Goal: Task Accomplishment & Management: Manage account settings

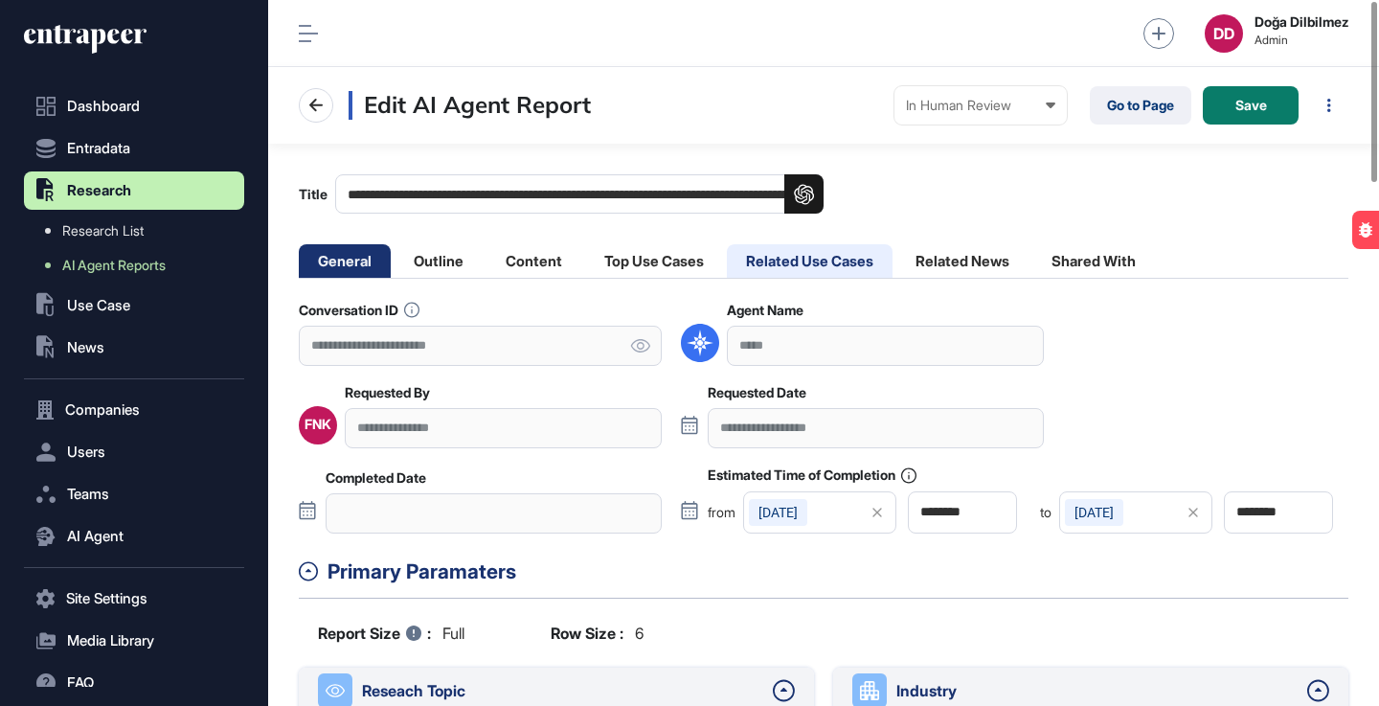
click at [786, 255] on li "Related Use Cases" at bounding box center [810, 261] width 166 height 34
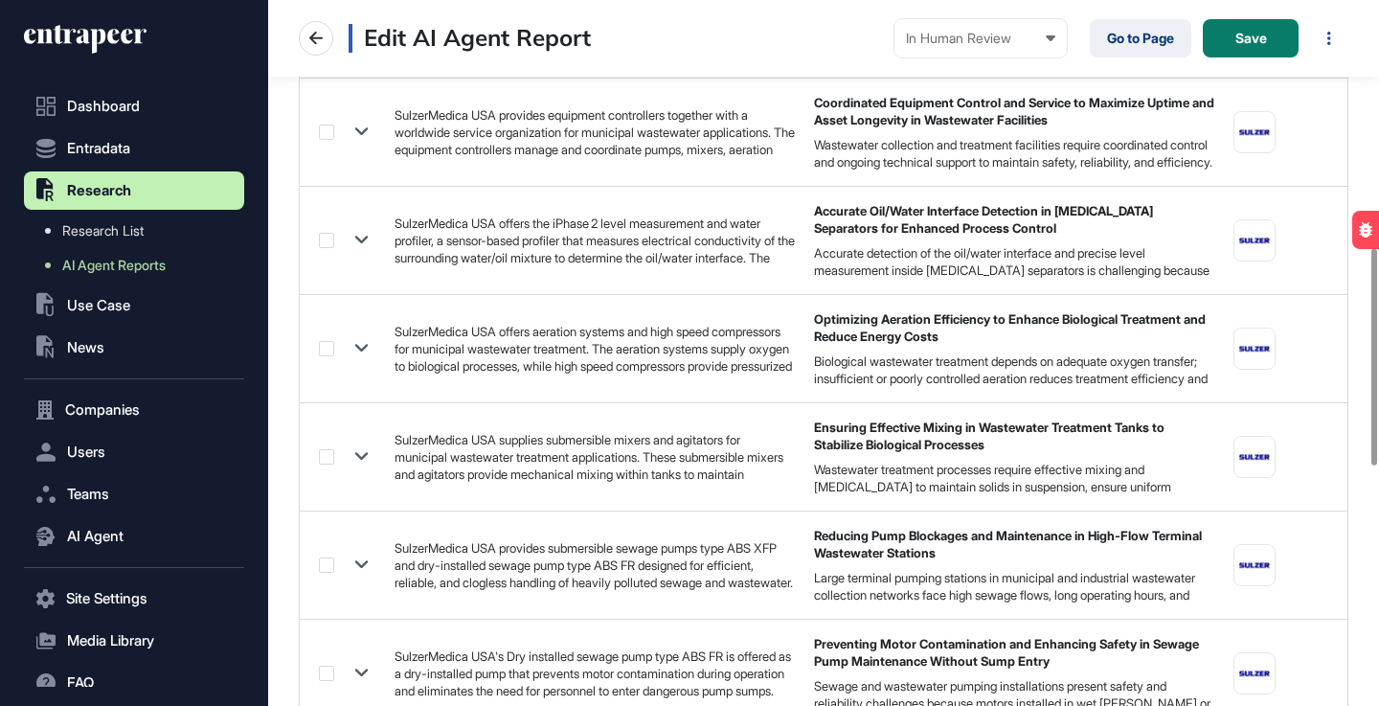
scroll to position [805, 0]
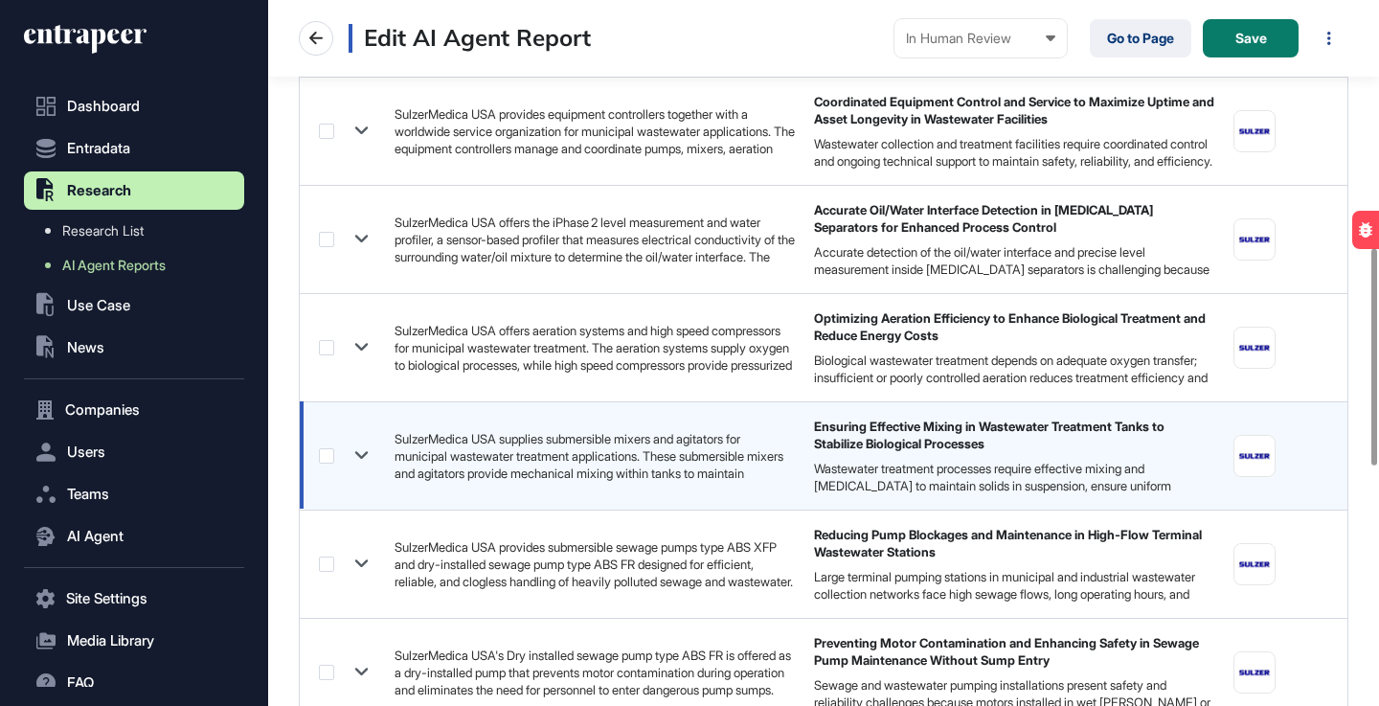
click at [322, 457] on label at bounding box center [326, 455] width 15 height 15
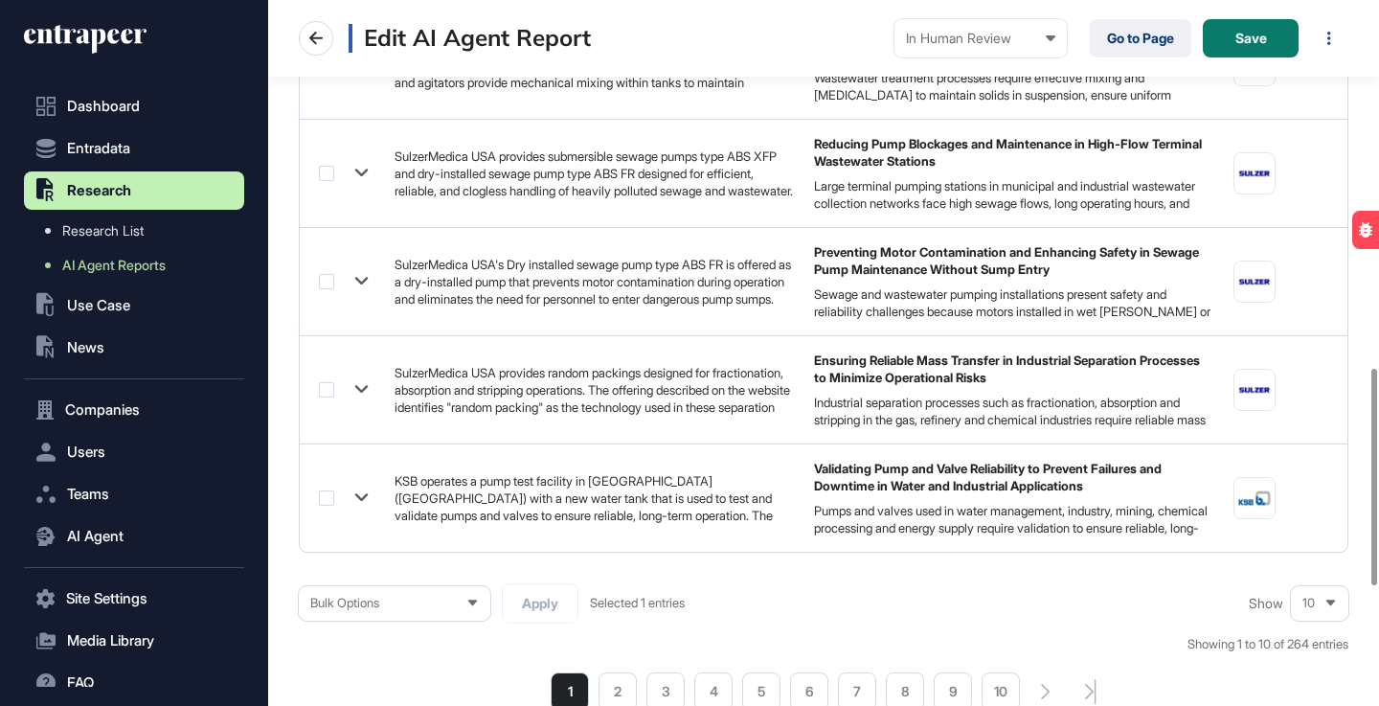
scroll to position [1583, 0]
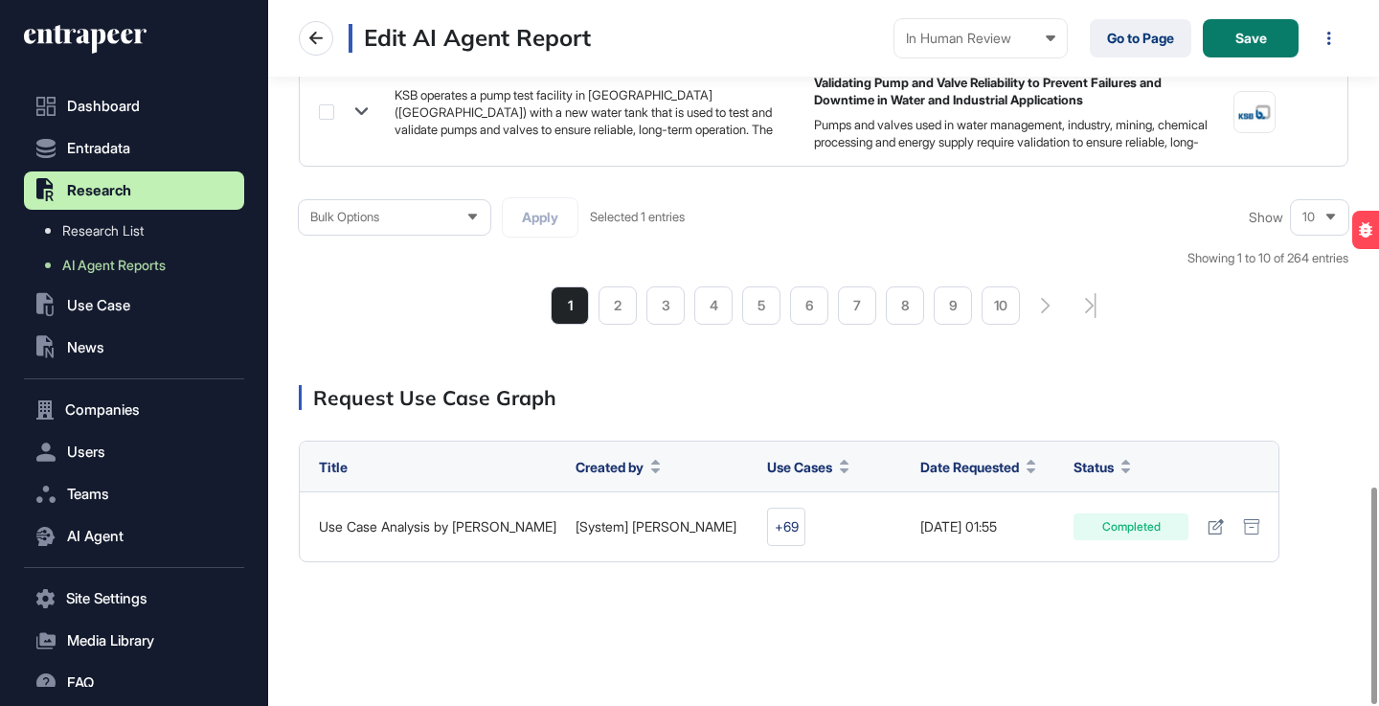
click at [452, 220] on div "Bulk Options" at bounding box center [395, 216] width 192 height 37
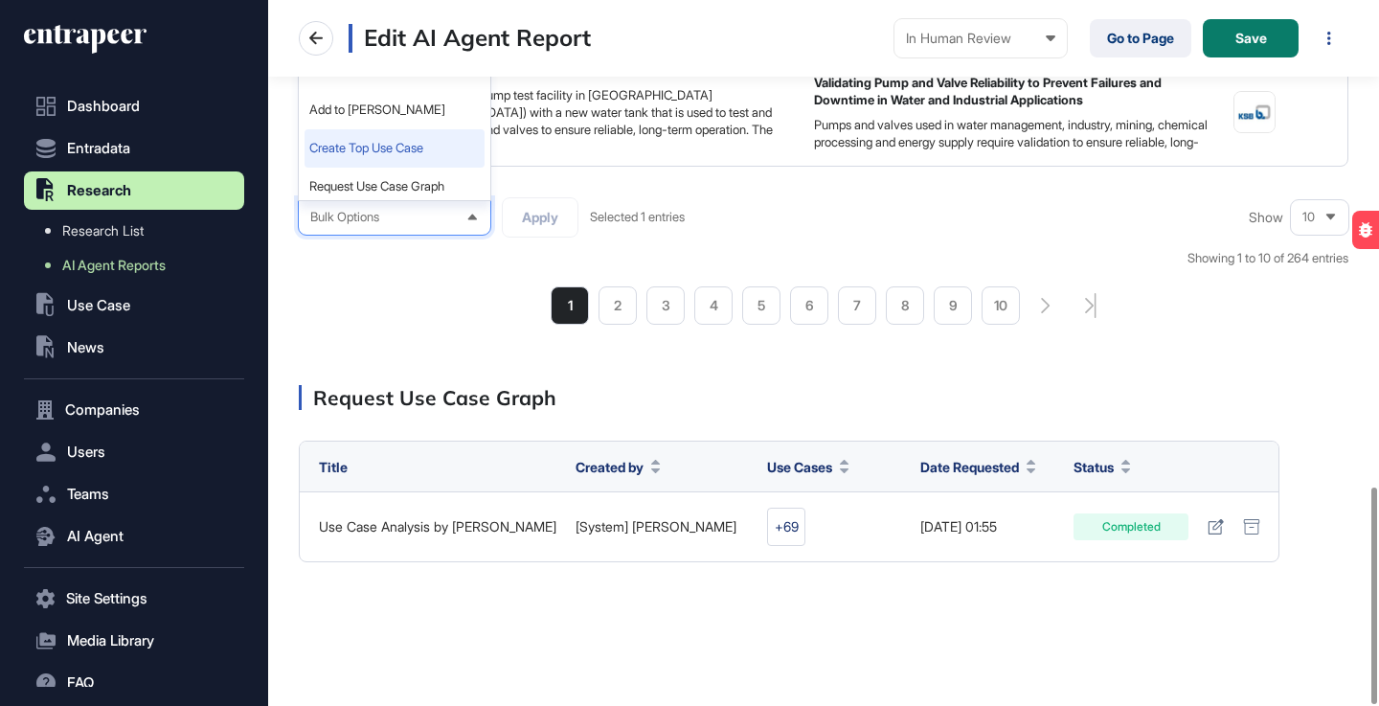
click at [411, 146] on li "Create Top Use Case" at bounding box center [395, 148] width 180 height 38
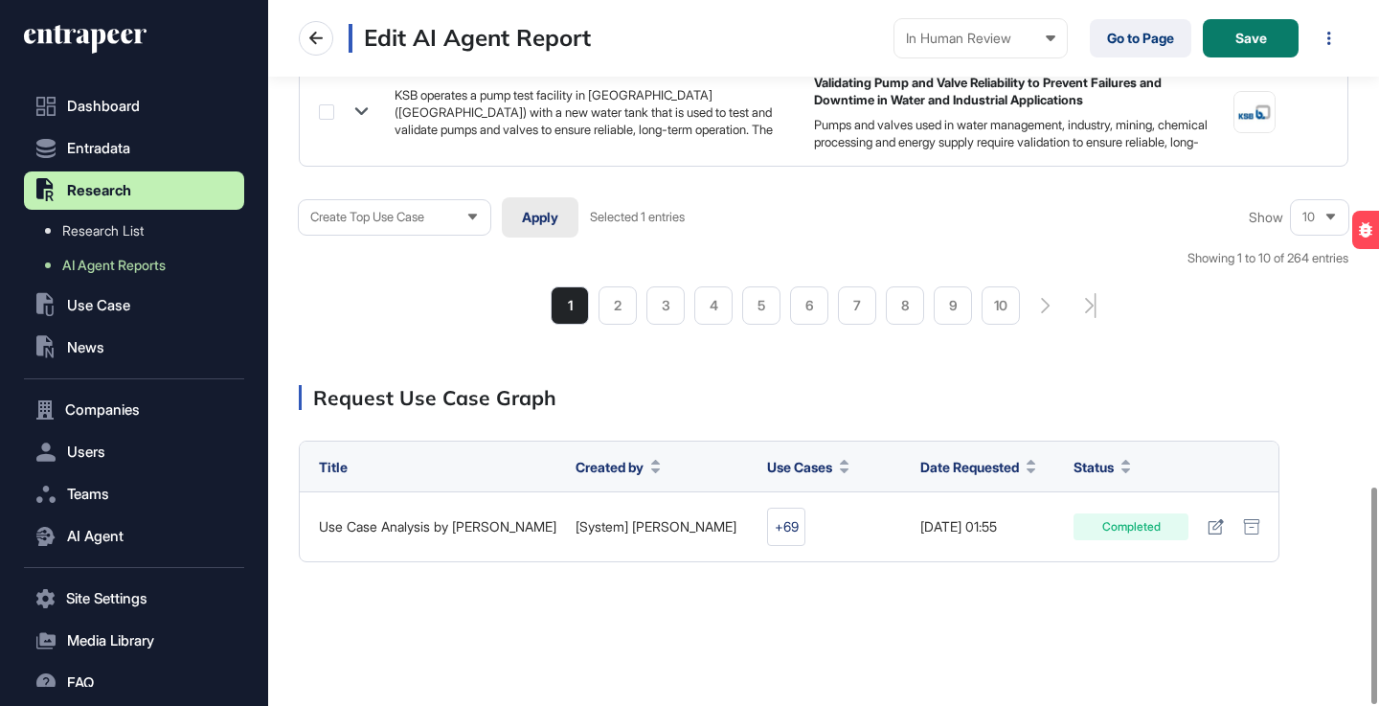
click at [558, 229] on button "Apply" at bounding box center [540, 217] width 77 height 40
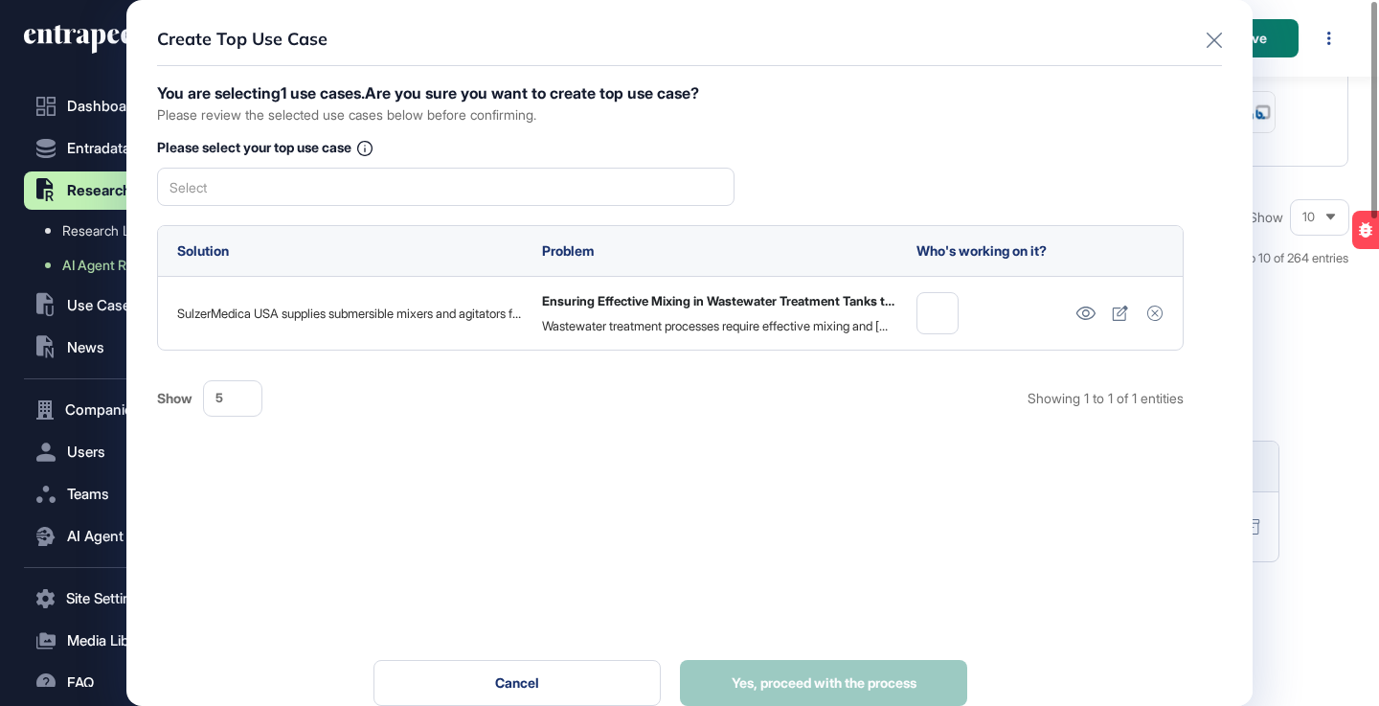
scroll to position [0, 0]
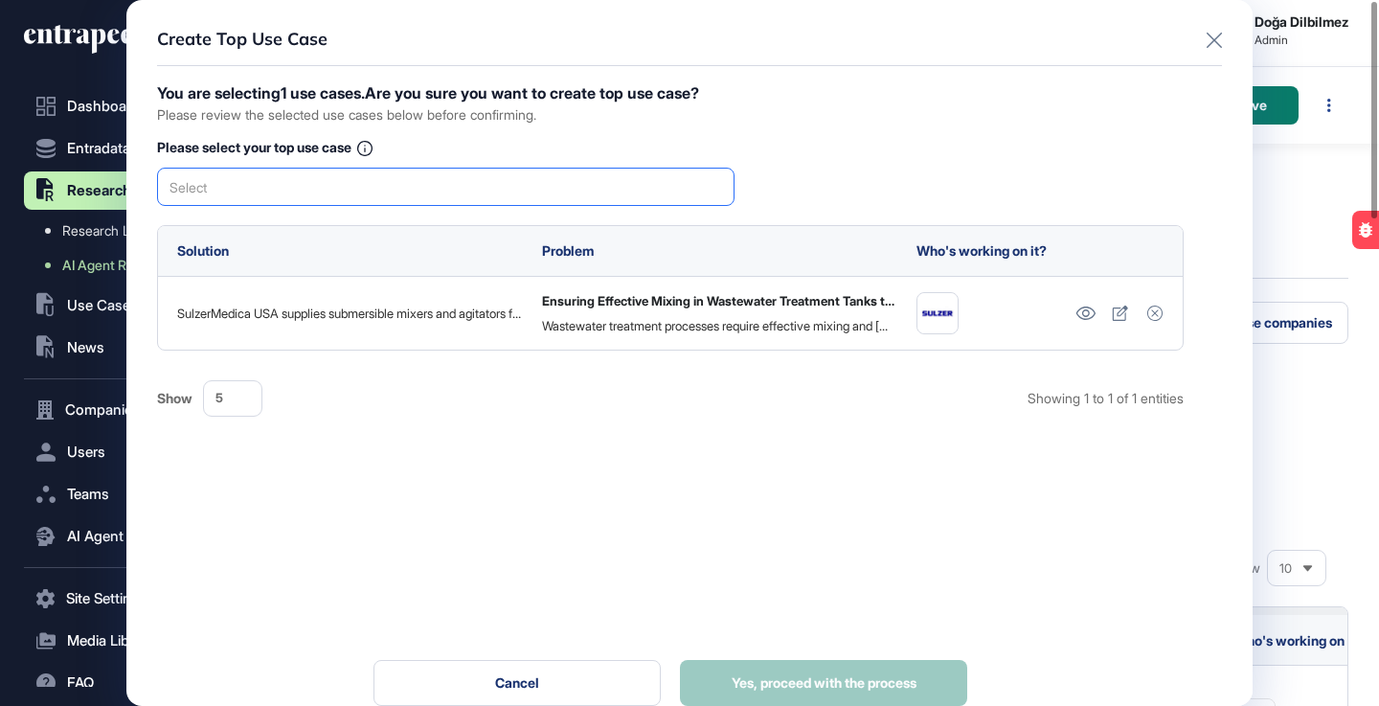
click at [502, 189] on div "Select" at bounding box center [446, 187] width 578 height 38
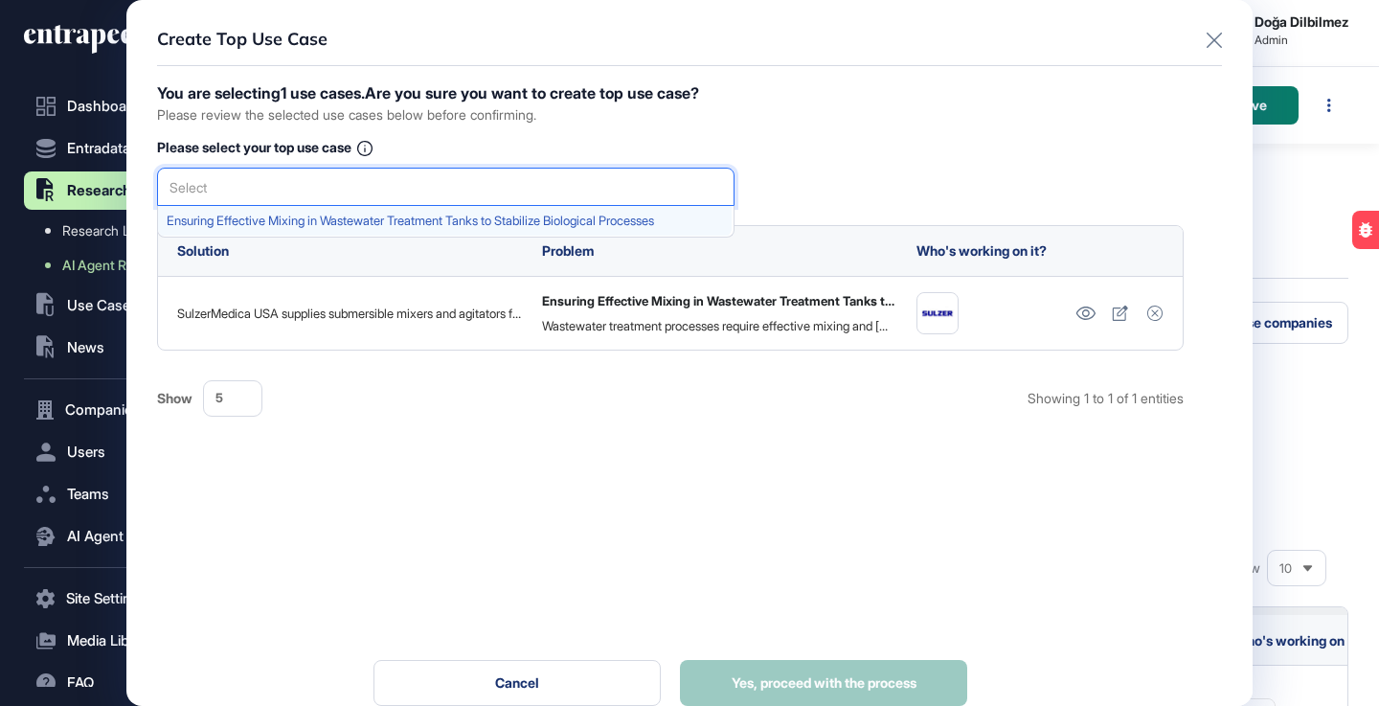
click at [428, 223] on span "Ensuring Effective Mixing in Wastewater Treatment Tanks to Stabilize Biological…" at bounding box center [445, 221] width 557 height 14
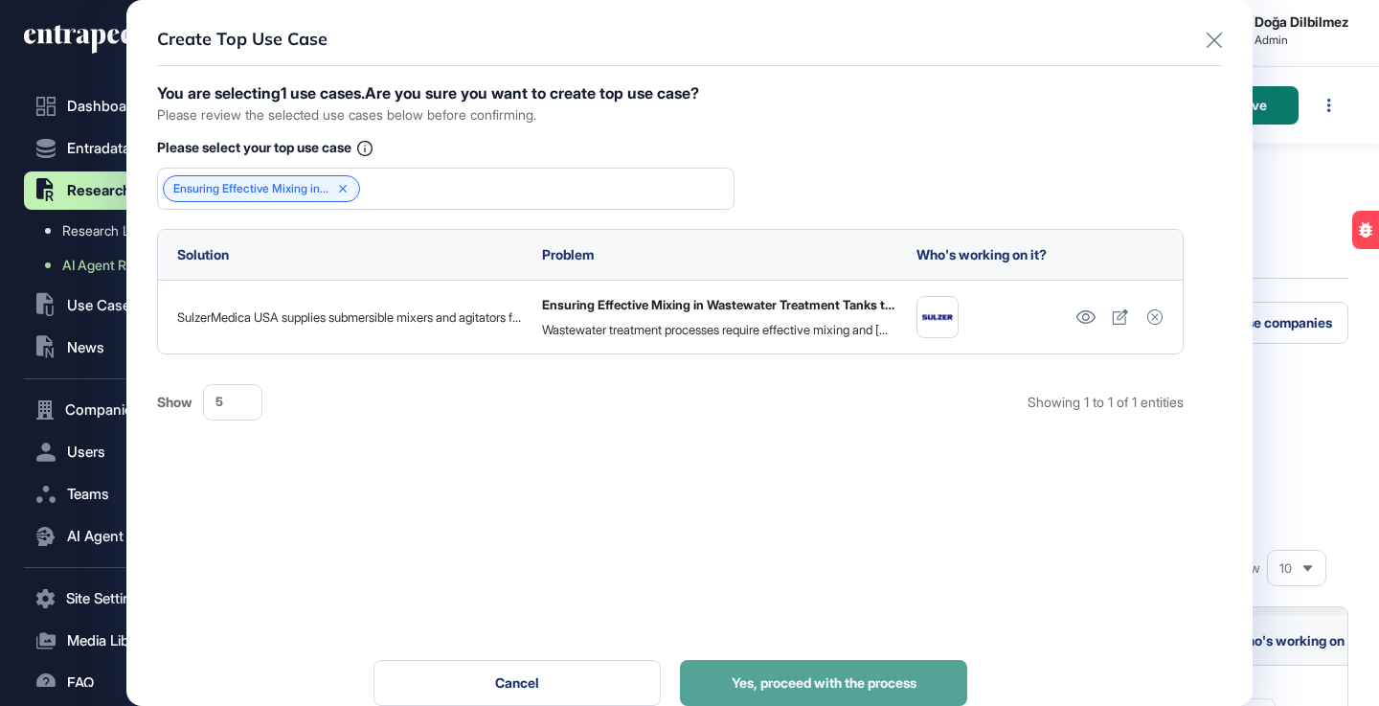
click at [782, 663] on button "Yes, proceed with the process" at bounding box center [823, 683] width 287 height 46
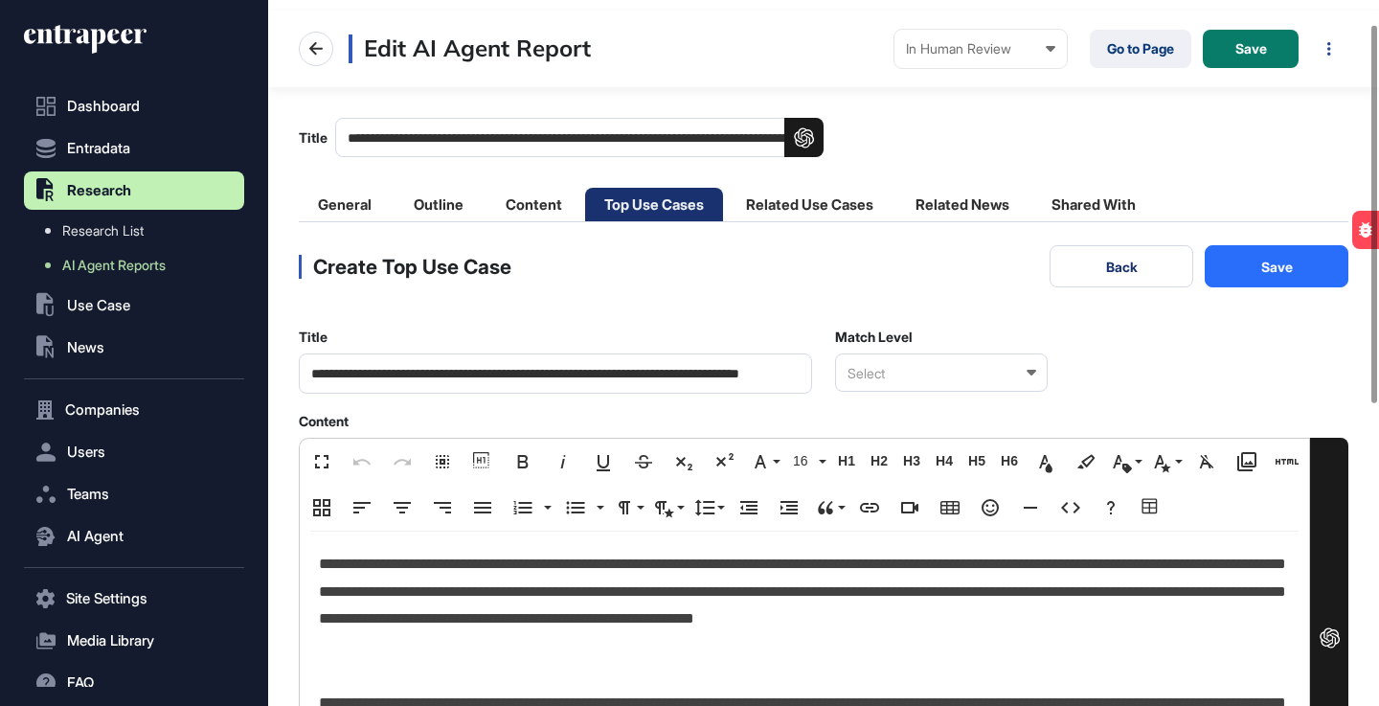
scroll to position [57, 0]
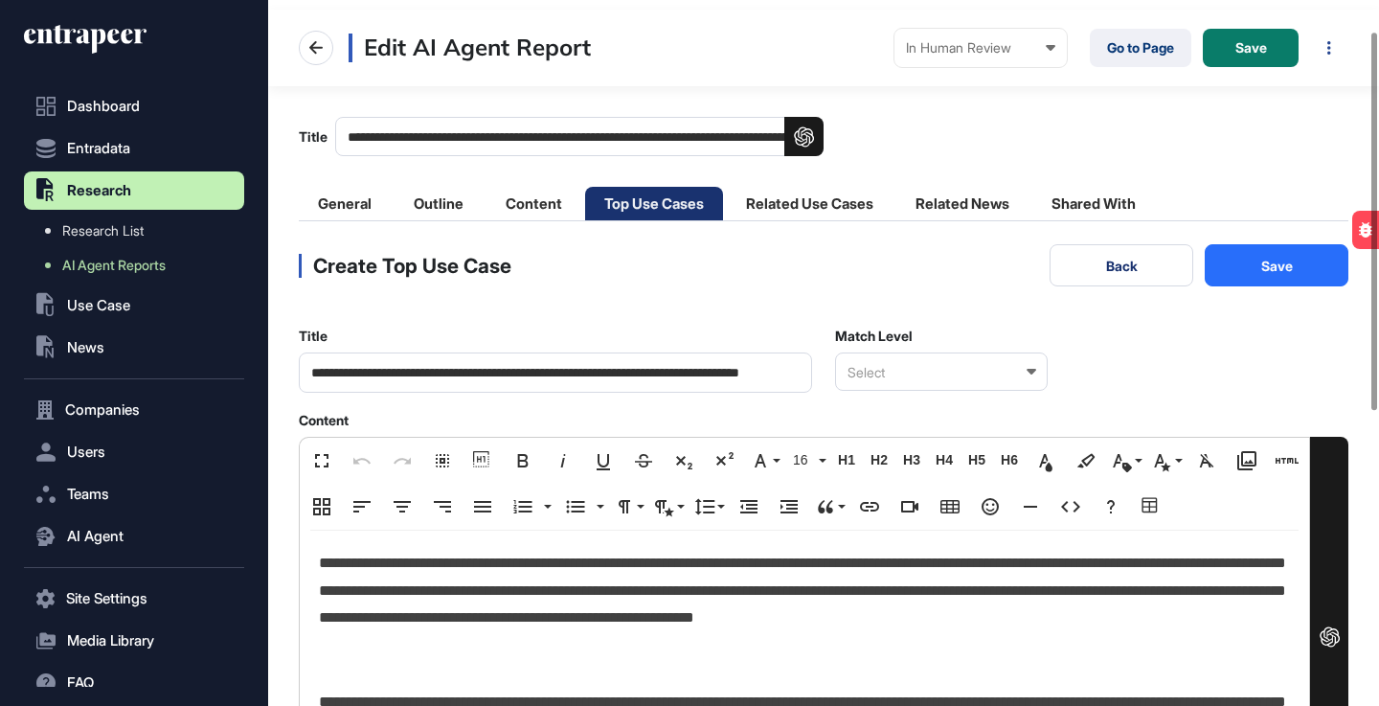
click at [1027, 367] on div at bounding box center [1032, 372] width 10 height 38
click at [923, 428] on div "Relevant" at bounding box center [940, 436] width 209 height 30
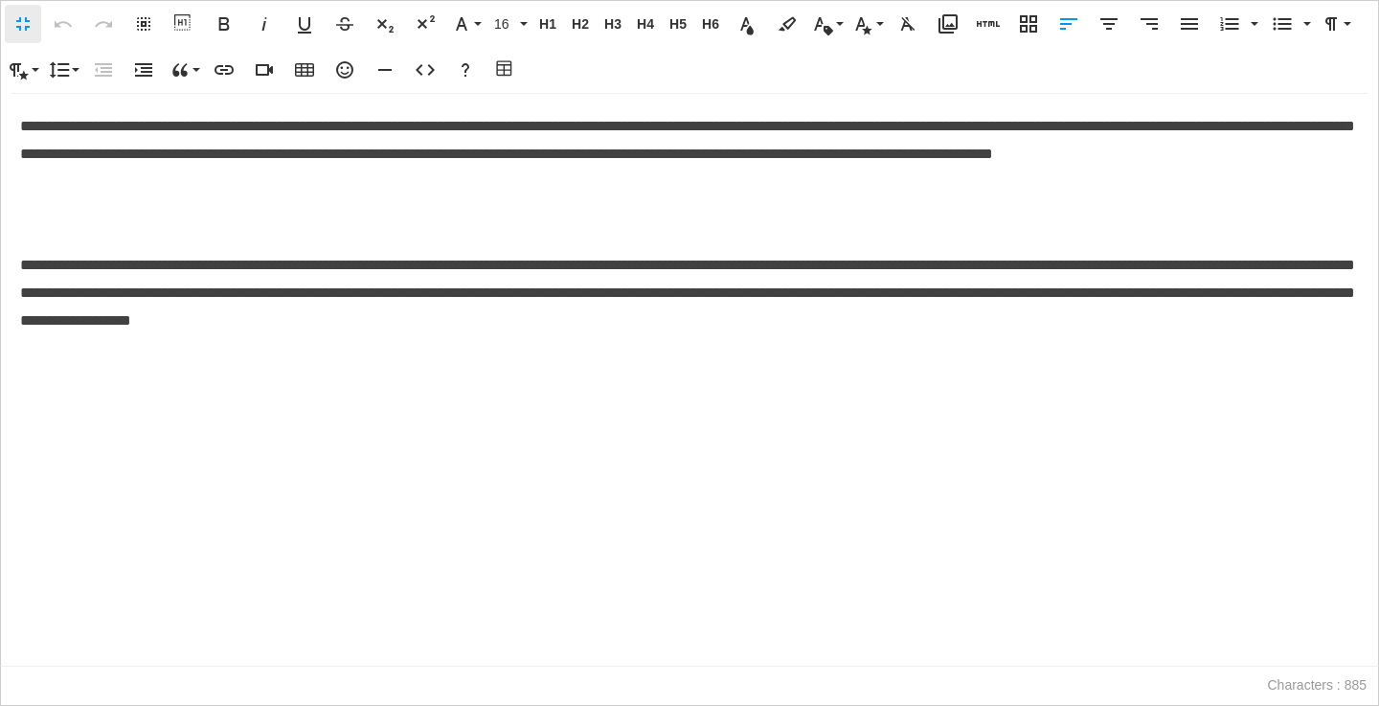
scroll to position [1, 9]
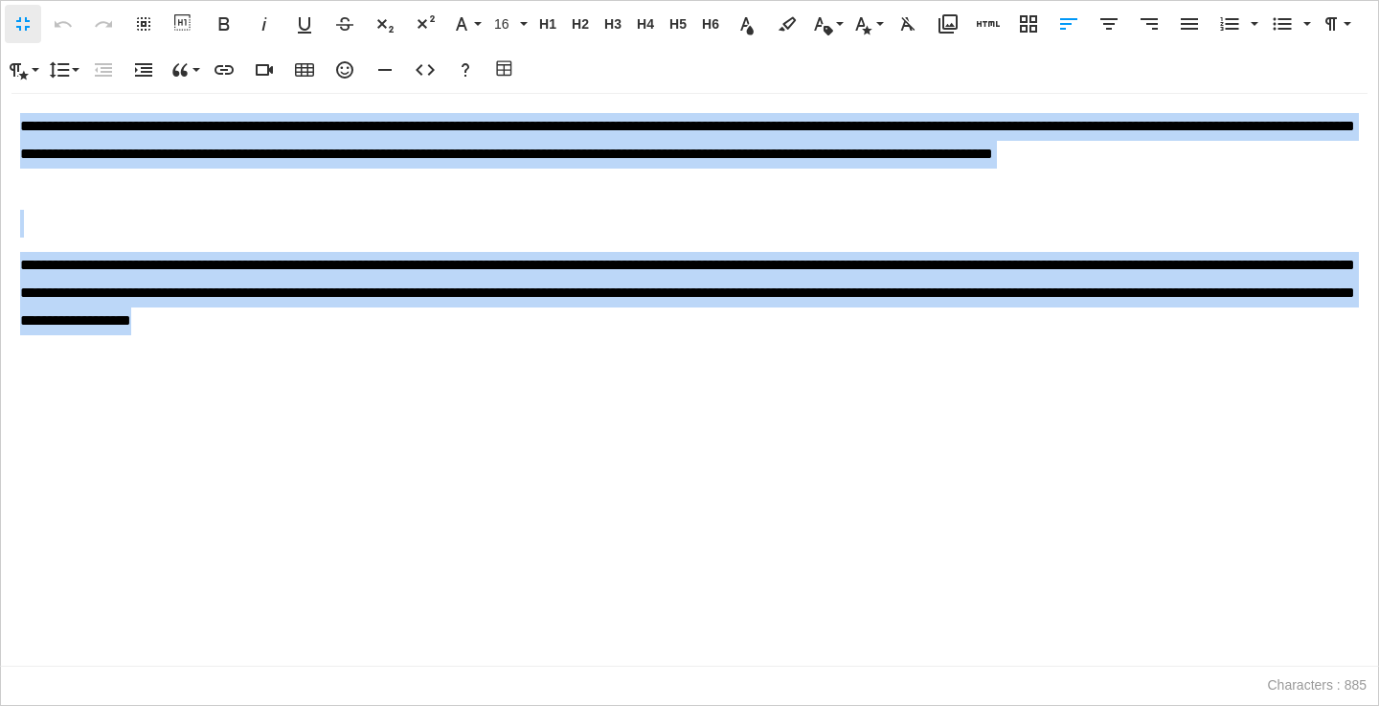
drag, startPoint x: 21, startPoint y: 126, endPoint x: 987, endPoint y: 323, distance: 985.4
click at [987, 323] on div "**********" at bounding box center [690, 380] width 1378 height 572
copy div "**********"
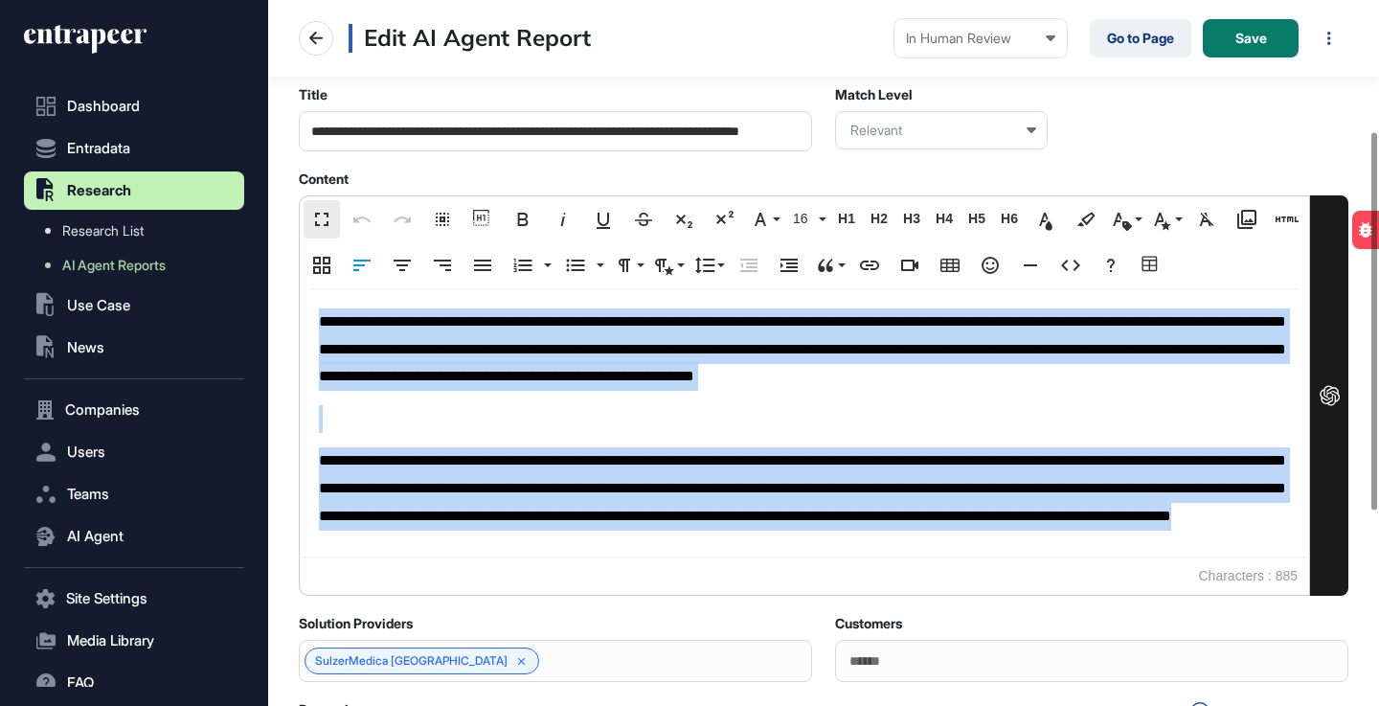
scroll to position [1, 1]
click at [454, 488] on div "**********" at bounding box center [805, 422] width 1010 height 267
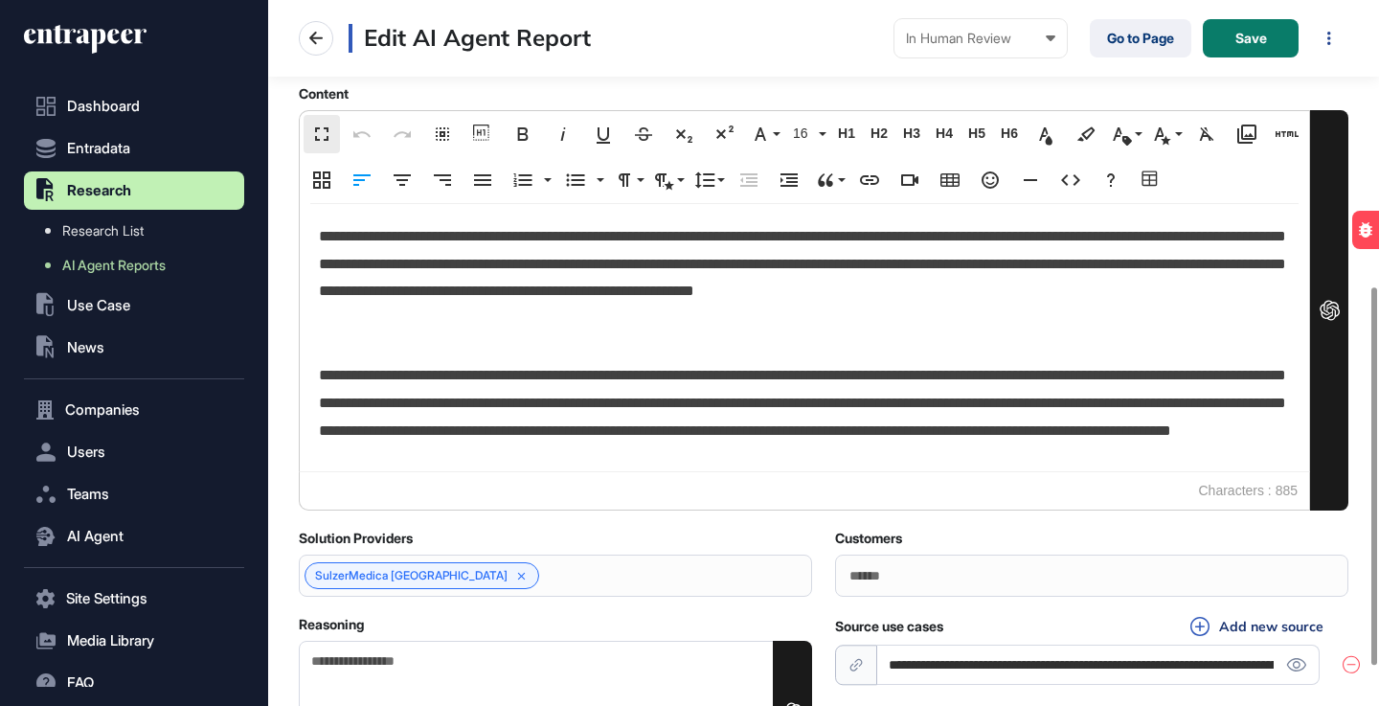
scroll to position [606, 0]
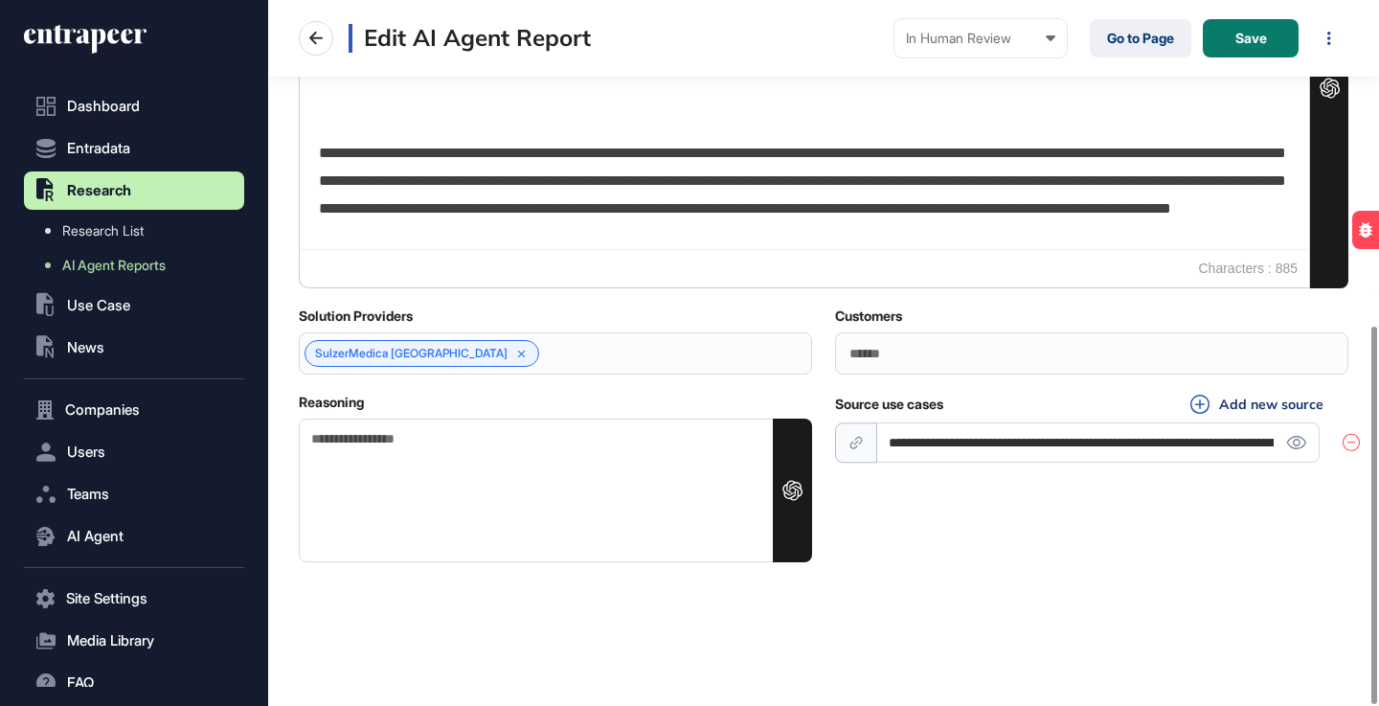
click at [476, 448] on textarea "Reasoning" at bounding box center [555, 491] width 513 height 144
paste textarea "**********"
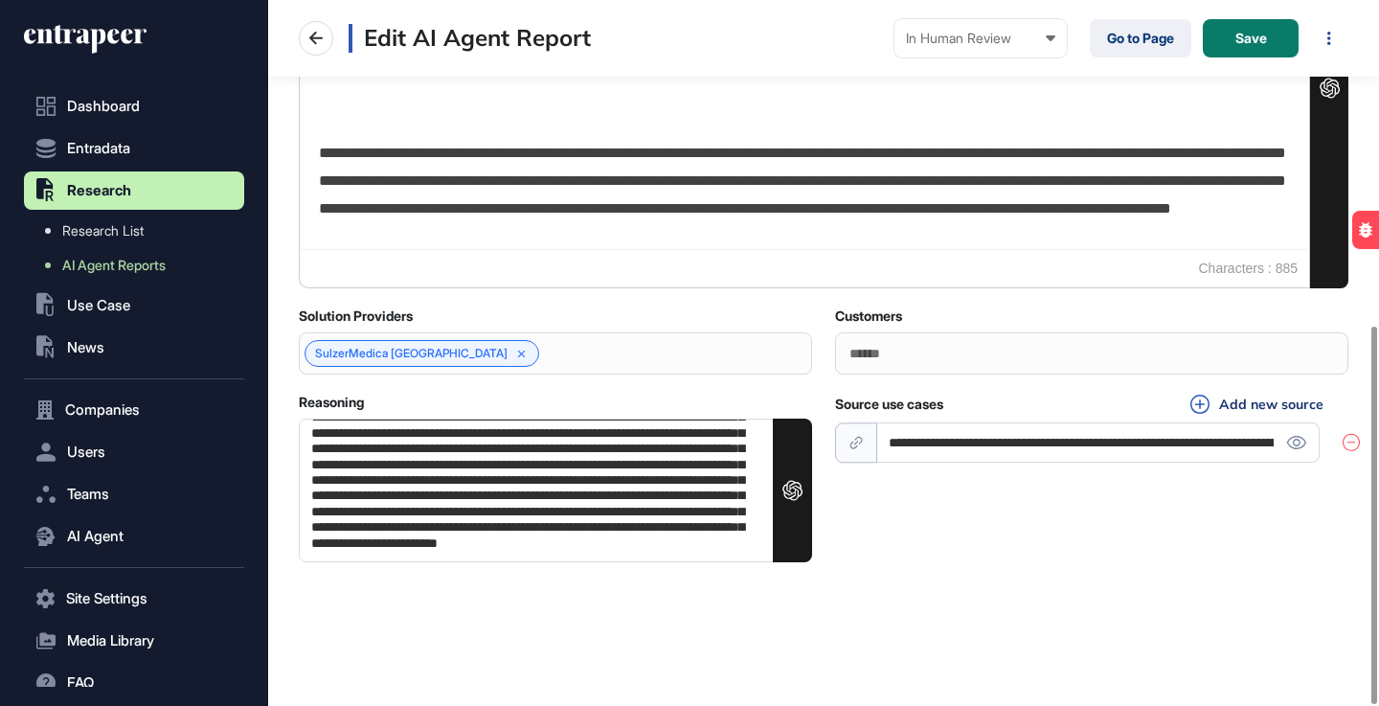
scroll to position [0, 0]
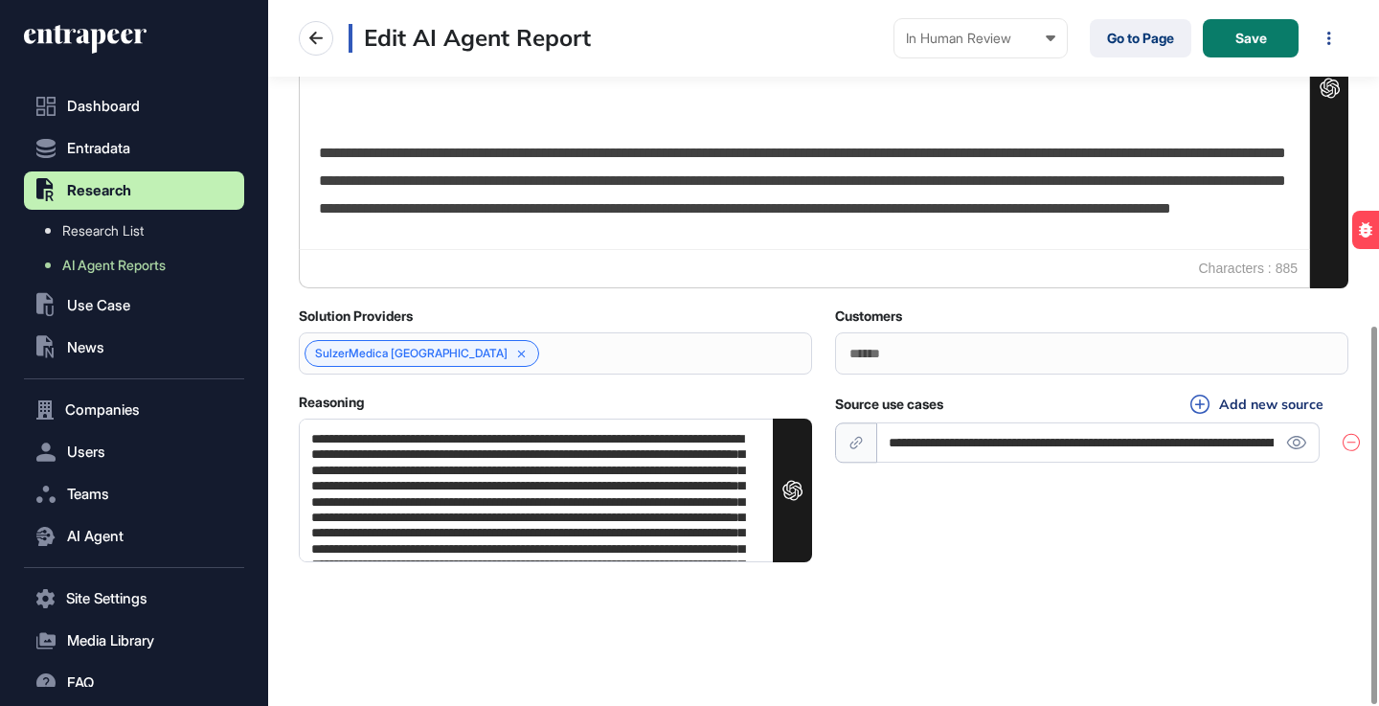
drag, startPoint x: 669, startPoint y: 551, endPoint x: 312, endPoint y: 411, distance: 382.8
click at [312, 411] on div "**********" at bounding box center [555, 478] width 536 height 169
type textarea "**********"
click at [1040, 560] on div "**********" at bounding box center [823, 478] width 1073 height 169
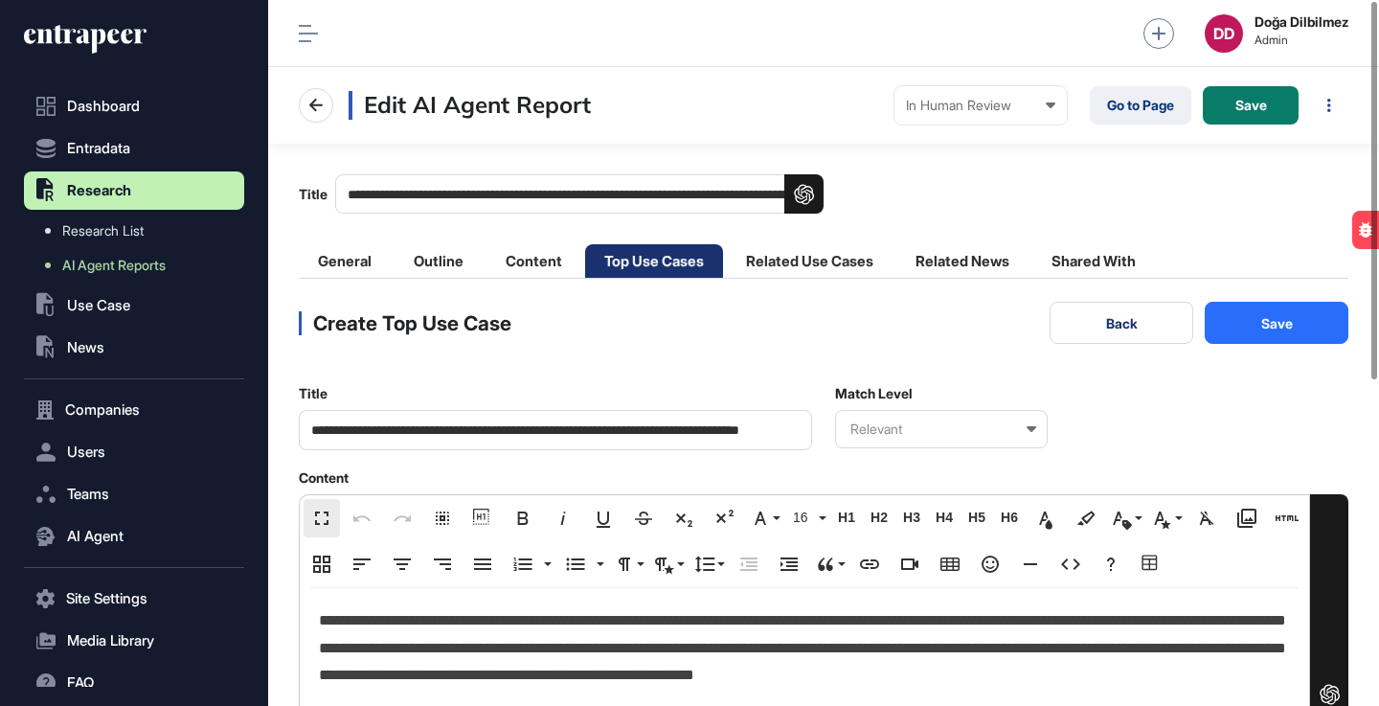
click at [1290, 330] on button "Save" at bounding box center [1277, 323] width 144 height 42
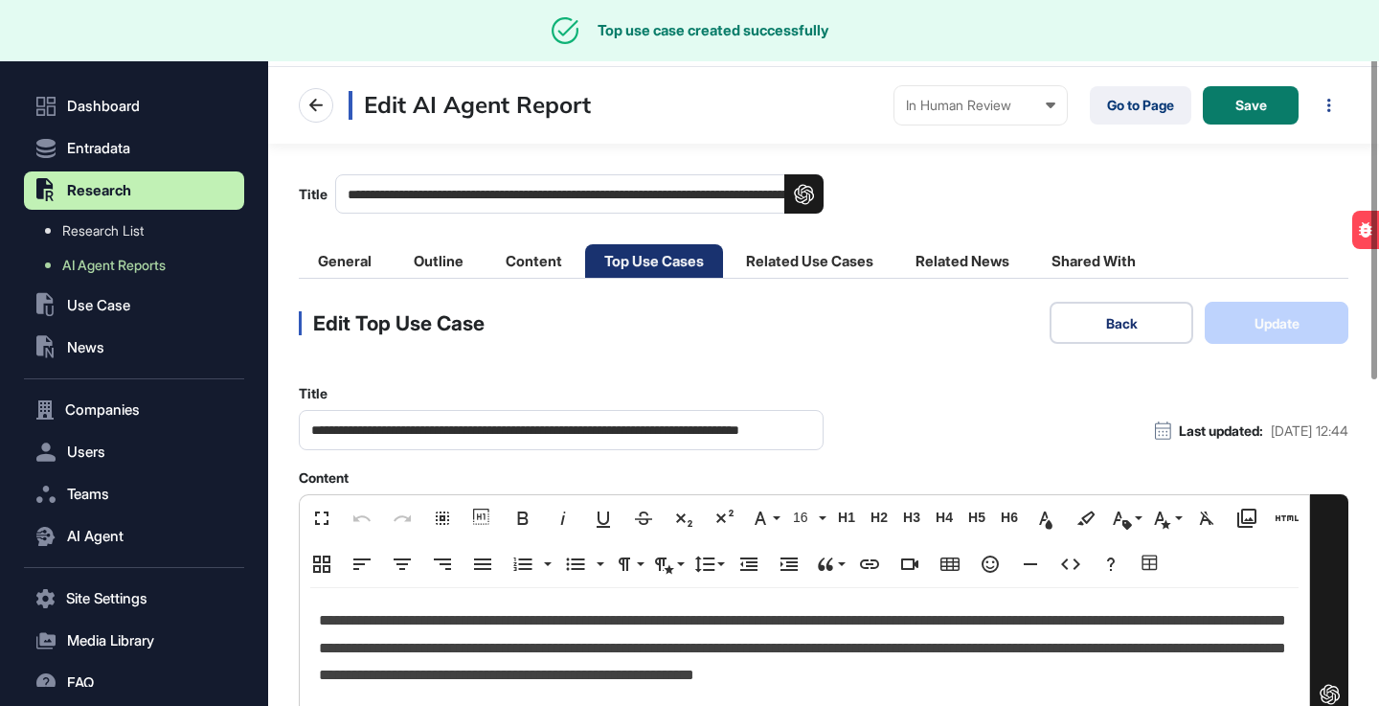
click at [1141, 330] on button "Back" at bounding box center [1122, 323] width 144 height 42
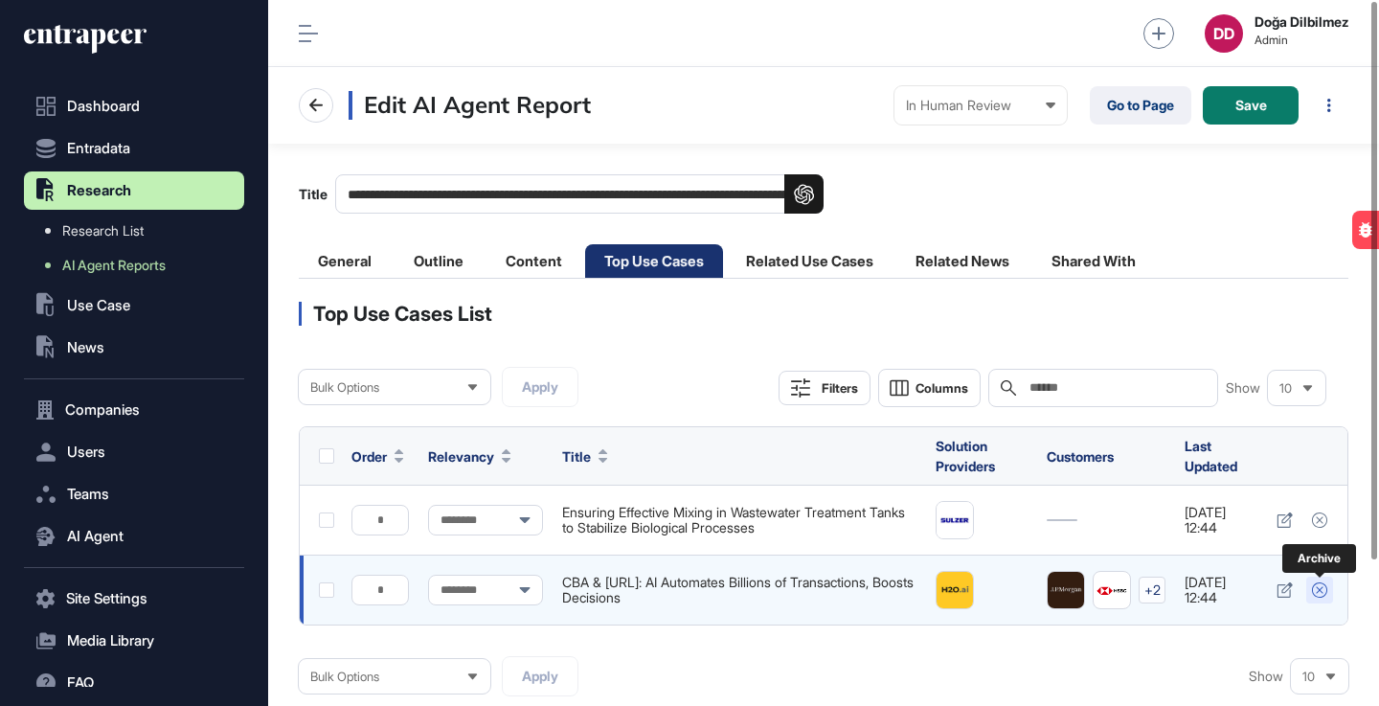
click at [1321, 591] on icon at bounding box center [1319, 589] width 15 height 15
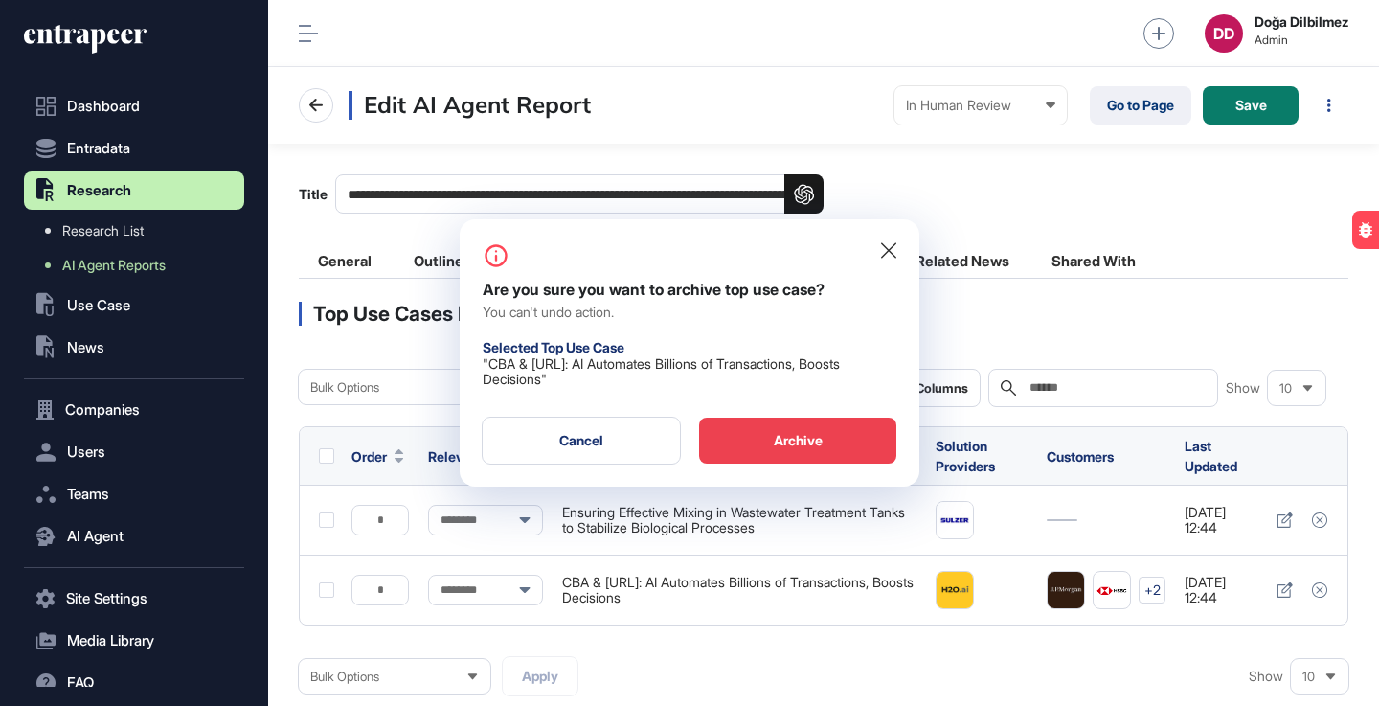
click at [772, 444] on div "Archive" at bounding box center [797, 441] width 197 height 46
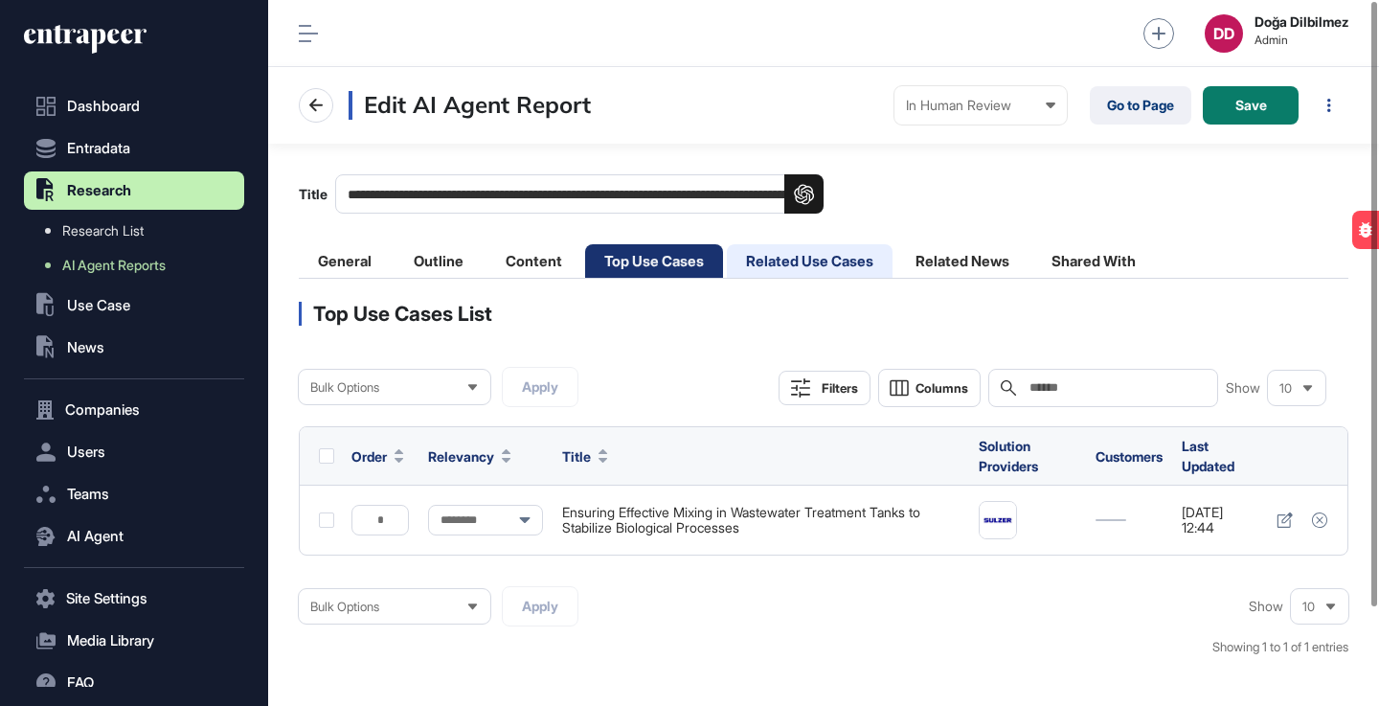
click at [831, 257] on li "Related Use Cases" at bounding box center [810, 261] width 166 height 34
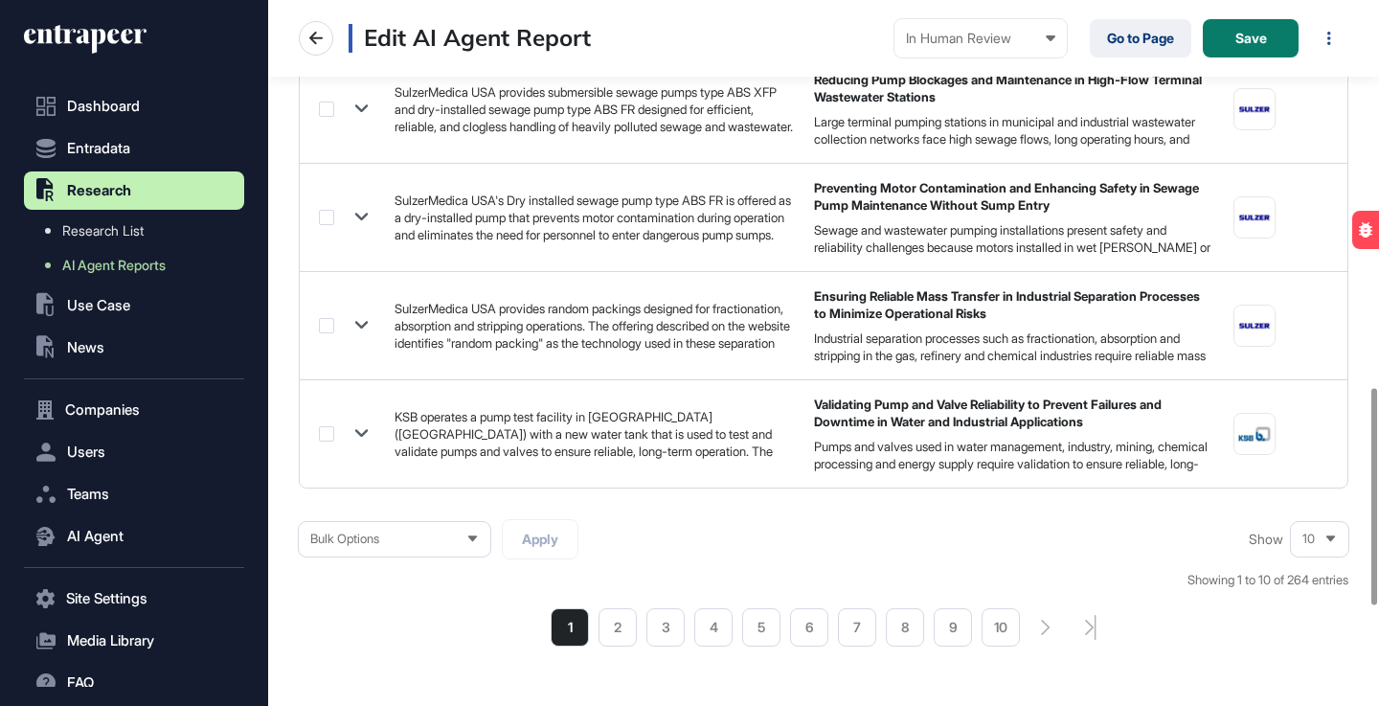
scroll to position [1268, 0]
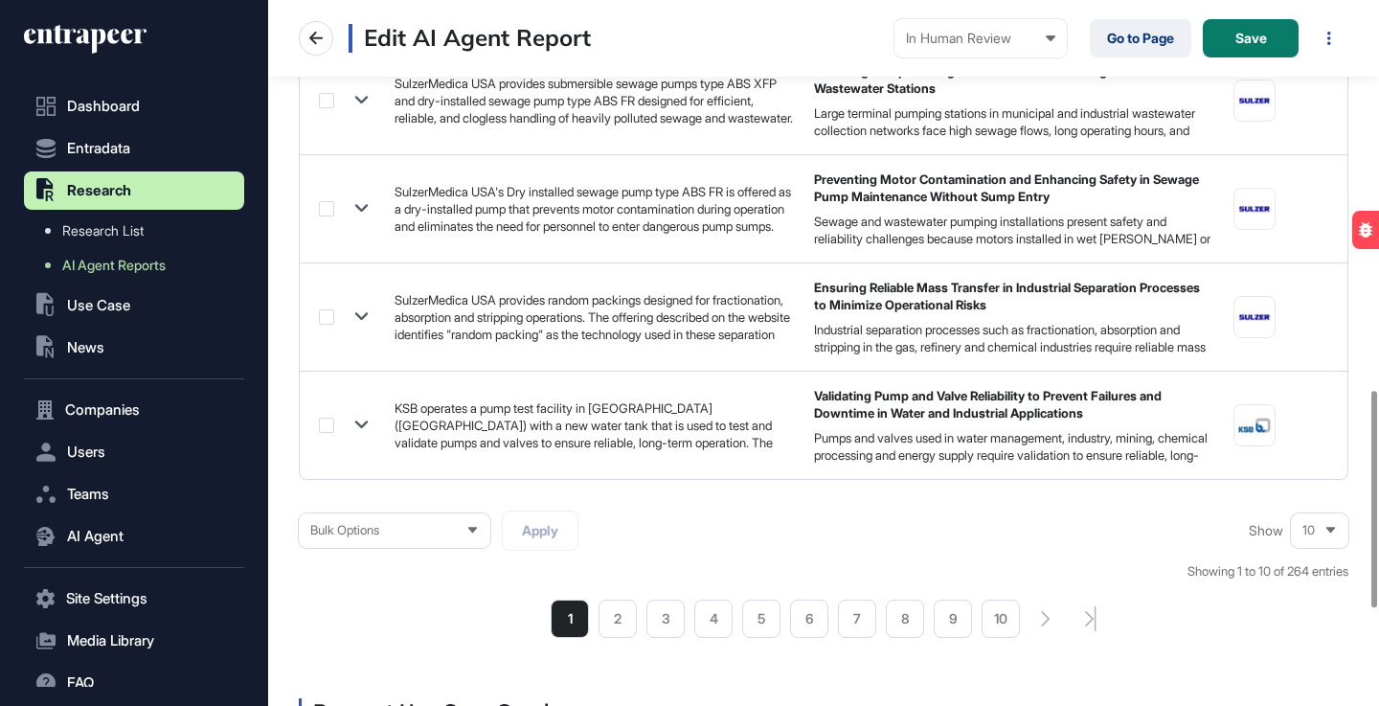
click at [475, 527] on icon at bounding box center [473, 530] width 12 height 12
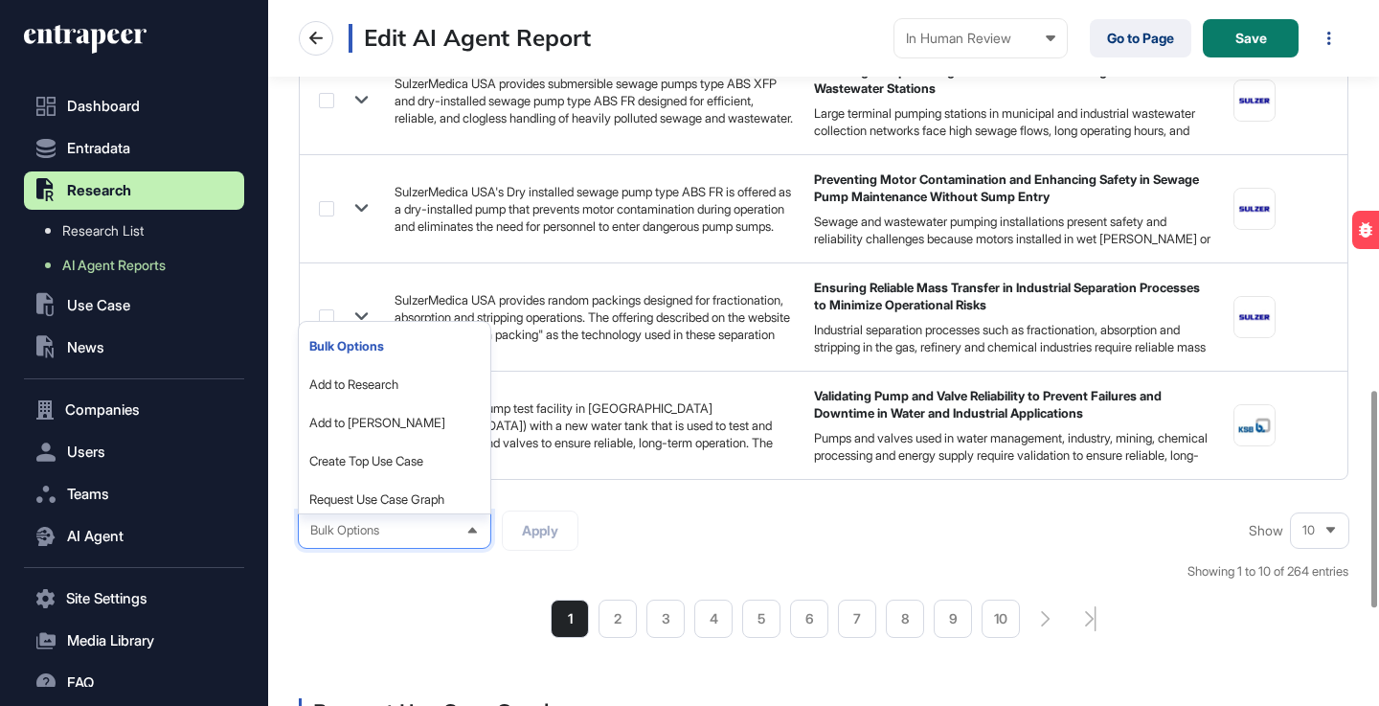
click at [816, 570] on div "Bulk Options Bulk Options Add to Research Add to Reese Create Top Use Case Requ…" at bounding box center [824, 575] width 1050 height 128
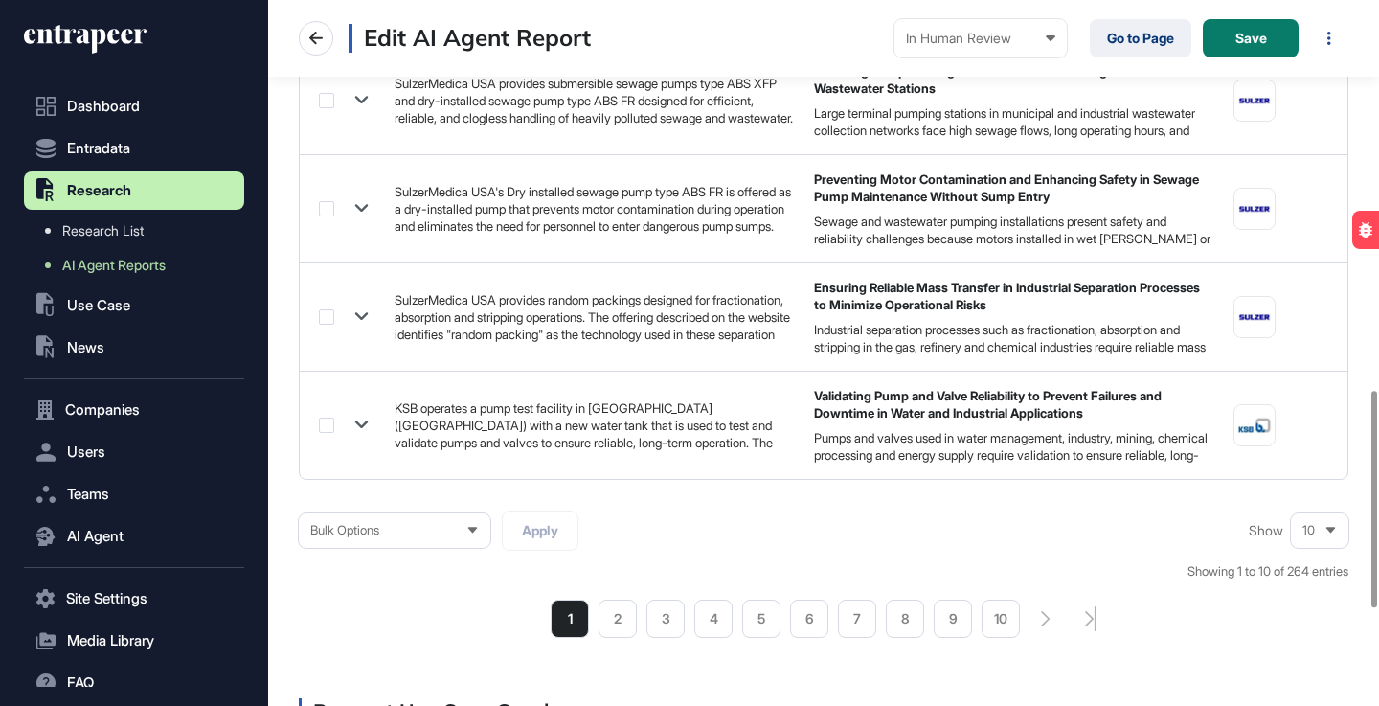
click at [1324, 535] on div "10" at bounding box center [1319, 530] width 57 height 37
click at [1321, 495] on li "100" at bounding box center [1320, 500] width 46 height 38
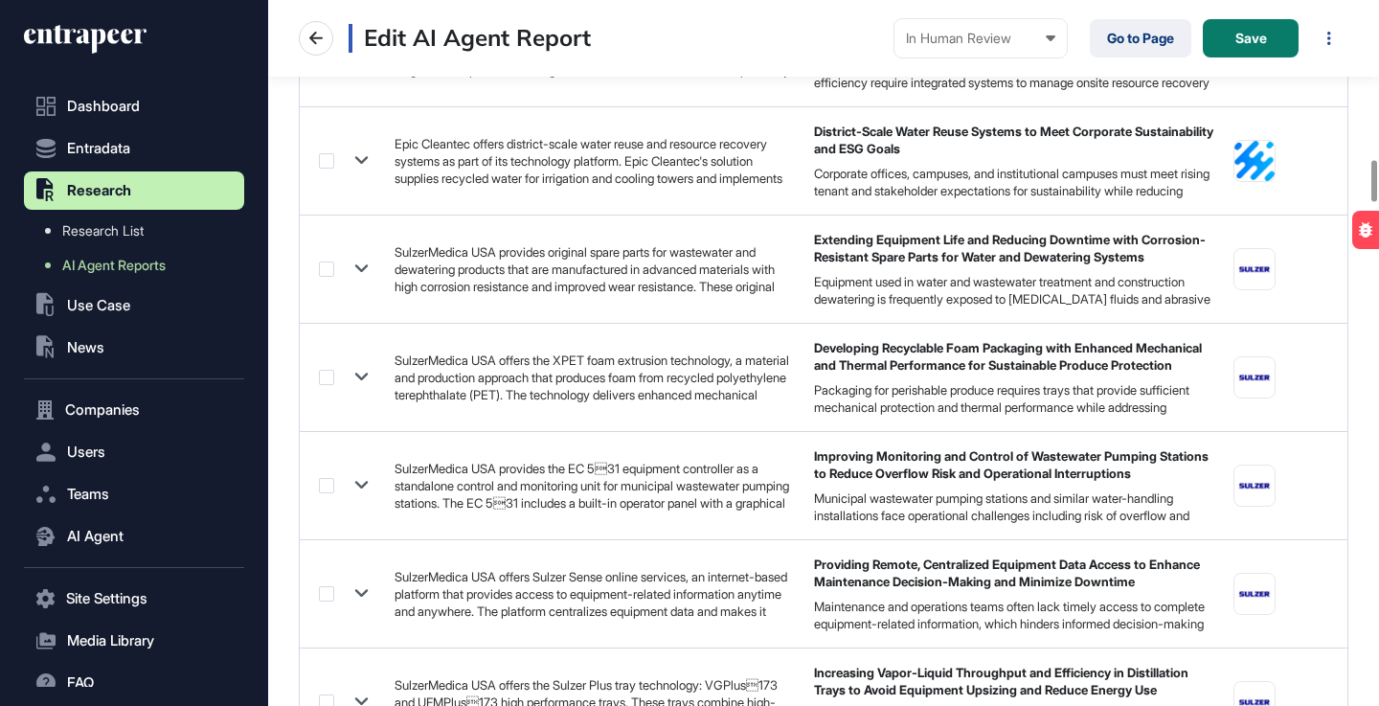
scroll to position [2732, 0]
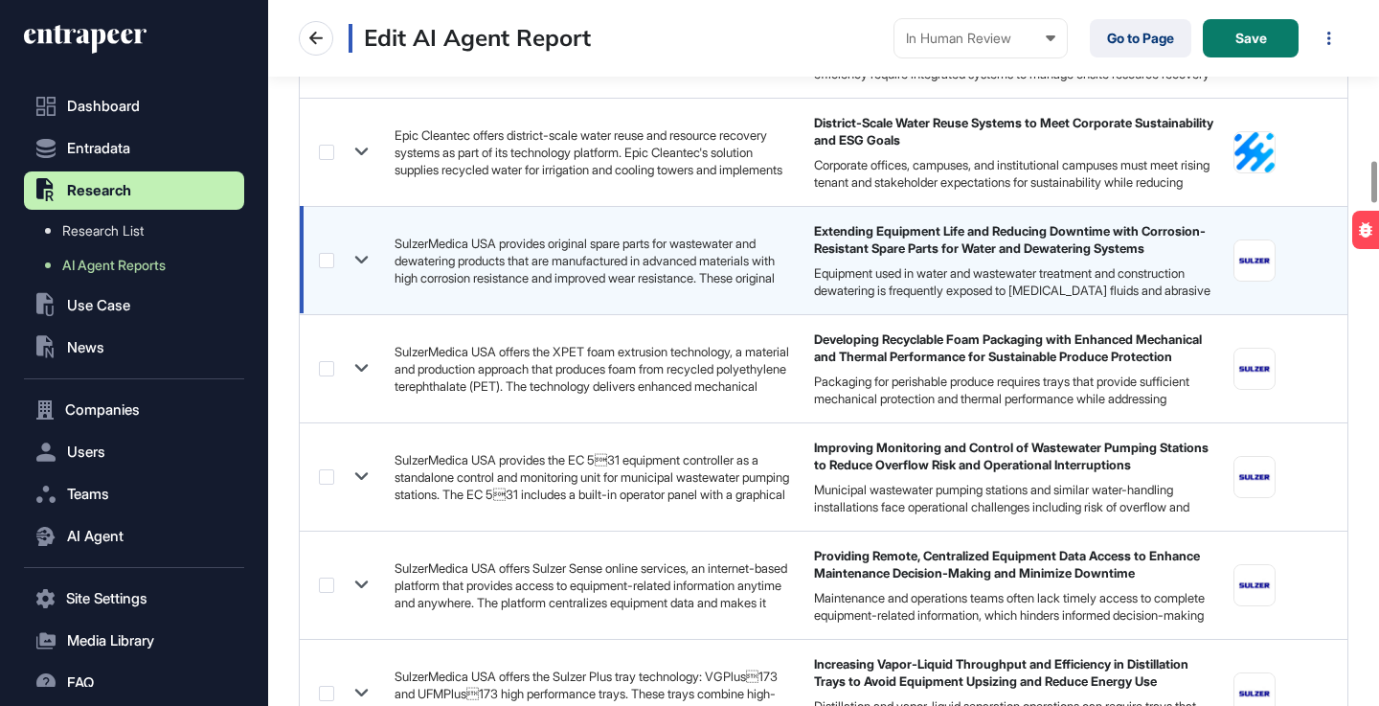
click at [331, 264] on label at bounding box center [326, 260] width 15 height 15
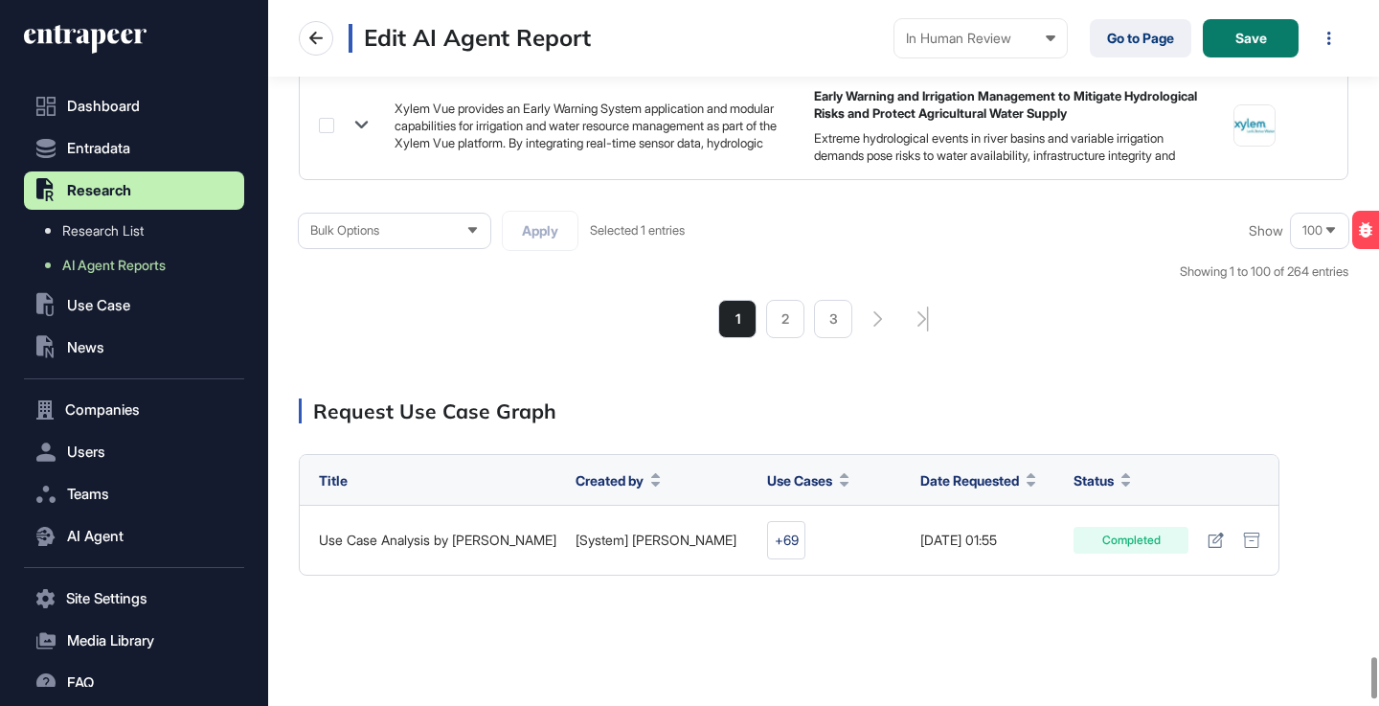
scroll to position [11325, 0]
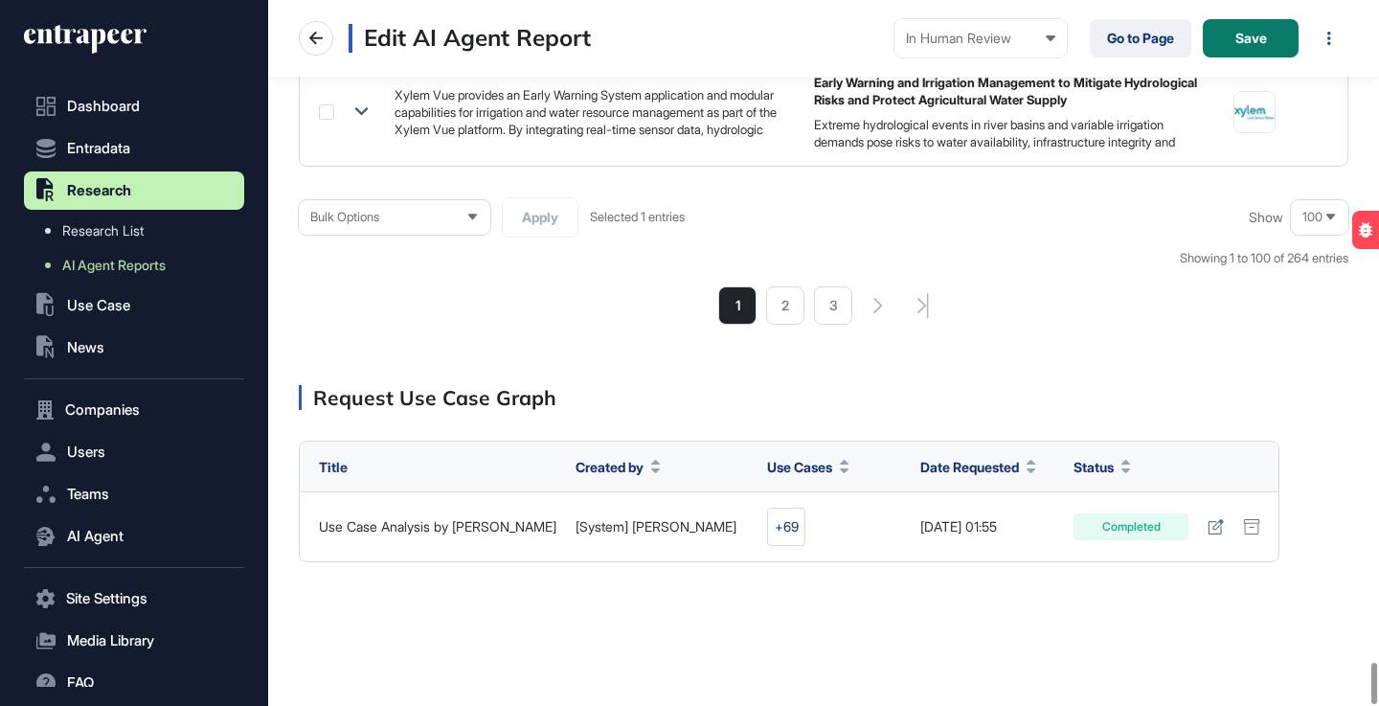
click at [478, 217] on icon at bounding box center [473, 217] width 12 height 12
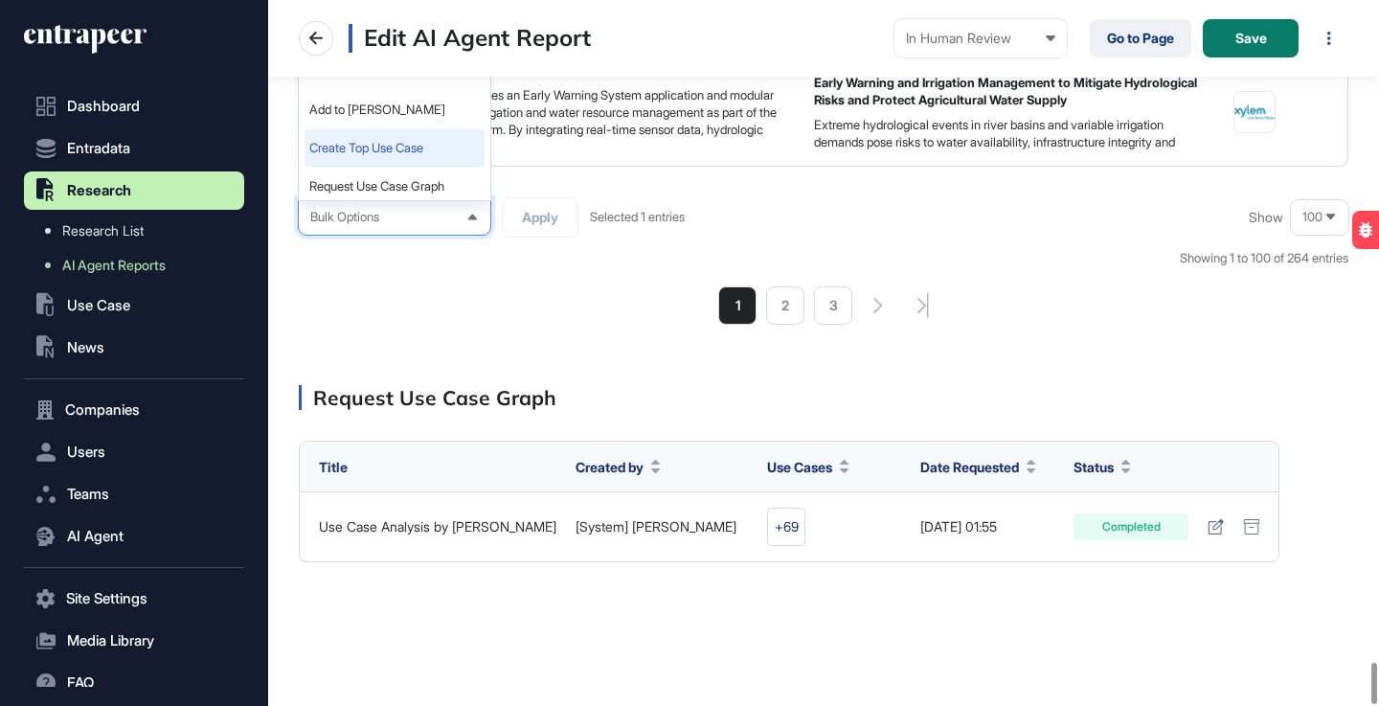
click at [411, 148] on li "Create Top Use Case" at bounding box center [395, 148] width 180 height 38
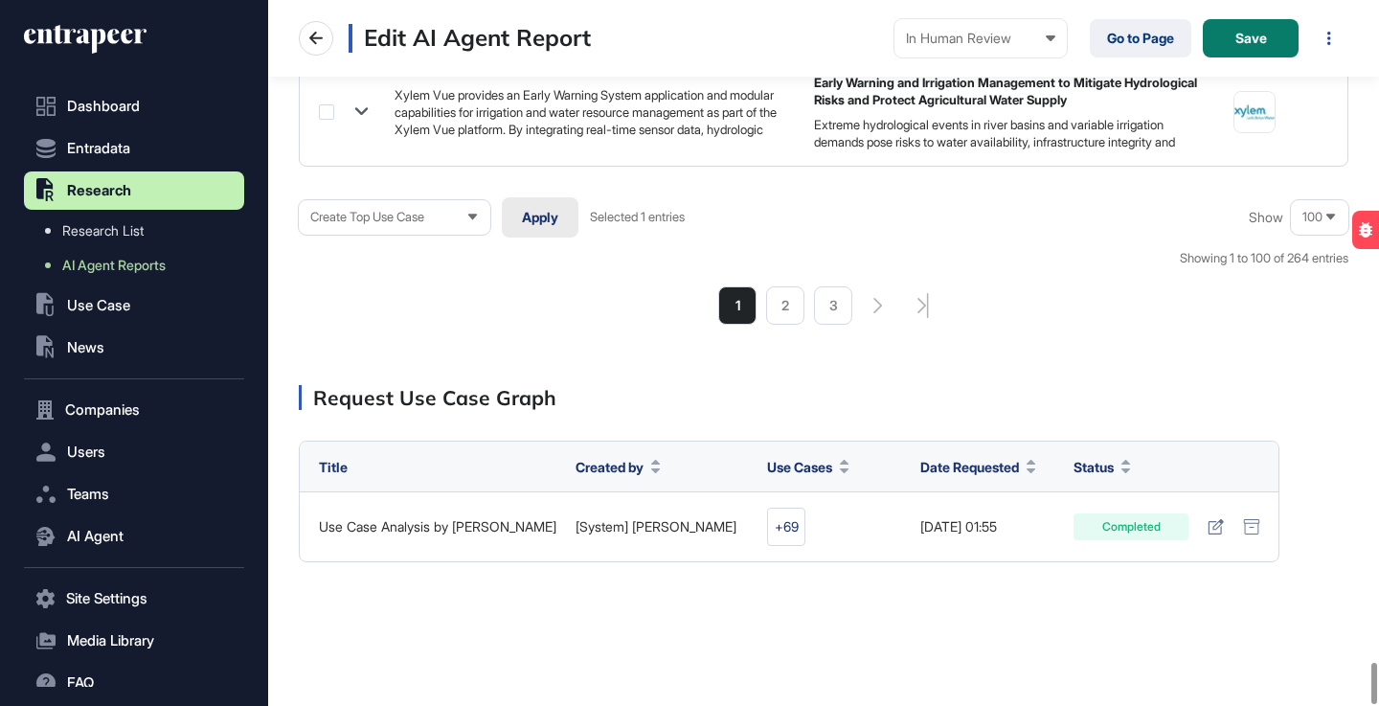
click at [530, 212] on button "Apply" at bounding box center [540, 217] width 77 height 40
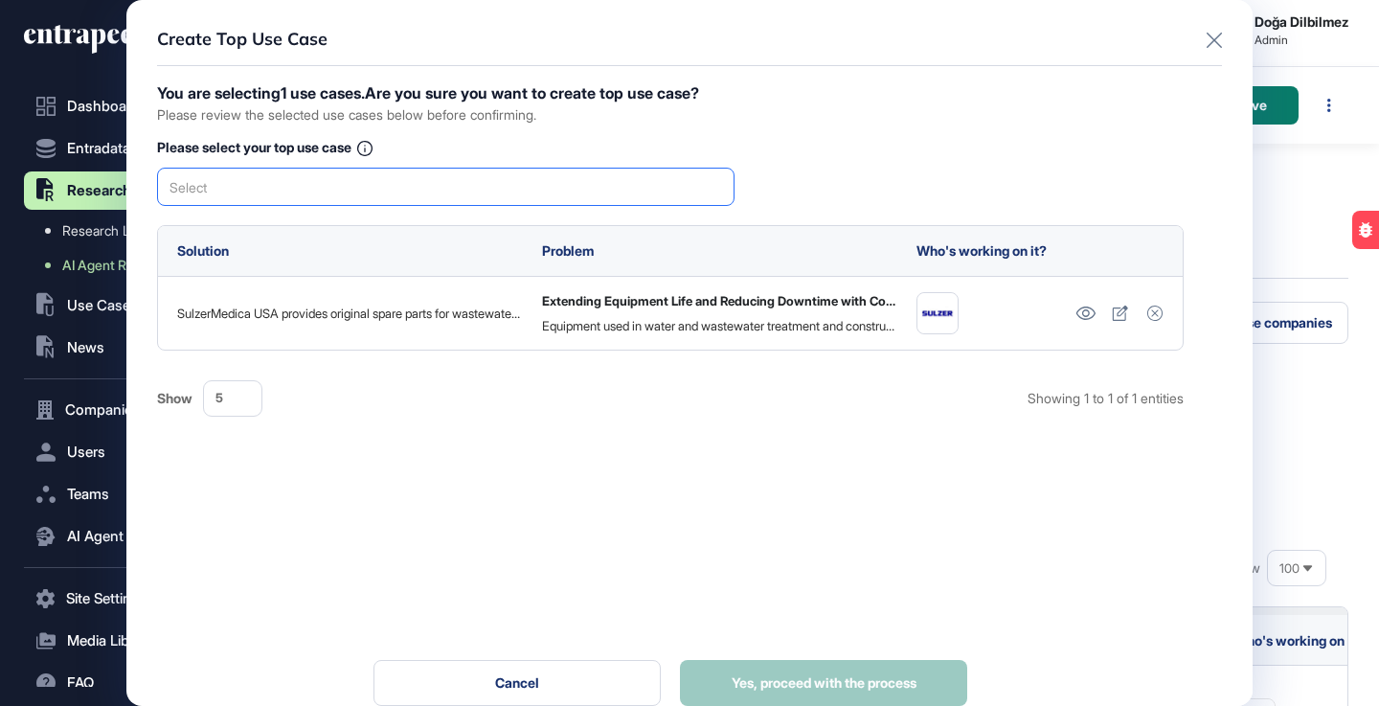
click at [442, 192] on div "Select" at bounding box center [446, 187] width 578 height 38
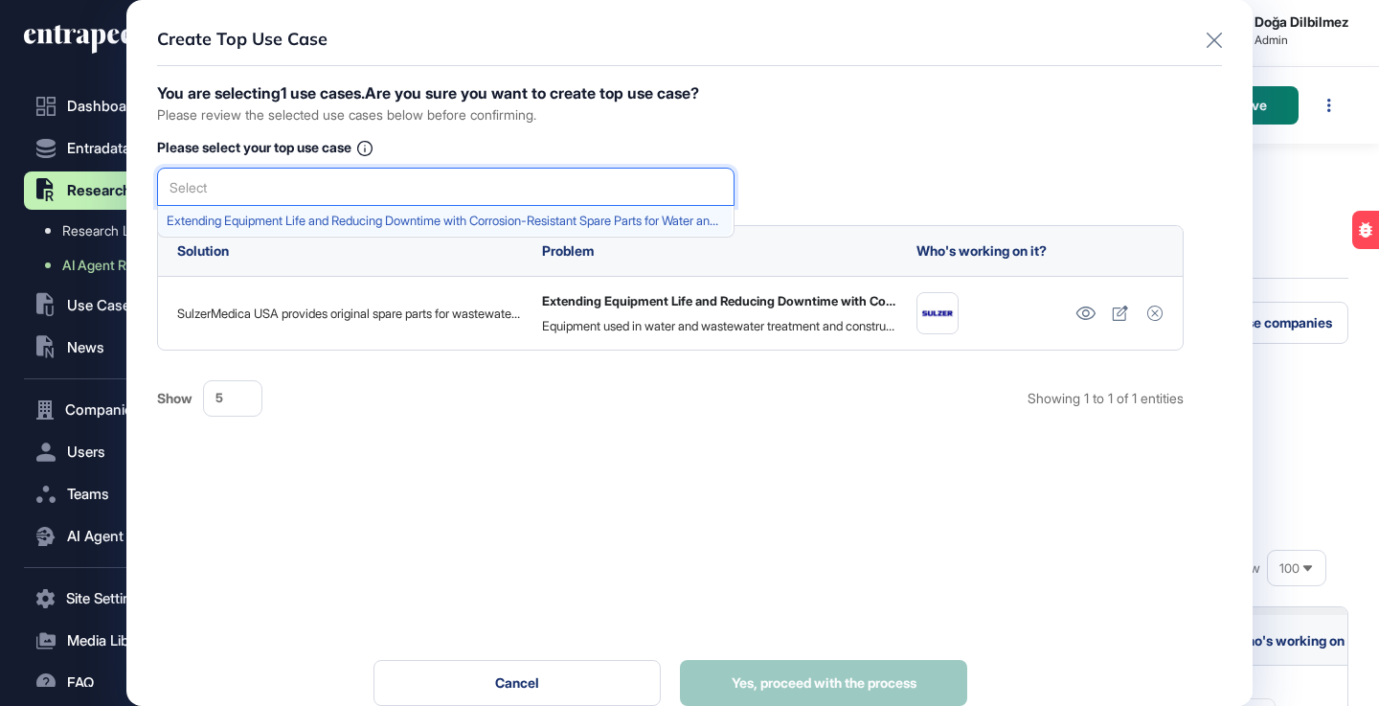
click at [400, 222] on span "Extending Equipment Life and Reducing Downtime with Corrosion-Resistant Spare P…" at bounding box center [445, 221] width 557 height 14
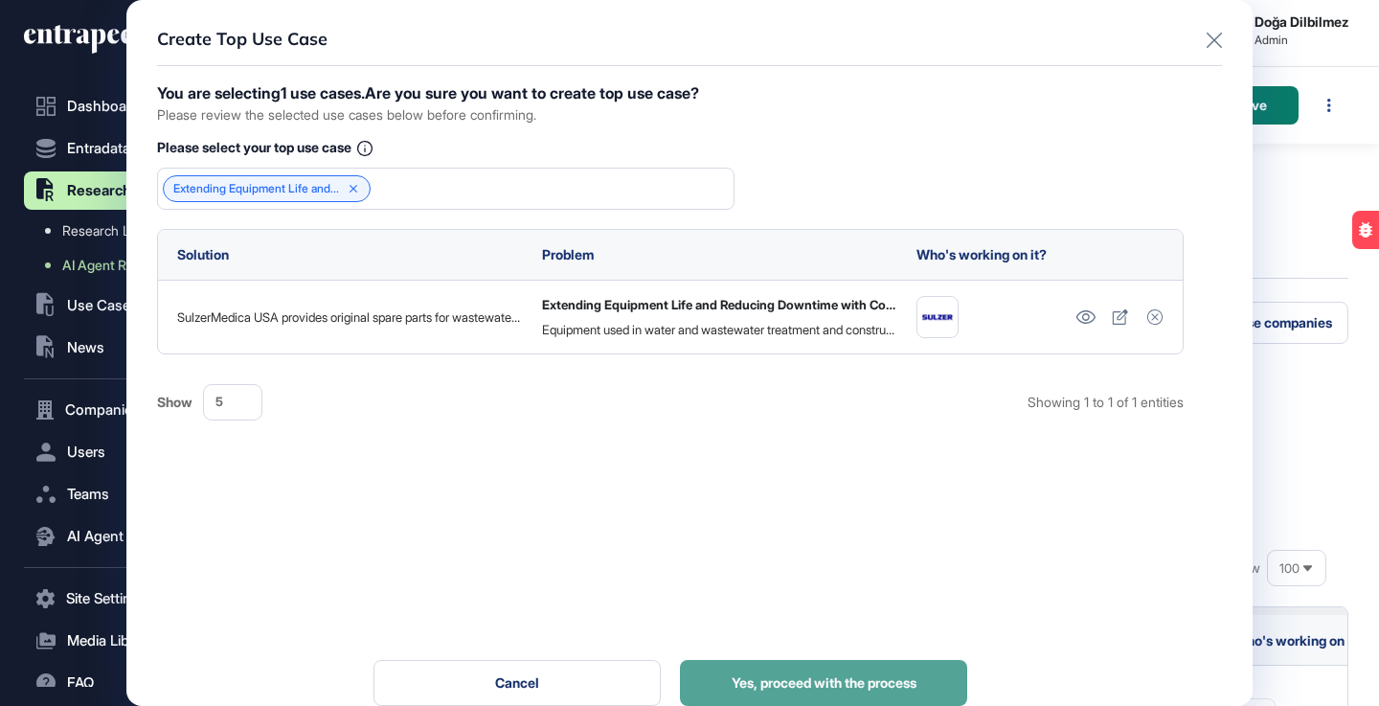
click at [817, 676] on span "Yes, proceed with the process" at bounding box center [824, 682] width 185 height 13
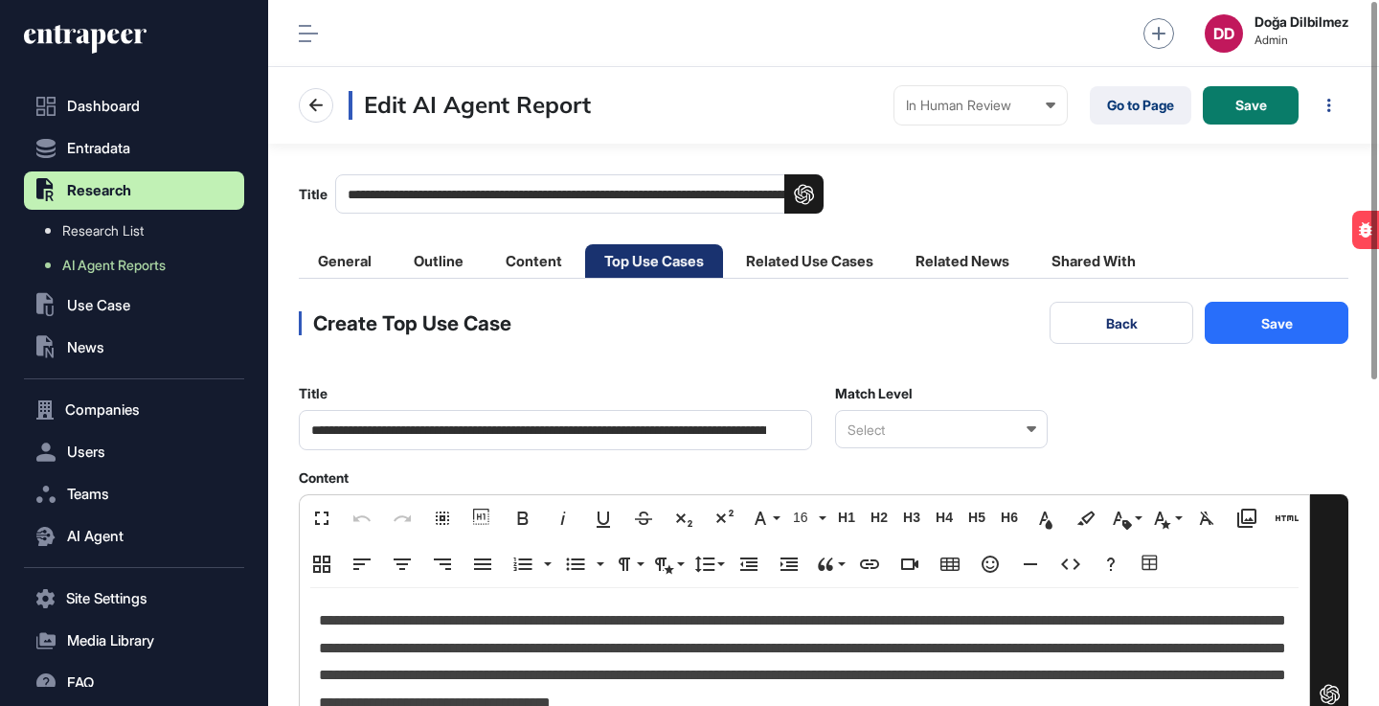
click at [1032, 428] on icon at bounding box center [1032, 429] width 10 height 6
click at [952, 486] on div "Relevant" at bounding box center [940, 493] width 209 height 30
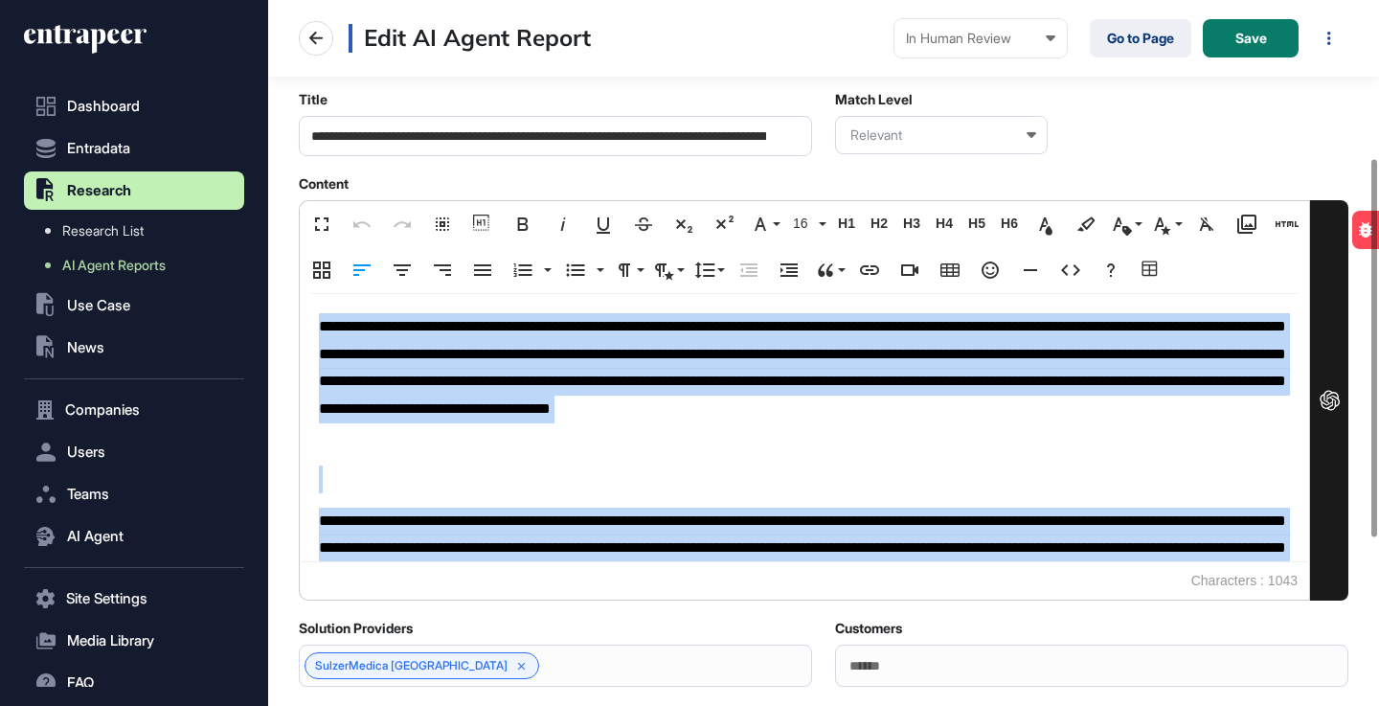
scroll to position [57, 0]
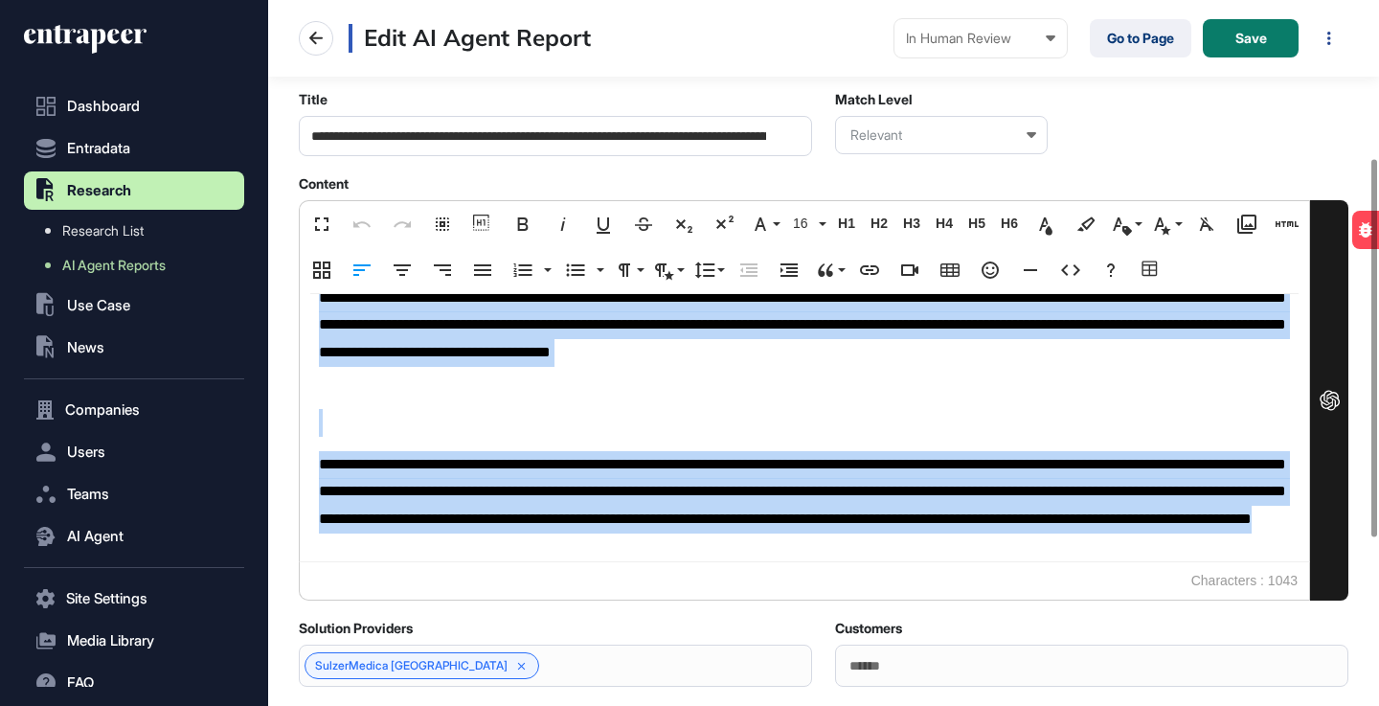
drag, startPoint x: 319, startPoint y: 325, endPoint x: 1114, endPoint y: 549, distance: 826.1
click at [1114, 505] on div "**********" at bounding box center [805, 371] width 1010 height 267
copy div "**********"
click at [545, 512] on p "**********" at bounding box center [804, 506] width 971 height 110
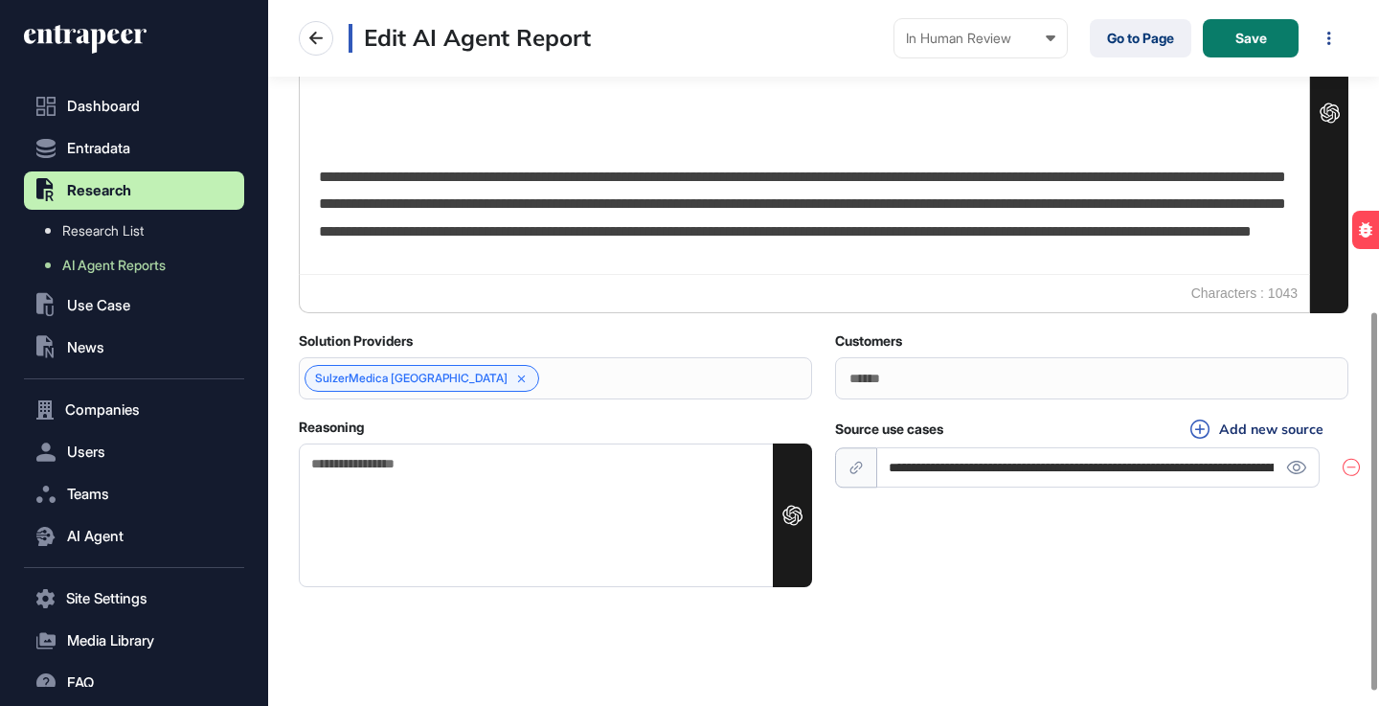
scroll to position [587, 0]
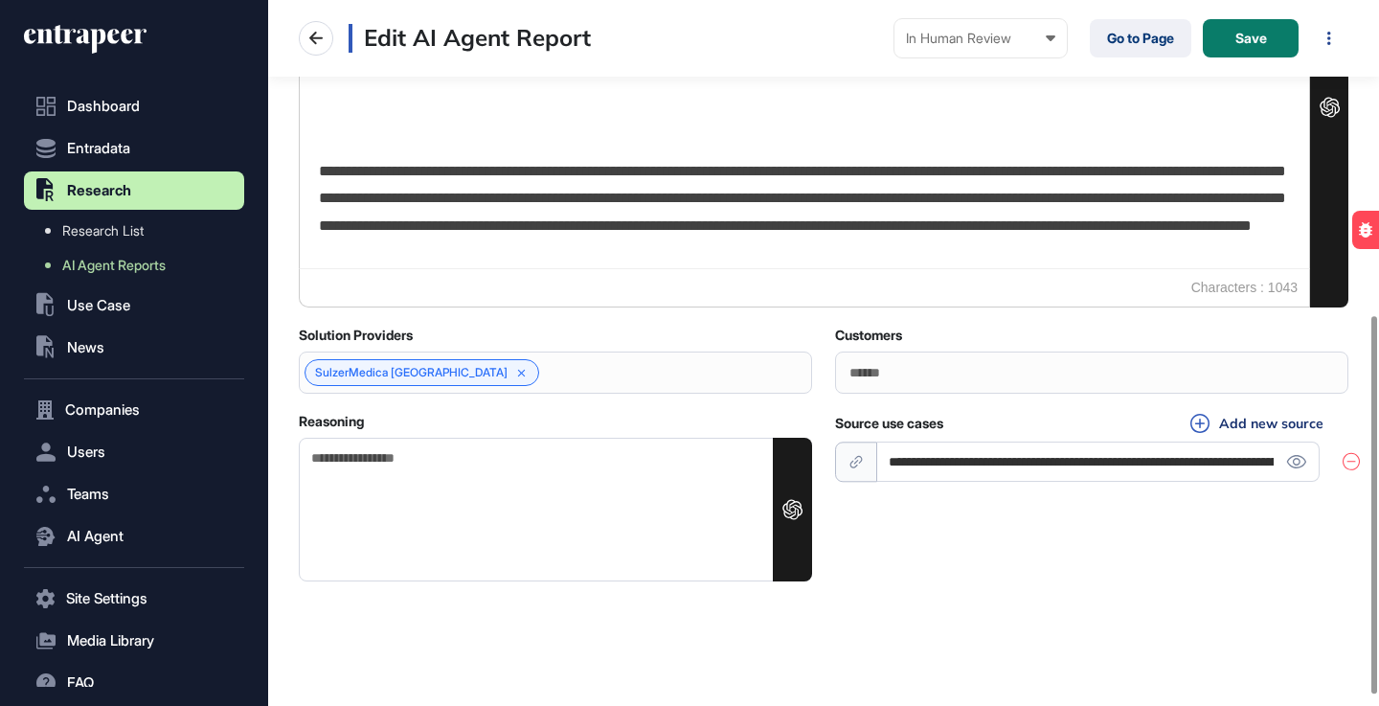
click at [458, 504] on textarea "Reasoning" at bounding box center [555, 510] width 513 height 144
paste textarea "**********"
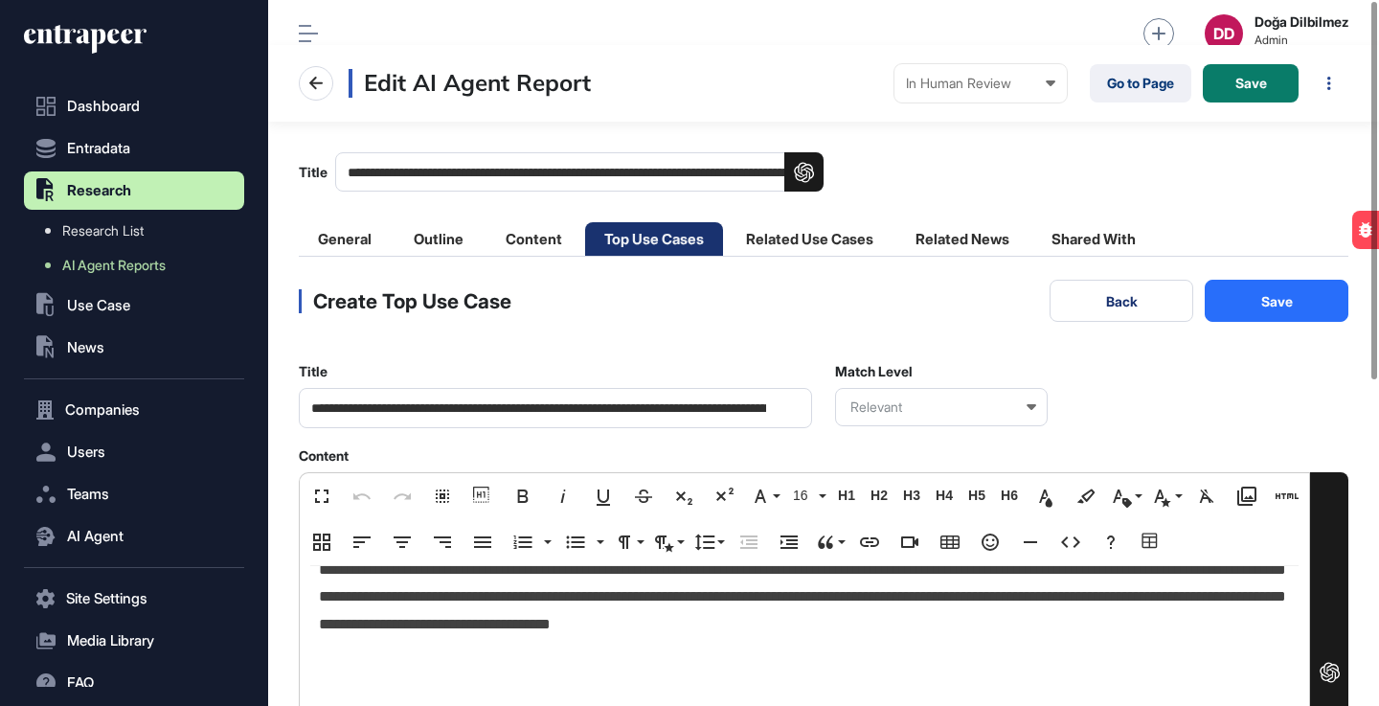
scroll to position [0, 0]
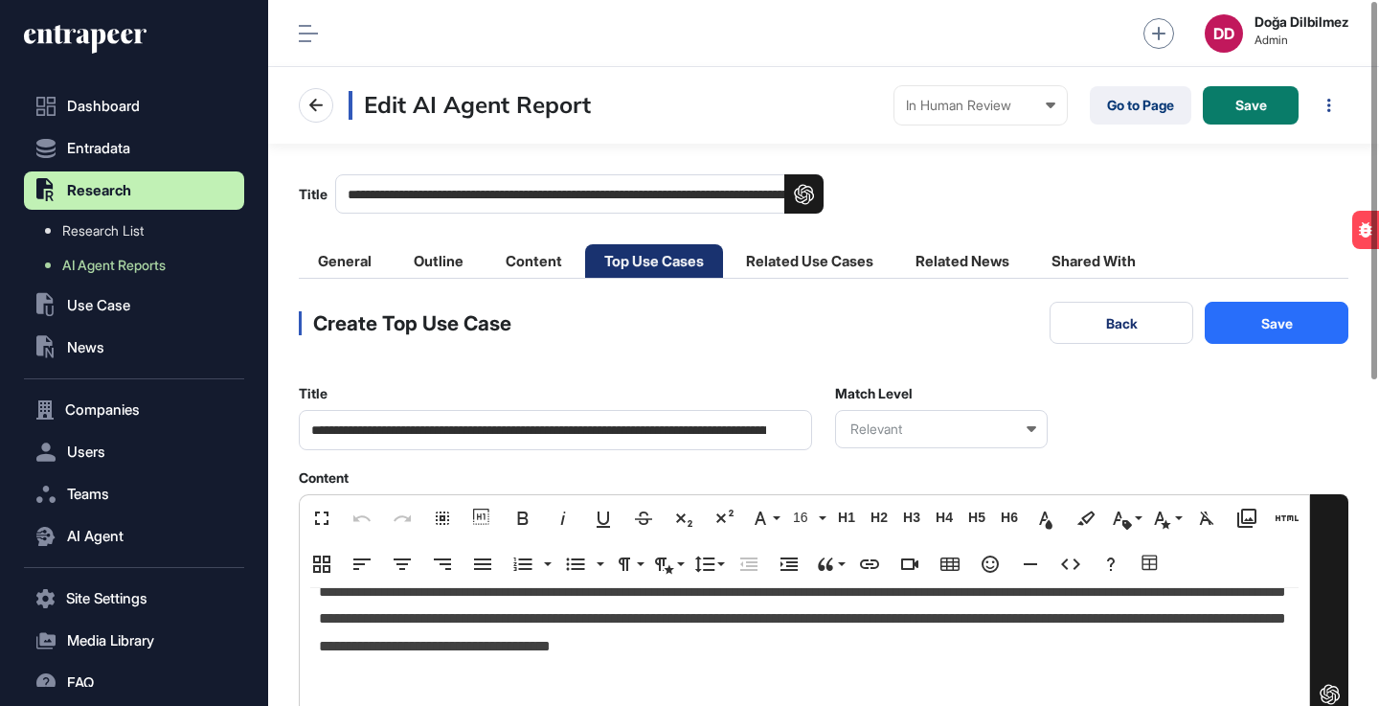
type textarea "**********"
click at [1283, 324] on button "Save" at bounding box center [1277, 323] width 144 height 42
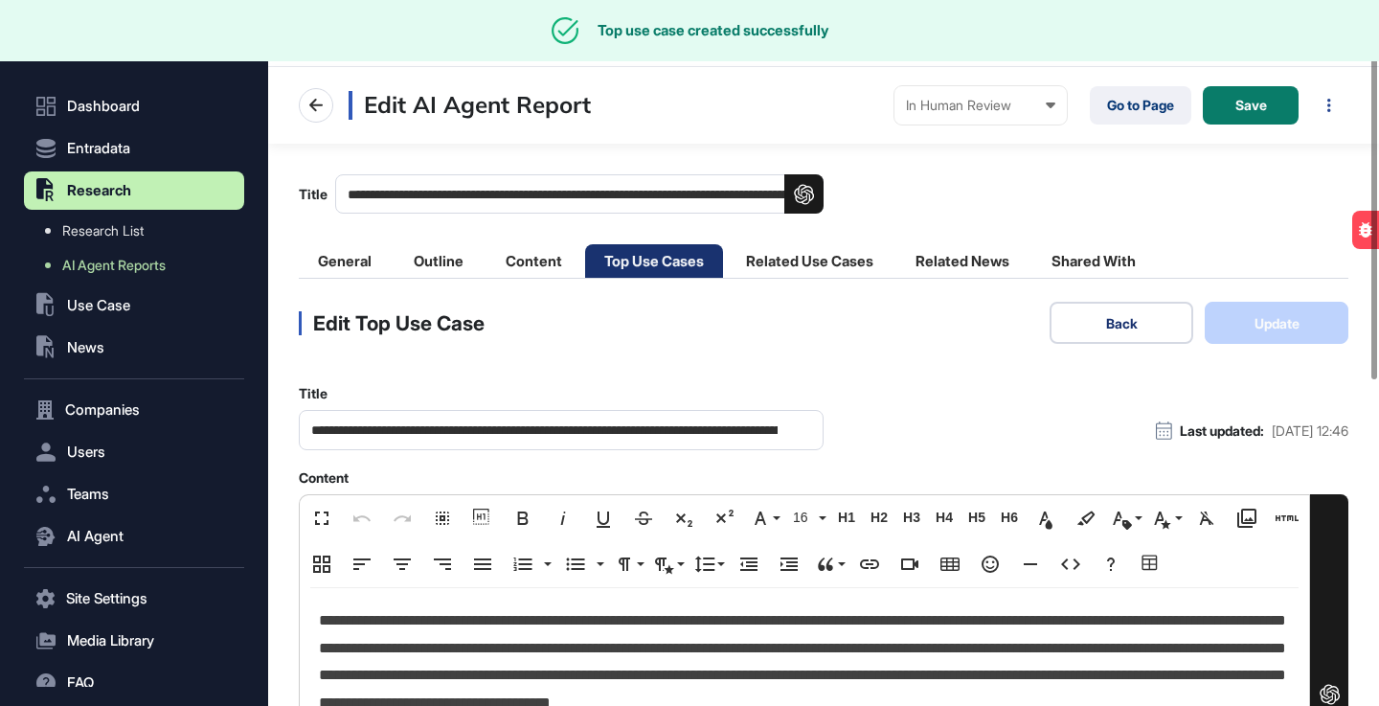
click at [1124, 308] on button "Back" at bounding box center [1122, 323] width 144 height 42
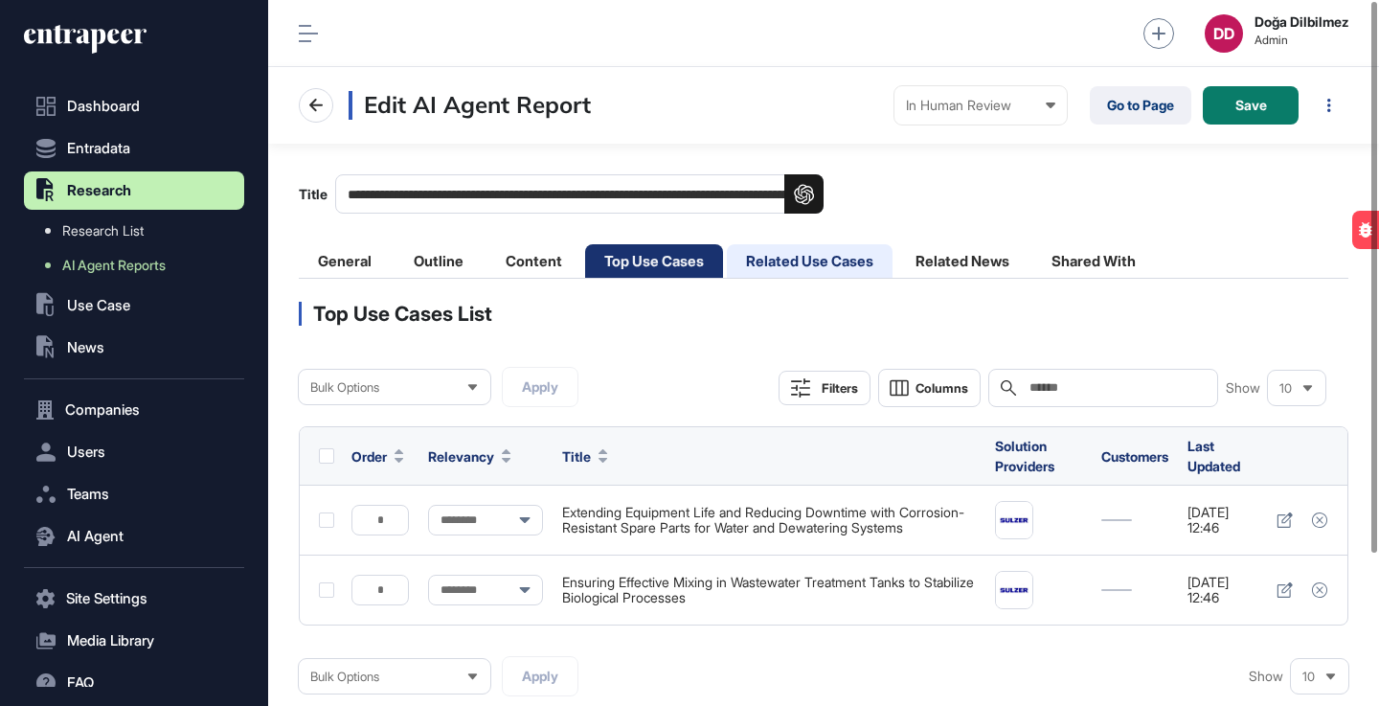
click at [863, 265] on li "Related Use Cases" at bounding box center [810, 261] width 166 height 34
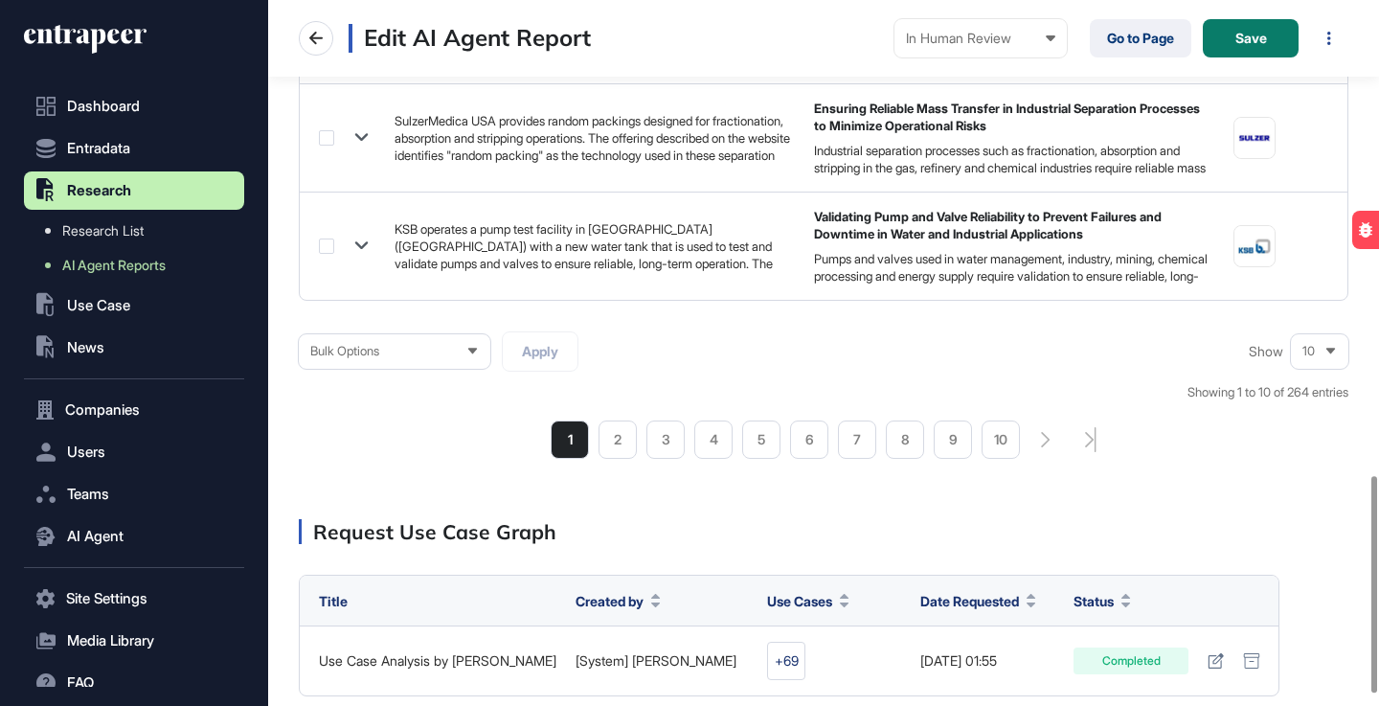
scroll to position [1583, 0]
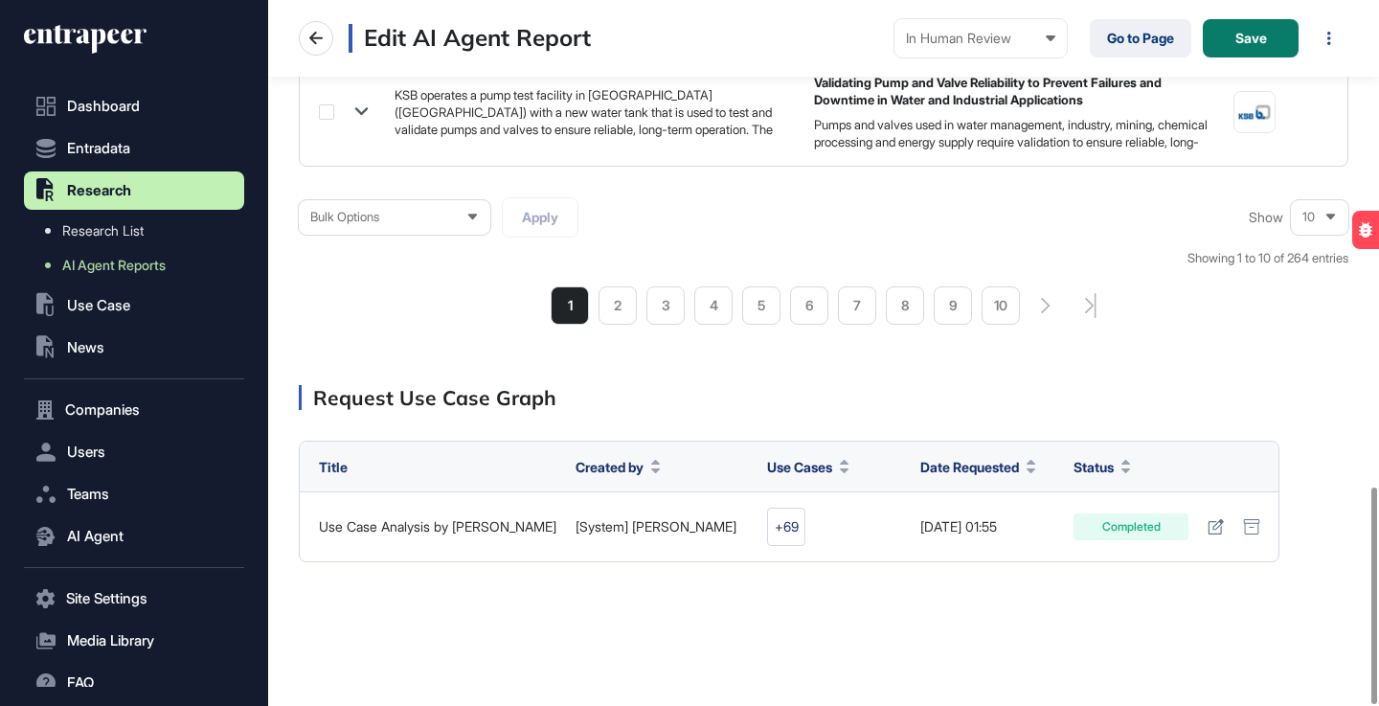
click at [1322, 217] on div "10" at bounding box center [1319, 216] width 57 height 37
click at [1314, 186] on li "100" at bounding box center [1320, 187] width 46 height 38
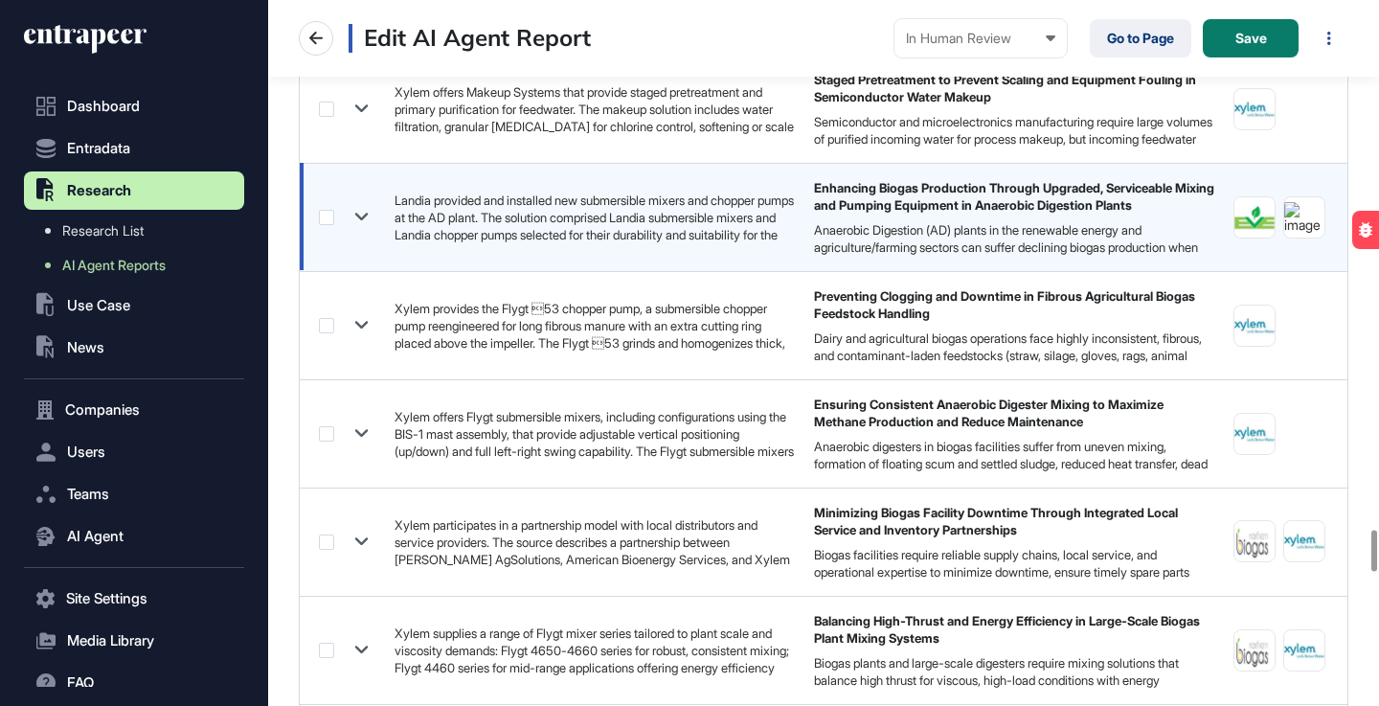
scroll to position [9056, 0]
click at [325, 212] on label at bounding box center [326, 215] width 15 height 15
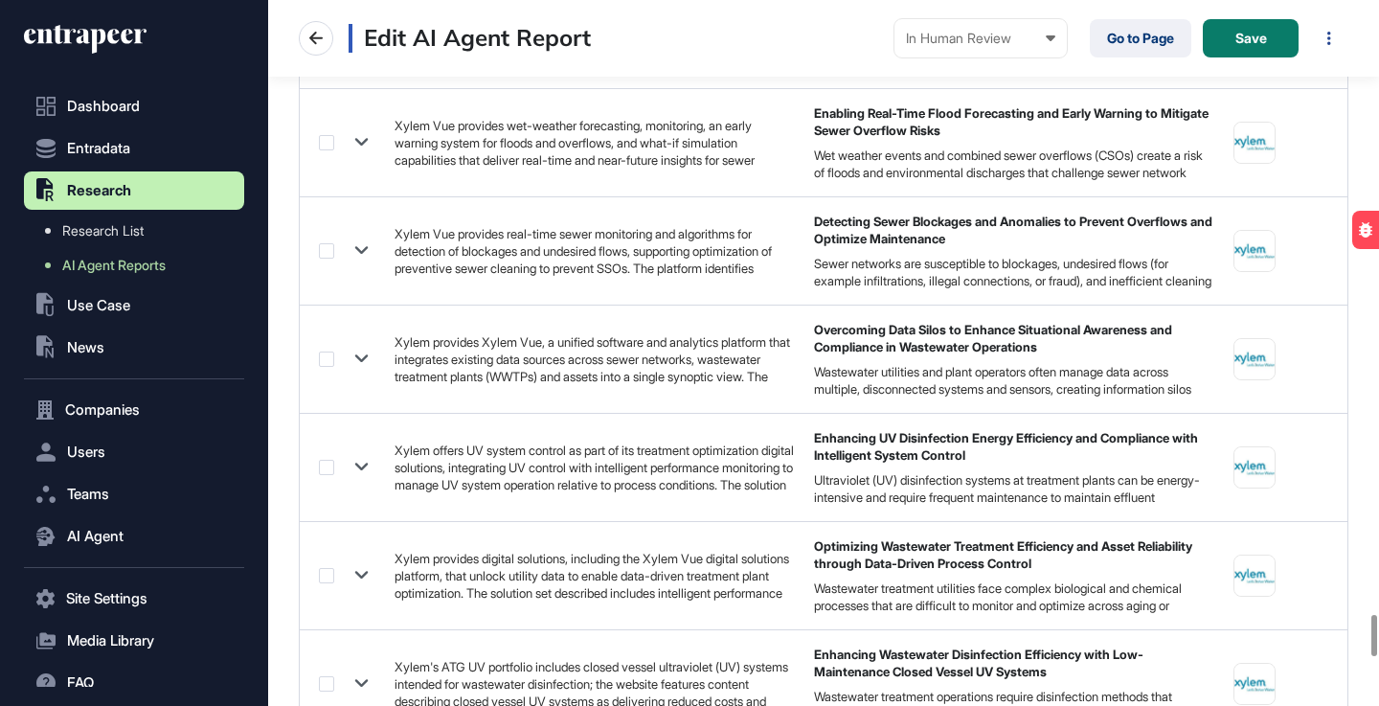
scroll to position [11325, 0]
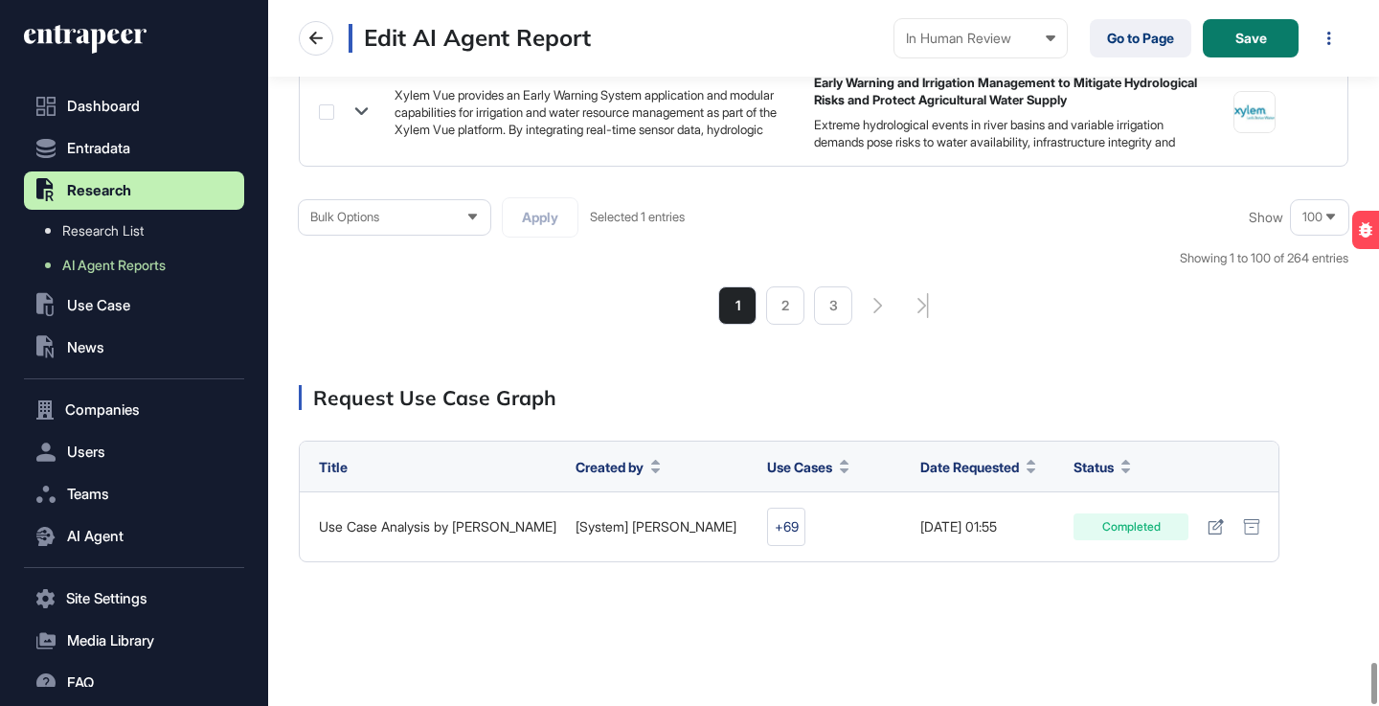
click at [472, 216] on icon at bounding box center [472, 218] width 9 height 6
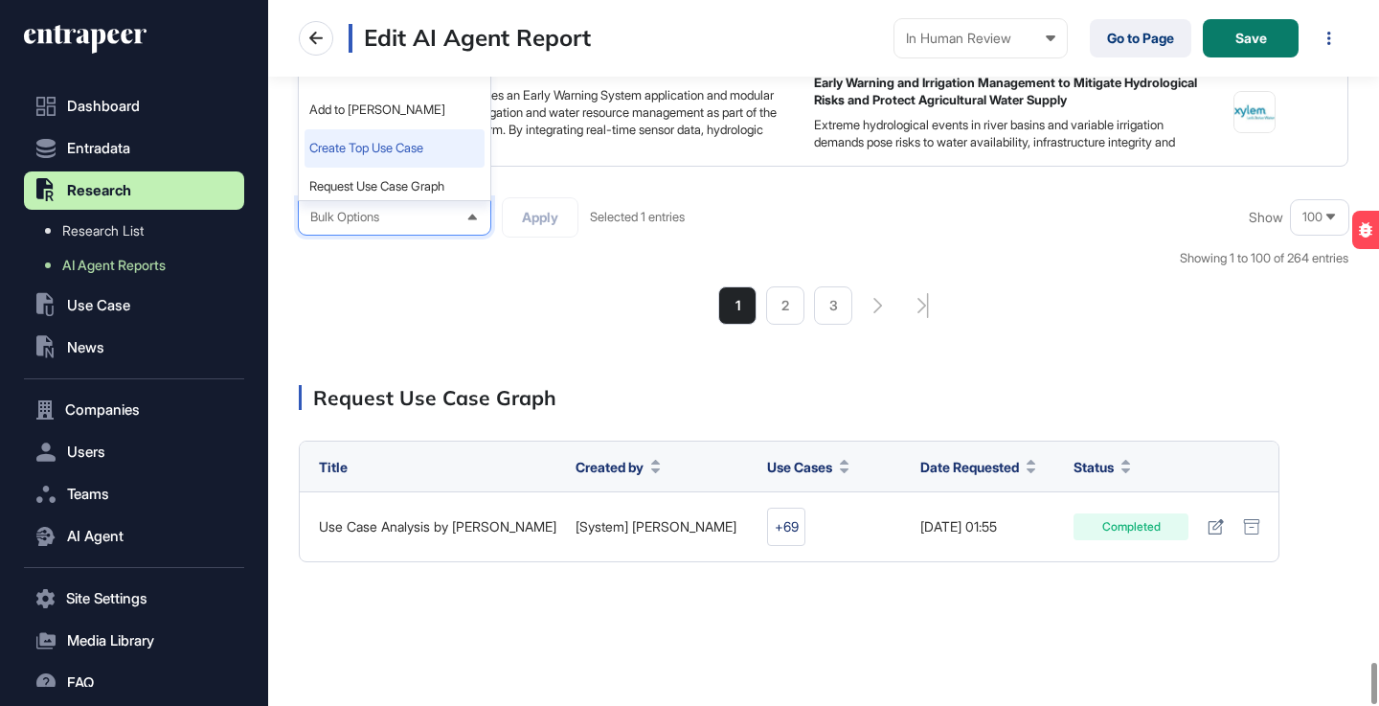
click at [407, 155] on li "Create Top Use Case" at bounding box center [395, 148] width 180 height 38
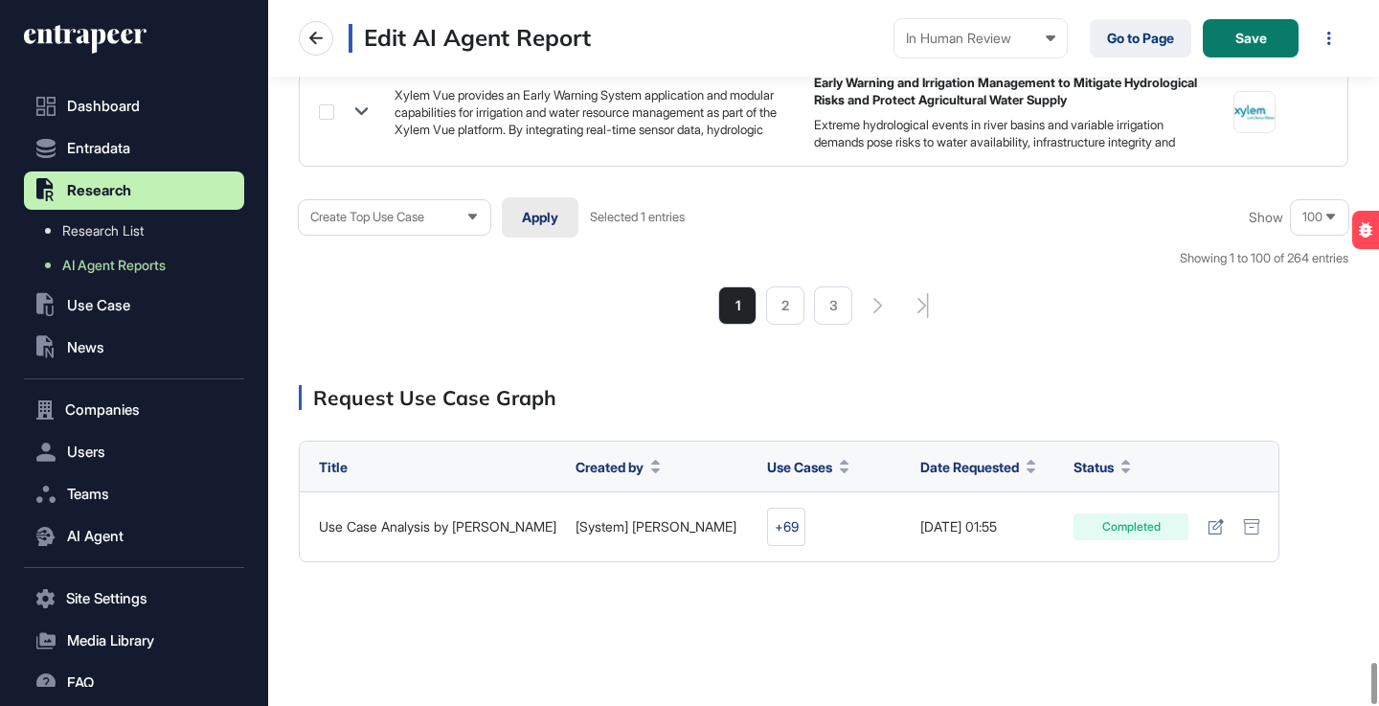
click at [541, 212] on button "Apply" at bounding box center [540, 217] width 77 height 40
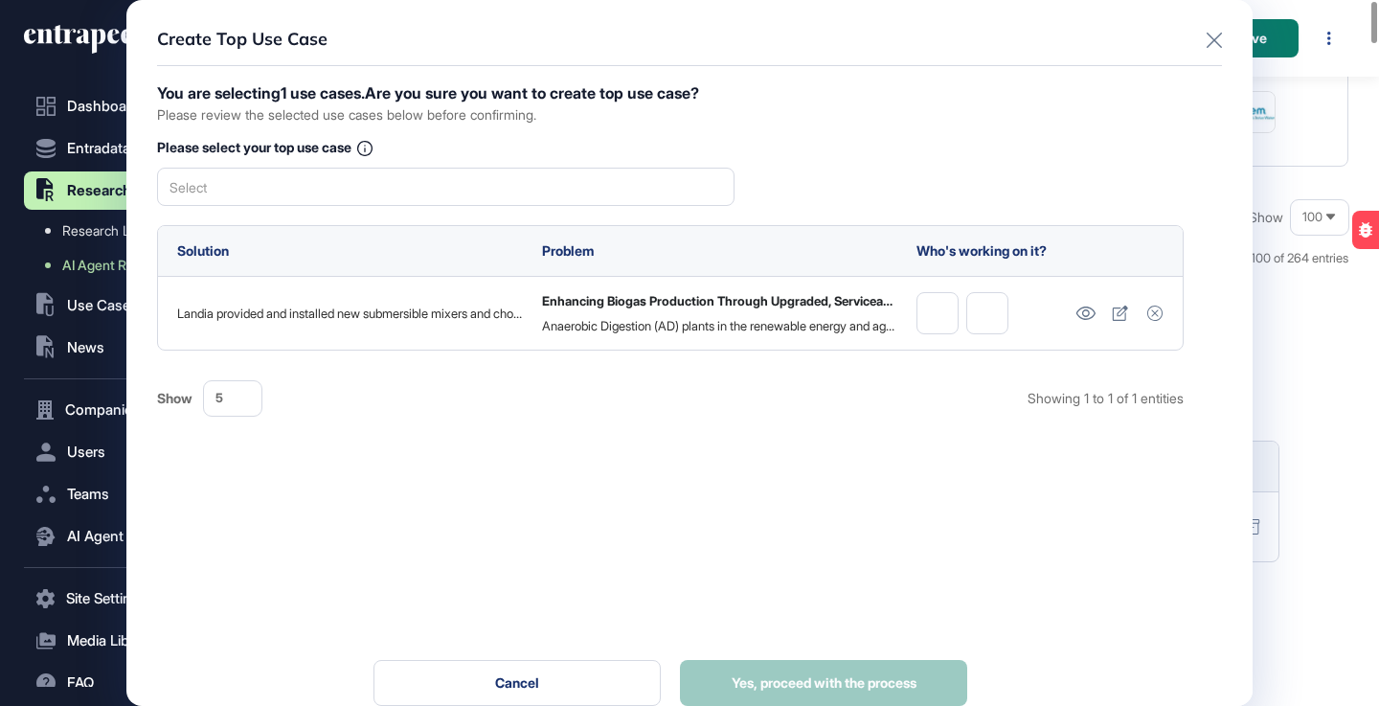
scroll to position [0, 0]
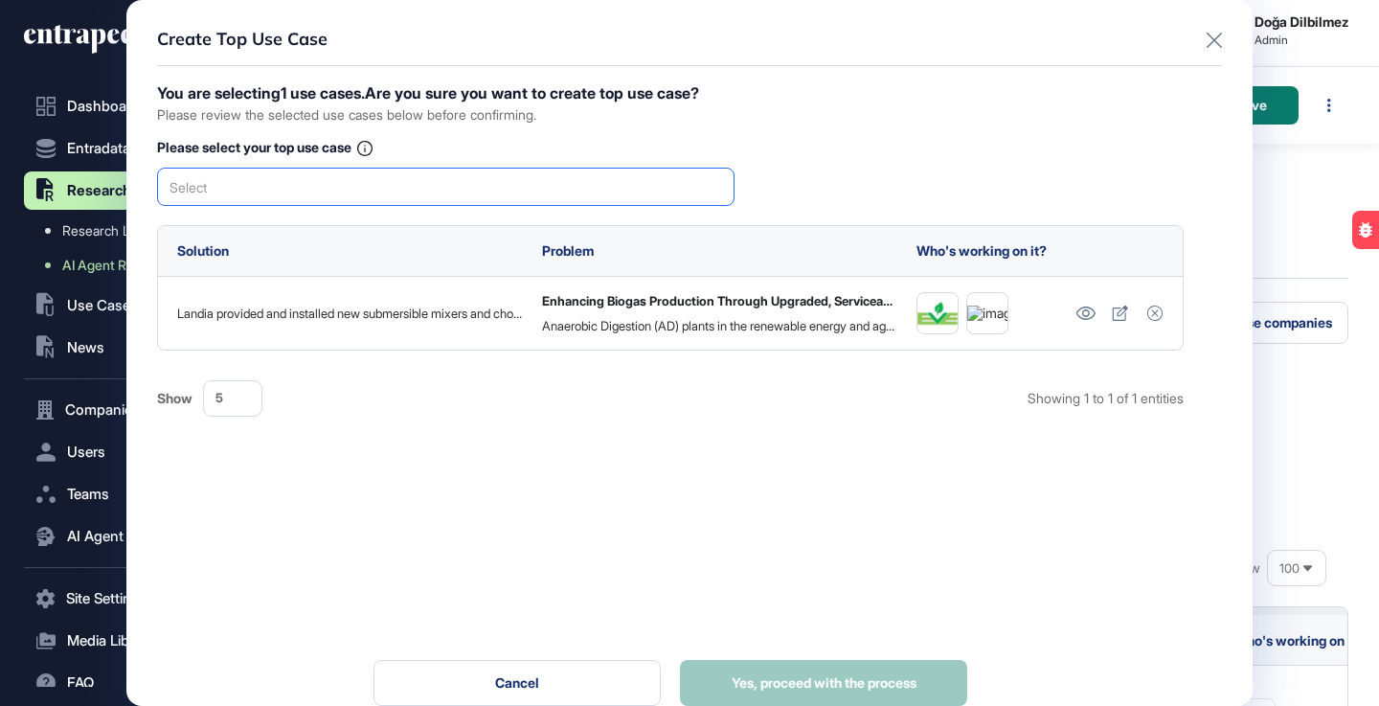
click at [389, 194] on div "Select" at bounding box center [446, 187] width 578 height 38
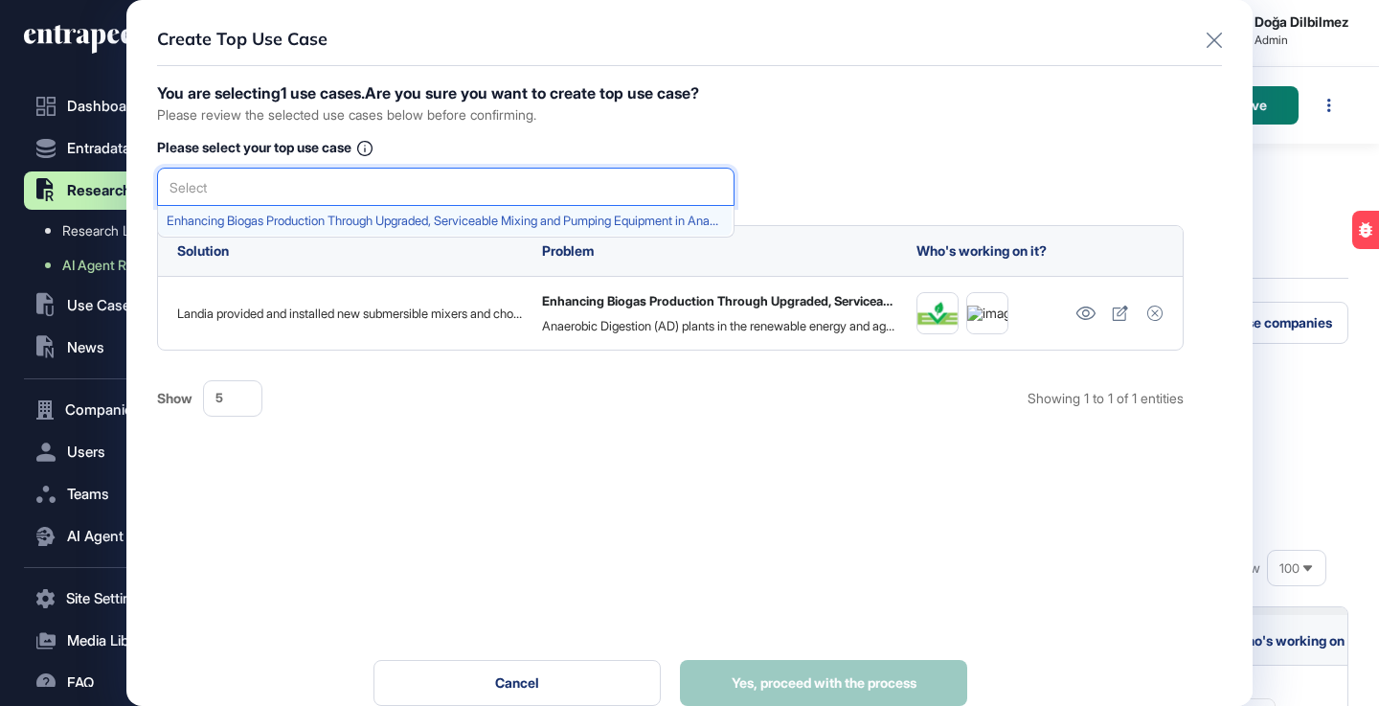
click at [335, 220] on span "Enhancing Biogas Production Through Upgraded, Serviceable Mixing and Pumping Eq…" at bounding box center [445, 221] width 557 height 14
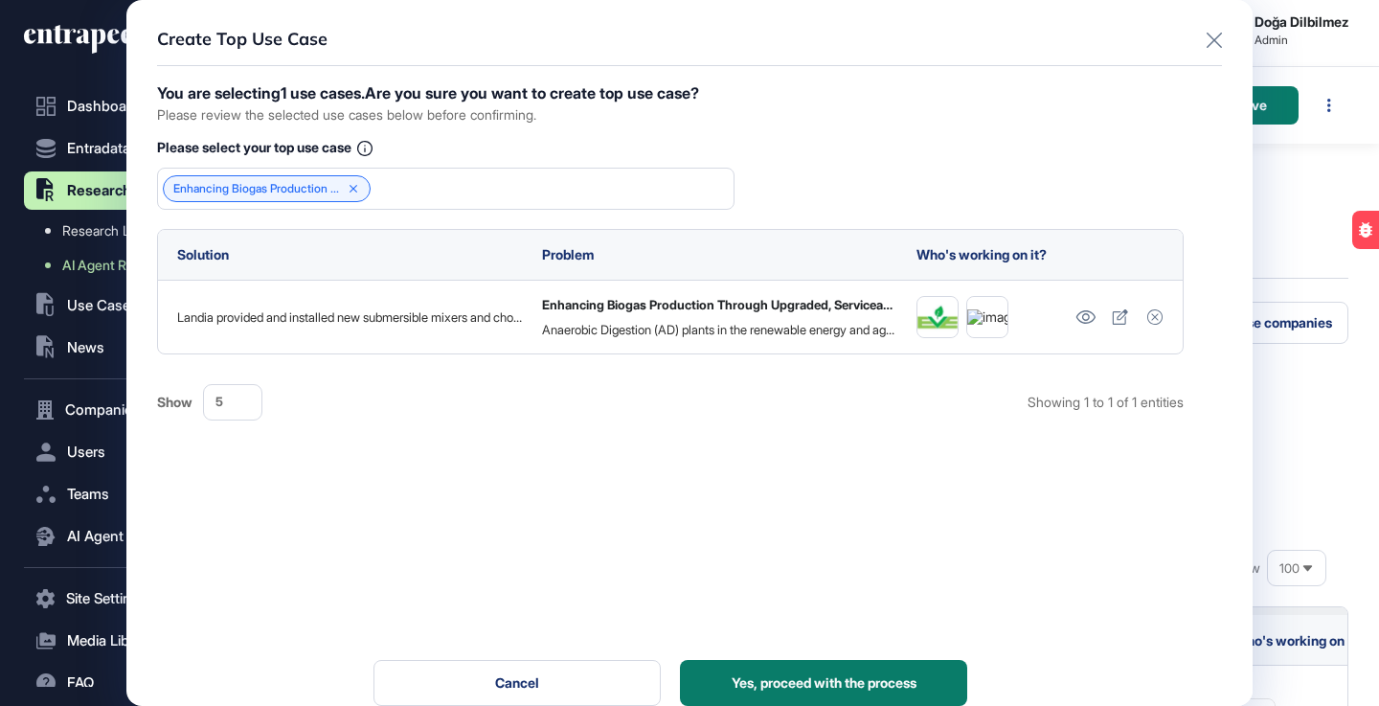
scroll to position [31, 0]
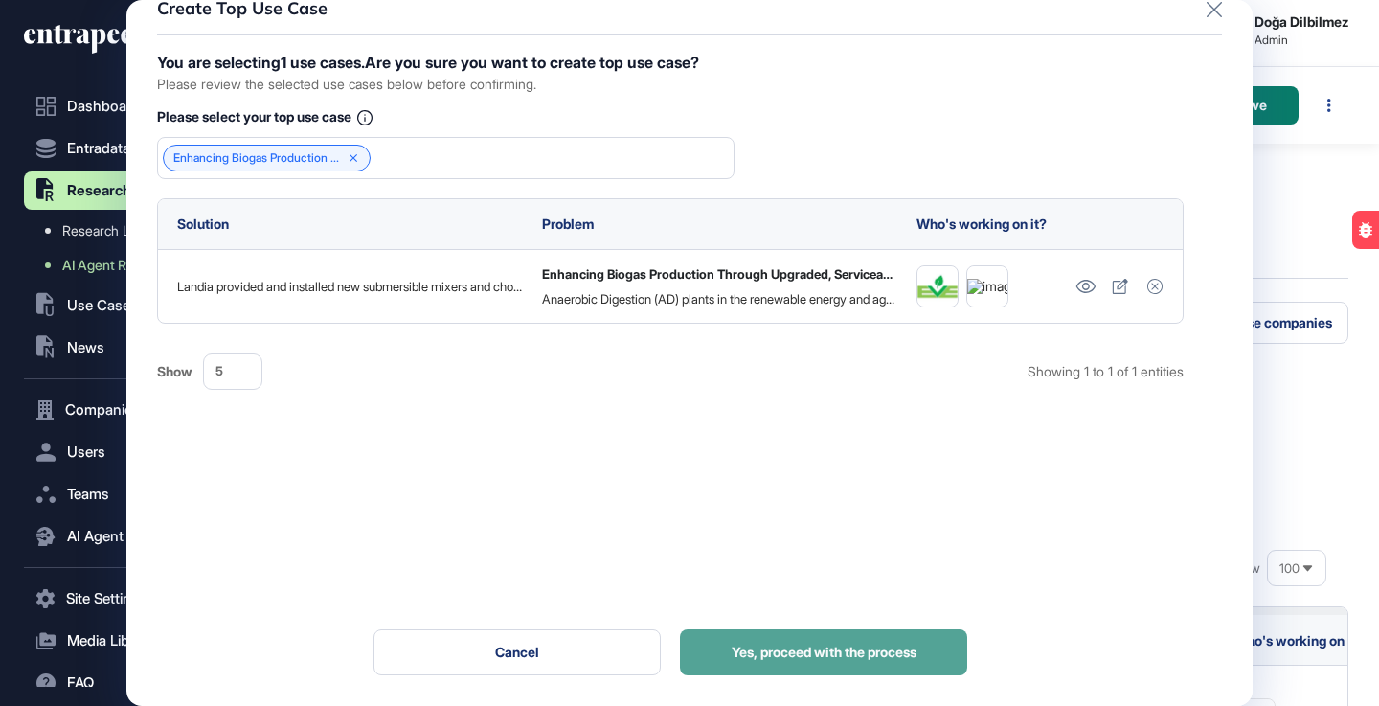
click at [801, 646] on span "Yes, proceed with the process" at bounding box center [824, 652] width 185 height 13
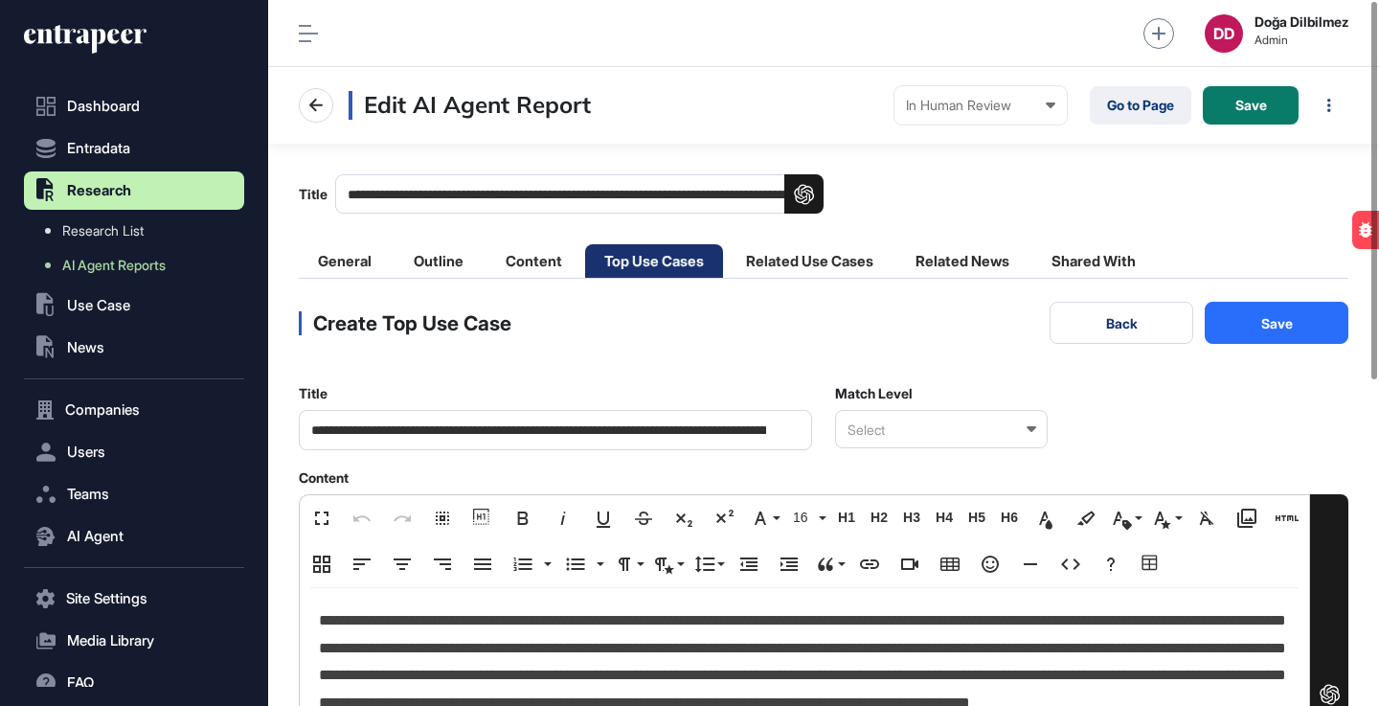
click at [984, 430] on div "Select" at bounding box center [941, 429] width 213 height 38
click at [918, 497] on div "Relevant" at bounding box center [940, 493] width 209 height 30
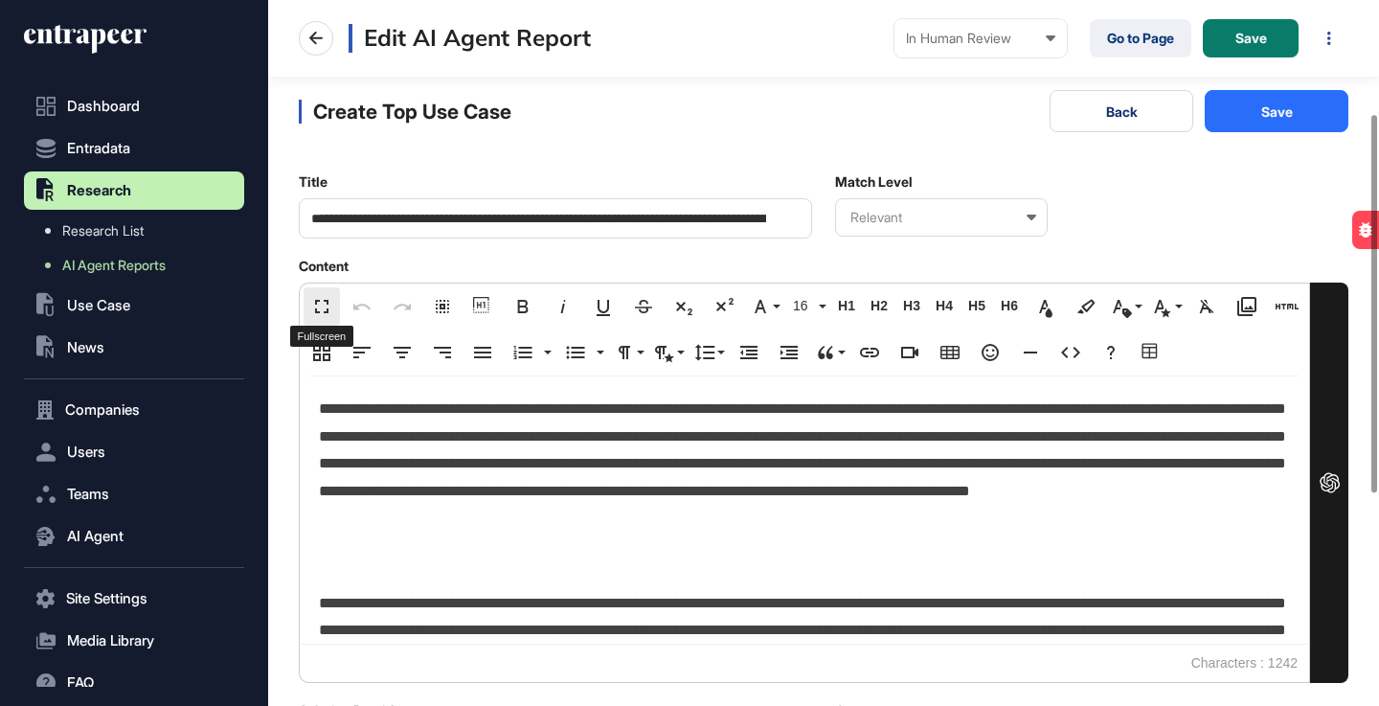
click at [321, 289] on button "Fullscreen" at bounding box center [322, 306] width 36 height 38
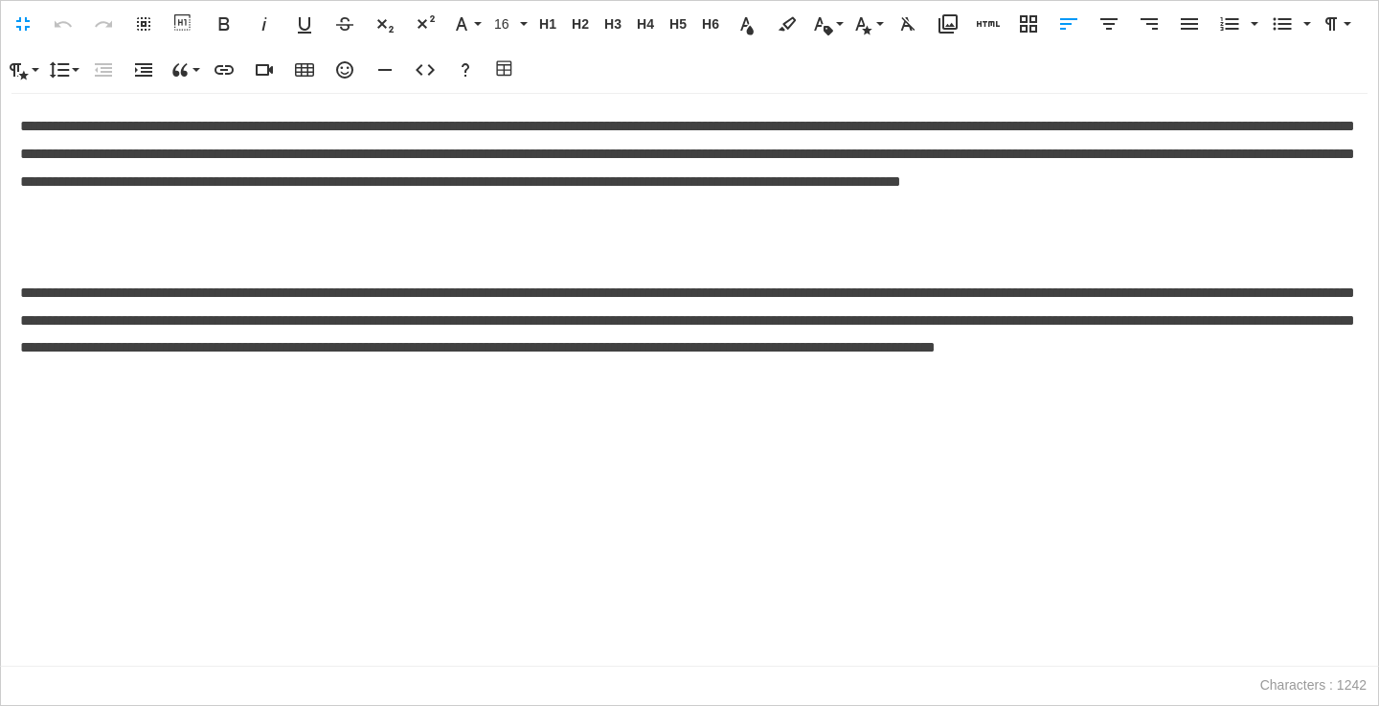
scroll to position [1, 9]
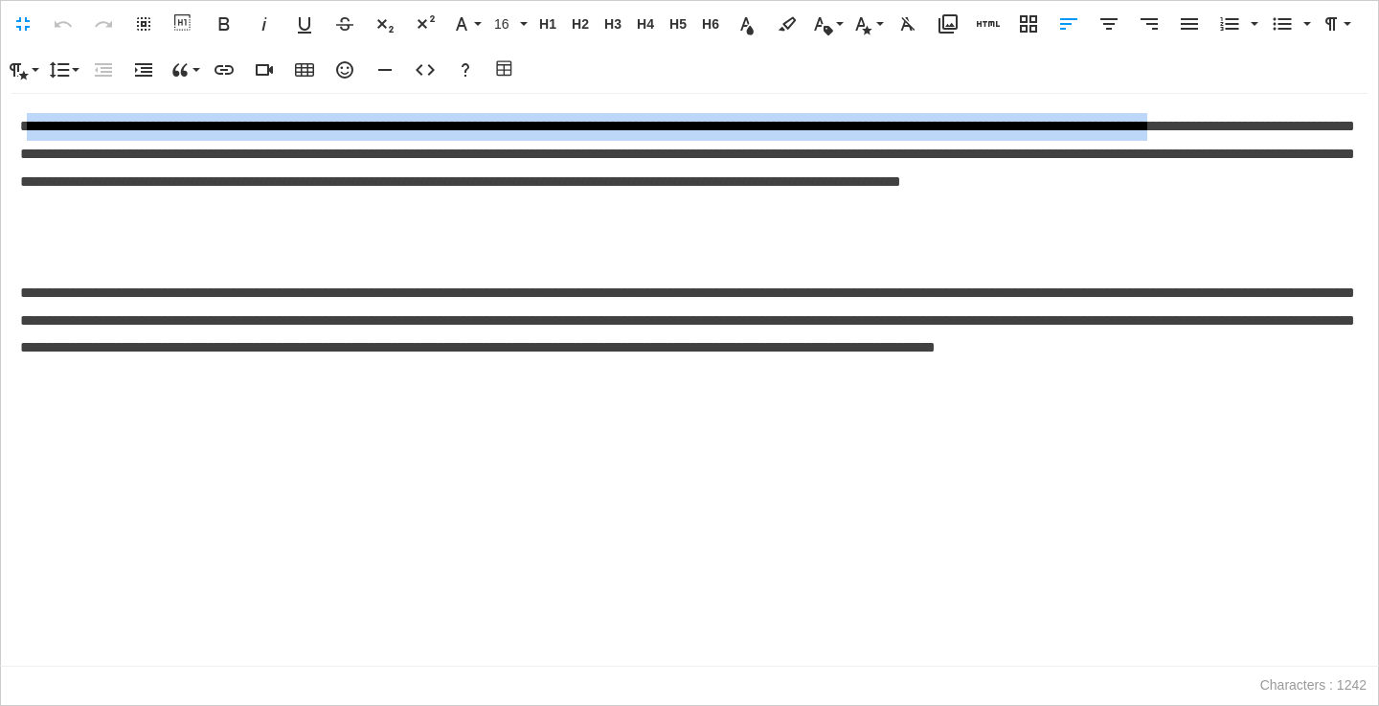
drag, startPoint x: 26, startPoint y: 123, endPoint x: 135, endPoint y: 145, distance: 111.4
click at [139, 144] on p "**********" at bounding box center [689, 168] width 1339 height 110
drag, startPoint x: 37, startPoint y: 136, endPoint x: 21, endPoint y: 135, distance: 16.3
click at [37, 136] on p "**********" at bounding box center [689, 168] width 1339 height 110
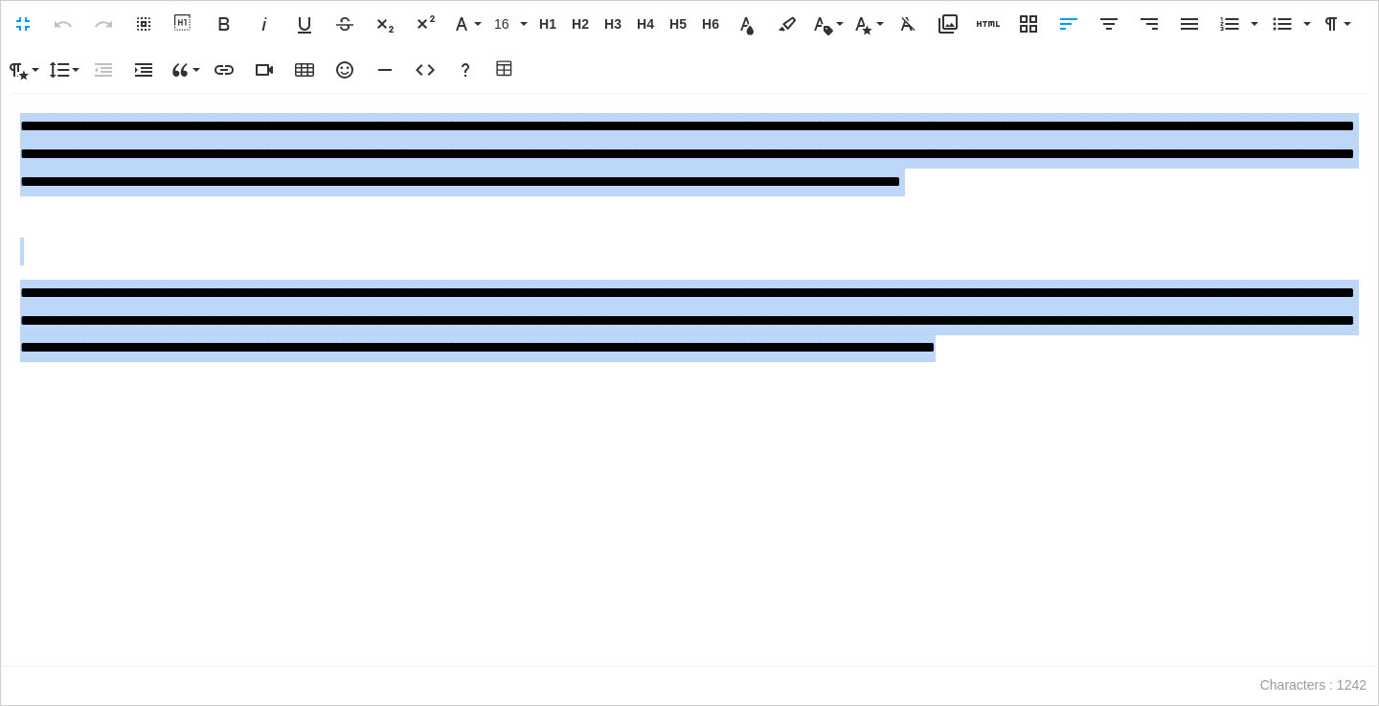
drag, startPoint x: 19, startPoint y: 126, endPoint x: 634, endPoint y: 384, distance: 666.8
click at [634, 384] on div "**********" at bounding box center [690, 380] width 1378 height 572
copy div "**********"
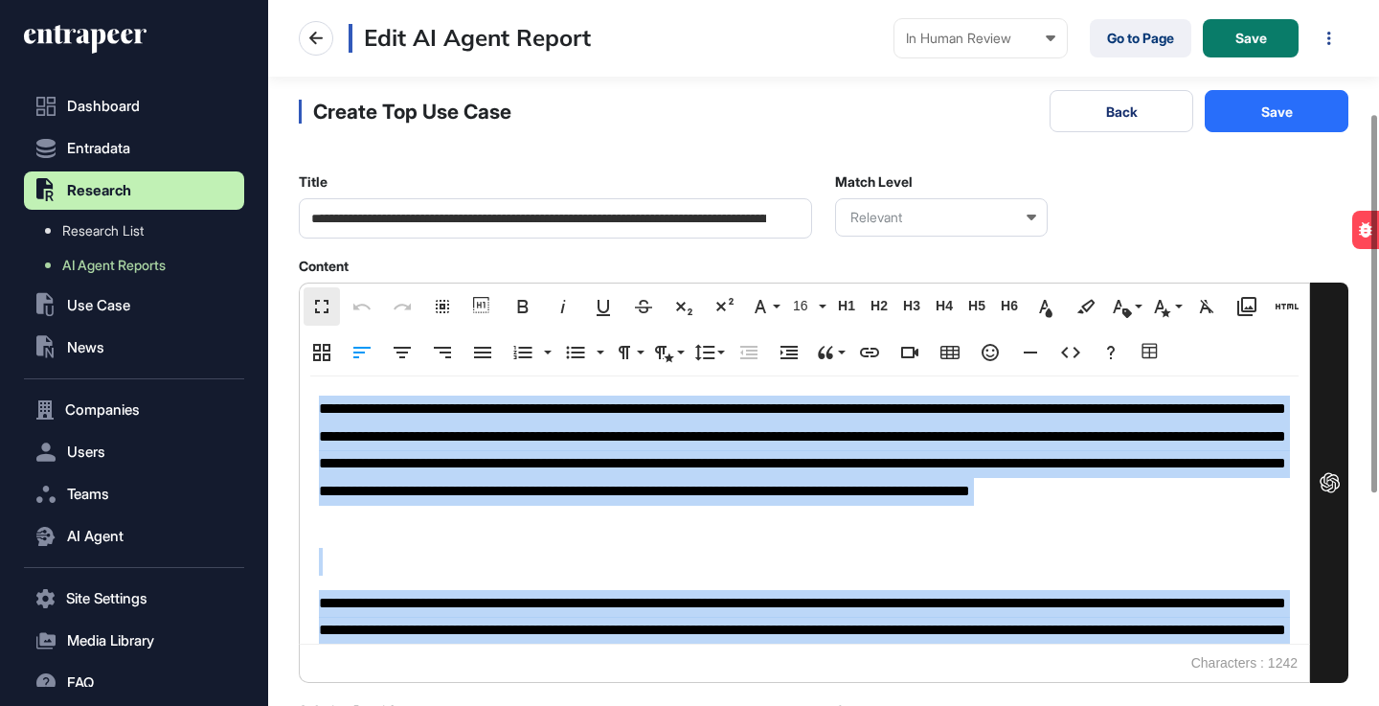
scroll to position [1, 1]
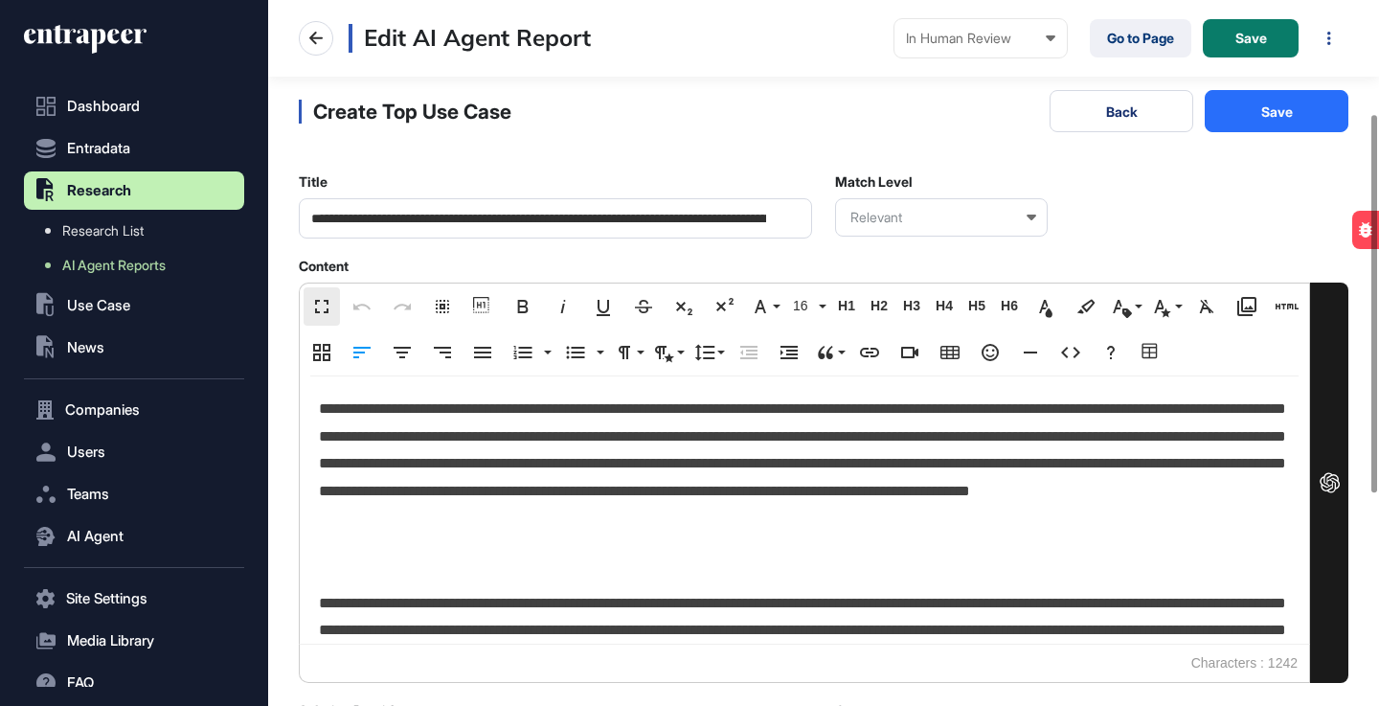
click at [293, 499] on main "**********" at bounding box center [823, 444] width 1111 height 1025
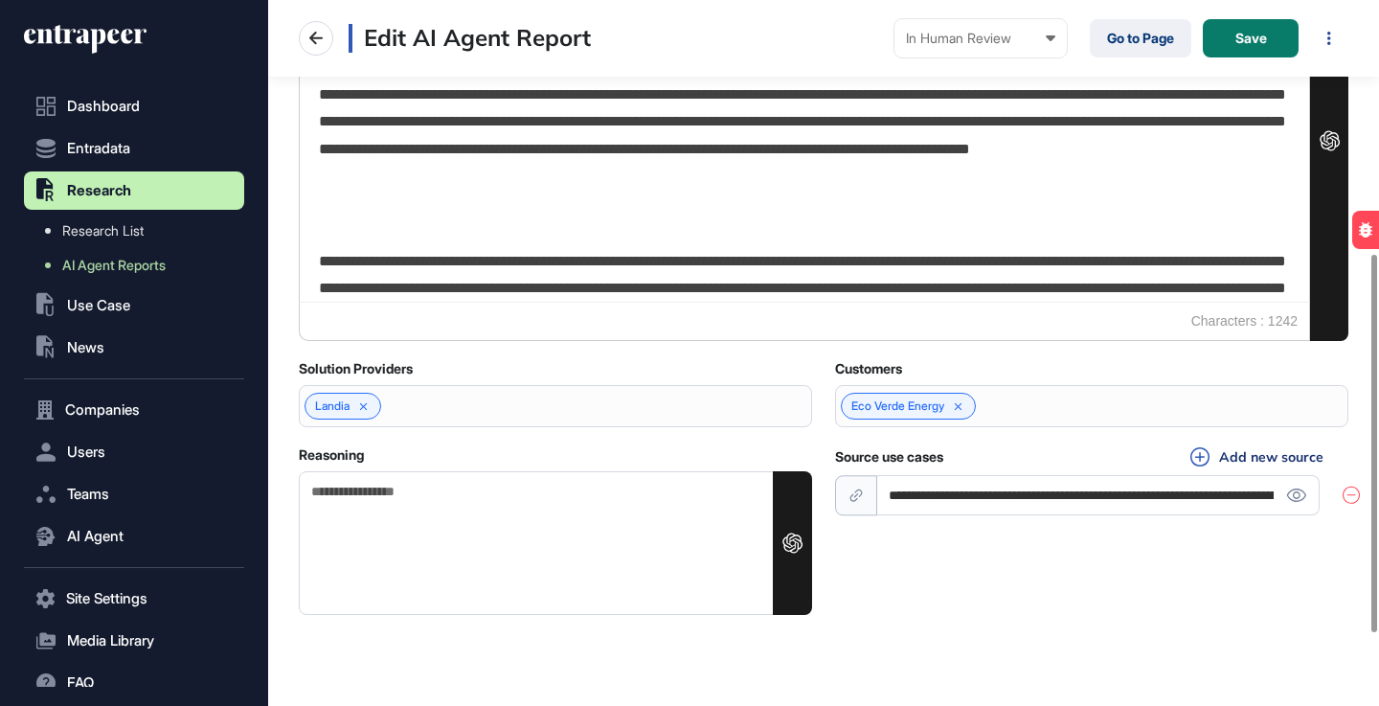
scroll to position [606, 0]
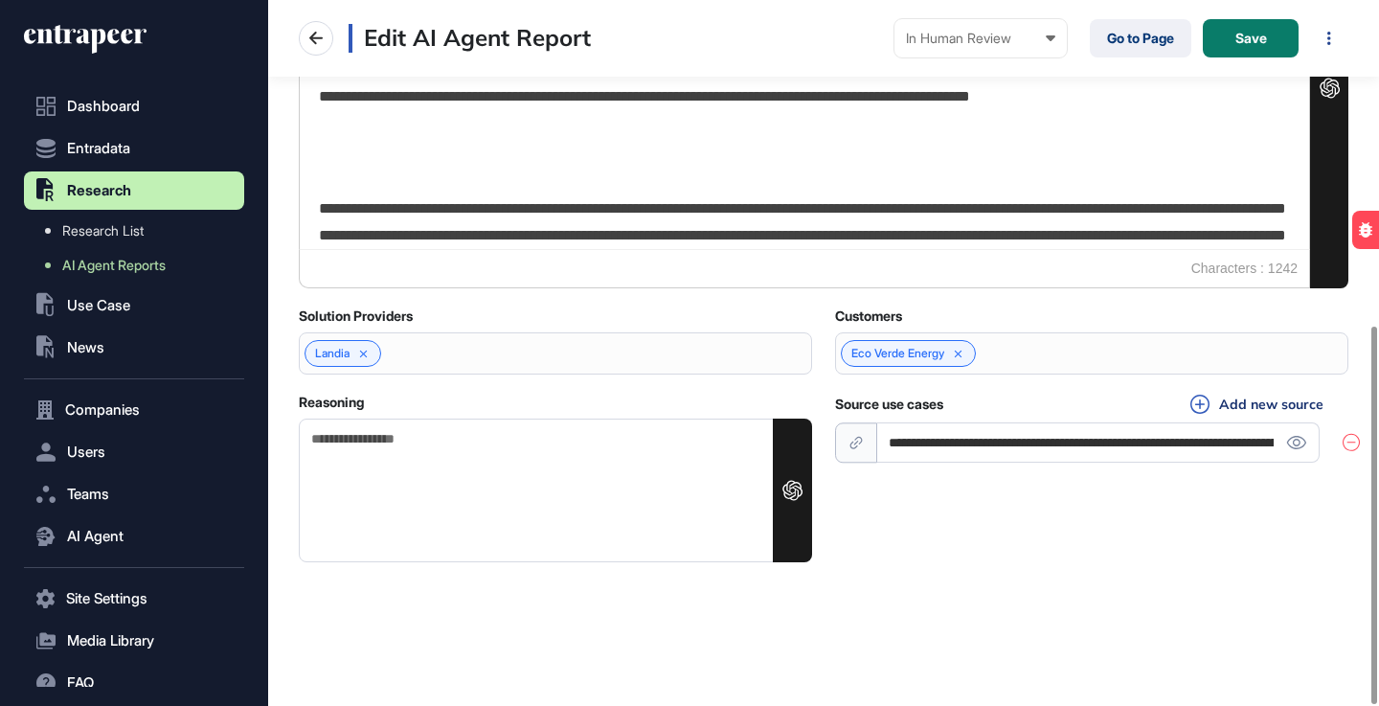
click at [426, 455] on textarea "Reasoning" at bounding box center [555, 491] width 513 height 144
paste textarea "**********"
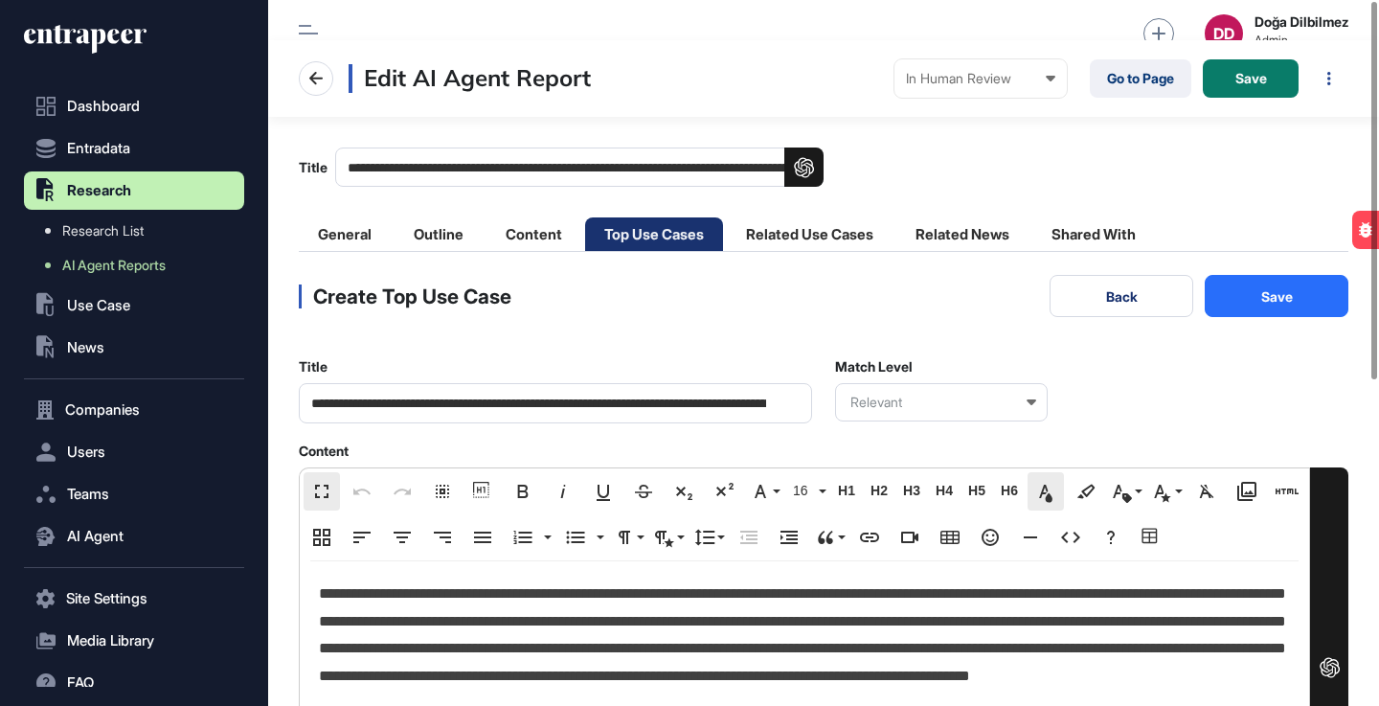
scroll to position [0, 0]
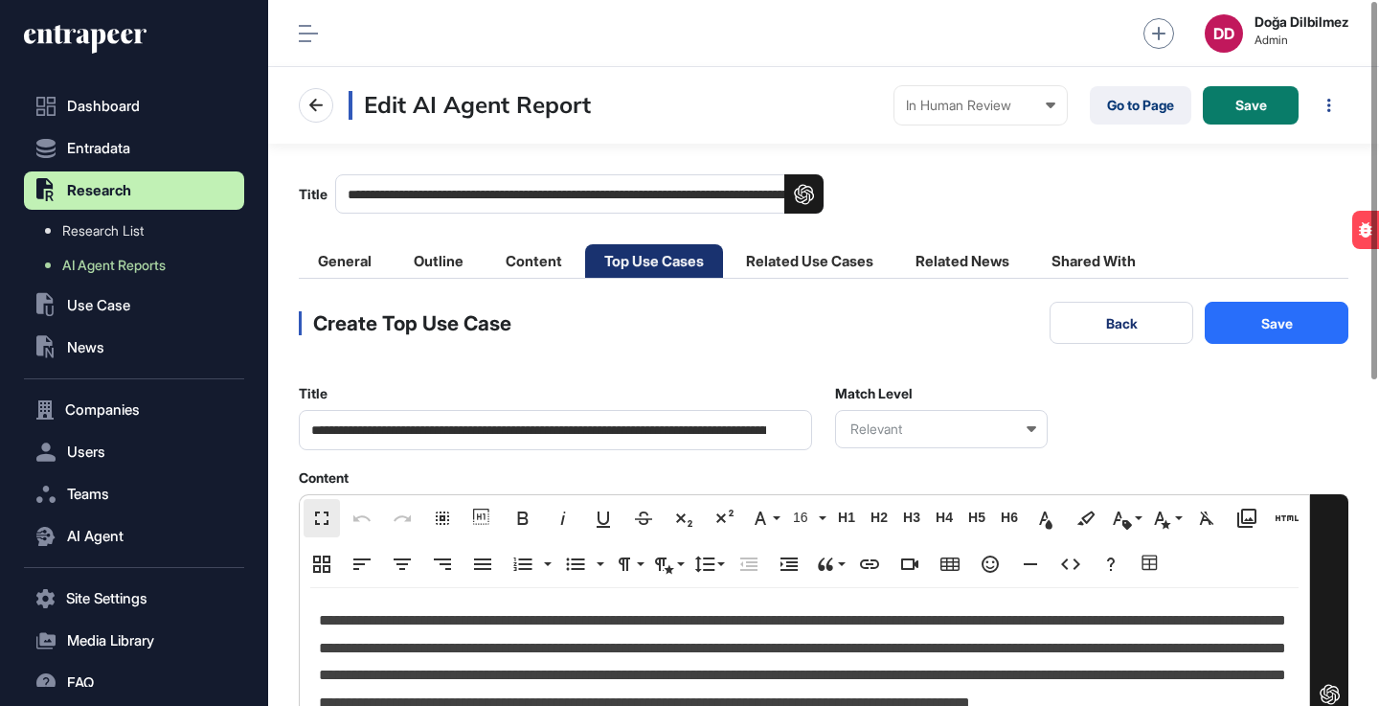
type textarea "**********"
click at [1298, 326] on button "Save" at bounding box center [1277, 323] width 144 height 42
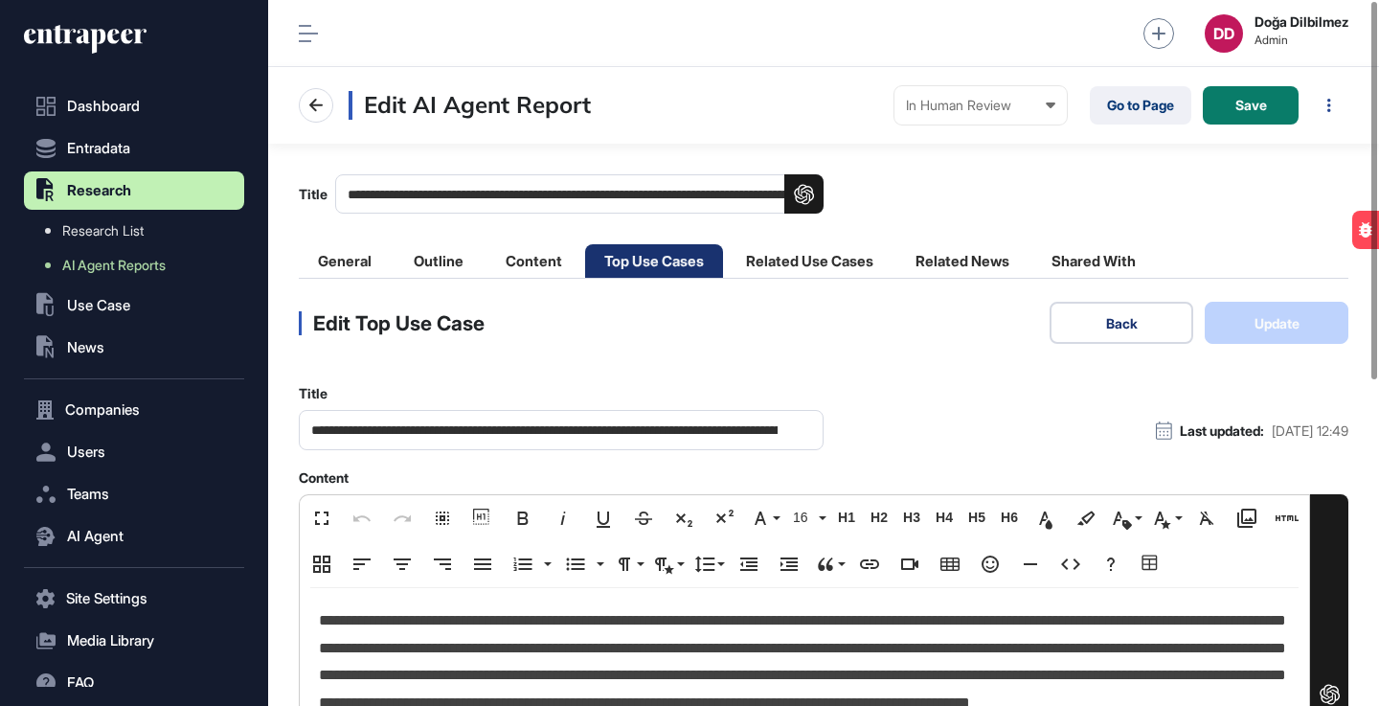
click at [1145, 329] on button "Back" at bounding box center [1122, 323] width 144 height 42
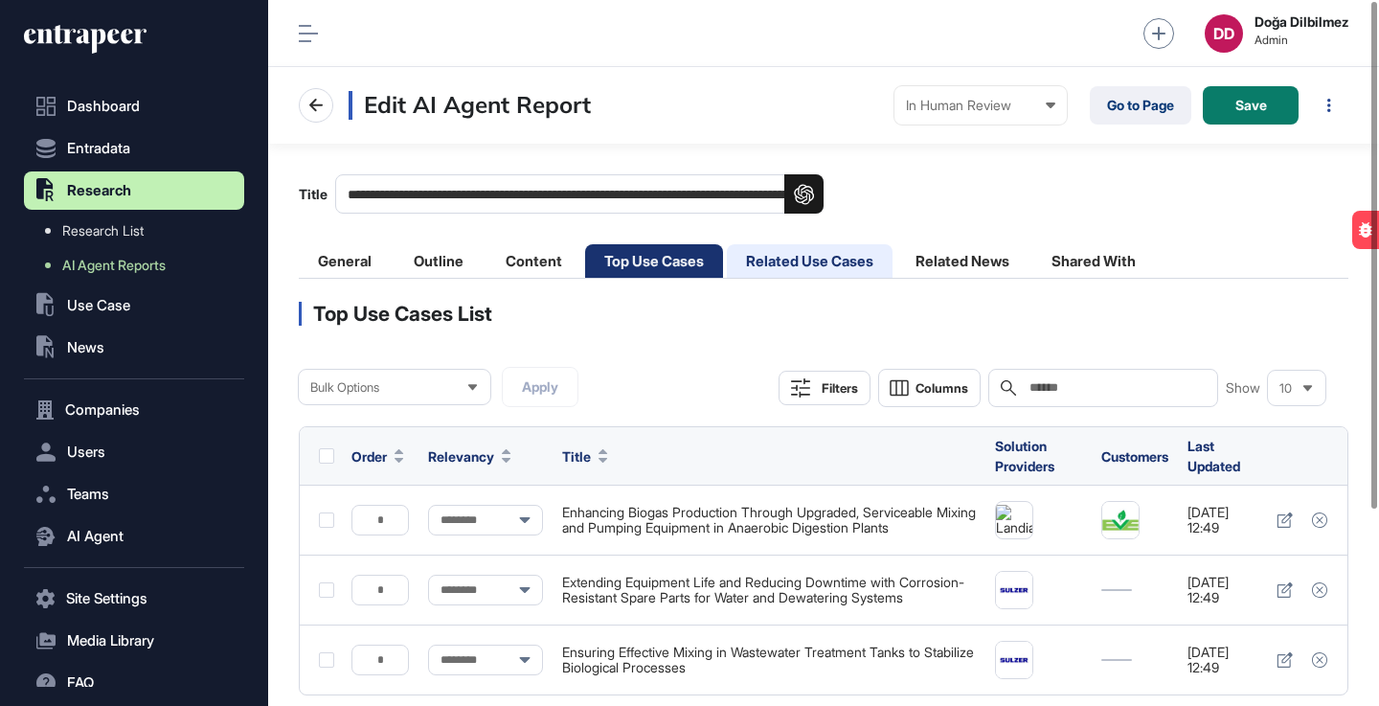
click at [802, 262] on li "Related Use Cases" at bounding box center [810, 261] width 166 height 34
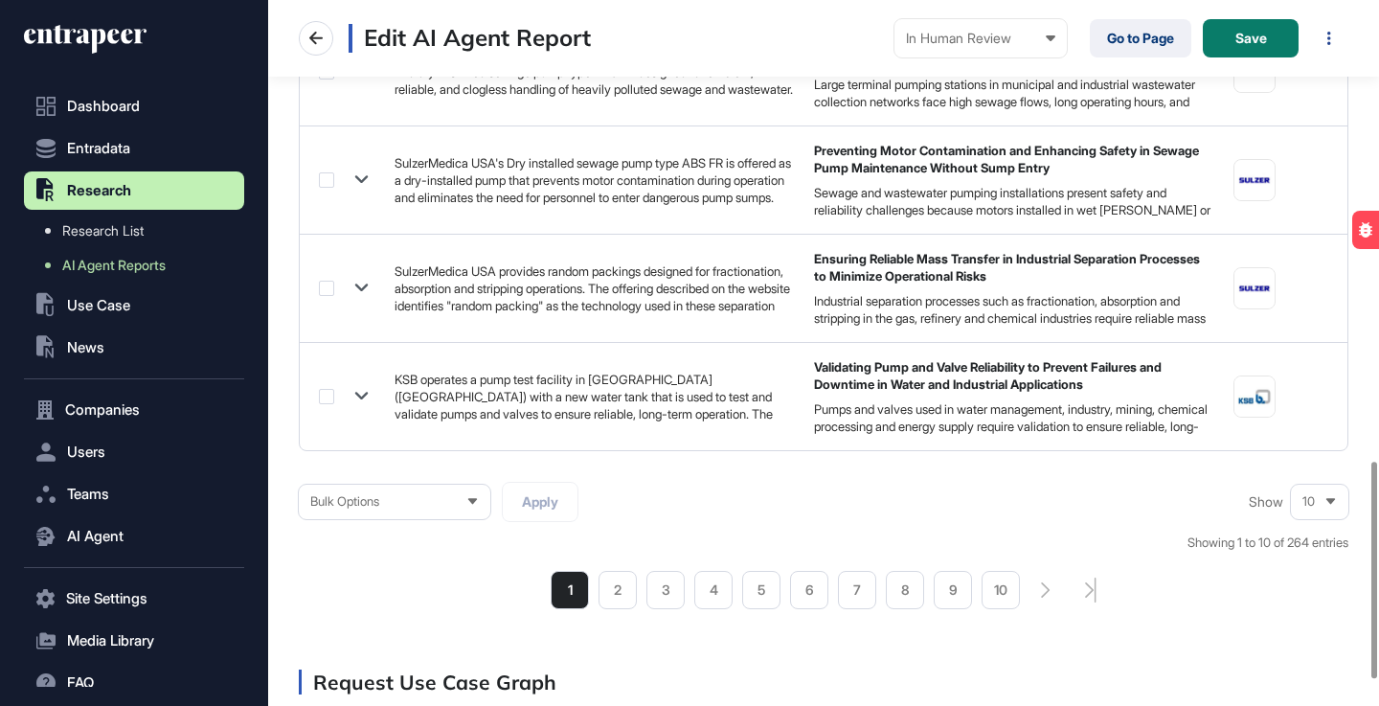
scroll to position [1583, 0]
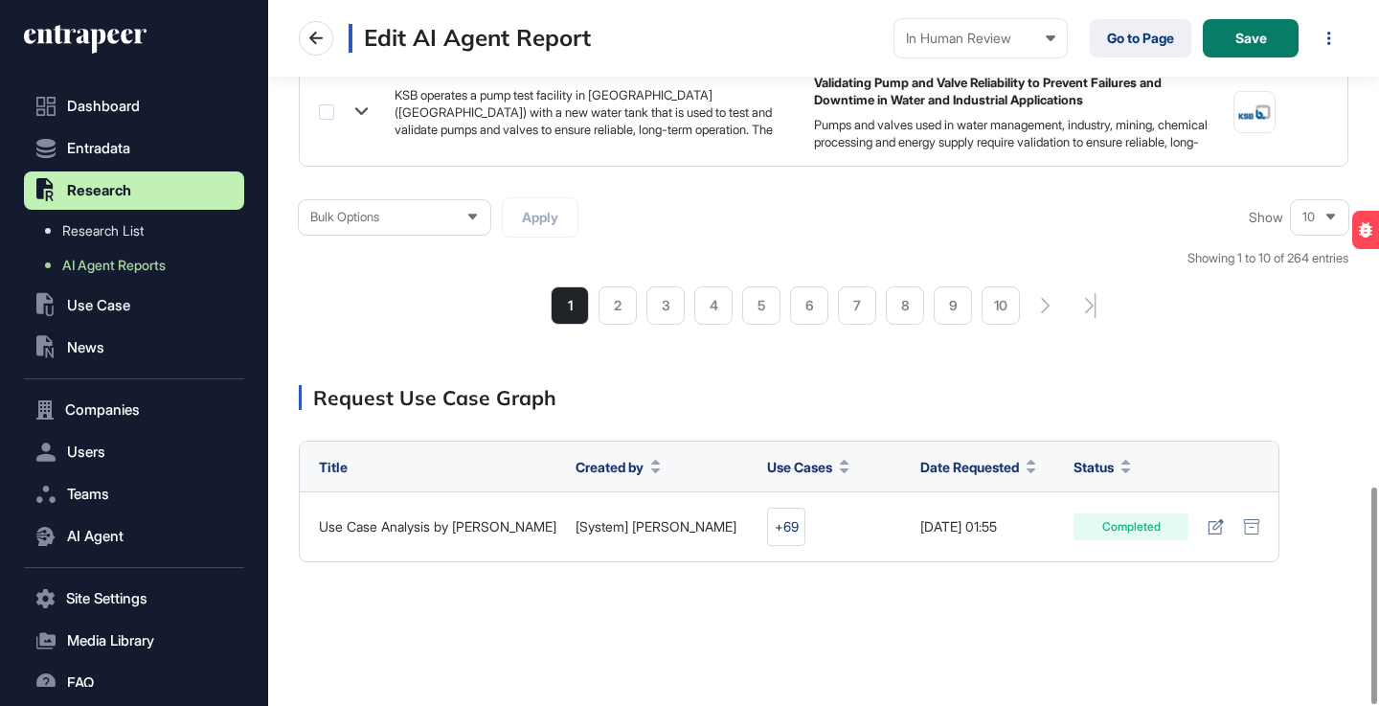
click at [1322, 219] on div "10" at bounding box center [1319, 216] width 57 height 37
click at [1312, 187] on li "100" at bounding box center [1320, 187] width 46 height 38
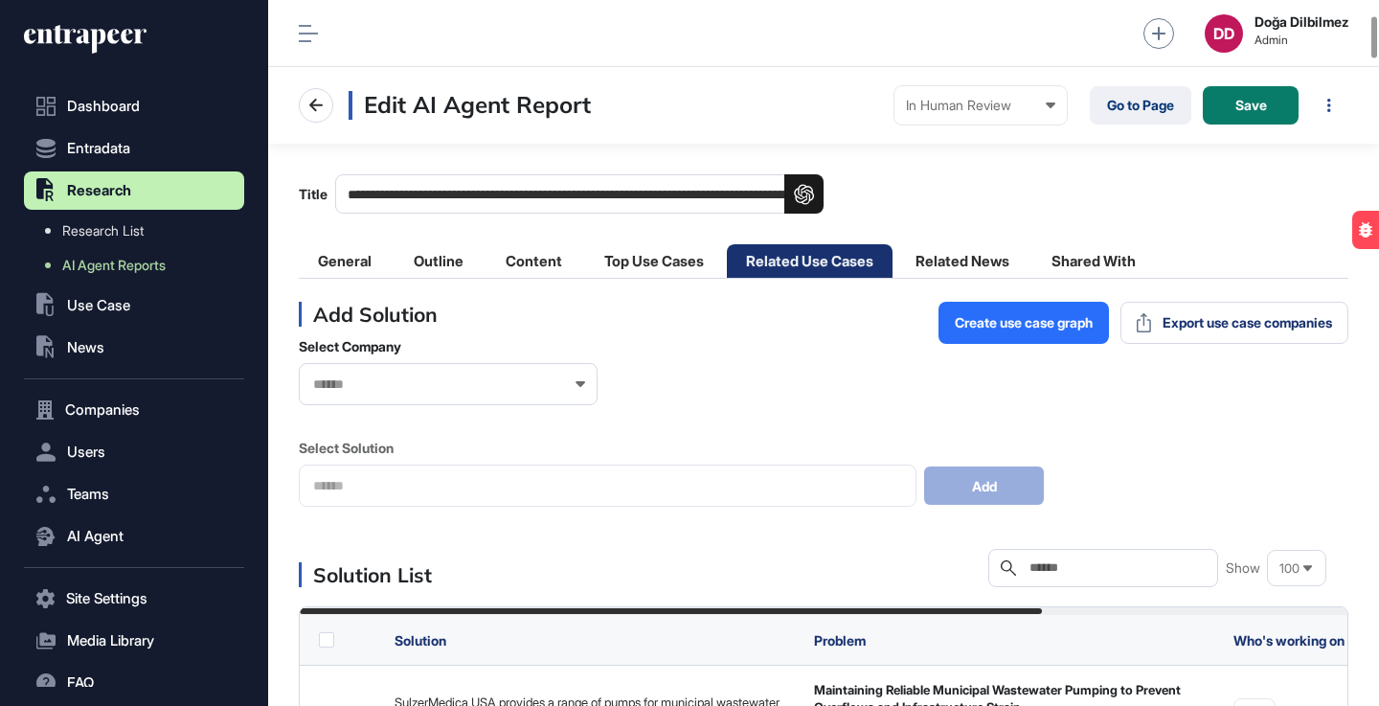
scroll to position [254, 0]
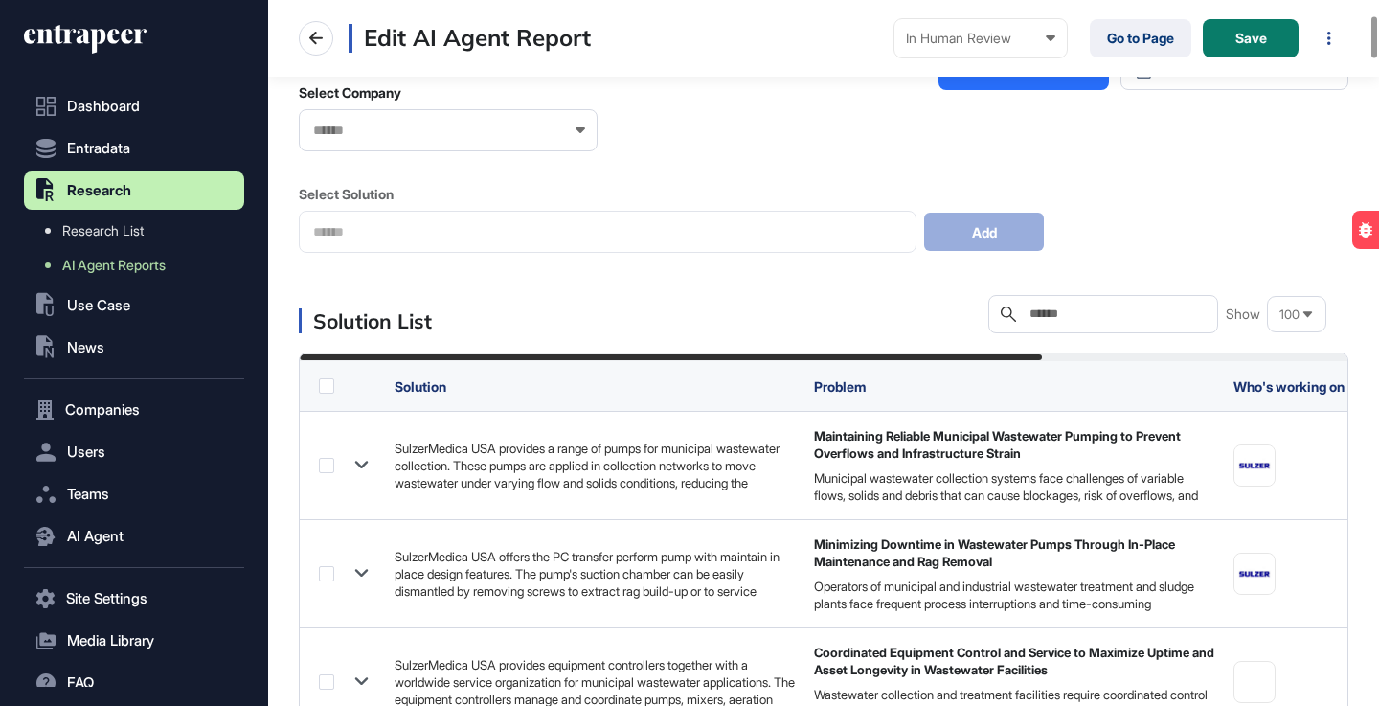
click at [1070, 312] on input "text" at bounding box center [1117, 314] width 178 height 15
type input "******"
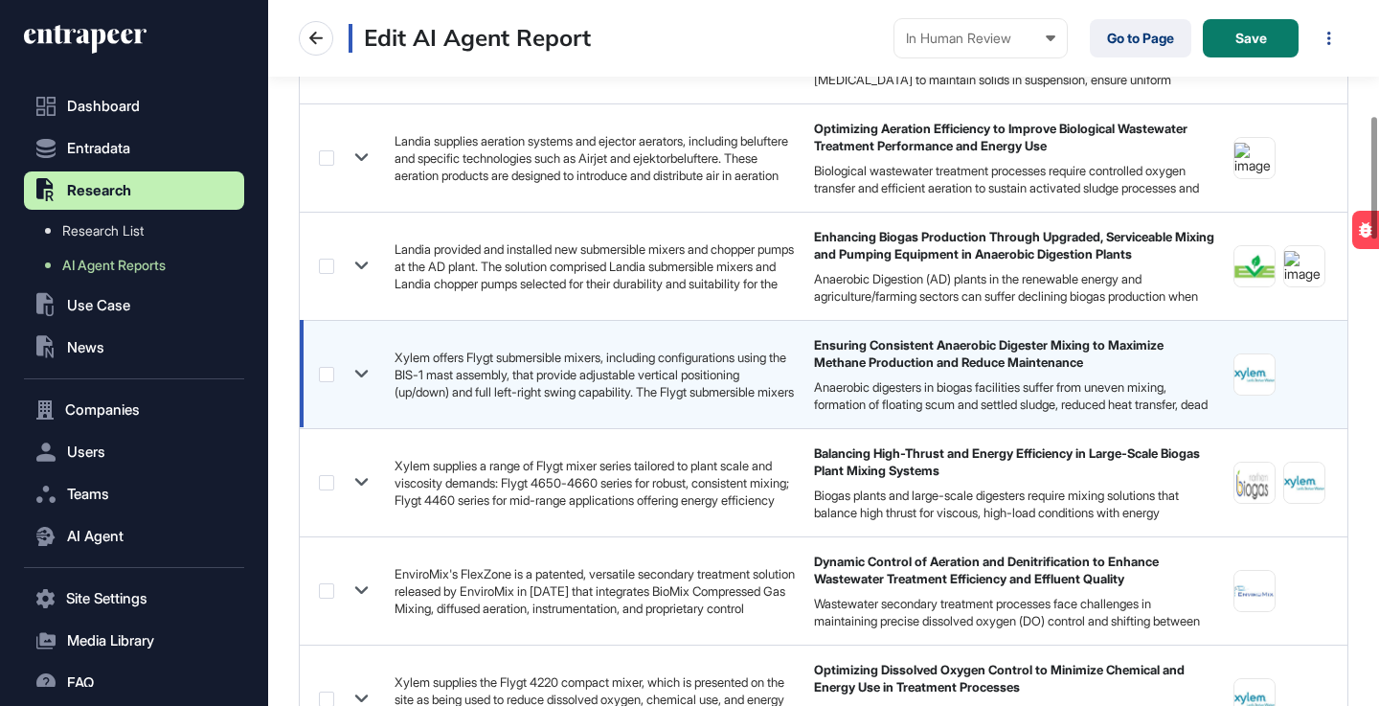
scroll to position [672, 0]
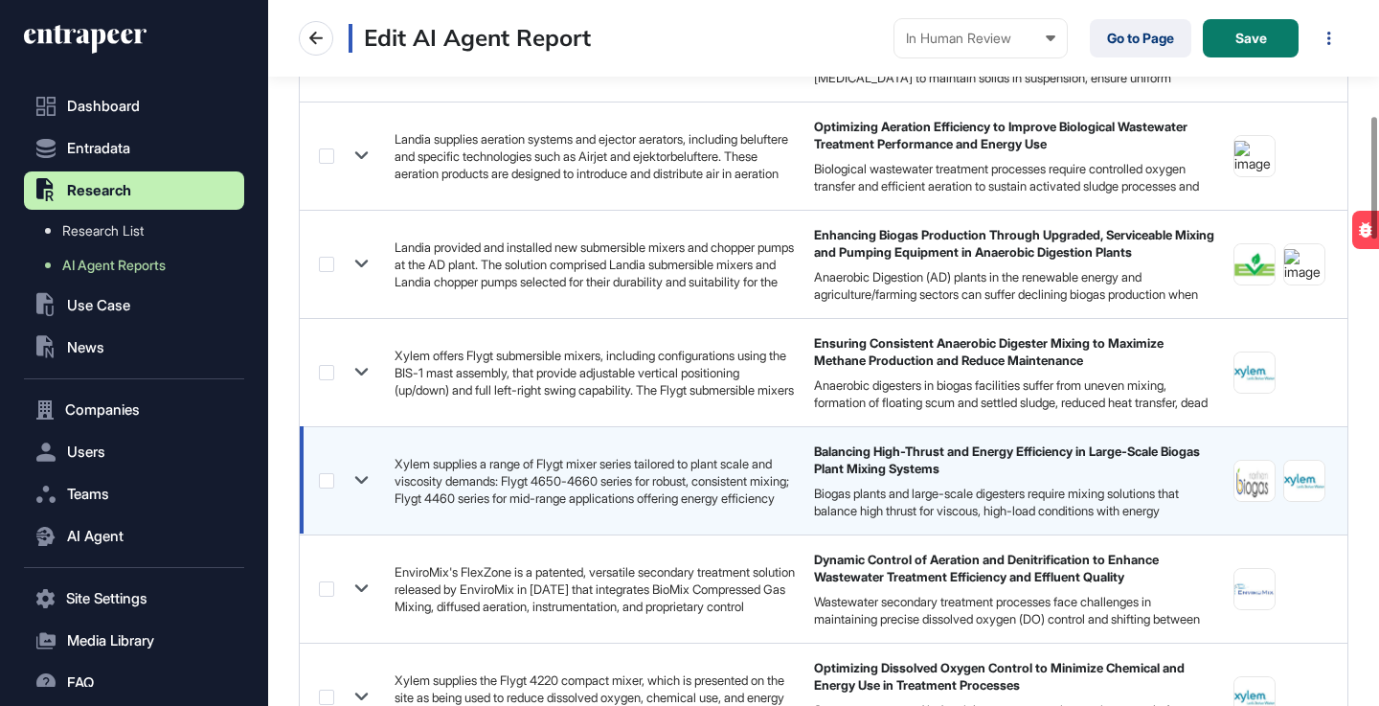
click at [323, 479] on label at bounding box center [326, 480] width 15 height 15
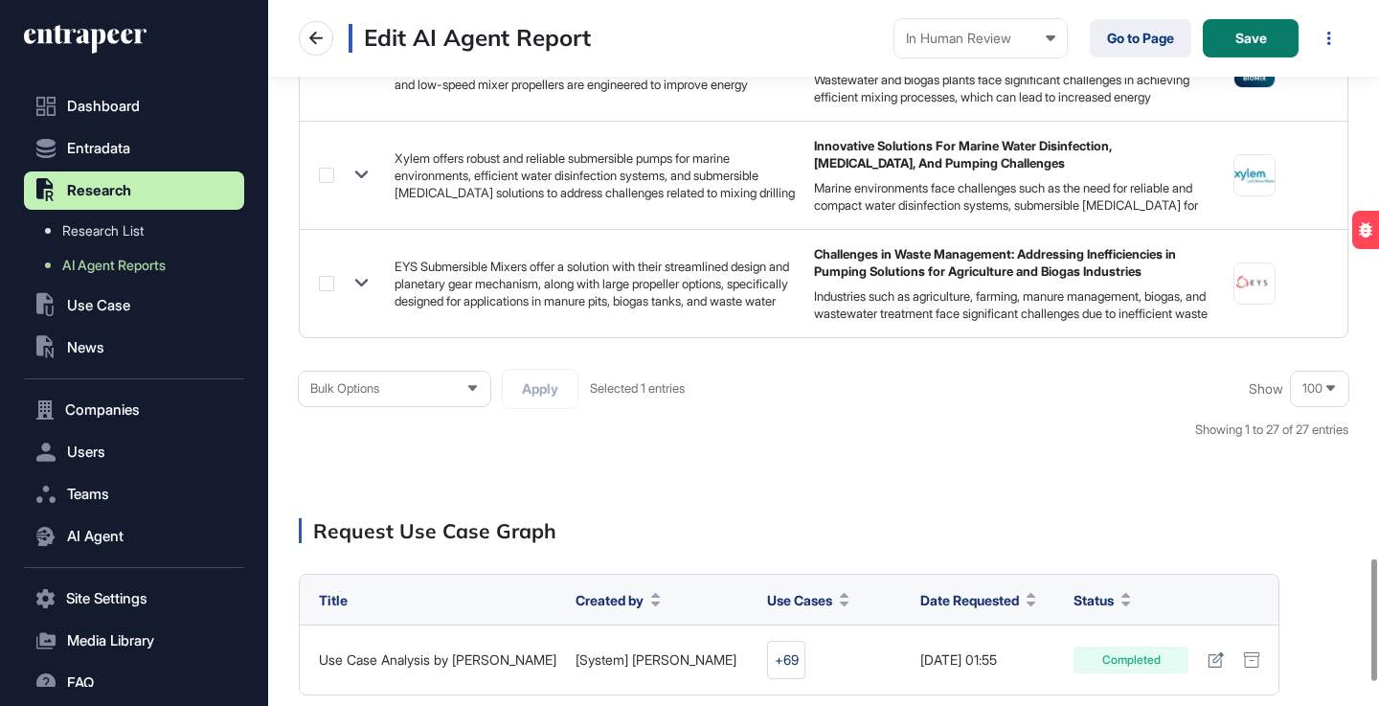
scroll to position [3253, 0]
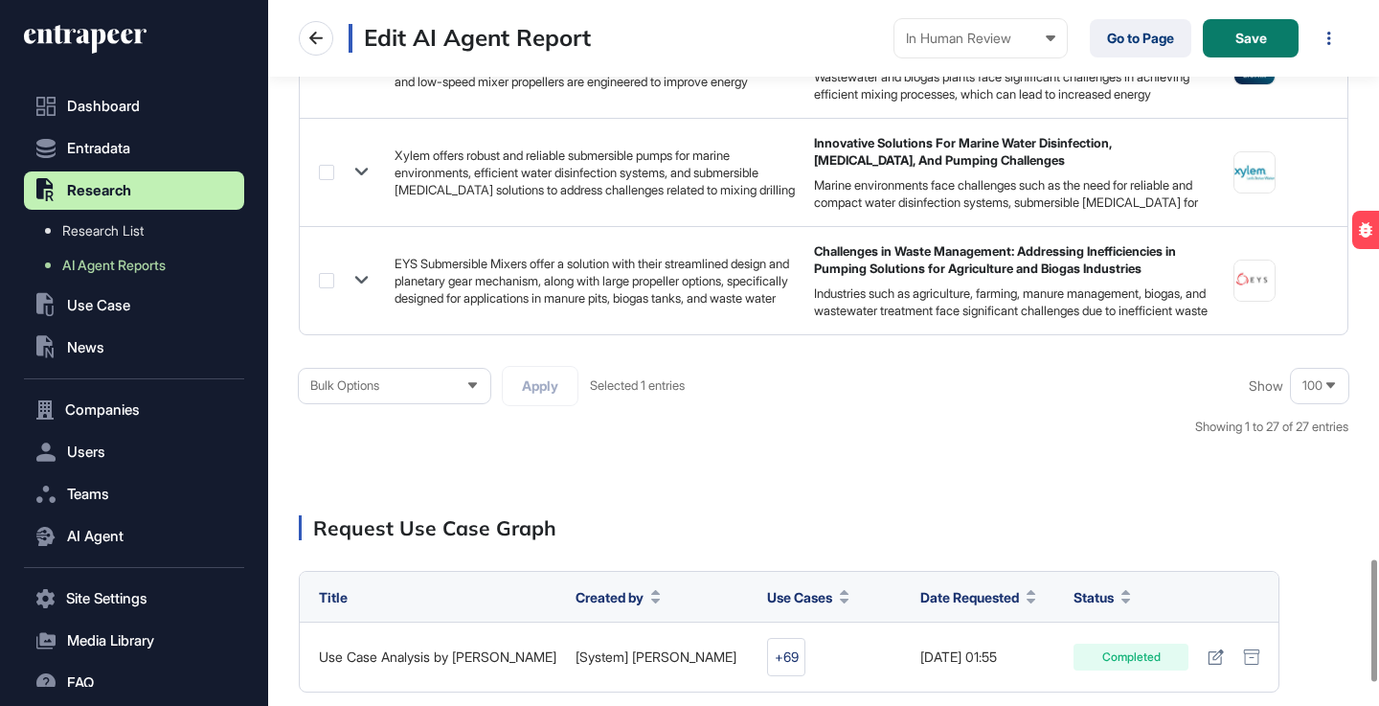
click at [474, 384] on icon at bounding box center [472, 386] width 9 height 6
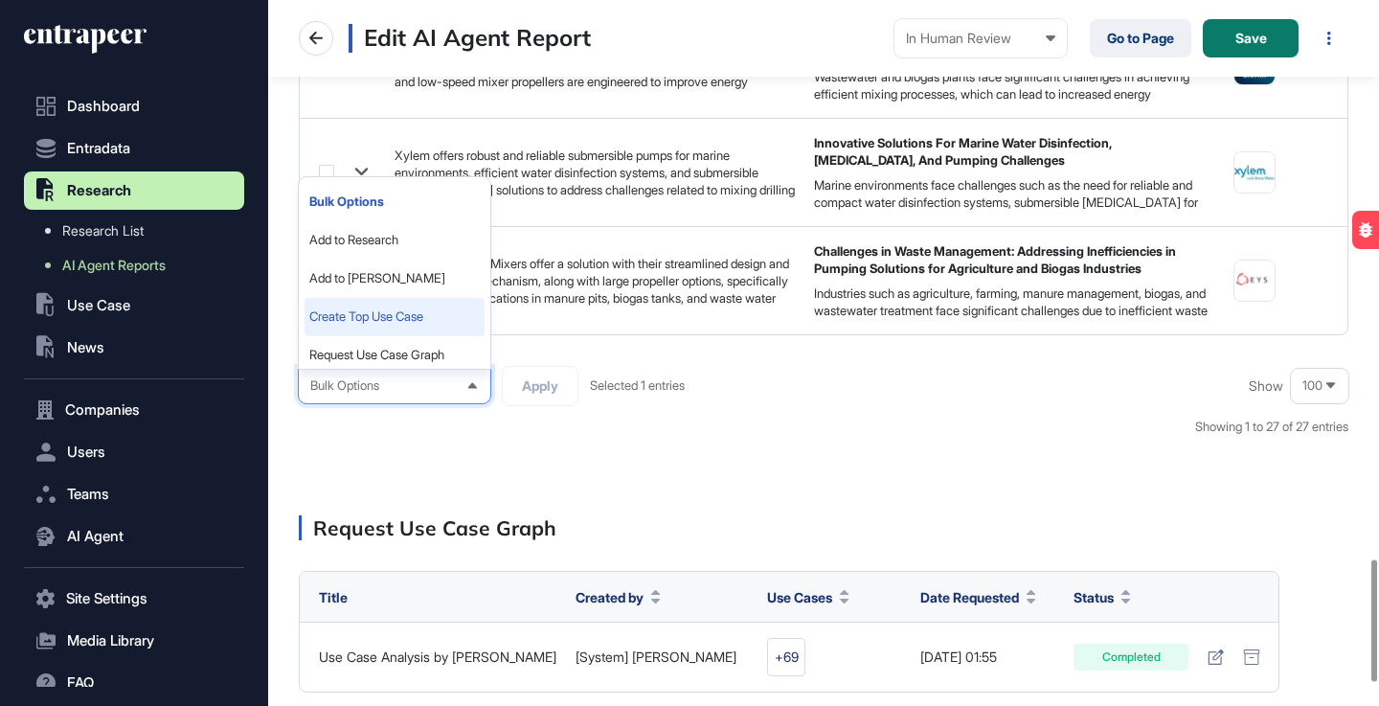
click at [412, 316] on li "Create Top Use Case" at bounding box center [395, 317] width 180 height 38
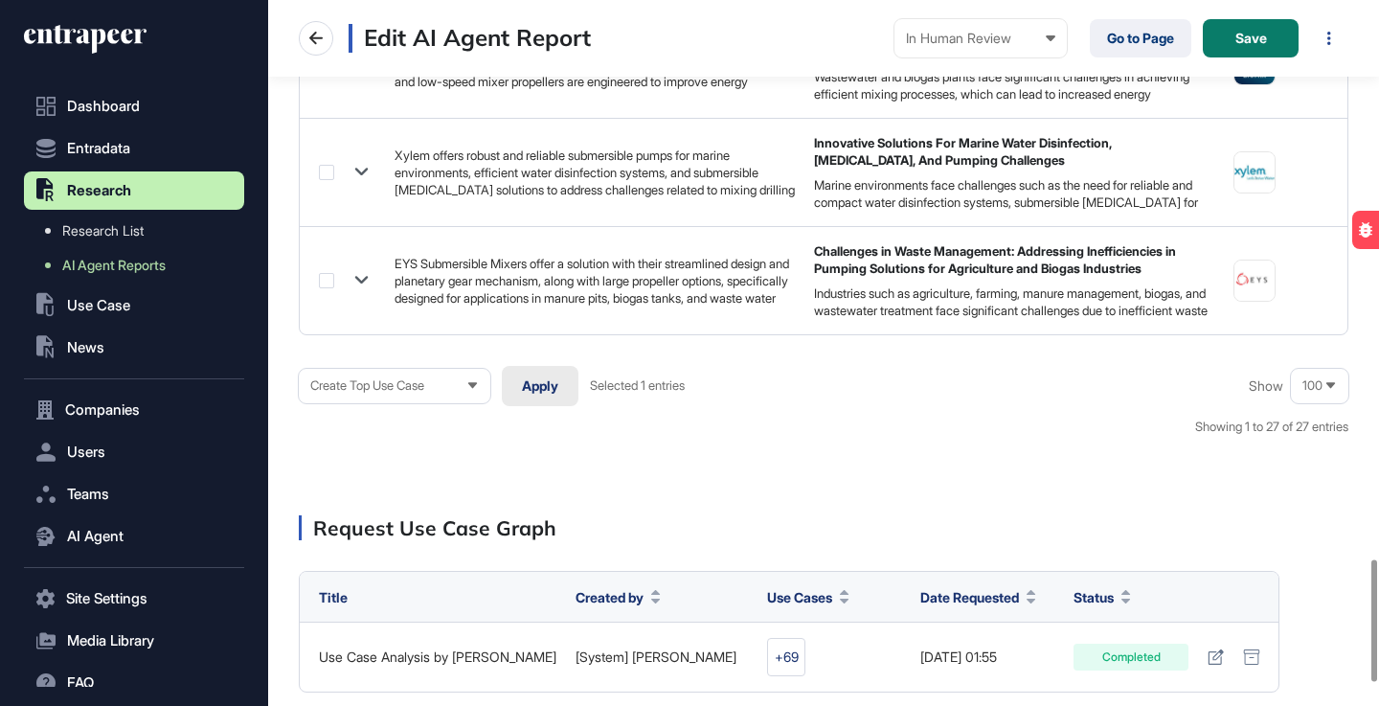
click at [558, 385] on button "Apply" at bounding box center [540, 386] width 77 height 40
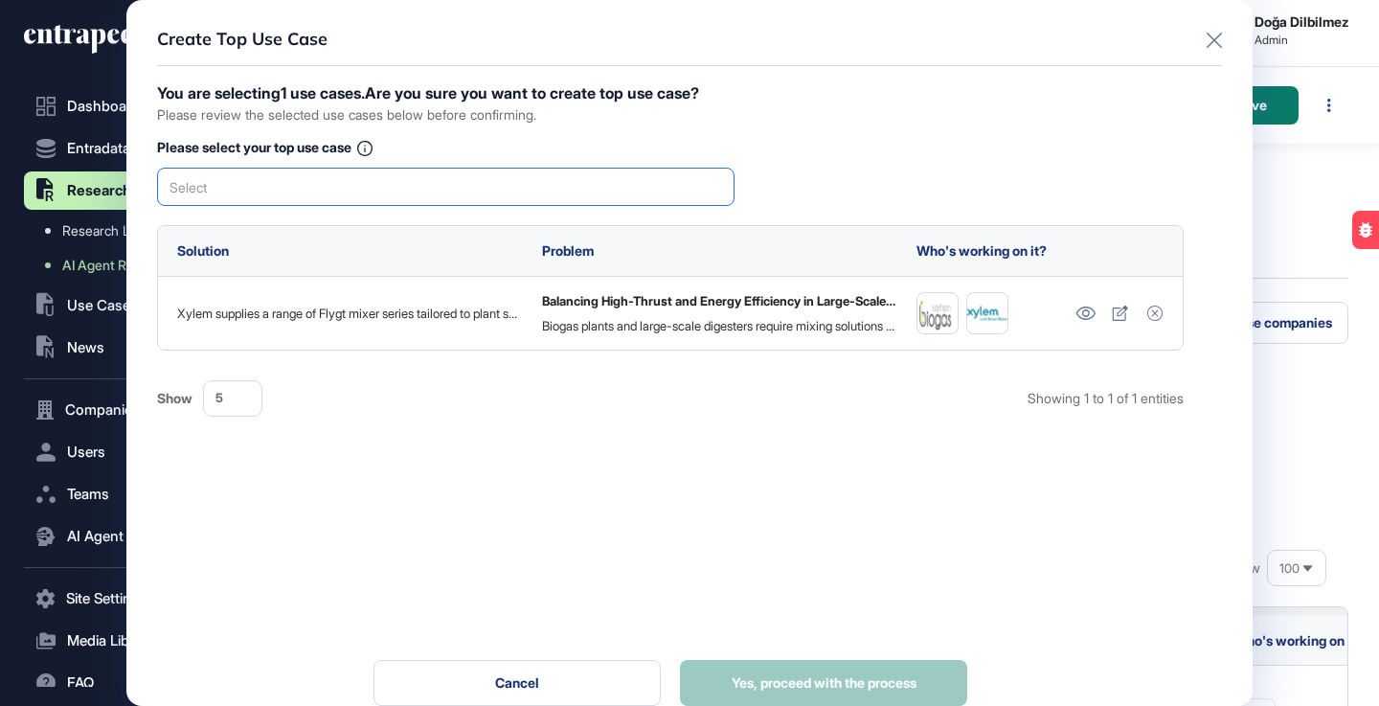
click at [520, 188] on div "Select" at bounding box center [446, 187] width 578 height 38
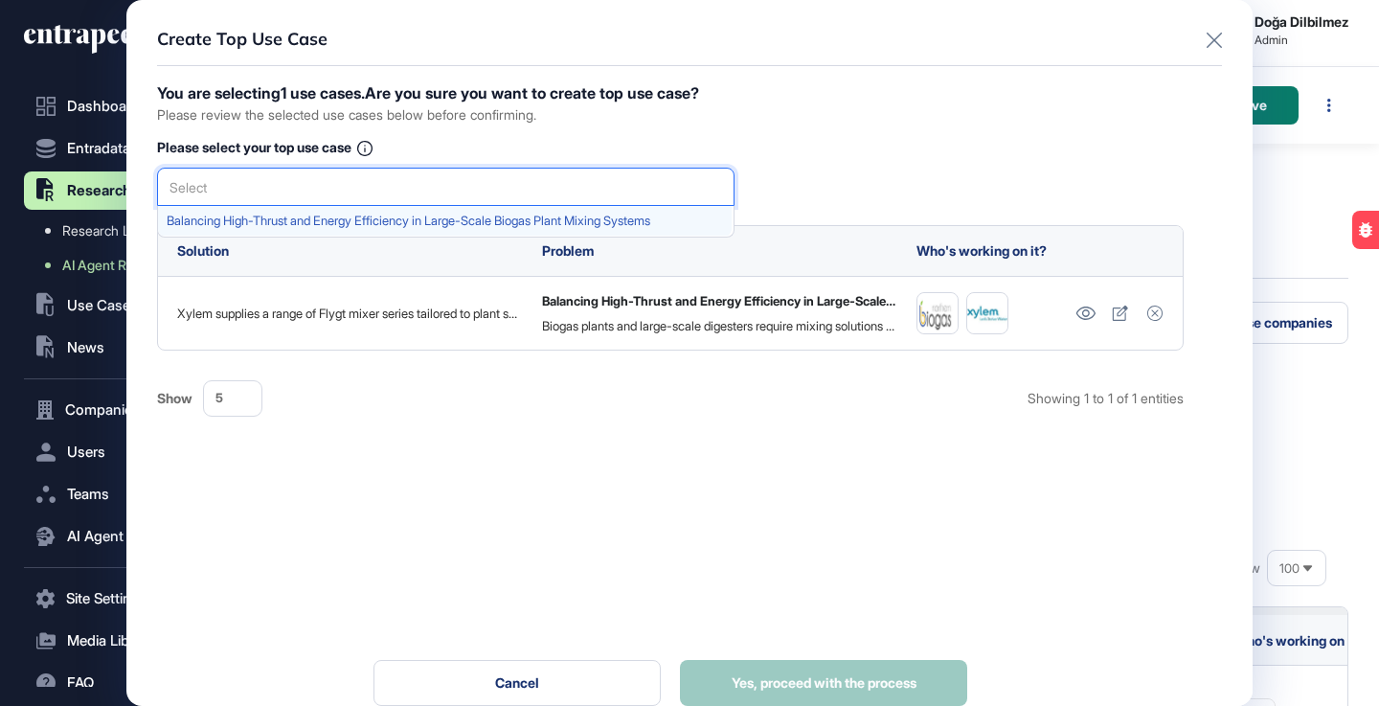
click at [431, 212] on div "Balancing High-Thrust and Energy Efficiency in Large-Scale Biogas Plant Mixing …" at bounding box center [445, 221] width 574 height 30
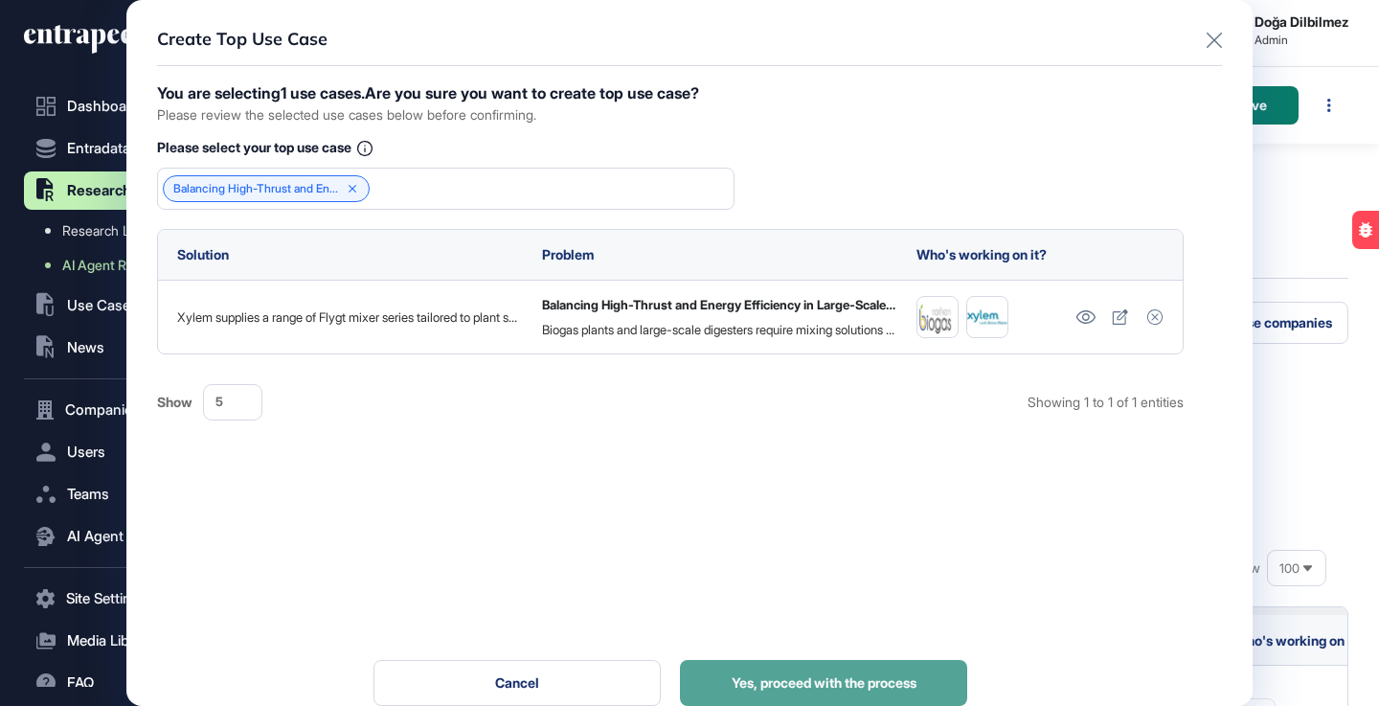
click at [857, 687] on span "Yes, proceed with the process" at bounding box center [824, 682] width 185 height 13
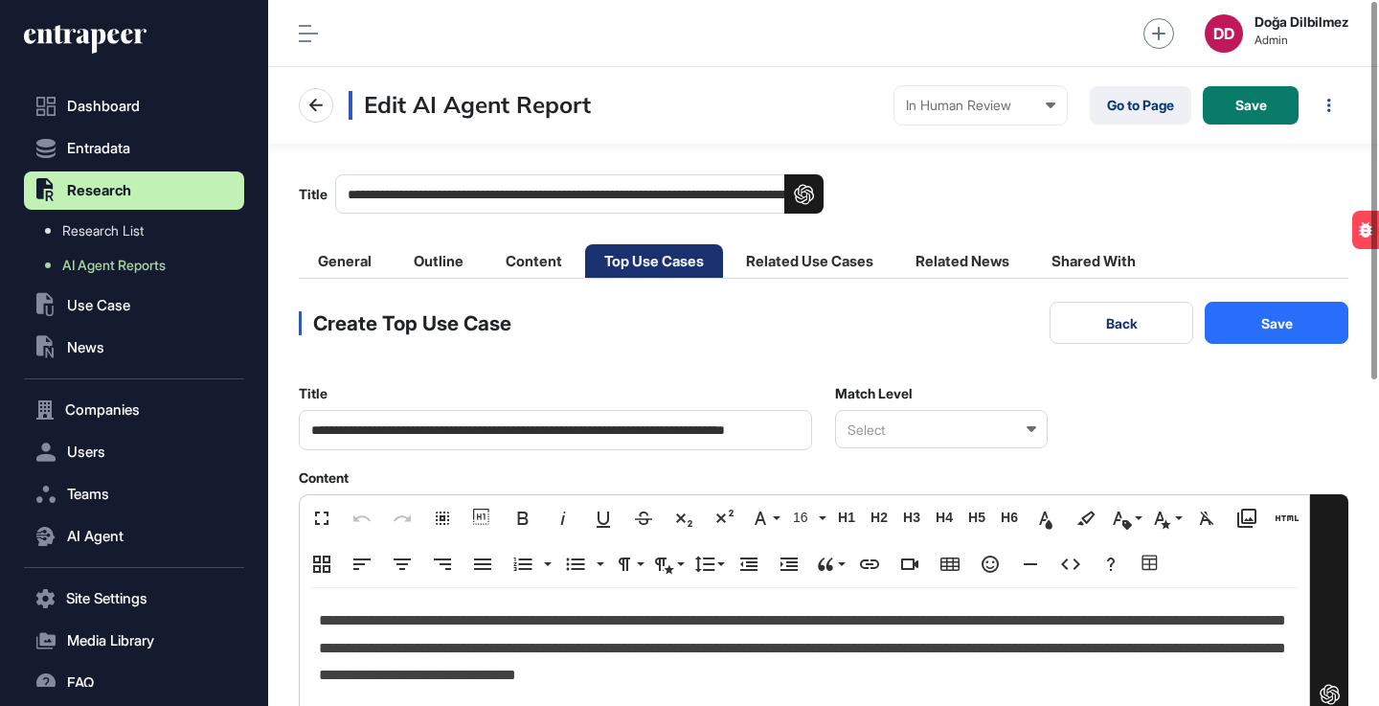
click at [1036, 427] on div "Select" at bounding box center [941, 429] width 213 height 38
click at [895, 490] on div "Relevant" at bounding box center [940, 493] width 209 height 30
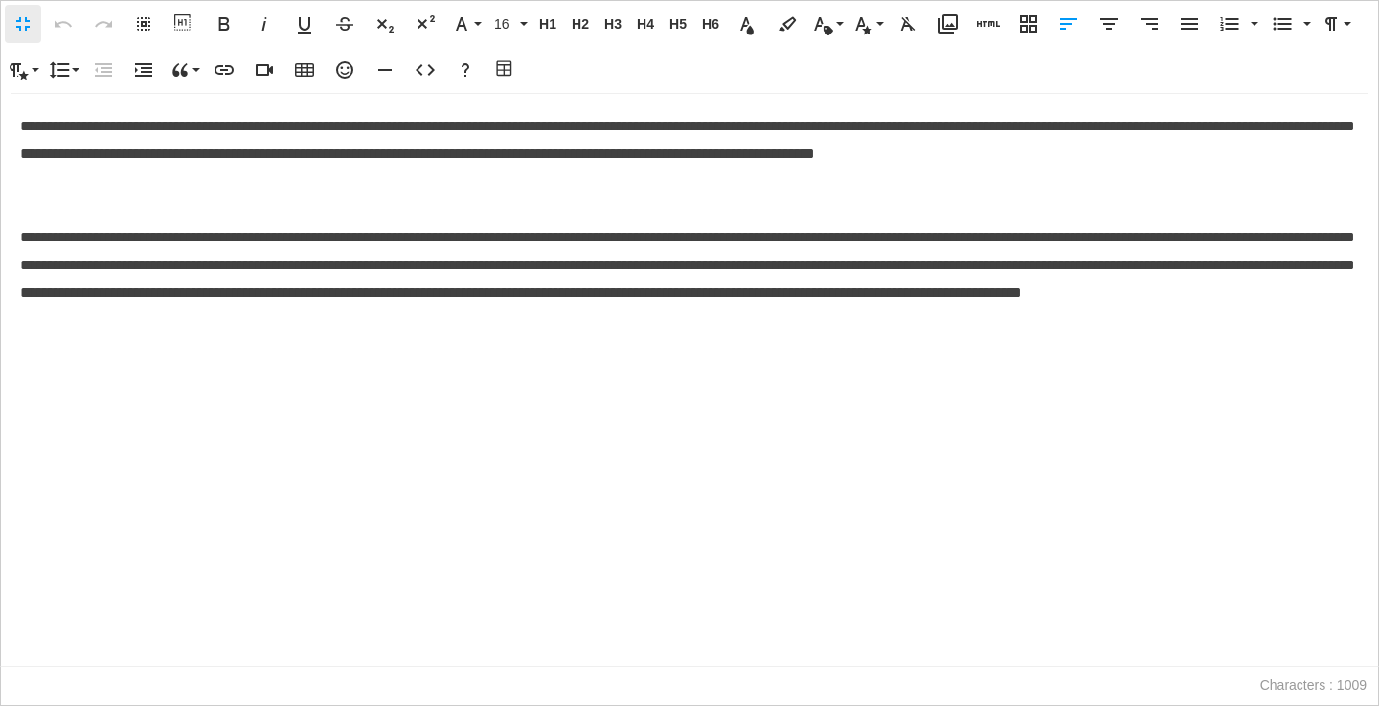
scroll to position [1, 9]
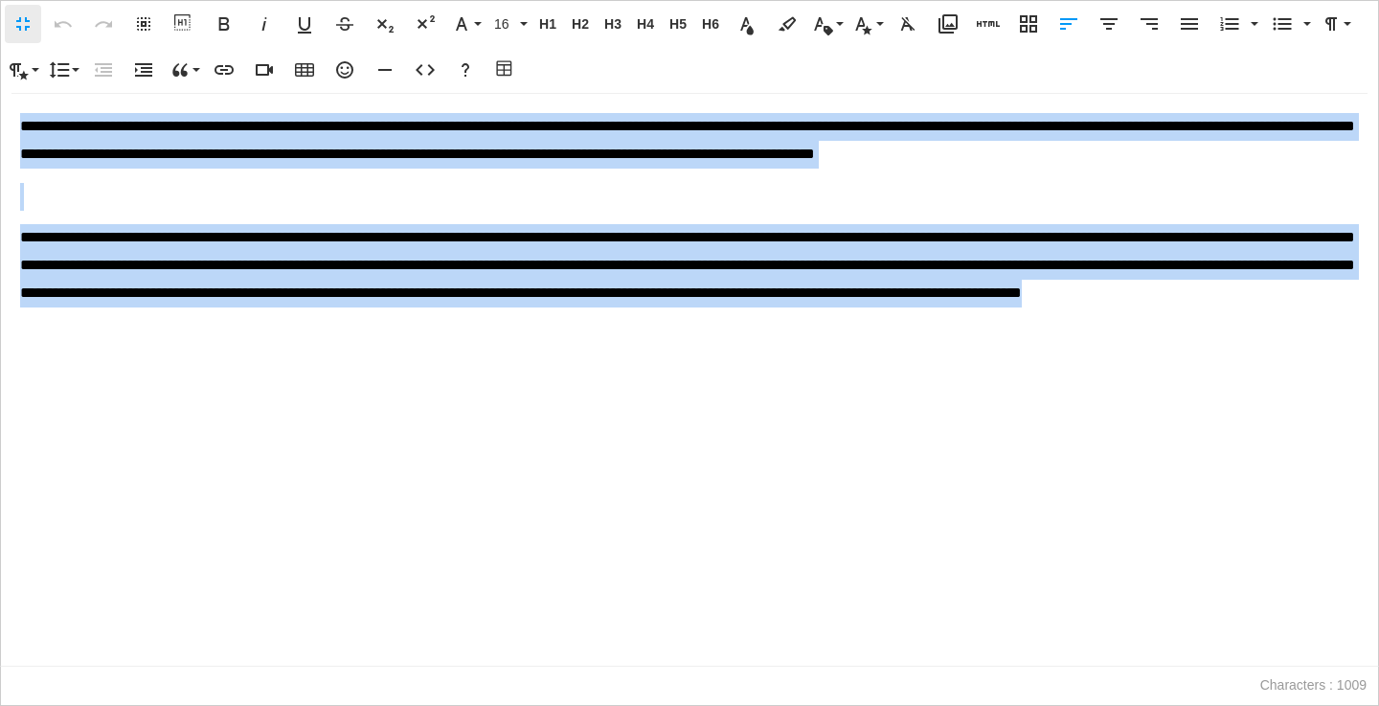
drag, startPoint x: 19, startPoint y: 125, endPoint x: 687, endPoint y: 315, distance: 694.1
click at [687, 315] on div "**********" at bounding box center [690, 380] width 1378 height 572
copy div "**********"
click at [596, 332] on p "**********" at bounding box center [689, 279] width 1339 height 110
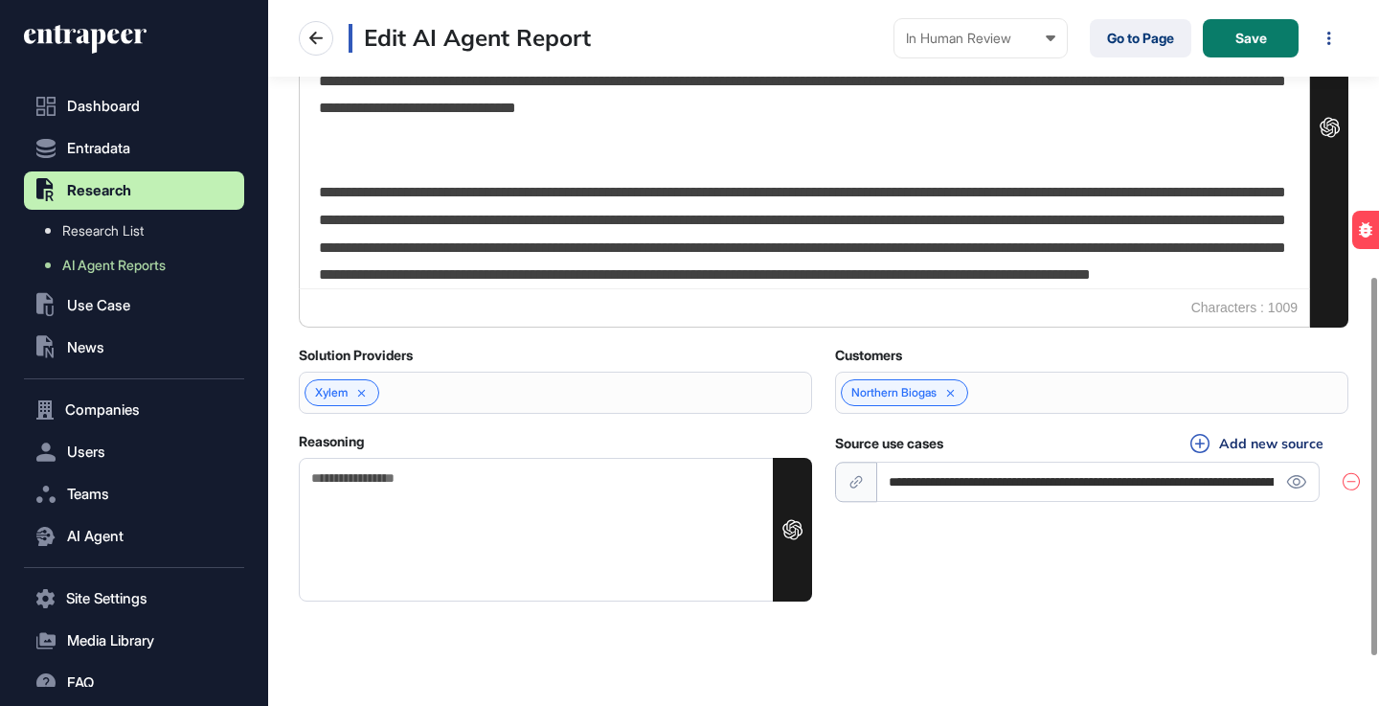
scroll to position [606, 0]
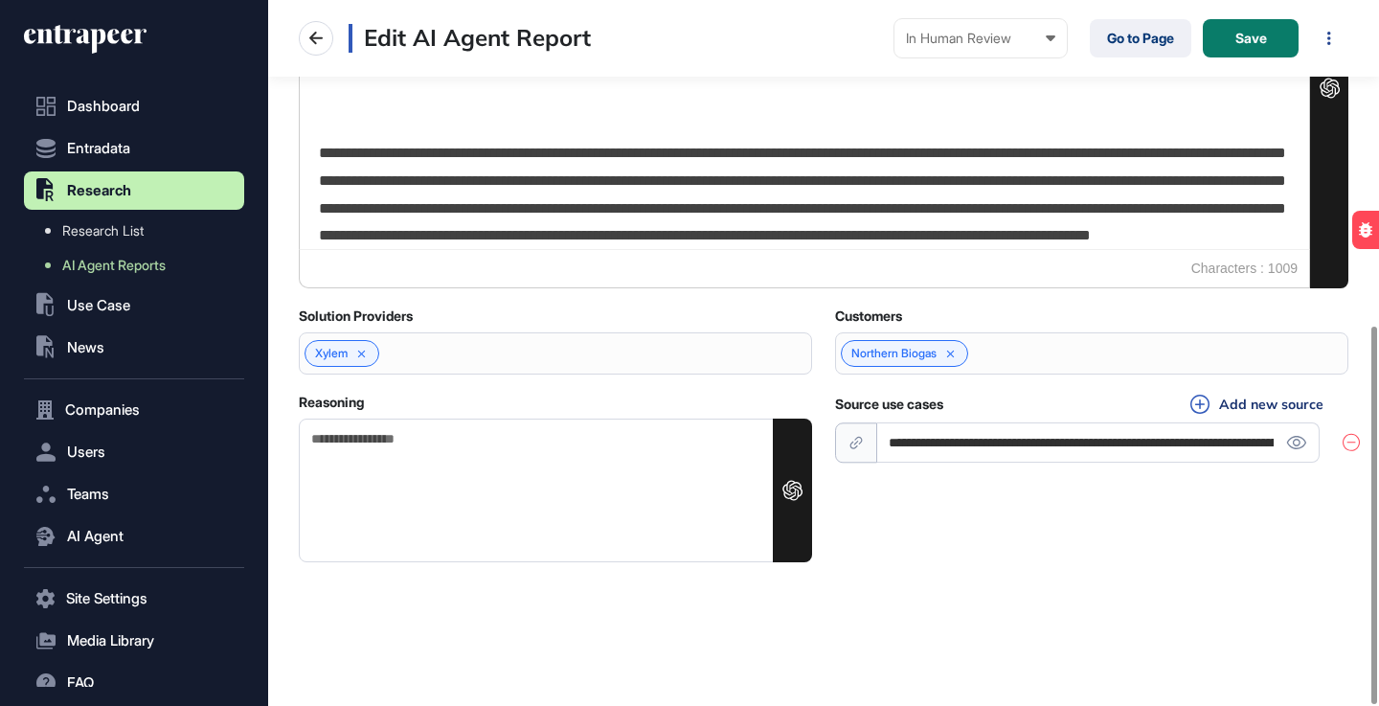
click at [411, 467] on textarea "Reasoning" at bounding box center [555, 491] width 513 height 144
paste textarea "**********"
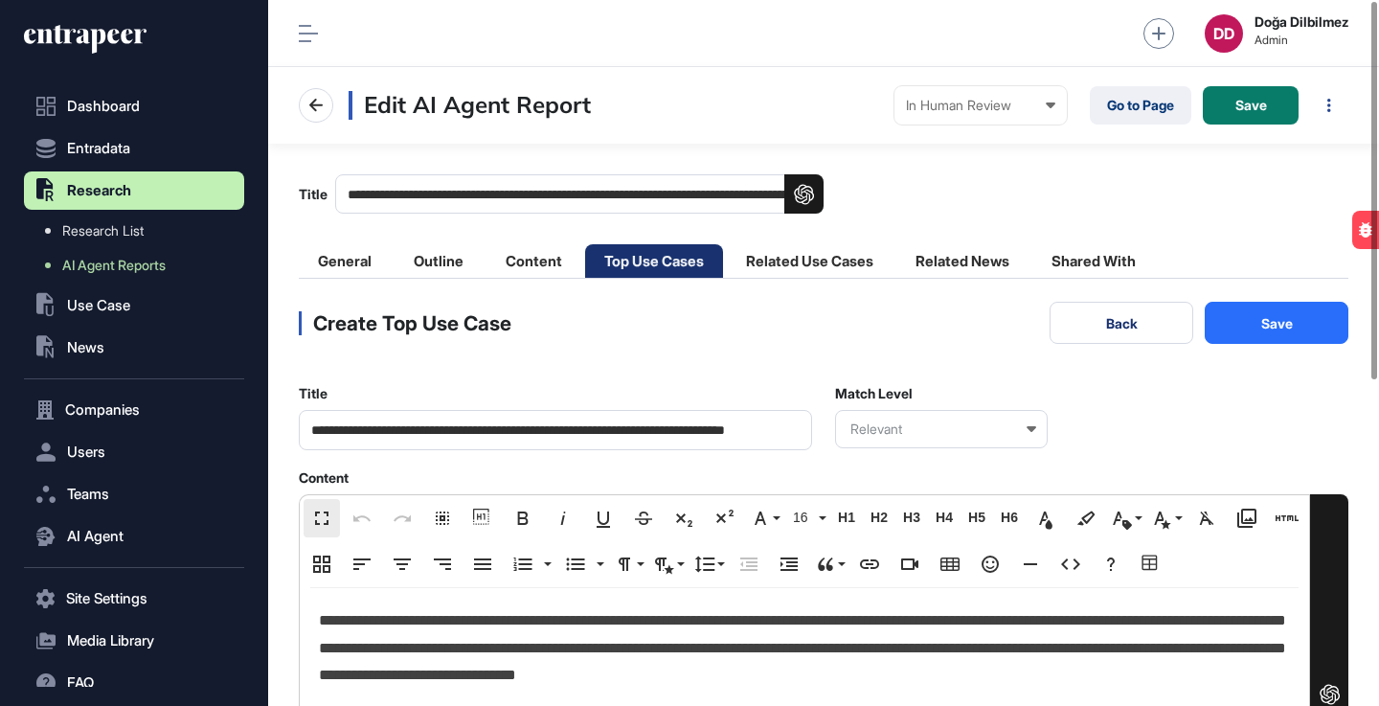
scroll to position [3, 0]
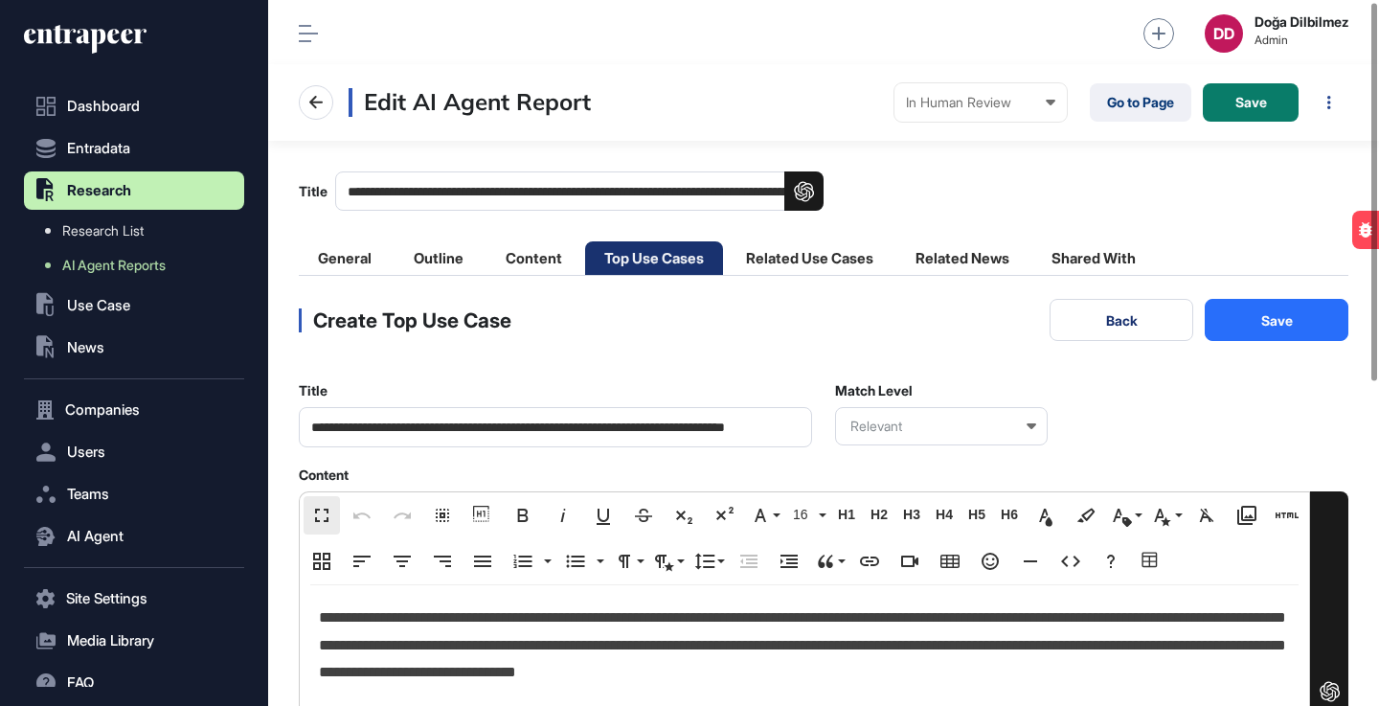
type textarea "**********"
click at [1287, 325] on button "Save" at bounding box center [1277, 320] width 144 height 42
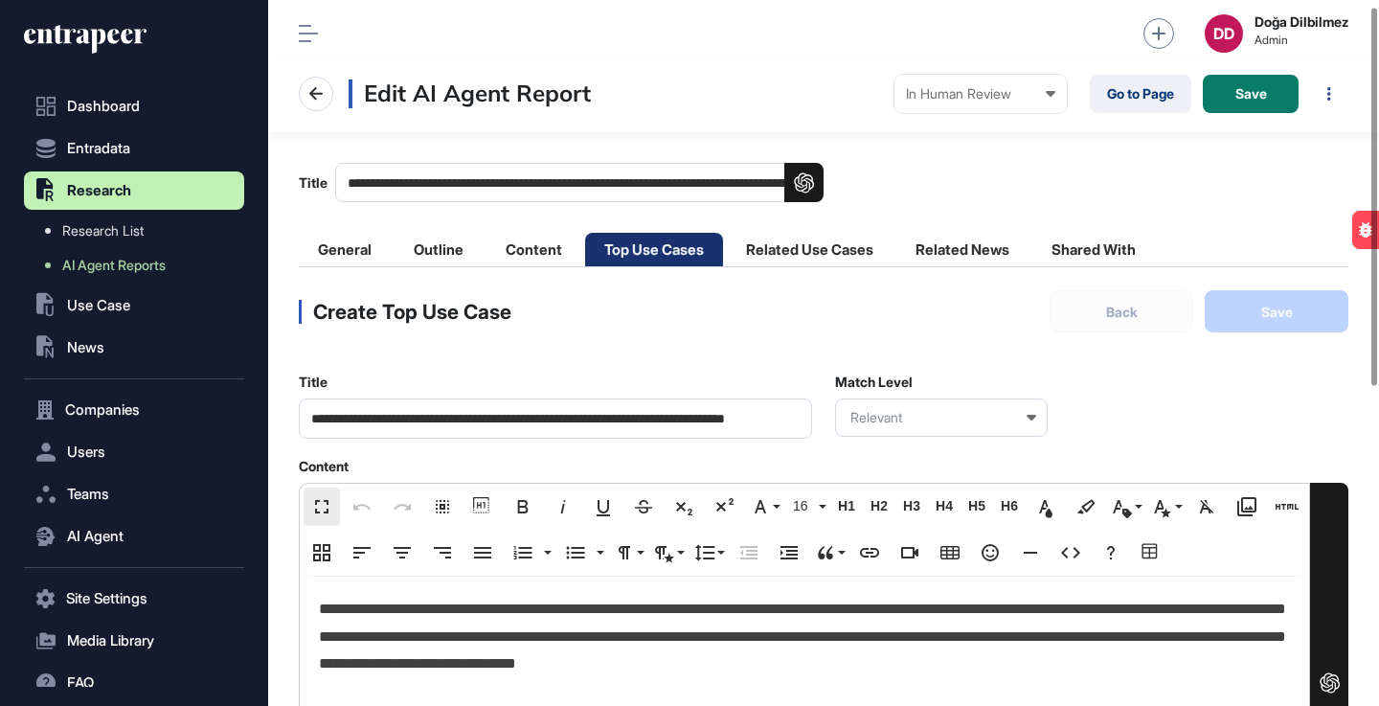
scroll to position [0, 0]
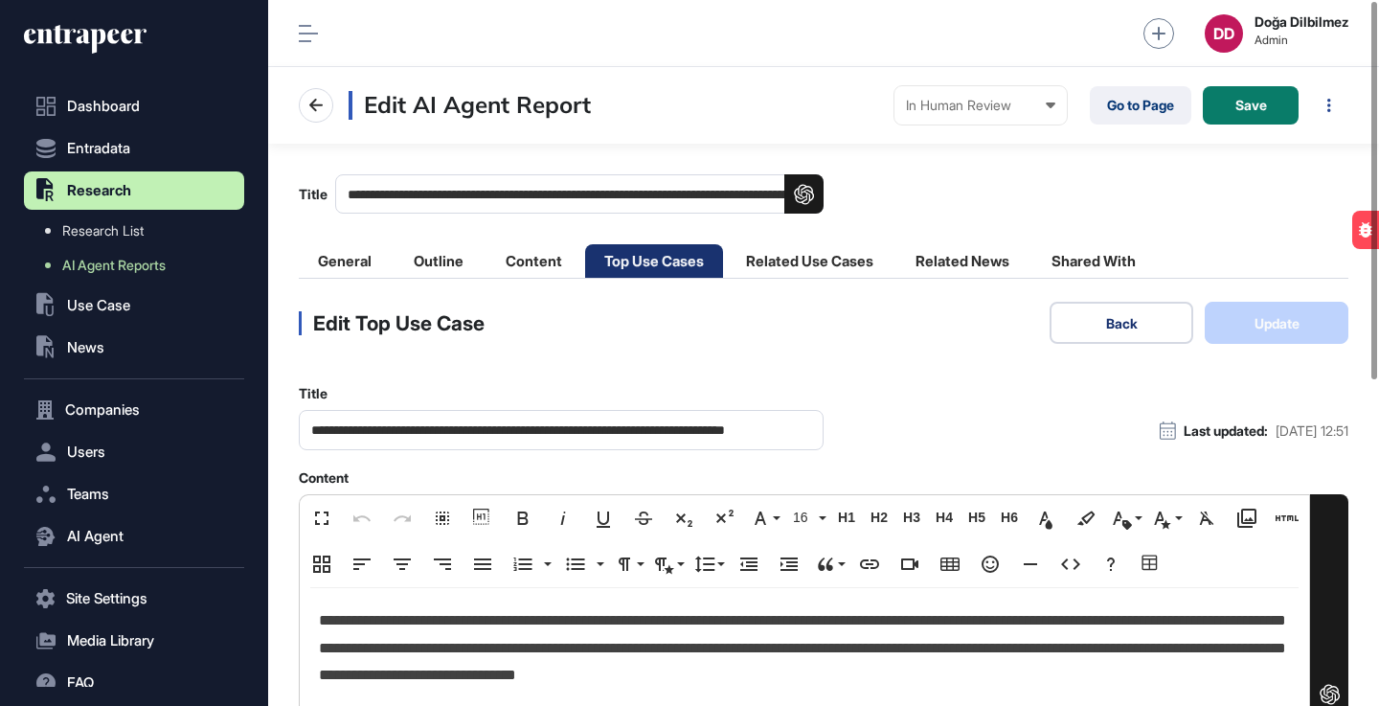
click at [1136, 327] on button "Back" at bounding box center [1122, 323] width 144 height 42
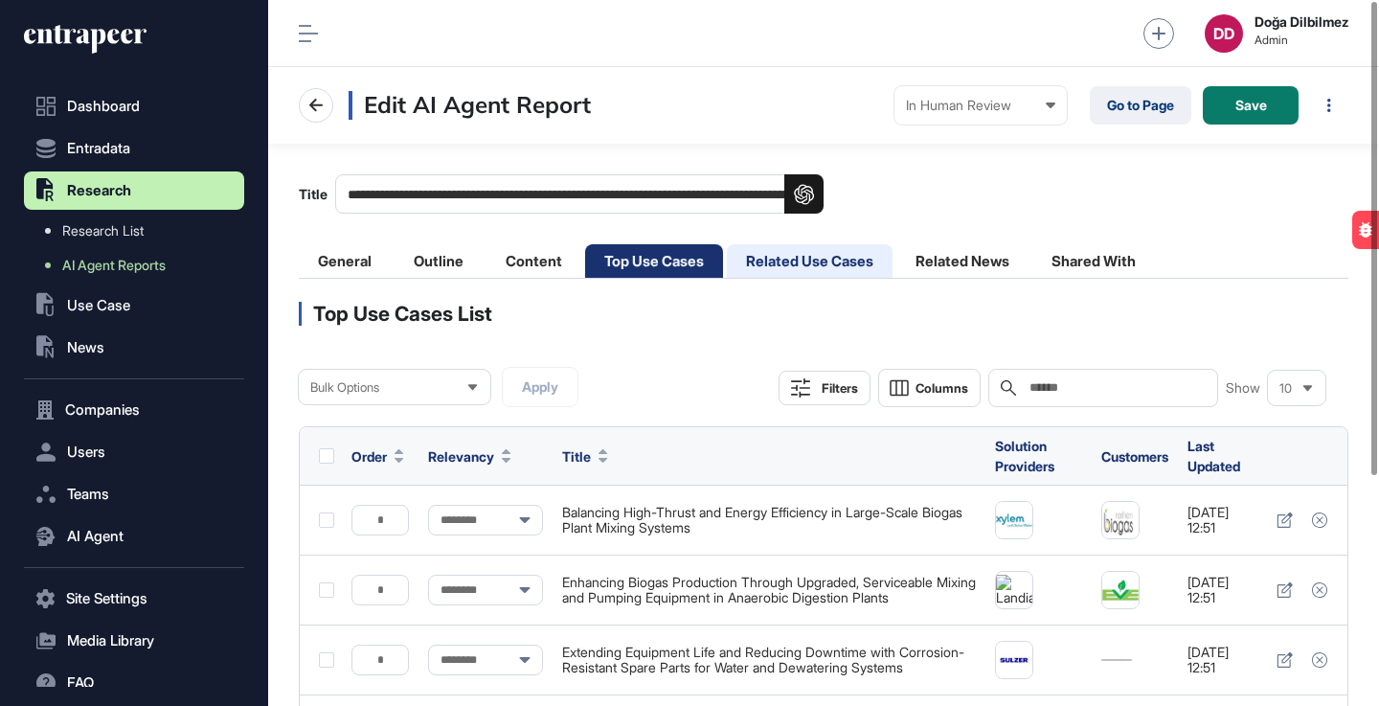
click at [849, 259] on li "Related Use Cases" at bounding box center [810, 261] width 166 height 34
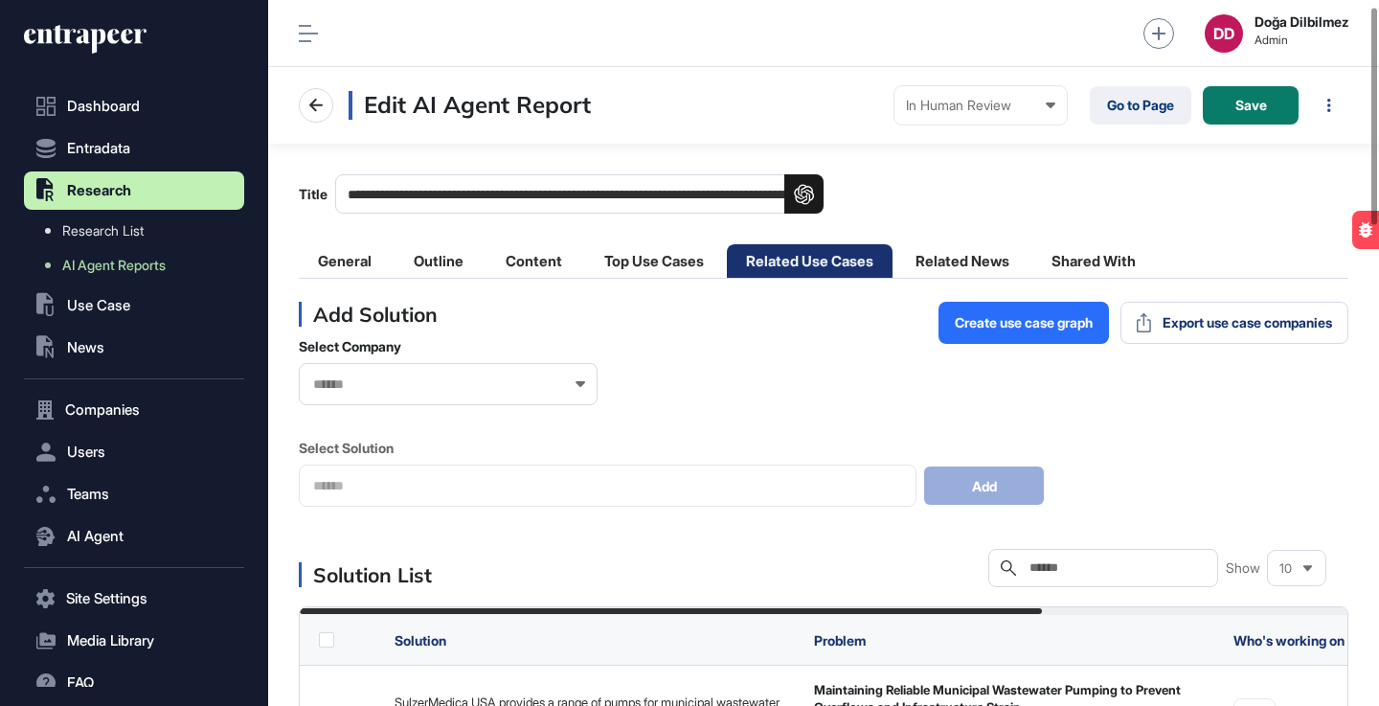
scroll to position [185, 0]
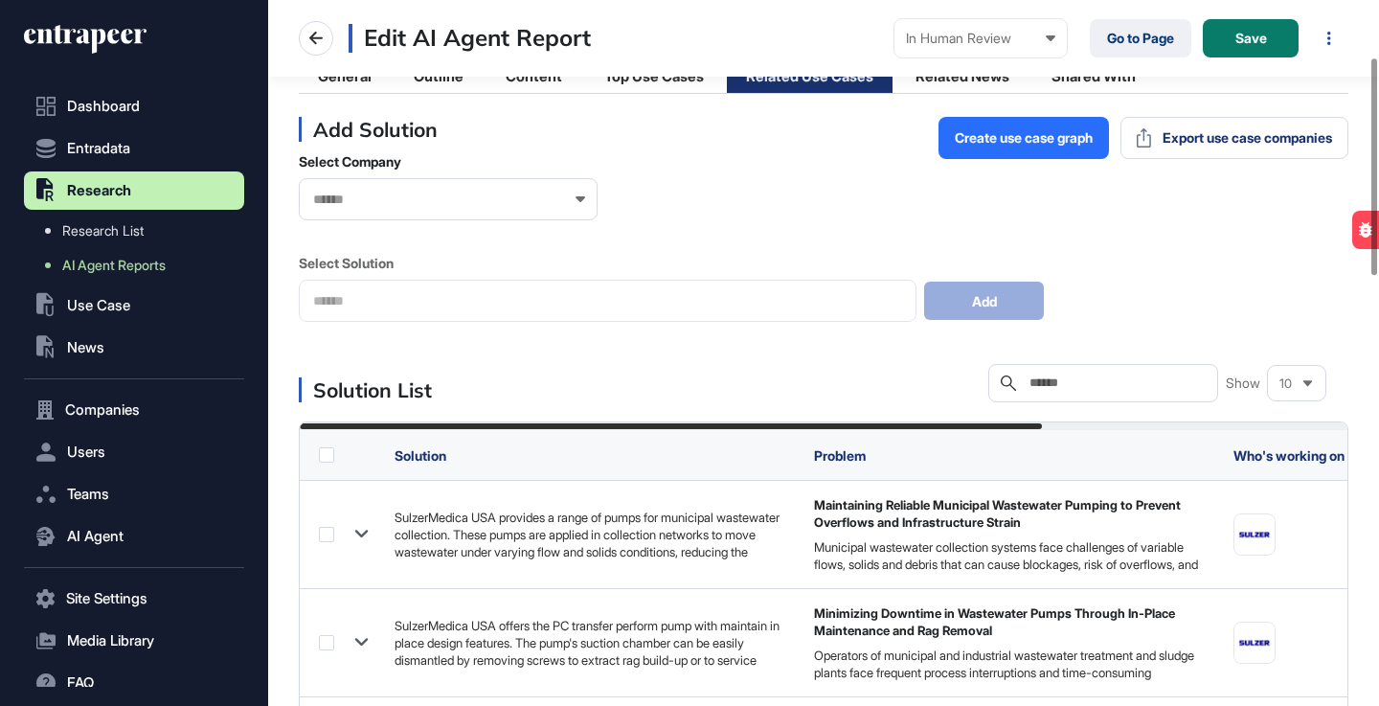
click at [1094, 388] on input "text" at bounding box center [1117, 383] width 178 height 15
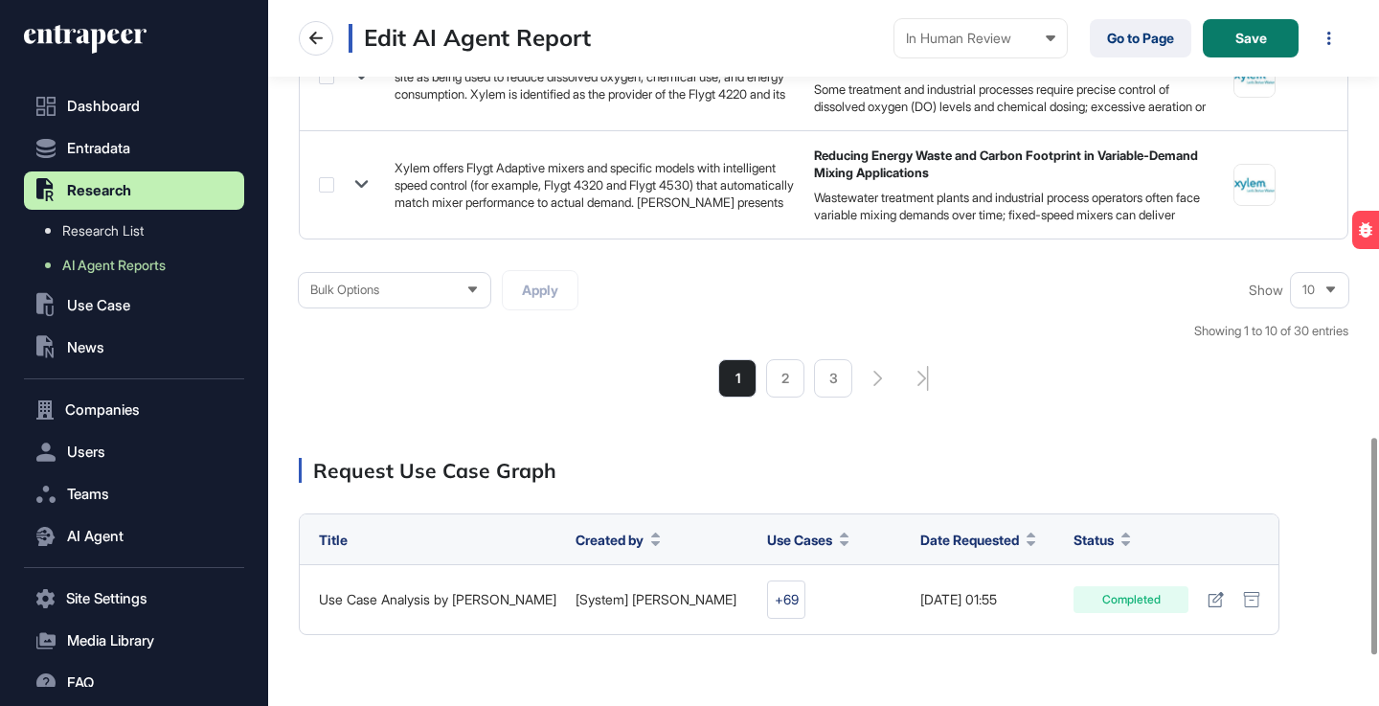
scroll to position [1583, 0]
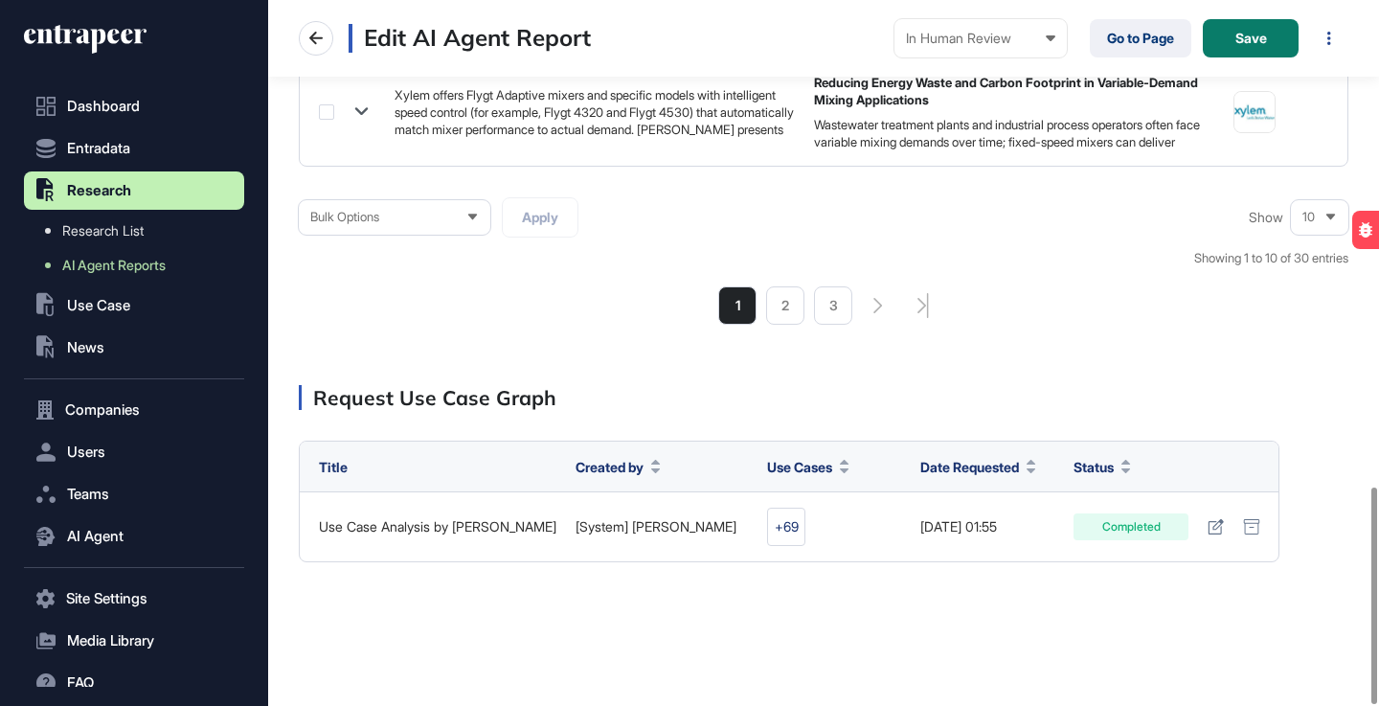
type input "*****"
click at [1319, 218] on div "10" at bounding box center [1319, 216] width 57 height 37
click at [1327, 156] on li "50" at bounding box center [1320, 148] width 46 height 38
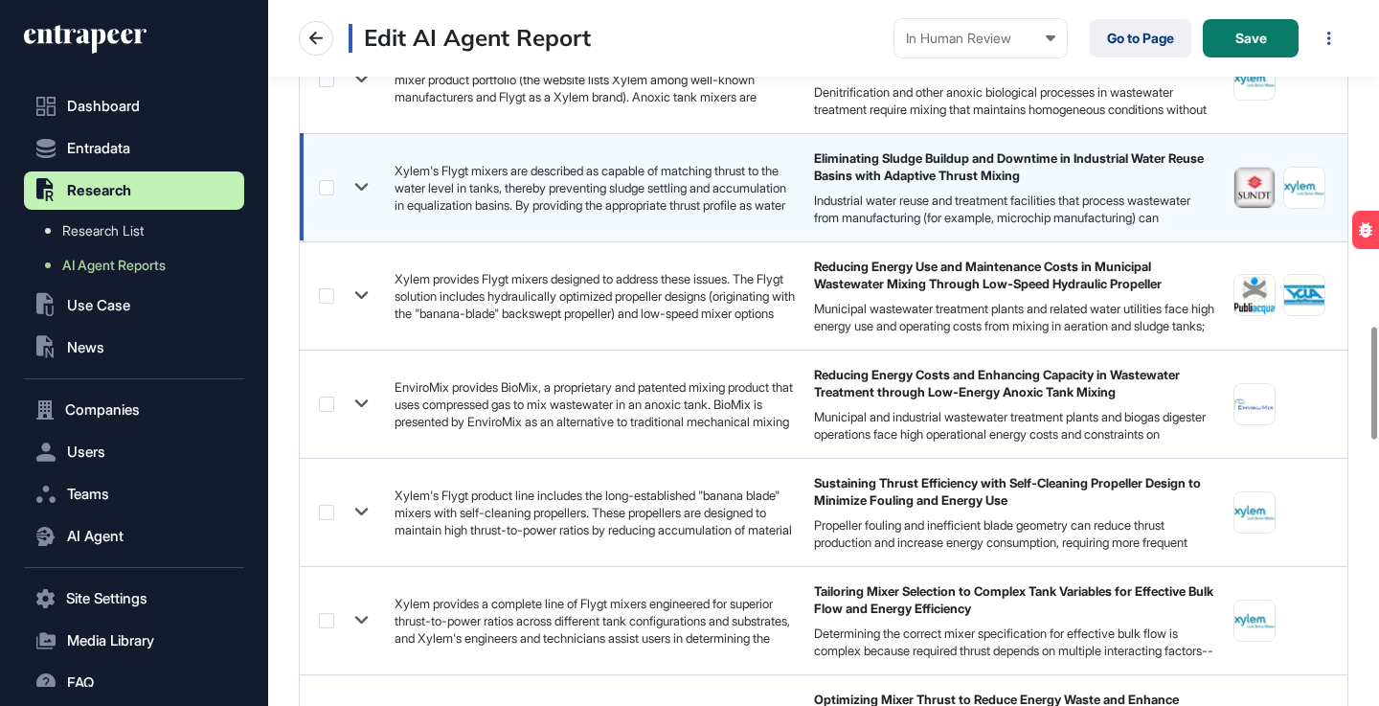
scroll to position [2048, 0]
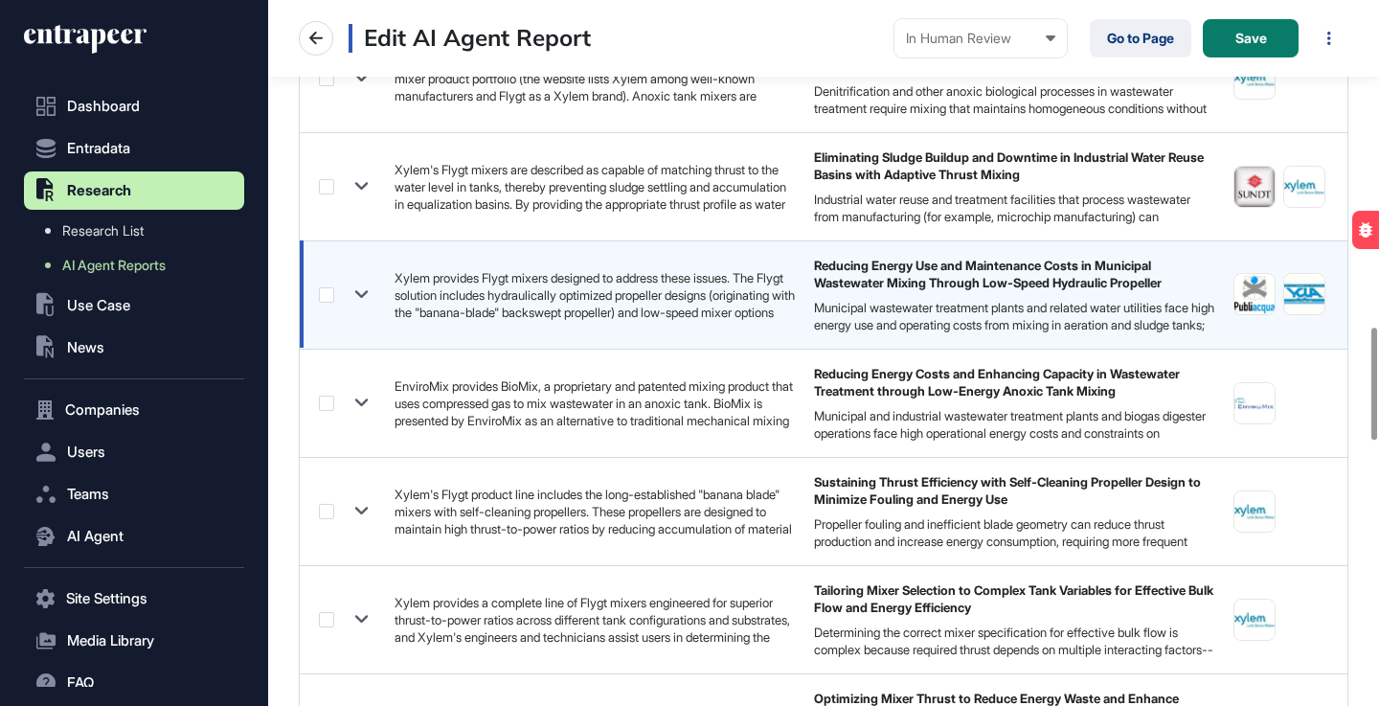
click at [366, 295] on icon at bounding box center [362, 295] width 28 height 28
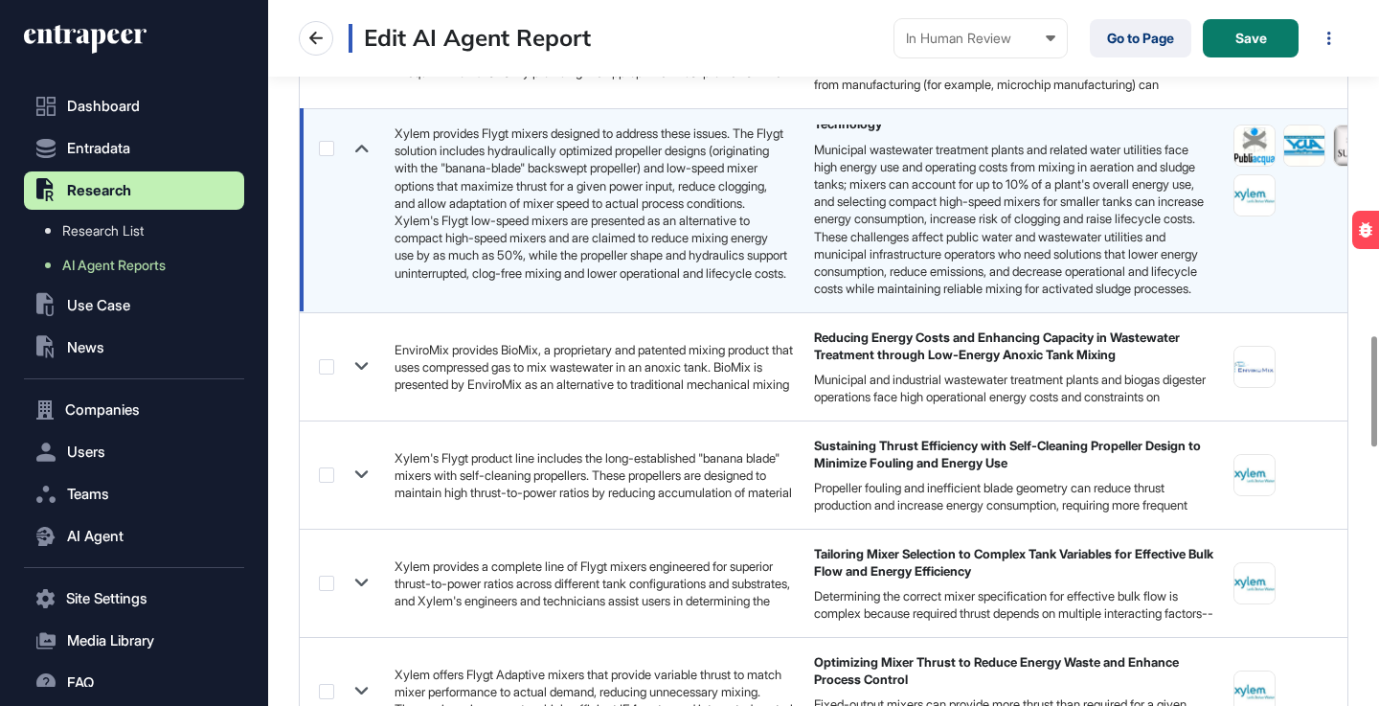
scroll to position [2213, 0]
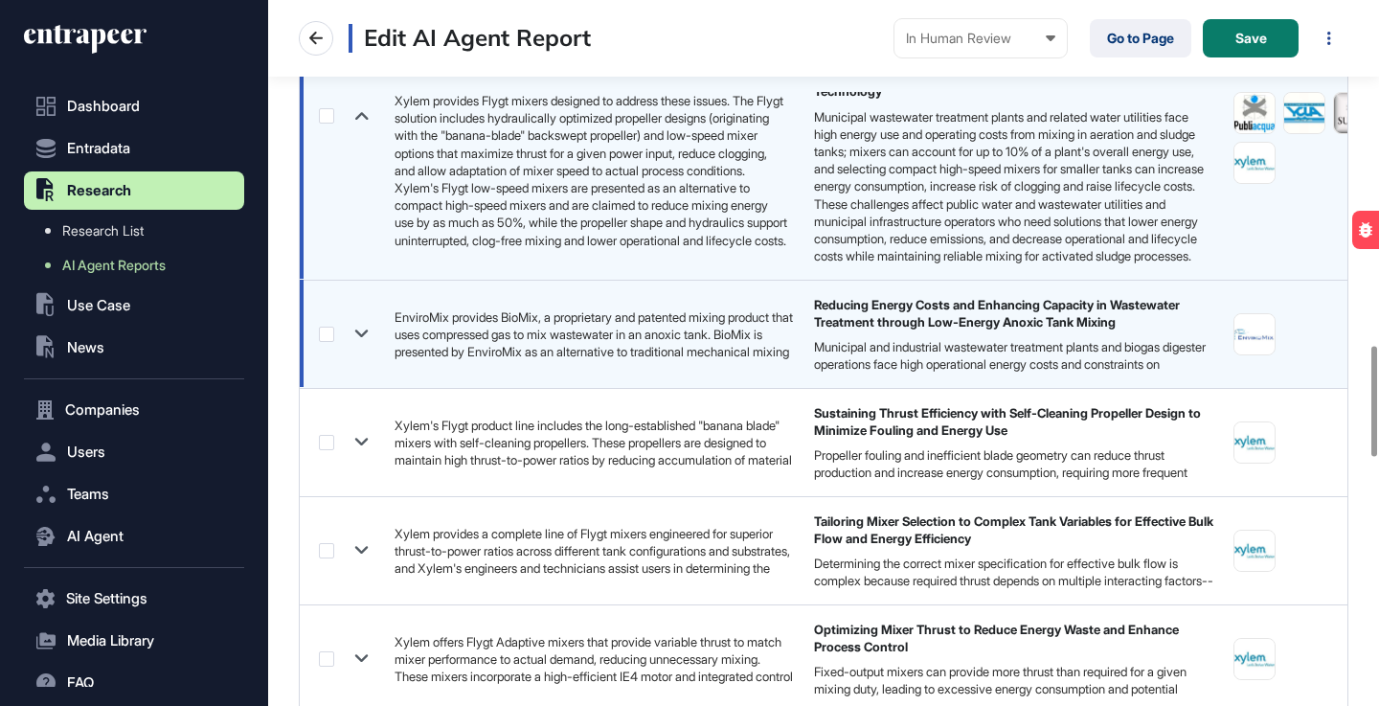
click at [368, 332] on icon at bounding box center [362, 334] width 28 height 28
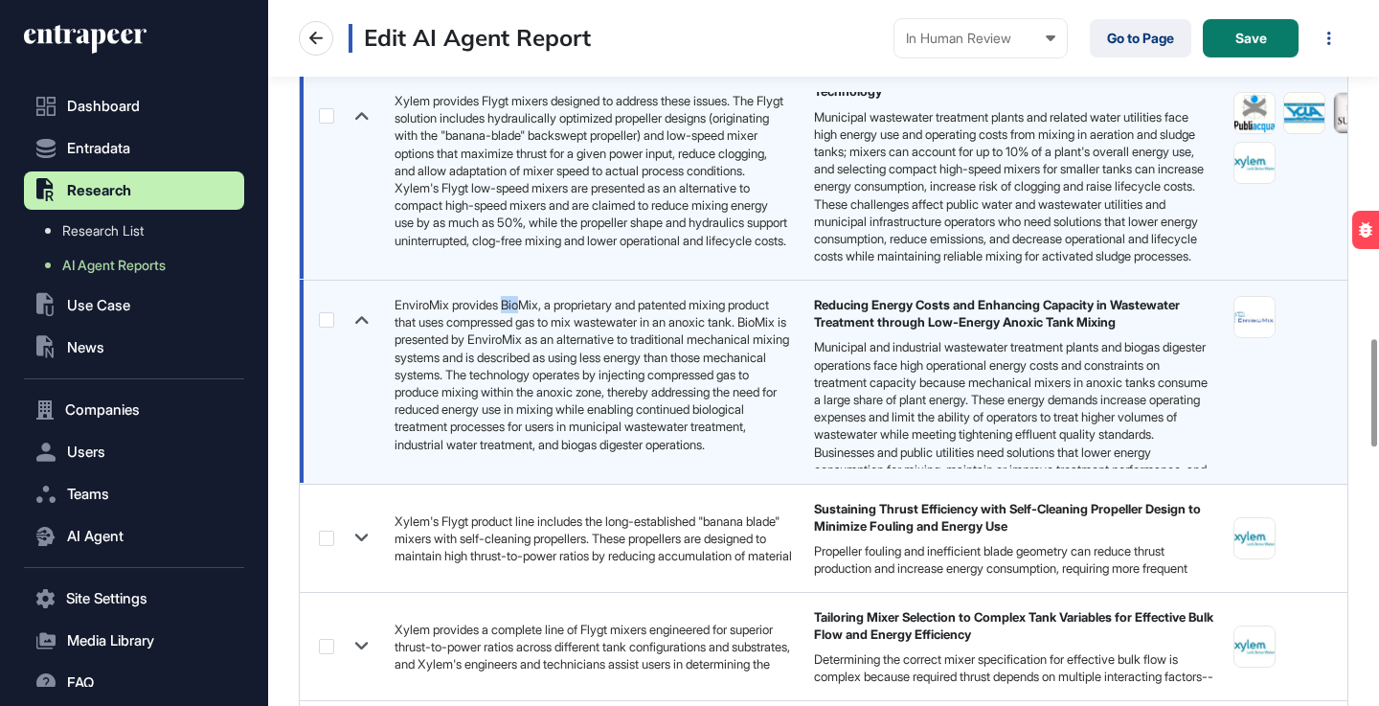
scroll to position [0, 0]
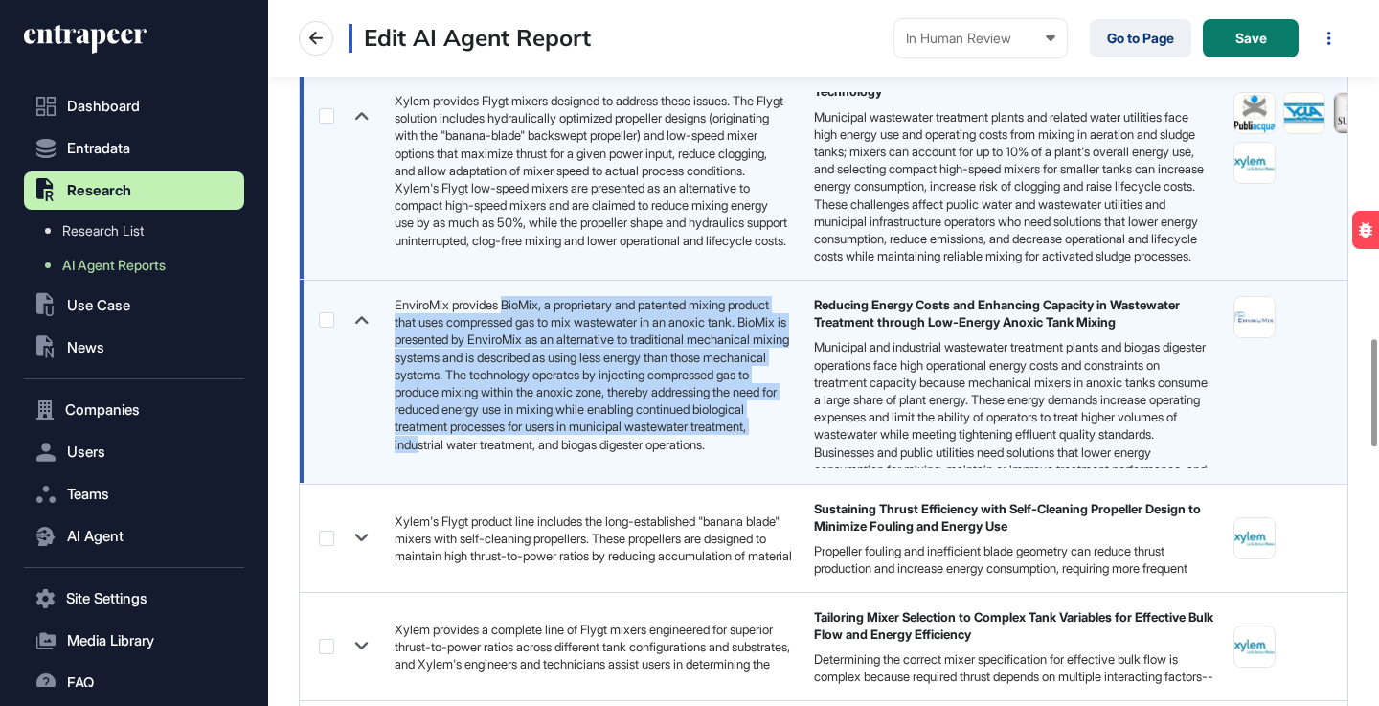
drag, startPoint x: 513, startPoint y: 301, endPoint x: 686, endPoint y: 442, distance: 222.6
click at [686, 442] on div "EnviroMix provides BioMix, a proprietary and patented mixing product that uses …" at bounding box center [592, 374] width 395 height 157
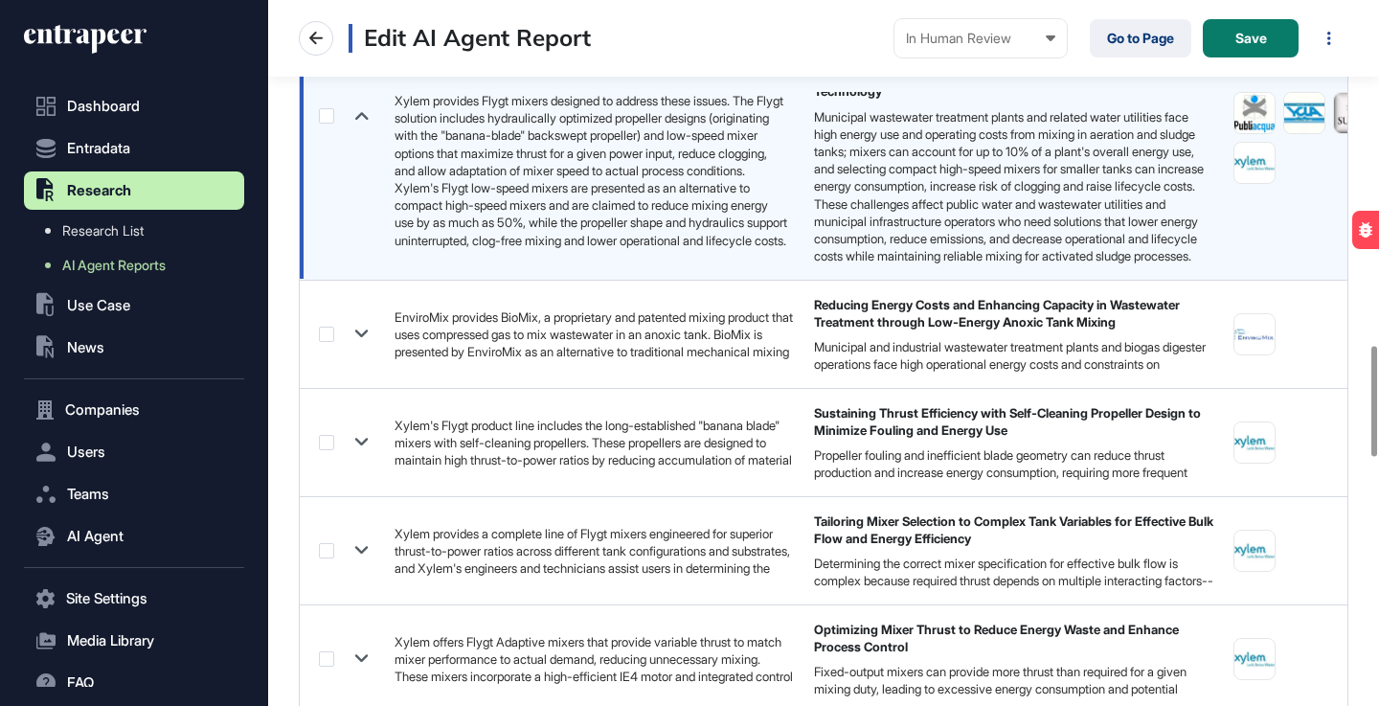
click at [282, 386] on main "**********" at bounding box center [823, 42] width 1111 height 4223
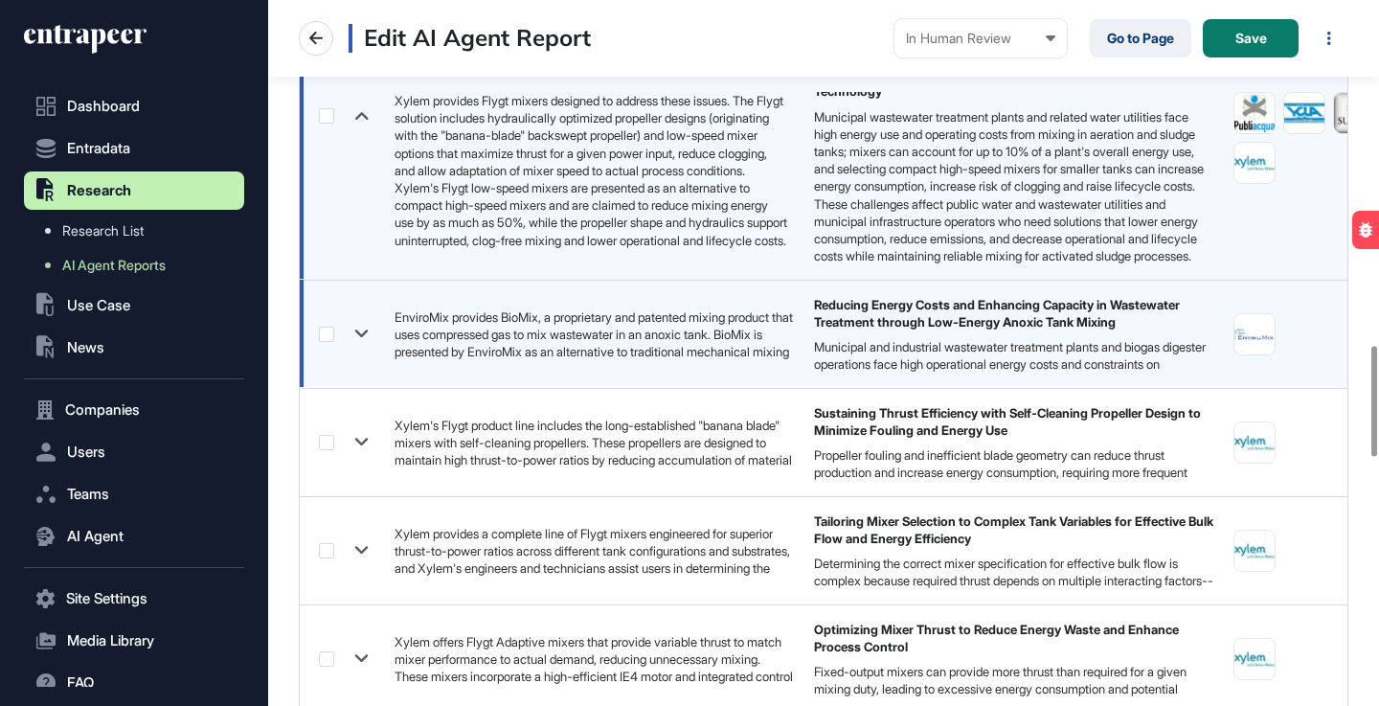
click at [330, 335] on label at bounding box center [326, 334] width 15 height 15
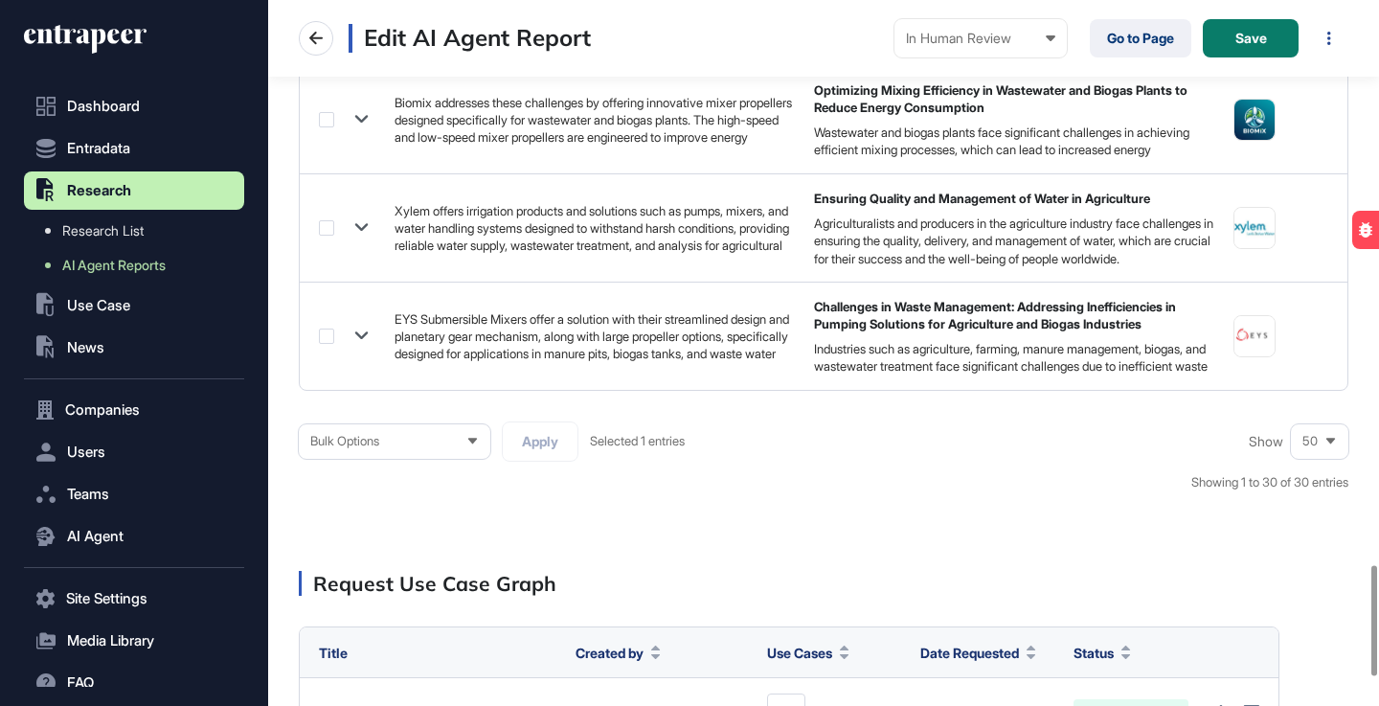
scroll to position [3623, 0]
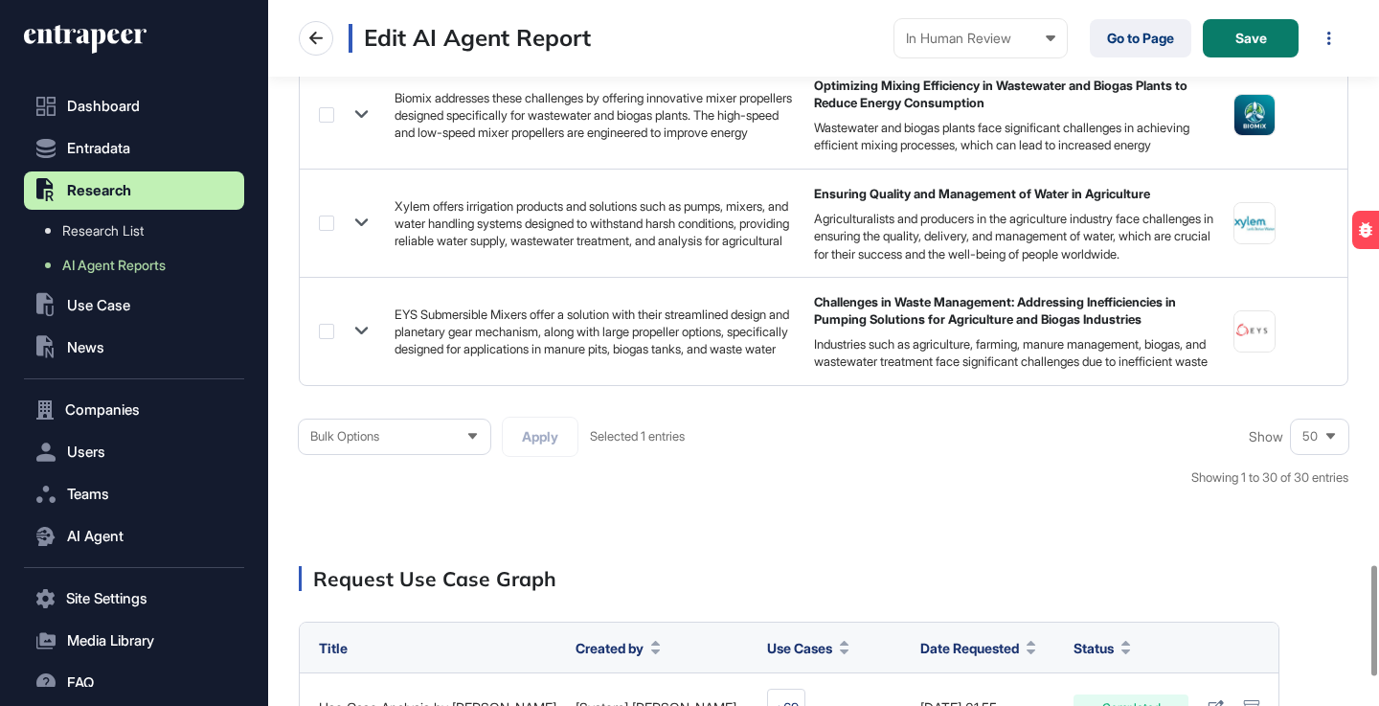
click at [475, 440] on icon at bounding box center [473, 436] width 12 height 12
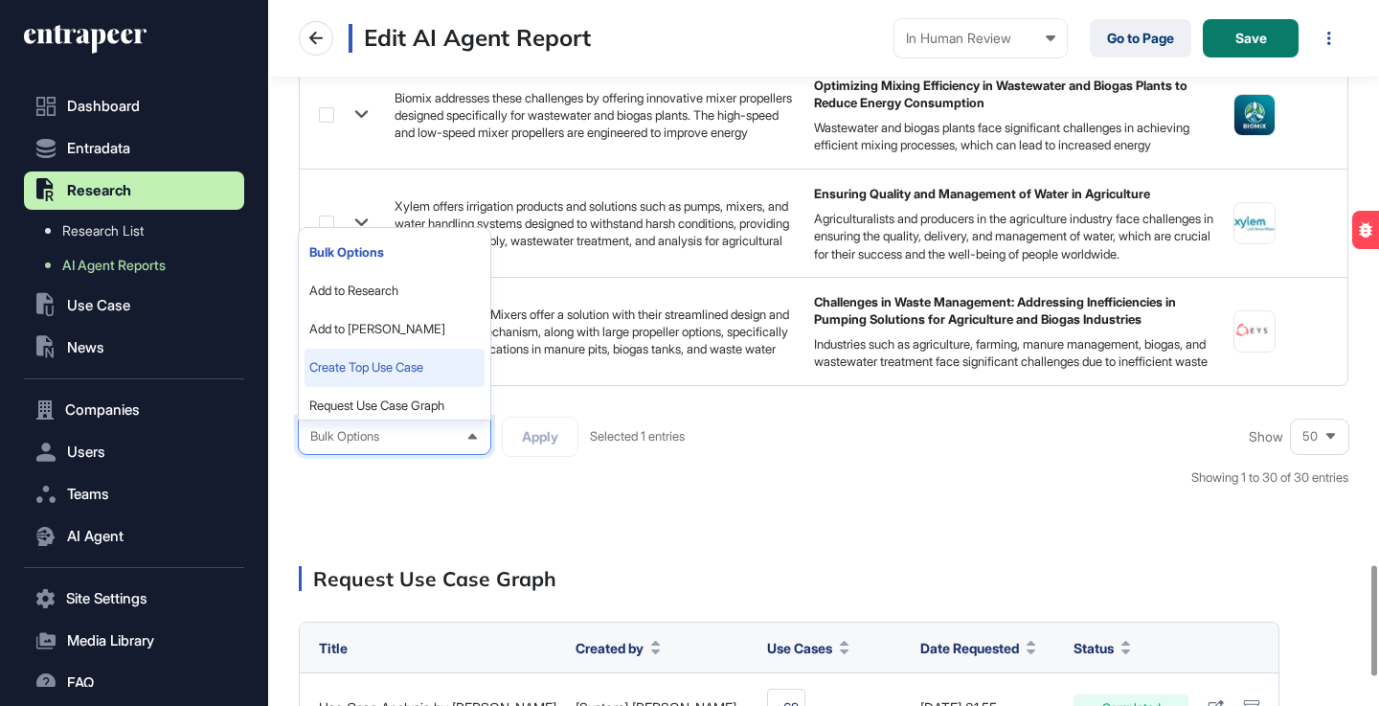
click at [391, 371] on li "Create Top Use Case" at bounding box center [395, 368] width 180 height 38
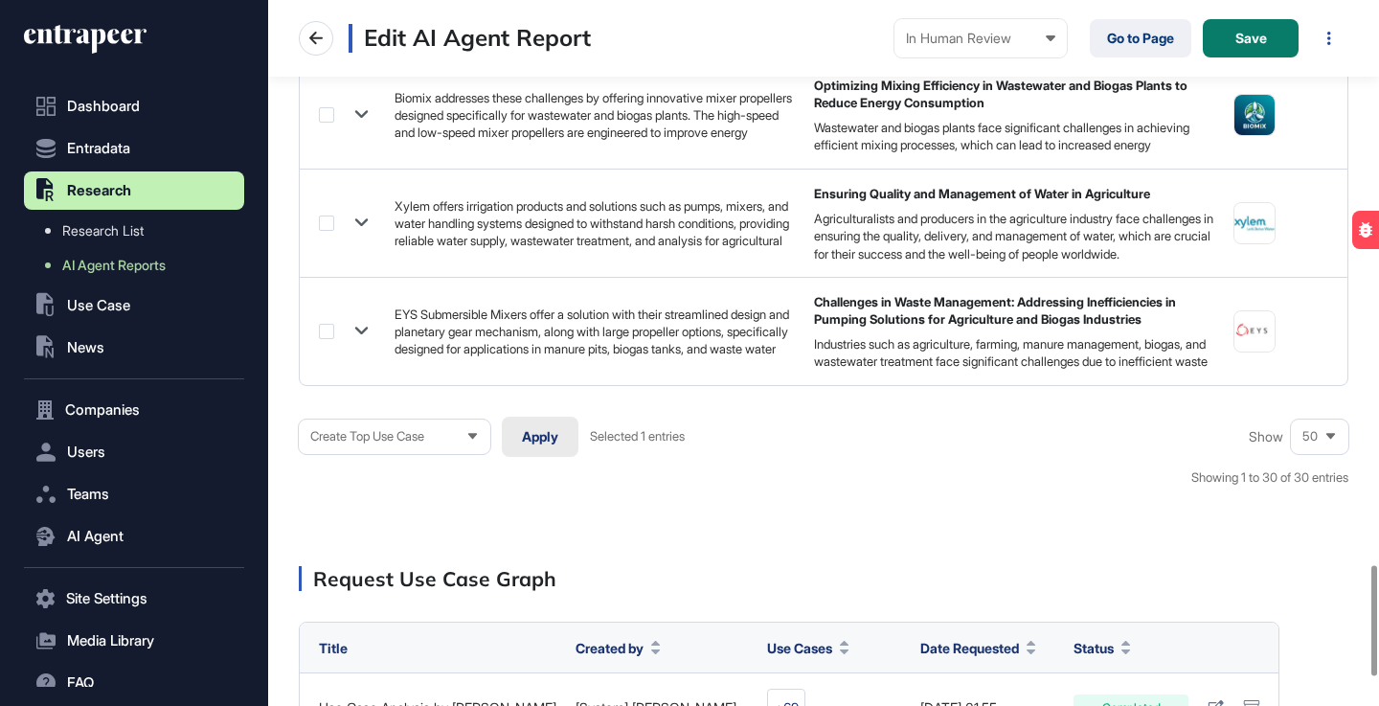
click at [550, 436] on button "Apply" at bounding box center [540, 437] width 77 height 40
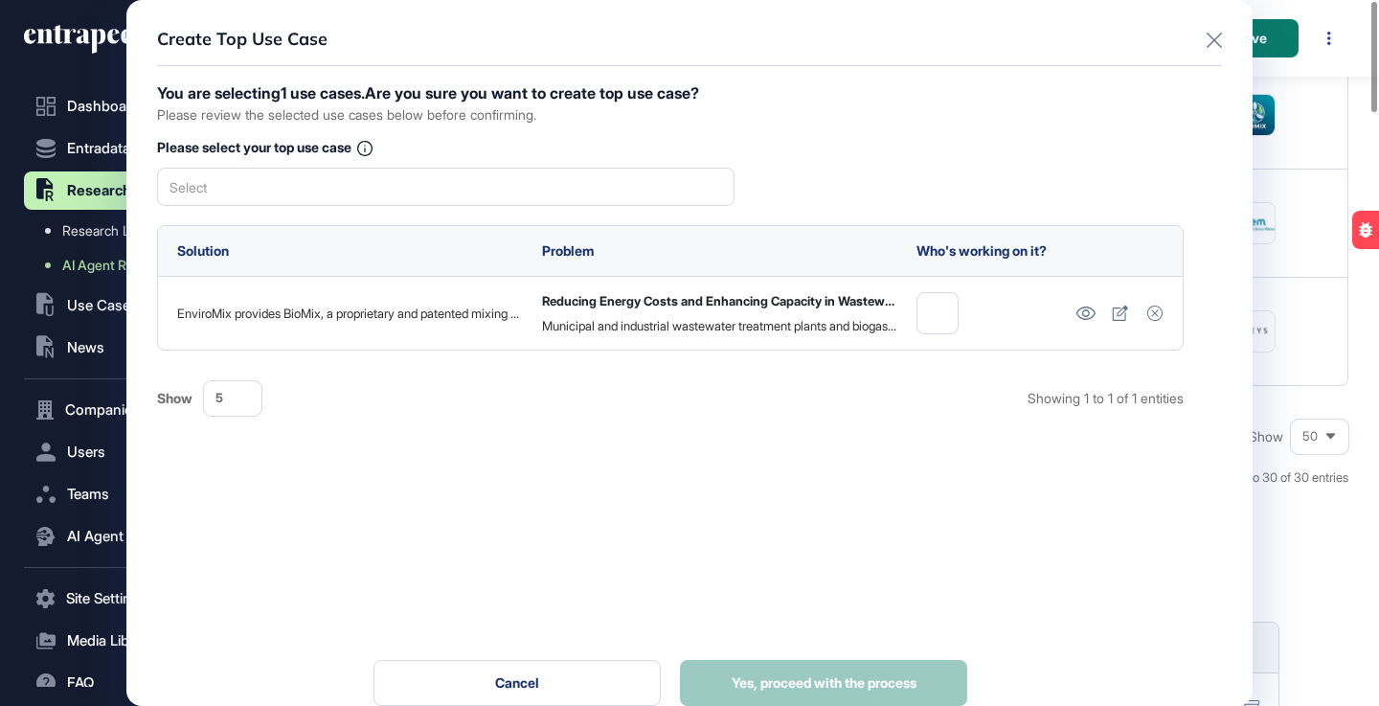
scroll to position [0, 0]
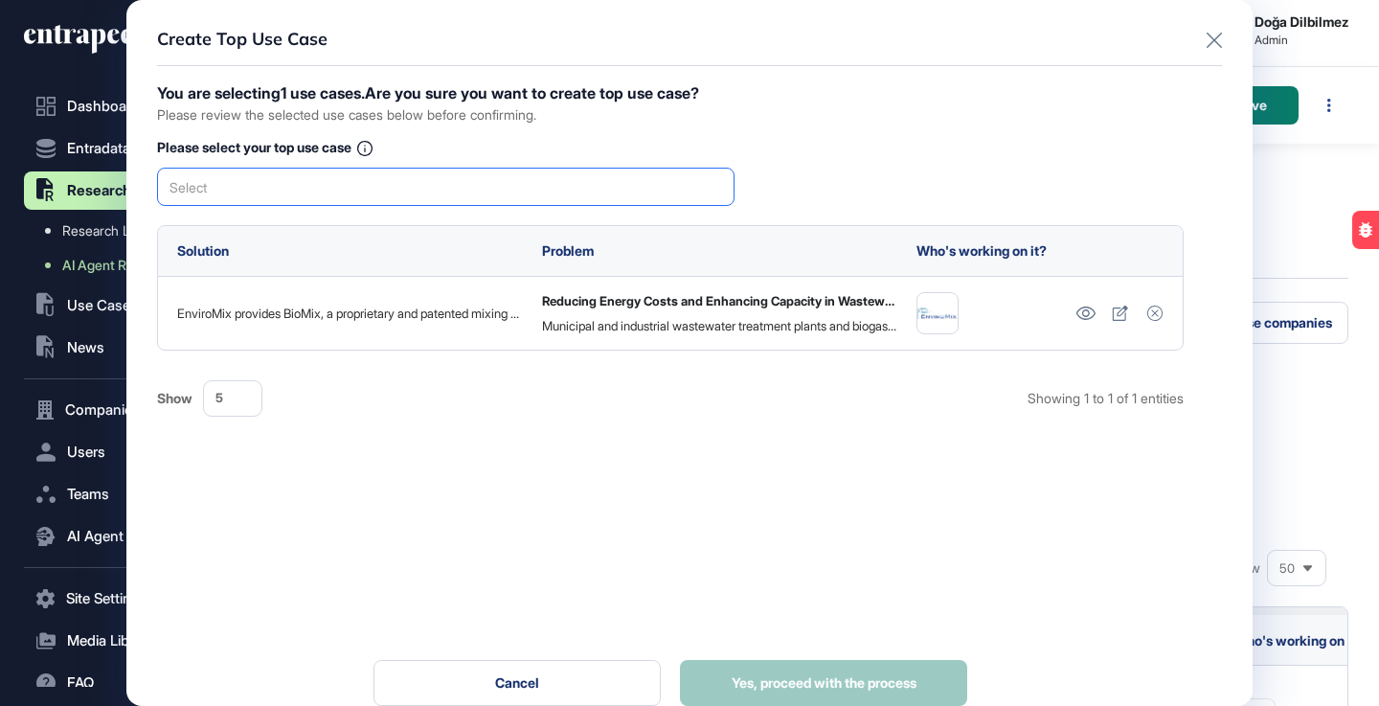
click at [490, 189] on div "Select" at bounding box center [446, 187] width 578 height 38
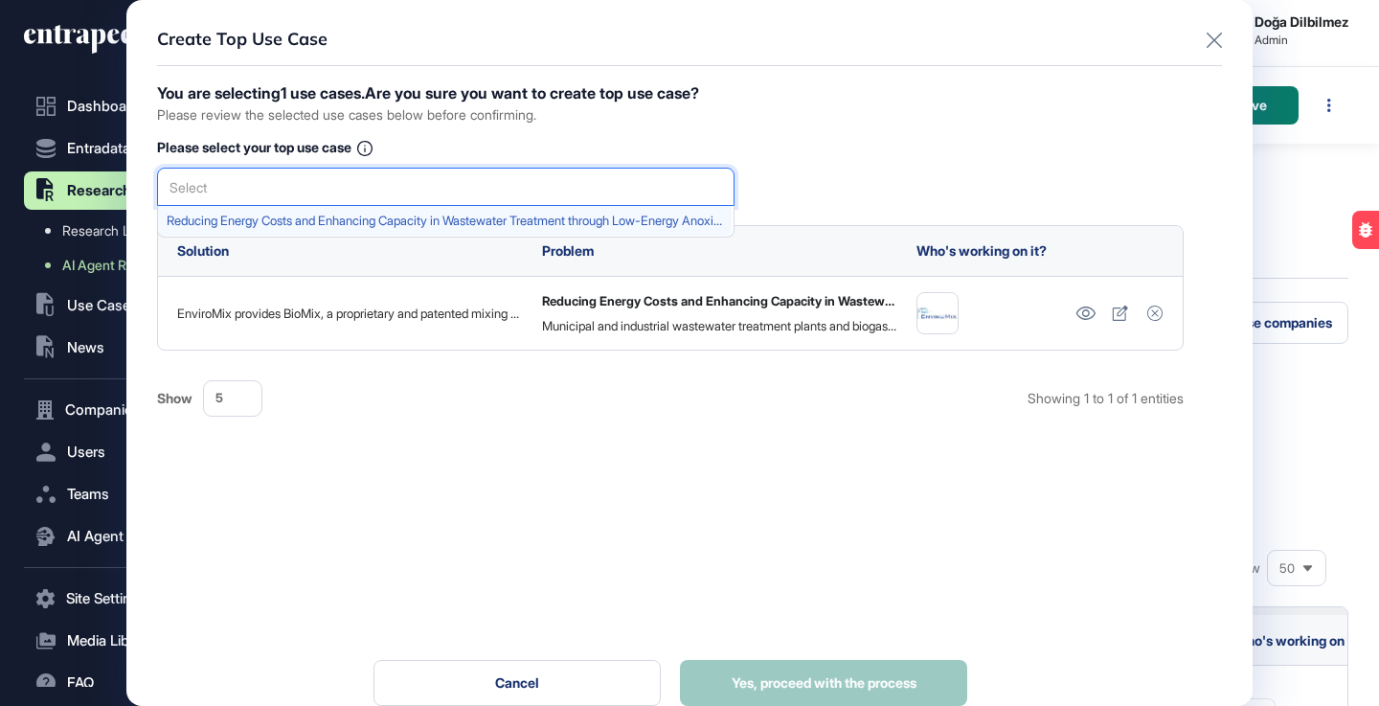
click at [442, 216] on span "Reducing Energy Costs and Enhancing Capacity in Wastewater Treatment through Lo…" at bounding box center [445, 221] width 557 height 14
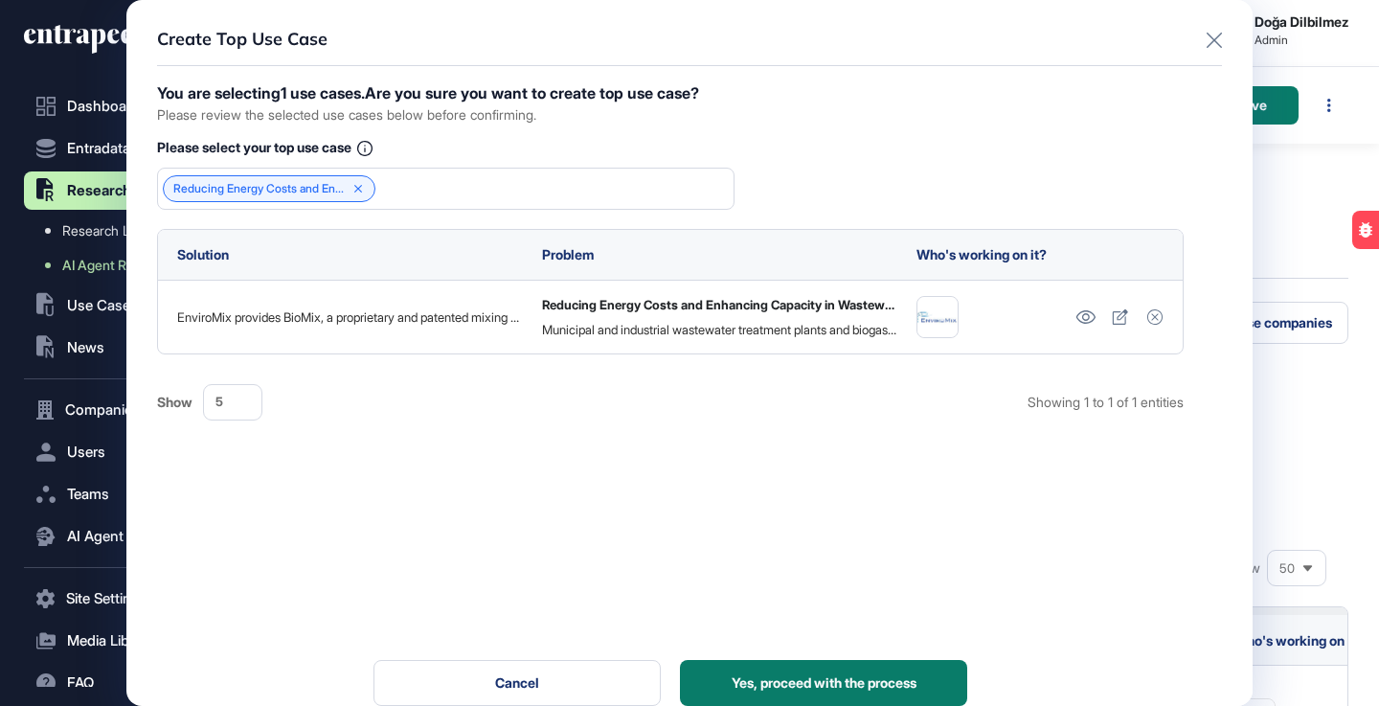
scroll to position [31, 0]
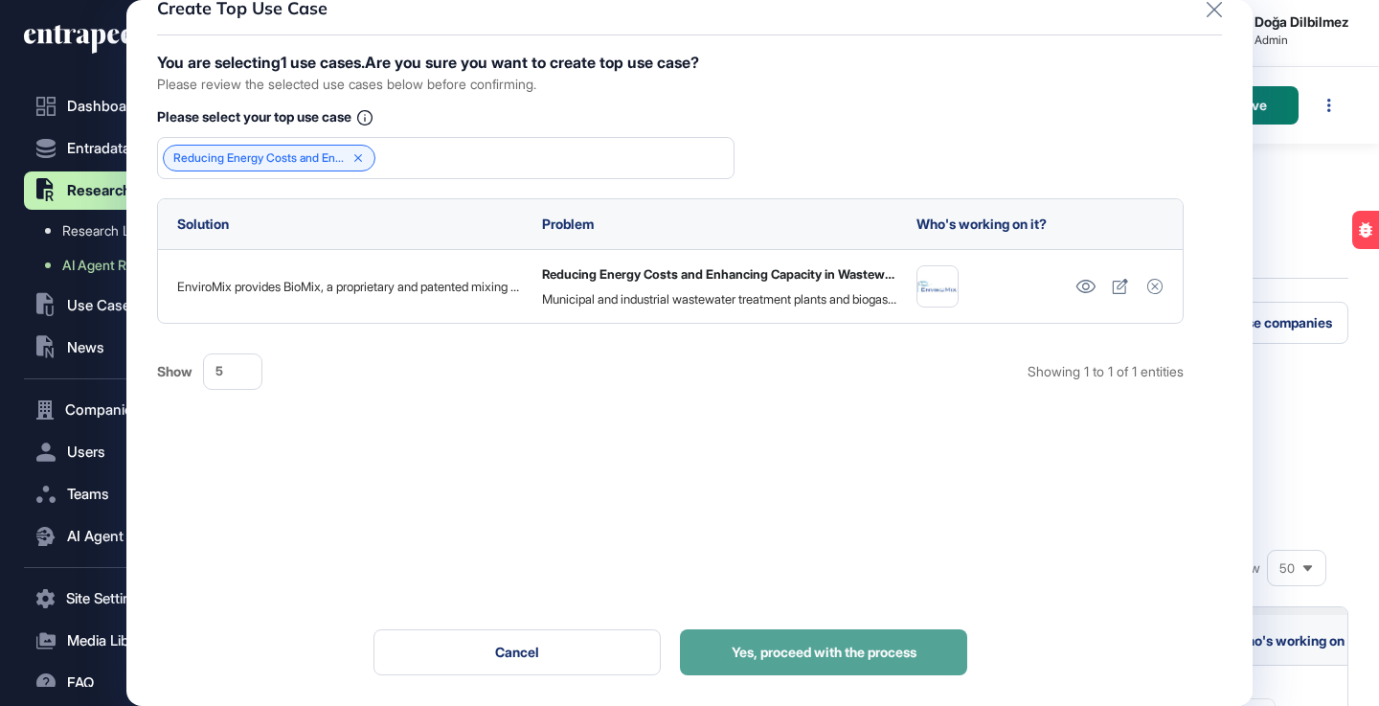
click at [842, 646] on span "Yes, proceed with the process" at bounding box center [824, 652] width 185 height 13
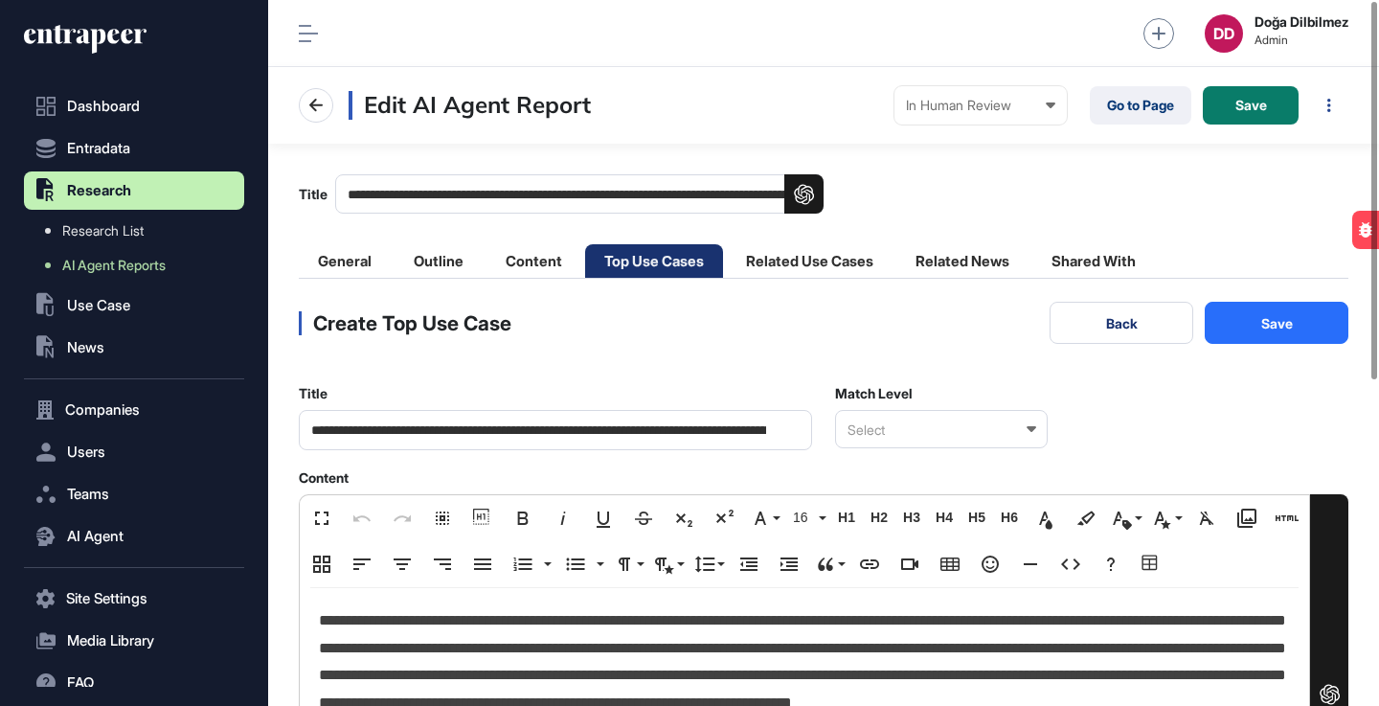
click at [1028, 432] on icon at bounding box center [1032, 429] width 10 height 6
click at [907, 490] on div "Relevant" at bounding box center [940, 493] width 209 height 30
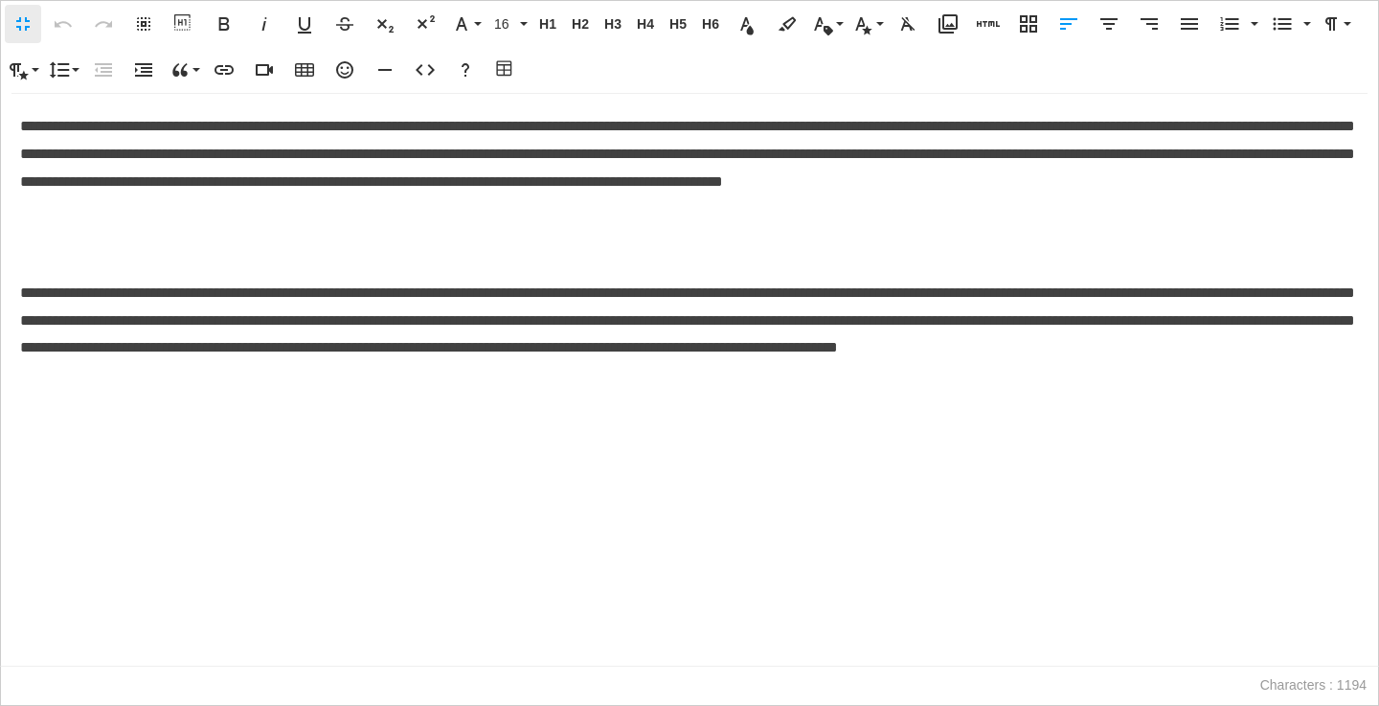
scroll to position [1, 9]
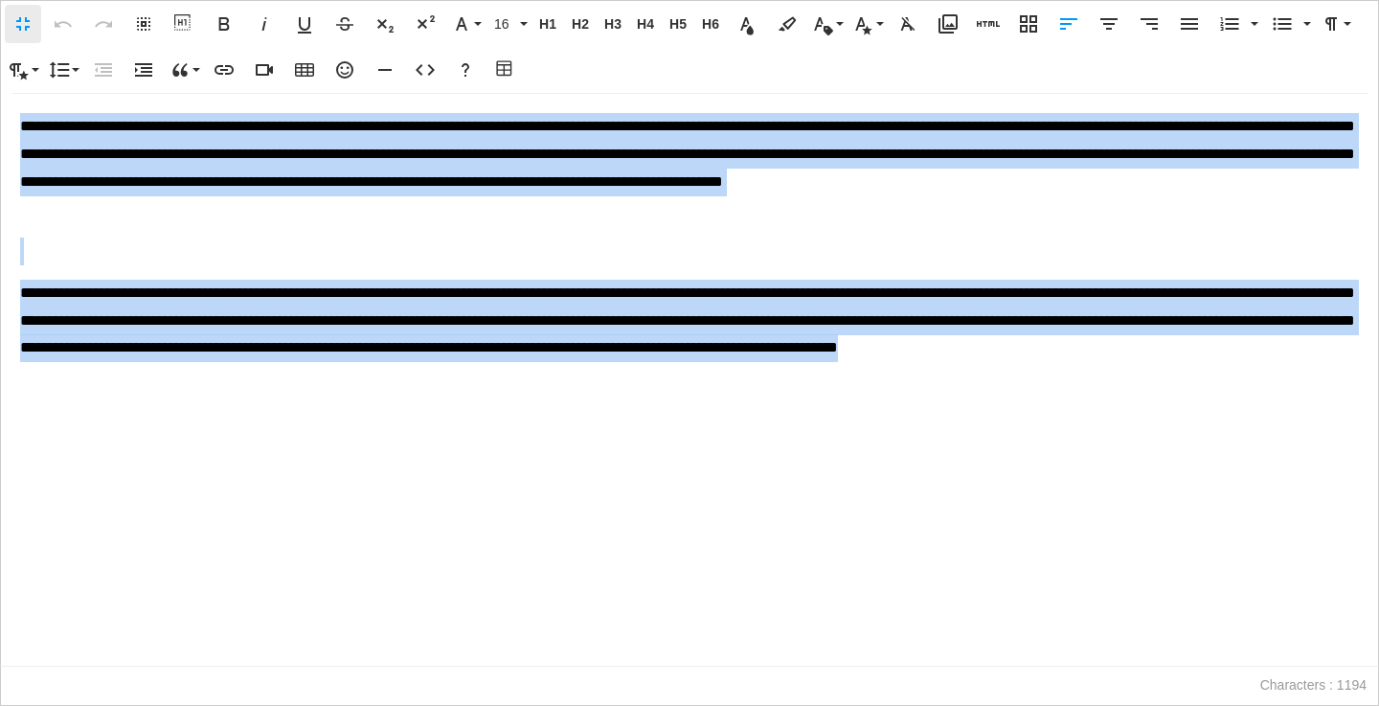
drag, startPoint x: 18, startPoint y: 125, endPoint x: 489, endPoint y: 372, distance: 530.9
click at [489, 372] on div "**********" at bounding box center [690, 380] width 1378 height 572
copy div "**********"
click at [468, 390] on div "**********" at bounding box center [690, 380] width 1378 height 572
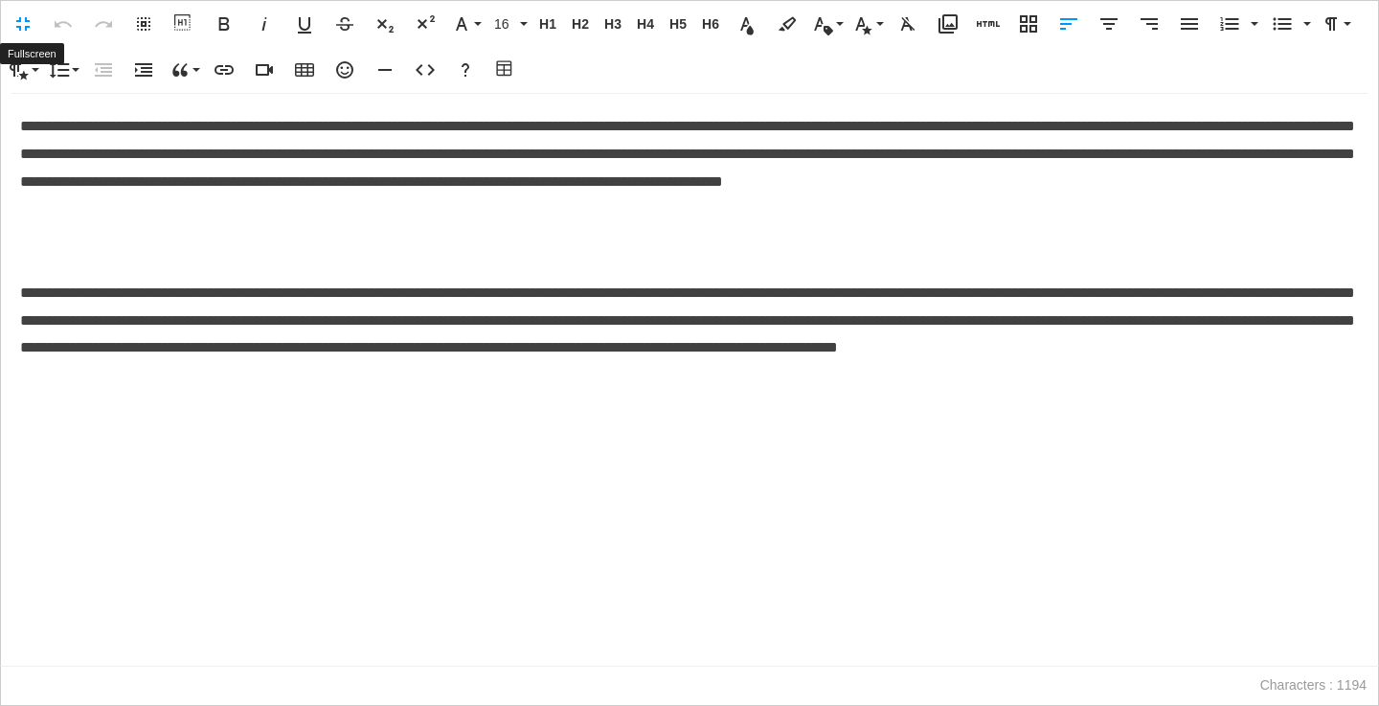
scroll to position [1, 1]
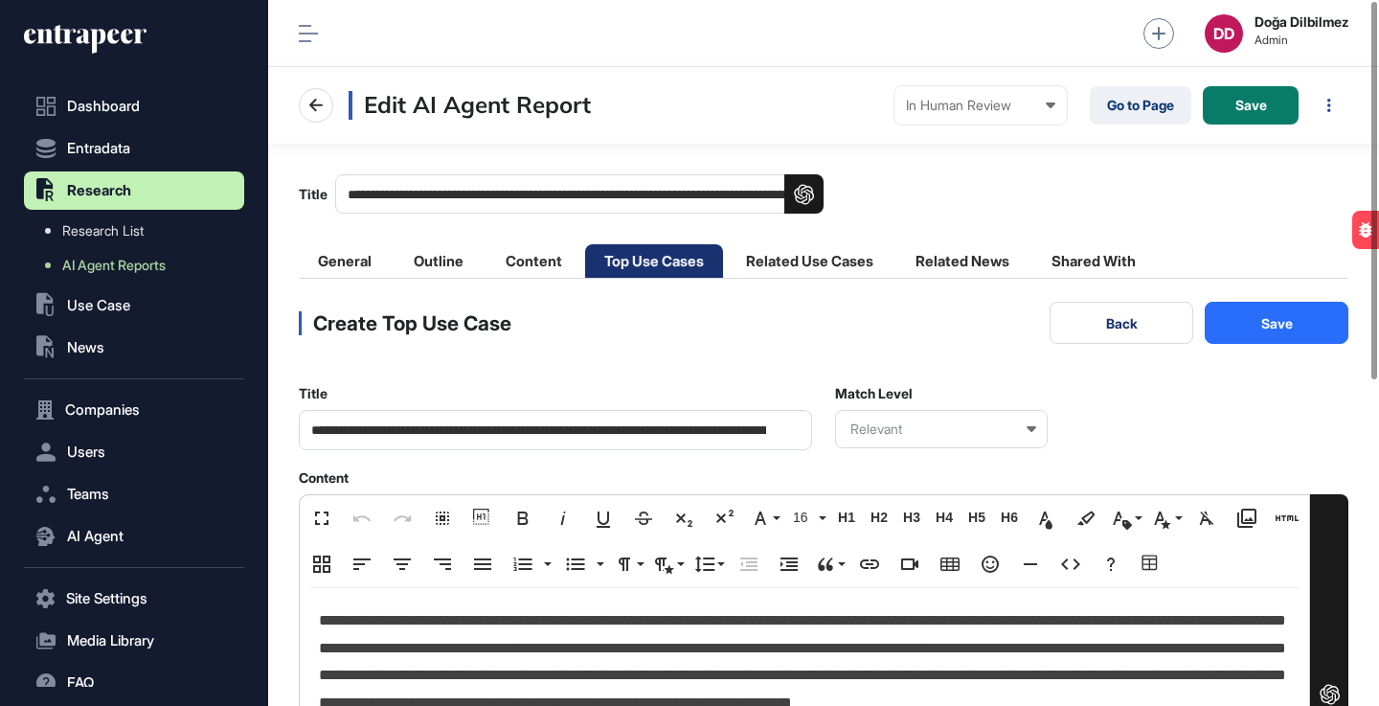
click at [286, 556] on main "**********" at bounding box center [823, 656] width 1111 height 1025
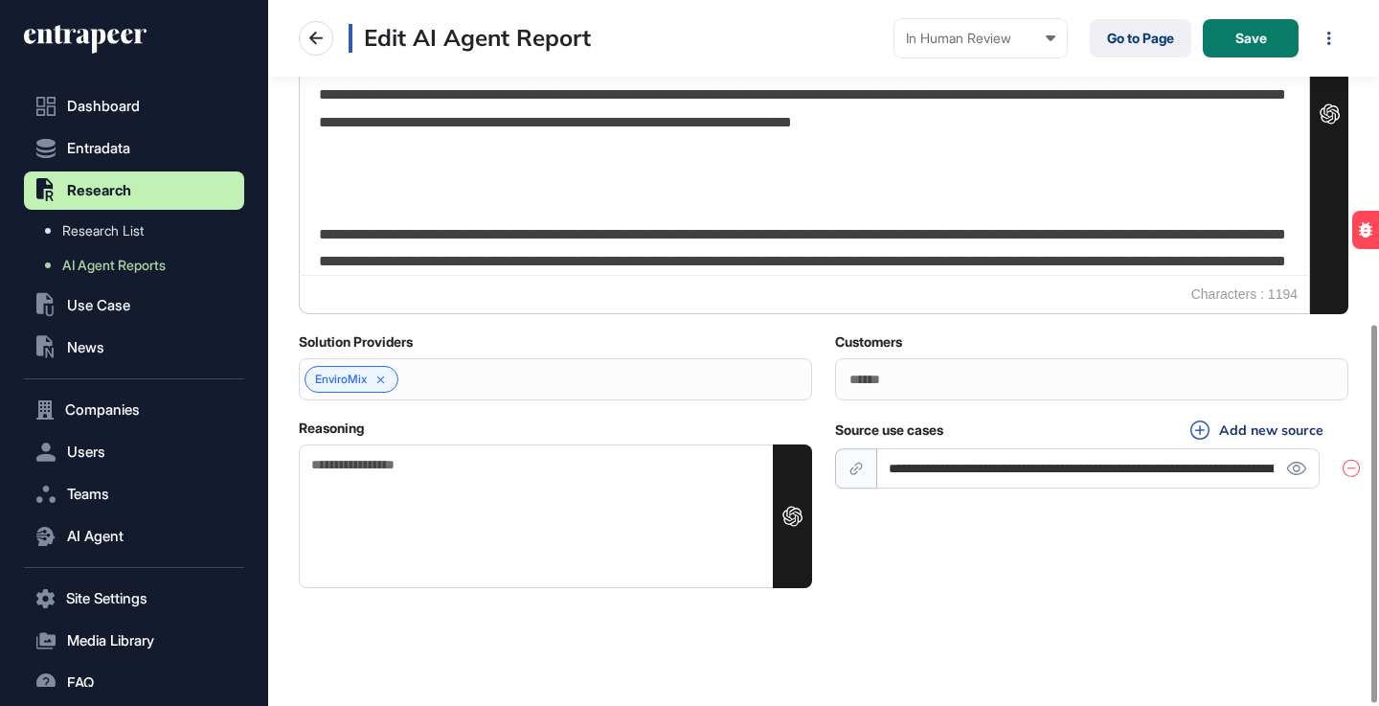
scroll to position [606, 0]
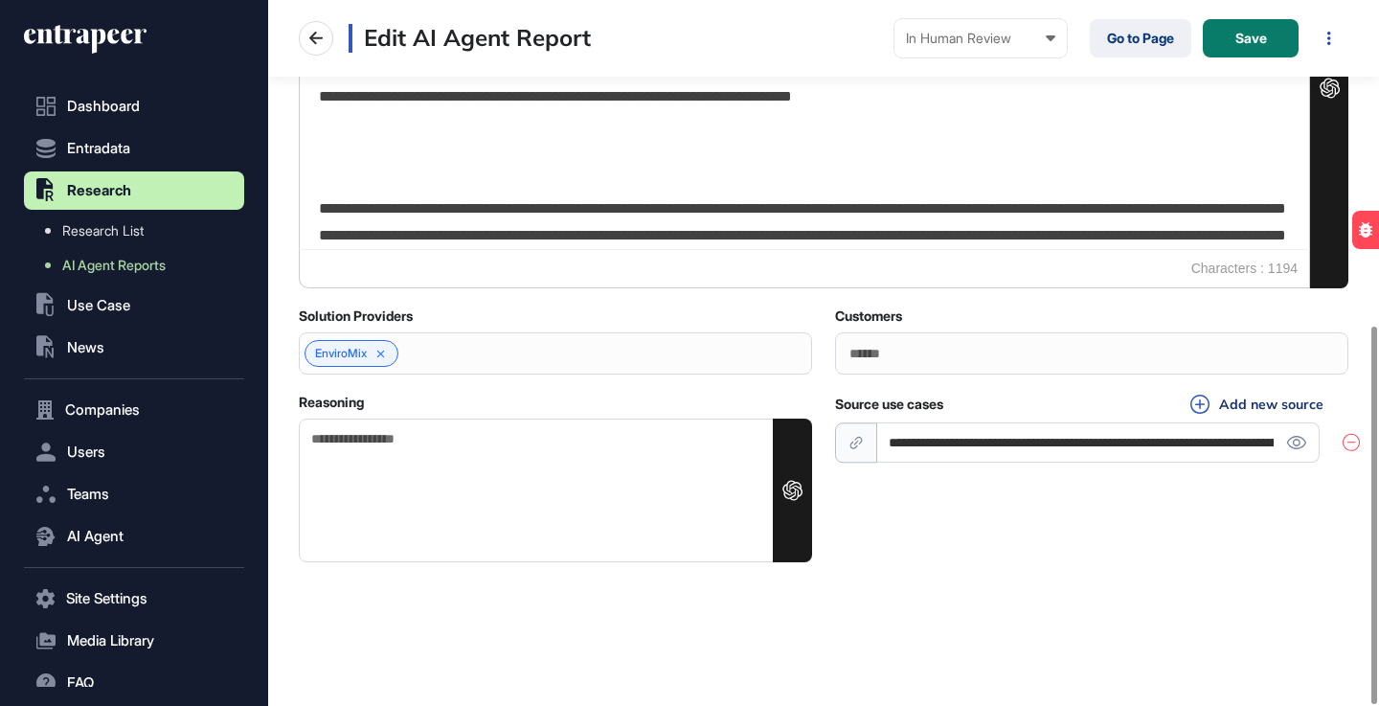
click at [531, 476] on textarea "Reasoning" at bounding box center [555, 491] width 513 height 144
paste textarea "**********"
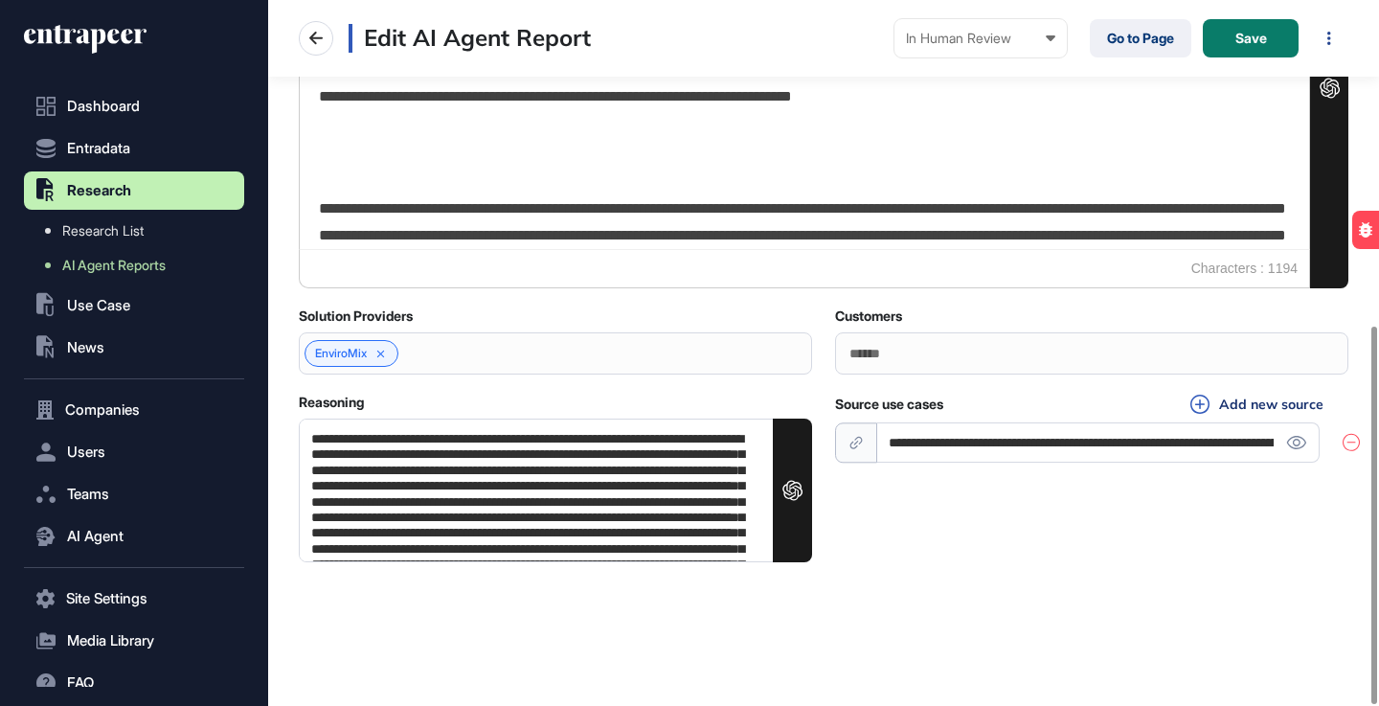
scroll to position [89, 0]
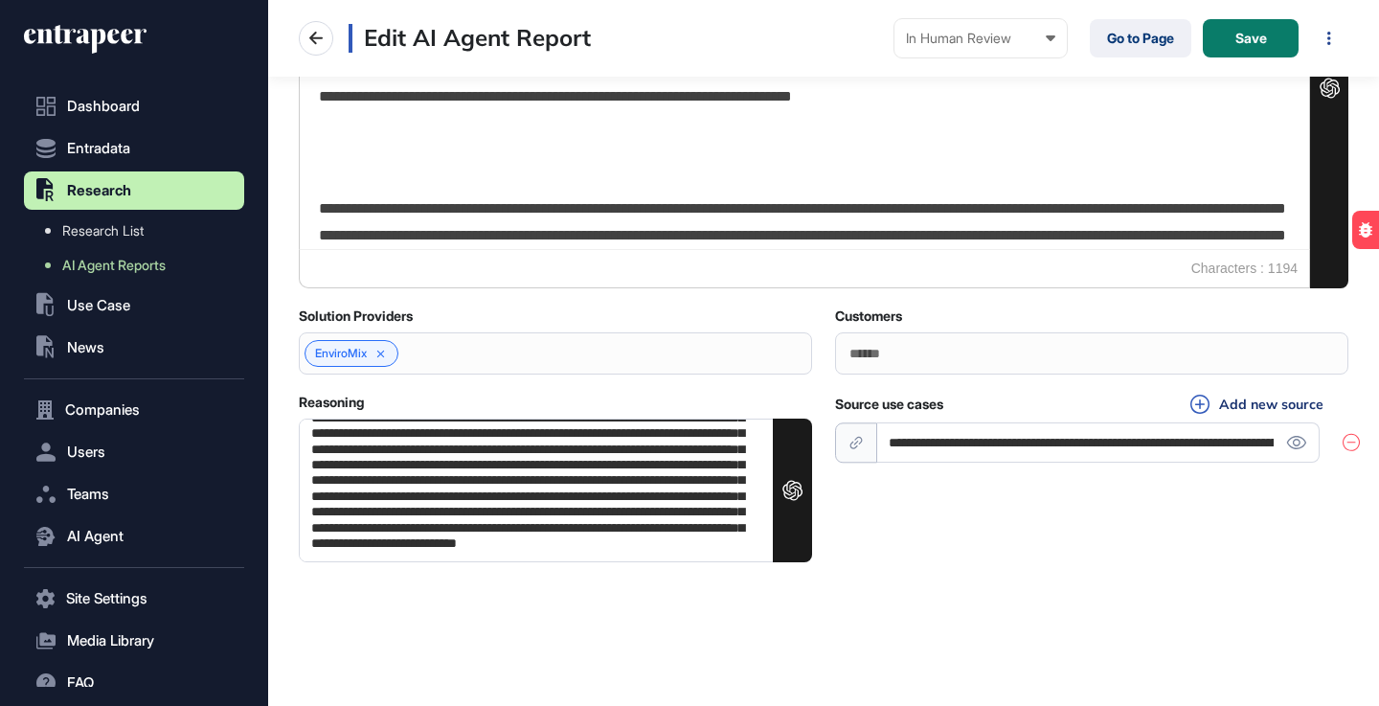
type textarea "**********"
click at [940, 636] on div "**********" at bounding box center [823, 83] width 1111 height 1245
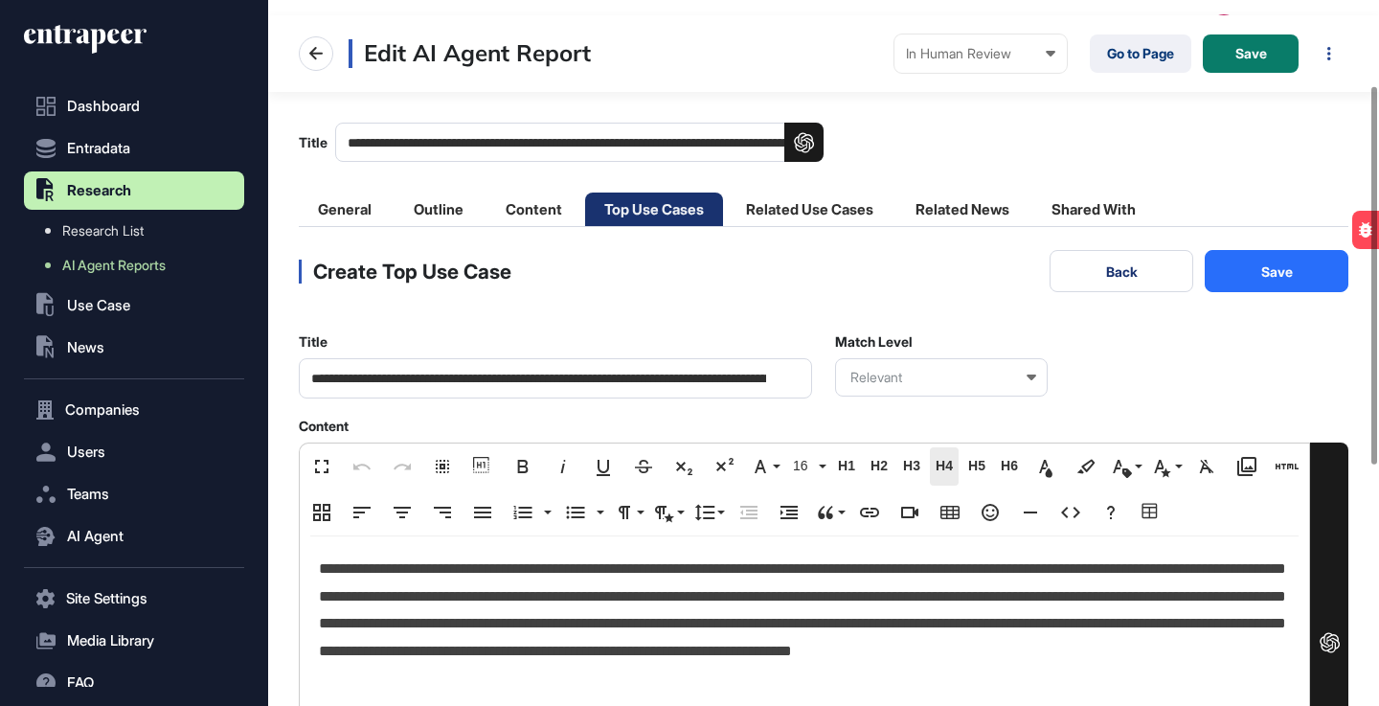
scroll to position [0, 0]
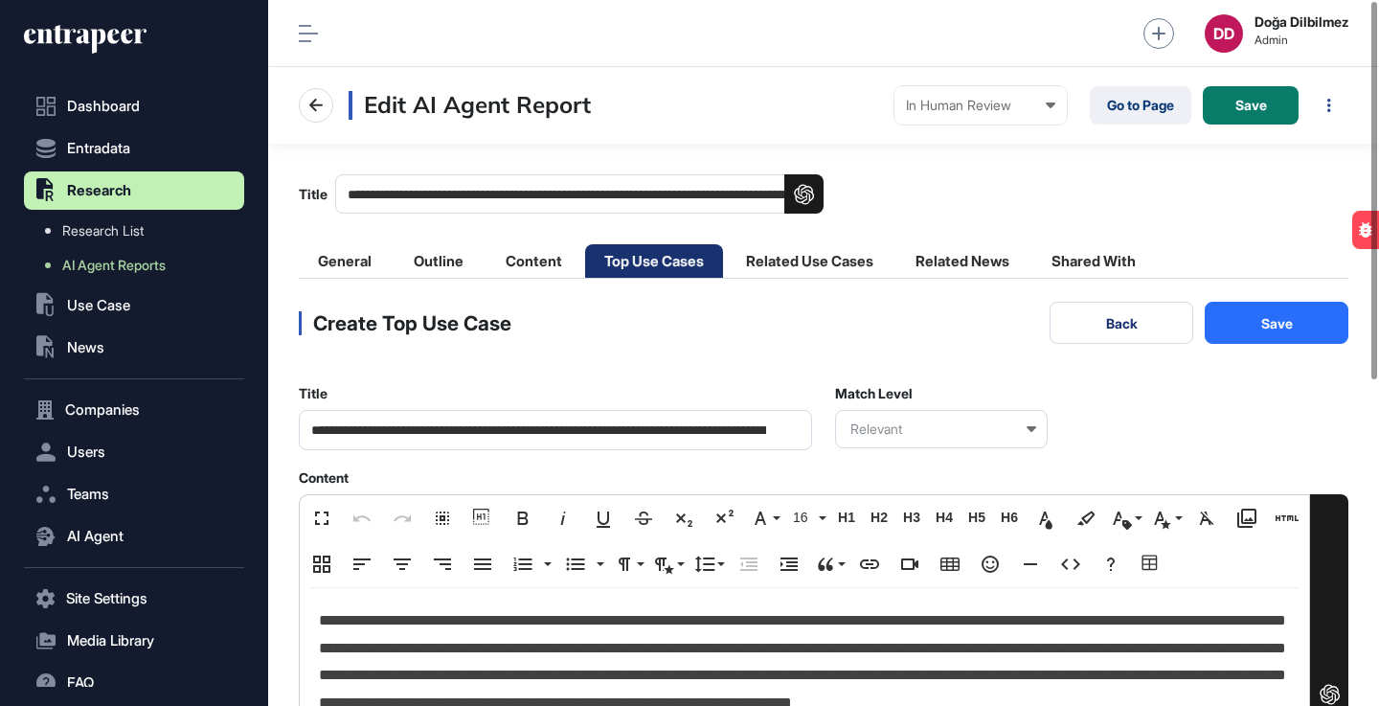
click at [1268, 334] on button "Save" at bounding box center [1277, 323] width 144 height 42
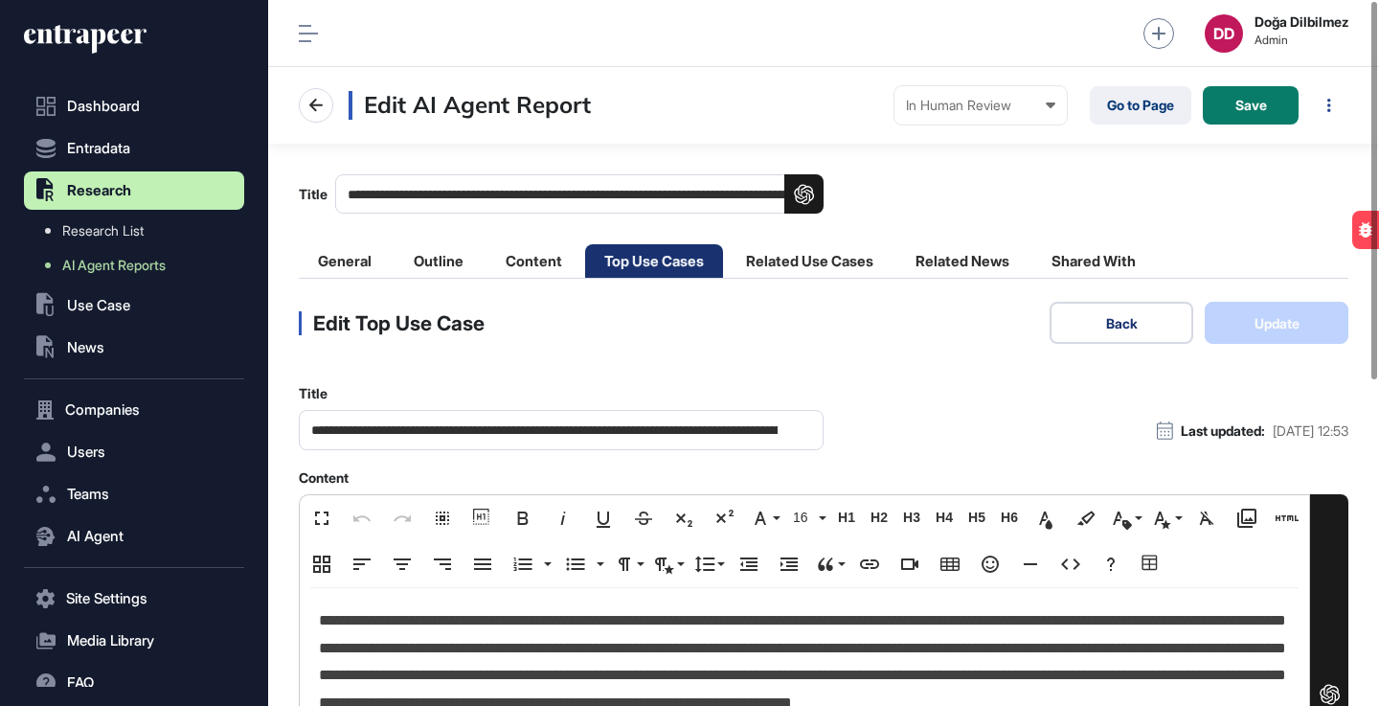
click at [1101, 317] on button "Back" at bounding box center [1122, 323] width 144 height 42
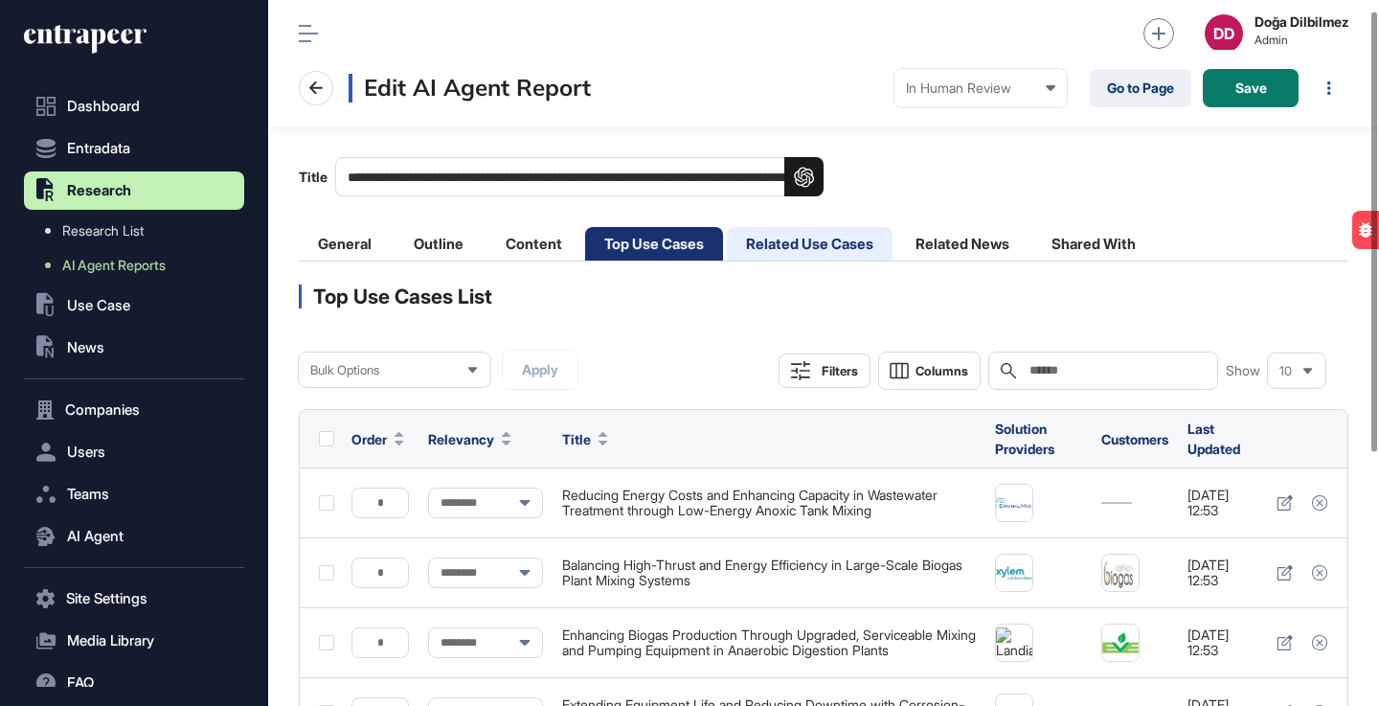
scroll to position [11, 0]
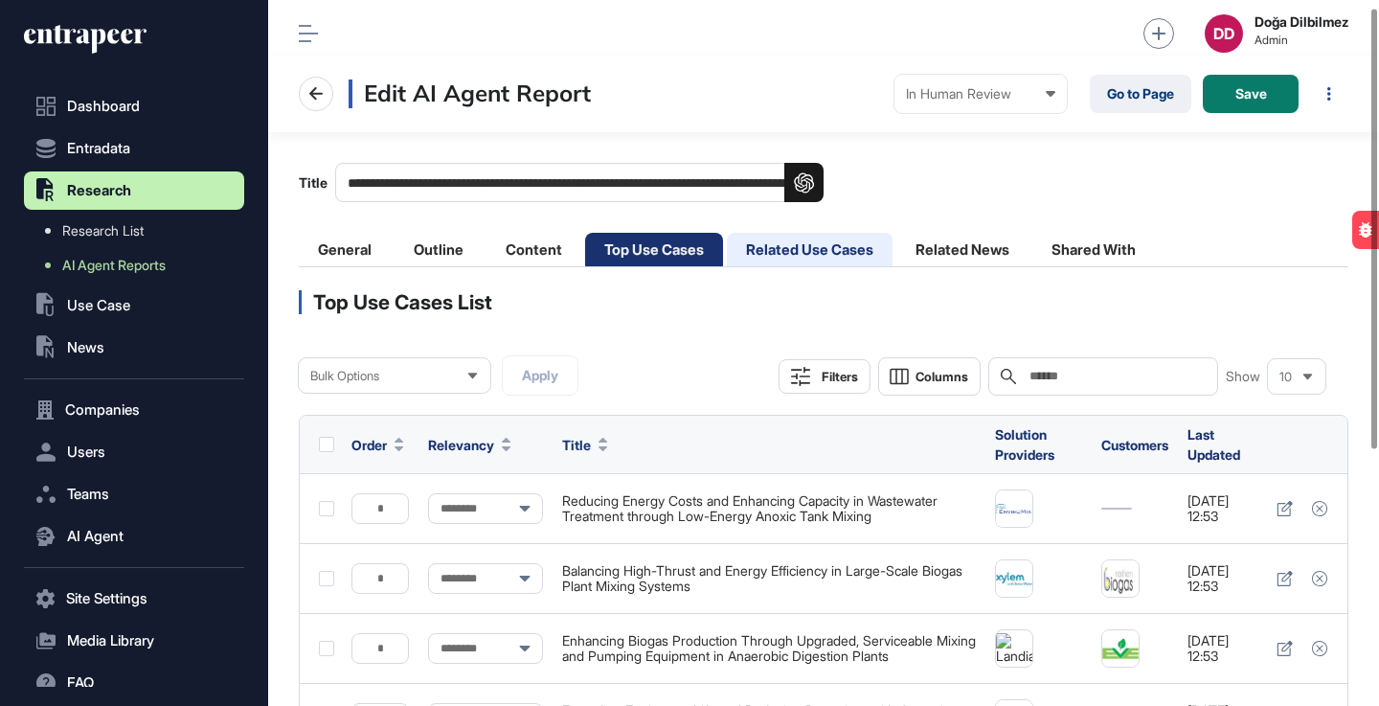
click at [814, 250] on li "Related Use Cases" at bounding box center [810, 250] width 166 height 34
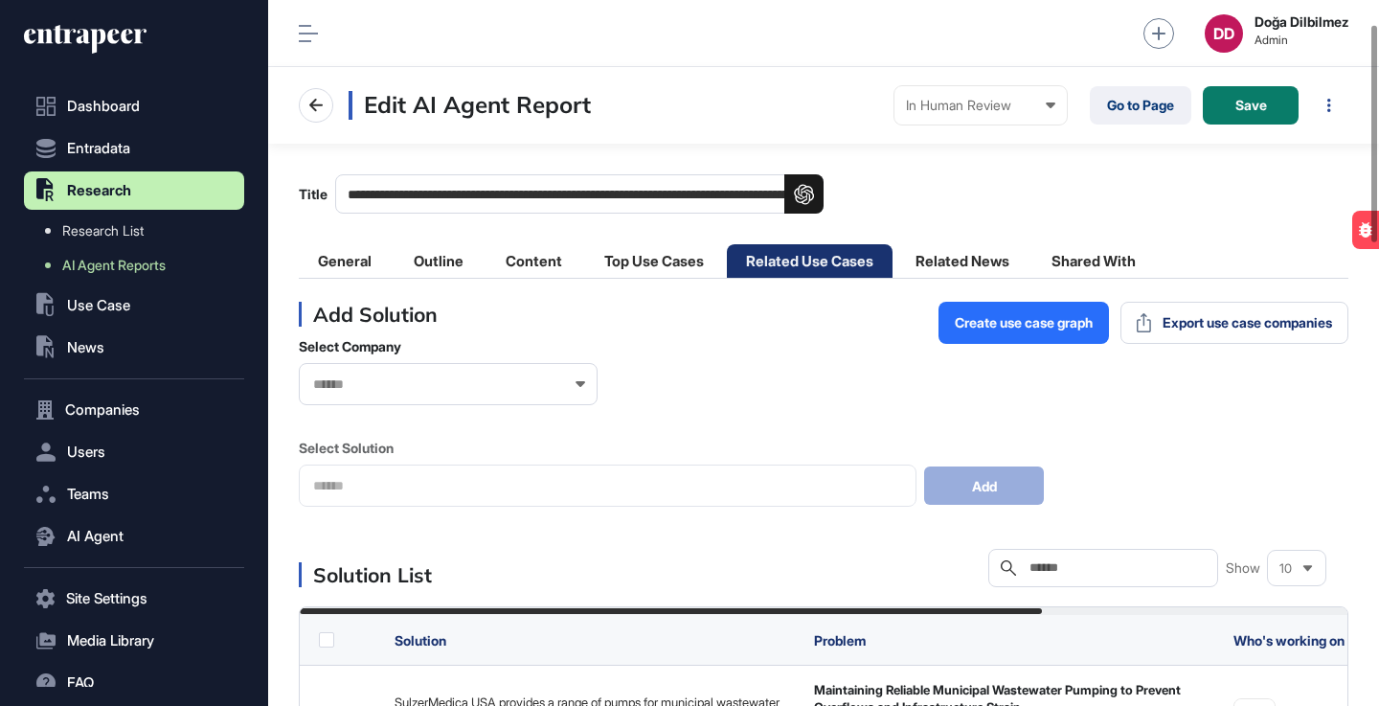
scroll to position [116, 0]
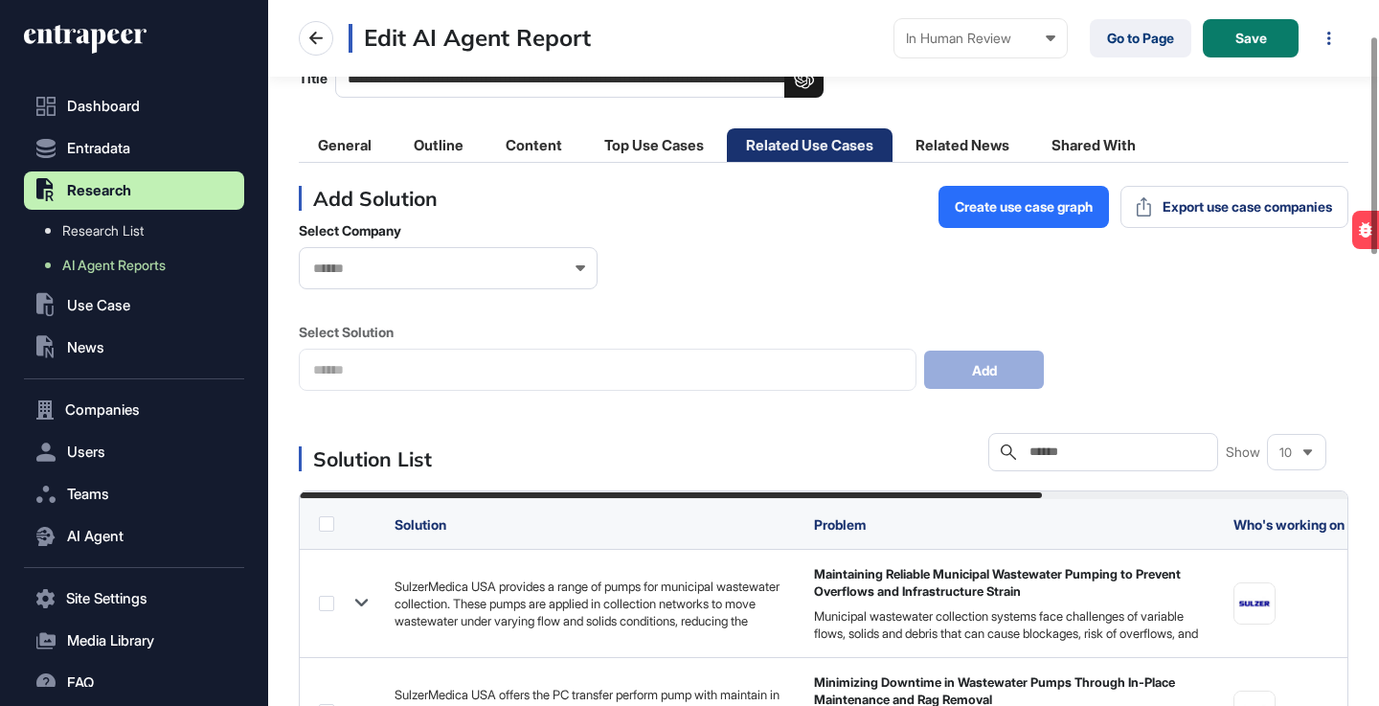
click at [1085, 448] on input "text" at bounding box center [1117, 451] width 178 height 15
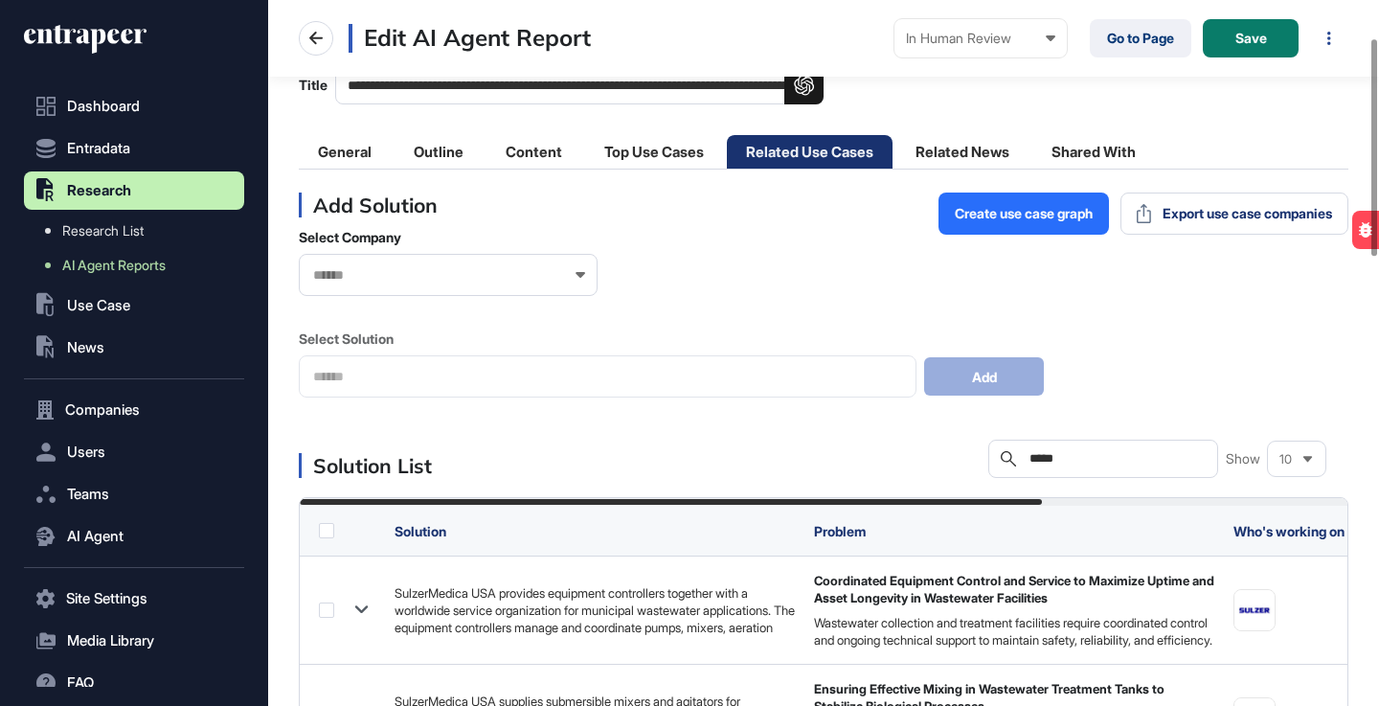
scroll to position [124, 0]
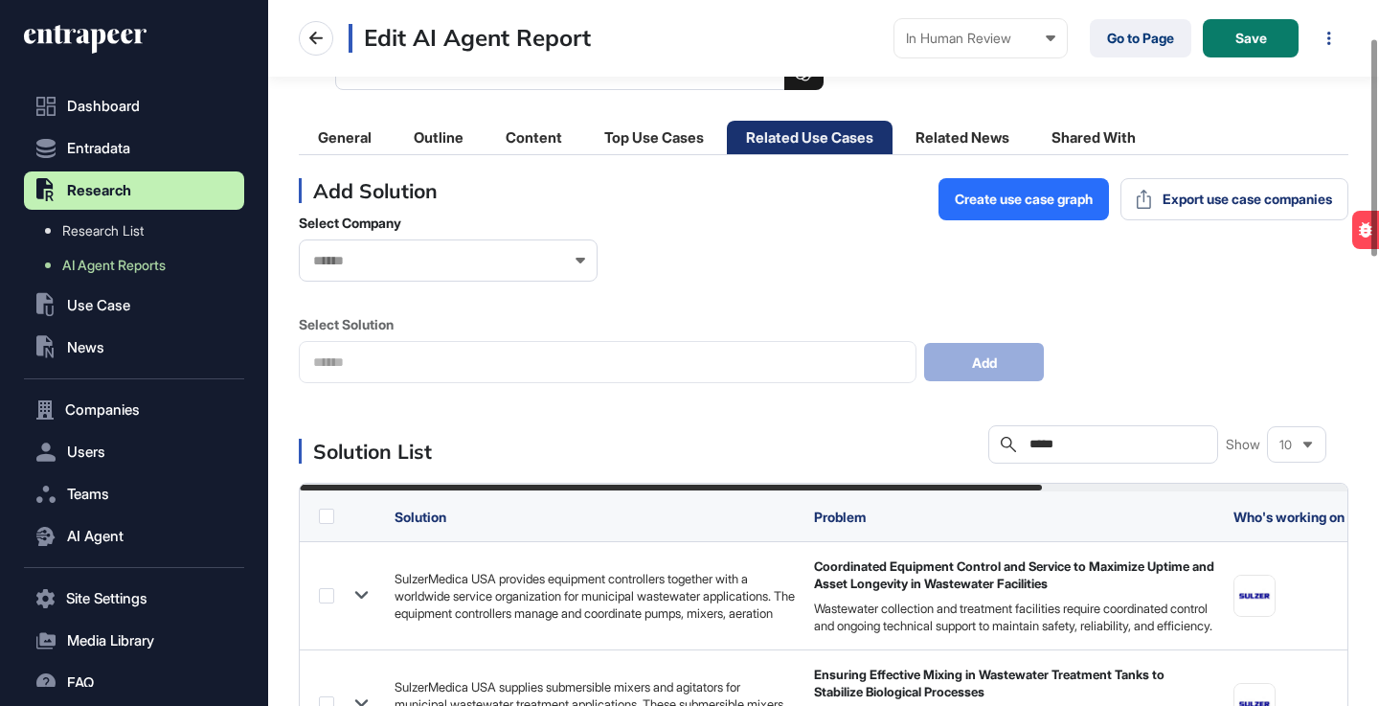
type input "*****"
click at [1311, 439] on icon at bounding box center [1308, 445] width 12 height 12
click at [1291, 593] on li "50" at bounding box center [1297, 601] width 46 height 38
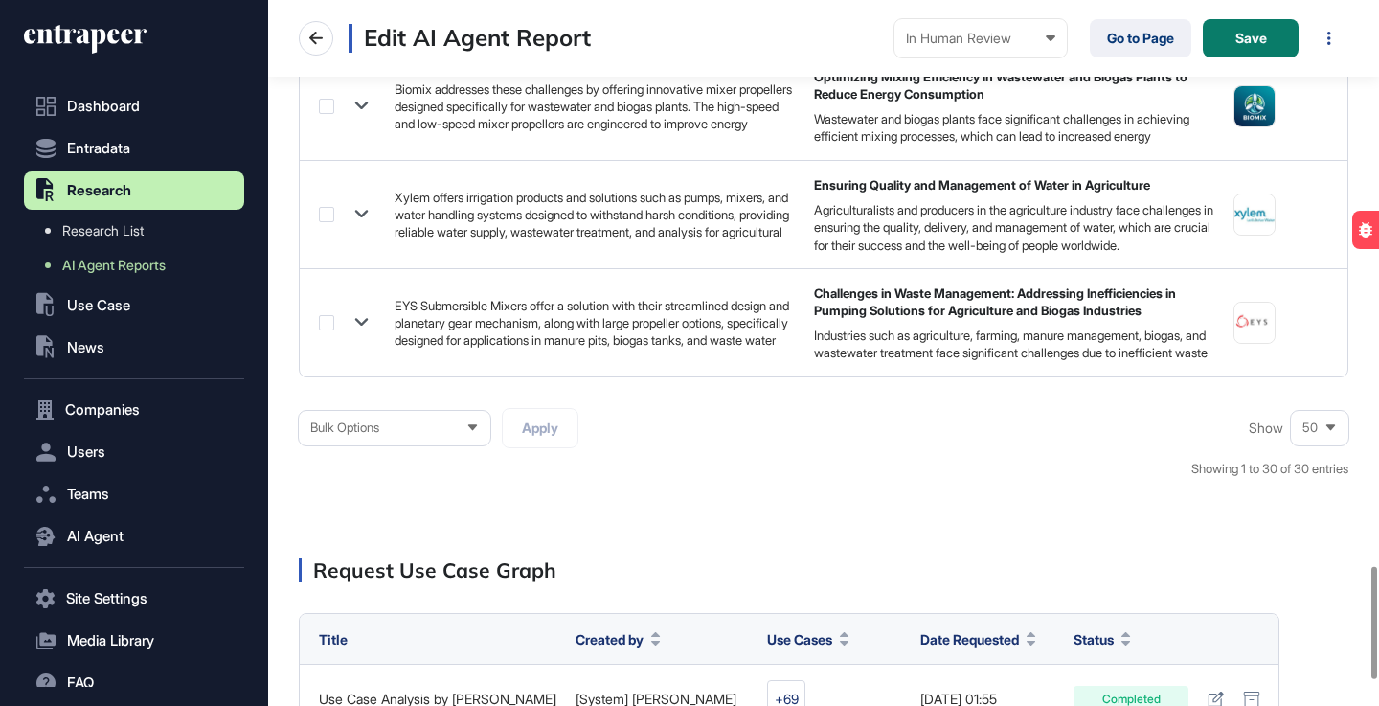
scroll to position [3552, 0]
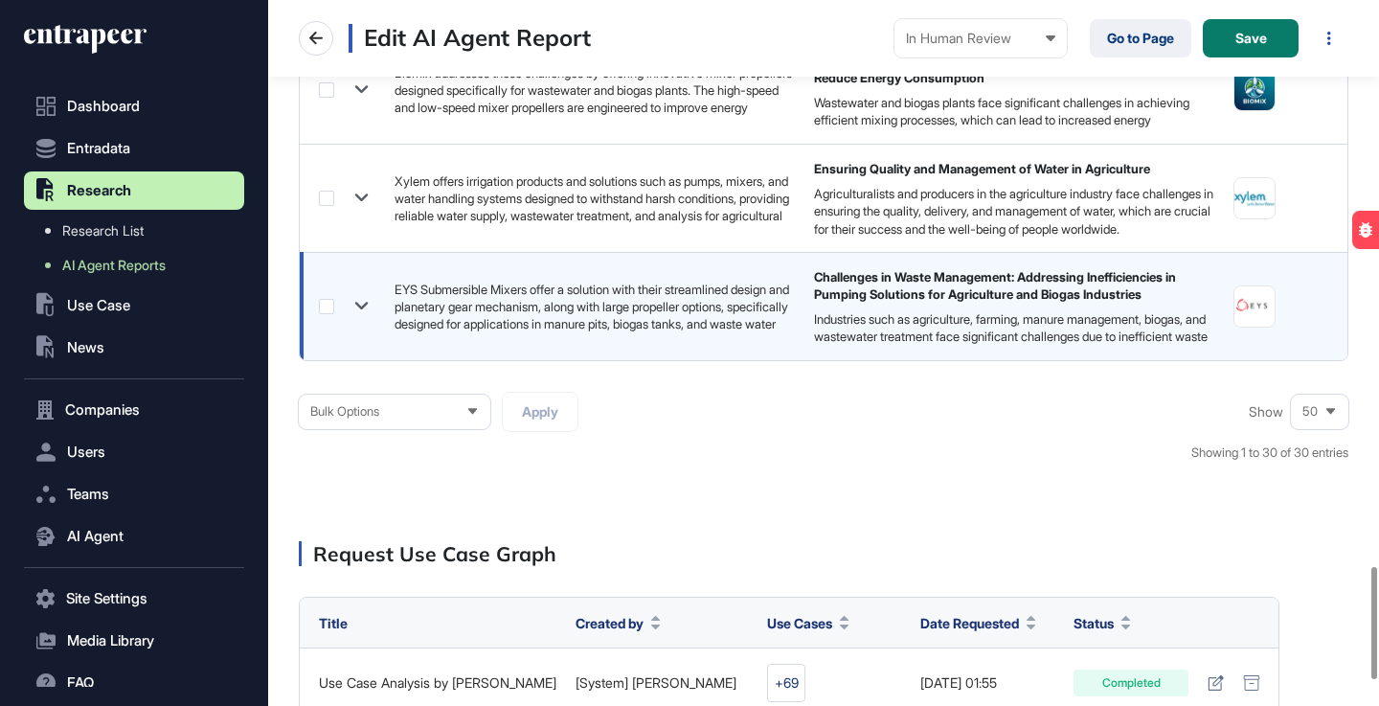
click at [361, 296] on icon at bounding box center [362, 306] width 28 height 28
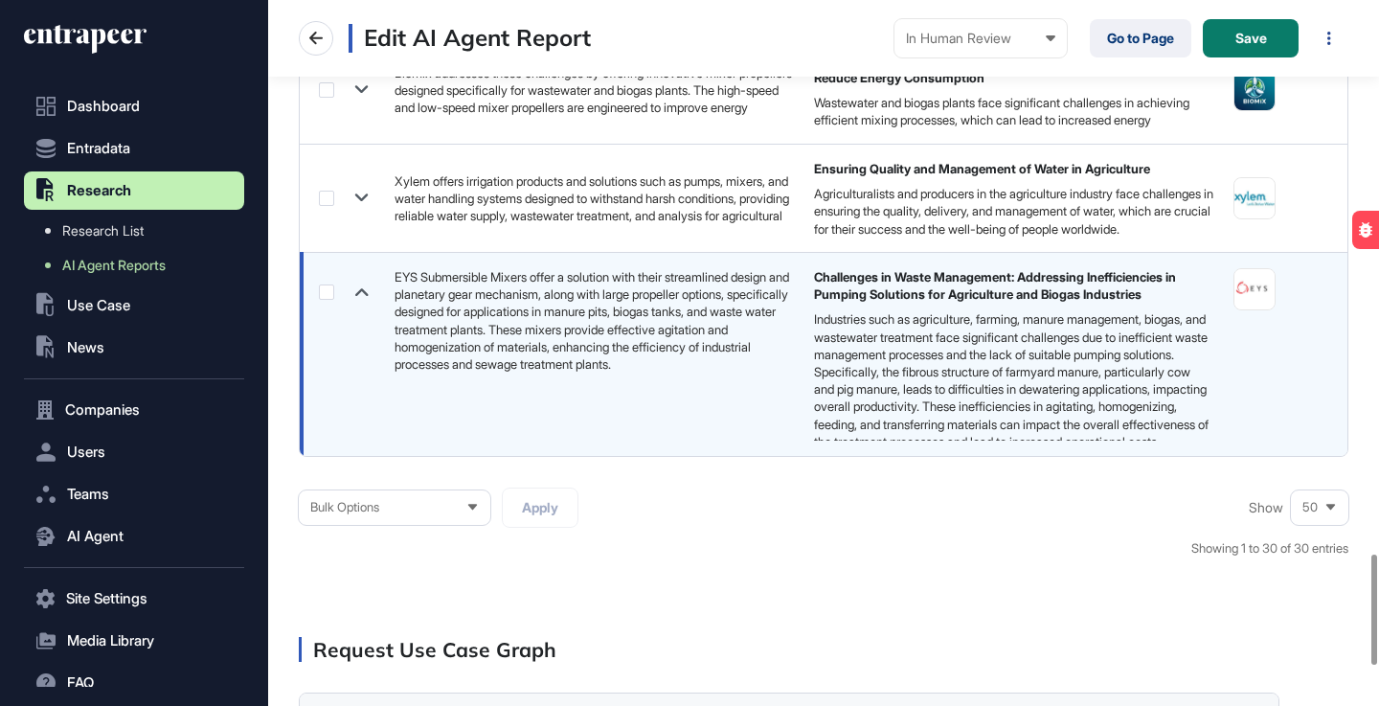
click at [325, 291] on label at bounding box center [326, 292] width 15 height 15
click at [475, 507] on icon at bounding box center [472, 508] width 9 height 6
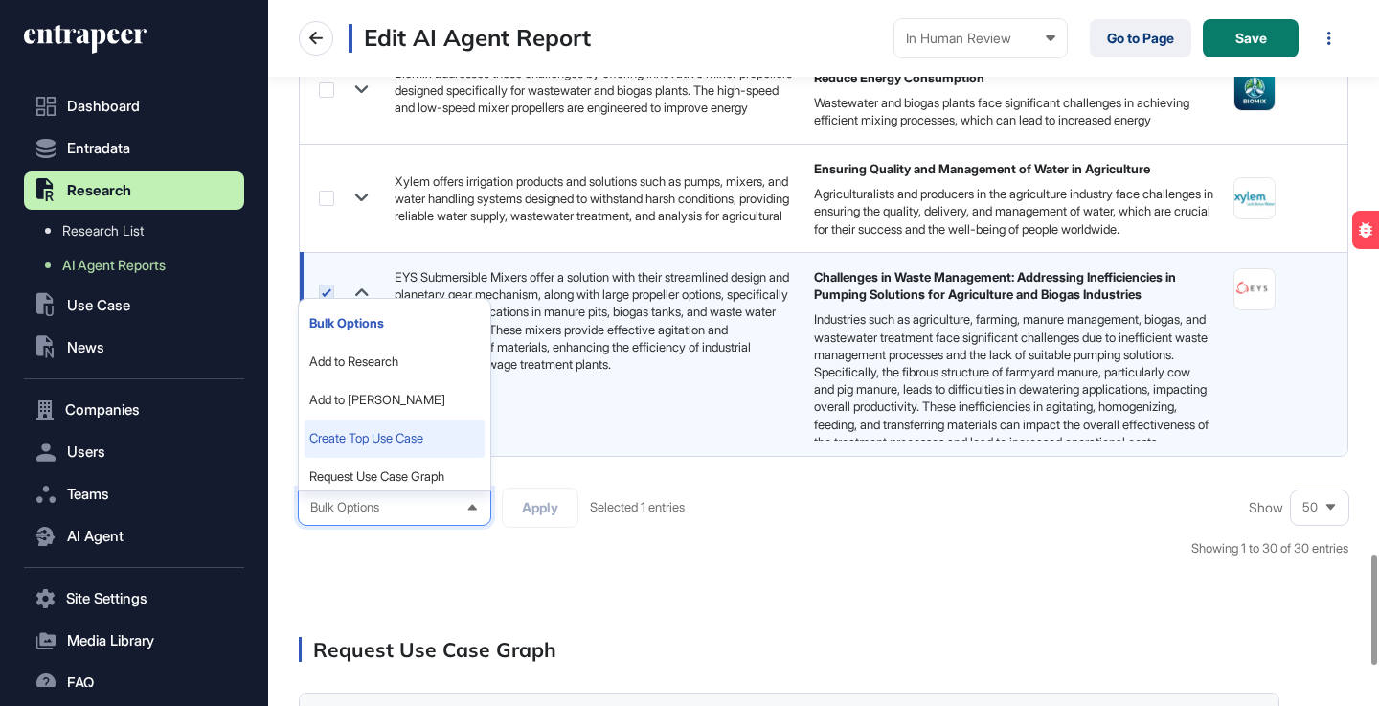
click at [445, 435] on li "Create Top Use Case" at bounding box center [395, 439] width 180 height 38
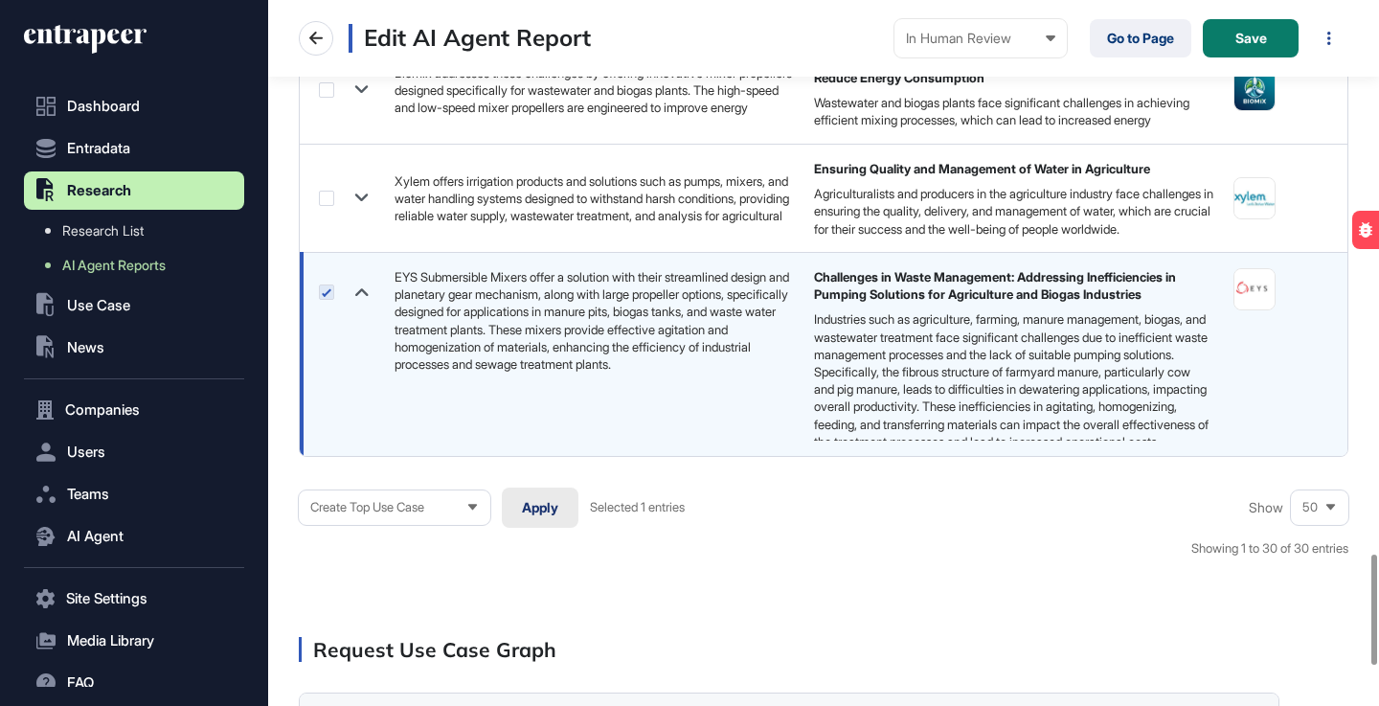
click at [545, 515] on button "Apply" at bounding box center [540, 508] width 77 height 40
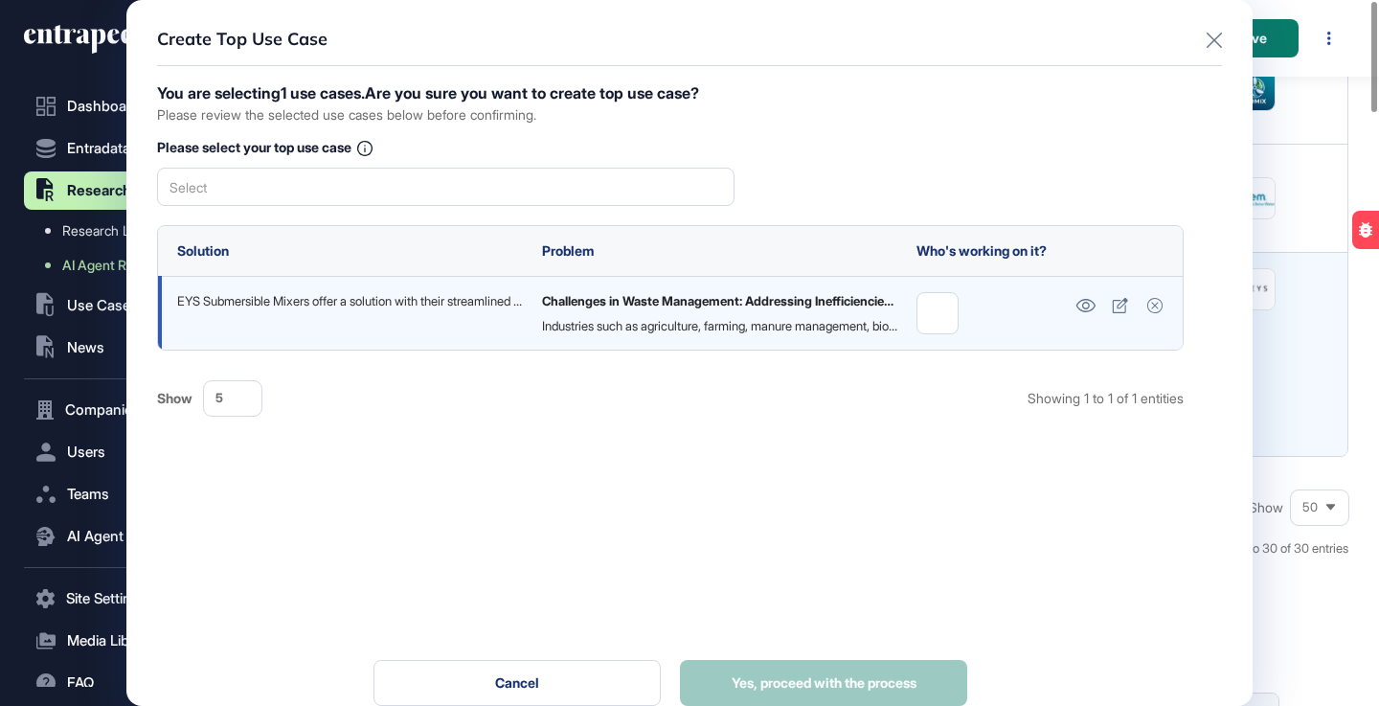
scroll to position [0, 0]
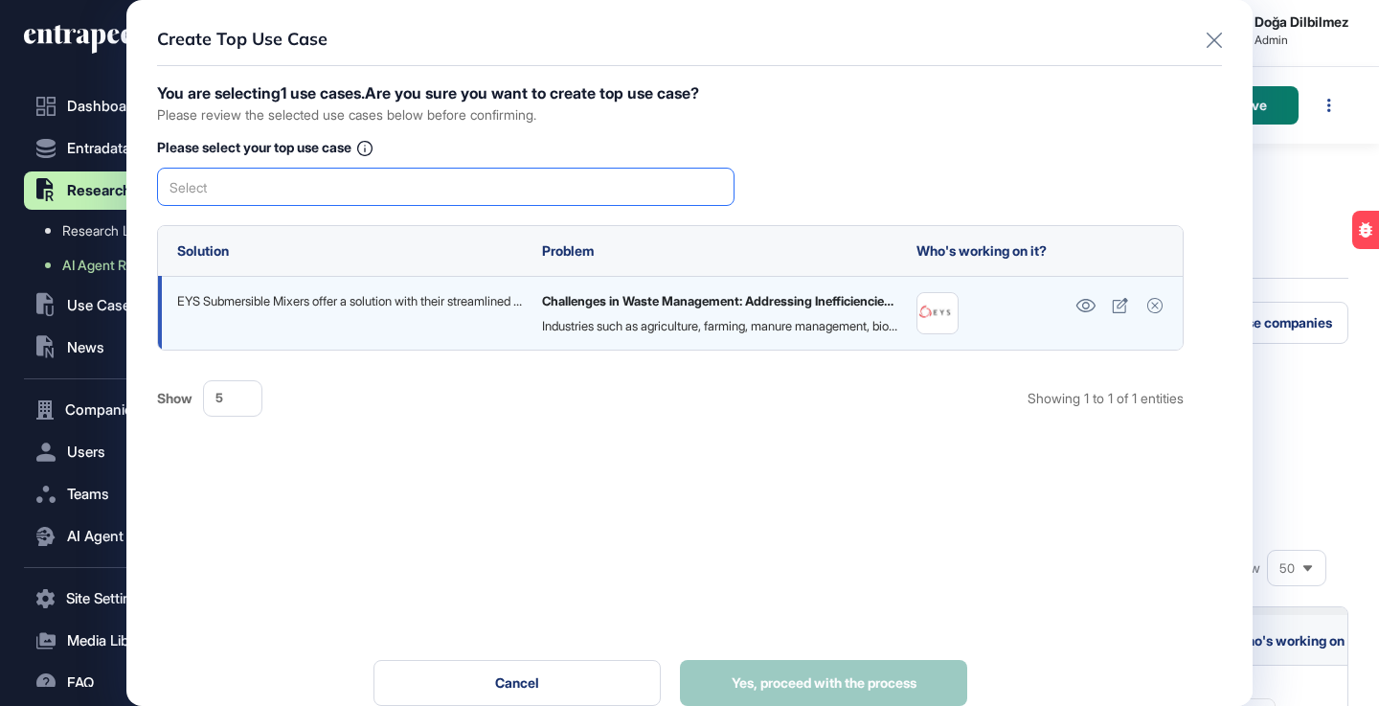
click at [491, 191] on div "Select" at bounding box center [446, 187] width 578 height 38
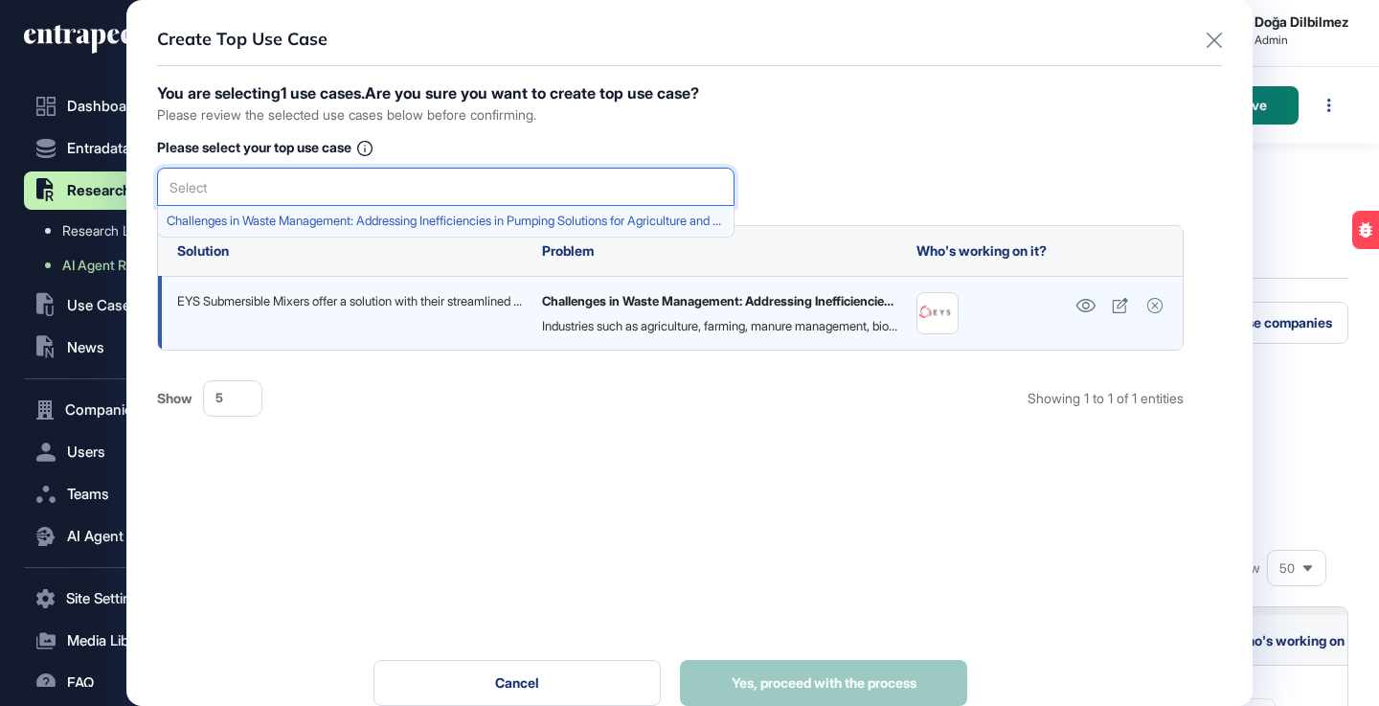
click at [416, 220] on span "Challenges in Waste Management: Addressing Inefficiencies in Pumping Solutions …" at bounding box center [445, 221] width 557 height 14
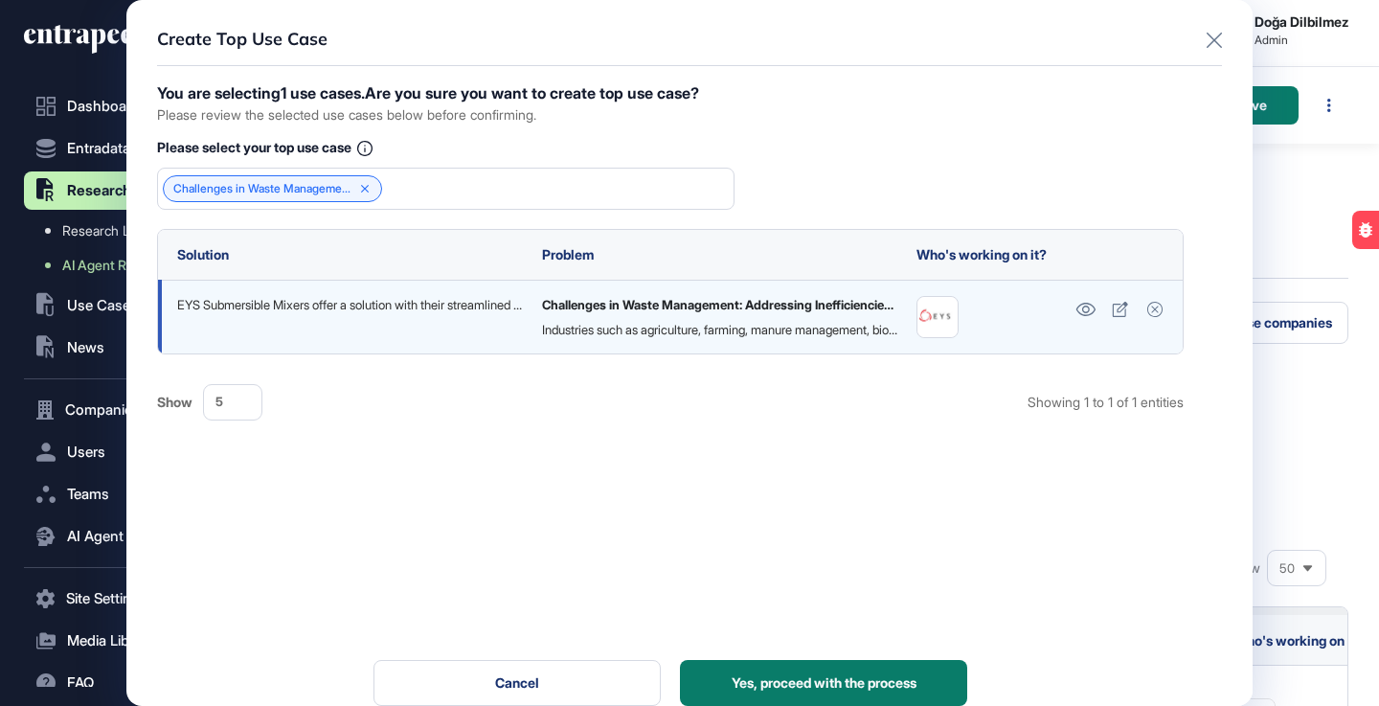
scroll to position [31, 0]
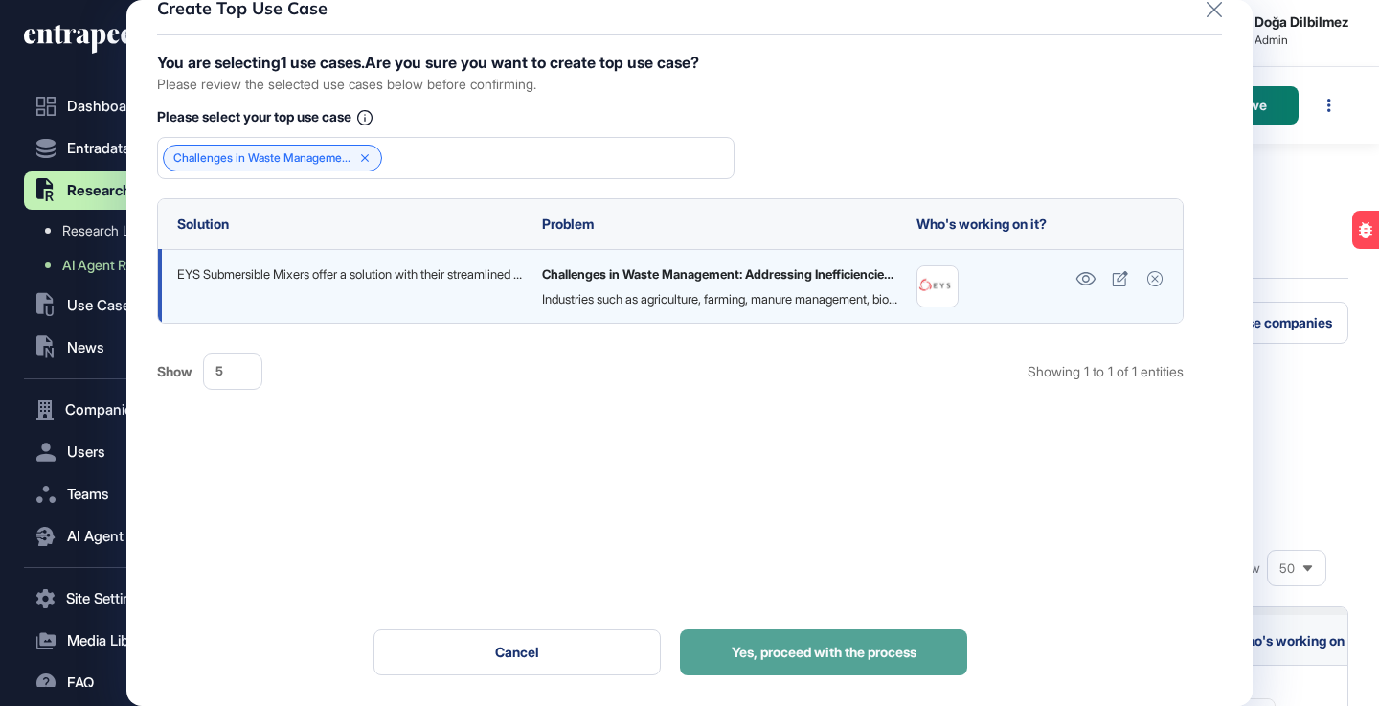
click at [831, 655] on span "Yes, proceed with the process" at bounding box center [824, 652] width 185 height 13
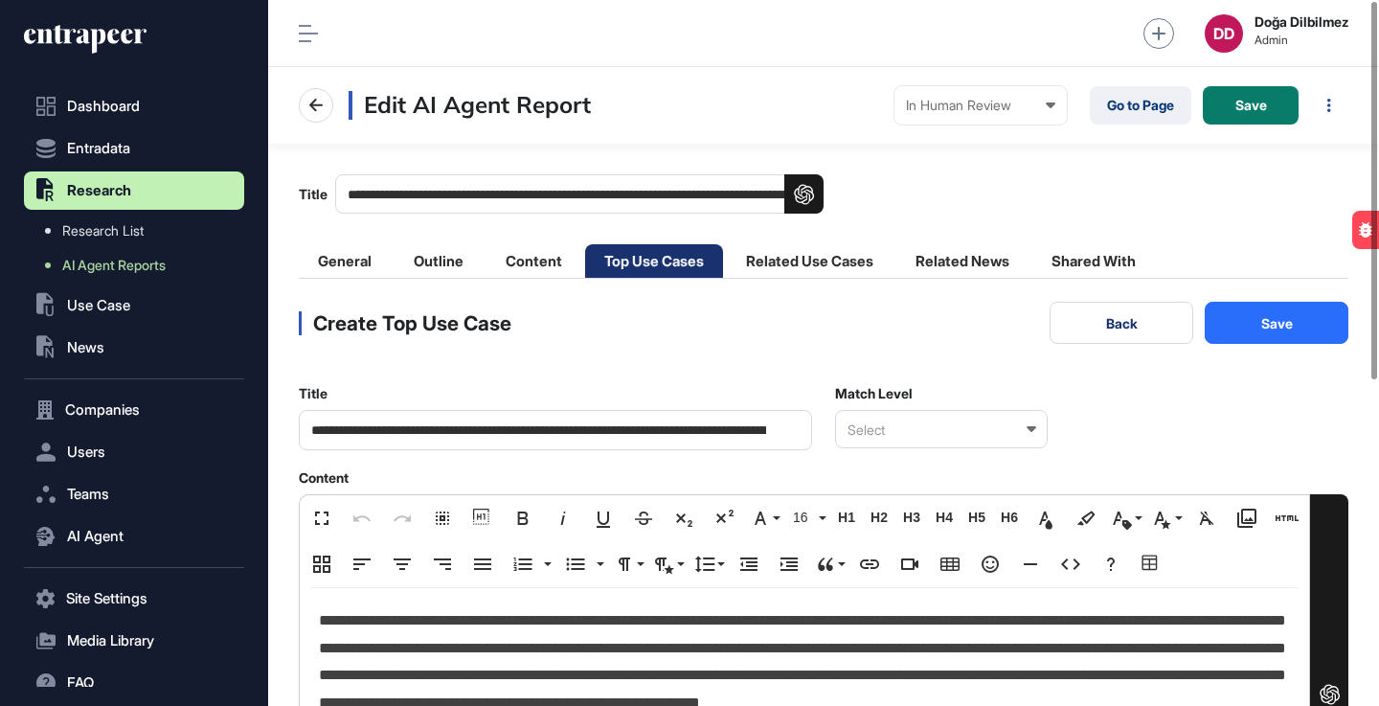
click at [974, 430] on div "Select" at bounding box center [941, 429] width 213 height 38
click at [917, 498] on div "Relevant" at bounding box center [940, 493] width 209 height 30
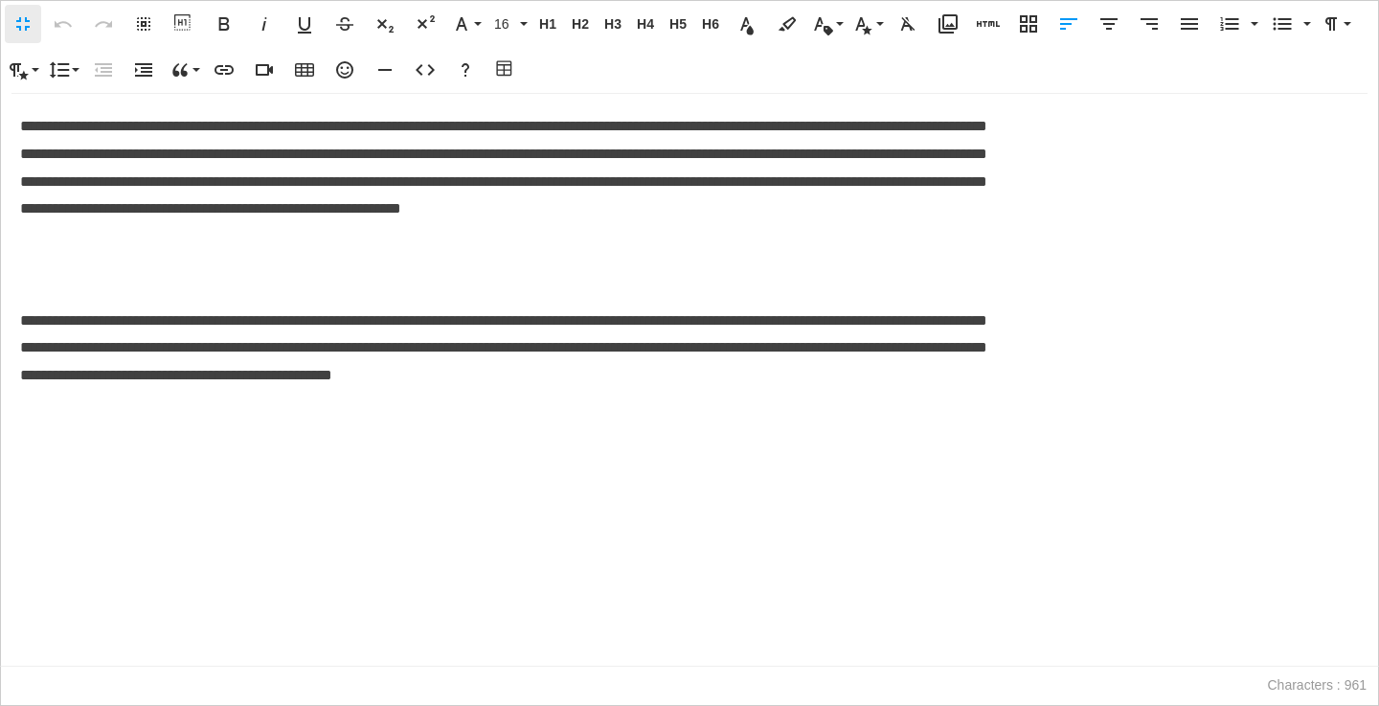
scroll to position [1, 9]
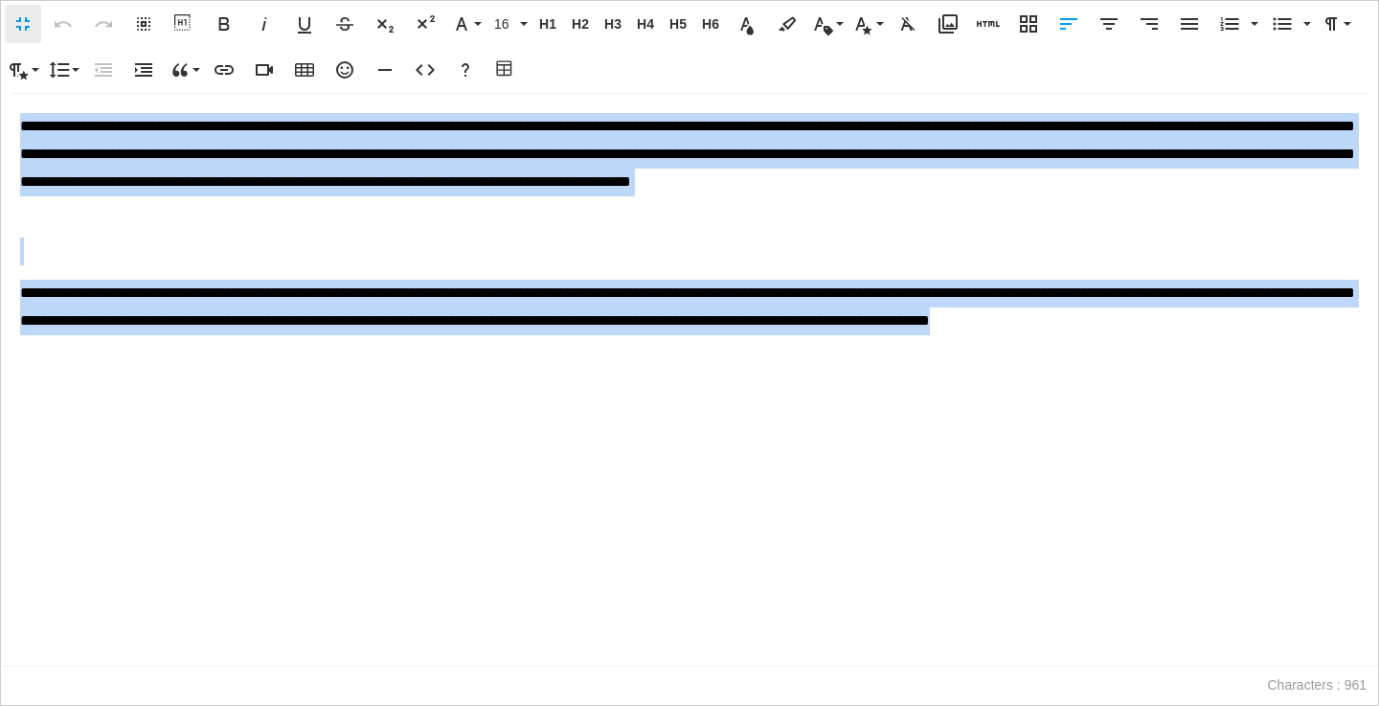
drag, startPoint x: 22, startPoint y: 123, endPoint x: 232, endPoint y: 376, distance: 328.6
click at [232, 376] on div "**********" at bounding box center [690, 380] width 1378 height 572
copy div "**********"
click at [386, 374] on div "**********" at bounding box center [690, 380] width 1378 height 572
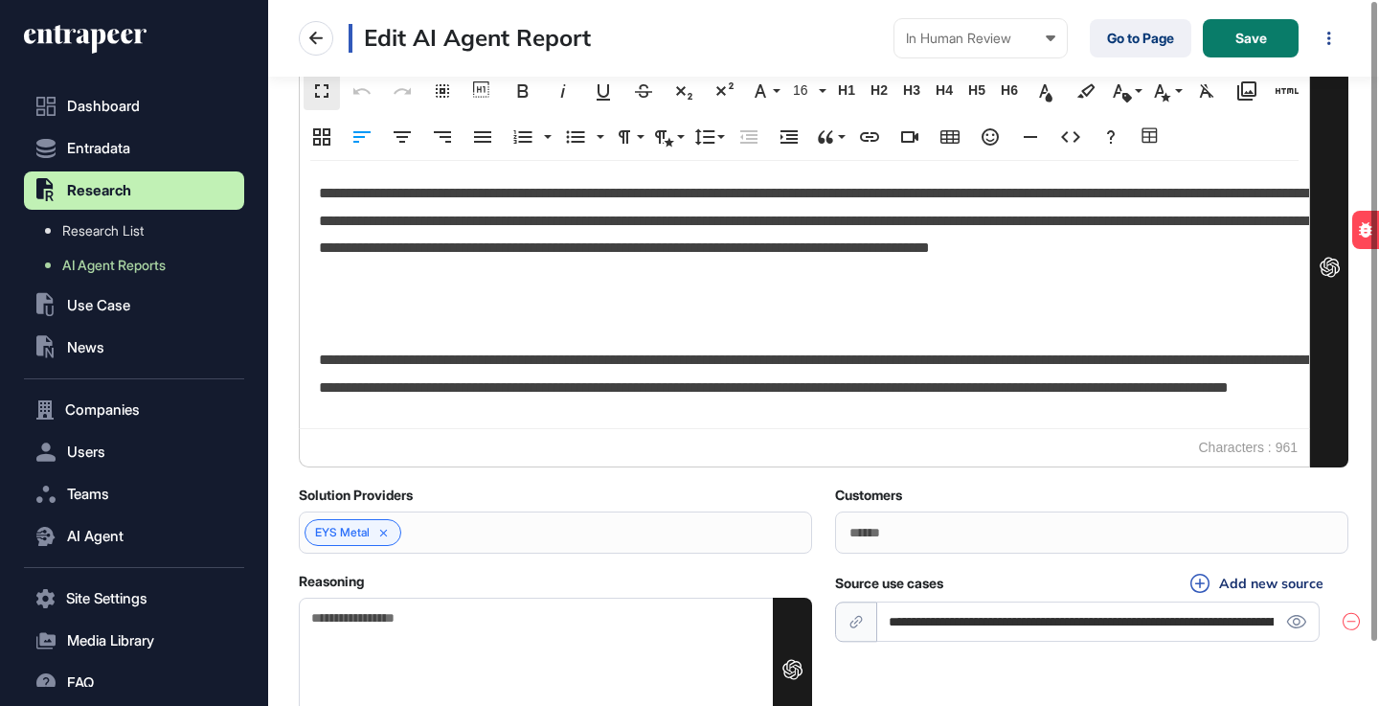
scroll to position [1, 1]
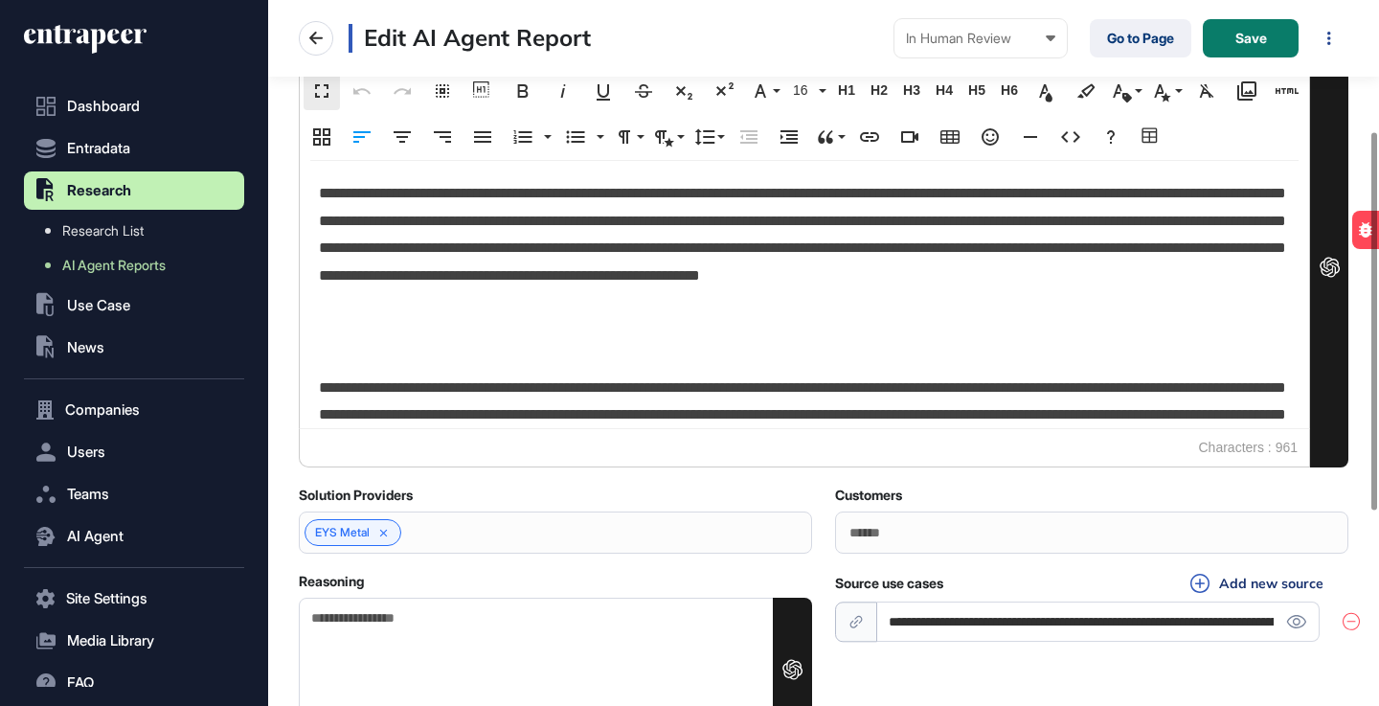
click at [288, 486] on main "**********" at bounding box center [823, 228] width 1111 height 1025
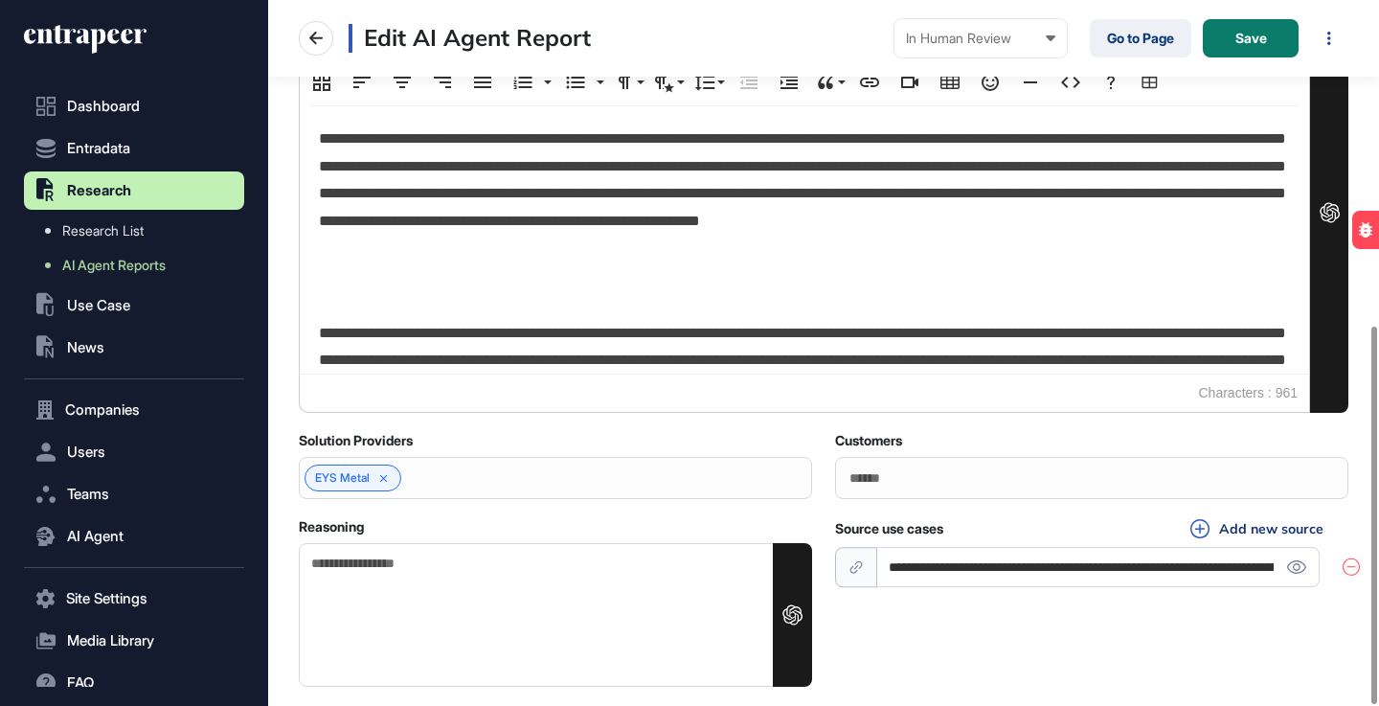
scroll to position [606, 0]
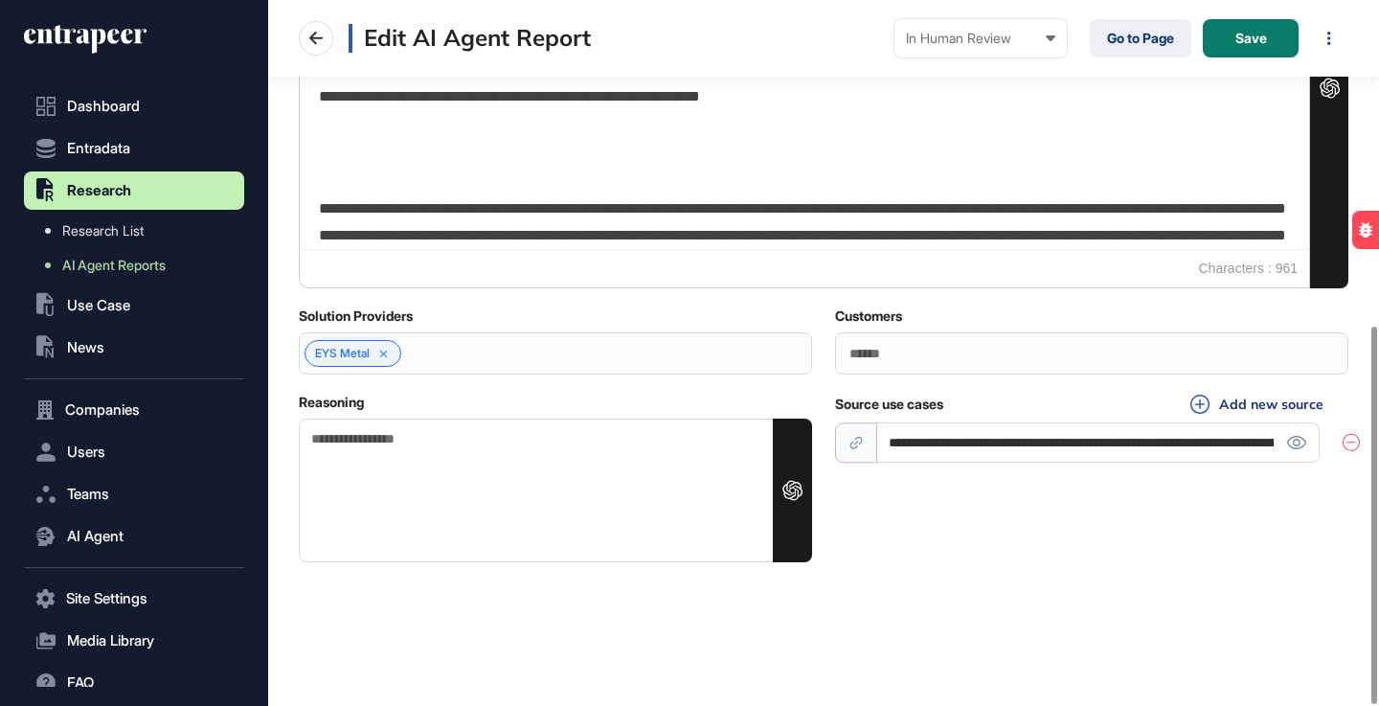
click at [318, 484] on textarea "Reasoning" at bounding box center [555, 491] width 513 height 144
paste textarea "**********"
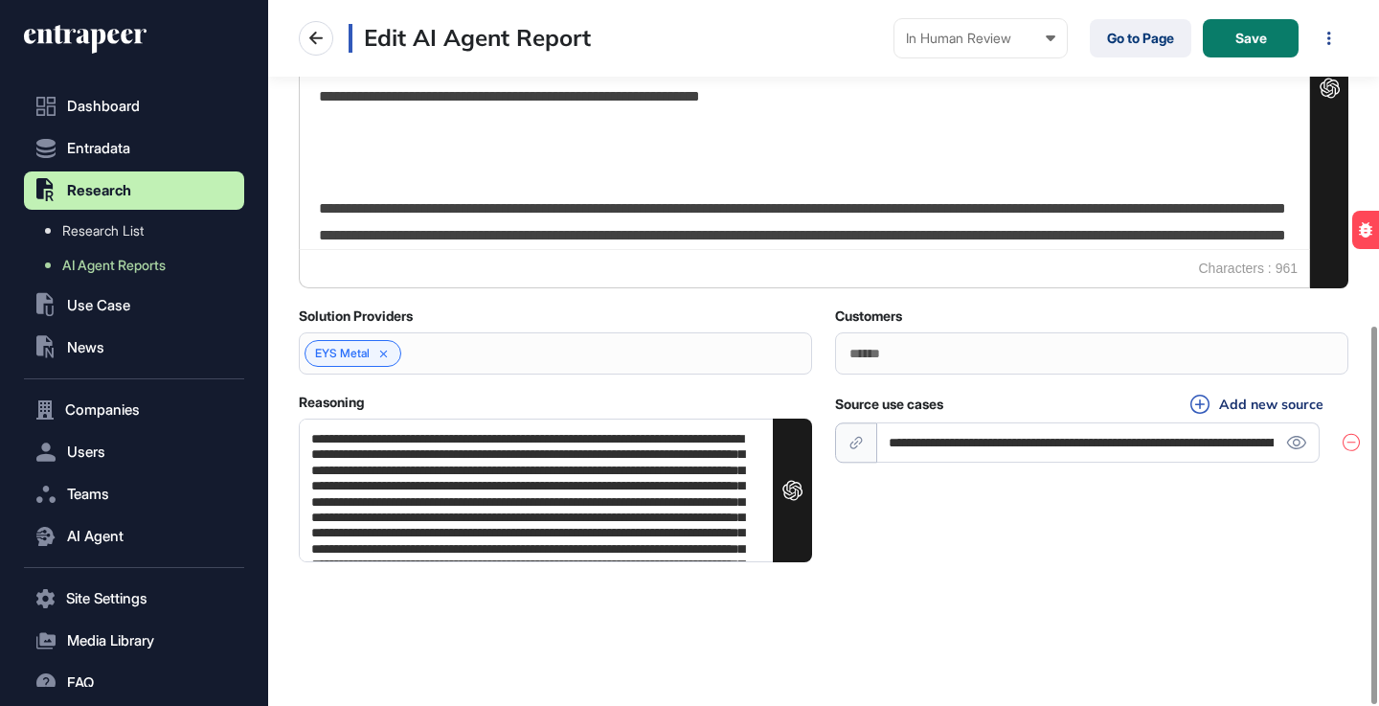
scroll to position [89, 0]
type textarea "**********"
click at [857, 515] on div "**********" at bounding box center [823, 478] width 1073 height 169
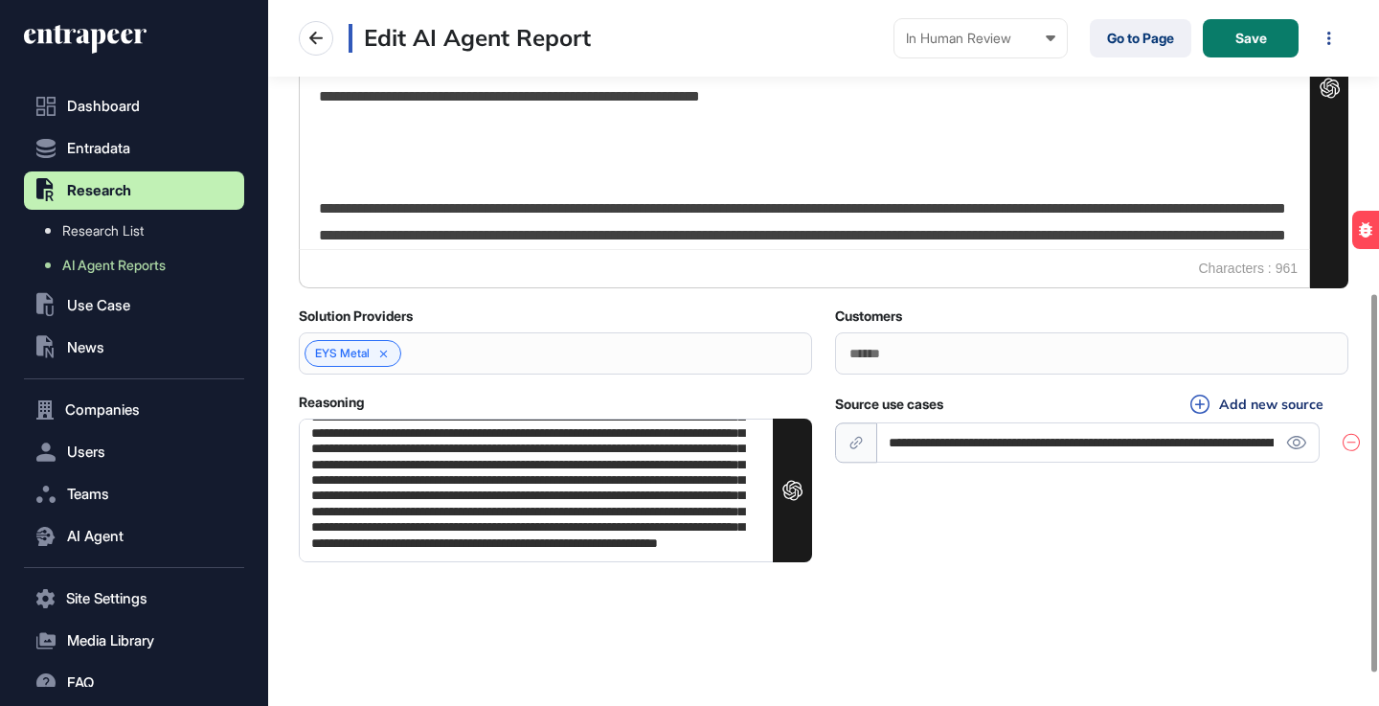
scroll to position [0, 0]
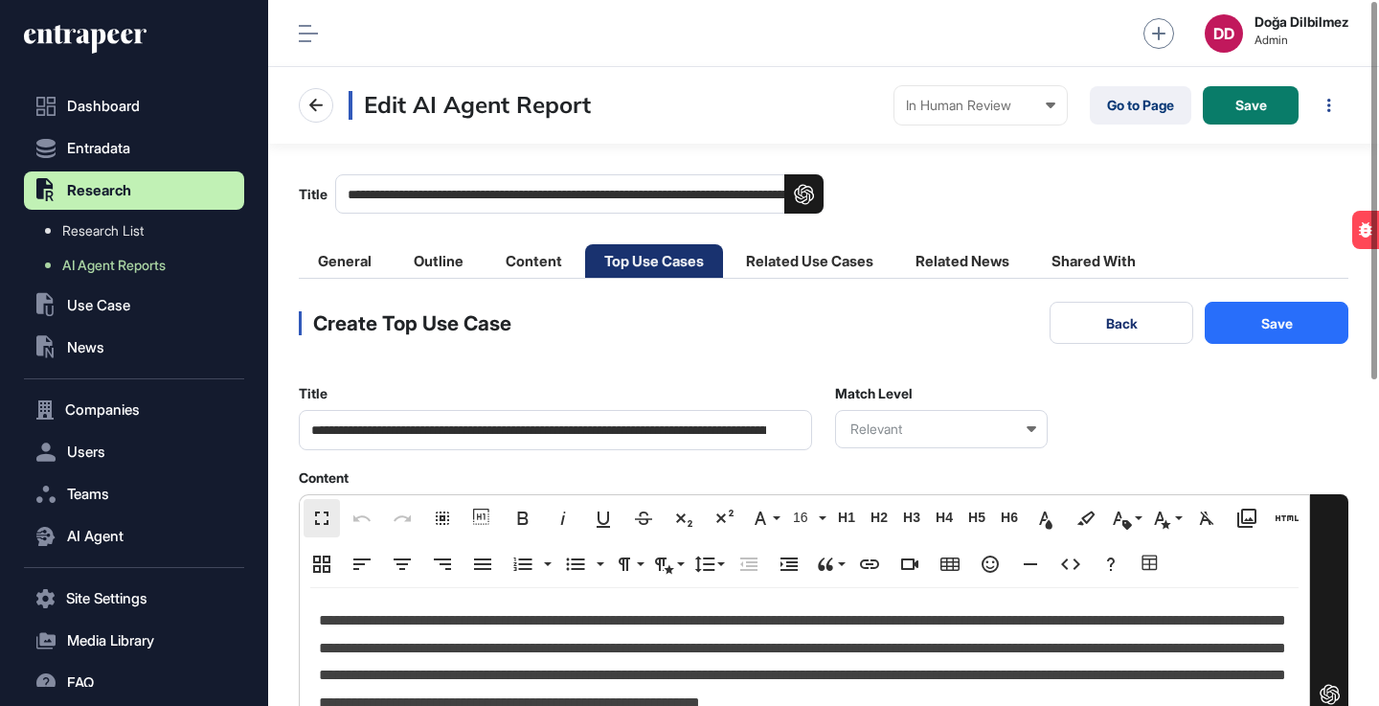
click at [1255, 338] on button "Save" at bounding box center [1277, 323] width 144 height 42
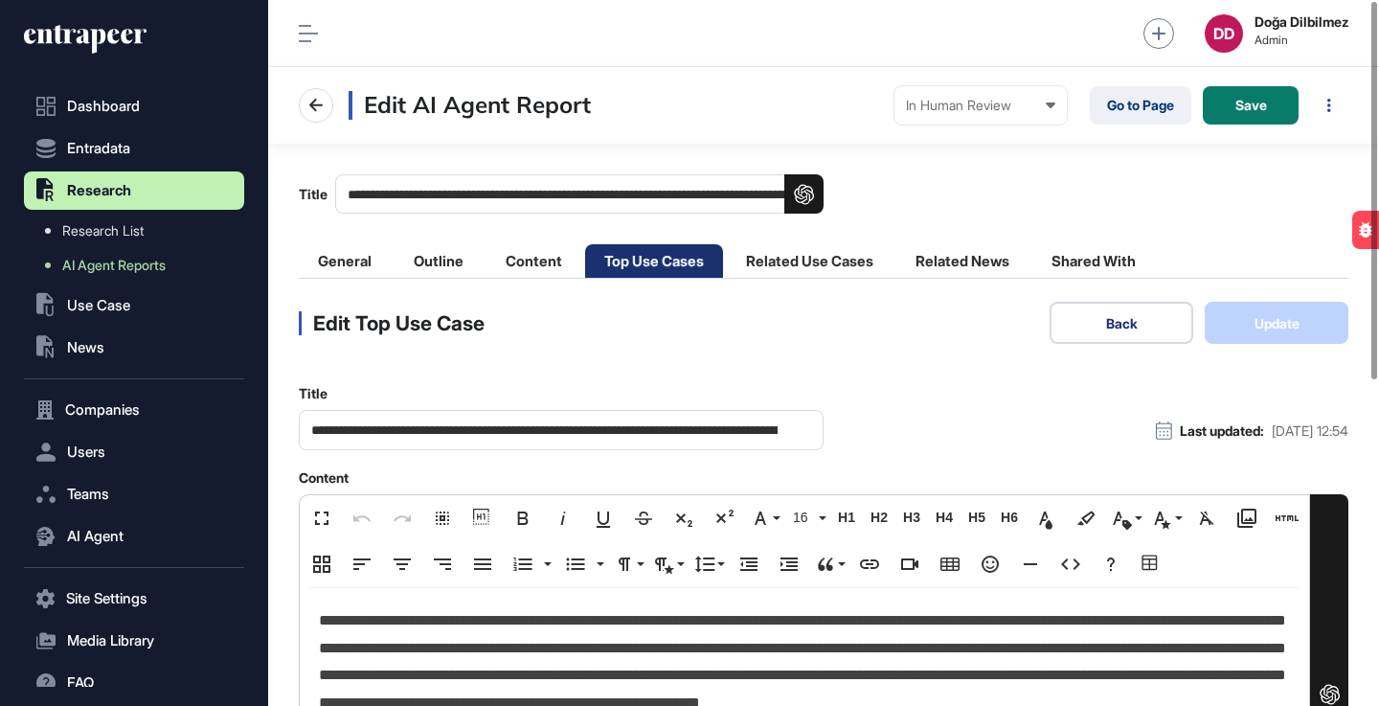
click at [1093, 321] on button "Back" at bounding box center [1122, 323] width 144 height 42
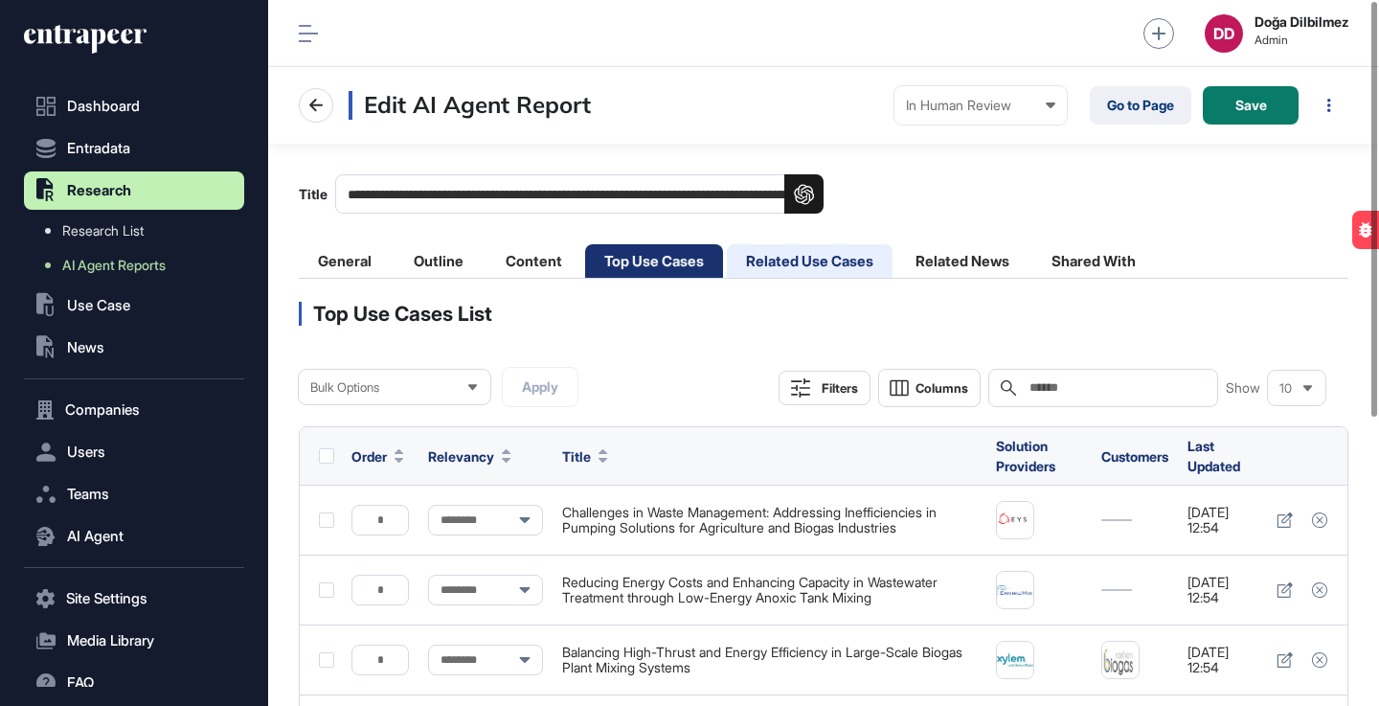
click at [808, 255] on li "Related Use Cases" at bounding box center [810, 261] width 166 height 34
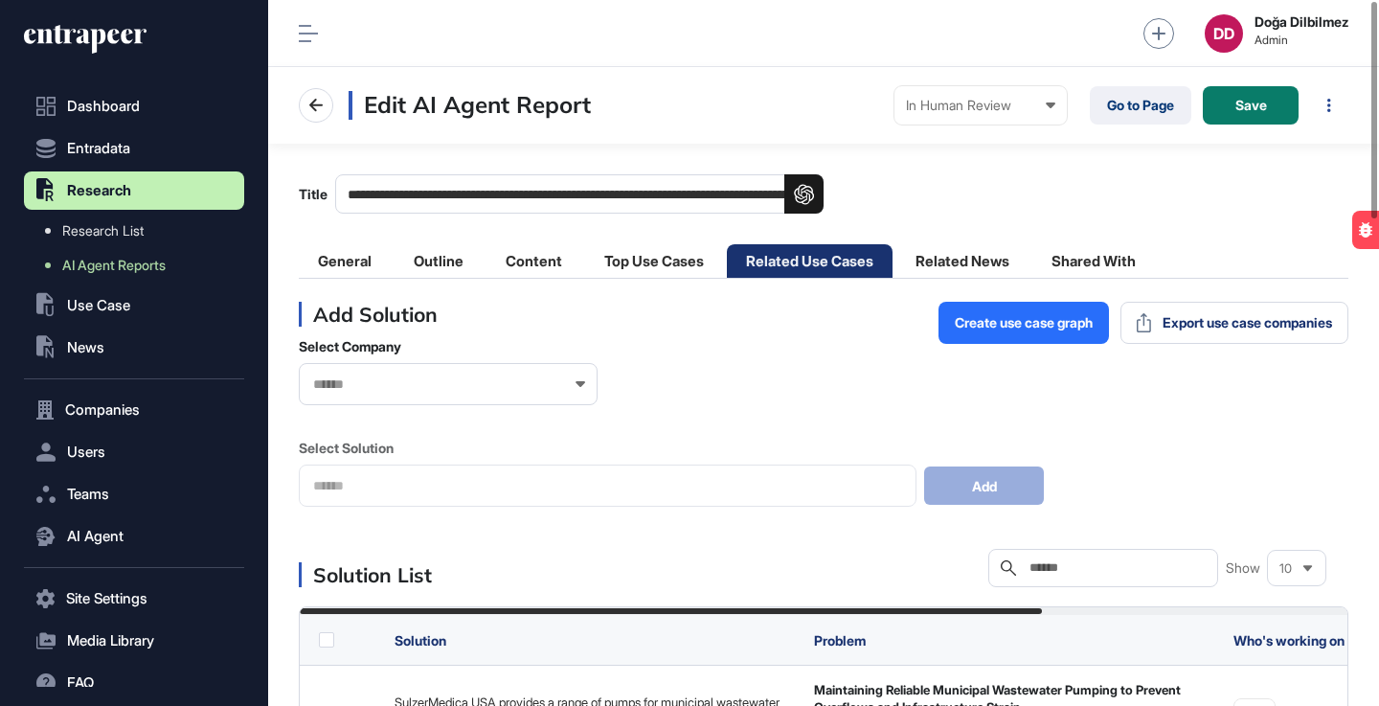
click at [1073, 572] on input "text" at bounding box center [1117, 567] width 178 height 15
paste input "***"
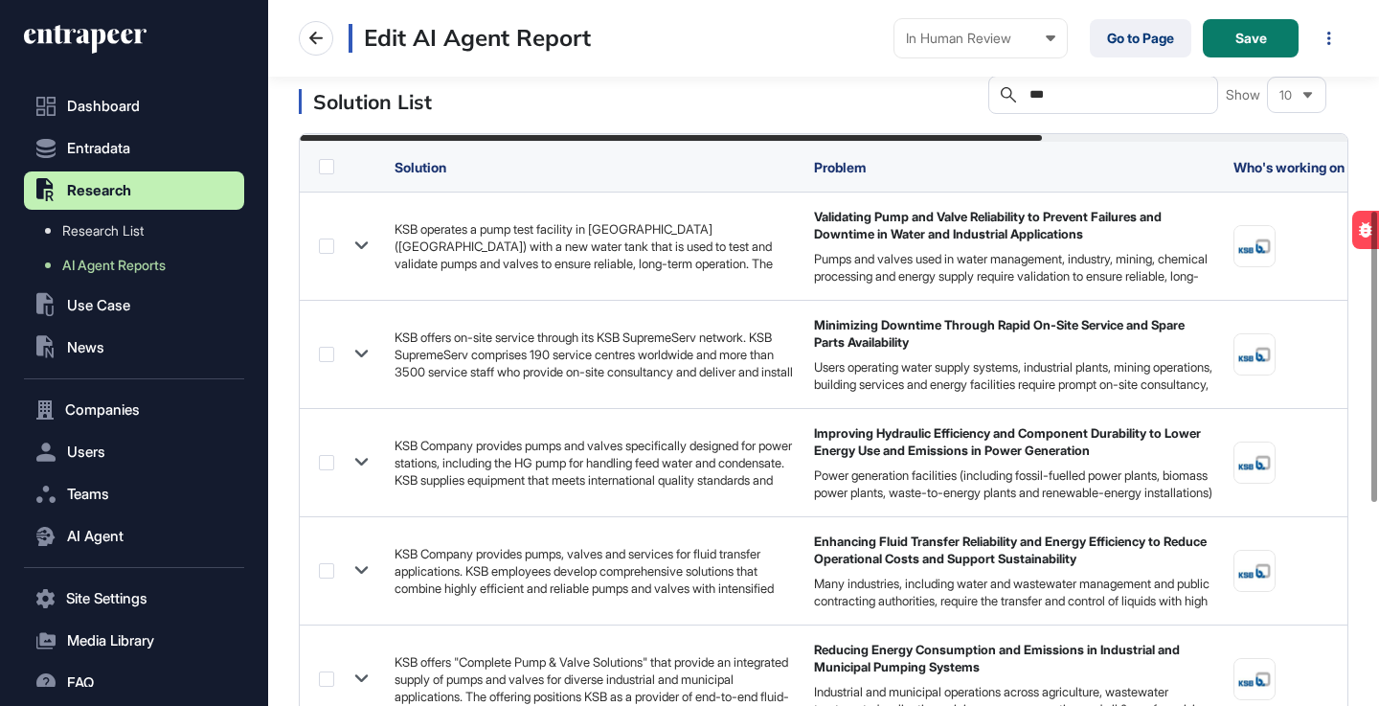
scroll to position [413, 0]
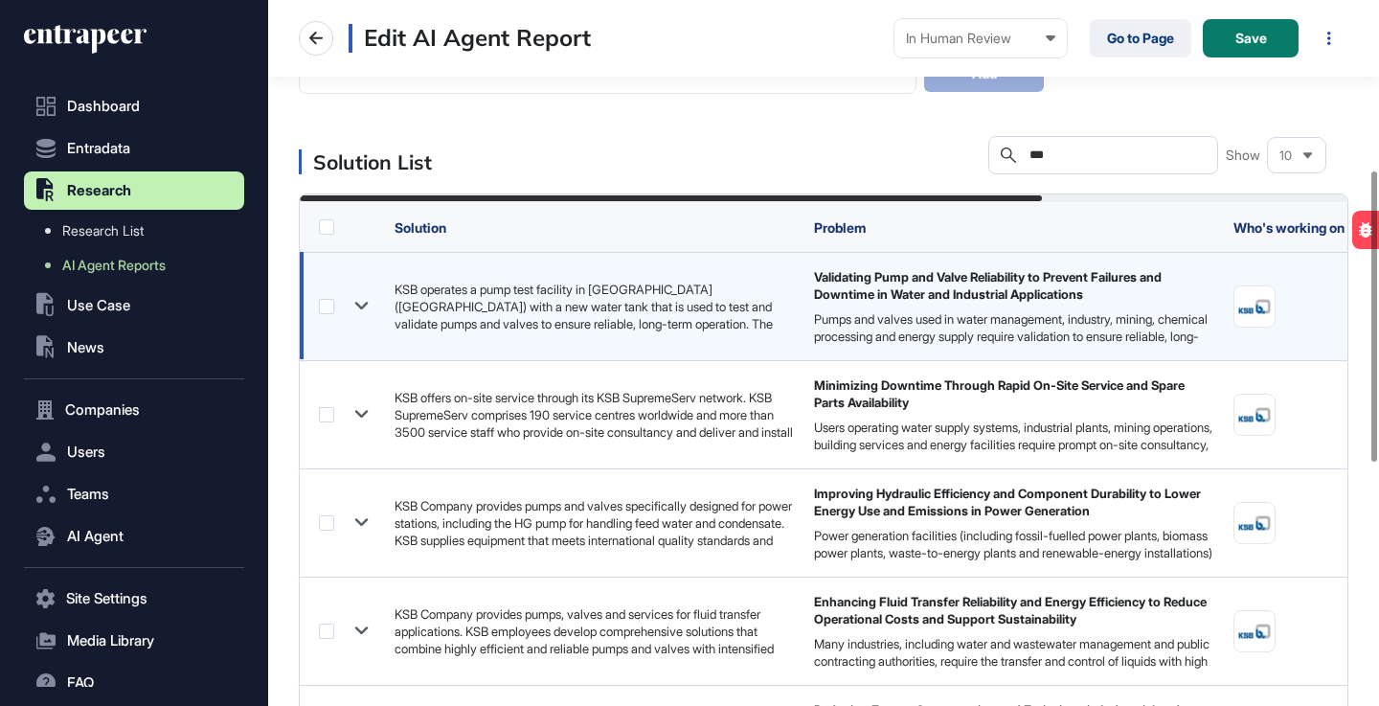
type input "***"
click at [362, 301] on icon at bounding box center [362, 306] width 28 height 28
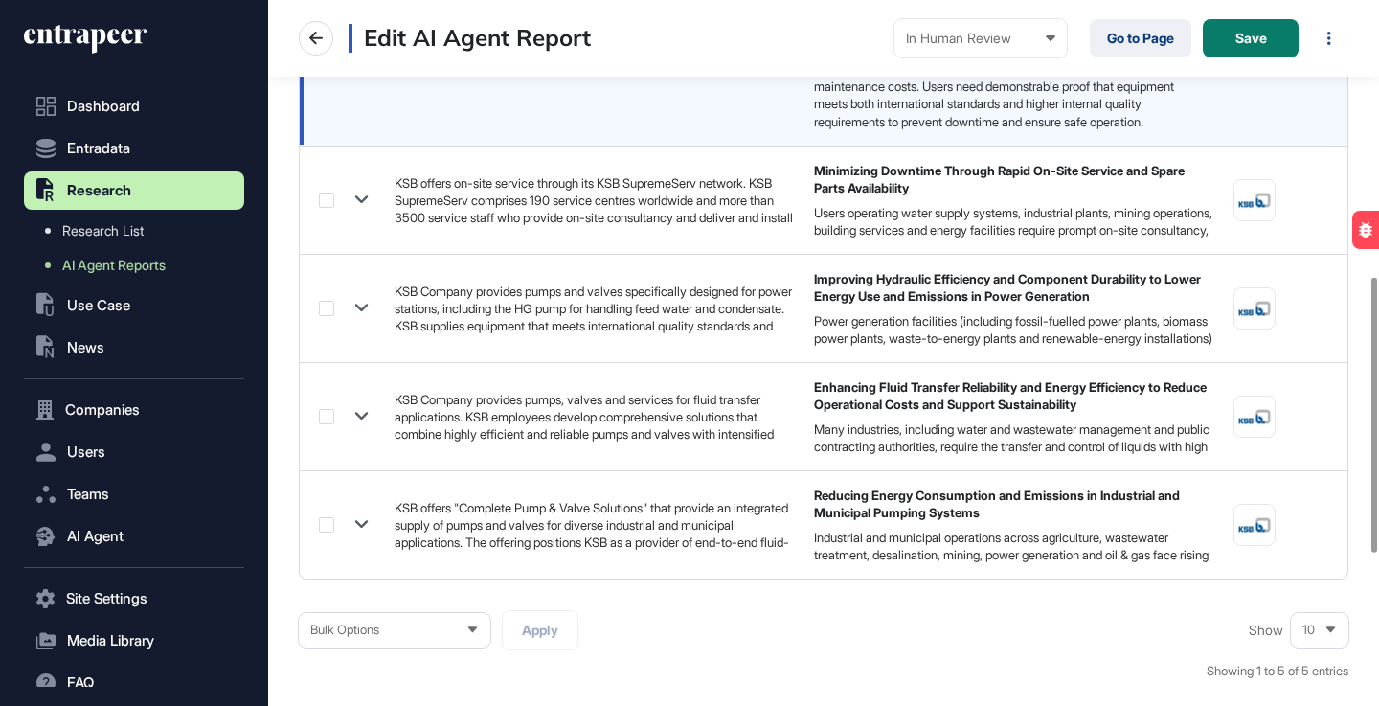
scroll to position [718, 0]
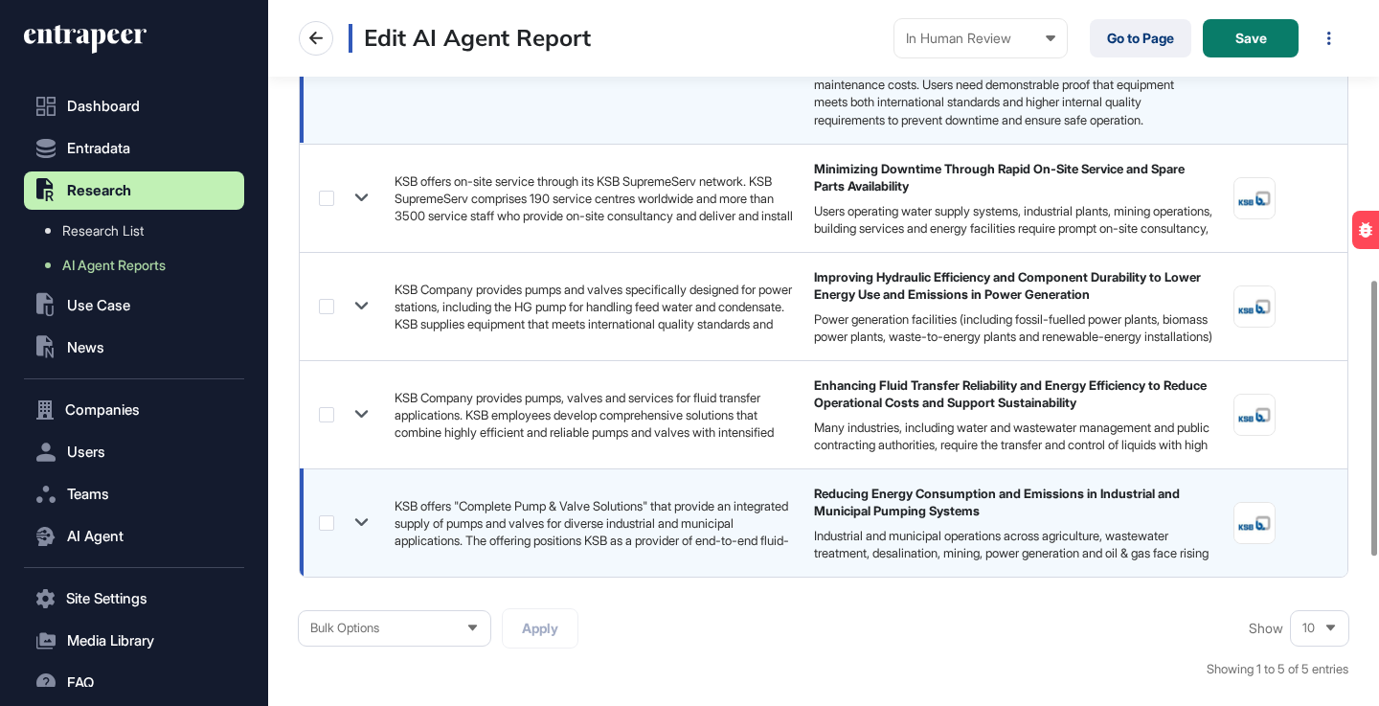
click at [369, 530] on icon at bounding box center [362, 523] width 28 height 28
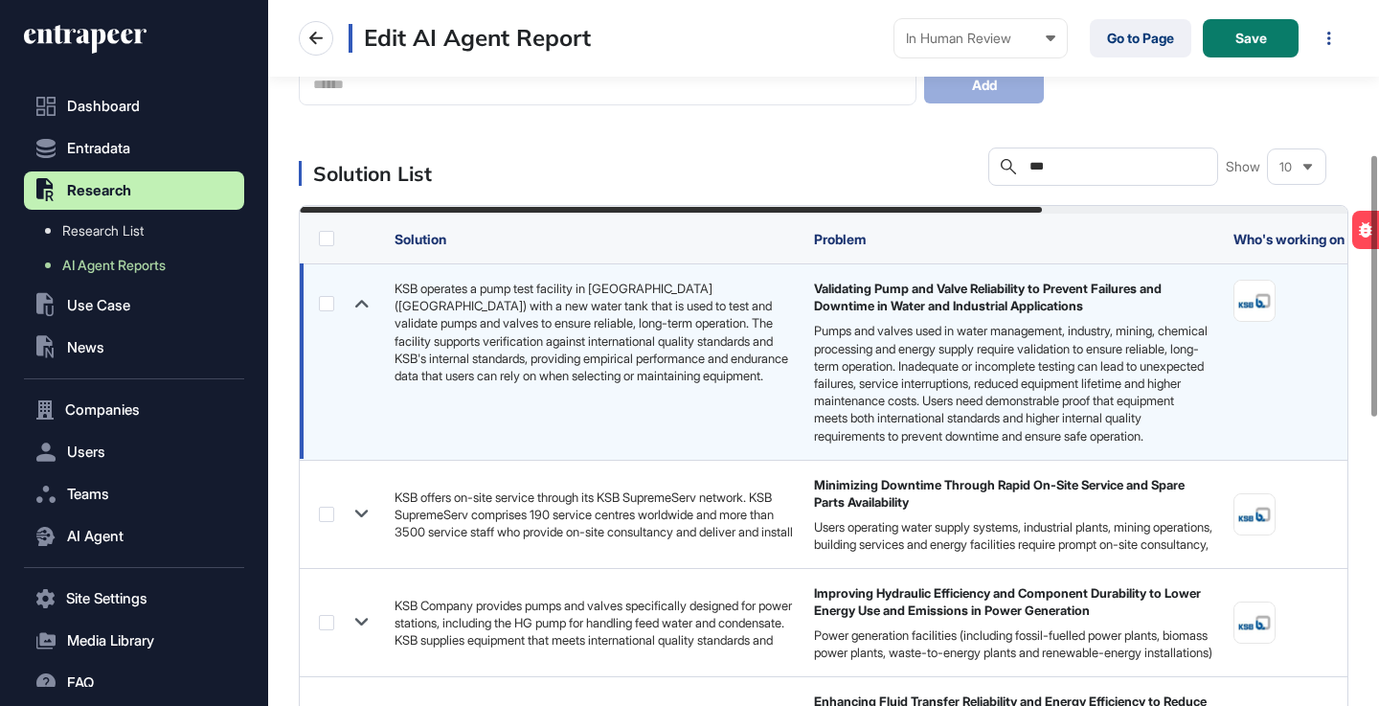
scroll to position [526, 0]
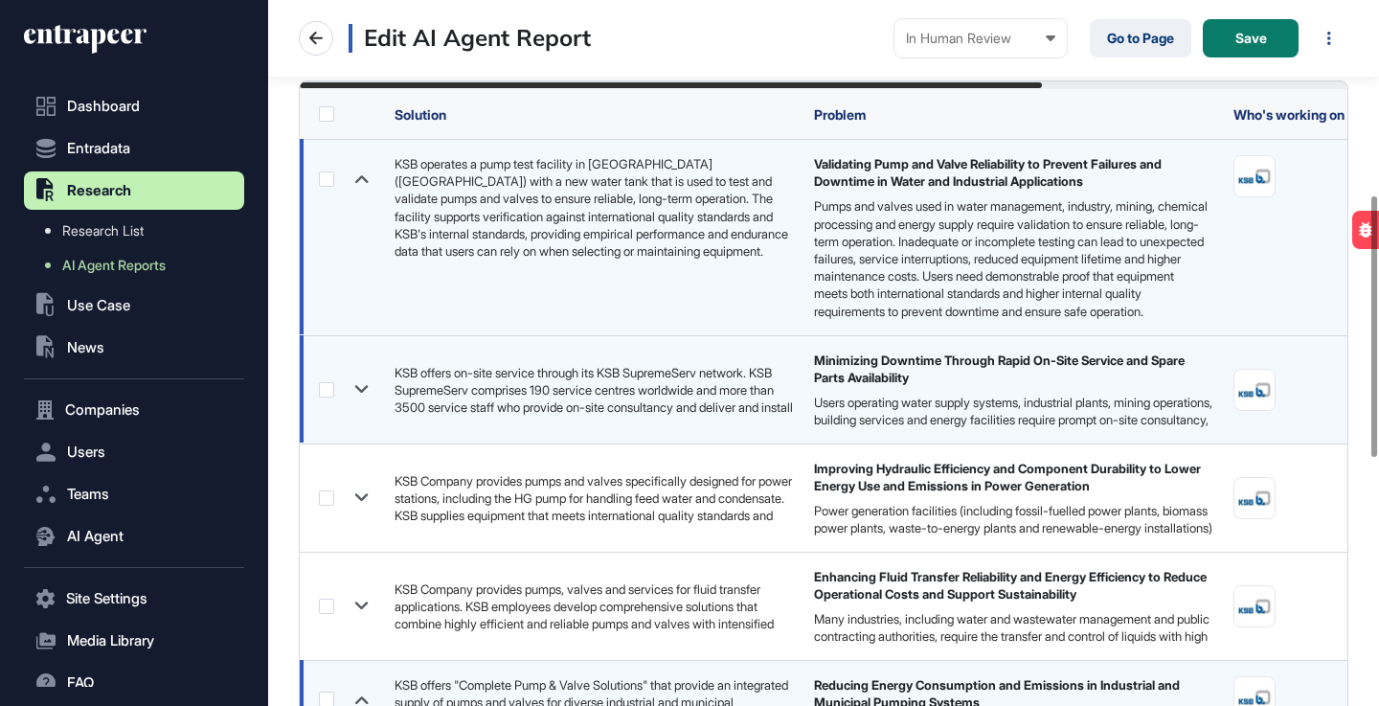
click at [362, 394] on icon at bounding box center [362, 390] width 28 height 28
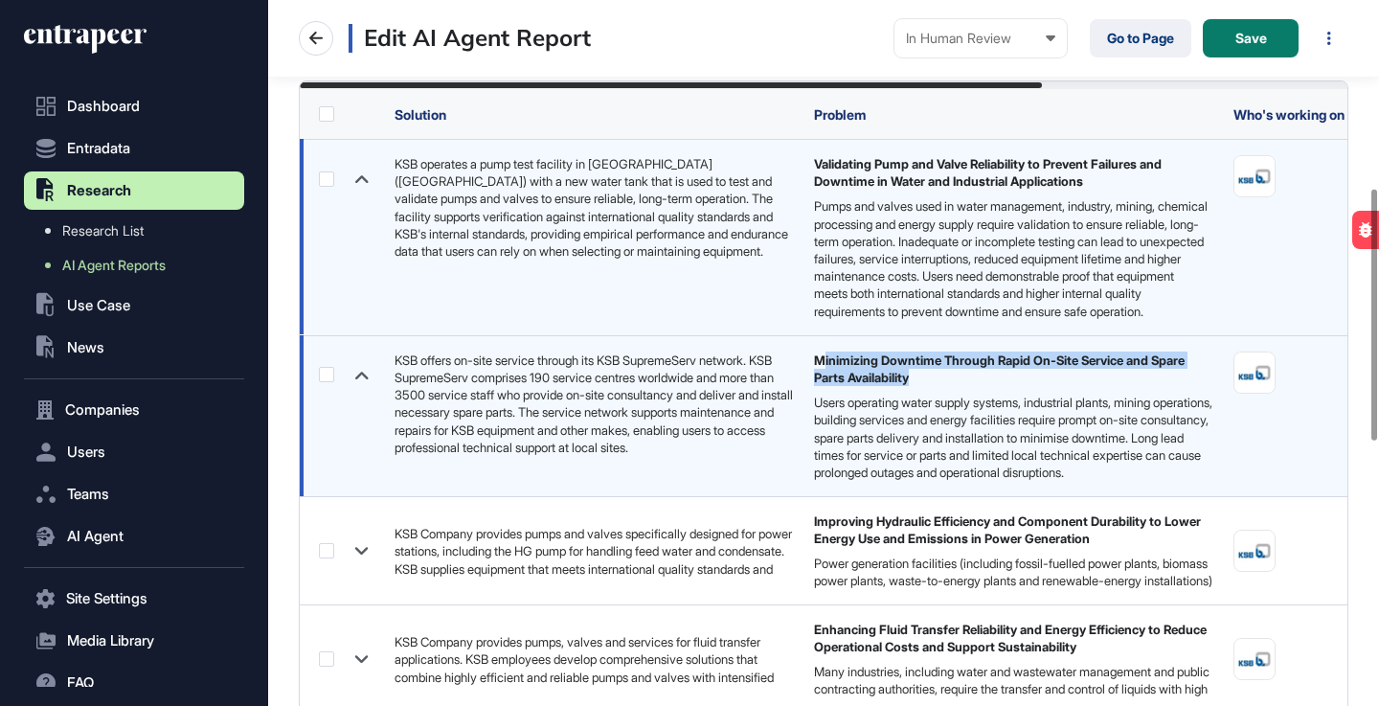
drag, startPoint x: 826, startPoint y: 369, endPoint x: 1161, endPoint y: 377, distance: 335.4
click at [1161, 377] on div "Minimizing Downtime Through Rapid On-Site Service and Spare Parts Availability" at bounding box center [1014, 369] width 400 height 34
click at [860, 384] on div "Minimizing Downtime Through Rapid On-Site Service and Spare Parts Availability" at bounding box center [1014, 369] width 400 height 34
click at [365, 386] on icon at bounding box center [362, 375] width 28 height 28
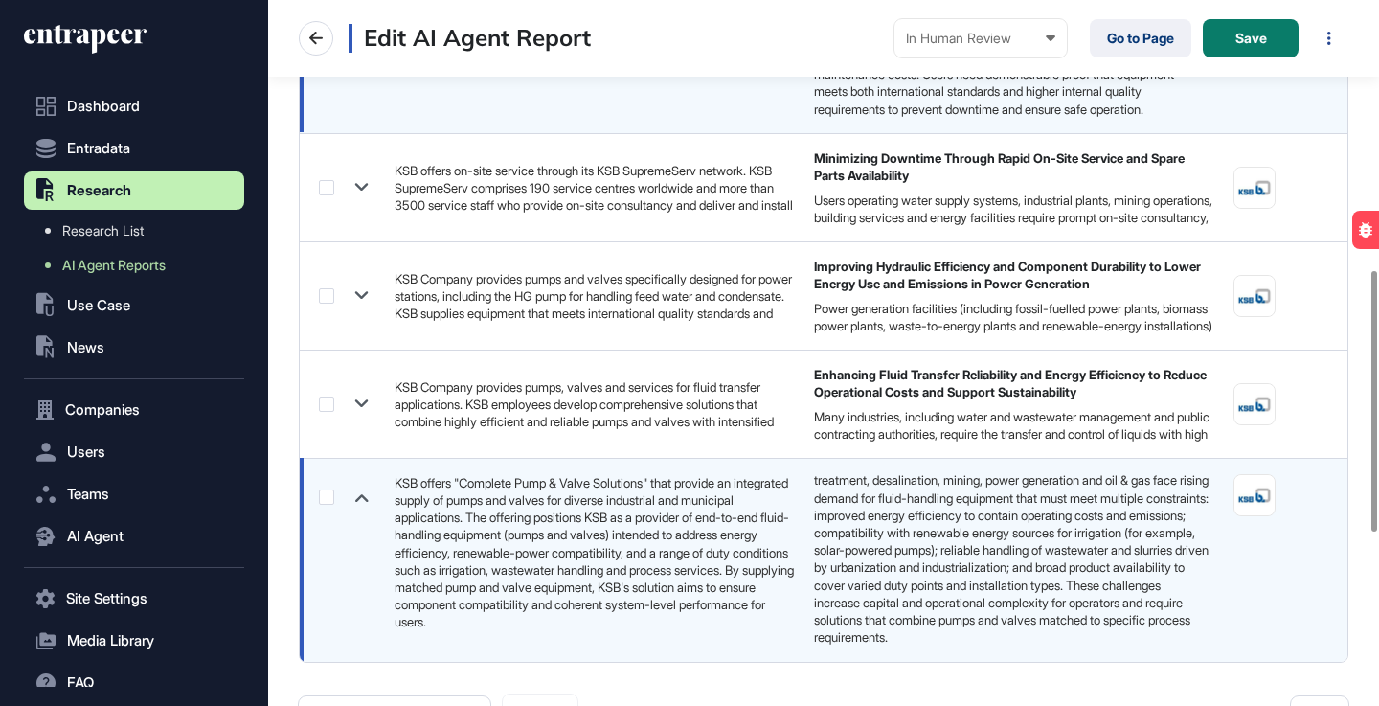
scroll to position [0, 0]
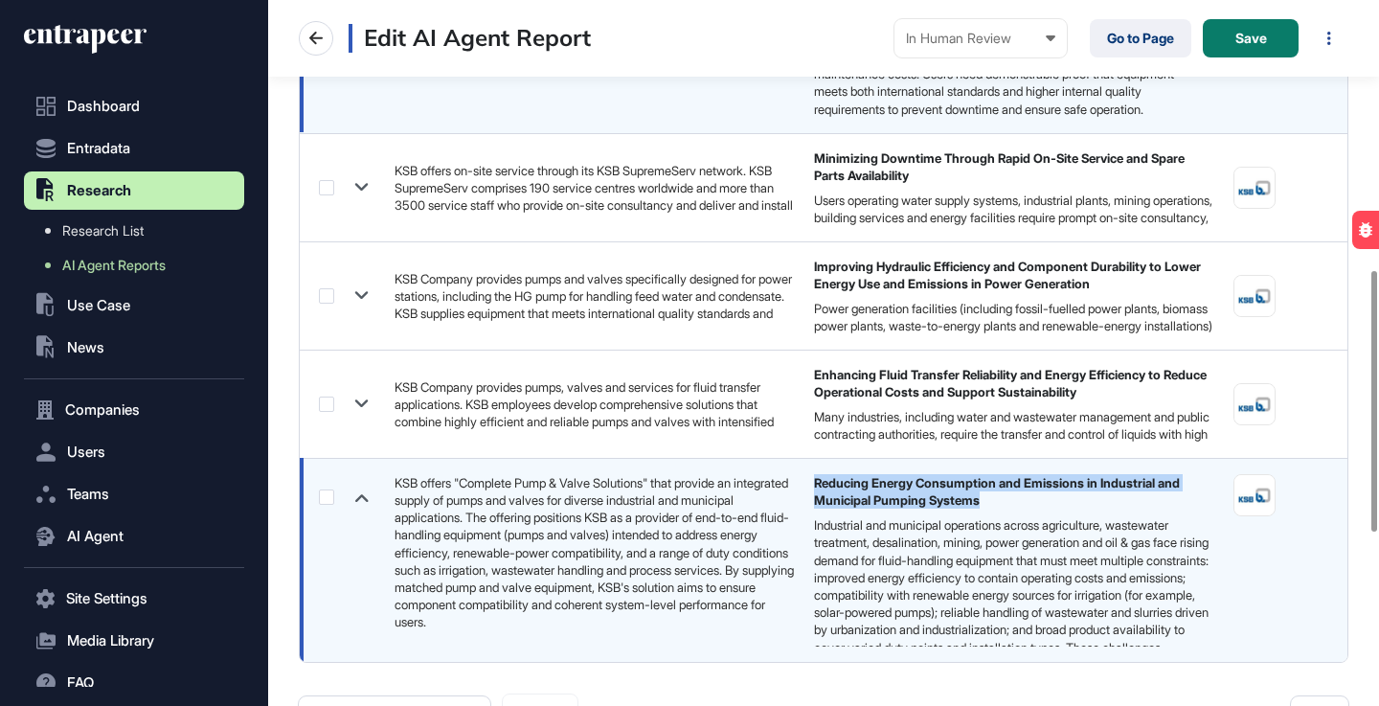
drag, startPoint x: 809, startPoint y: 493, endPoint x: 1040, endPoint y: 506, distance: 231.2
click at [1040, 506] on td "Reducing Energy Consumption and Emissions in Industrial and Municipal Pumping S…" at bounding box center [1015, 560] width 420 height 204
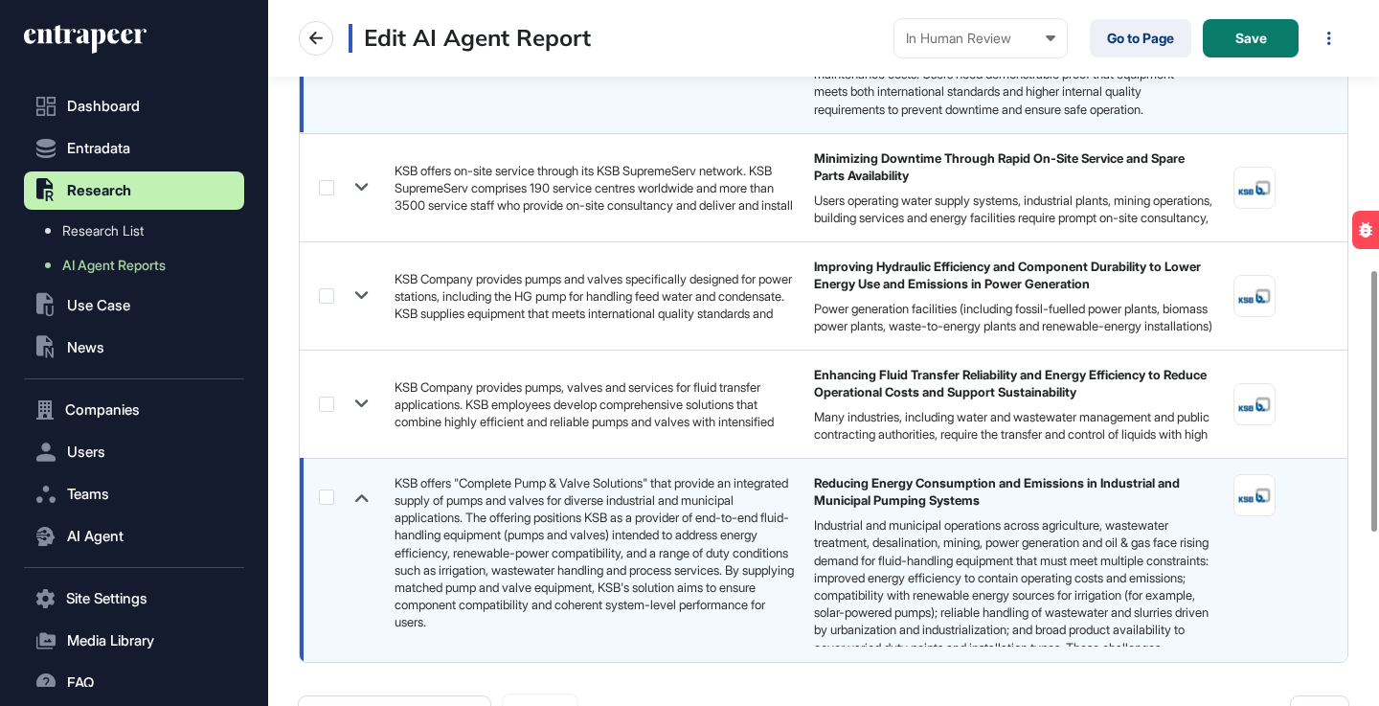
click at [945, 537] on div "Industrial and municipal operations across agriculture, wastewater treatment, d…" at bounding box center [1011, 612] width 395 height 192
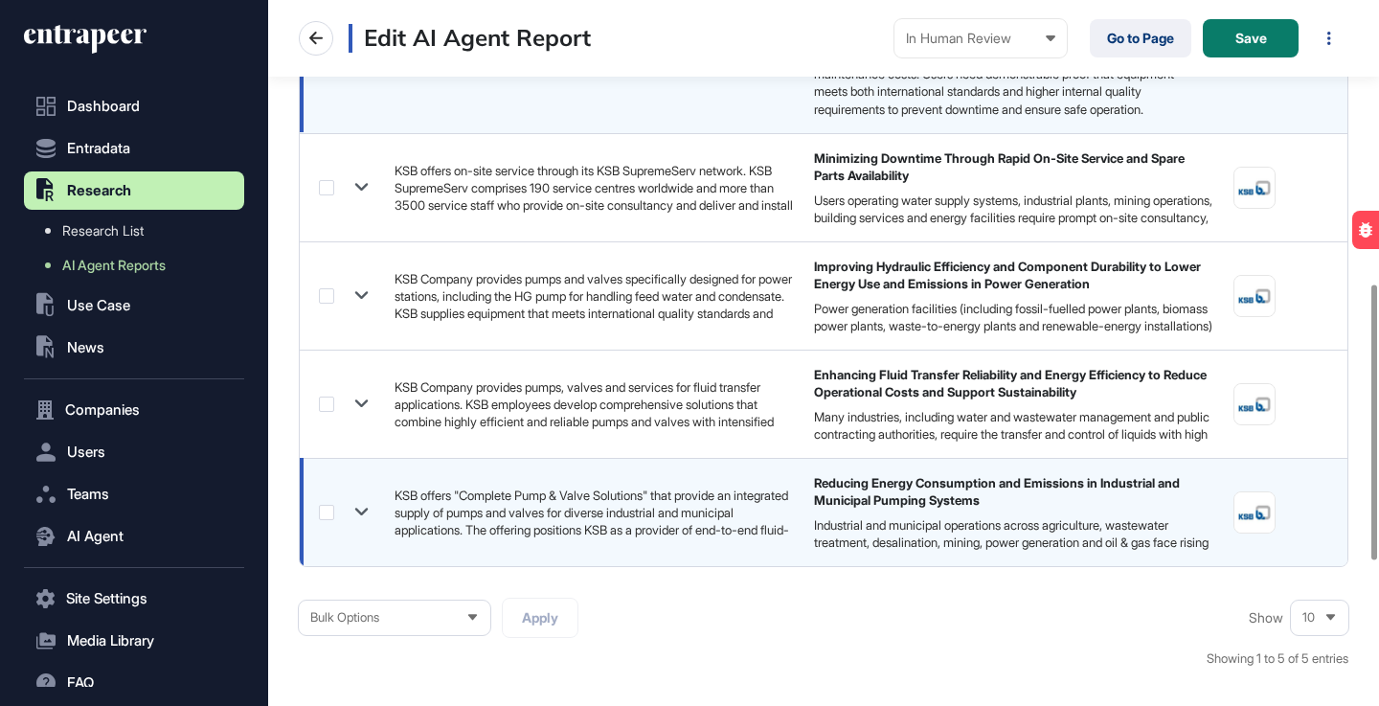
click at [363, 516] on icon at bounding box center [362, 512] width 28 height 28
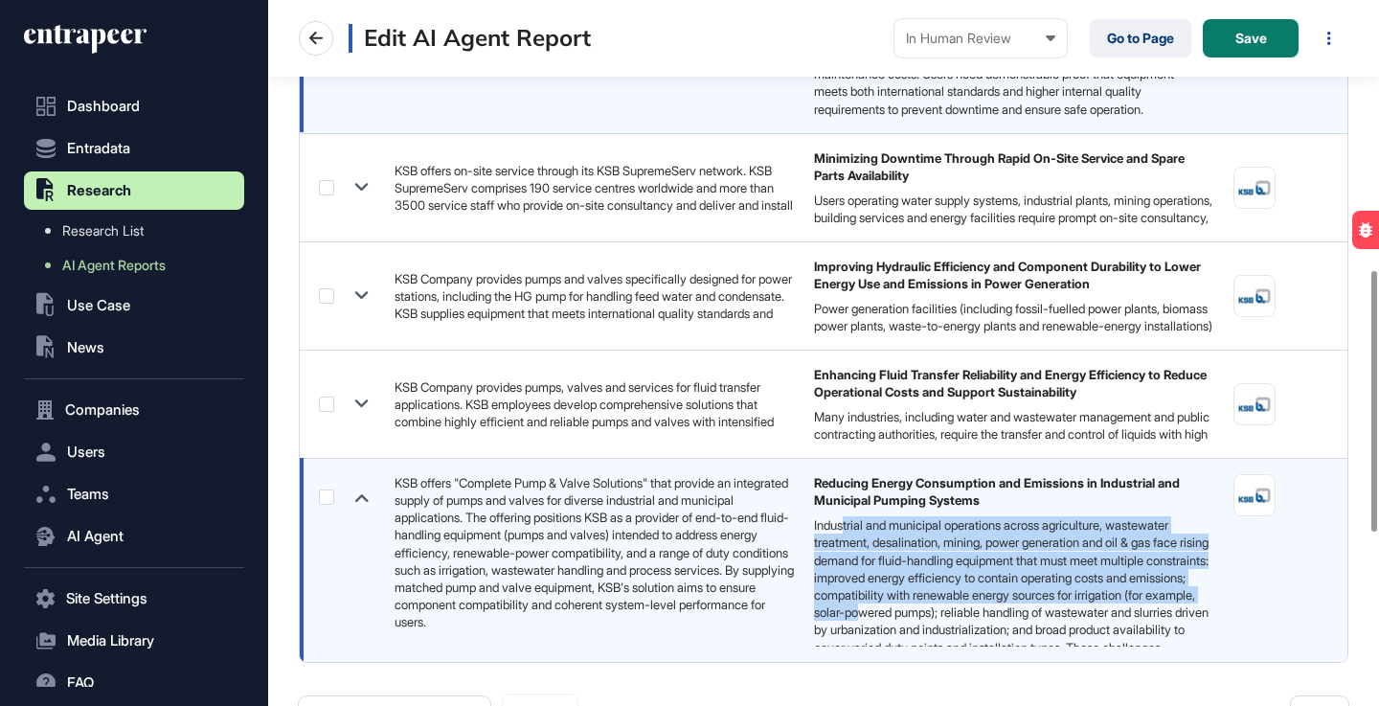
drag, startPoint x: 847, startPoint y: 536, endPoint x: 1076, endPoint y: 612, distance: 241.1
click at [1107, 623] on div "Industrial and municipal operations across agriculture, wastewater treatment, d…" at bounding box center [1011, 612] width 395 height 192
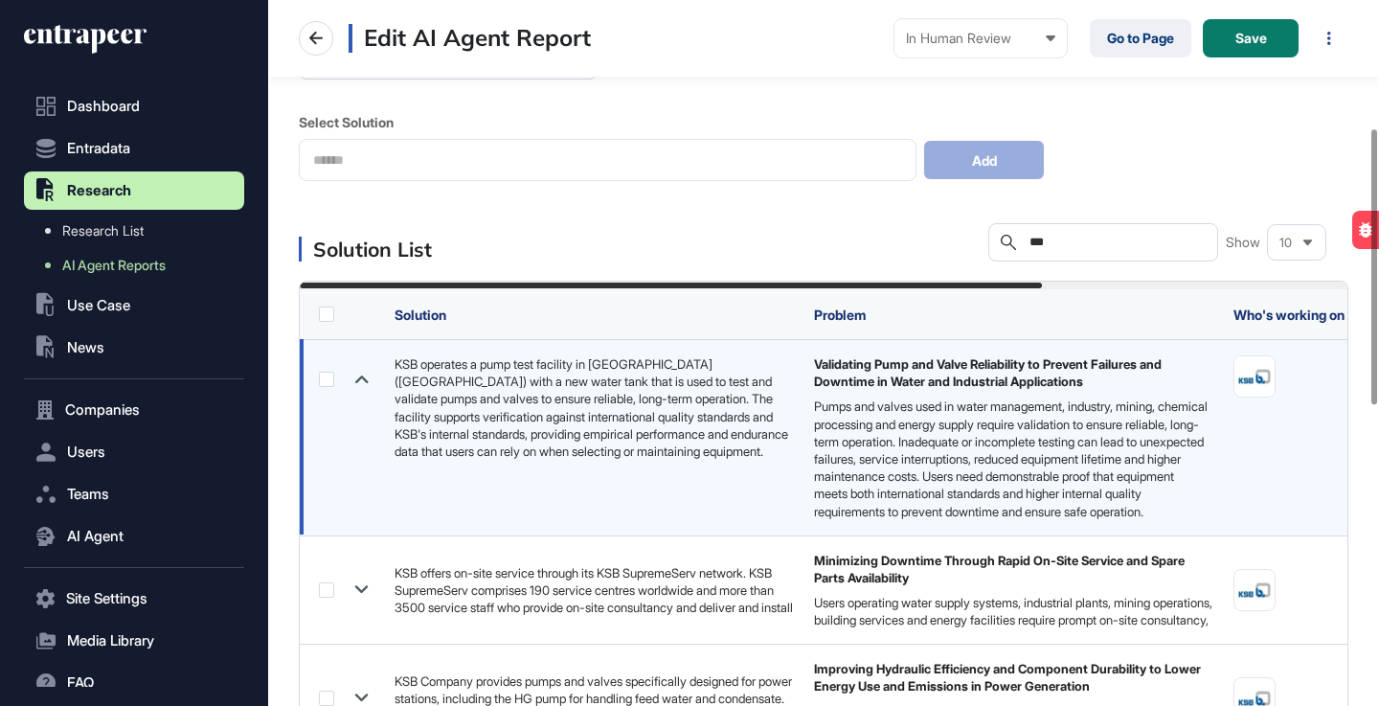
scroll to position [329, 0]
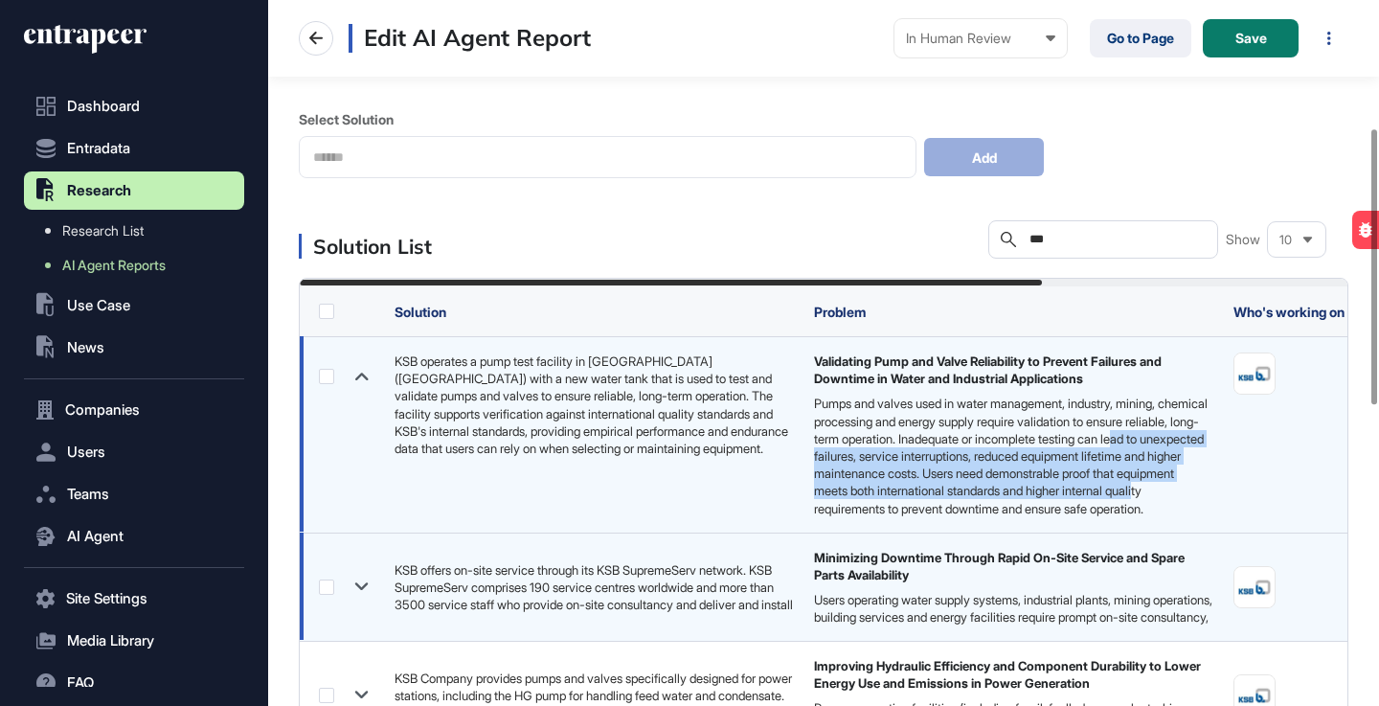
drag, startPoint x: 892, startPoint y: 452, endPoint x: 978, endPoint y: 489, distance: 93.6
click at [1018, 505] on div "Pumps and valves used in water management, industry, mining, chemical processin…" at bounding box center [1011, 456] width 395 height 122
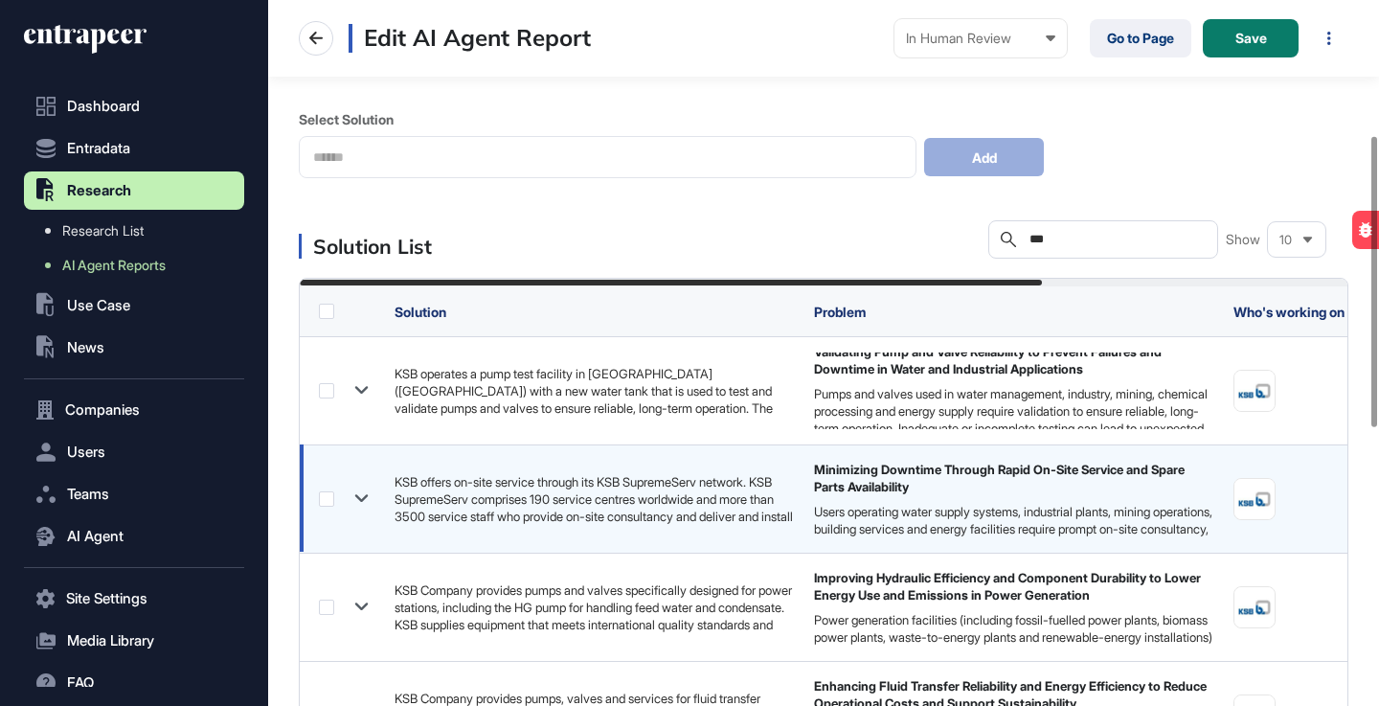
click at [942, 471] on div "Minimizing Downtime Through Rapid On-Site Service and Spare Parts Availability" at bounding box center [1014, 478] width 400 height 34
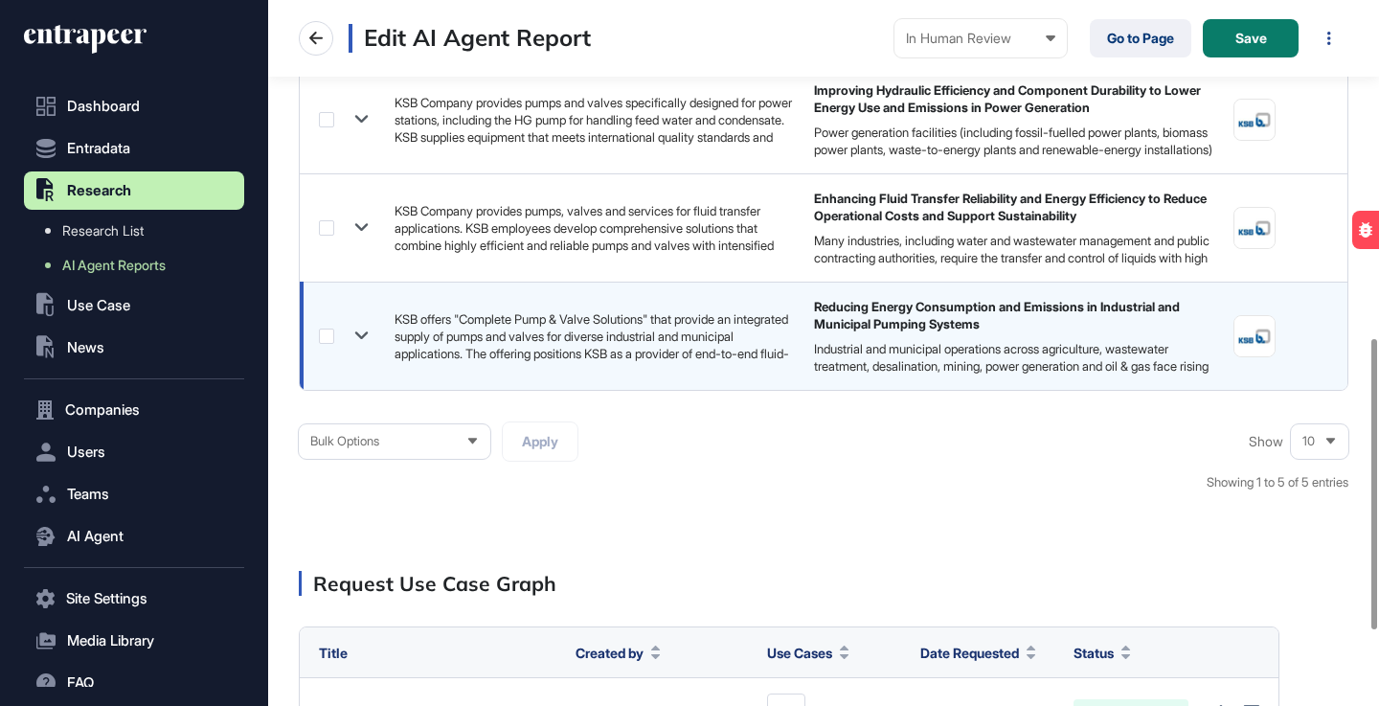
scroll to position [824, 0]
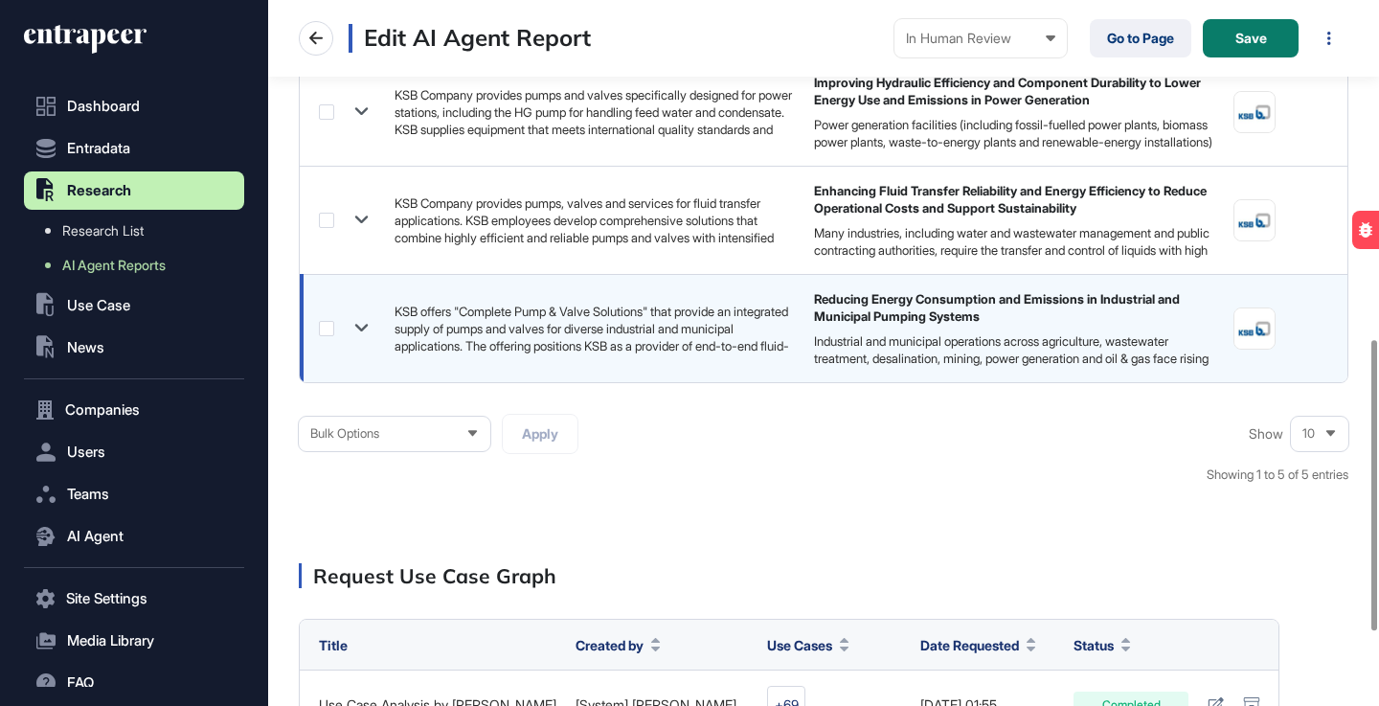
click at [322, 331] on label at bounding box center [326, 328] width 15 height 15
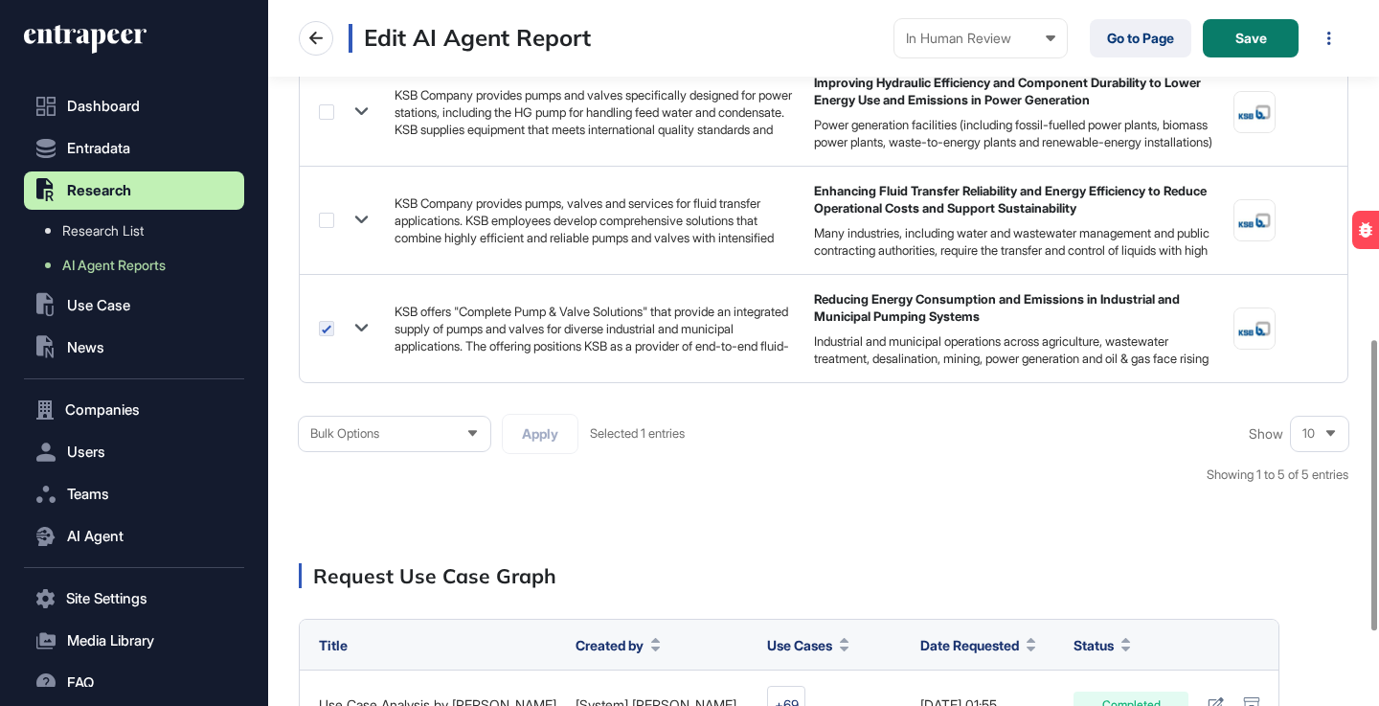
click at [468, 435] on icon at bounding box center [473, 433] width 12 height 12
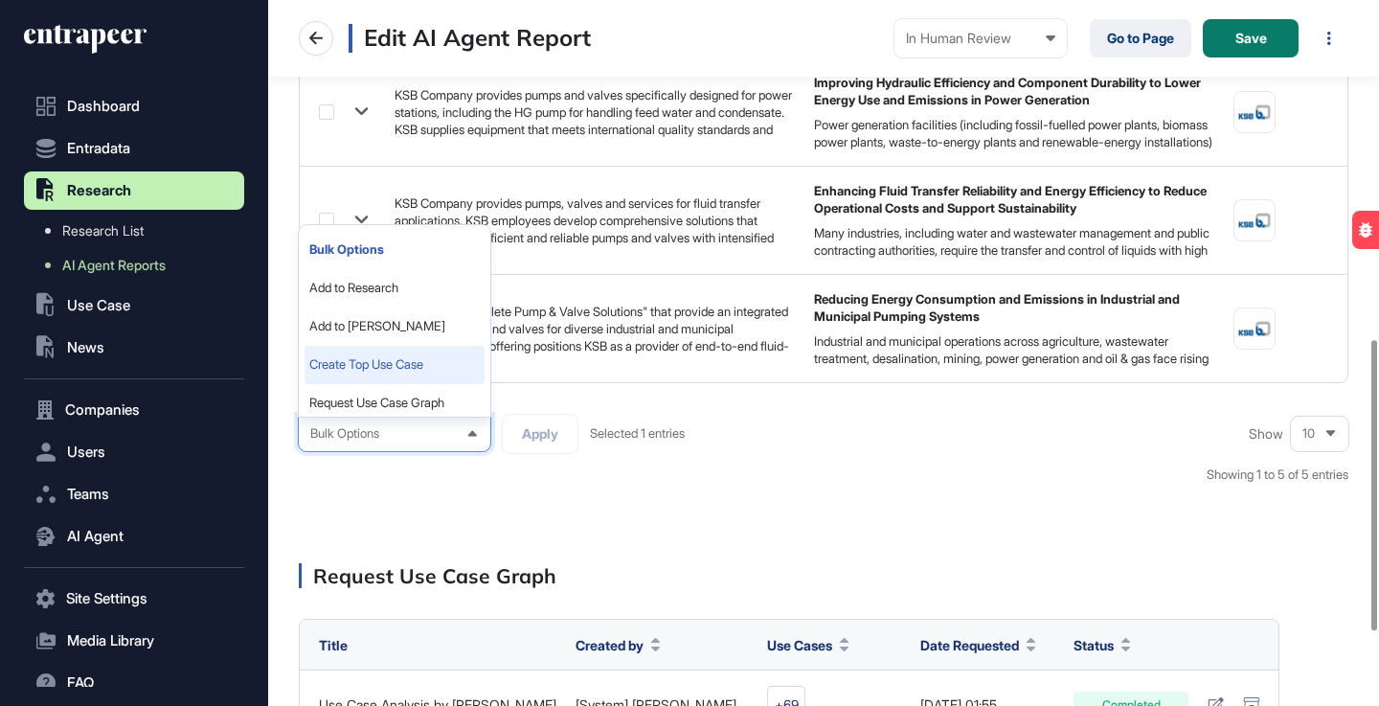
click at [418, 361] on li "Create Top Use Case" at bounding box center [395, 365] width 180 height 38
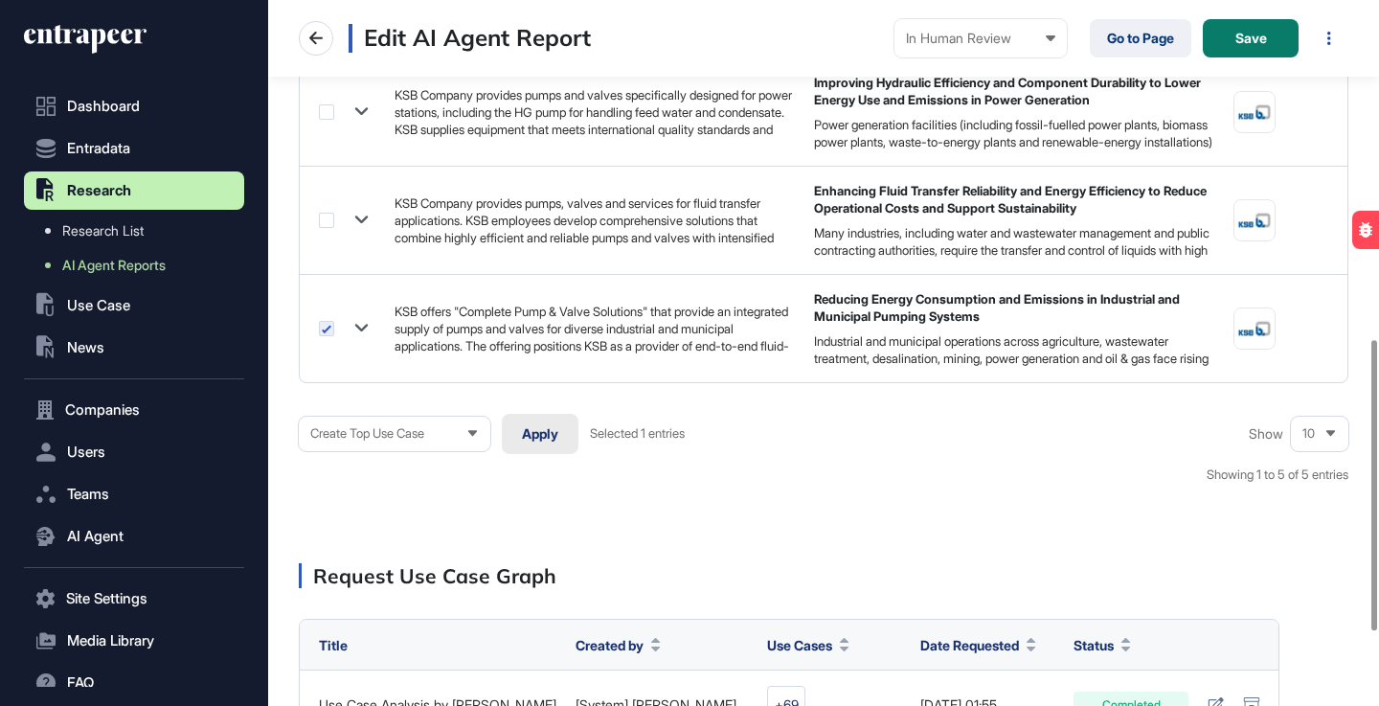
click at [549, 433] on button "Apply" at bounding box center [540, 434] width 77 height 40
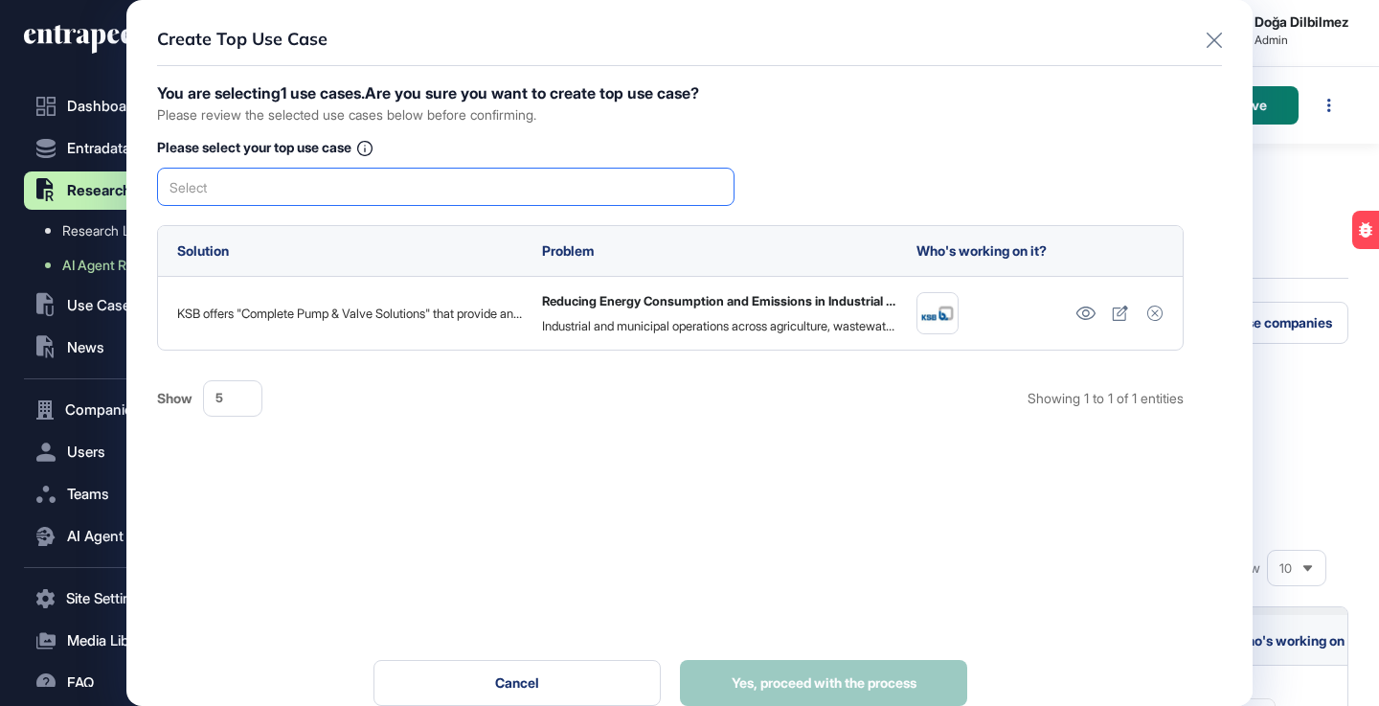
click at [438, 203] on div "Select" at bounding box center [446, 187] width 578 height 38
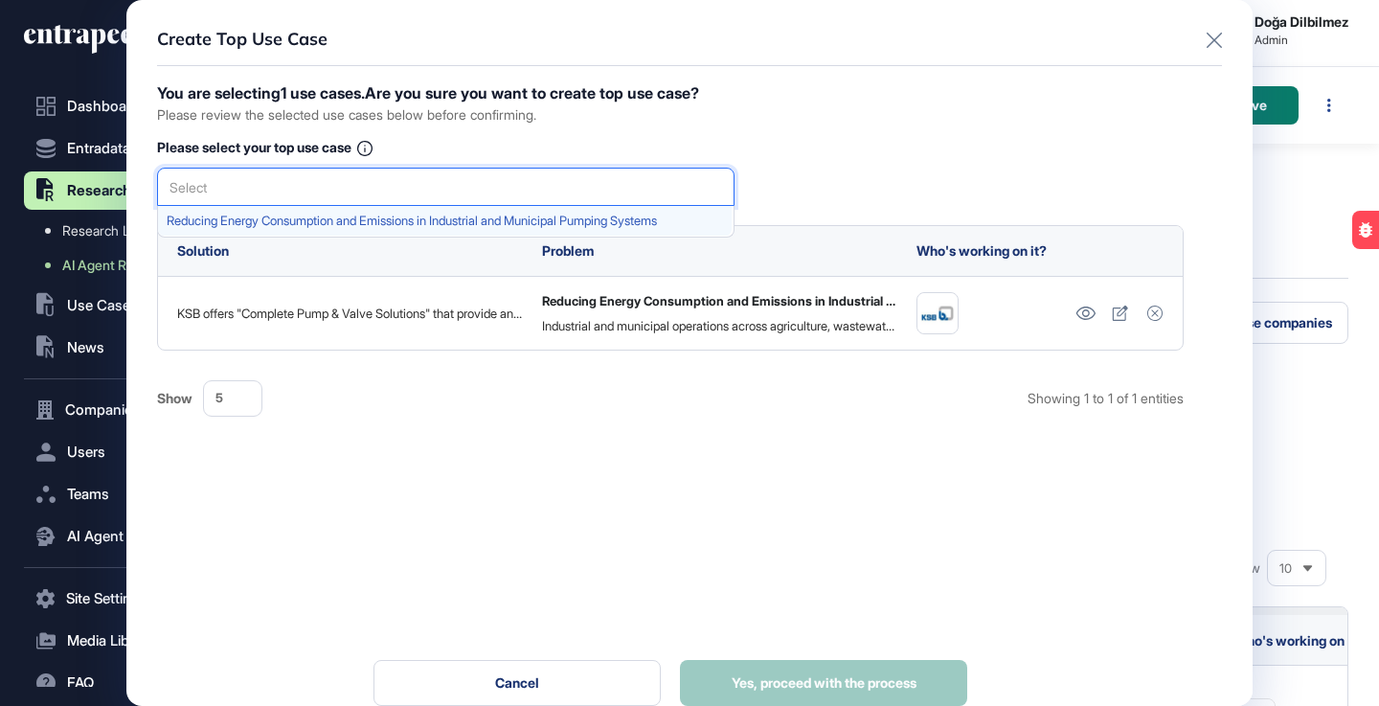
click at [391, 224] on span "Reducing Energy Consumption and Emissions in Industrial and Municipal Pumping S…" at bounding box center [445, 221] width 557 height 14
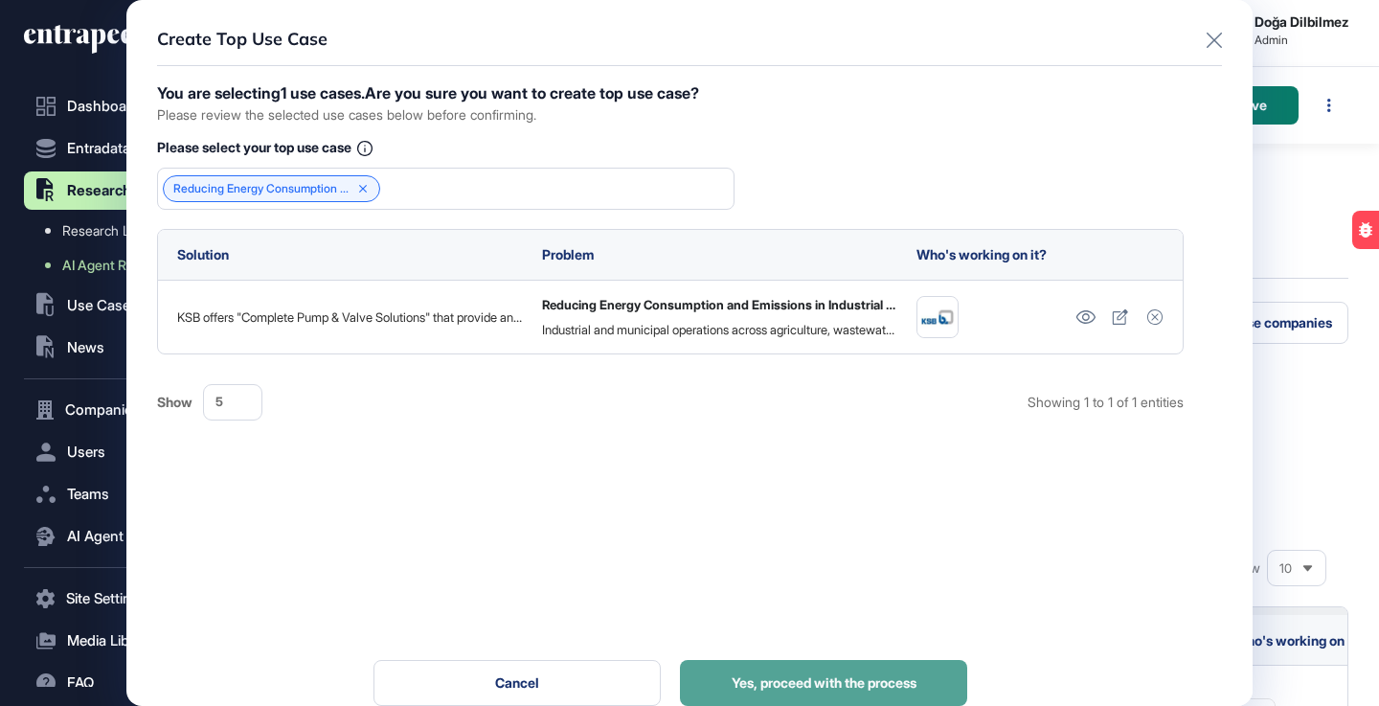
click at [743, 683] on span "Yes, proceed with the process" at bounding box center [824, 682] width 185 height 13
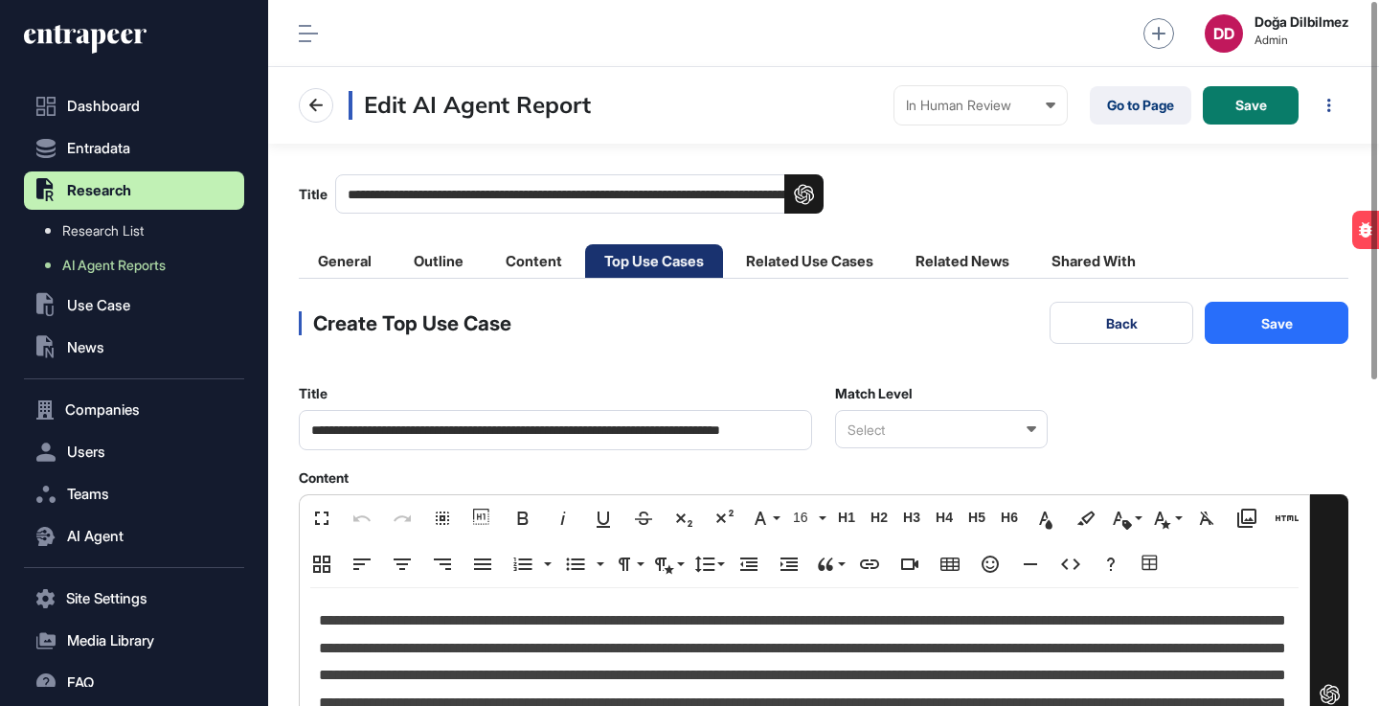
click at [1022, 430] on div "Select" at bounding box center [941, 429] width 213 height 38
click at [894, 500] on div "Relevant" at bounding box center [940, 493] width 209 height 30
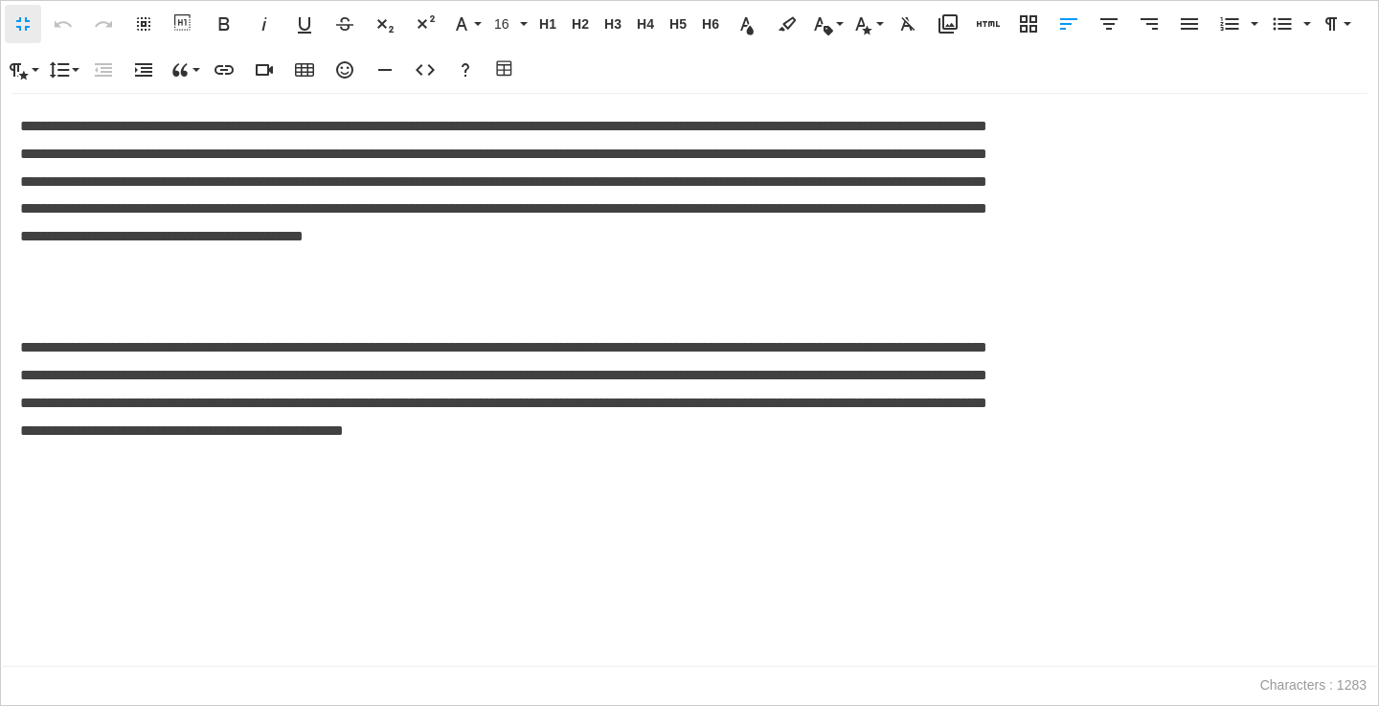
scroll to position [1, 9]
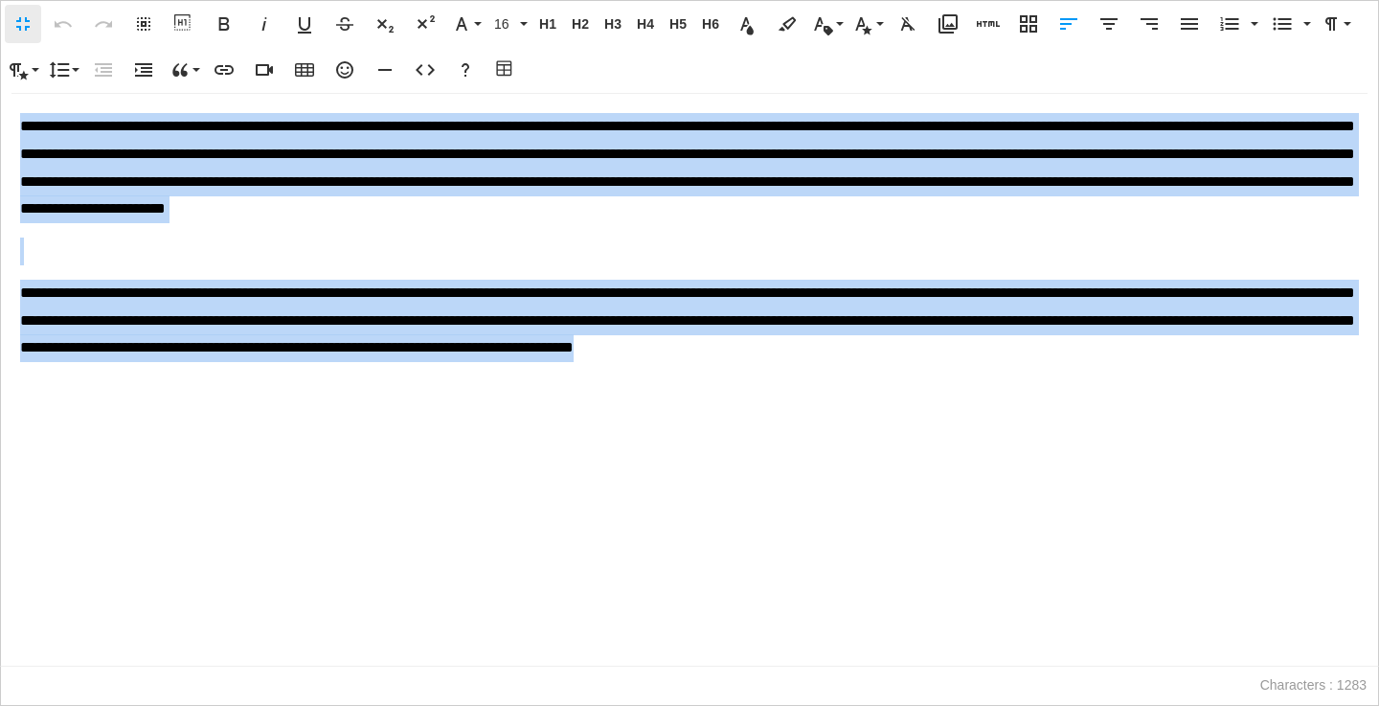
drag, startPoint x: 20, startPoint y: 125, endPoint x: 191, endPoint y: 376, distance: 304.2
click at [186, 416] on div "**********" at bounding box center [690, 380] width 1378 height 572
copy div "**********"
click at [634, 365] on p "**********" at bounding box center [689, 335] width 1339 height 110
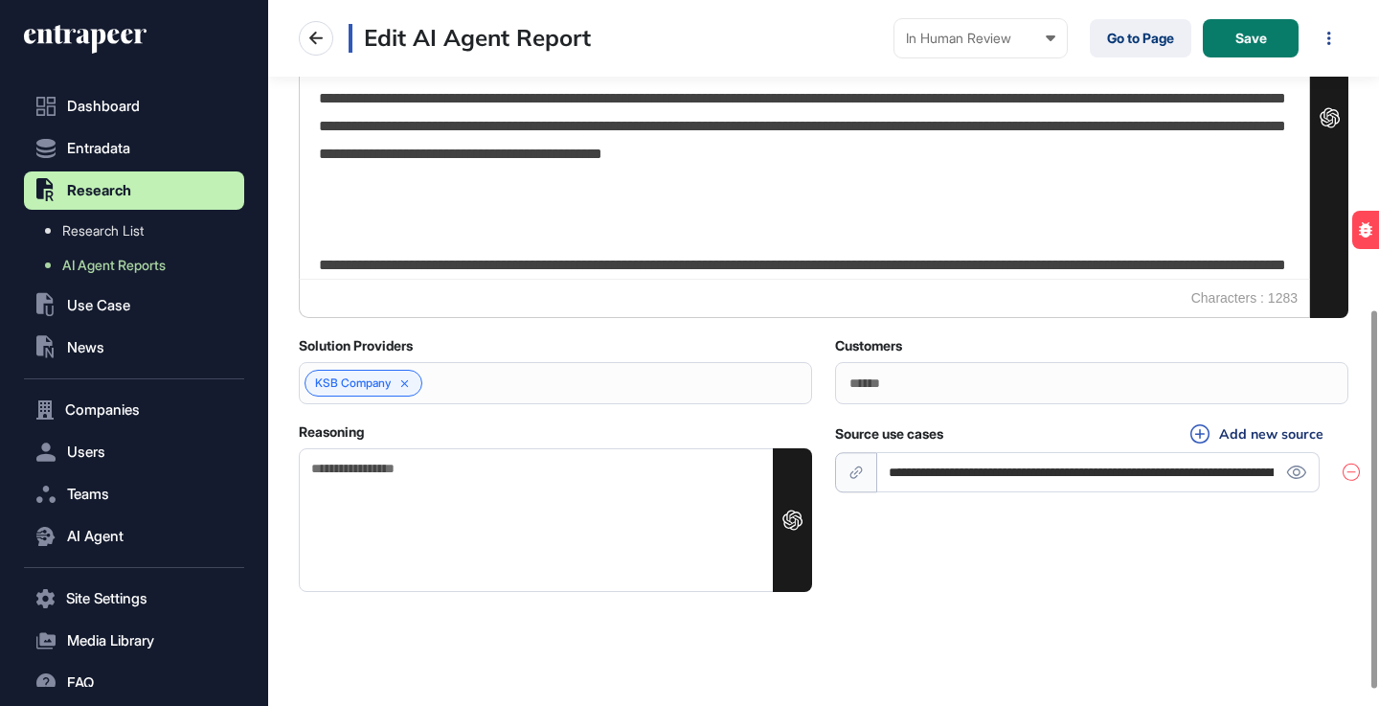
scroll to position [606, 0]
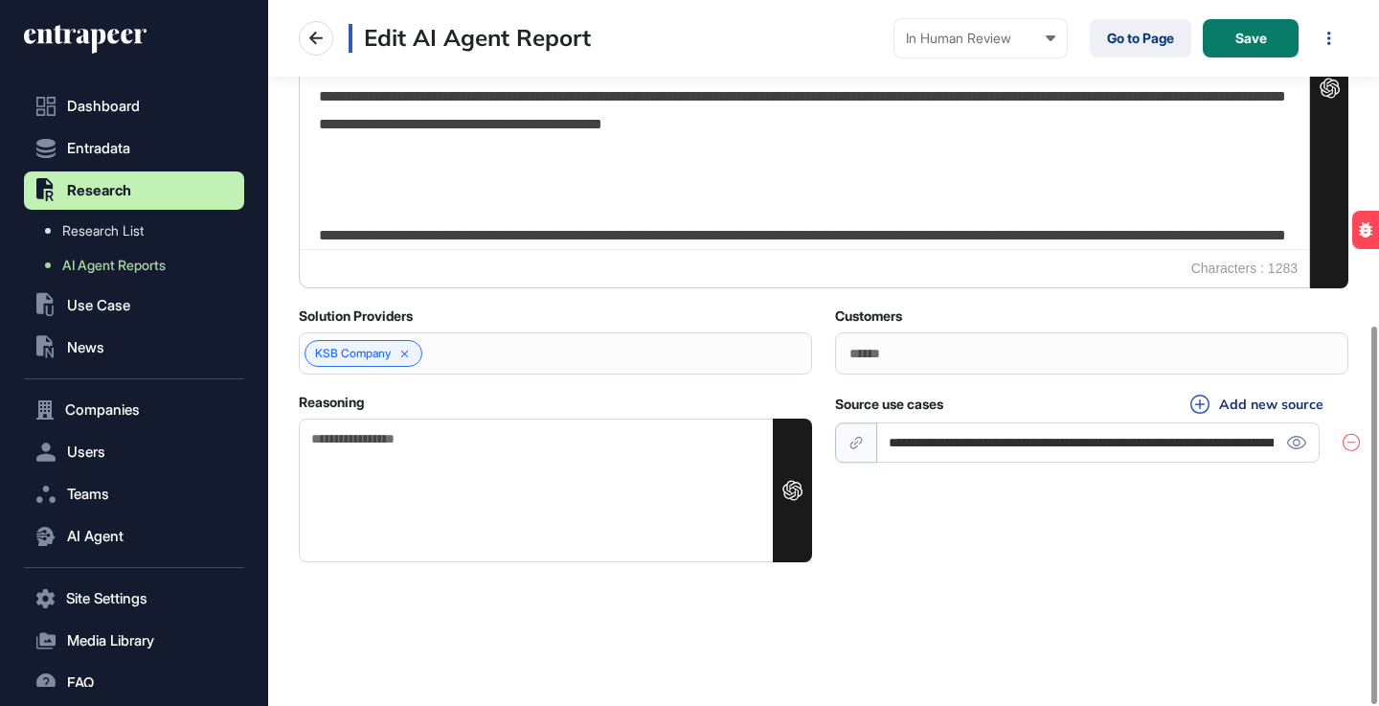
click at [469, 464] on textarea "Reasoning" at bounding box center [555, 491] width 513 height 144
paste textarea "**********"
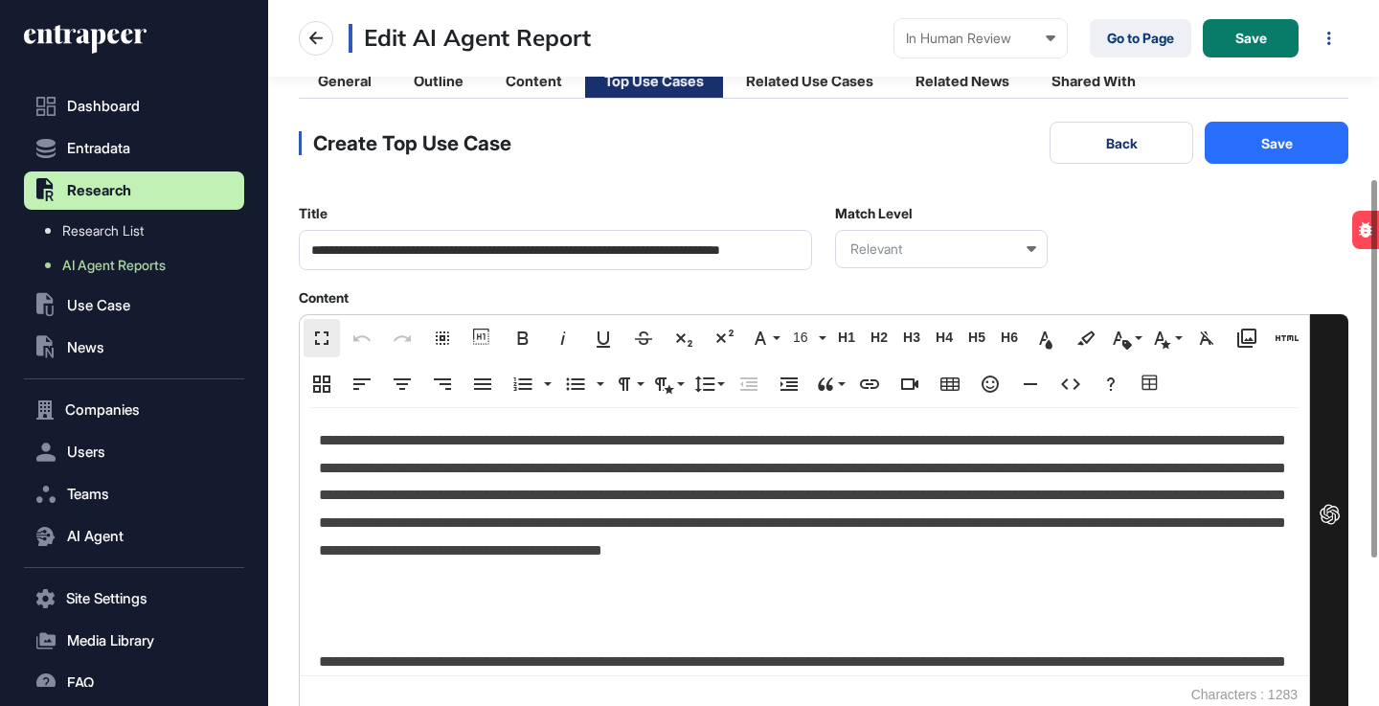
scroll to position [0, 0]
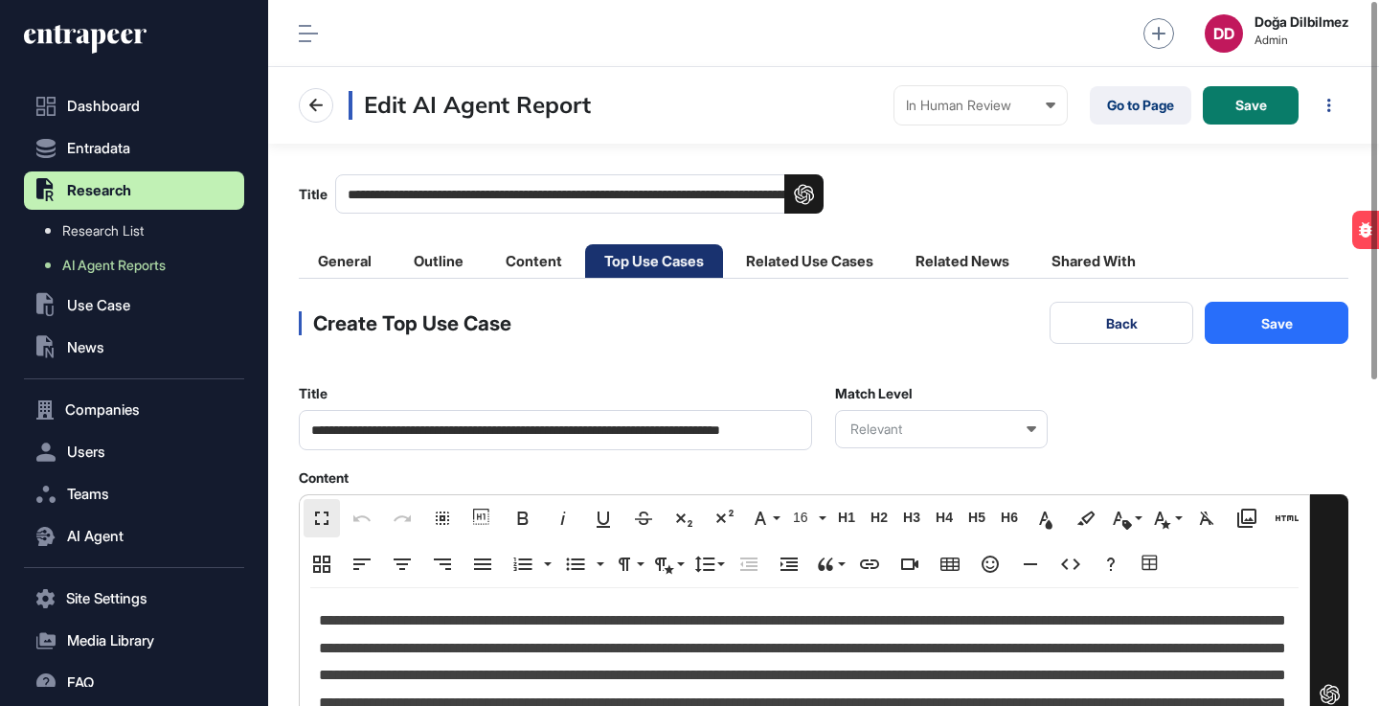
type textarea "**********"
click at [1254, 322] on button "Save" at bounding box center [1277, 323] width 144 height 42
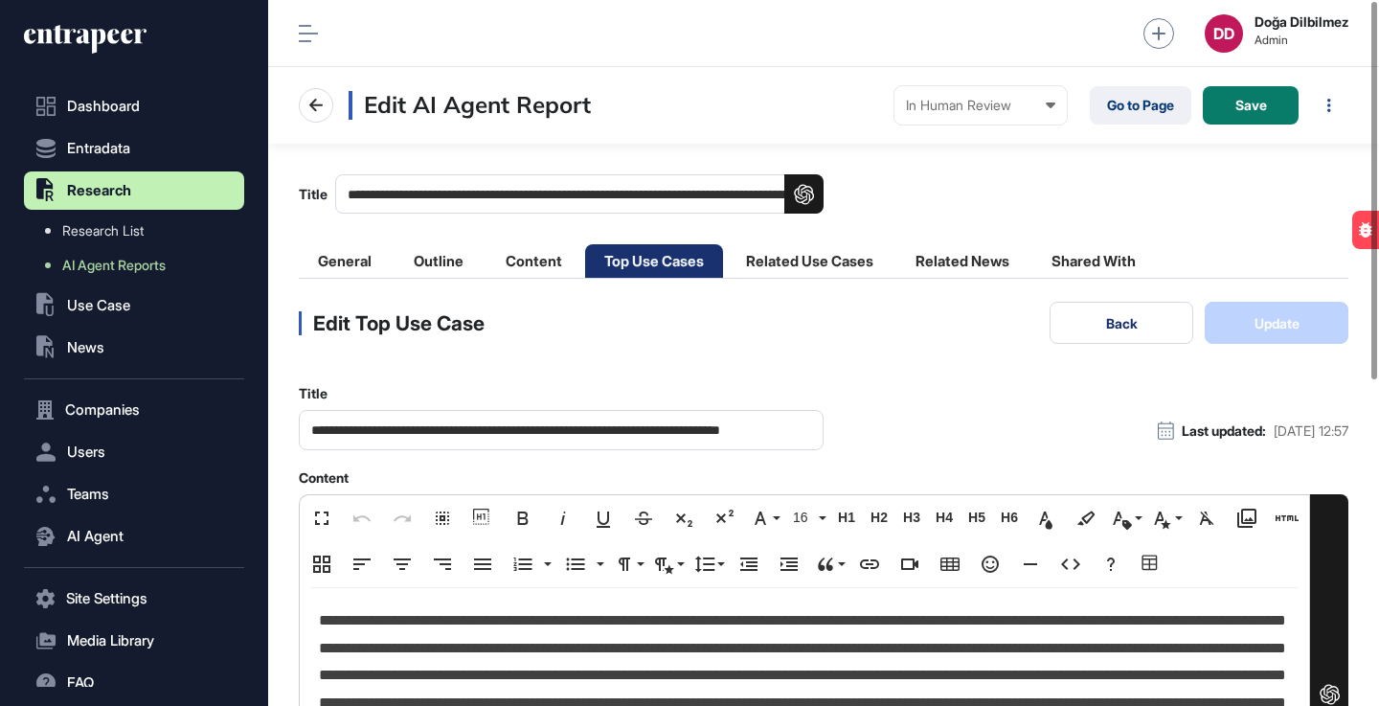
click at [1144, 301] on main "**********" at bounding box center [823, 656] width 1111 height 1025
click at [1121, 320] on button "Back" at bounding box center [1122, 323] width 144 height 42
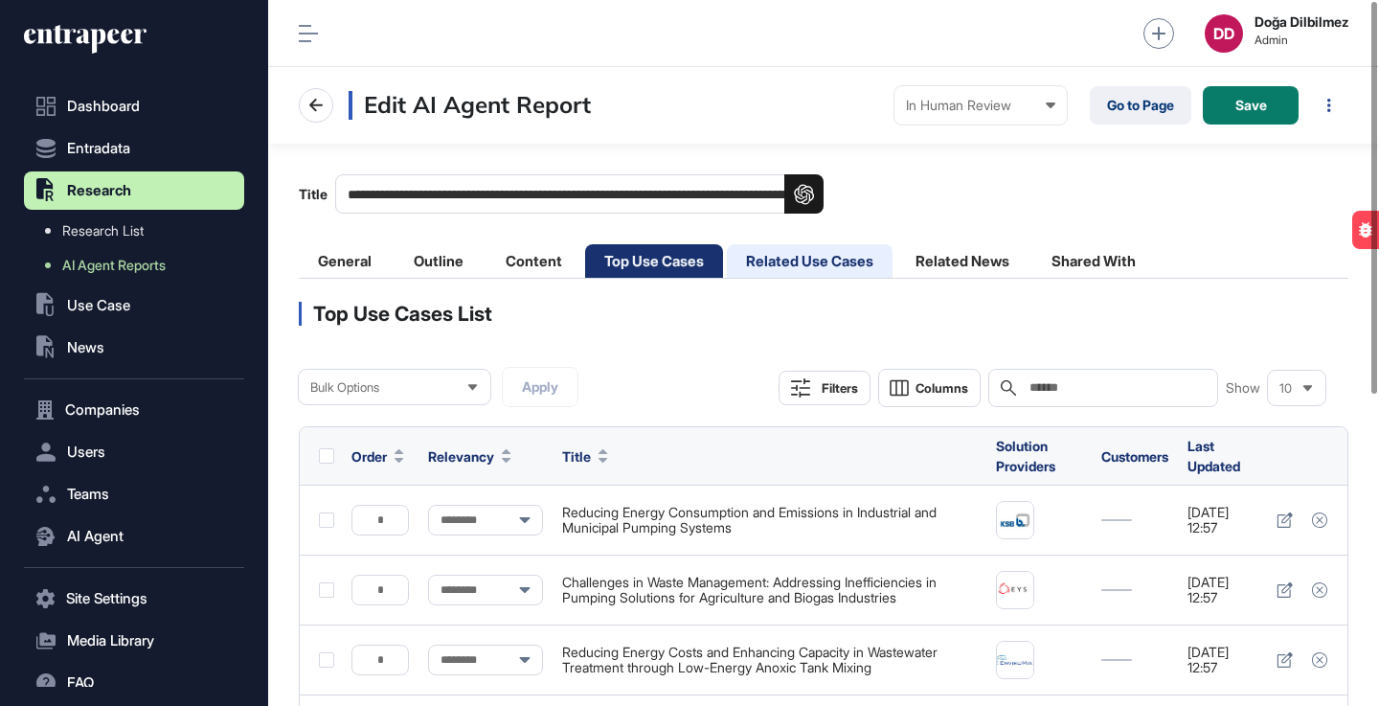
click at [799, 258] on li "Related Use Cases" at bounding box center [810, 261] width 166 height 34
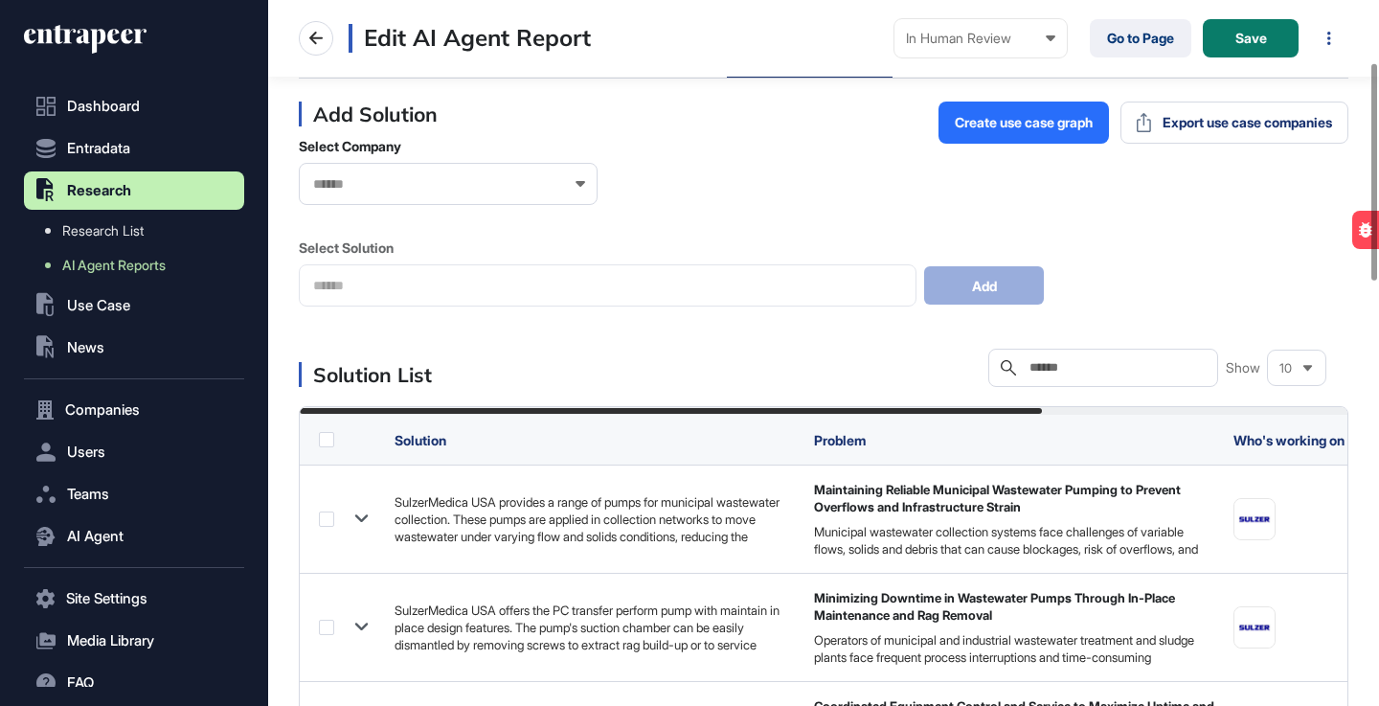
scroll to position [202, 0]
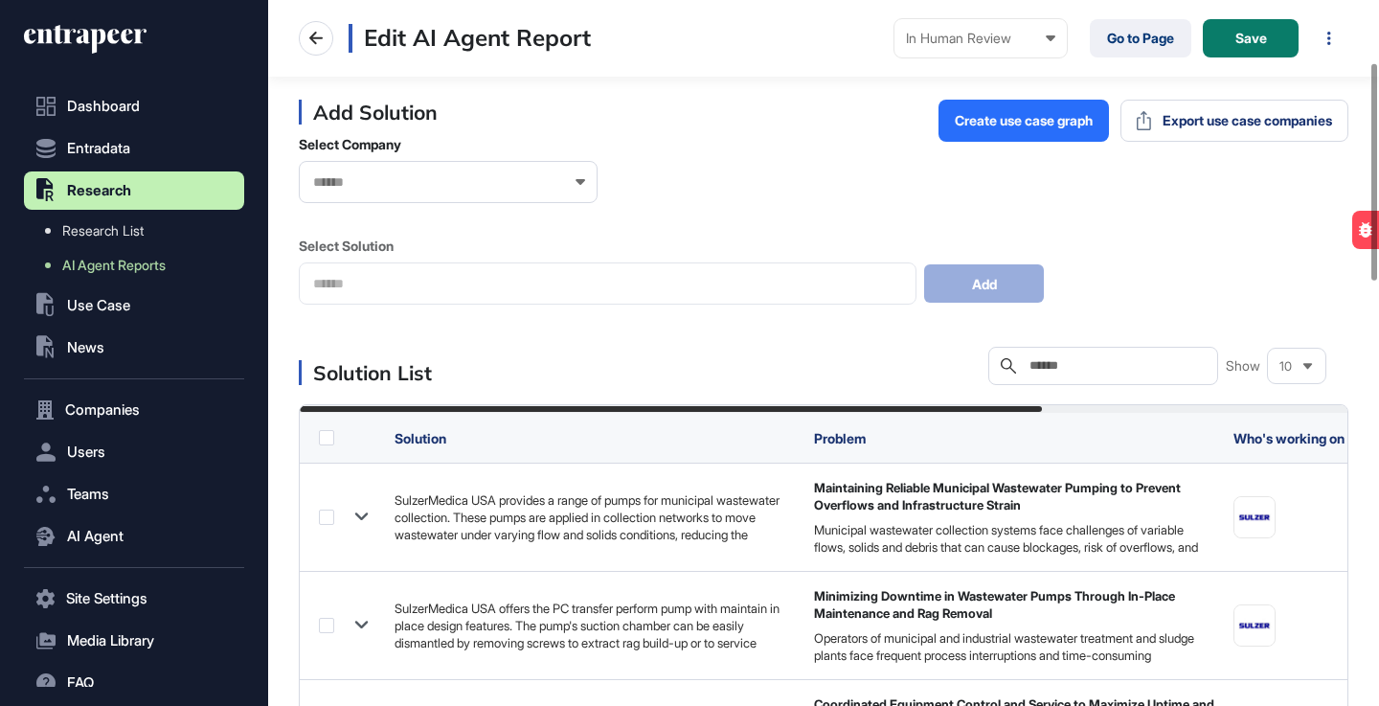
click at [1074, 367] on input "text" at bounding box center [1117, 365] width 178 height 15
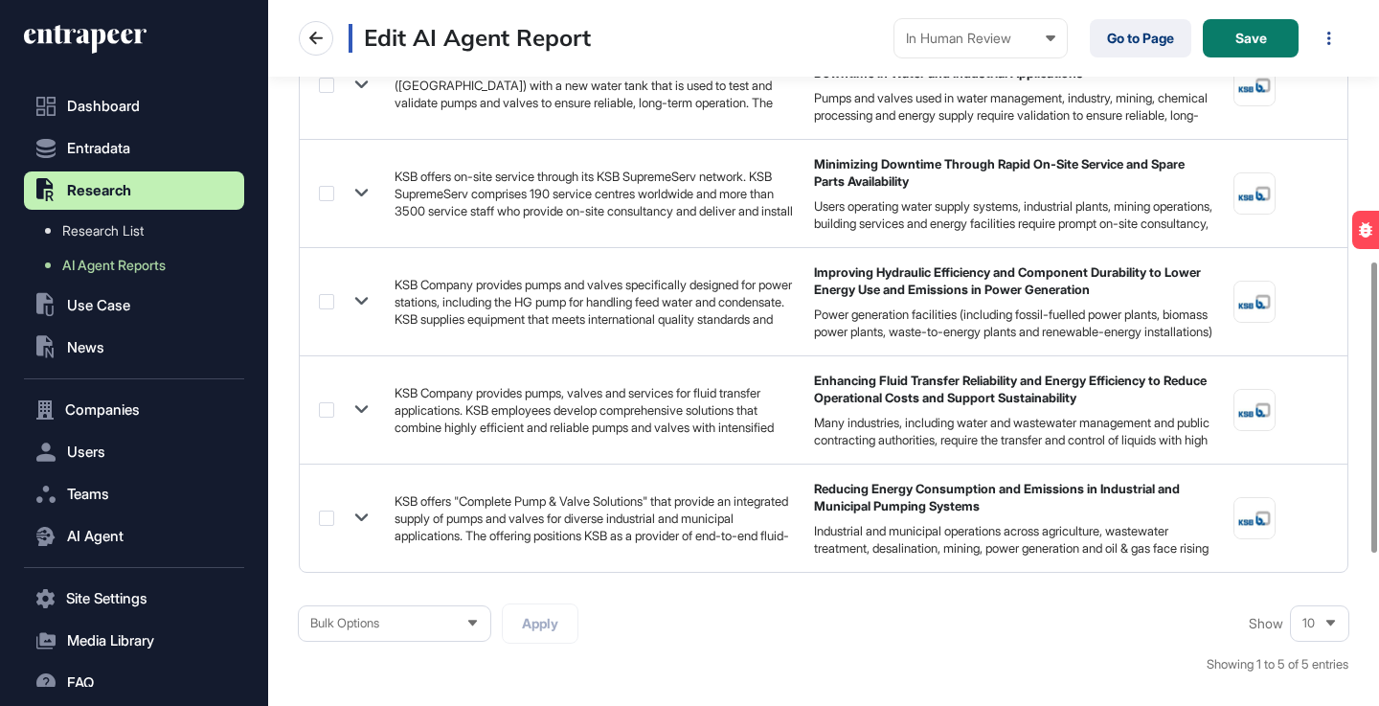
scroll to position [635, 0]
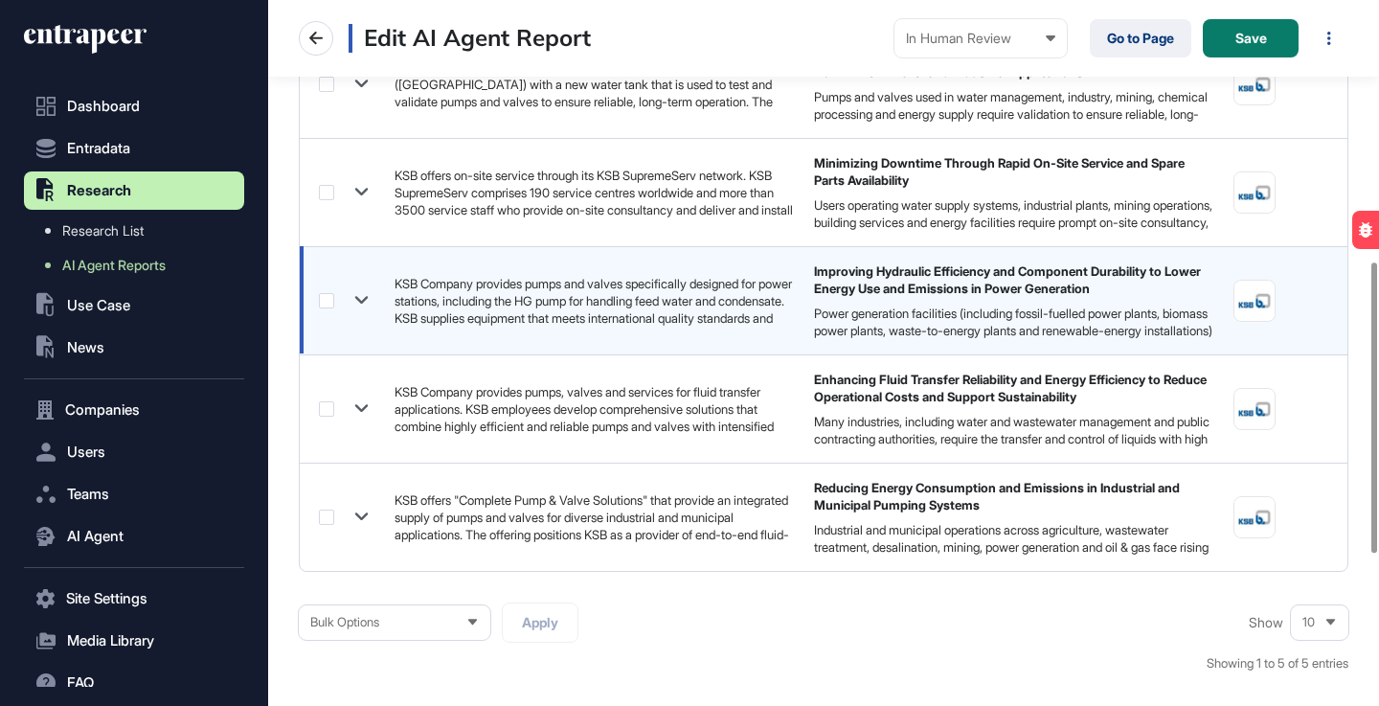
type input "***"
click at [361, 300] on icon at bounding box center [362, 300] width 28 height 28
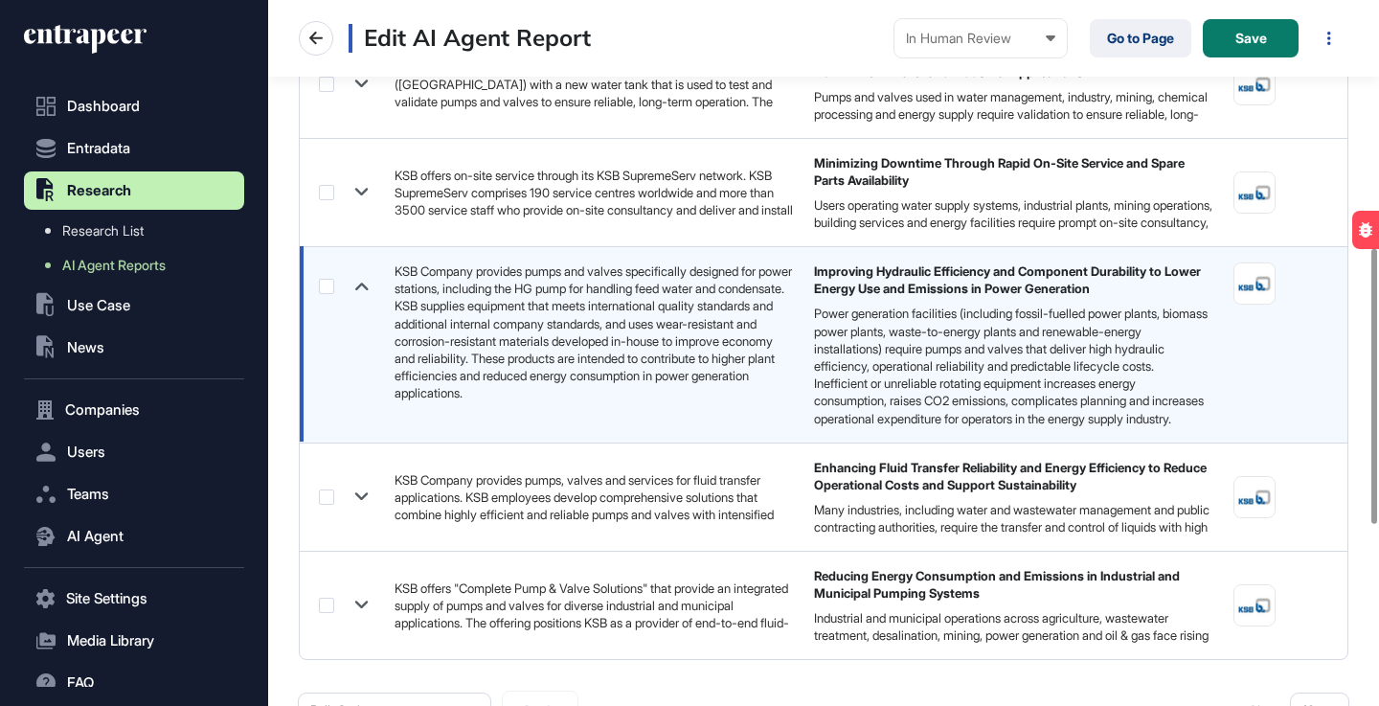
scroll to position [10, 0]
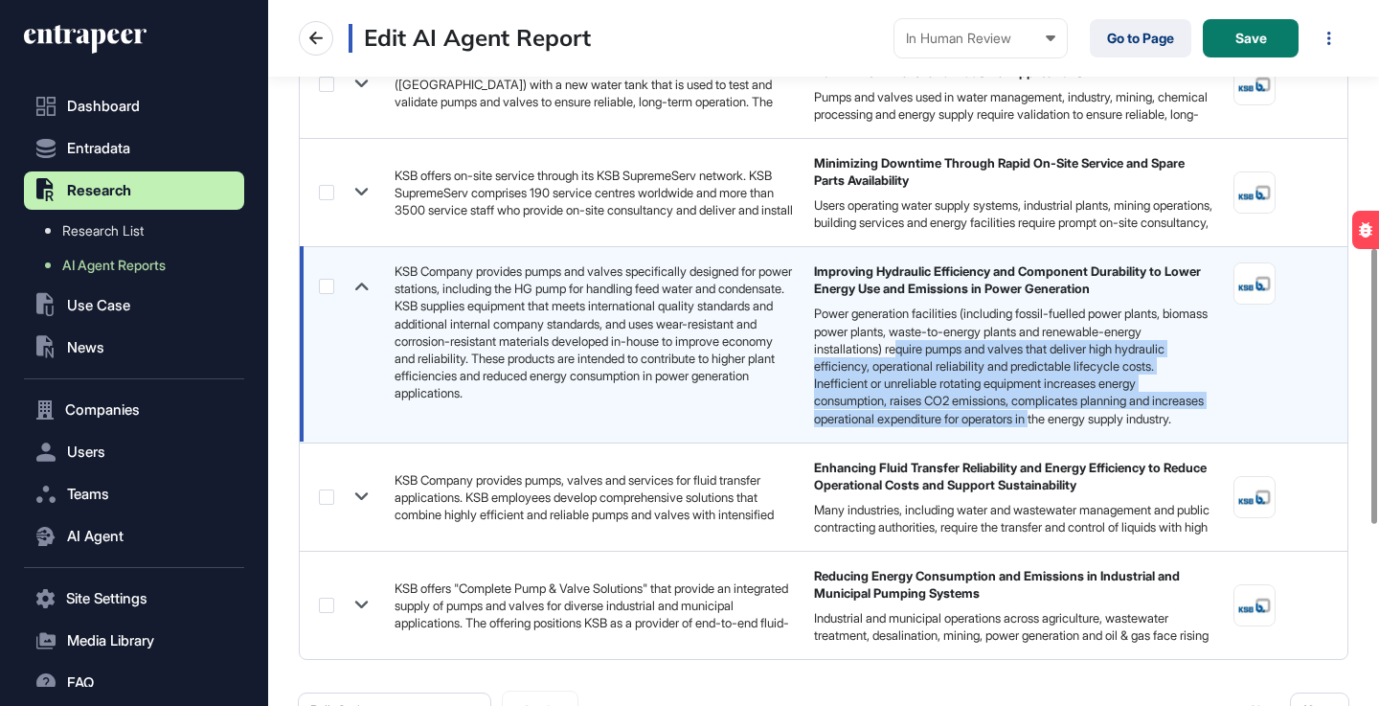
drag, startPoint x: 952, startPoint y: 342, endPoint x: 1109, endPoint y: 409, distance: 170.8
click at [1109, 409] on div "Power generation facilities (including fossil-fuelled power plants, biomass pow…" at bounding box center [1011, 366] width 395 height 122
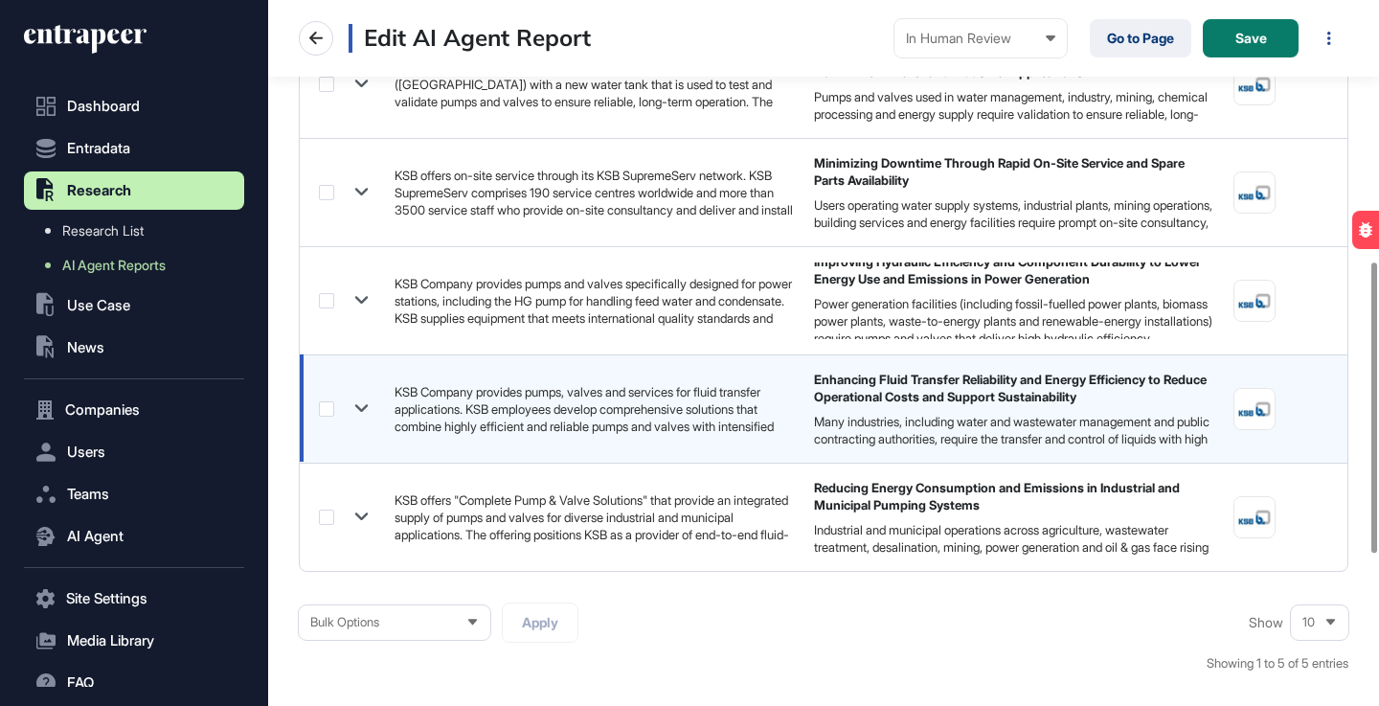
click at [354, 404] on icon at bounding box center [362, 409] width 28 height 28
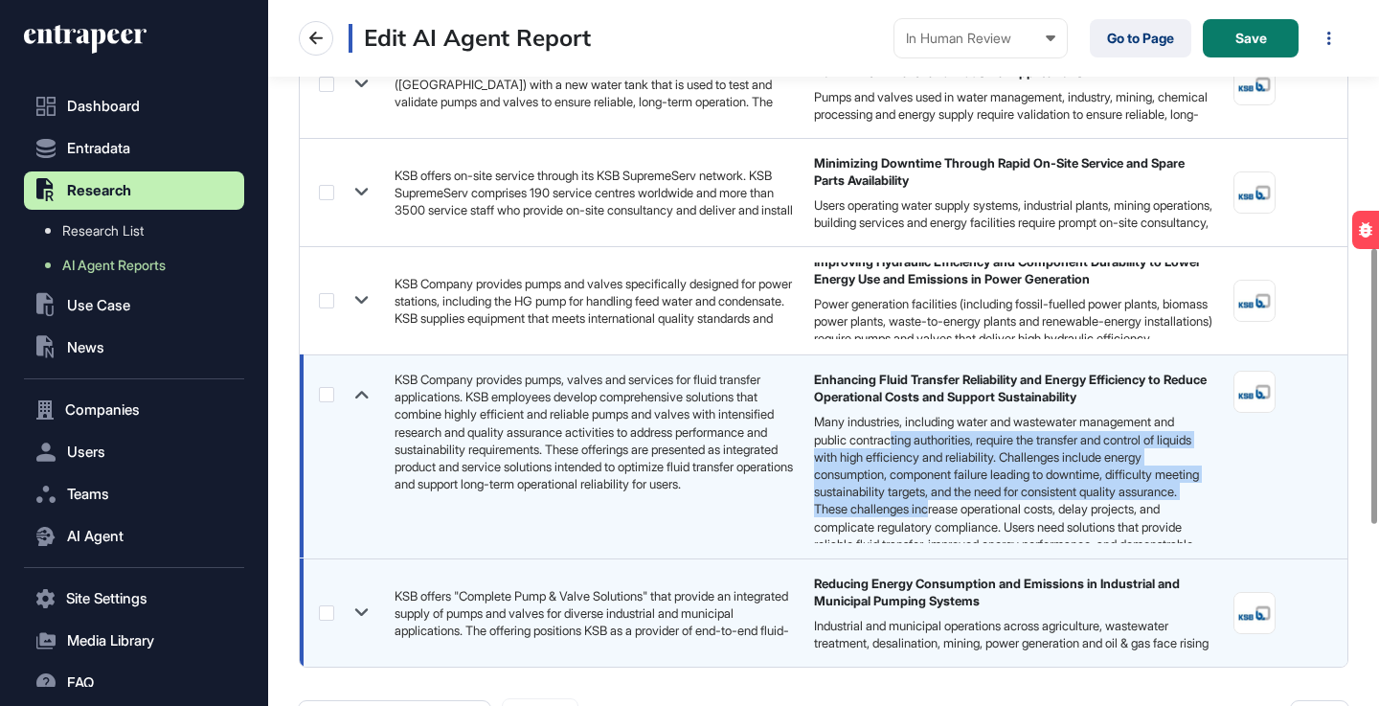
drag, startPoint x: 899, startPoint y: 433, endPoint x: 1063, endPoint y: 492, distance: 175.1
click at [1112, 507] on div "Many industries, including water and wastewater management and public contracti…" at bounding box center [1011, 491] width 395 height 157
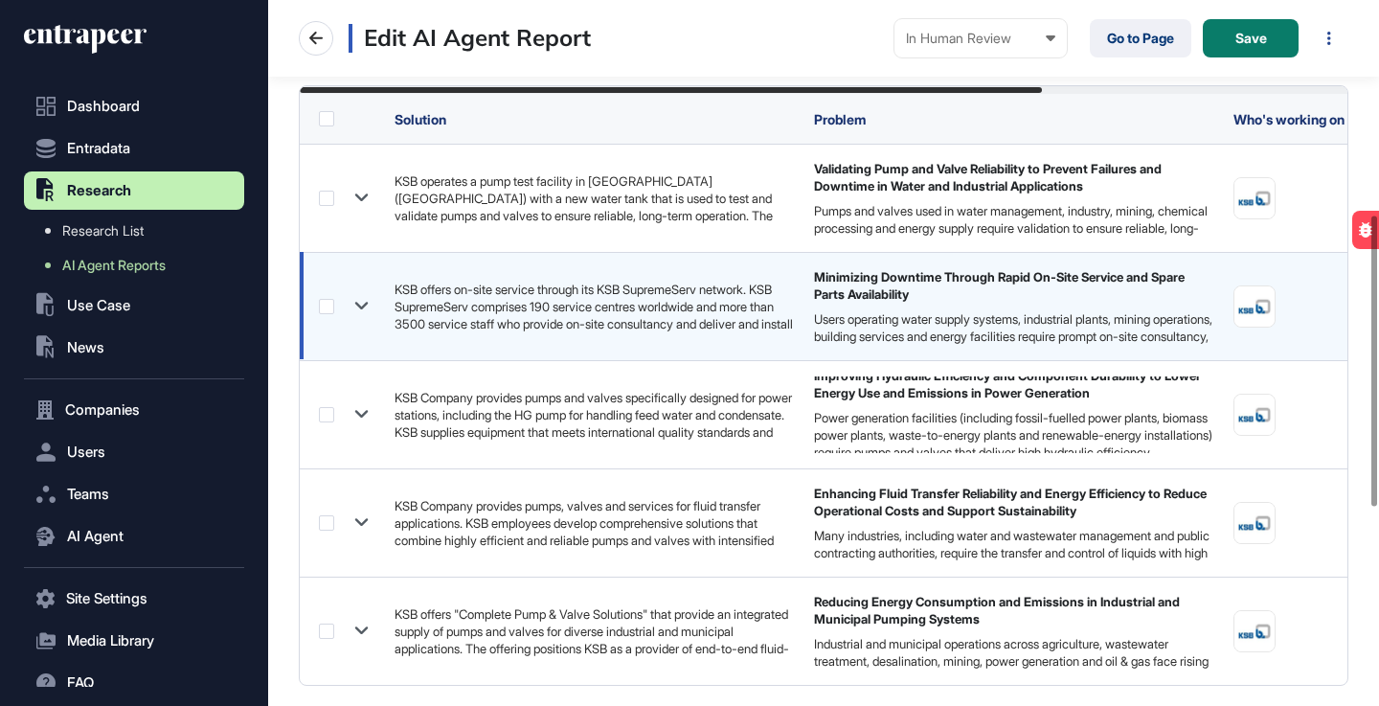
click at [942, 310] on div "Users operating water supply systems, industrial plants, mining operations, bui…" at bounding box center [1014, 336] width 400 height 52
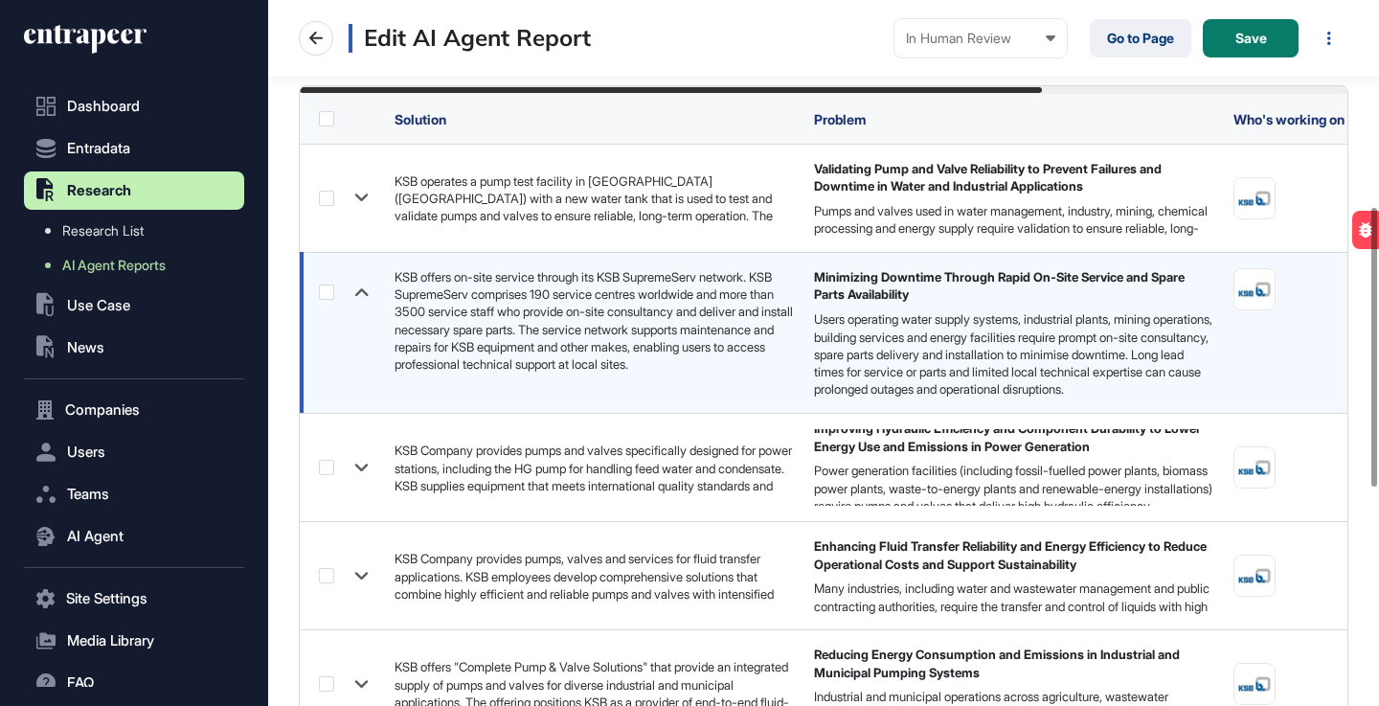
scroll to position [522, 0]
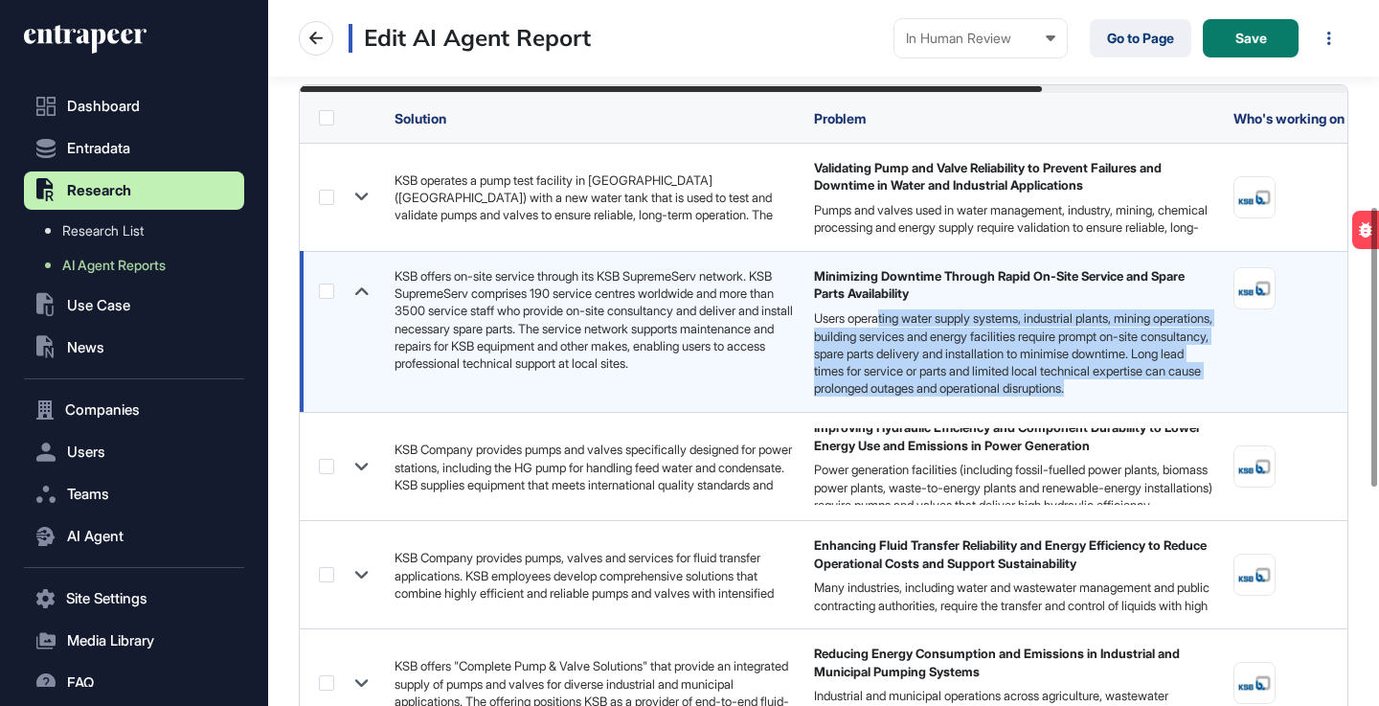
drag, startPoint x: 886, startPoint y: 324, endPoint x: 953, endPoint y: 401, distance: 102.6
click at [953, 397] on div "Users operating water supply systems, industrial plants, mining operations, bui…" at bounding box center [1014, 352] width 400 height 87
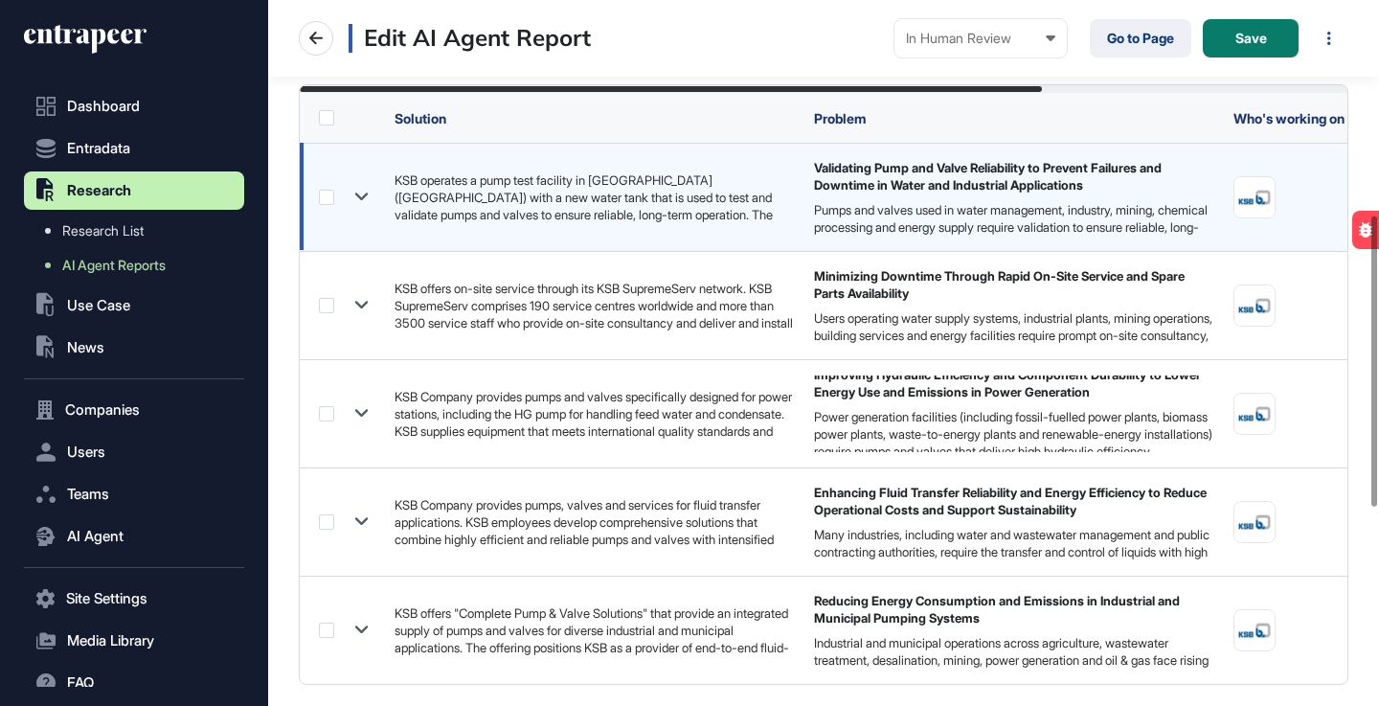
click at [917, 205] on div "Pumps and valves used in water management, industry, mining, chemical processin…" at bounding box center [1014, 227] width 400 height 52
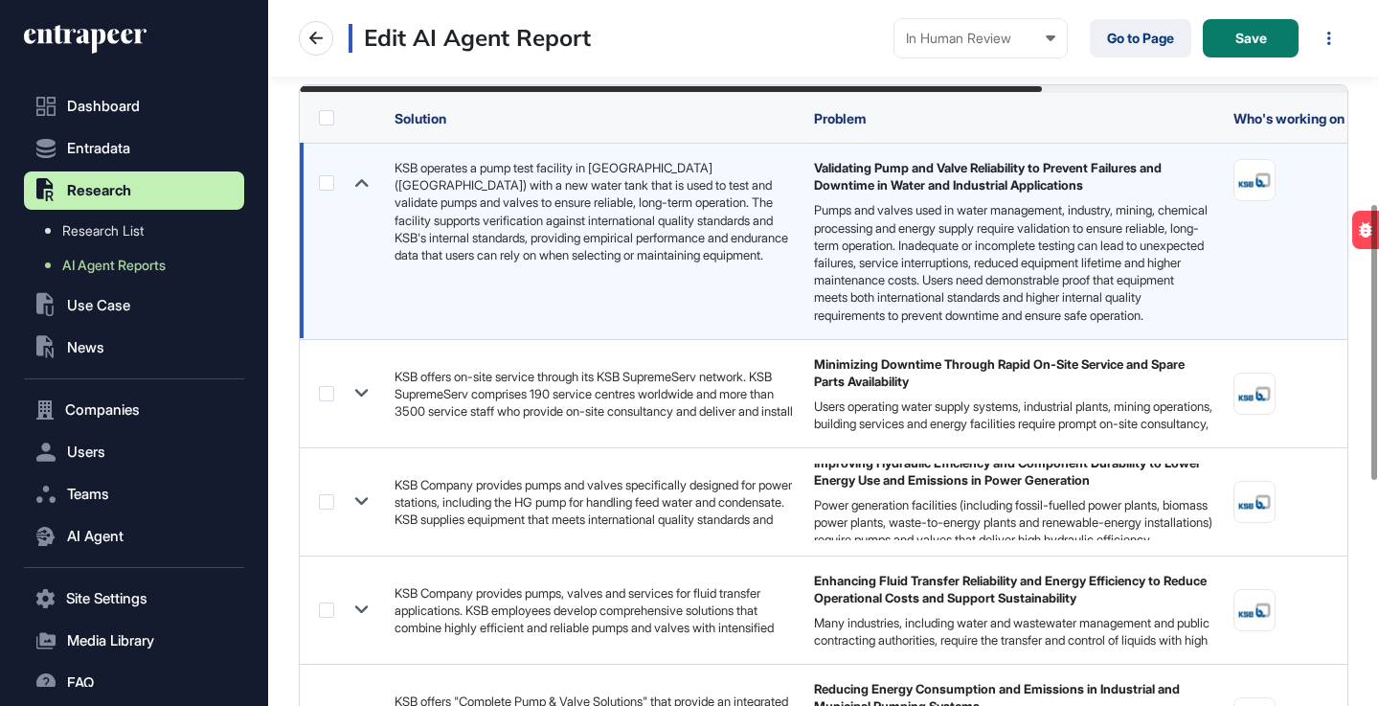
click at [324, 185] on label at bounding box center [326, 182] width 15 height 15
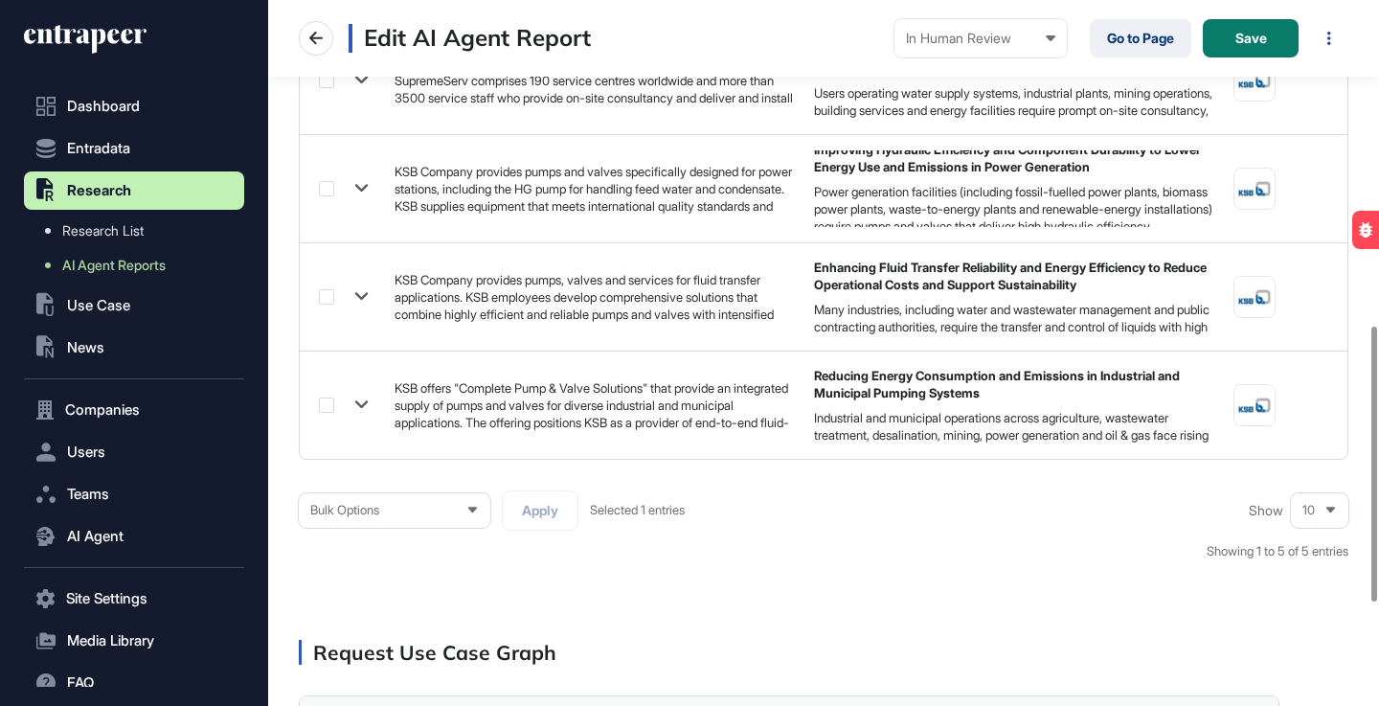
scroll to position [1099, 0]
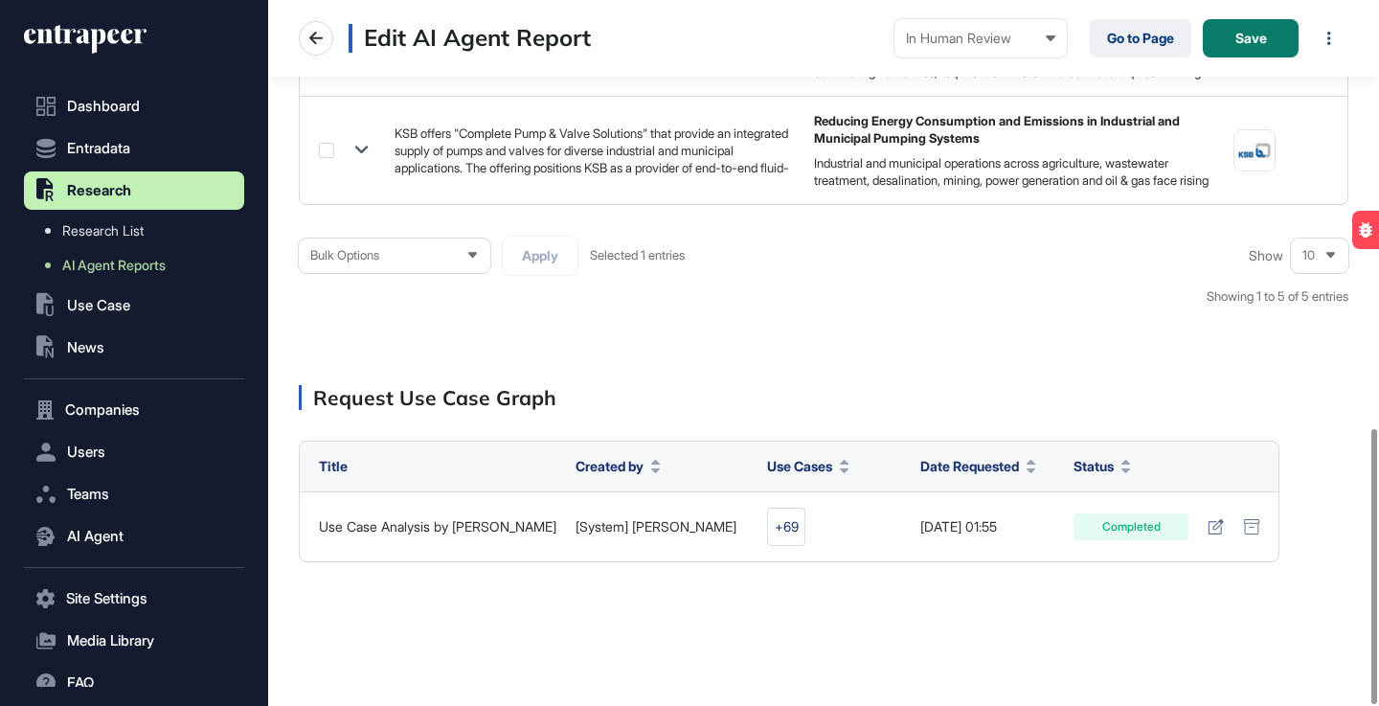
click at [473, 257] on icon at bounding box center [473, 255] width 12 height 12
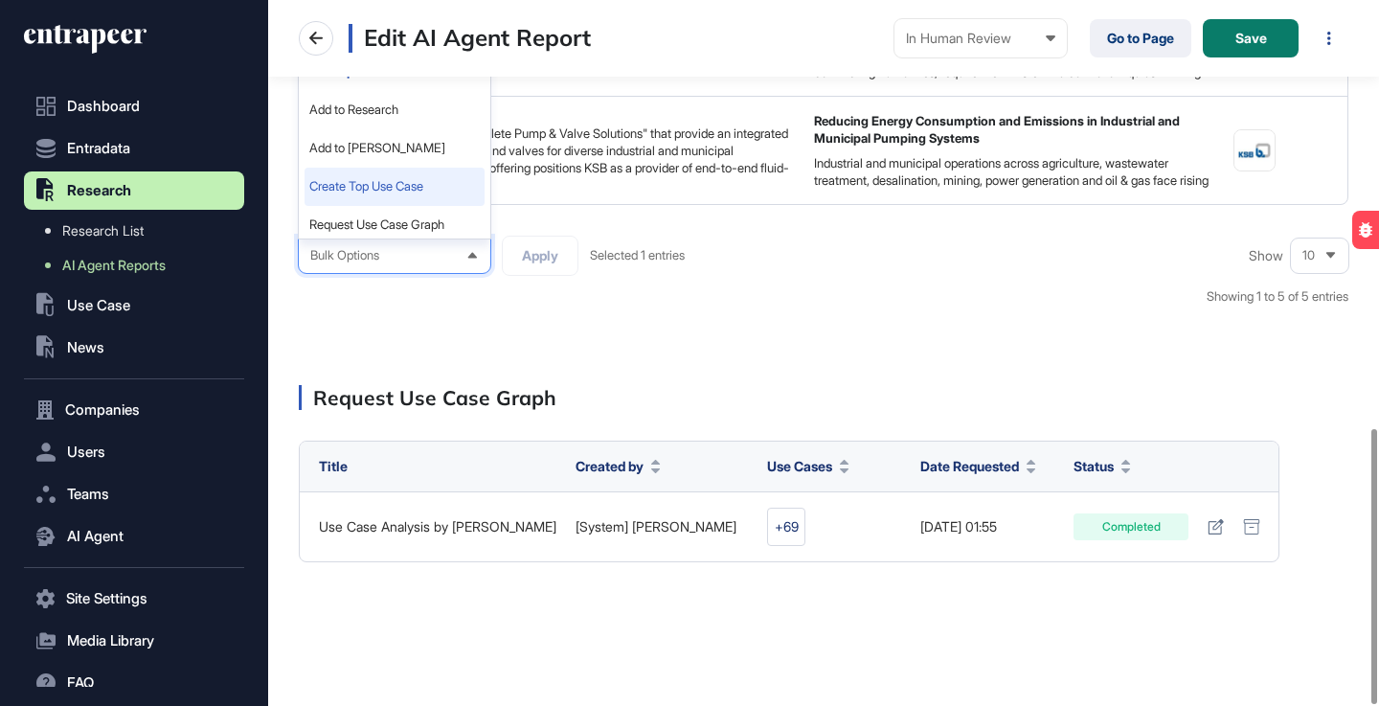
click at [420, 190] on li "Create Top Use Case" at bounding box center [395, 187] width 180 height 38
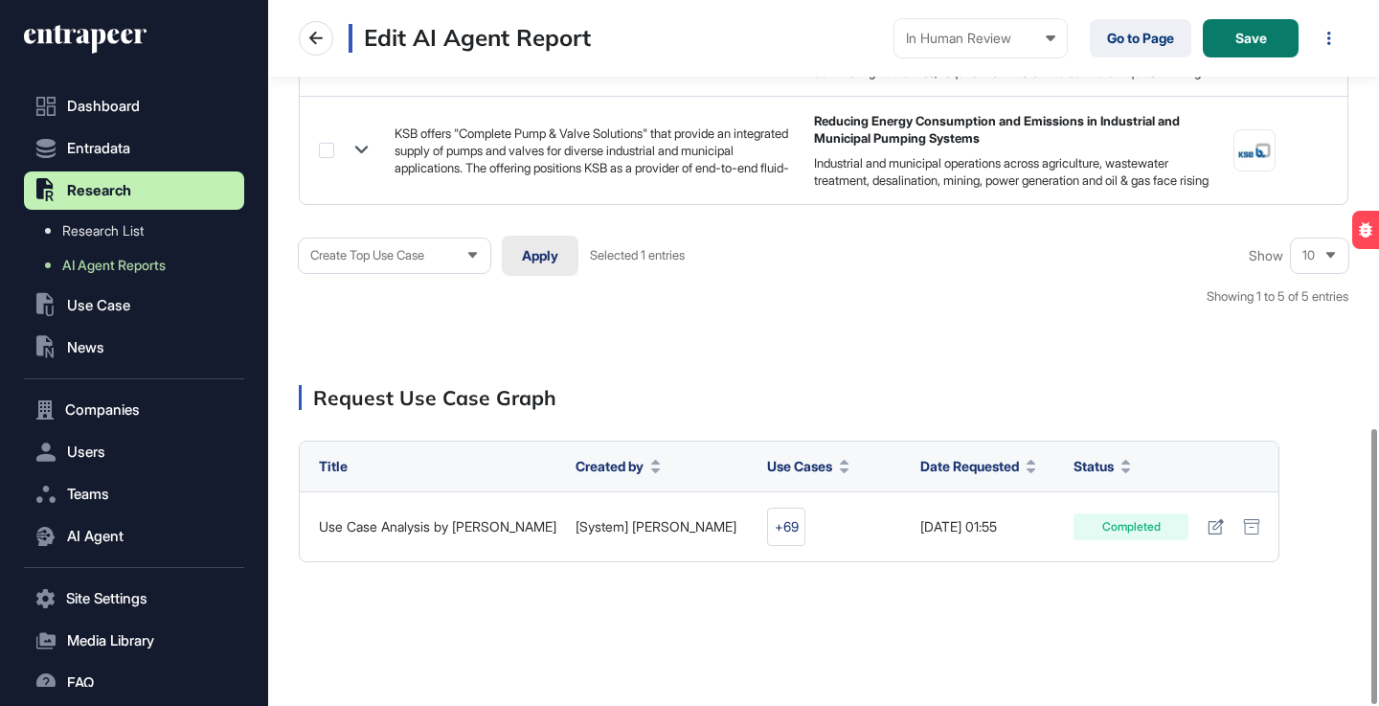
click at [531, 259] on button "Apply" at bounding box center [540, 256] width 77 height 40
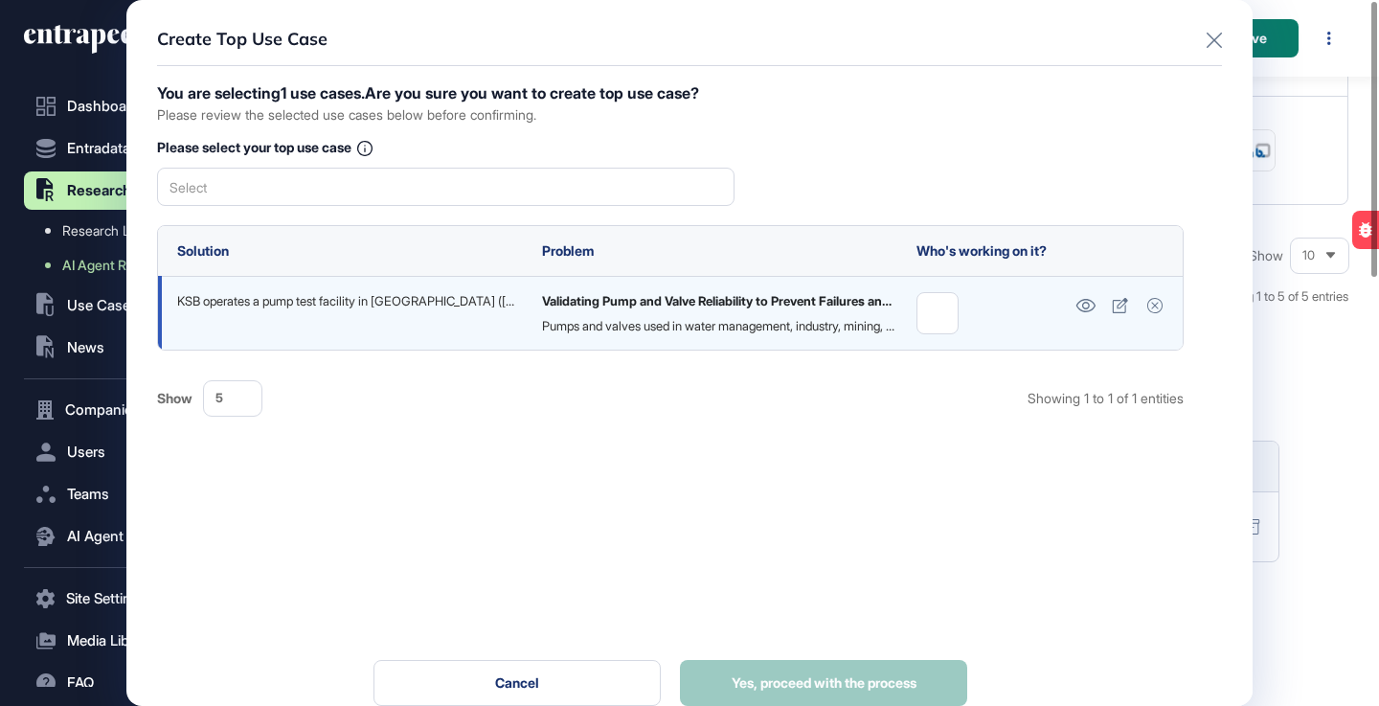
scroll to position [0, 0]
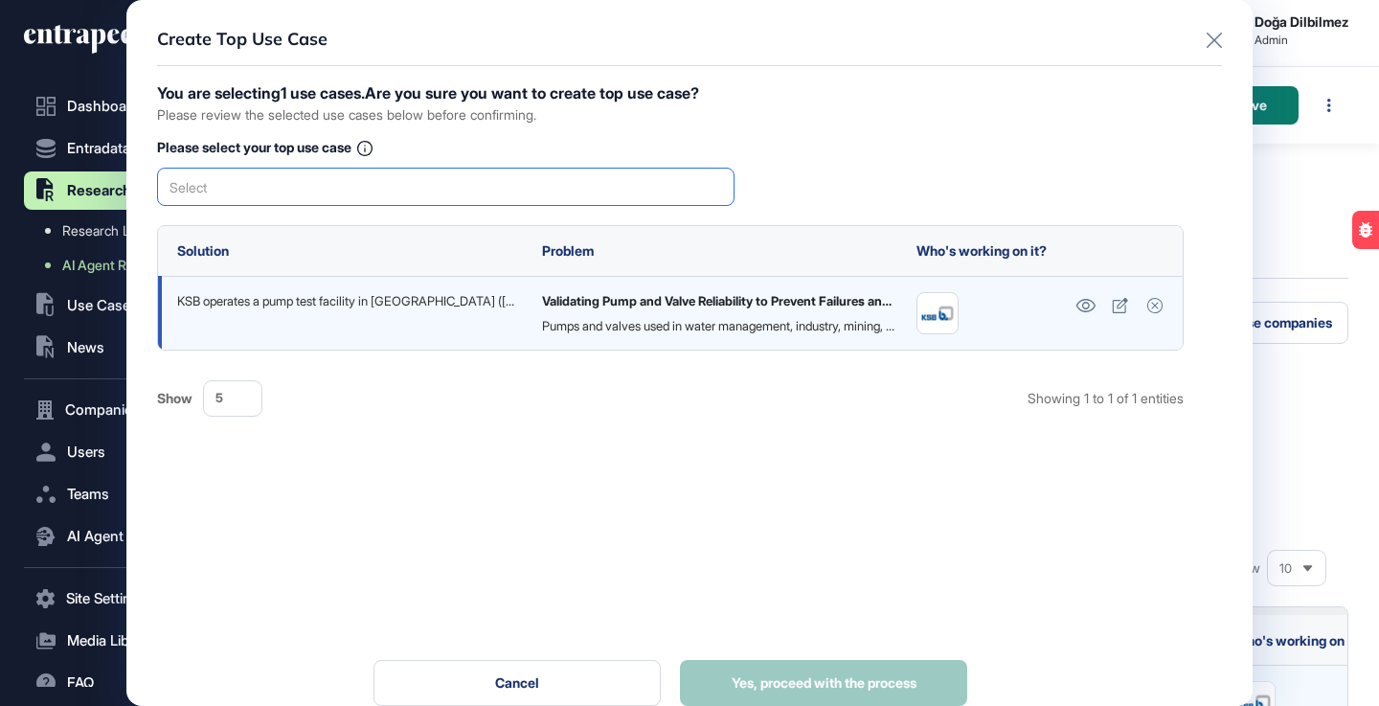
click at [503, 179] on div "Select" at bounding box center [446, 187] width 578 height 38
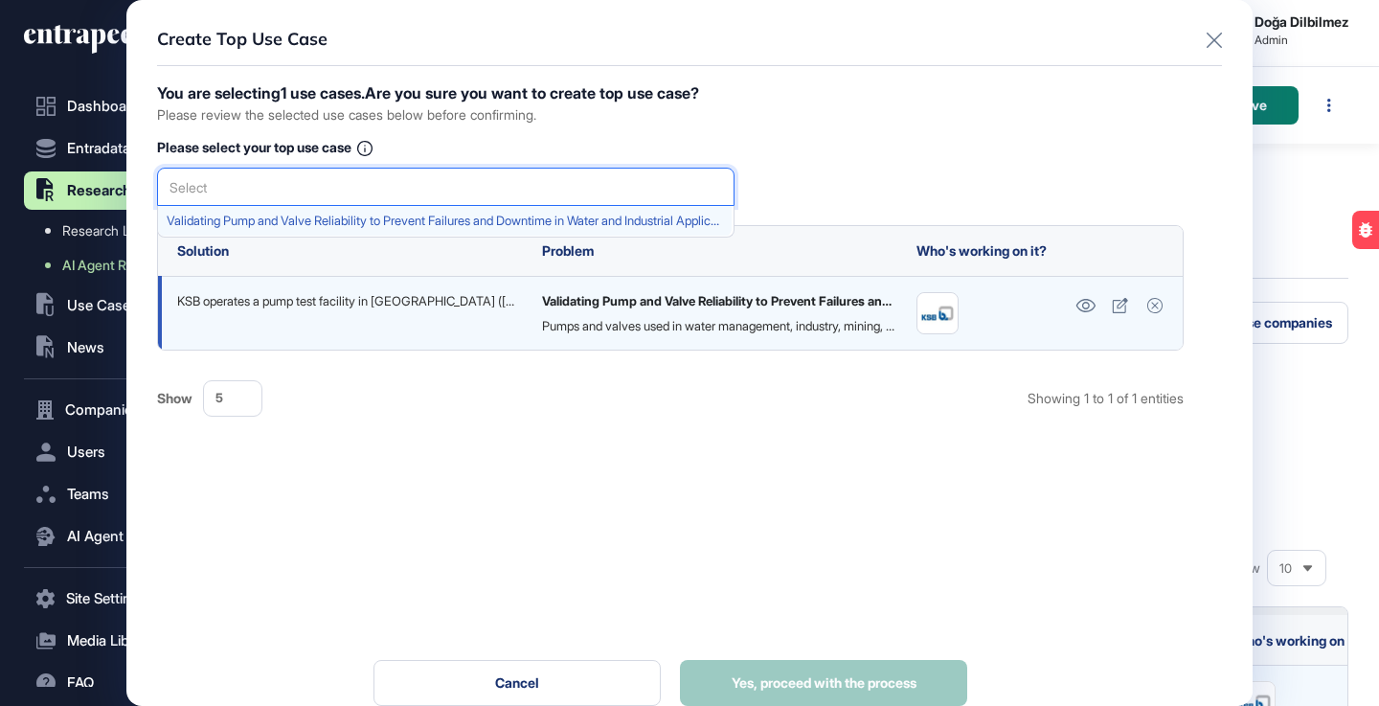
click at [414, 222] on span "Validating Pump and Valve Reliability to Prevent Failures and Downtime in Water…" at bounding box center [445, 221] width 557 height 14
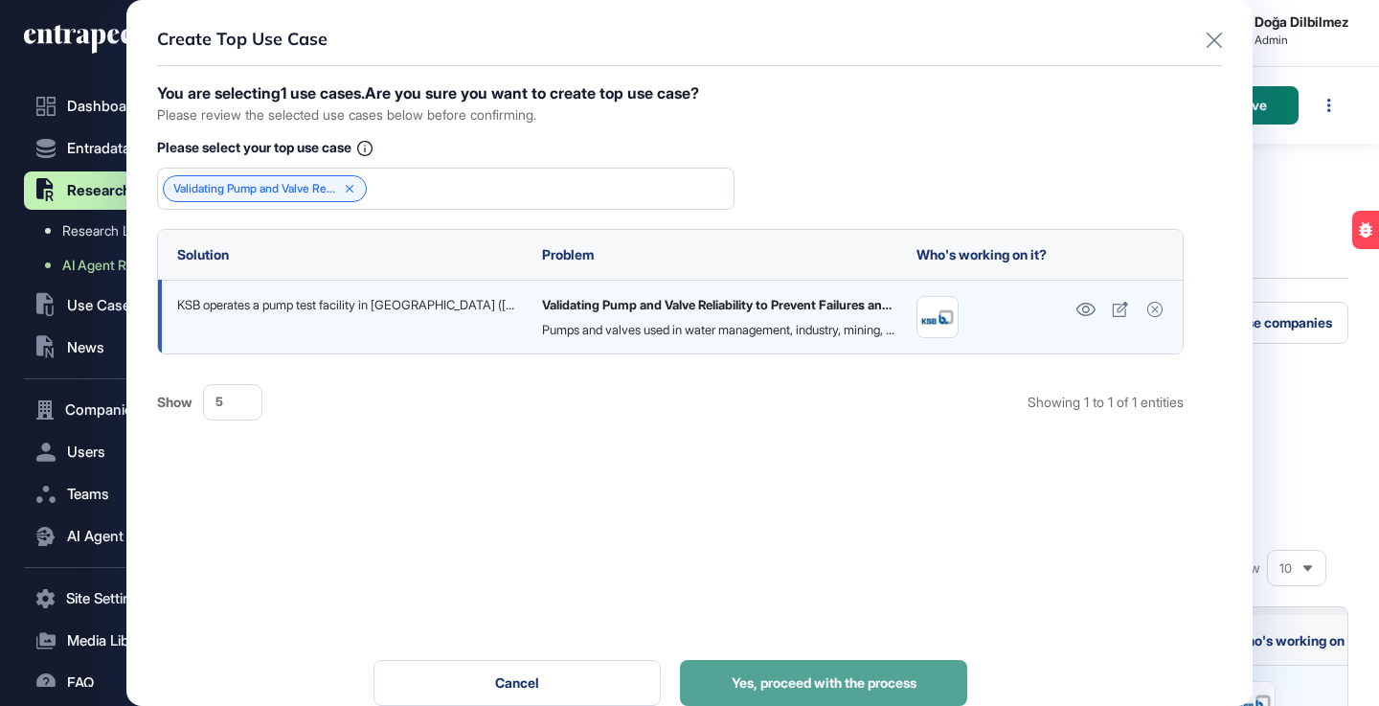
click at [812, 662] on button "Yes, proceed with the process" at bounding box center [823, 683] width 287 height 46
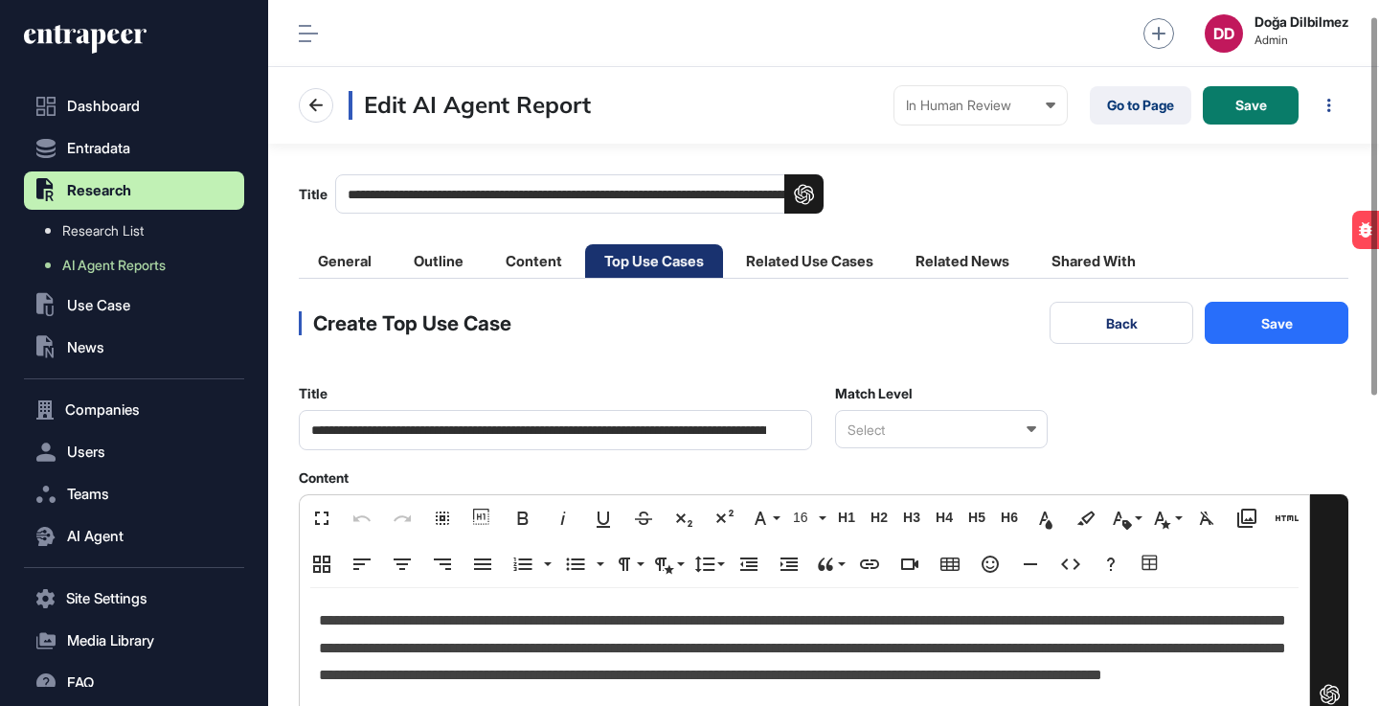
scroll to position [122, 0]
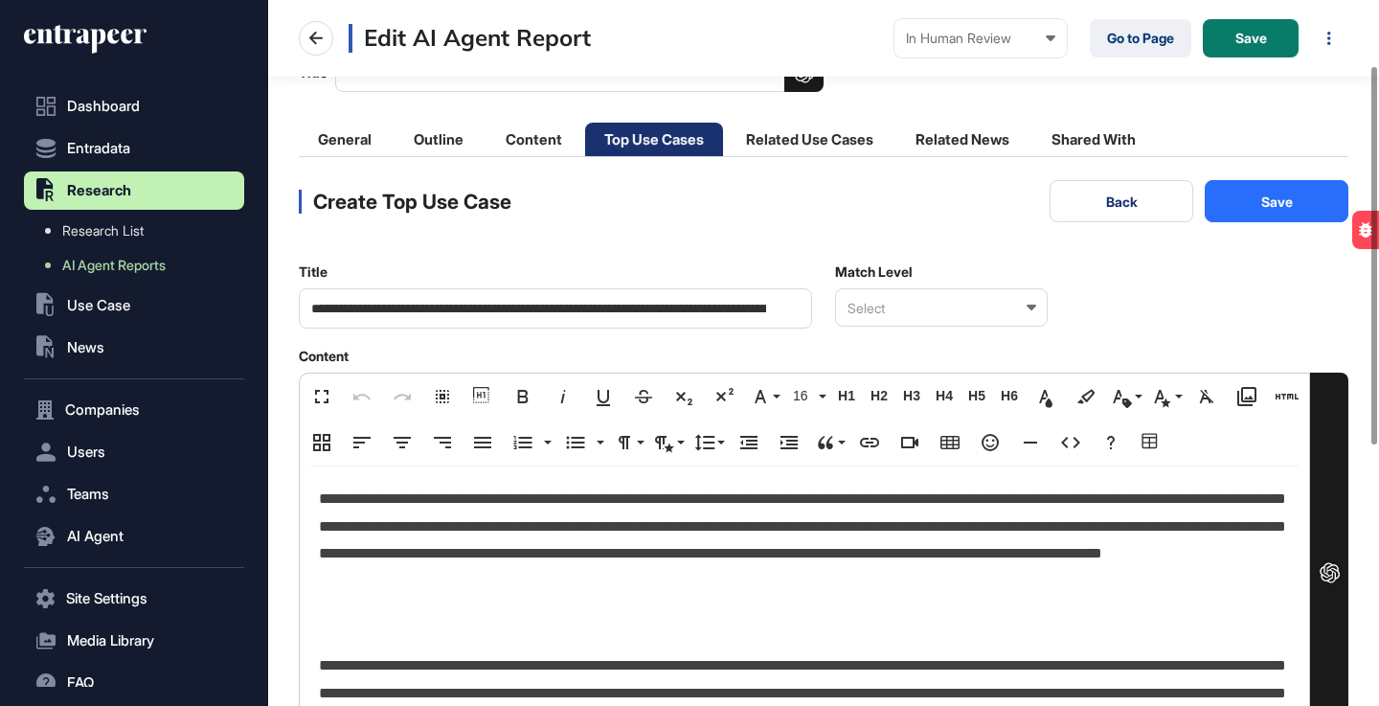
click at [1022, 299] on div "Select" at bounding box center [941, 307] width 213 height 38
click at [939, 372] on div "Relevant" at bounding box center [940, 371] width 209 height 30
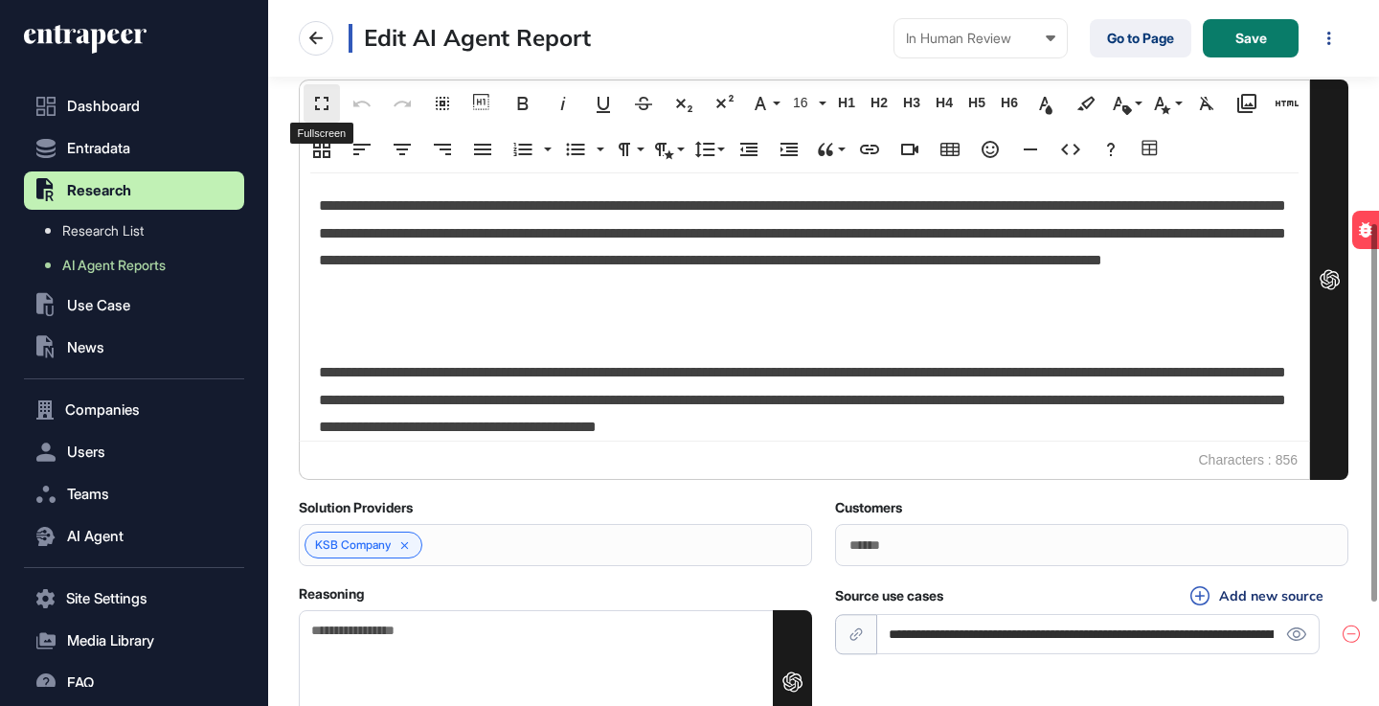
click at [333, 113] on button "Fullscreen" at bounding box center [322, 103] width 36 height 38
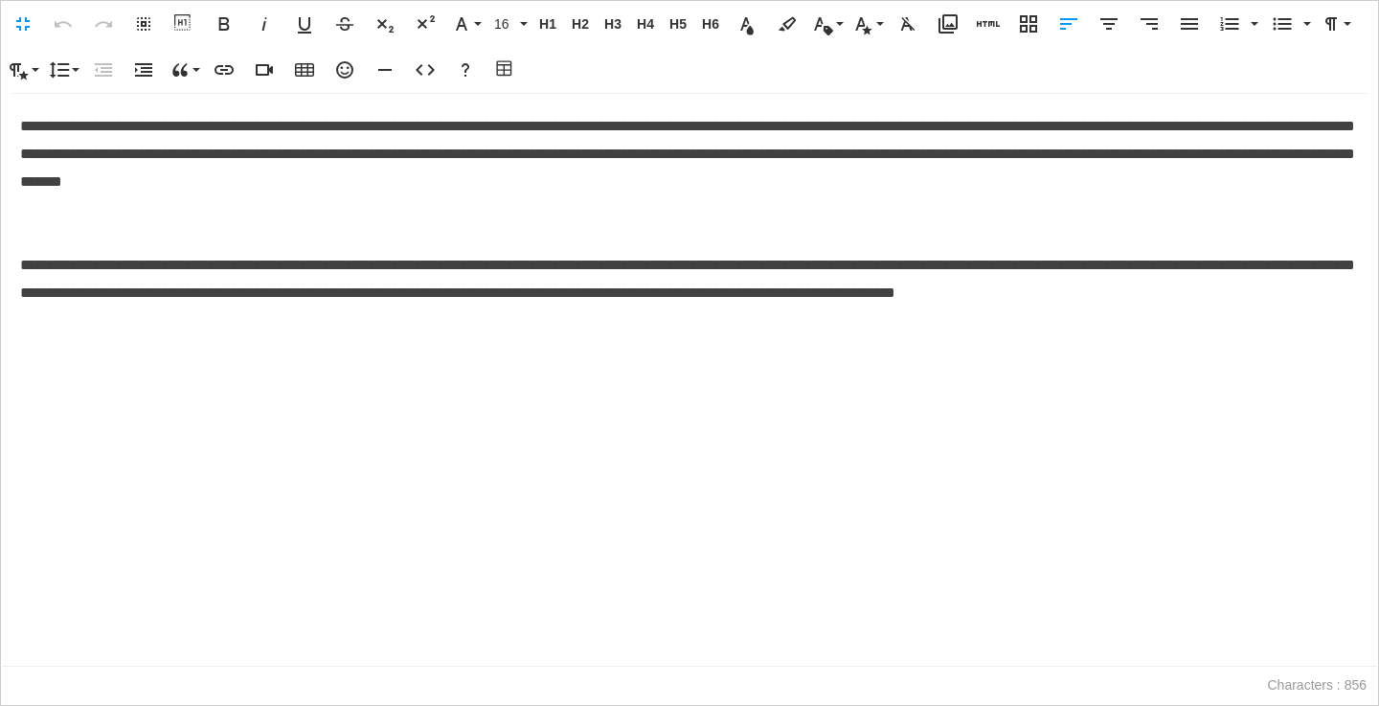
scroll to position [1, 9]
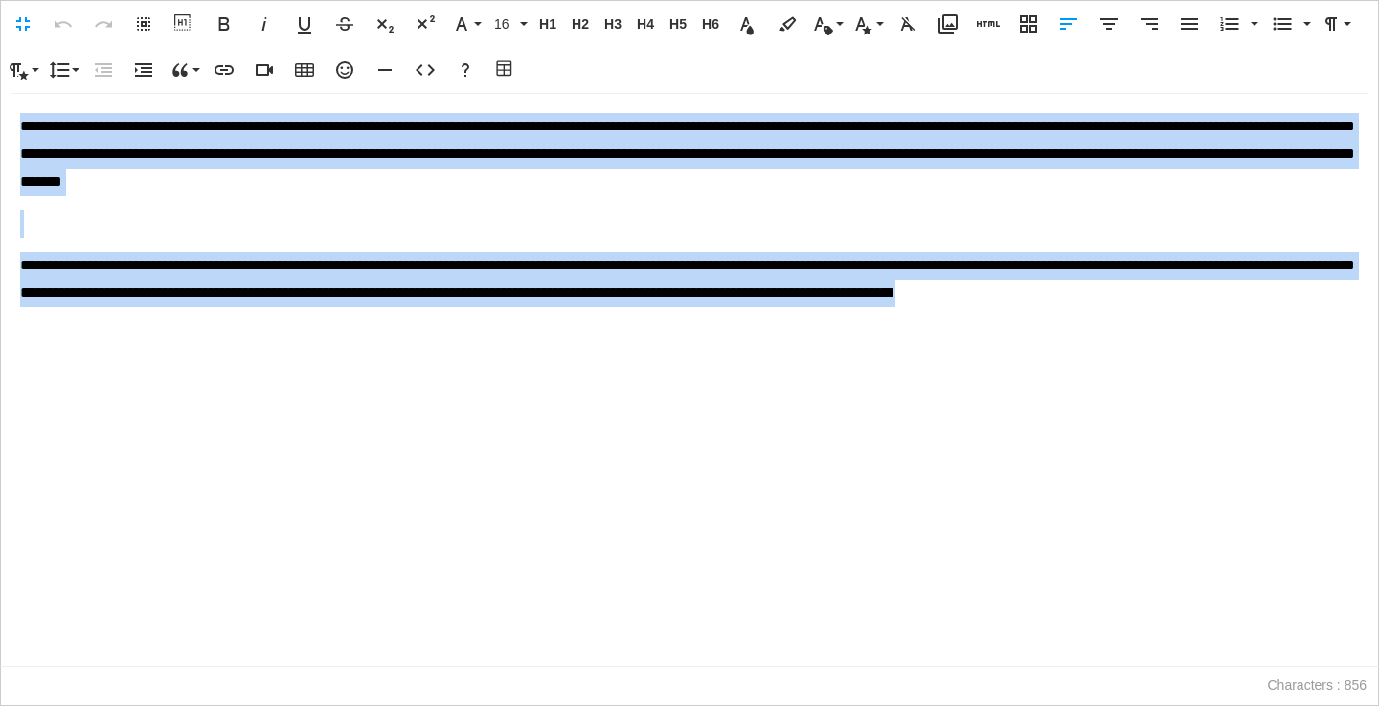
drag, startPoint x: 19, startPoint y: 123, endPoint x: 131, endPoint y: 341, distance: 245.5
click at [131, 341] on div "**********" at bounding box center [690, 380] width 1378 height 572
copy div "**********"
click at [80, 226] on p at bounding box center [689, 224] width 1339 height 28
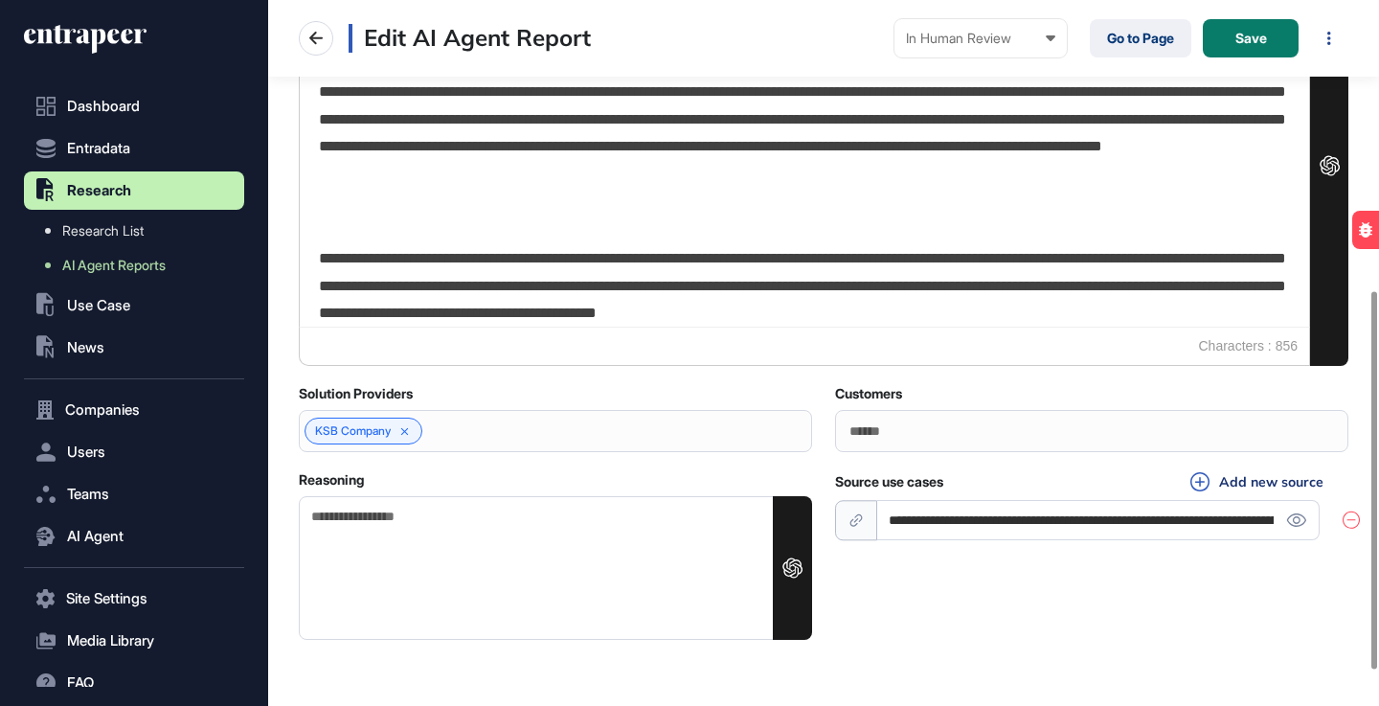
scroll to position [606, 0]
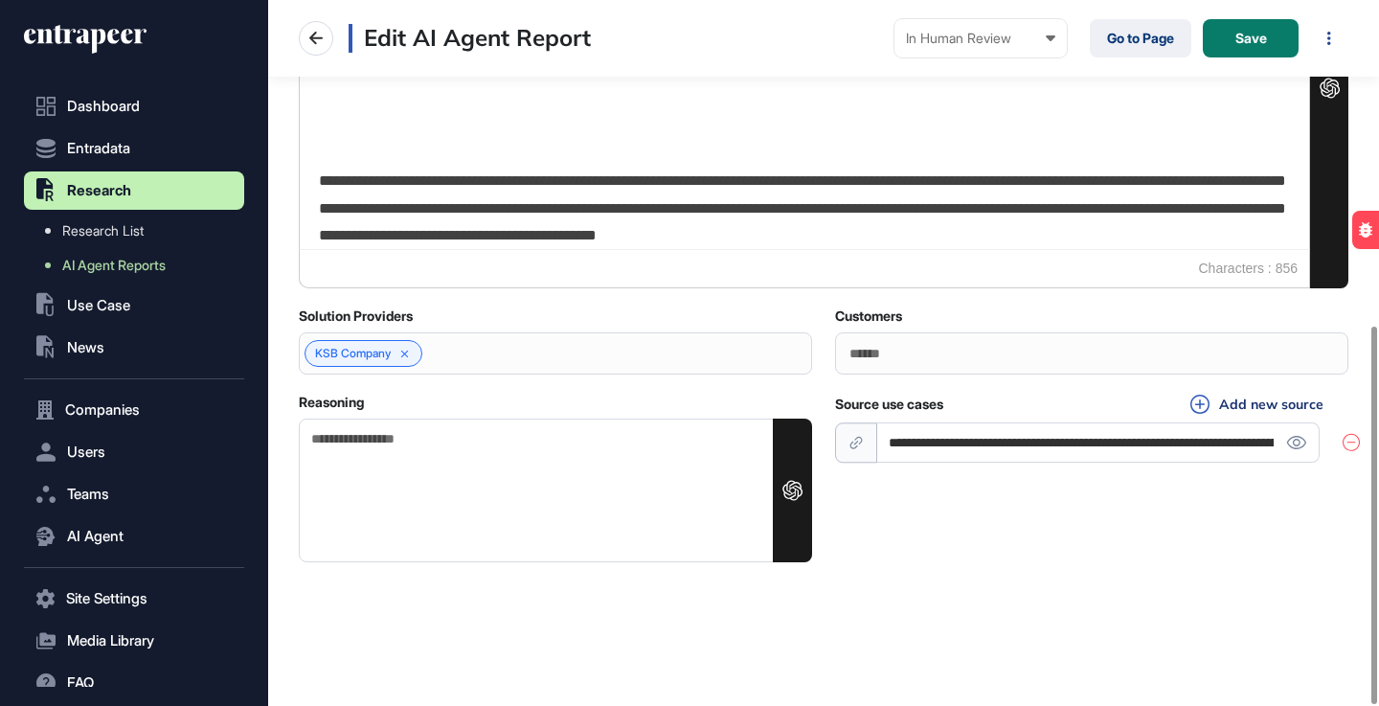
click at [417, 458] on textarea "Reasoning" at bounding box center [555, 491] width 513 height 144
paste textarea "**********"
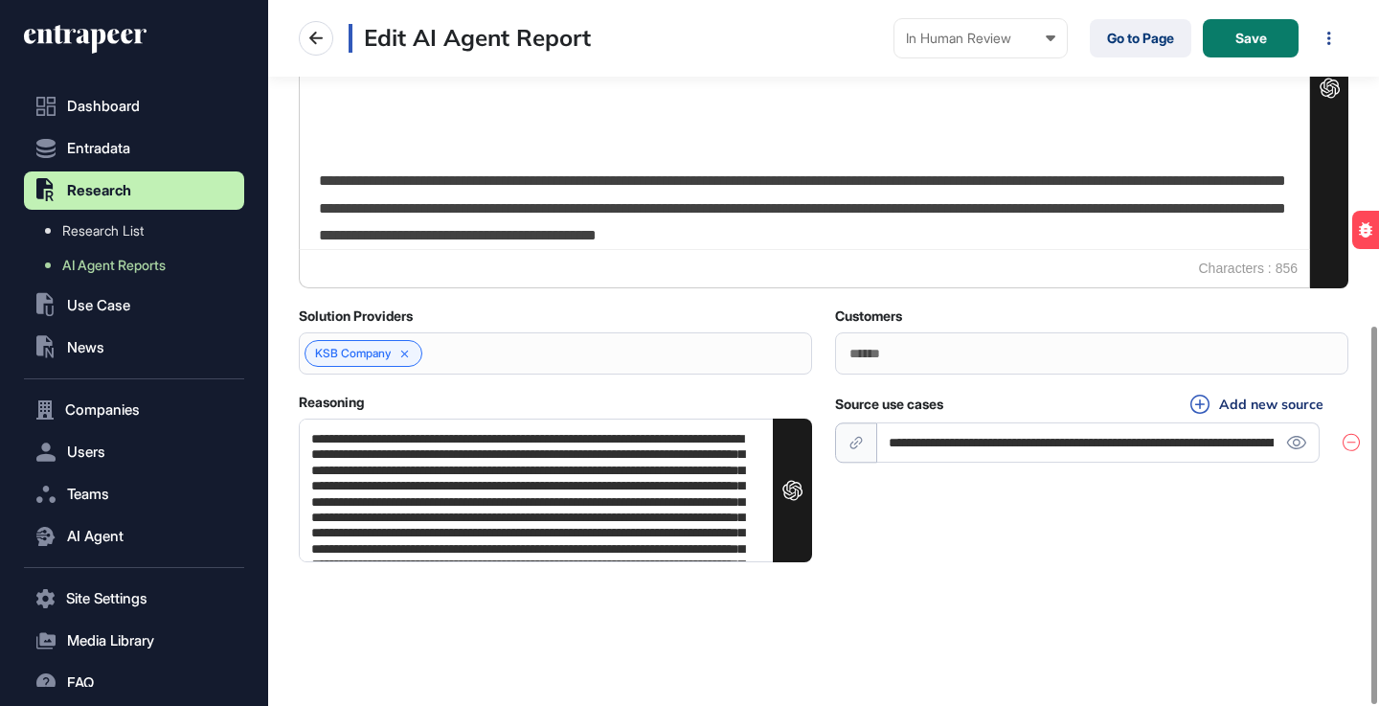
scroll to position [74, 0]
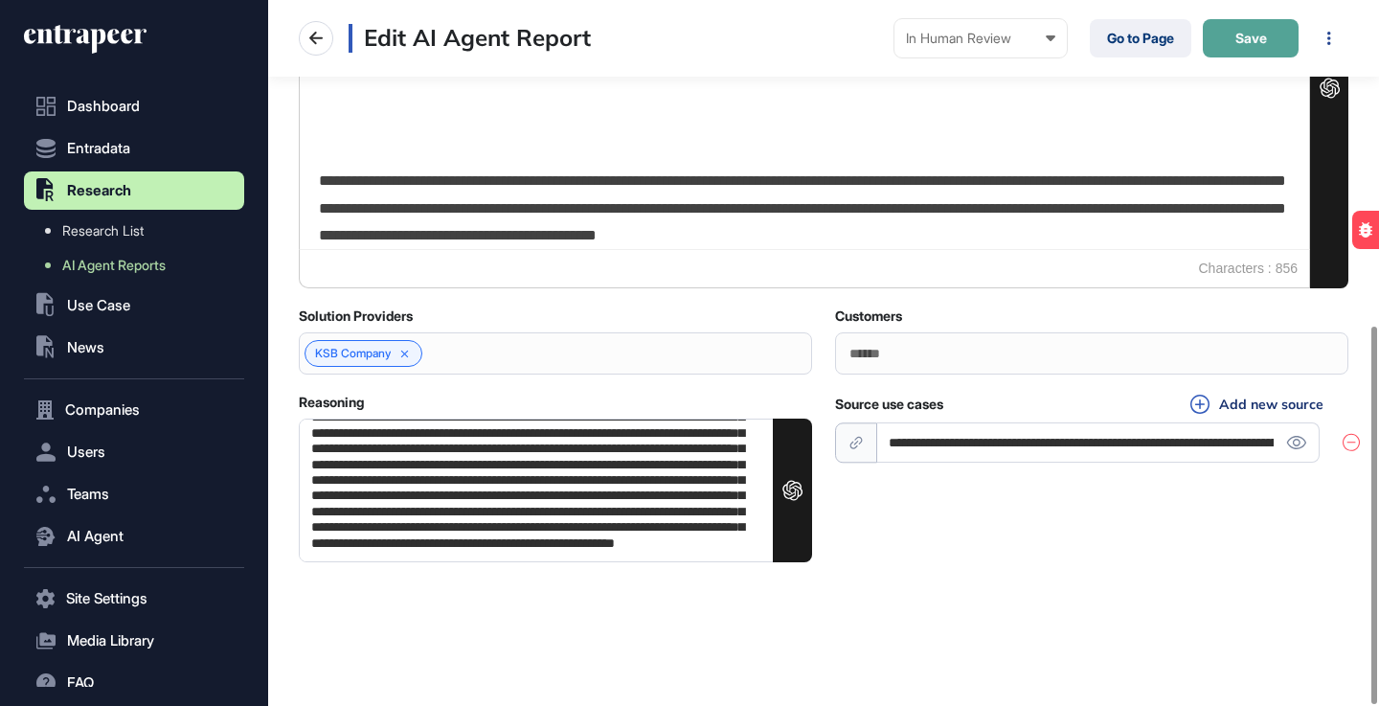
type textarea "**********"
click at [1252, 48] on button "Save" at bounding box center [1251, 38] width 96 height 38
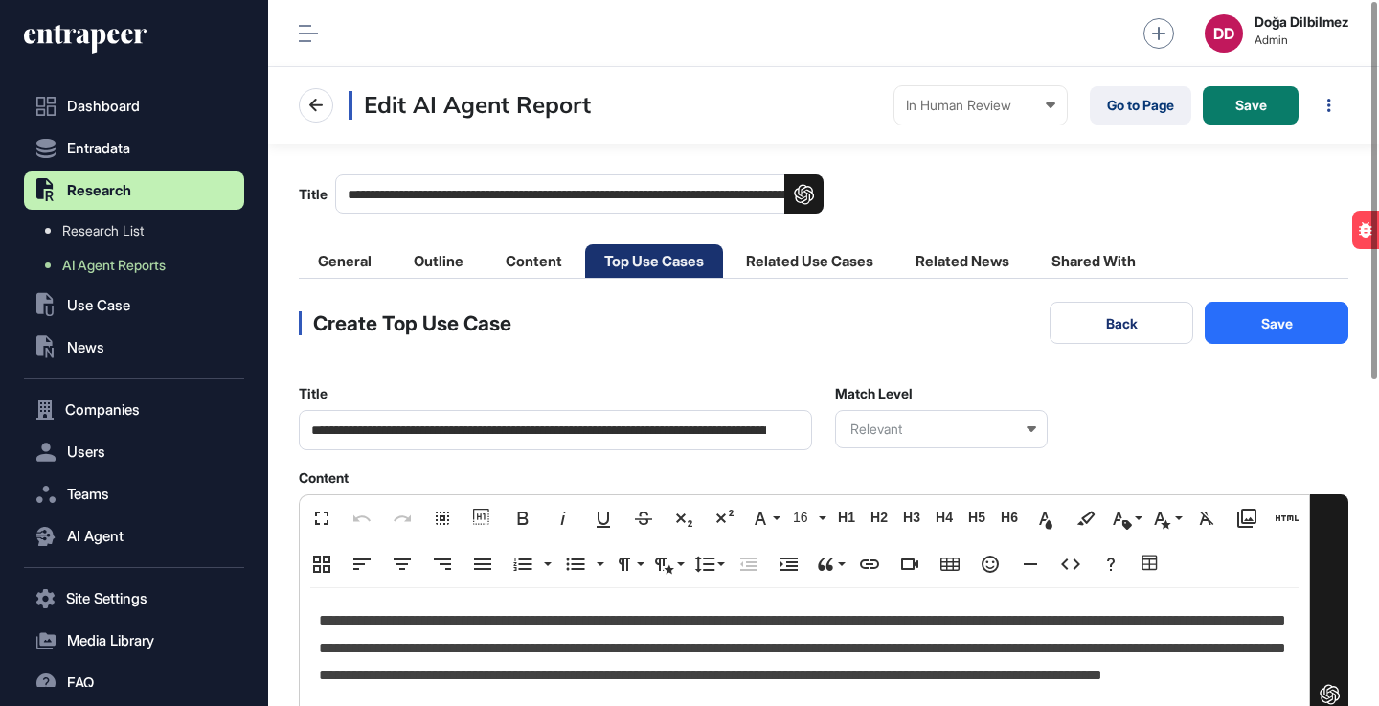
click at [1302, 326] on button "Save" at bounding box center [1277, 323] width 144 height 42
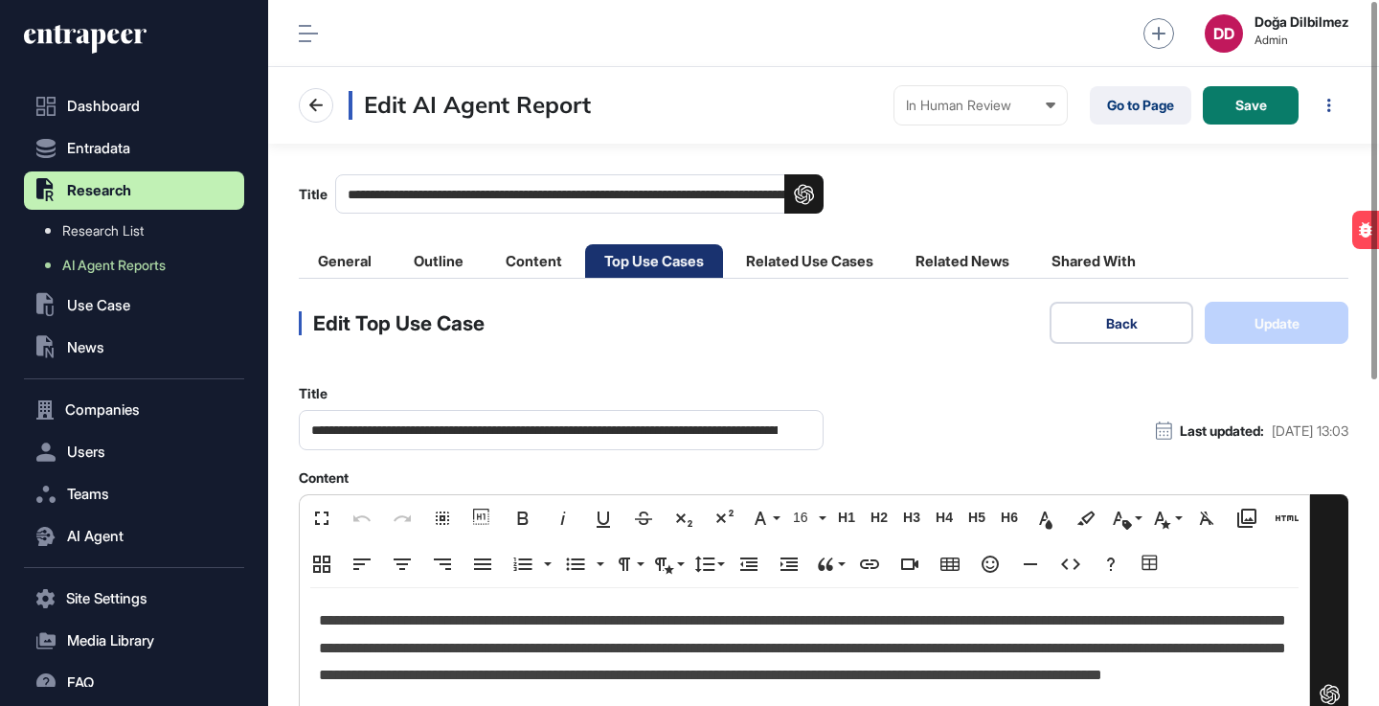
click at [1140, 309] on button "Back" at bounding box center [1122, 323] width 144 height 42
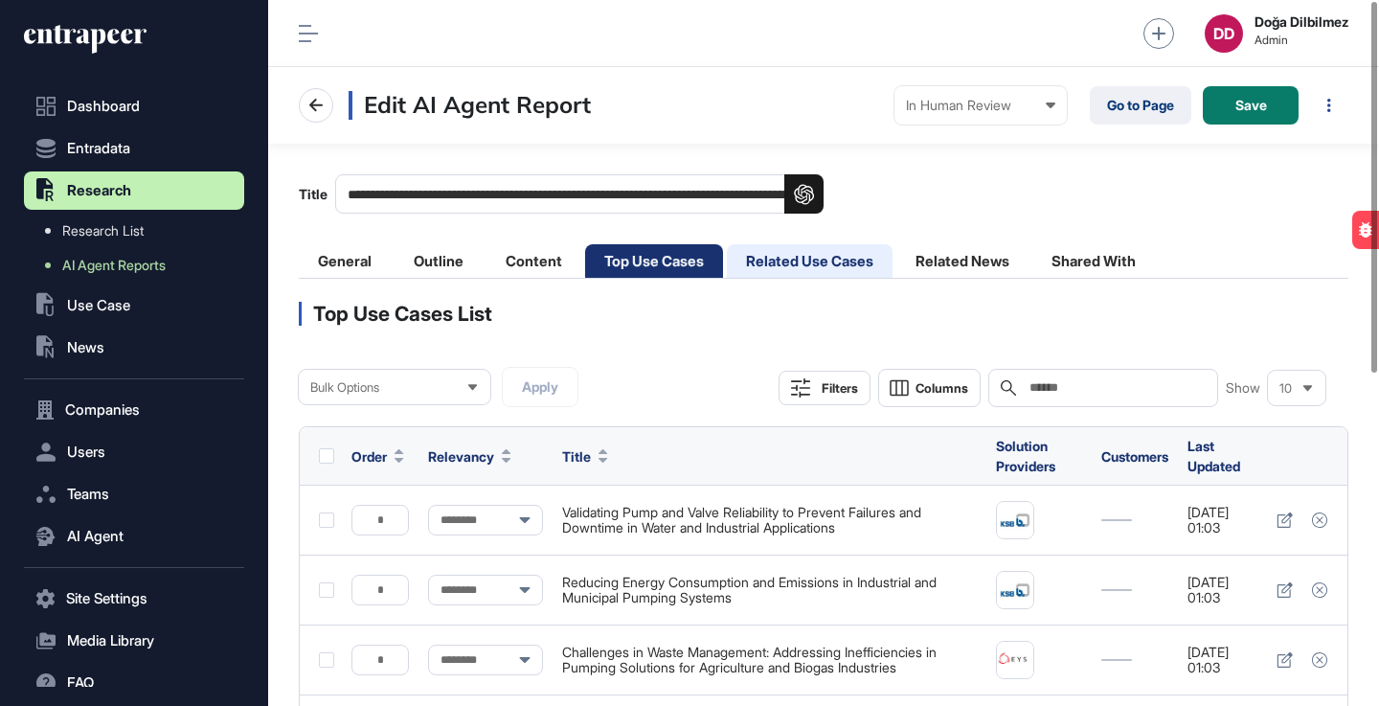
click at [851, 261] on li "Related Use Cases" at bounding box center [810, 261] width 166 height 34
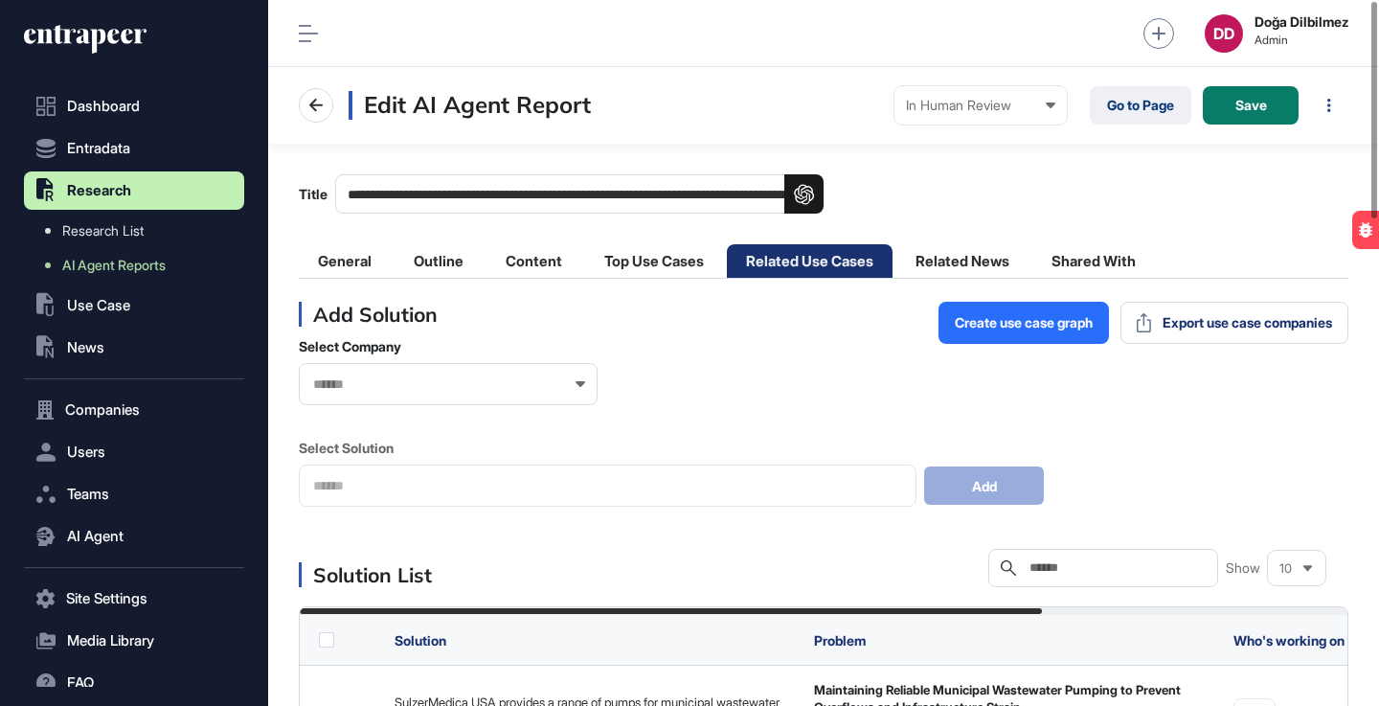
click at [1093, 583] on div "Search" at bounding box center [1104, 568] width 230 height 38
click at [1082, 560] on input "text" at bounding box center [1117, 567] width 178 height 15
paste input "**********"
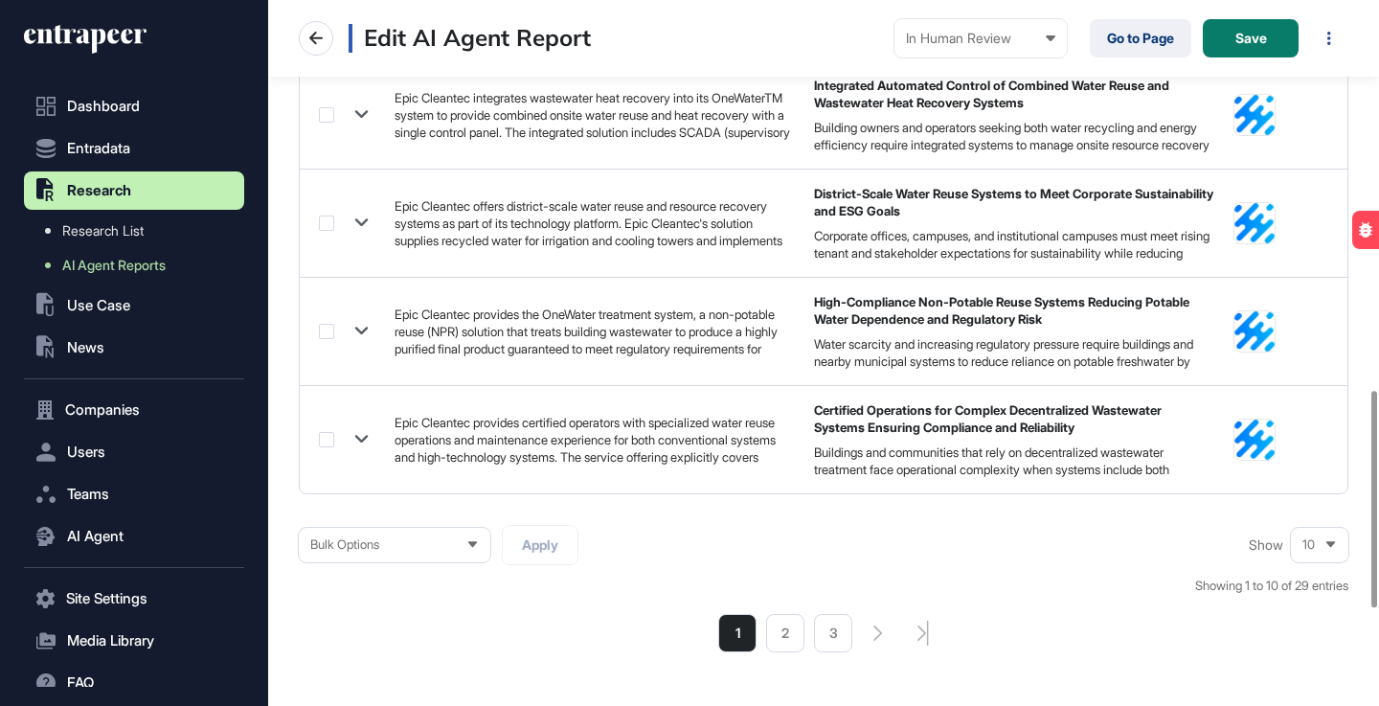
scroll to position [1268, 0]
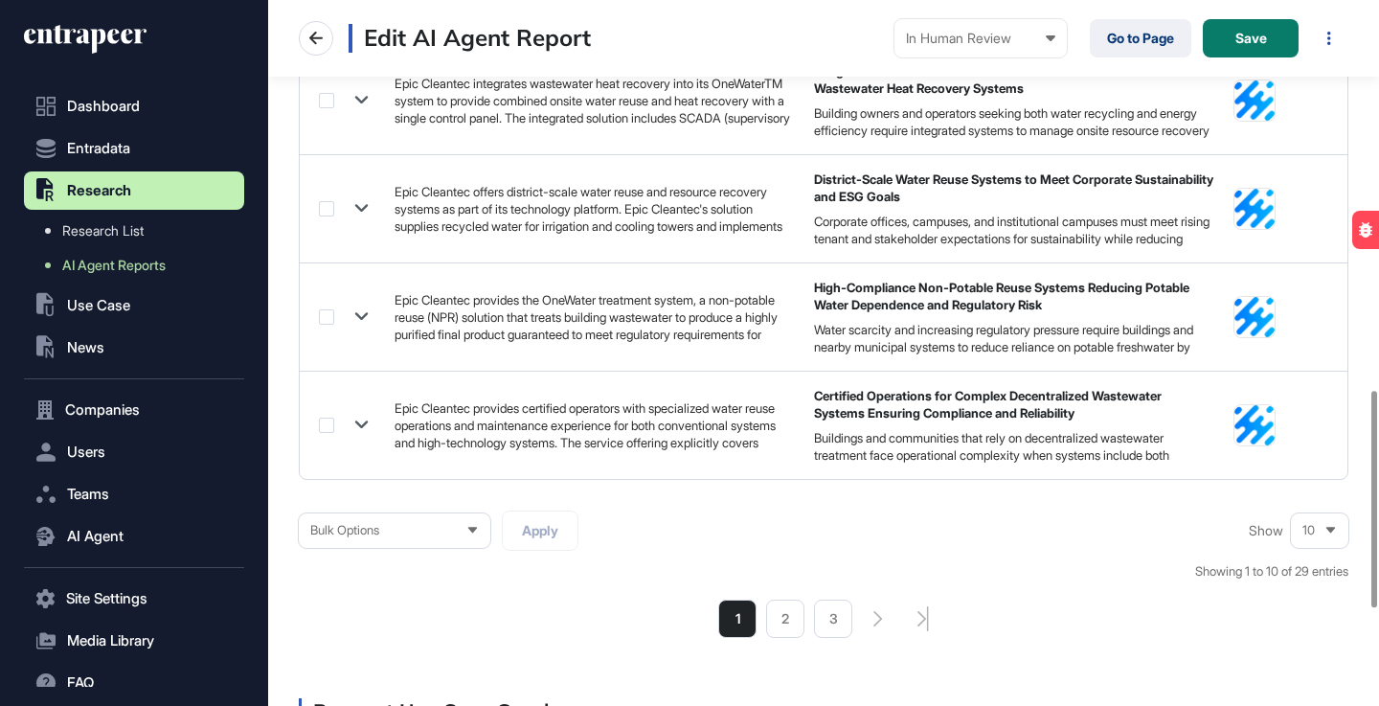
type input "**********"
click at [1338, 529] on div "10" at bounding box center [1319, 530] width 57 height 37
click at [1319, 465] on li "50" at bounding box center [1320, 462] width 46 height 38
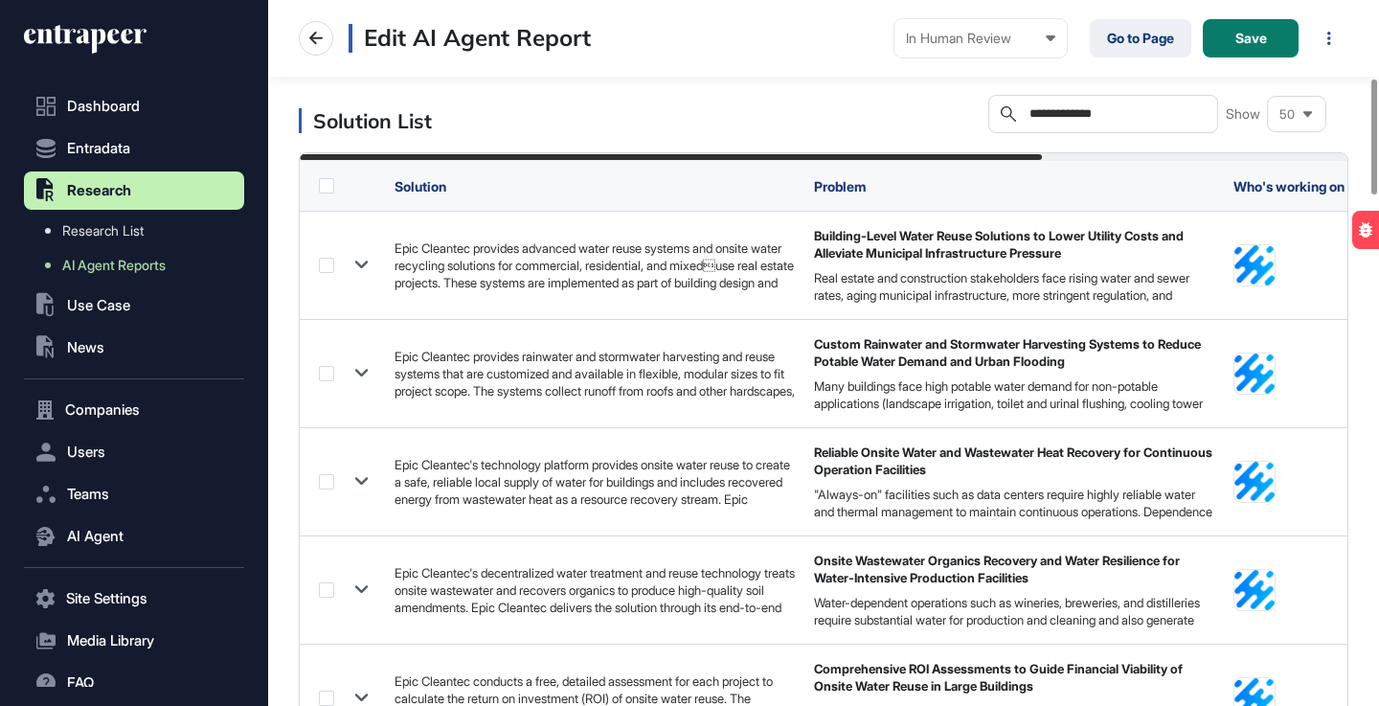
scroll to position [445, 0]
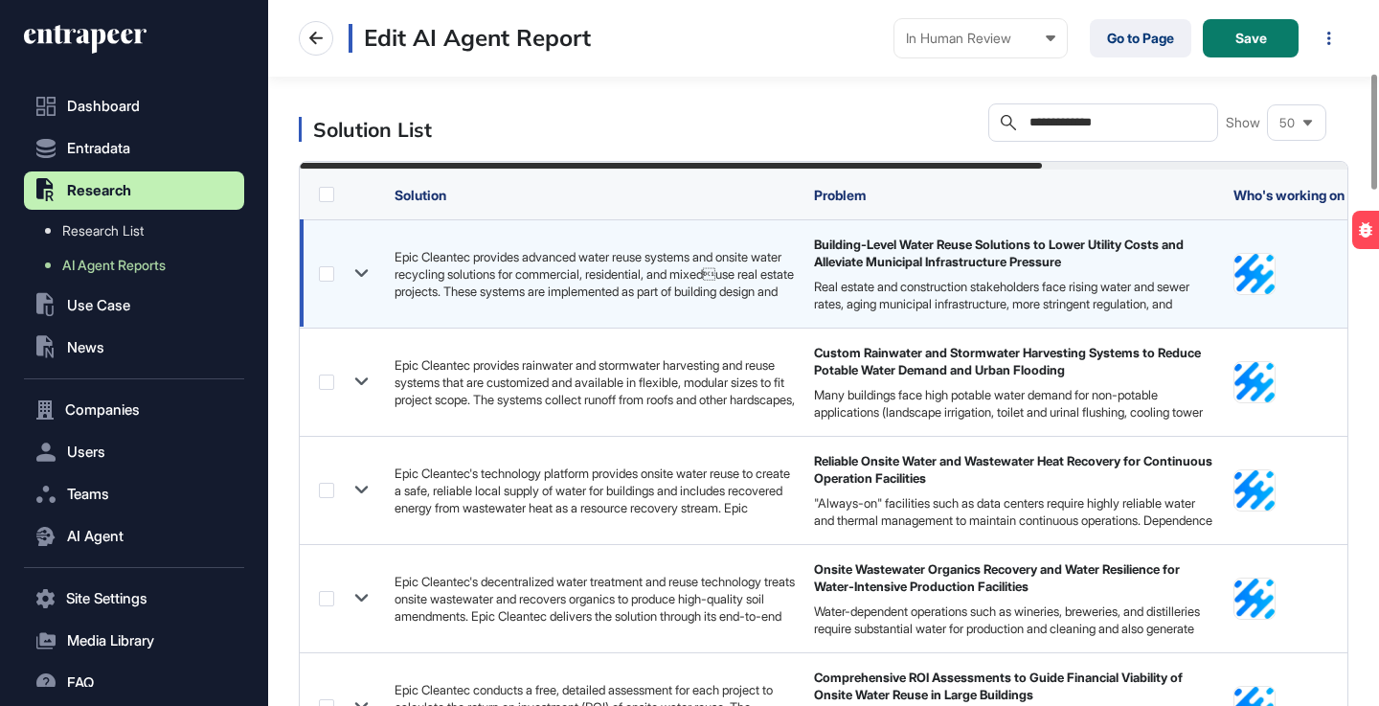
click at [366, 278] on icon at bounding box center [362, 274] width 28 height 28
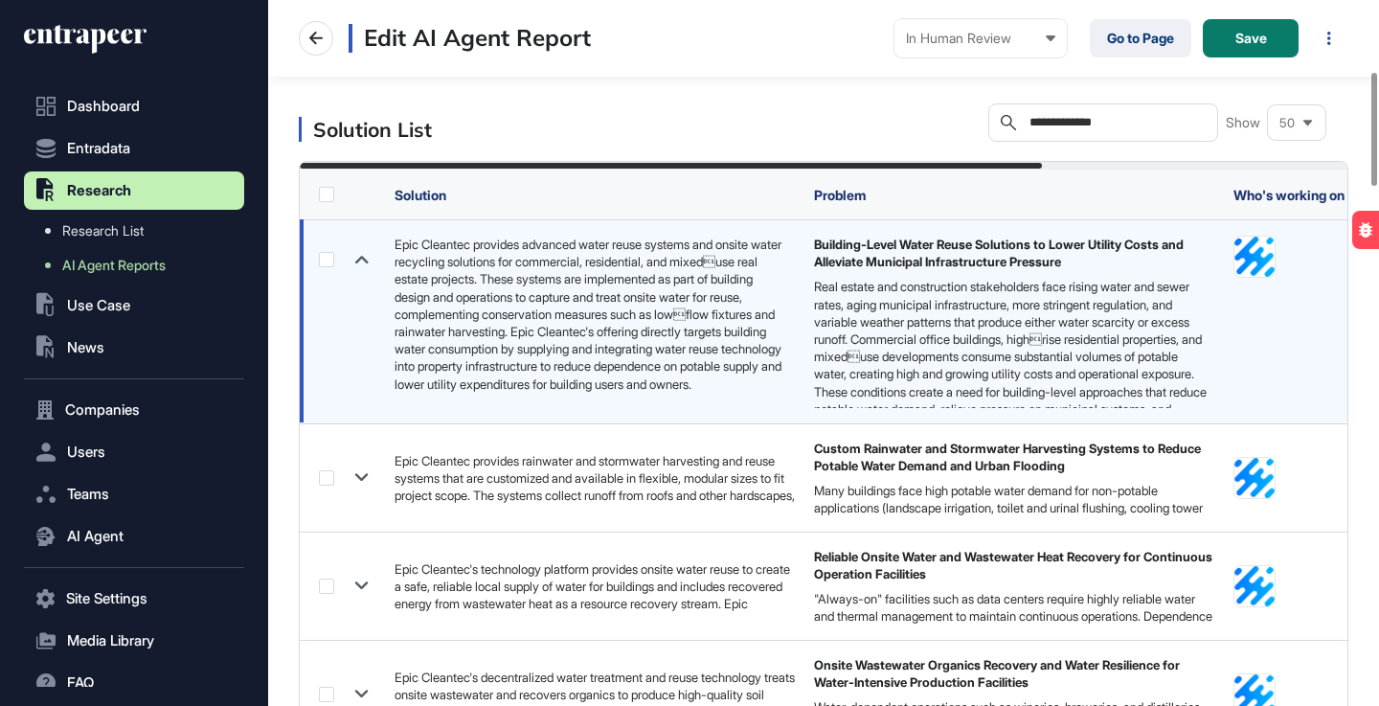
click at [364, 261] on icon at bounding box center [361, 260] width 13 height 8
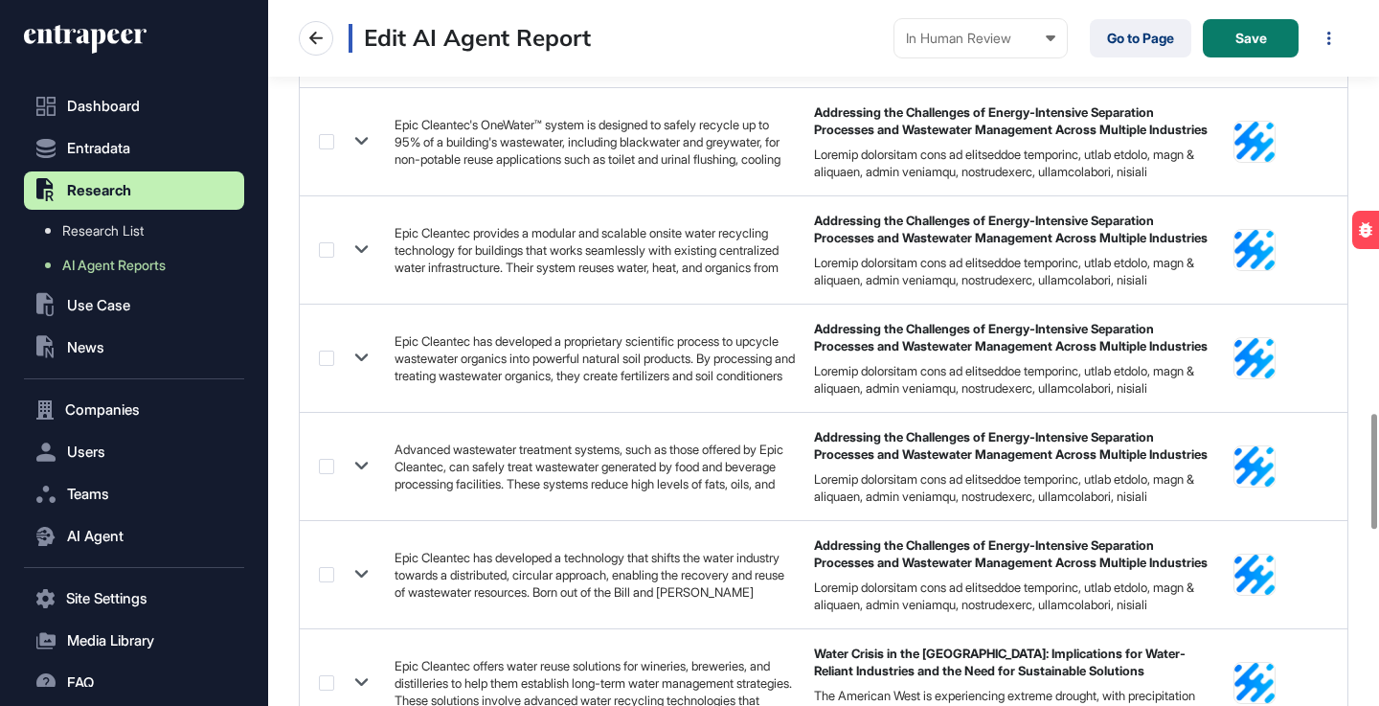
scroll to position [2528, 0]
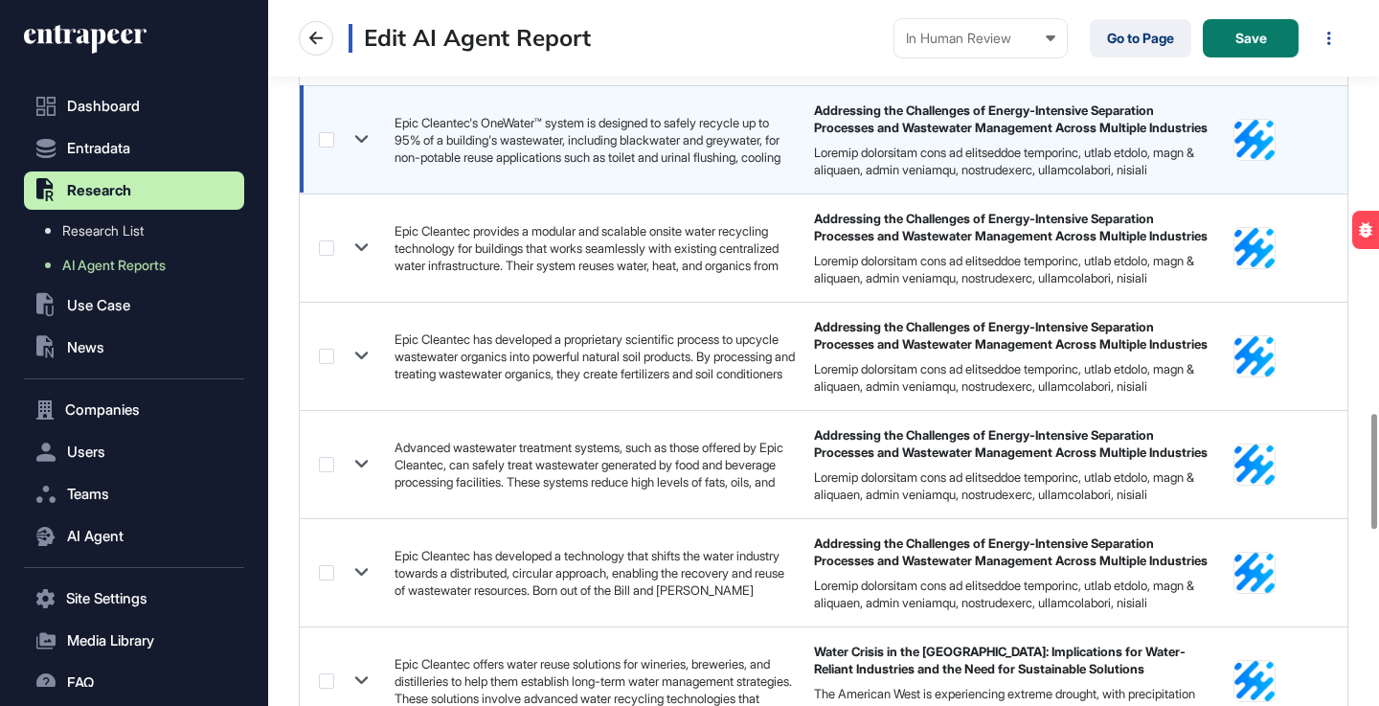
click at [364, 140] on icon at bounding box center [361, 140] width 13 height 8
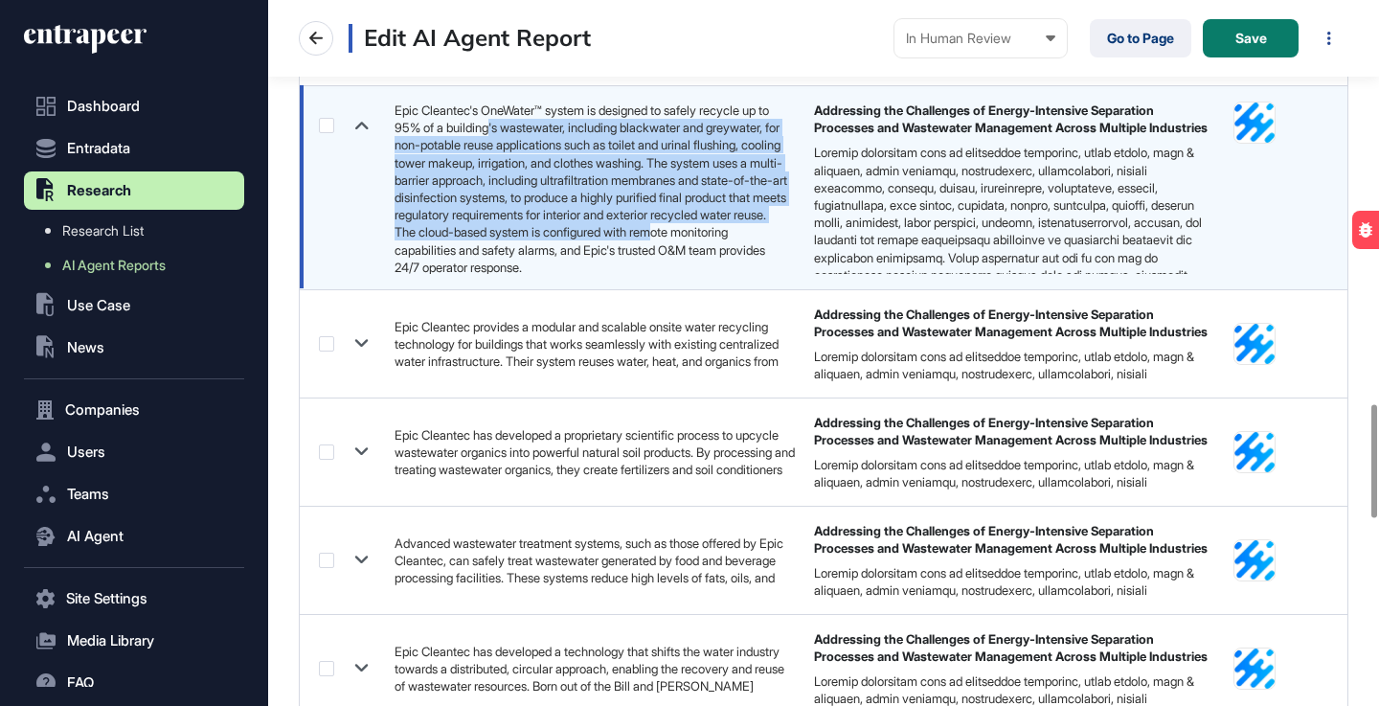
drag, startPoint x: 530, startPoint y: 129, endPoint x: 713, endPoint y: 245, distance: 216.6
click at [713, 245] on div "Epic Cleantec's OneWater™ system is designed to safely recycle up to 95% of a b…" at bounding box center [592, 189] width 395 height 174
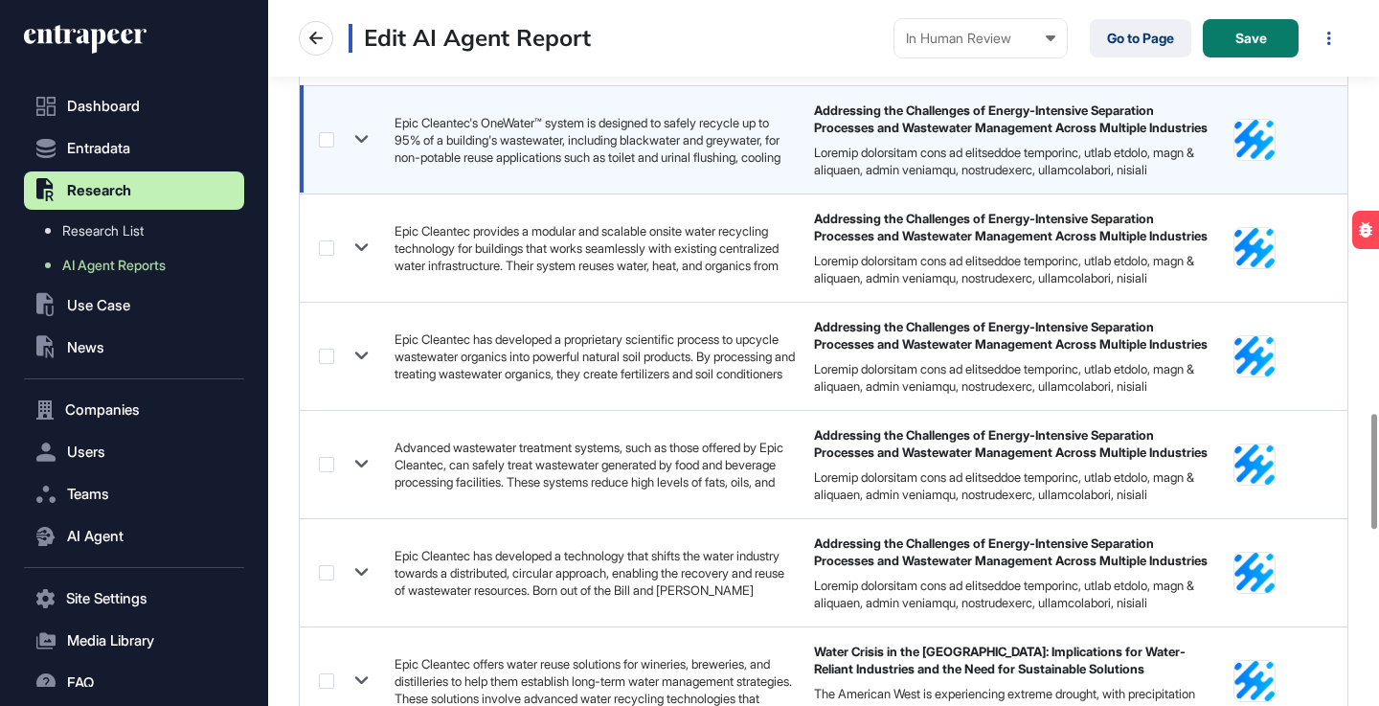
click at [893, 163] on div at bounding box center [1014, 170] width 400 height 52
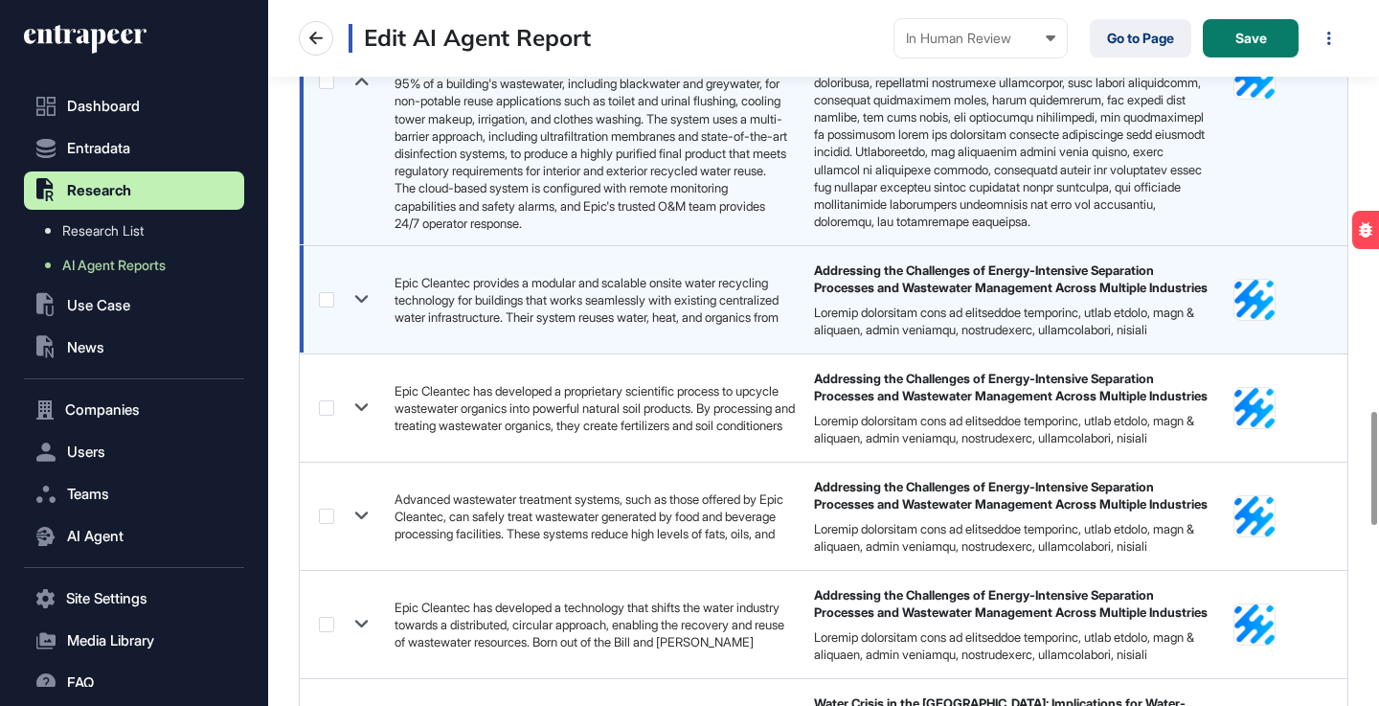
scroll to position [2575, 0]
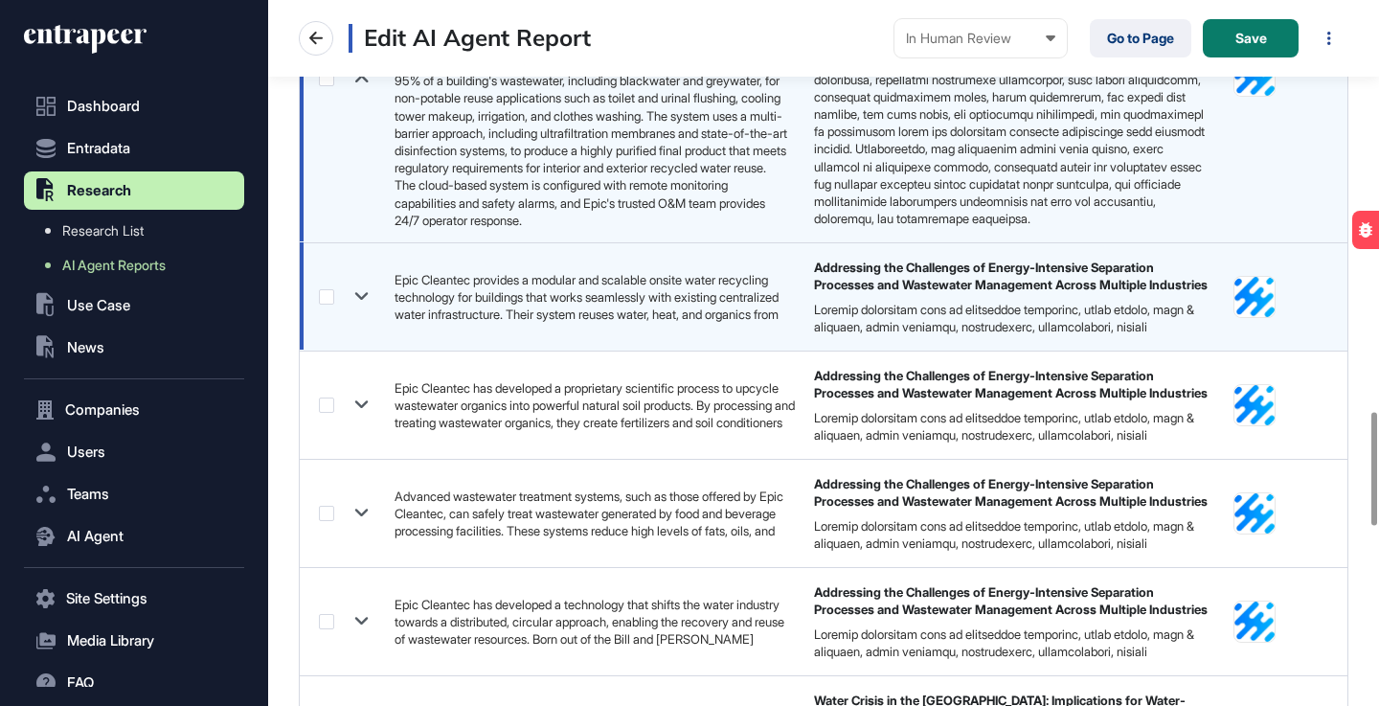
click at [367, 295] on icon at bounding box center [361, 297] width 13 height 8
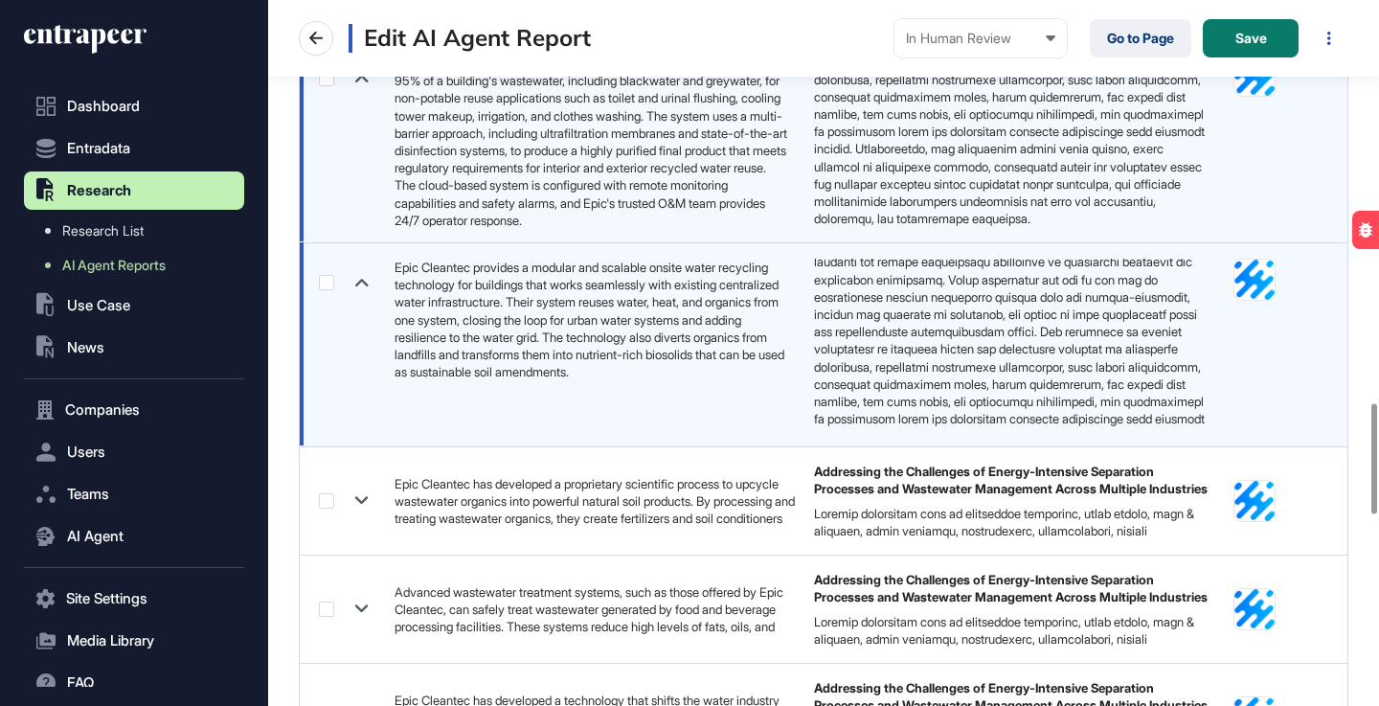
scroll to position [0, 0]
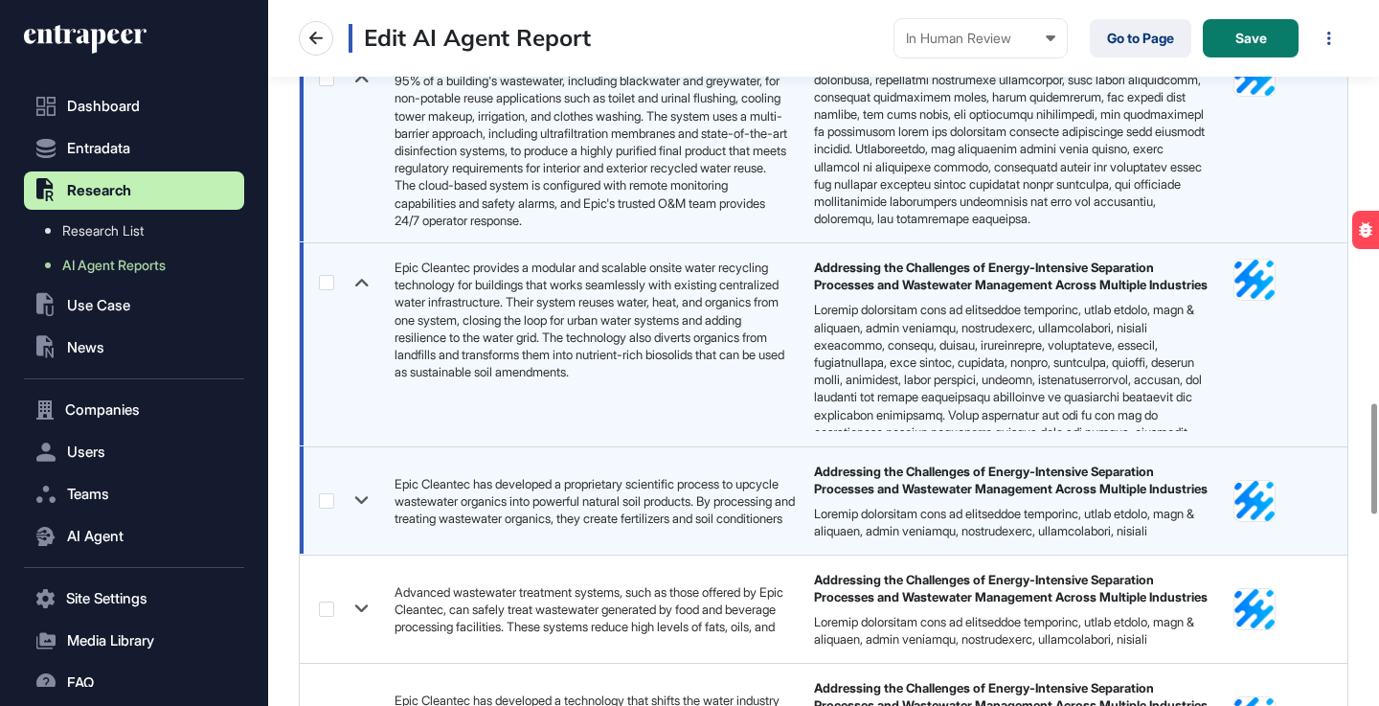
click at [363, 494] on icon at bounding box center [362, 501] width 28 height 28
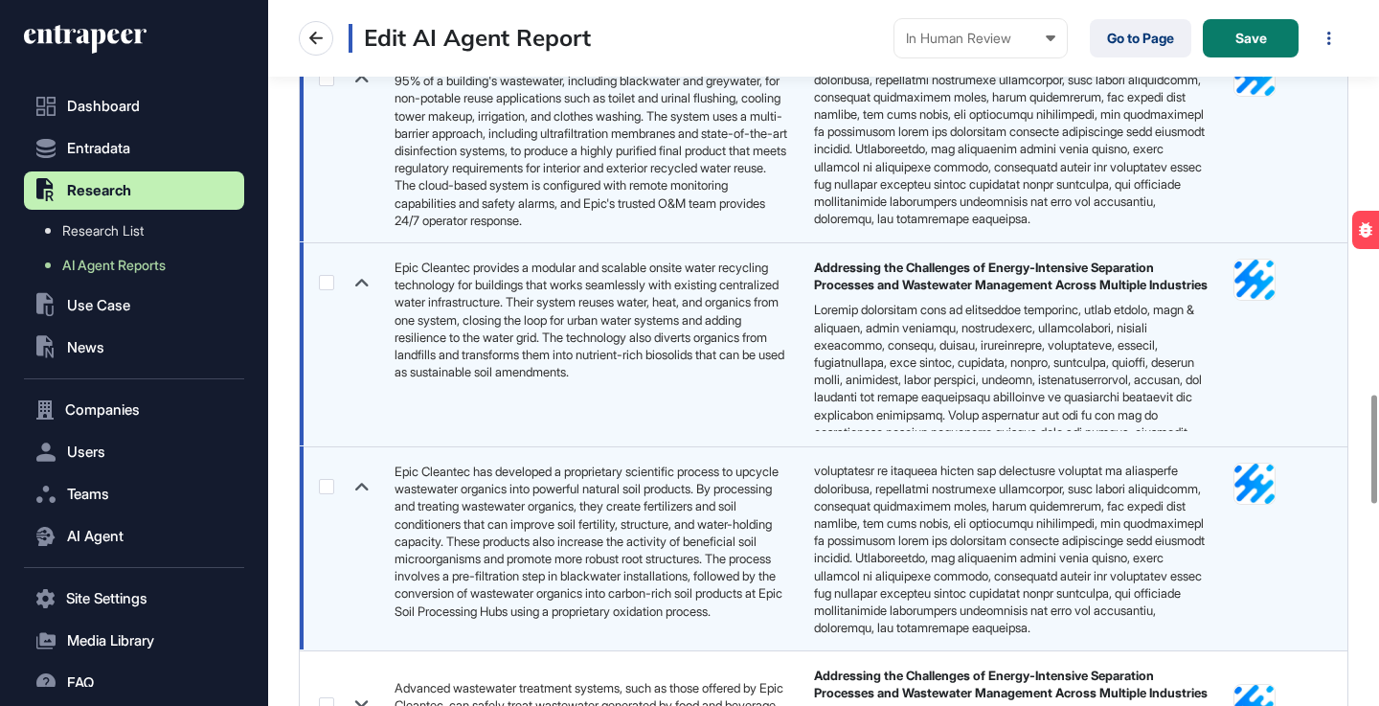
scroll to position [271, 0]
click at [366, 488] on icon at bounding box center [361, 487] width 13 height 8
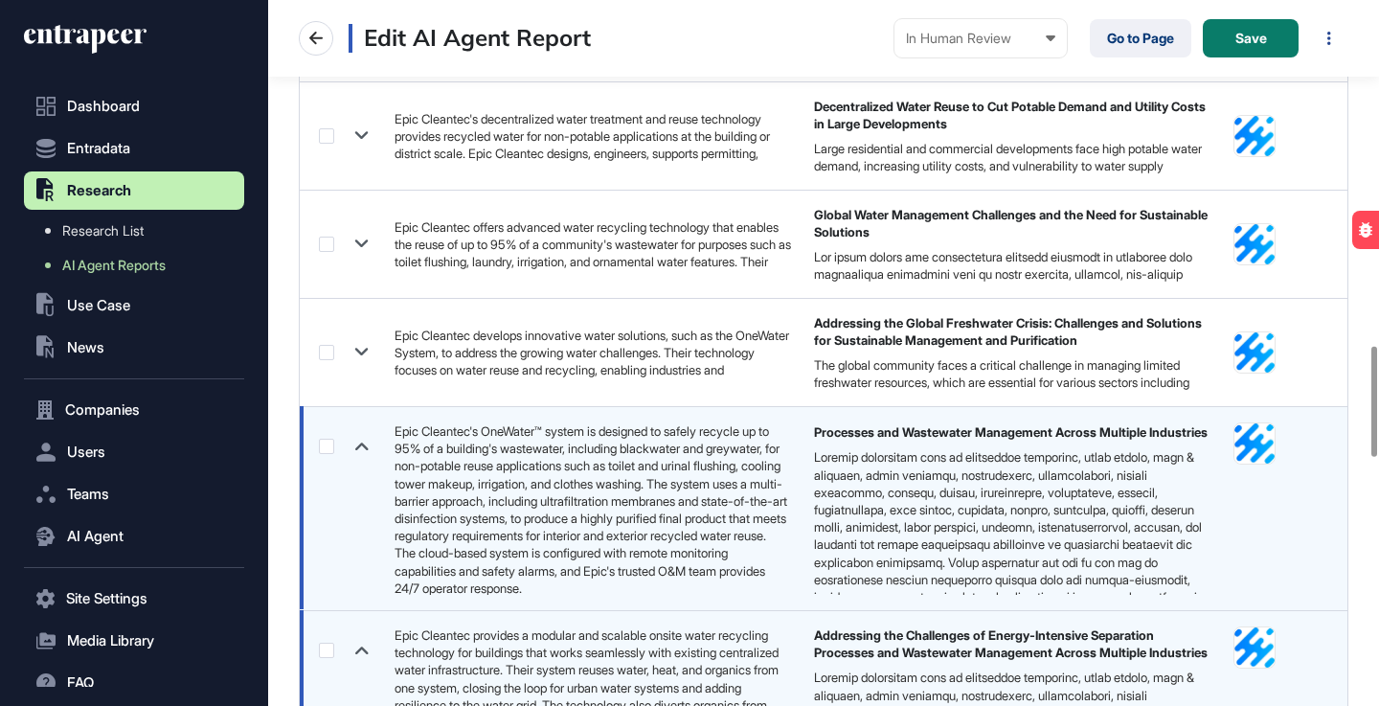
scroll to position [0, 0]
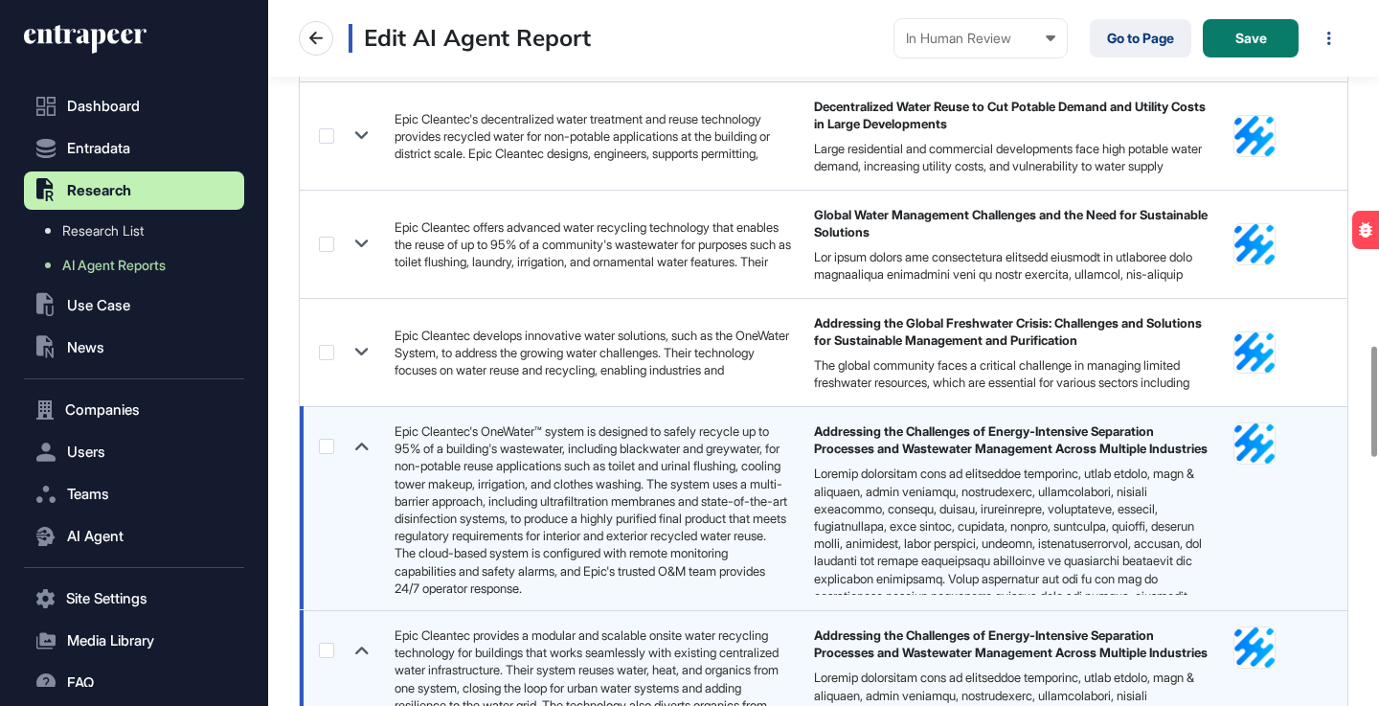
click at [329, 446] on label at bounding box center [326, 446] width 15 height 15
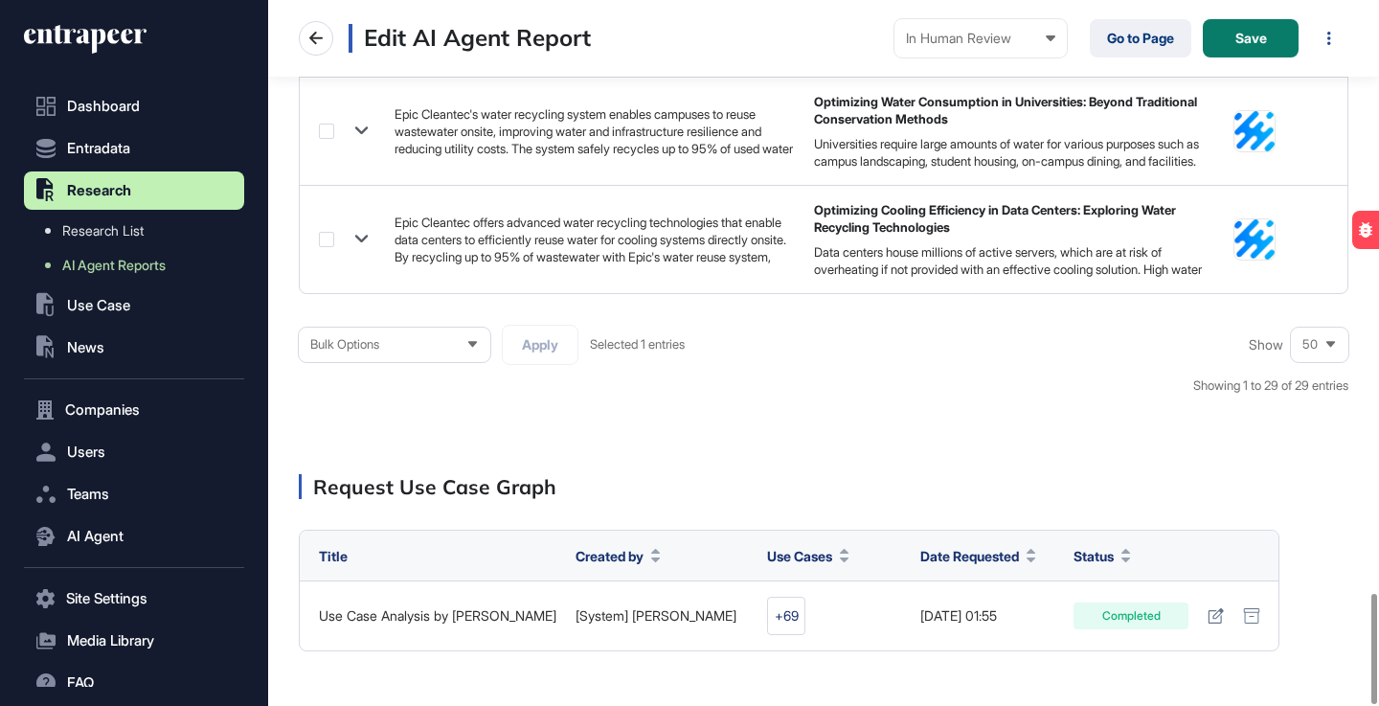
scroll to position [3793, 0]
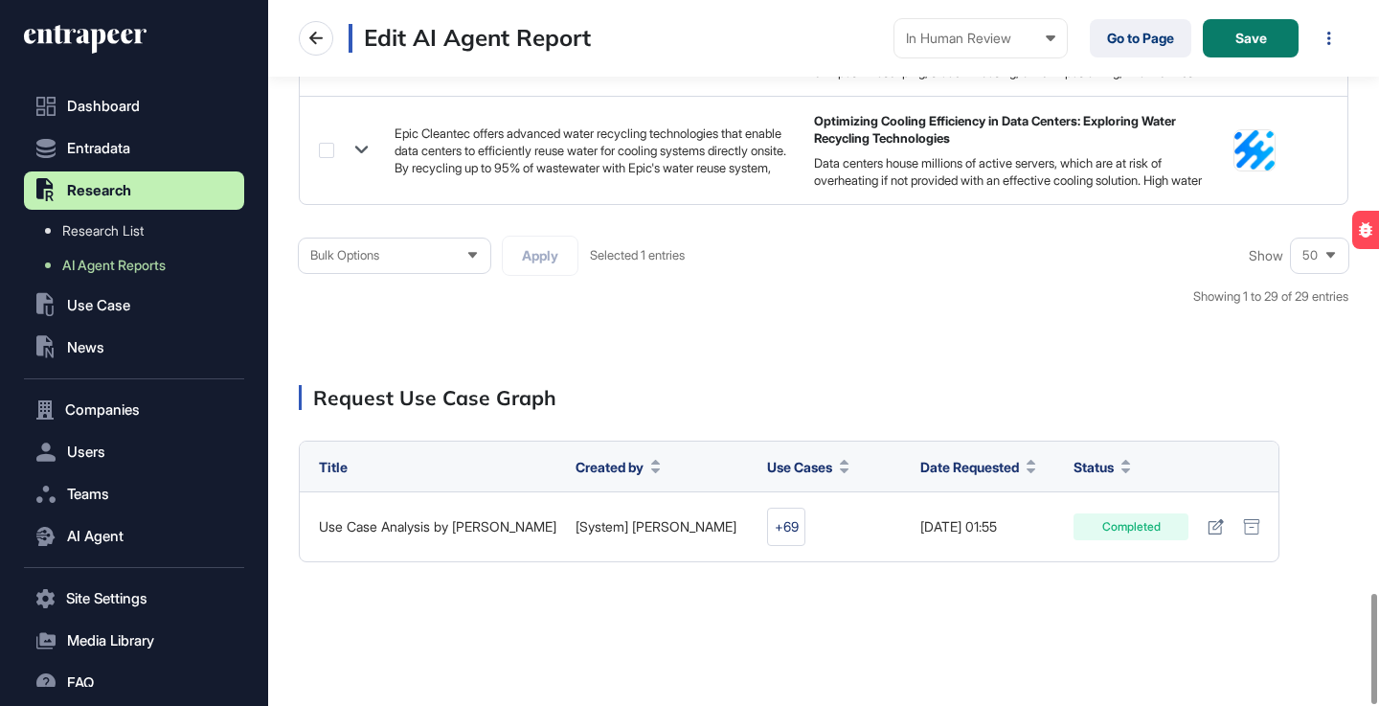
click at [467, 251] on icon at bounding box center [473, 255] width 12 height 12
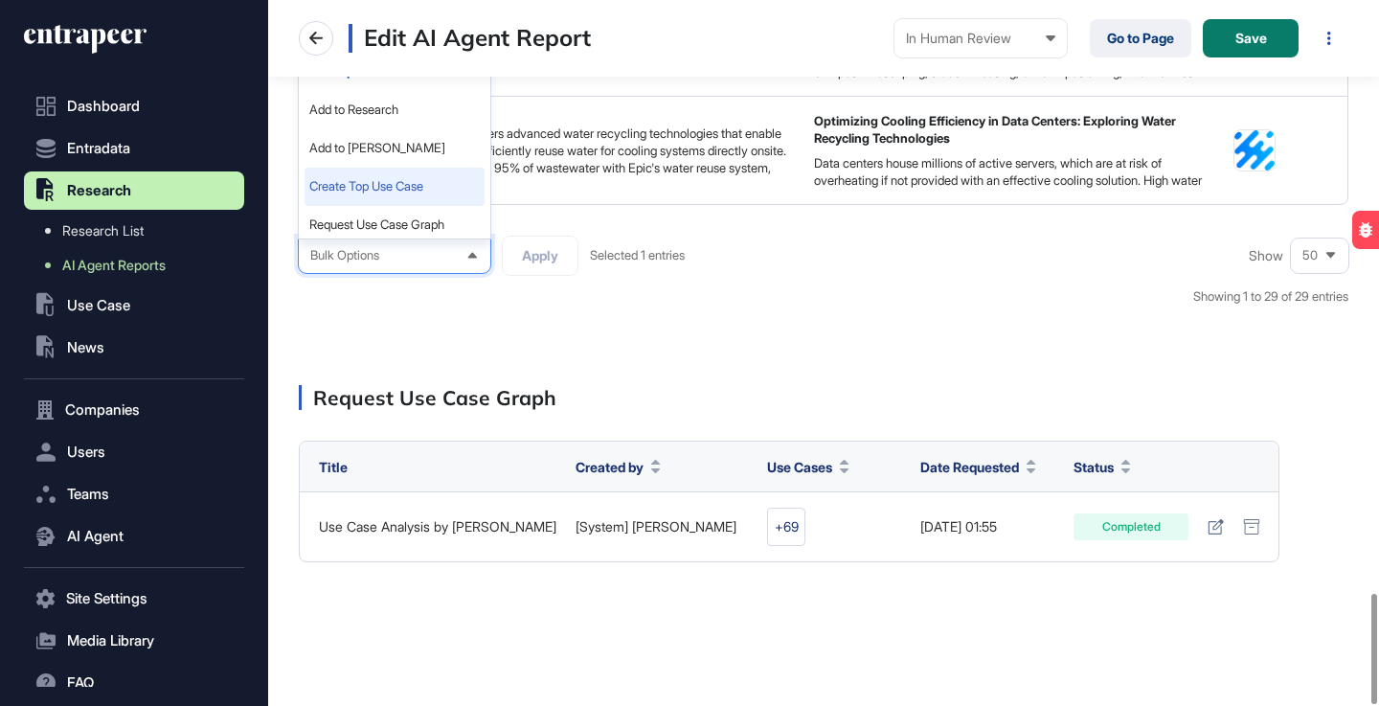
click at [418, 192] on li "Create Top Use Case" at bounding box center [395, 187] width 180 height 38
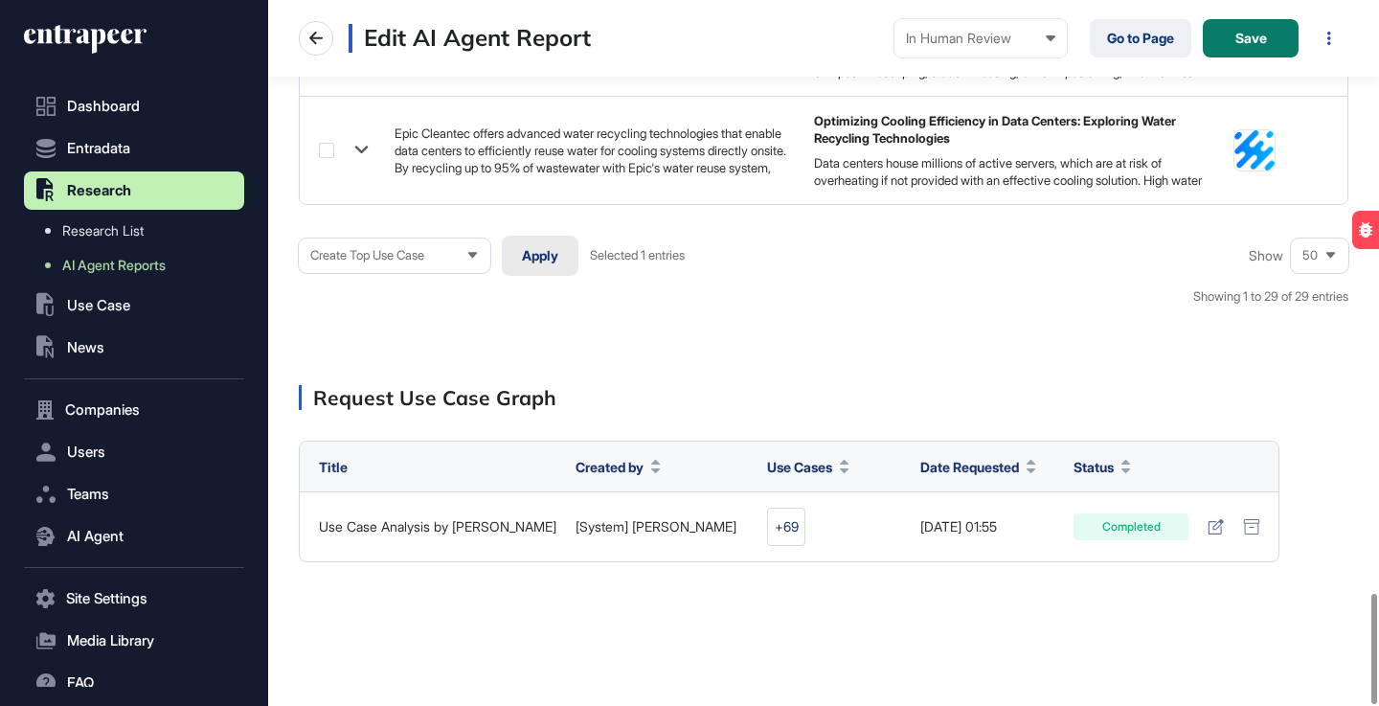
click at [548, 261] on button "Apply" at bounding box center [540, 256] width 77 height 40
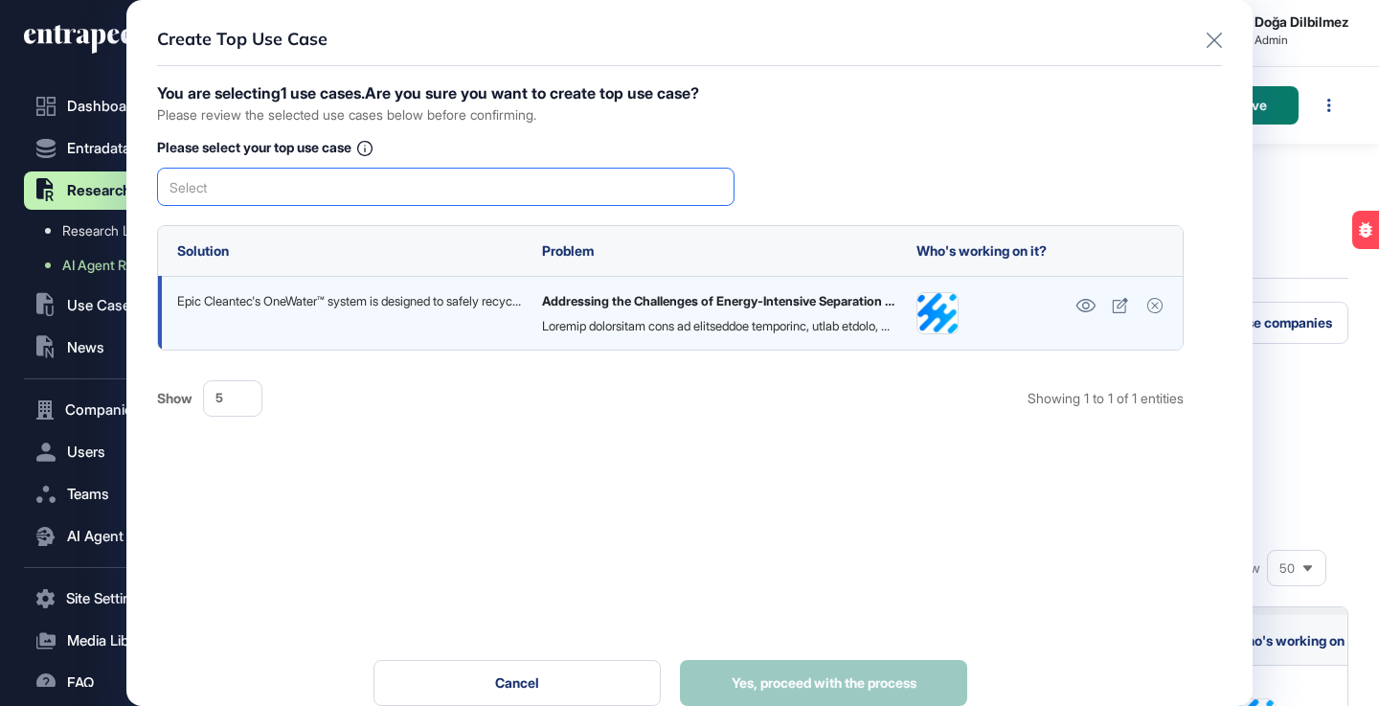
click at [499, 187] on div "Select" at bounding box center [446, 187] width 578 height 38
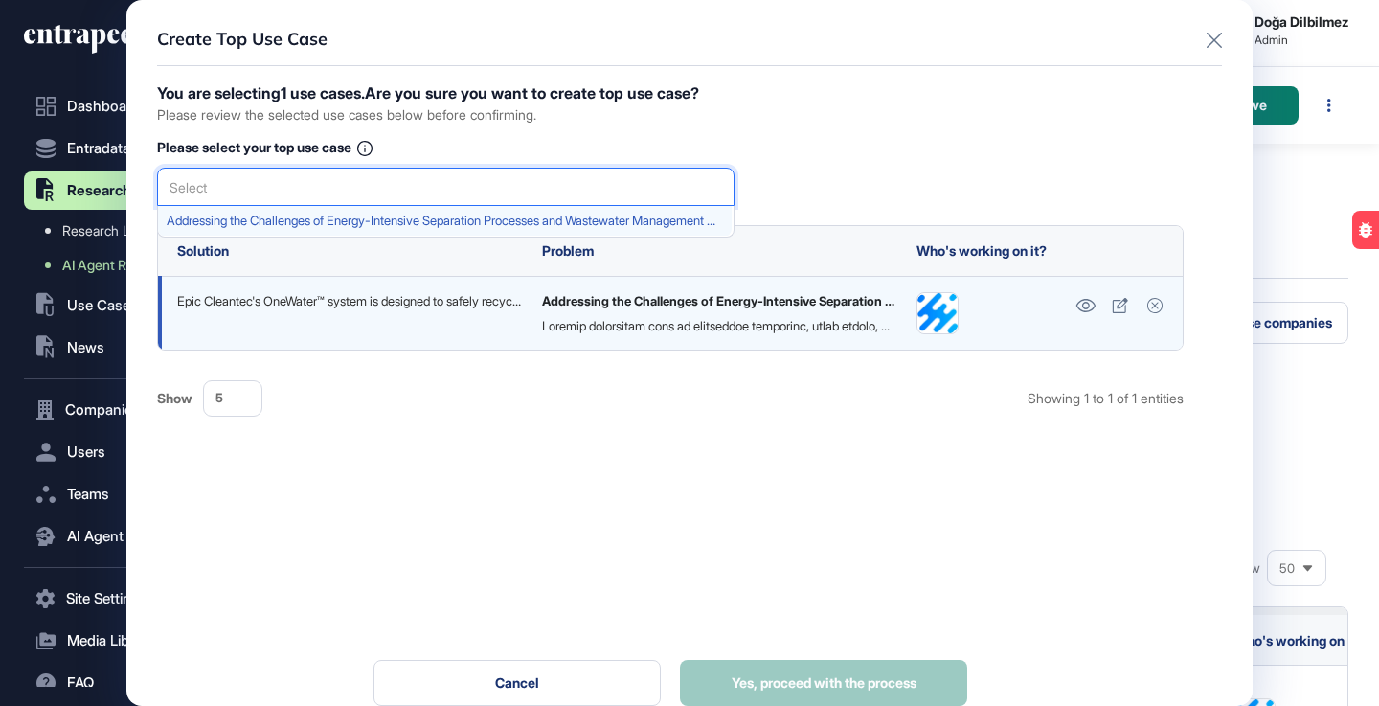
click at [459, 214] on span "Addressing the Challenges of Energy-Intensive Separation Processes and Wastewat…" at bounding box center [445, 221] width 557 height 14
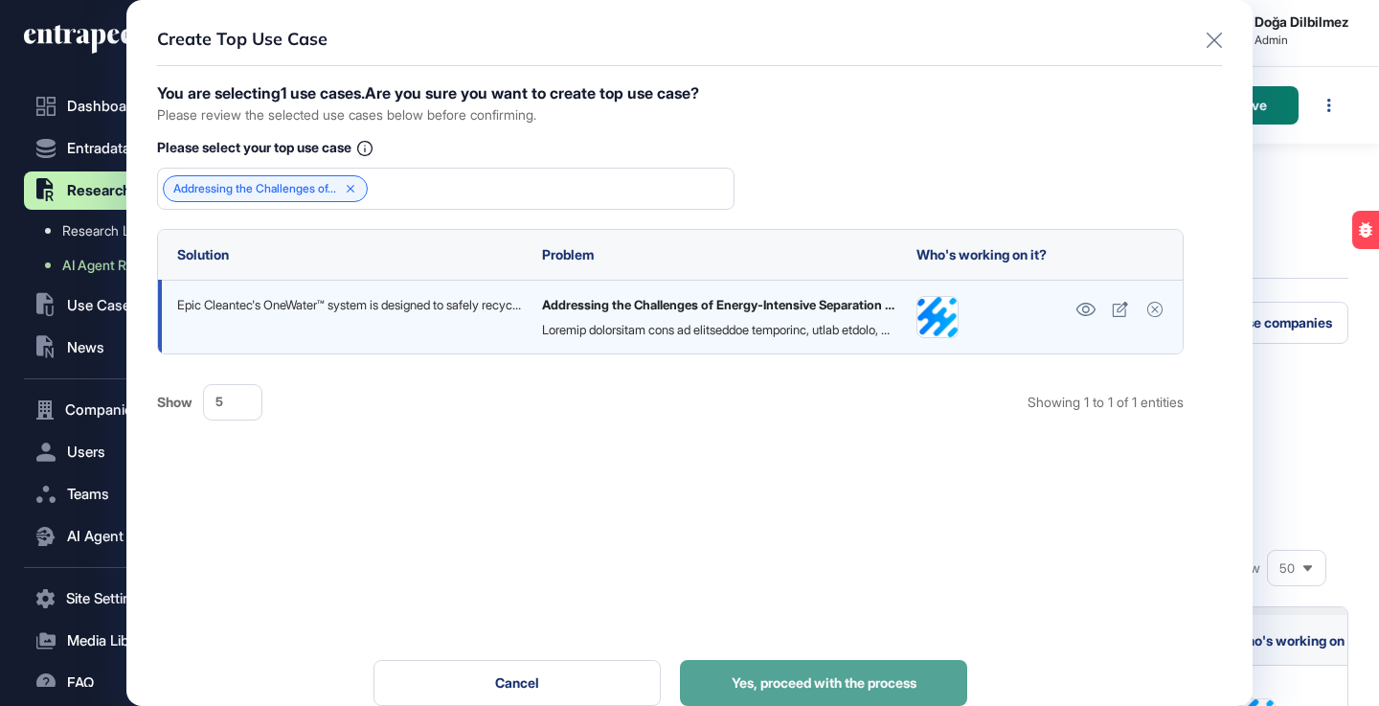
click at [849, 680] on span "Yes, proceed with the process" at bounding box center [824, 682] width 185 height 13
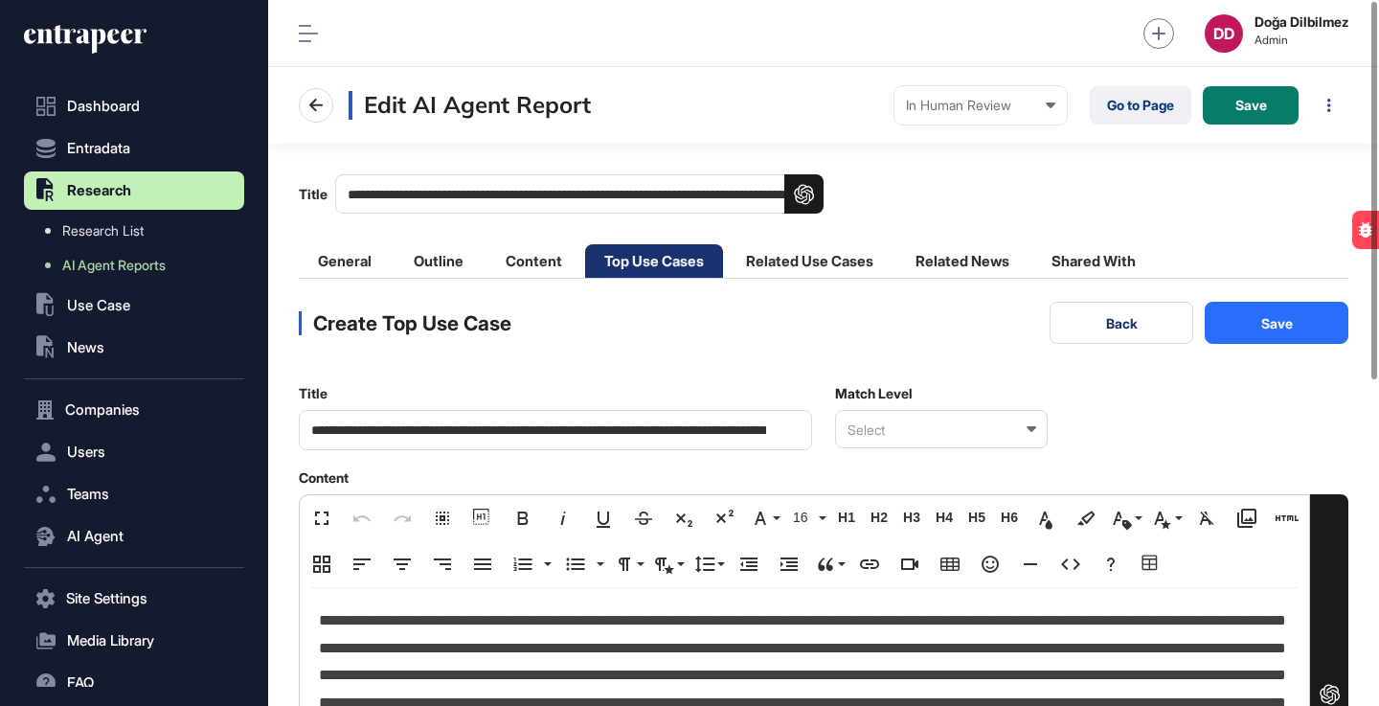
click at [1032, 428] on icon at bounding box center [1032, 429] width 10 height 6
click at [922, 493] on div "Relevant" at bounding box center [940, 493] width 209 height 30
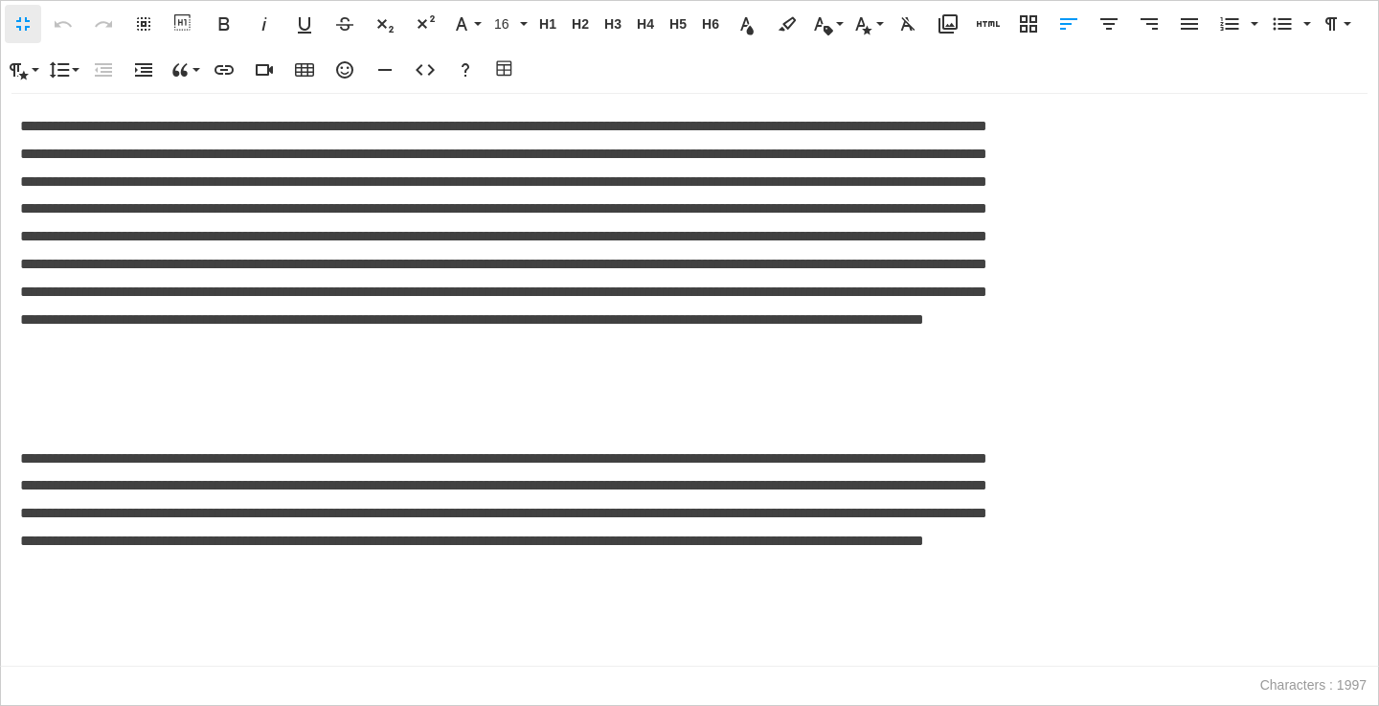
scroll to position [1, 9]
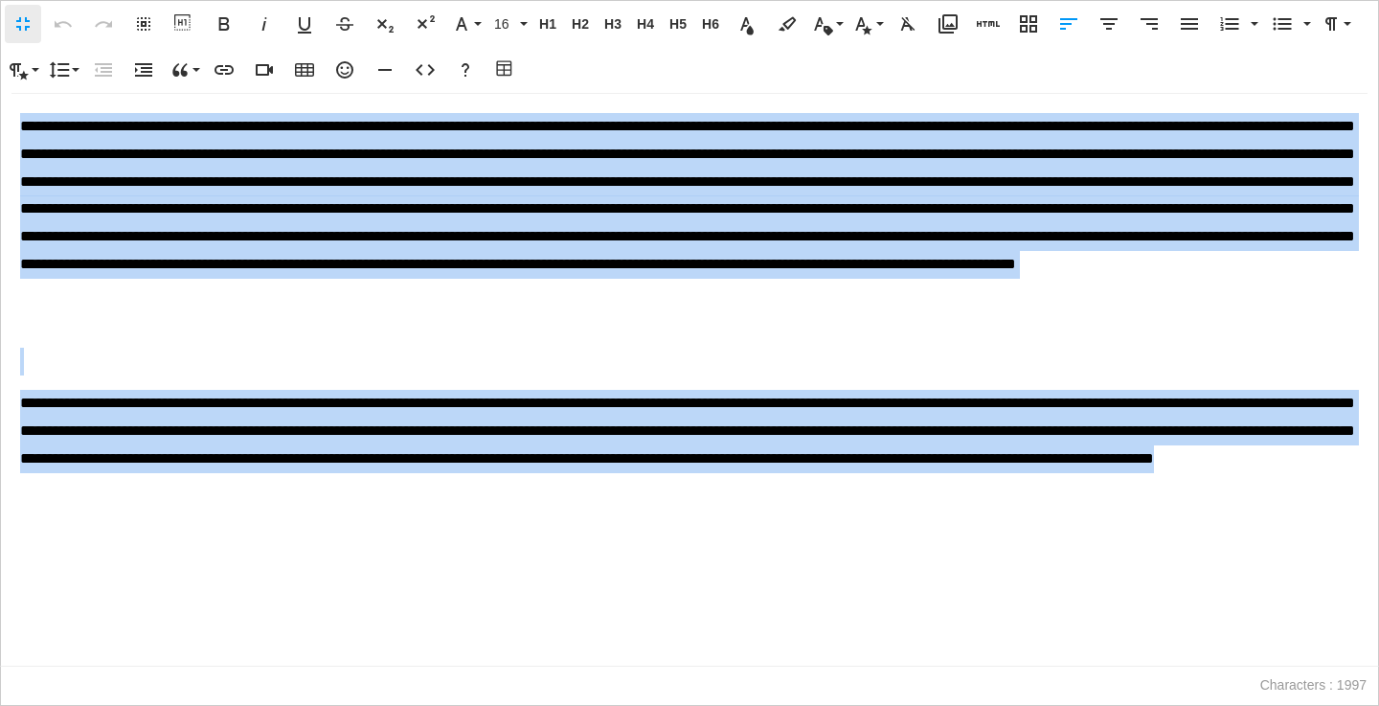
drag, startPoint x: 22, startPoint y: 125, endPoint x: 824, endPoint y: 499, distance: 885.0
click at [824, 499] on div "**********" at bounding box center [690, 380] width 1378 height 572
copy div "**********"
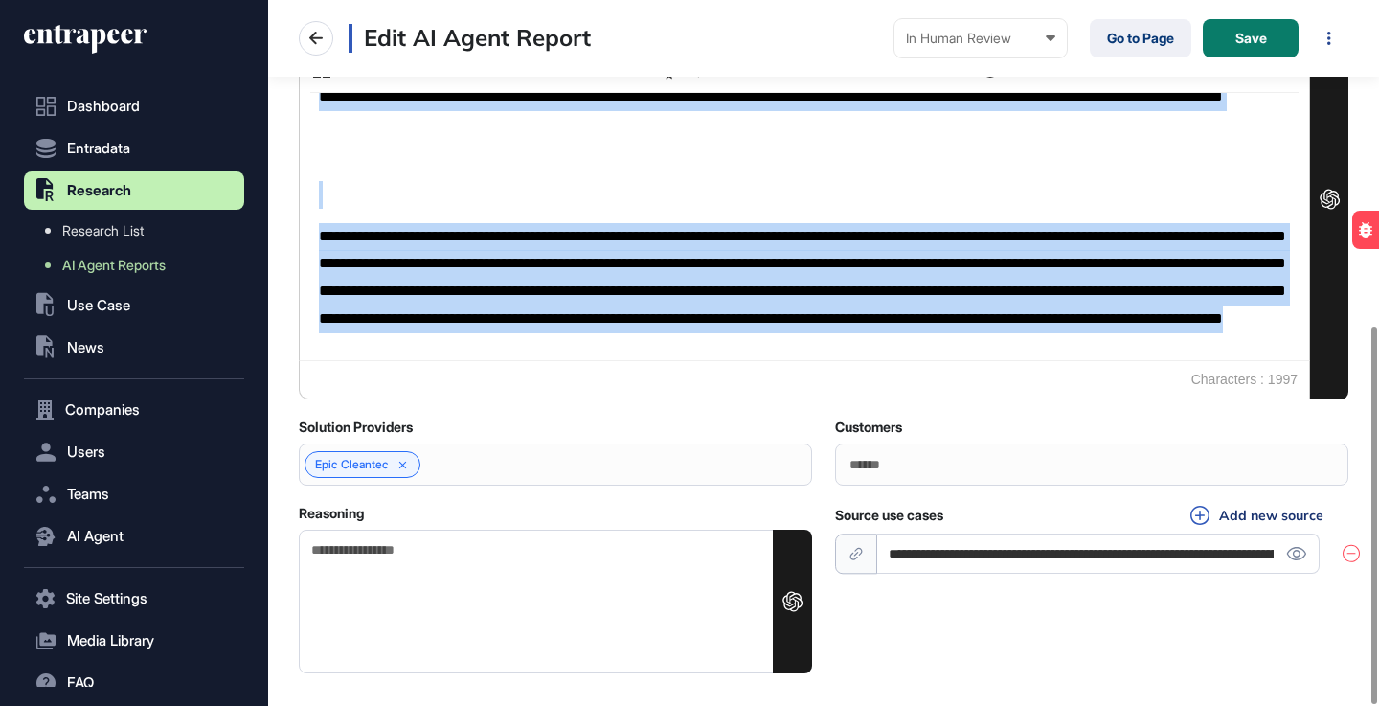
scroll to position [606, 0]
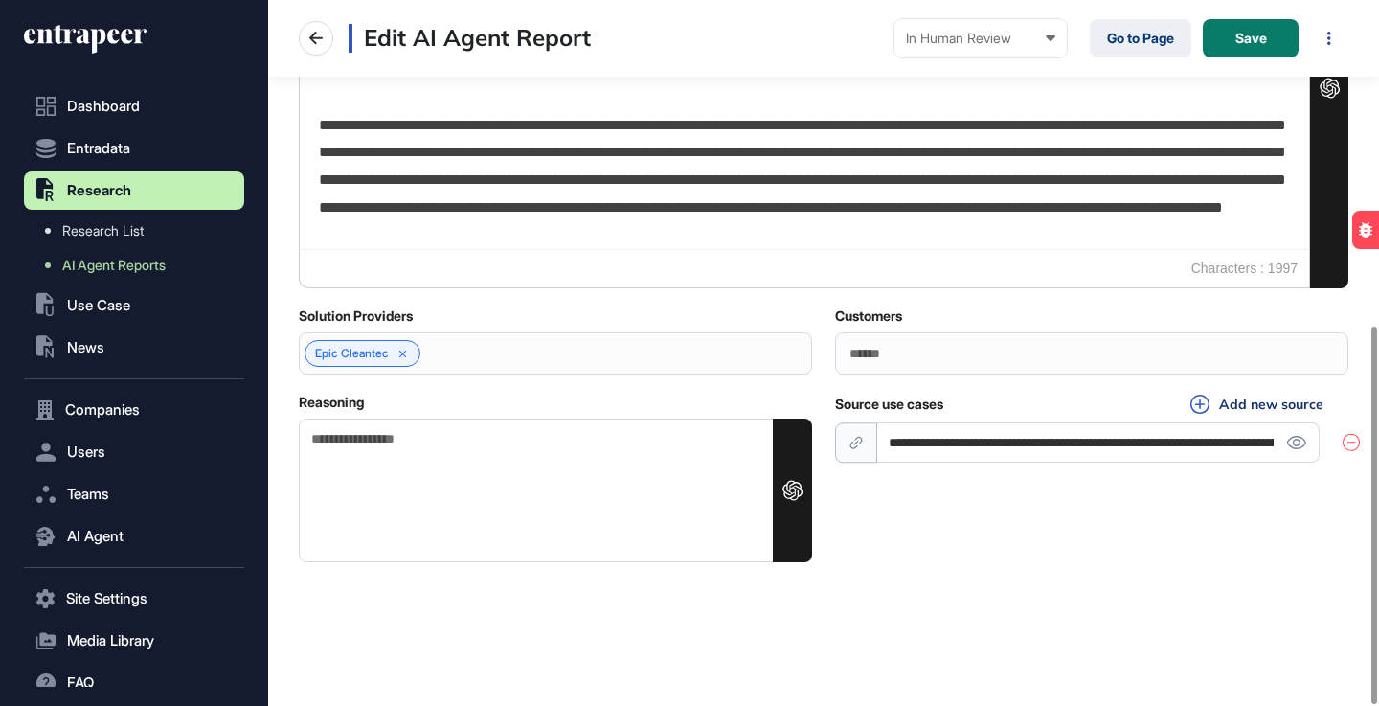
click at [410, 449] on textarea "Reasoning" at bounding box center [555, 491] width 513 height 144
paste textarea "**********"
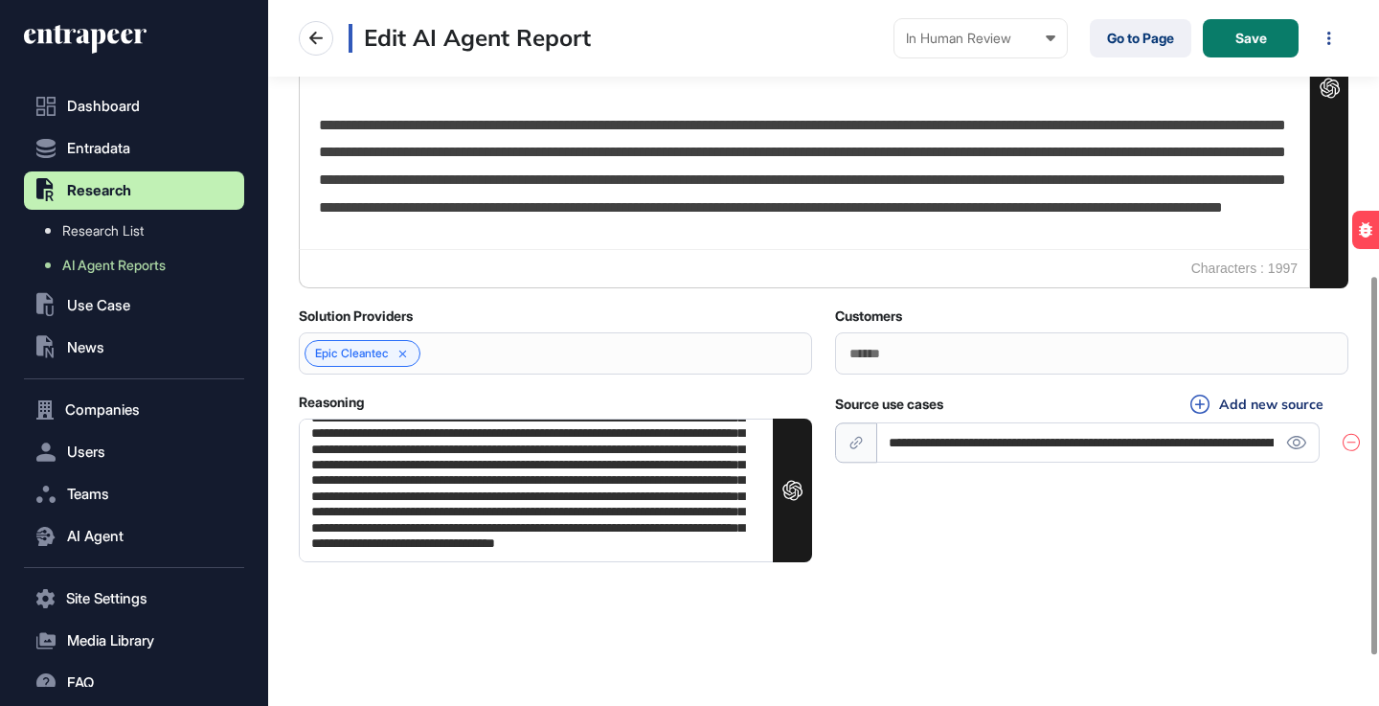
scroll to position [0, 0]
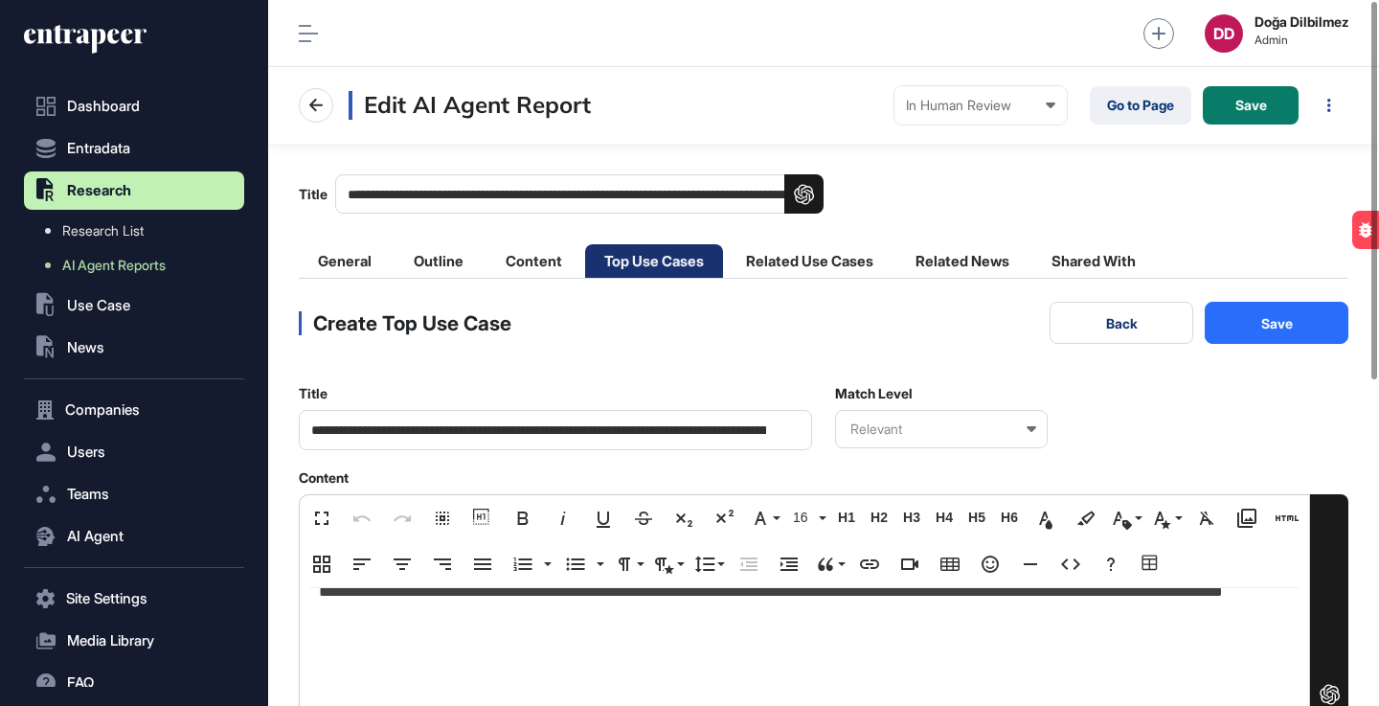
type textarea "**********"
click at [1252, 328] on button "Save" at bounding box center [1277, 323] width 144 height 42
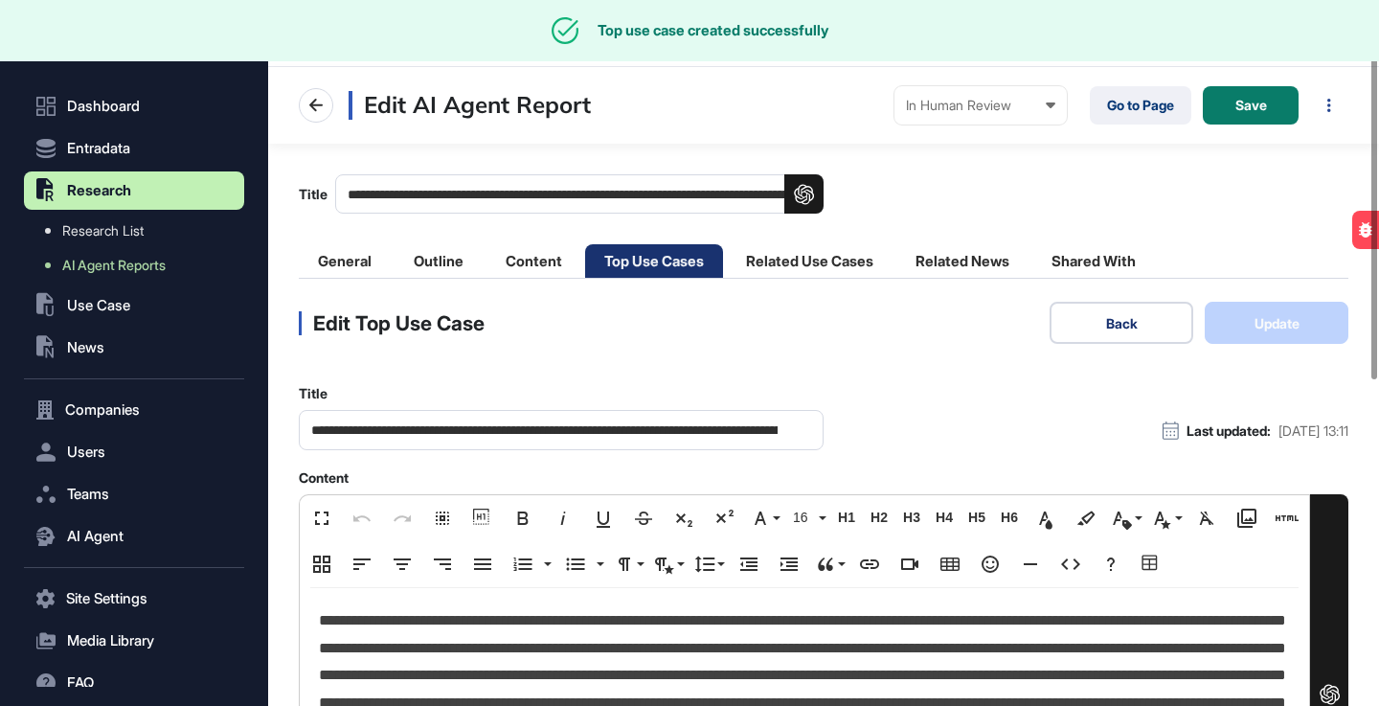
click at [1122, 313] on button "Back" at bounding box center [1122, 323] width 144 height 42
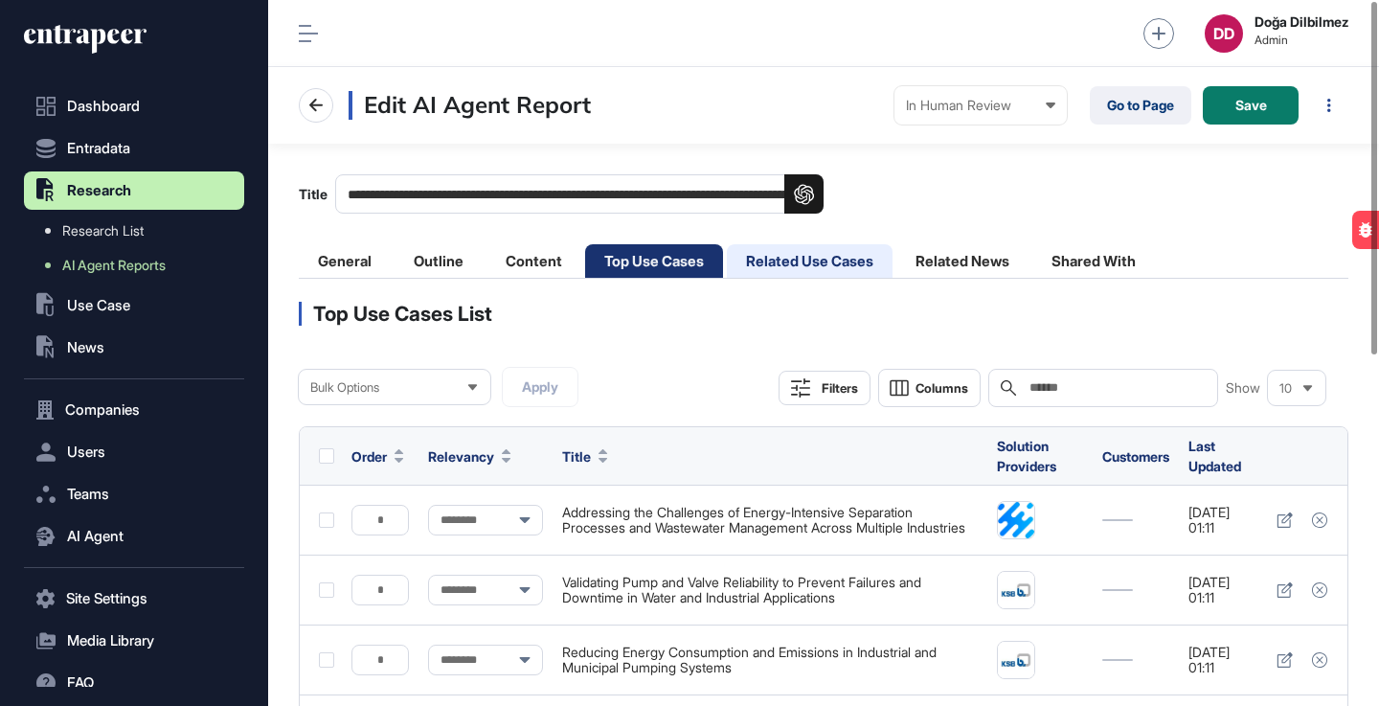
click at [859, 264] on li "Related Use Cases" at bounding box center [810, 261] width 166 height 34
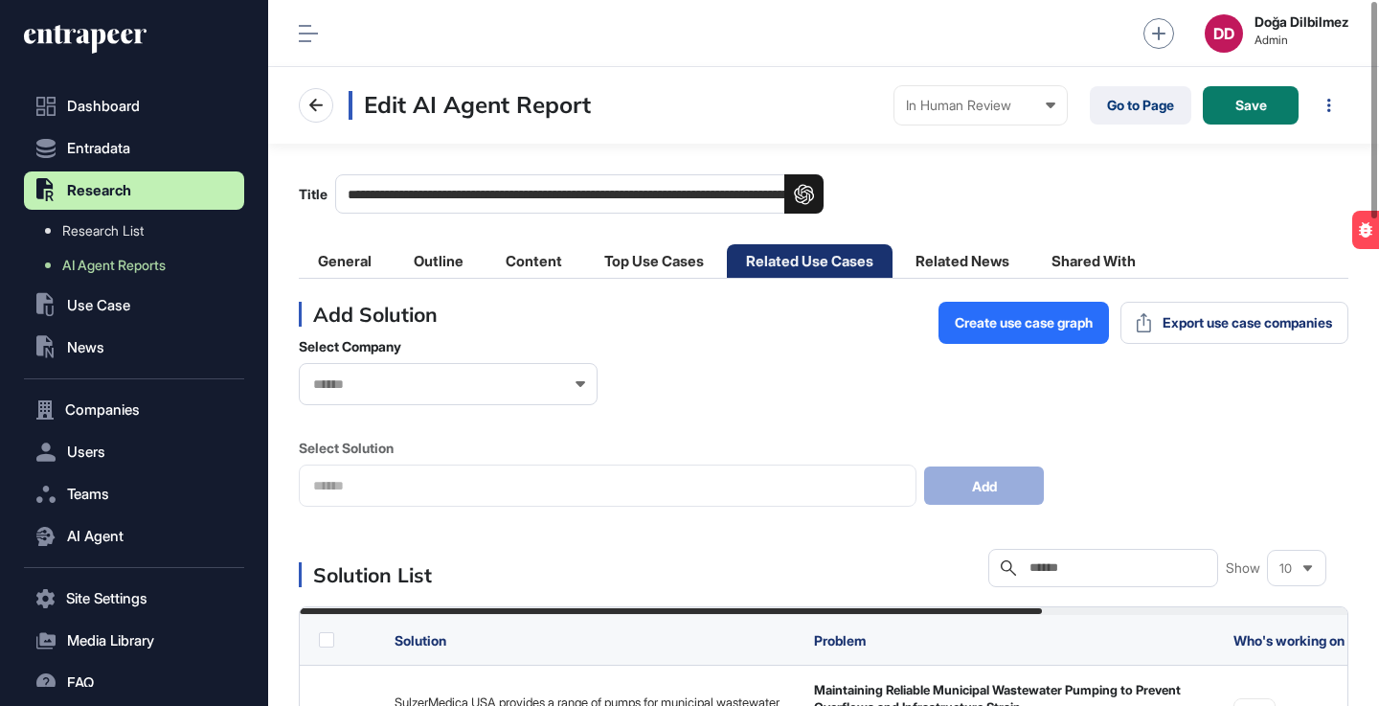
click at [1125, 566] on input "text" at bounding box center [1117, 567] width 178 height 15
click at [1074, 560] on input "text" at bounding box center [1117, 567] width 178 height 15
paste input "**********"
type input "**********"
click at [1296, 570] on div "10" at bounding box center [1296, 568] width 57 height 37
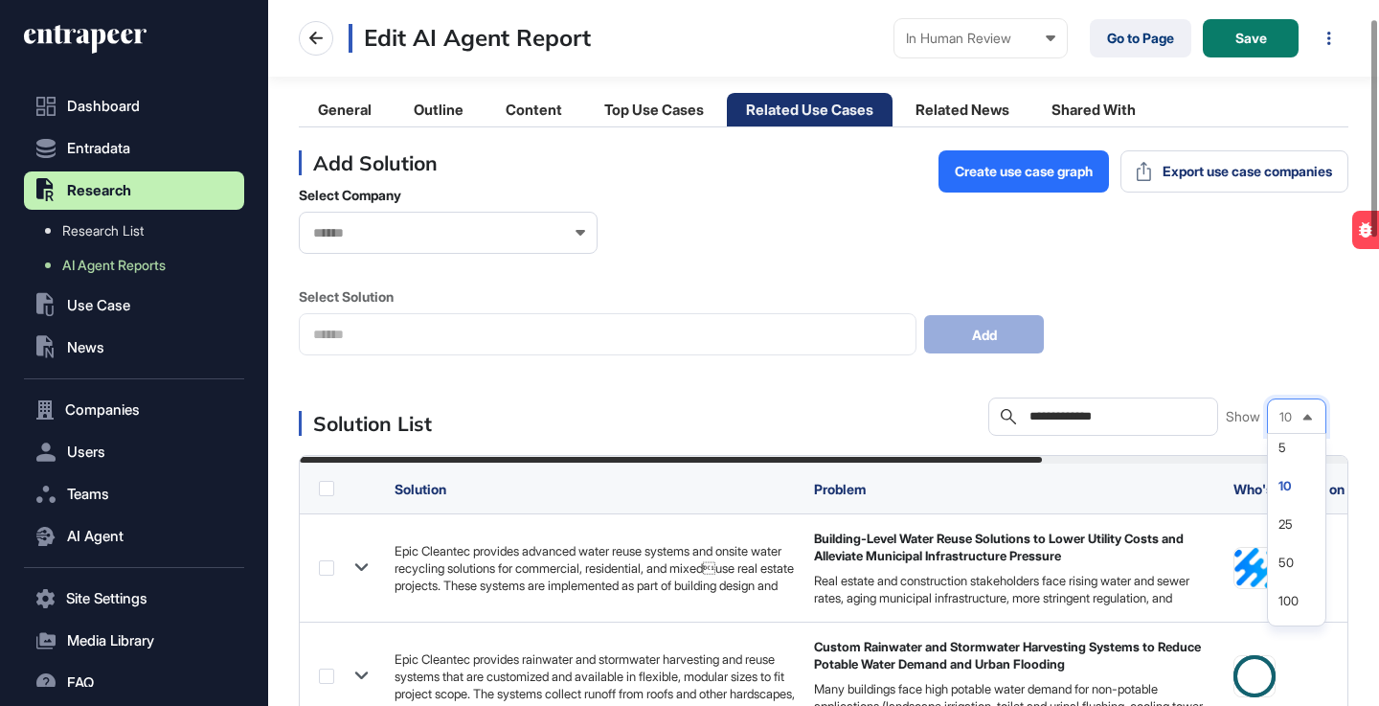
scroll to position [152, 0]
click at [1296, 561] on li "50" at bounding box center [1297, 561] width 46 height 38
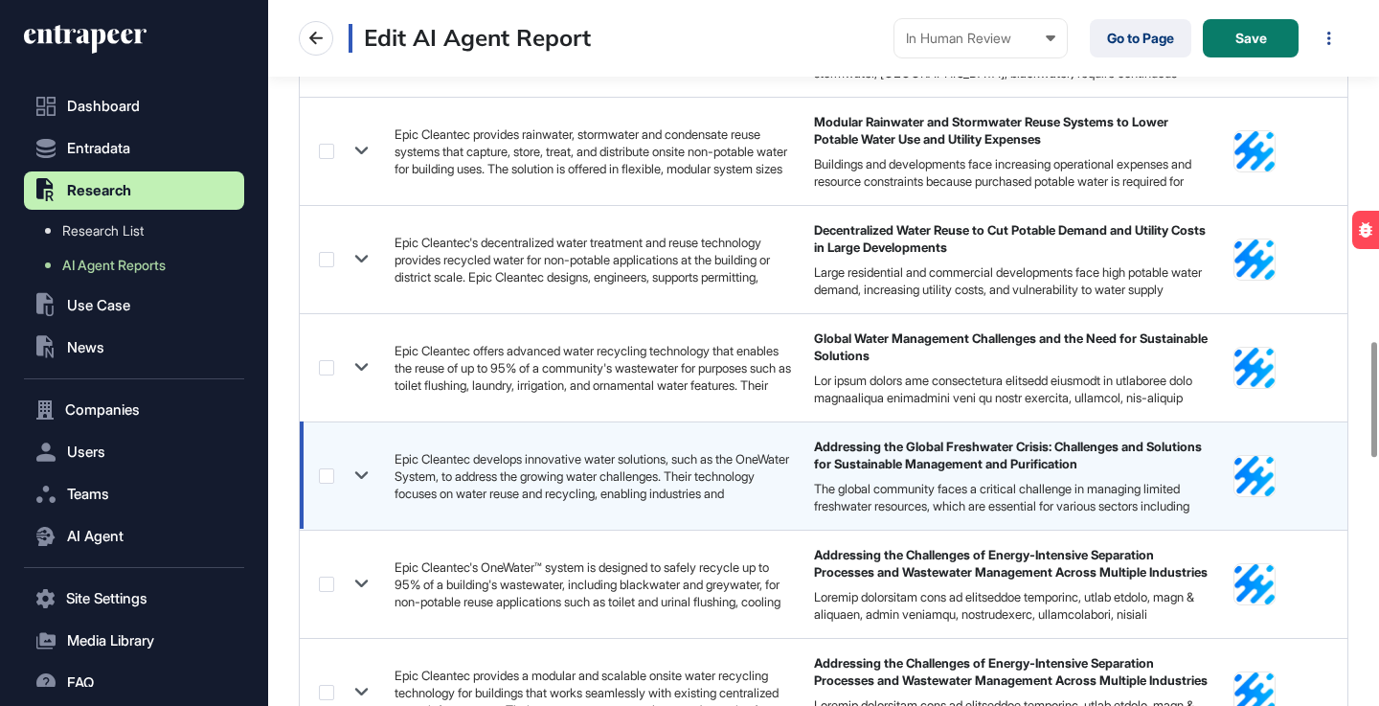
scroll to position [2086, 0]
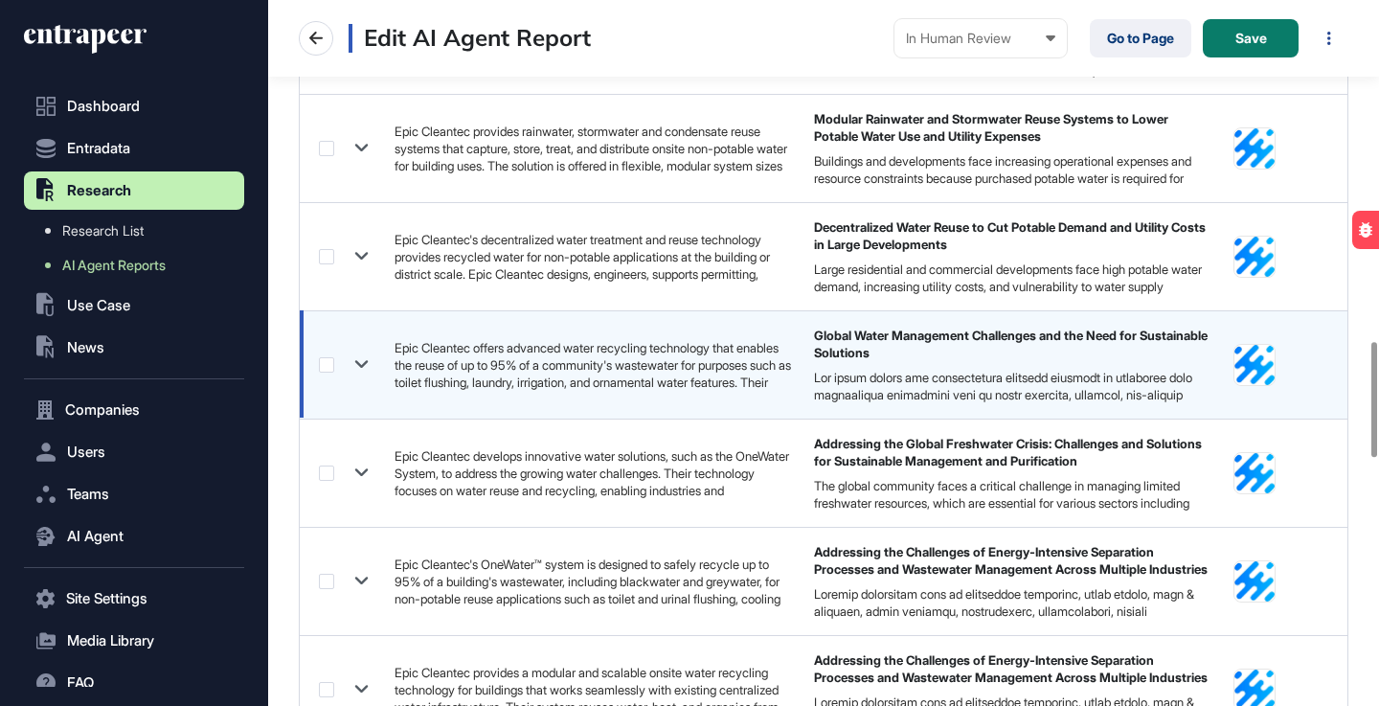
click at [364, 366] on icon at bounding box center [362, 365] width 28 height 28
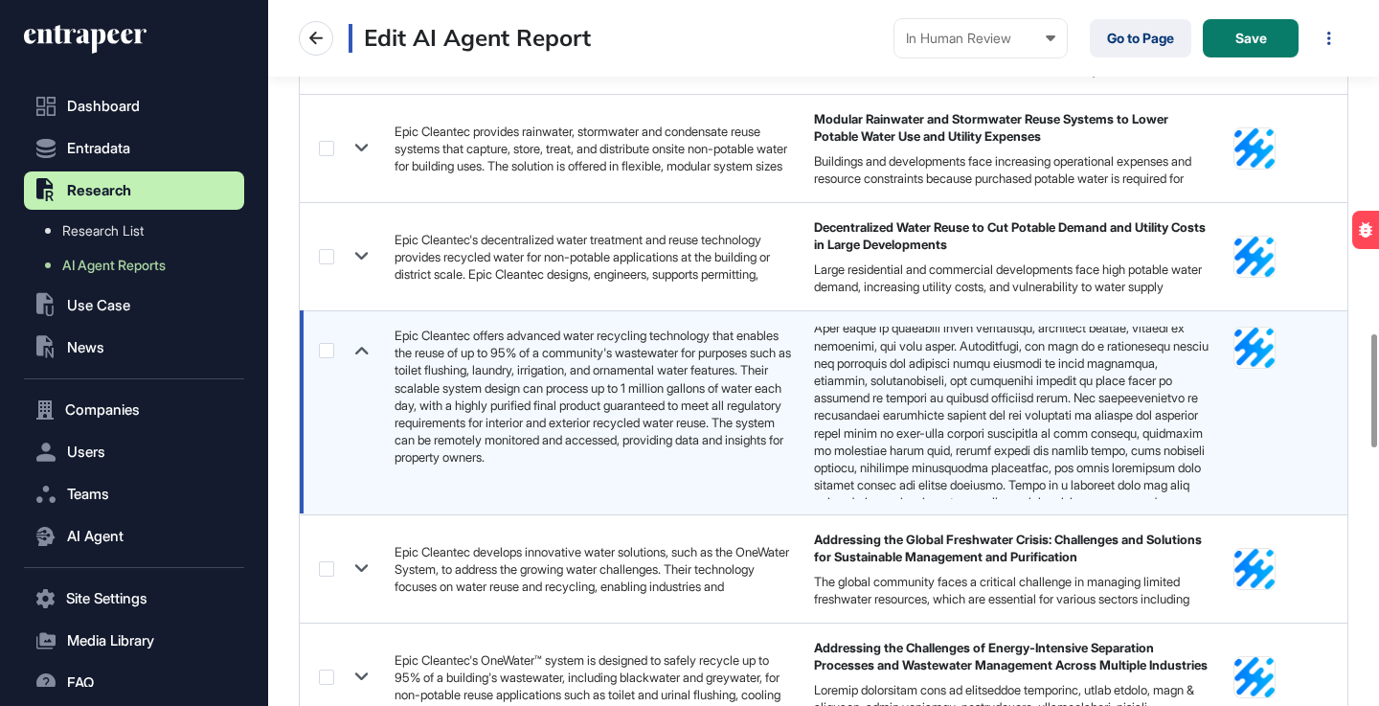
scroll to position [184, 0]
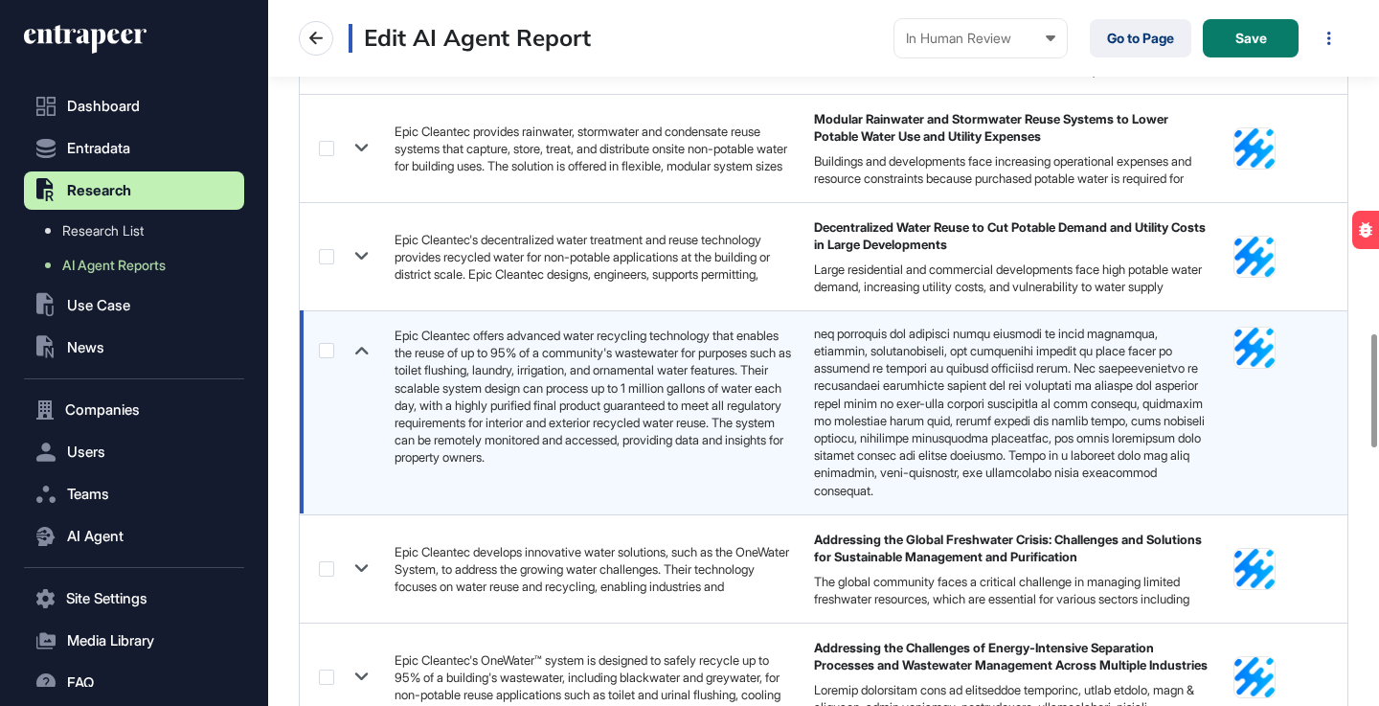
click at [368, 353] on icon at bounding box center [362, 350] width 28 height 28
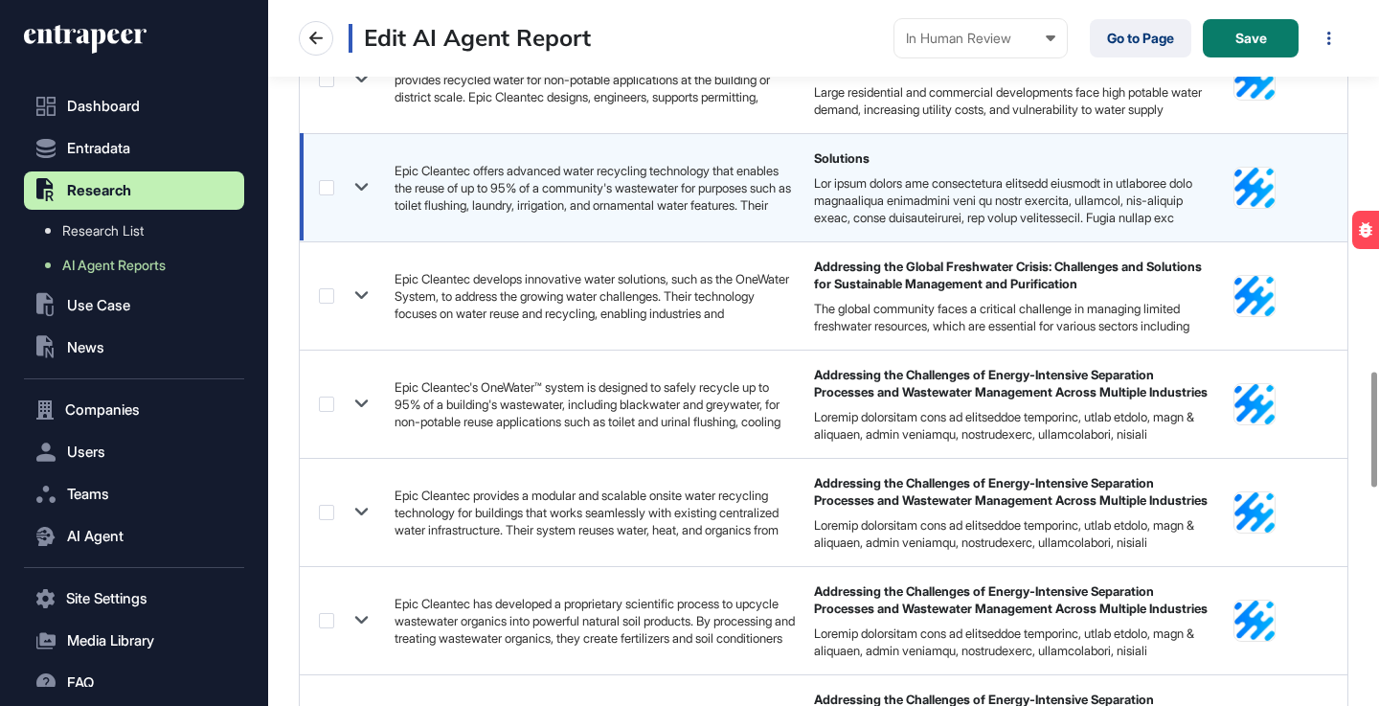
scroll to position [2270, 0]
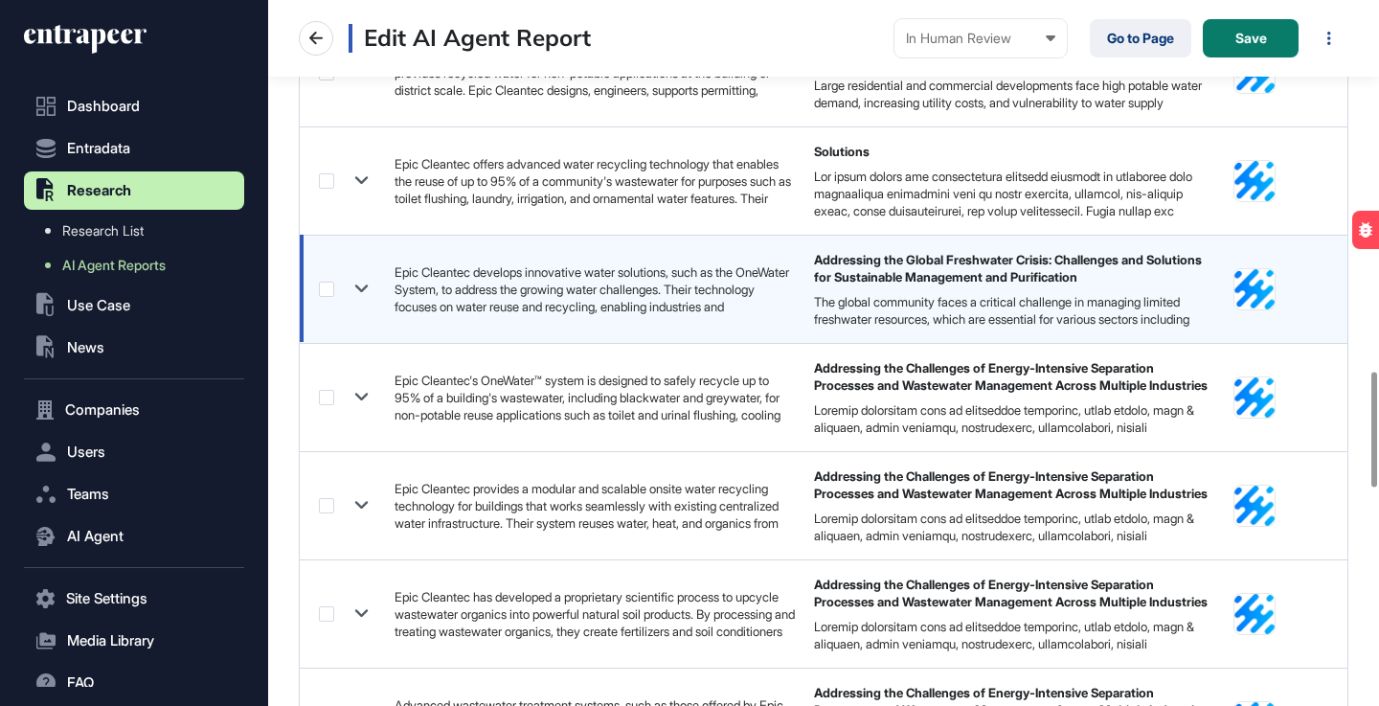
click at [370, 288] on icon at bounding box center [362, 289] width 28 height 28
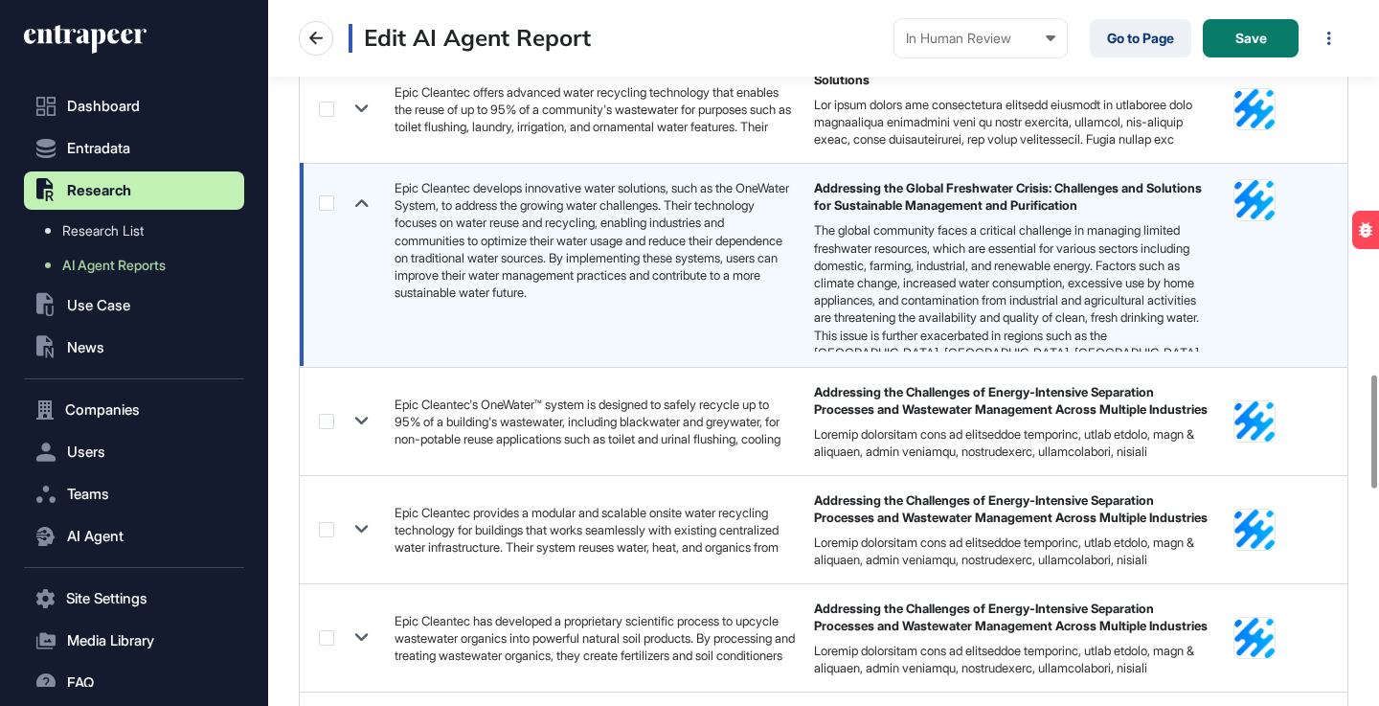
scroll to position [2388, 0]
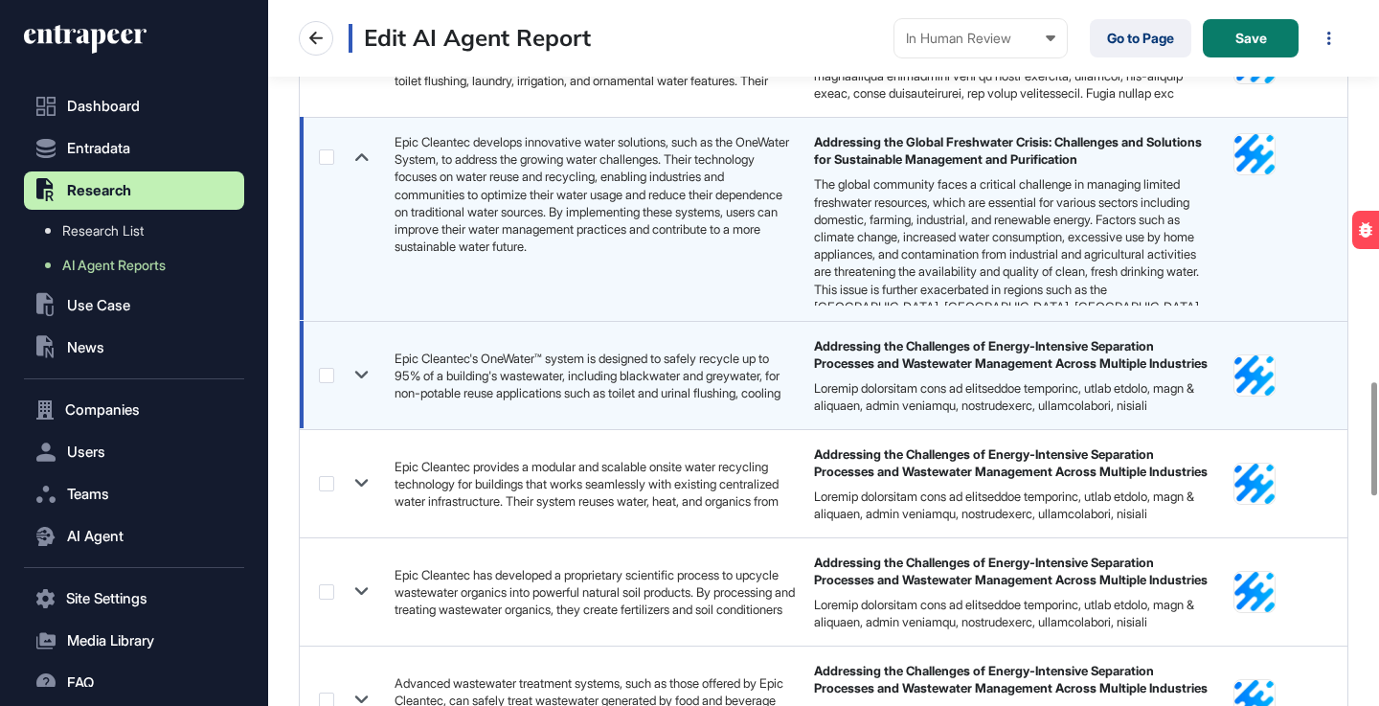
click at [366, 376] on icon at bounding box center [362, 375] width 28 height 28
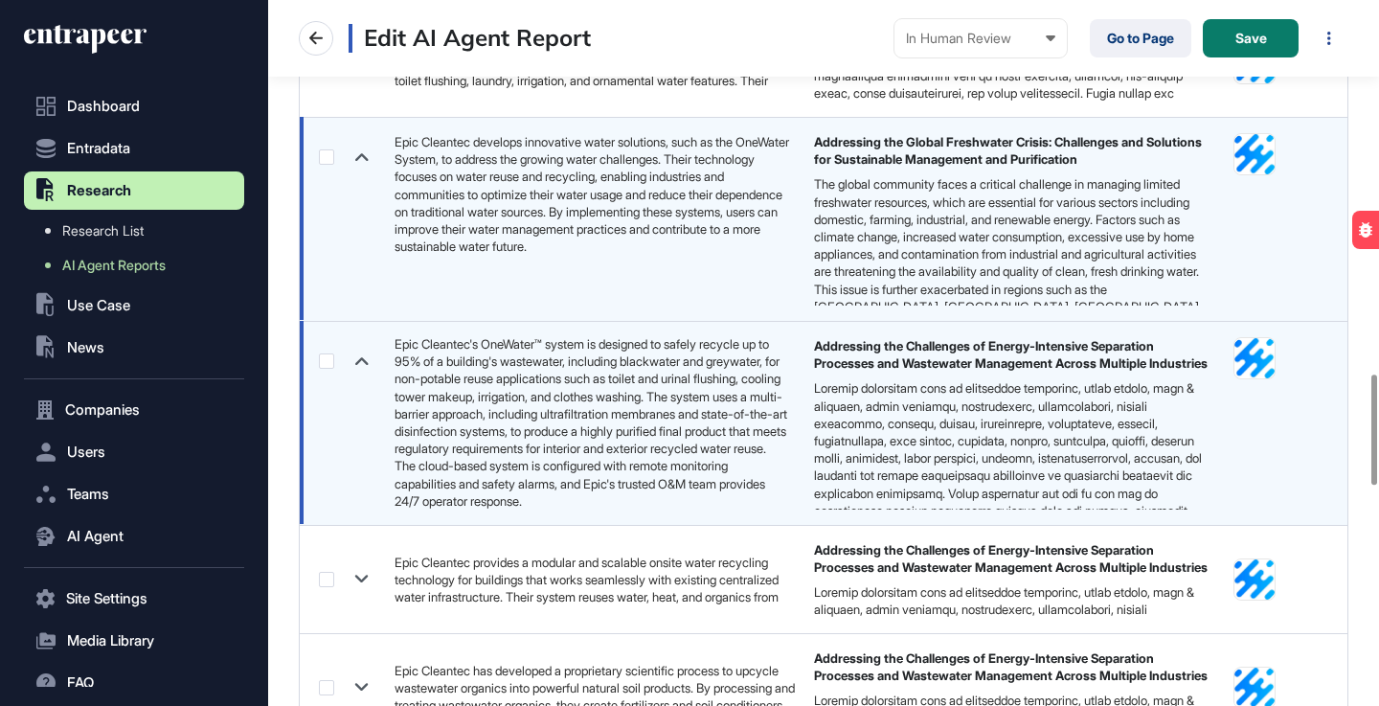
scroll to position [0, 0]
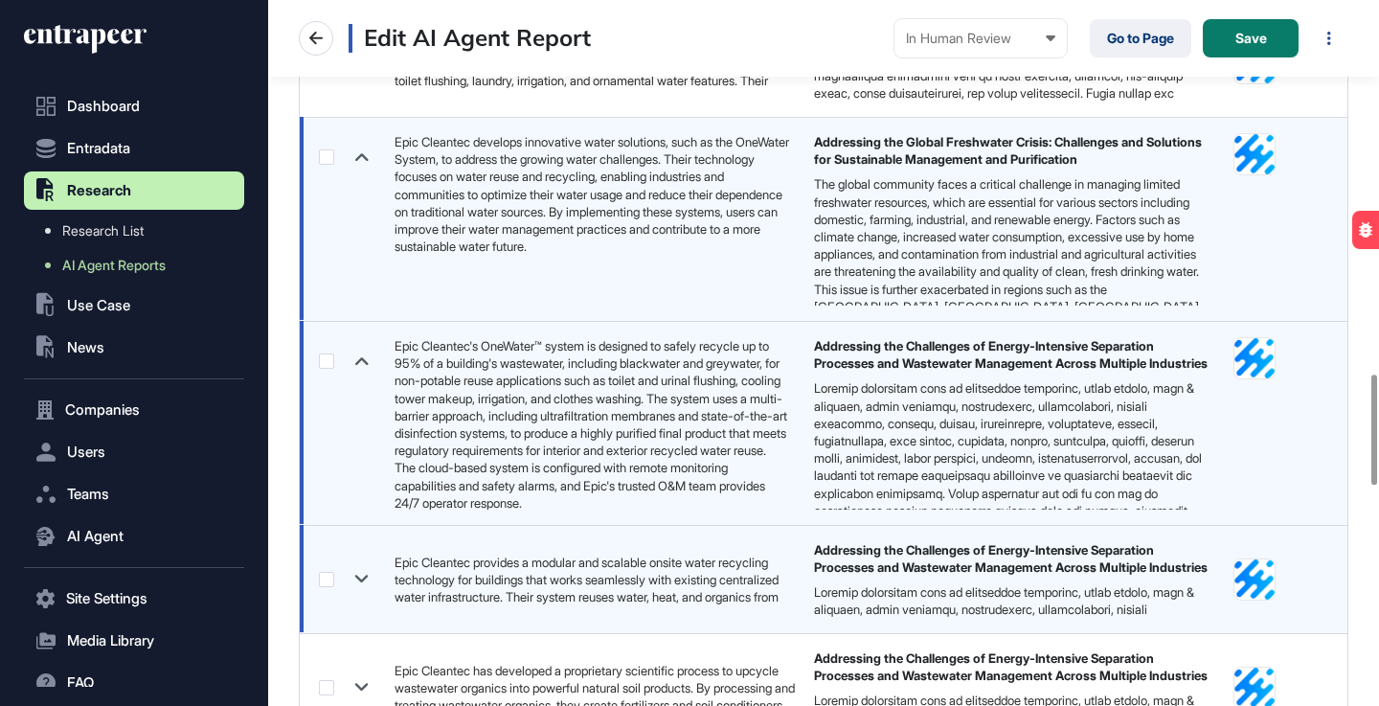
click at [367, 578] on icon at bounding box center [361, 580] width 13 height 8
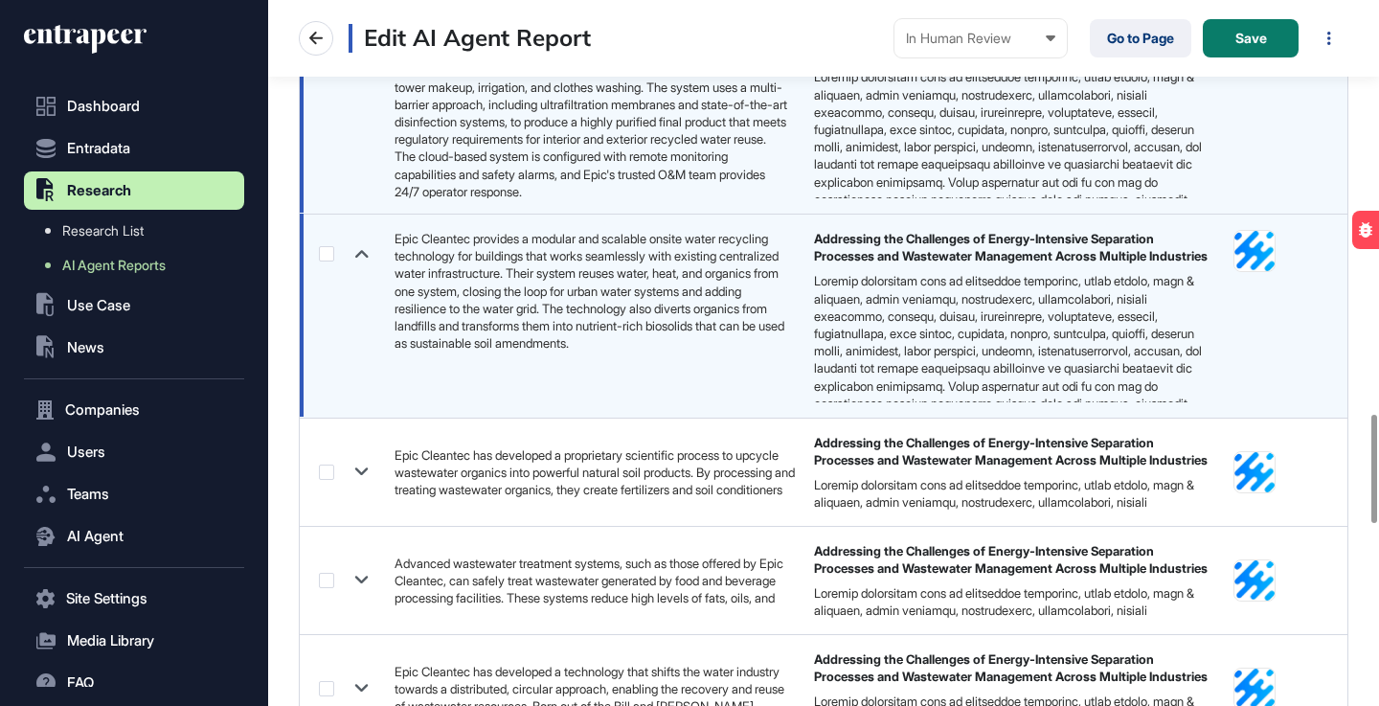
scroll to position [2702, 0]
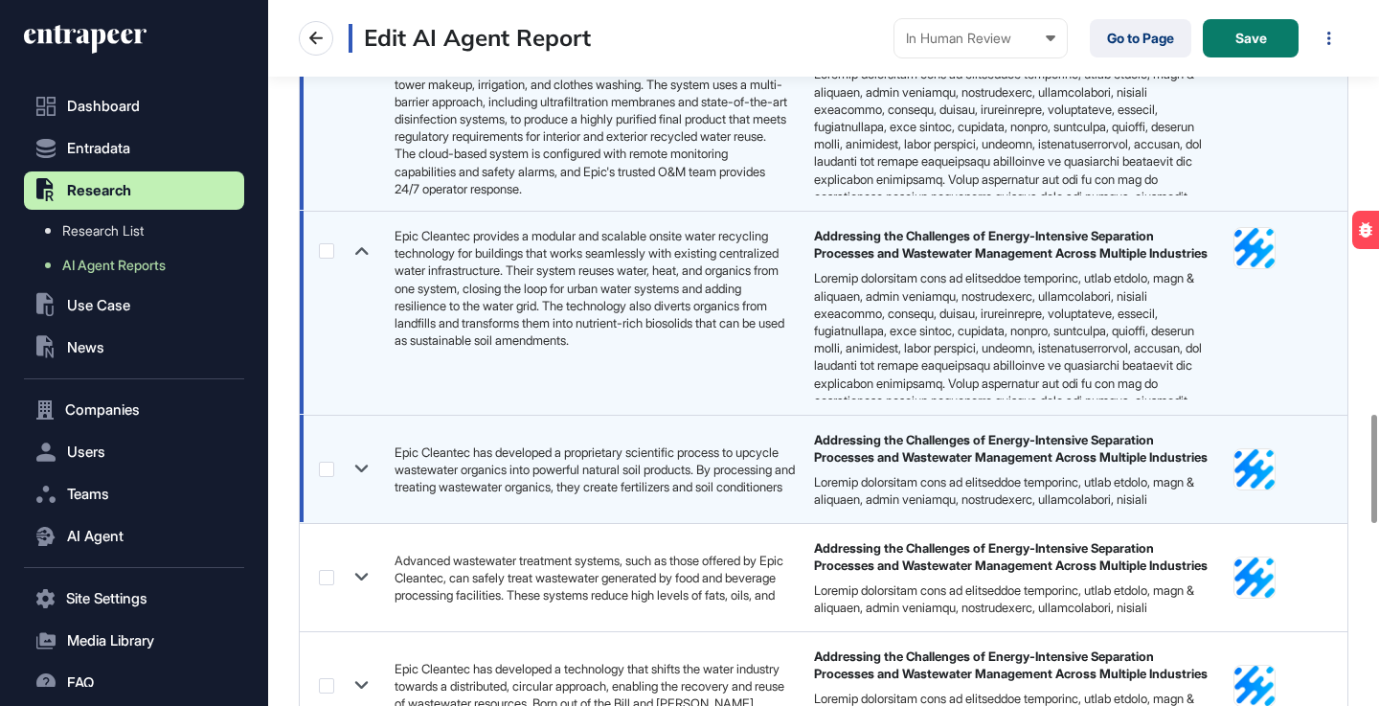
click at [358, 471] on icon at bounding box center [362, 469] width 28 height 28
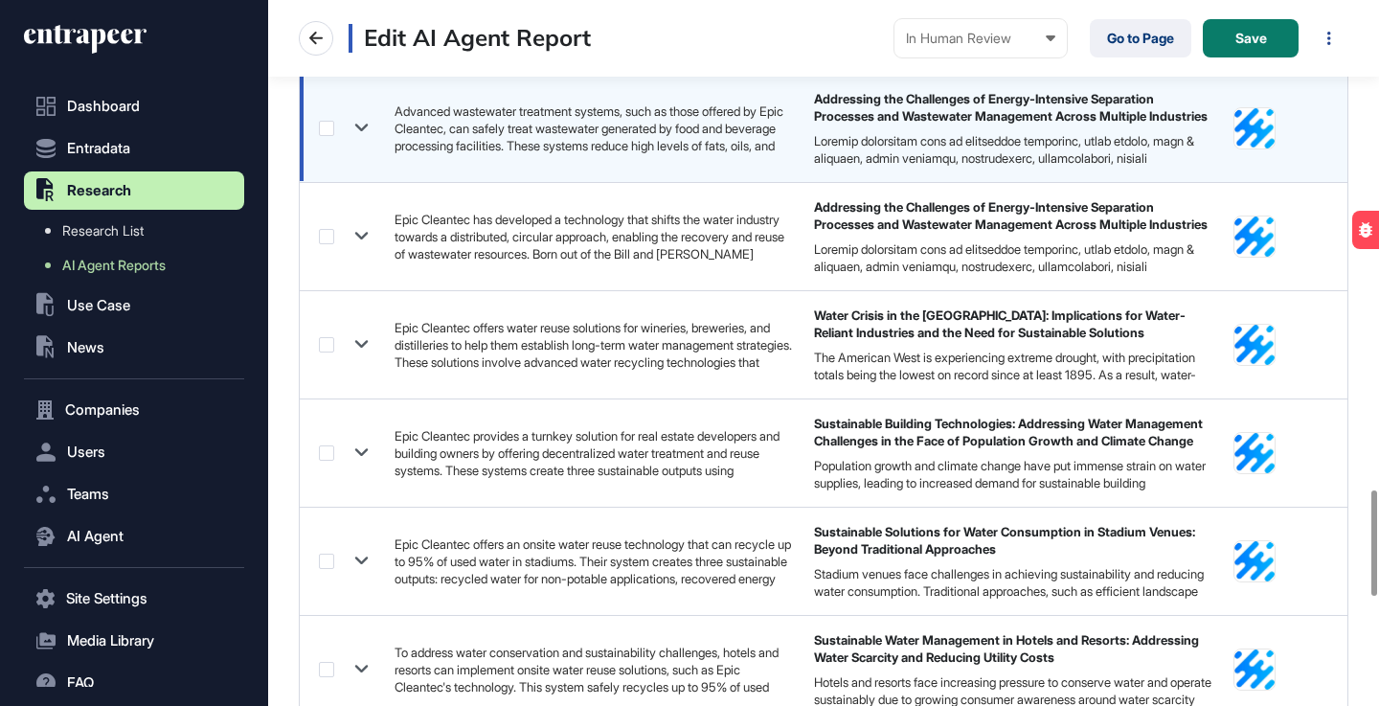
scroll to position [3261, 0]
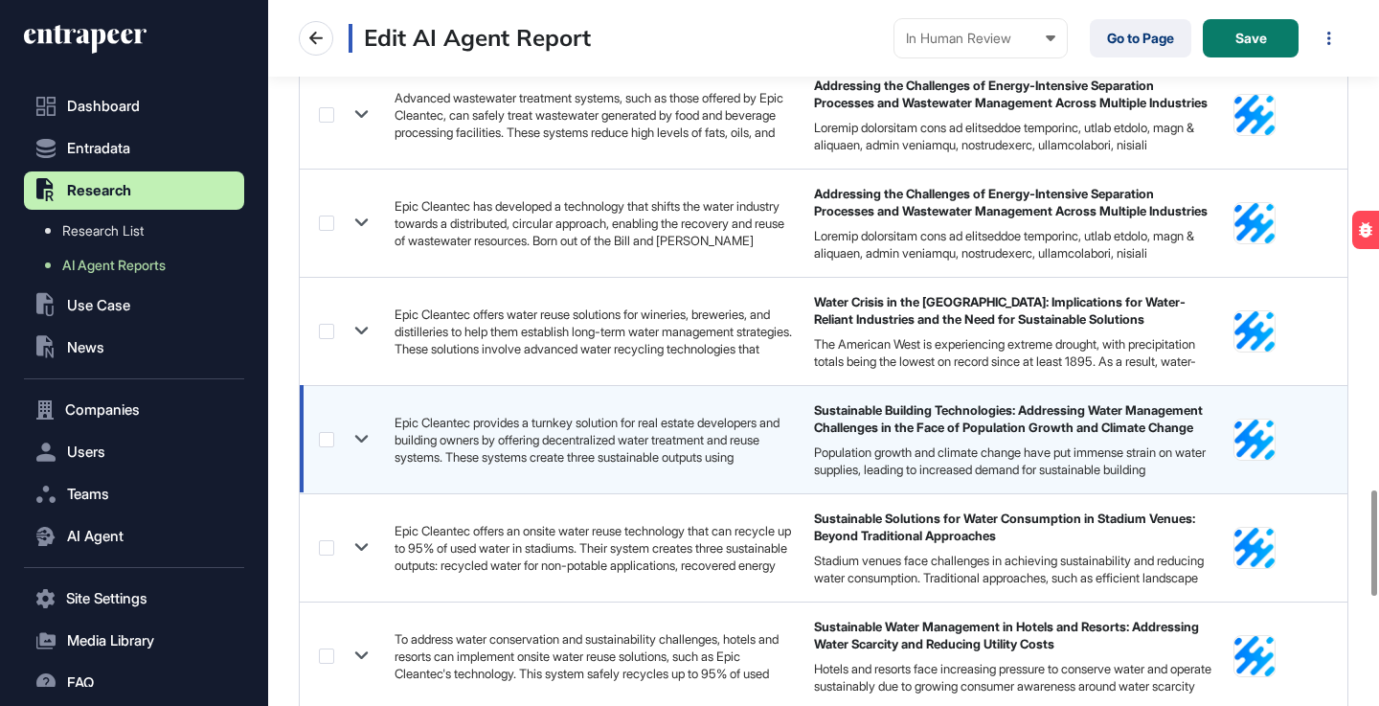
click at [363, 443] on icon at bounding box center [362, 439] width 28 height 28
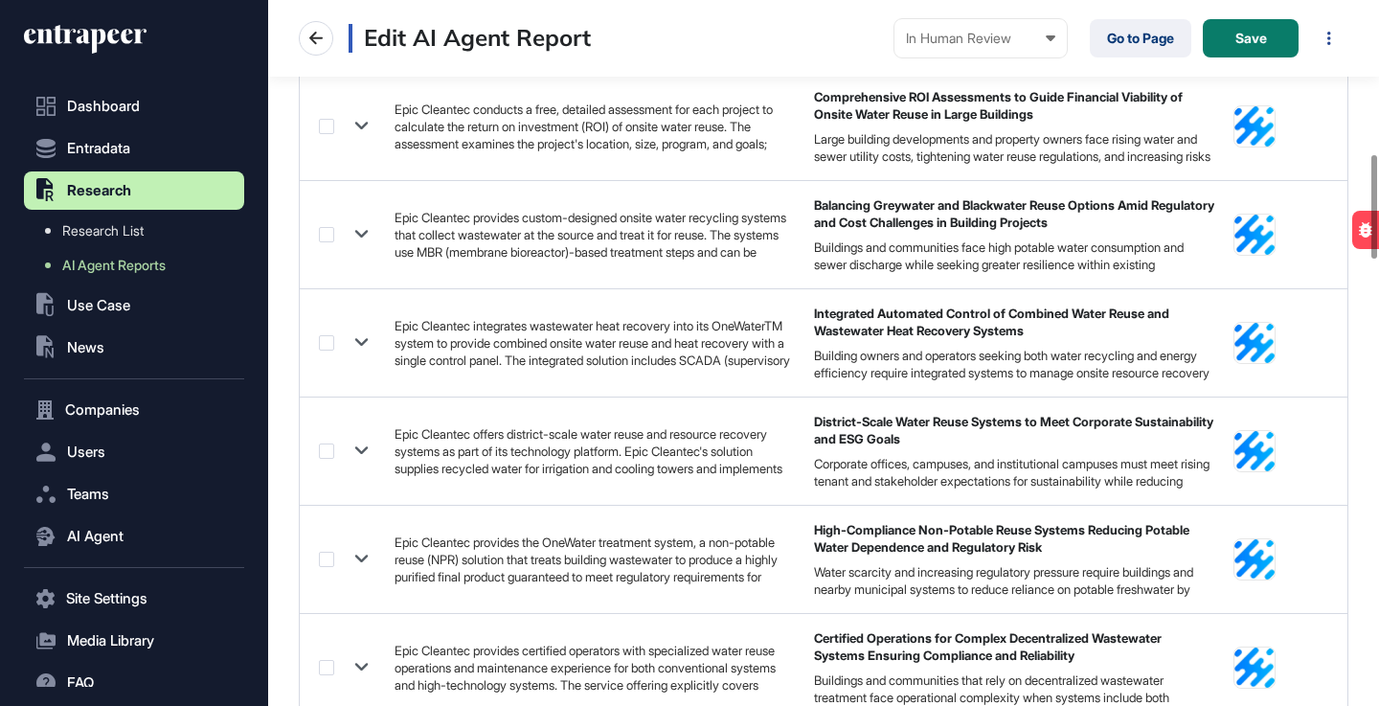
scroll to position [1019, 0]
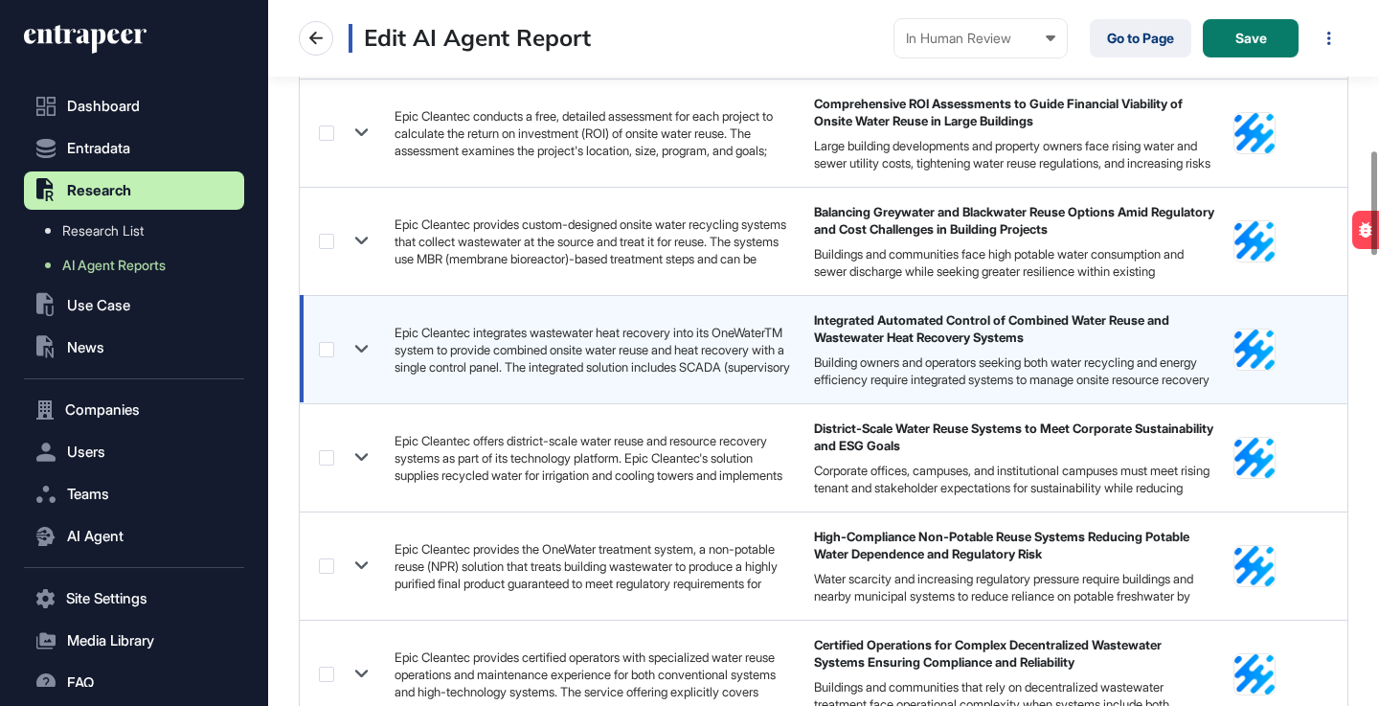
click at [366, 351] on icon at bounding box center [362, 349] width 28 height 28
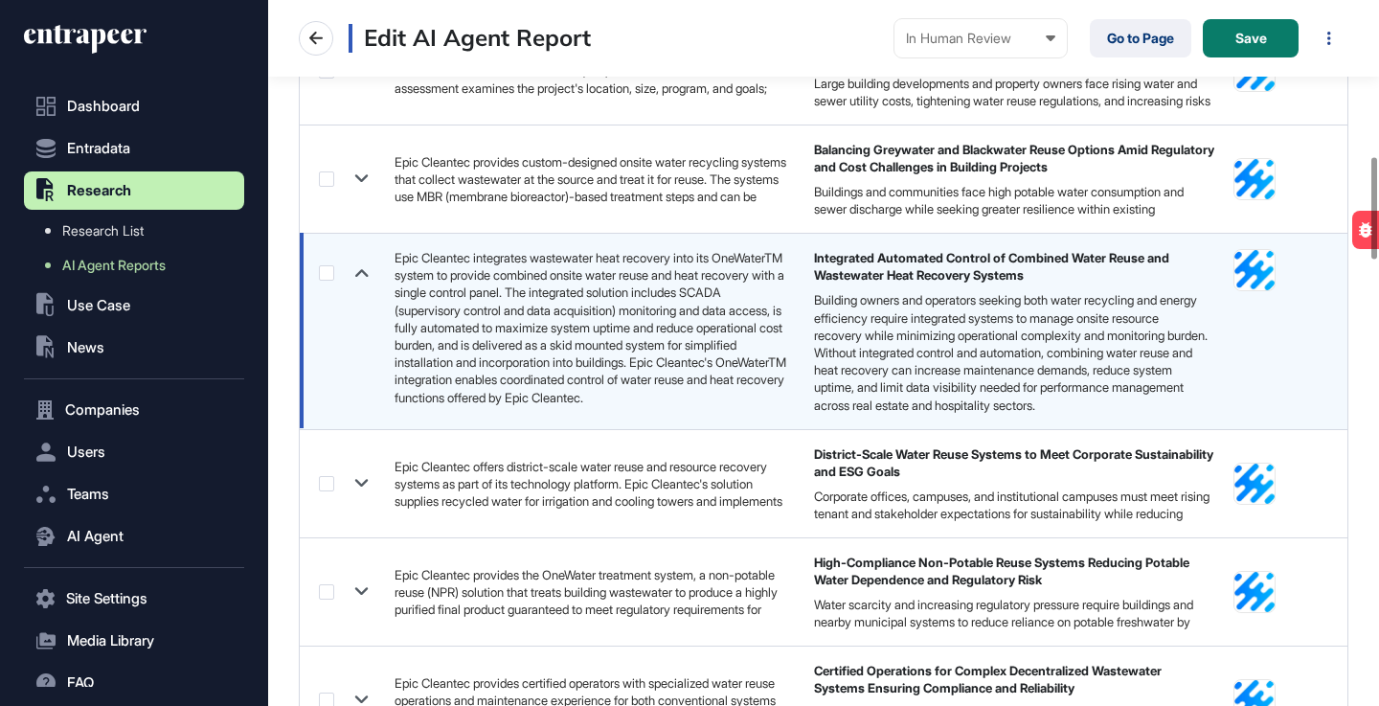
scroll to position [10, 0]
click at [329, 270] on label at bounding box center [326, 272] width 15 height 15
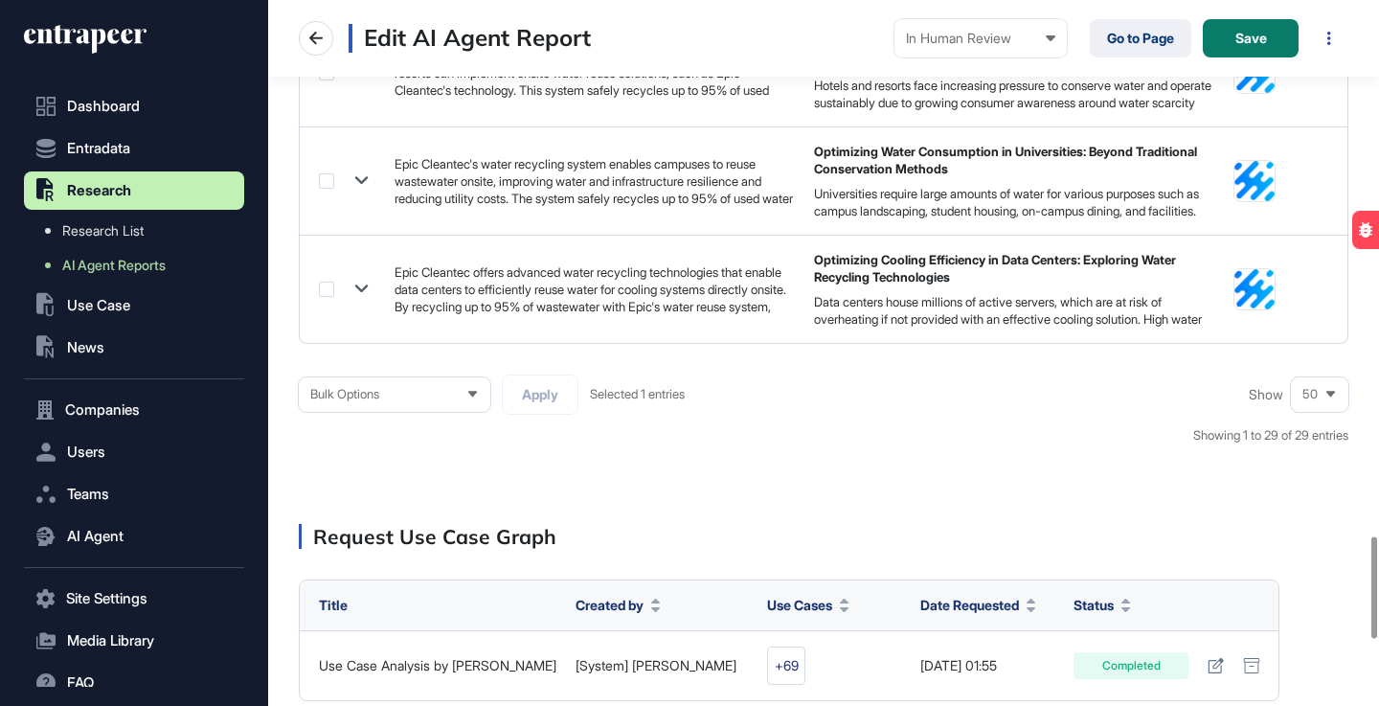
scroll to position [4176, 0]
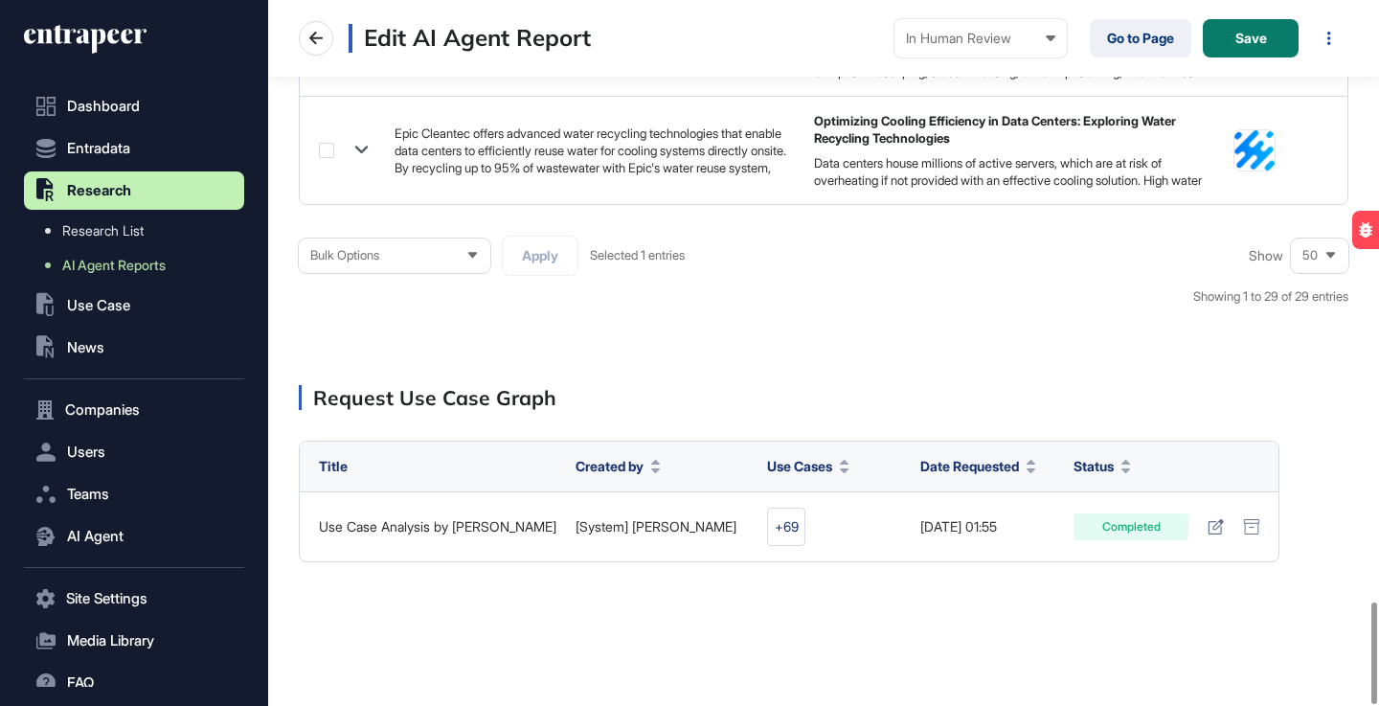
click at [472, 264] on div "Bulk Options" at bounding box center [395, 255] width 192 height 37
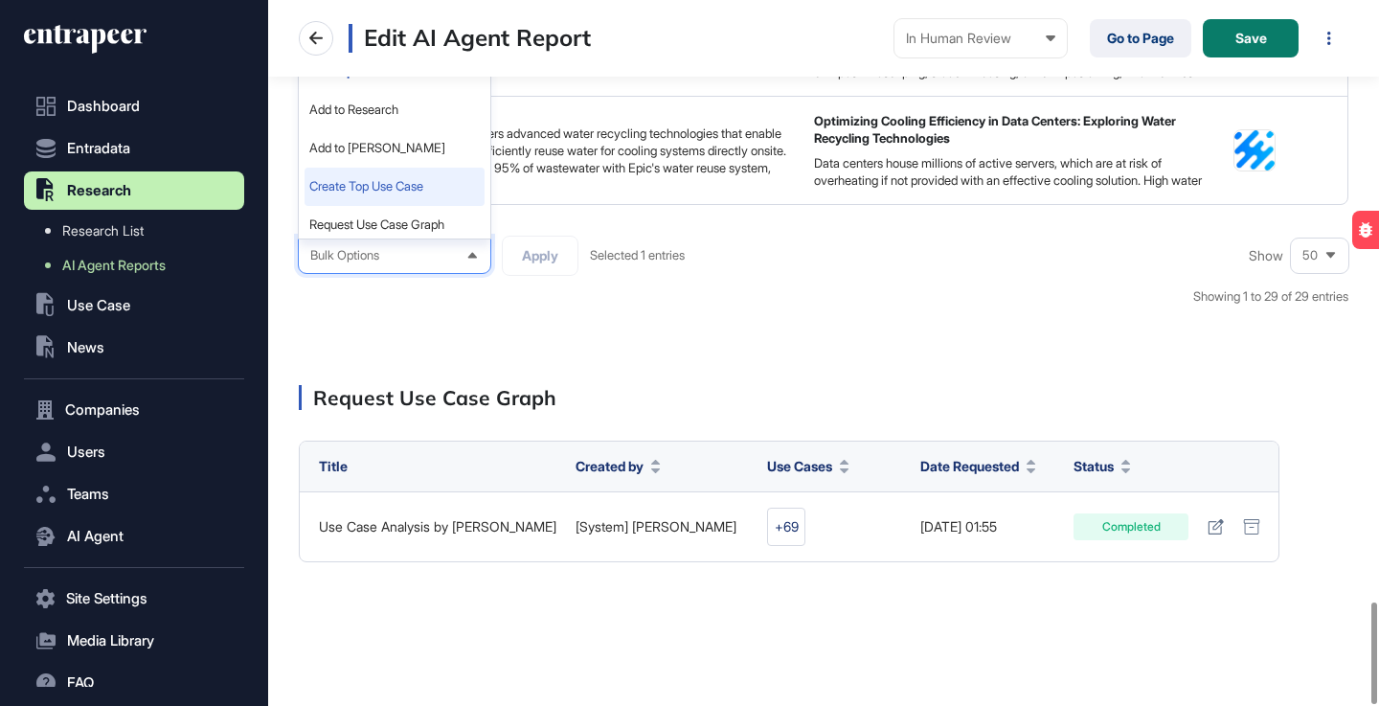
click at [406, 181] on li "Create Top Use Case" at bounding box center [395, 187] width 180 height 38
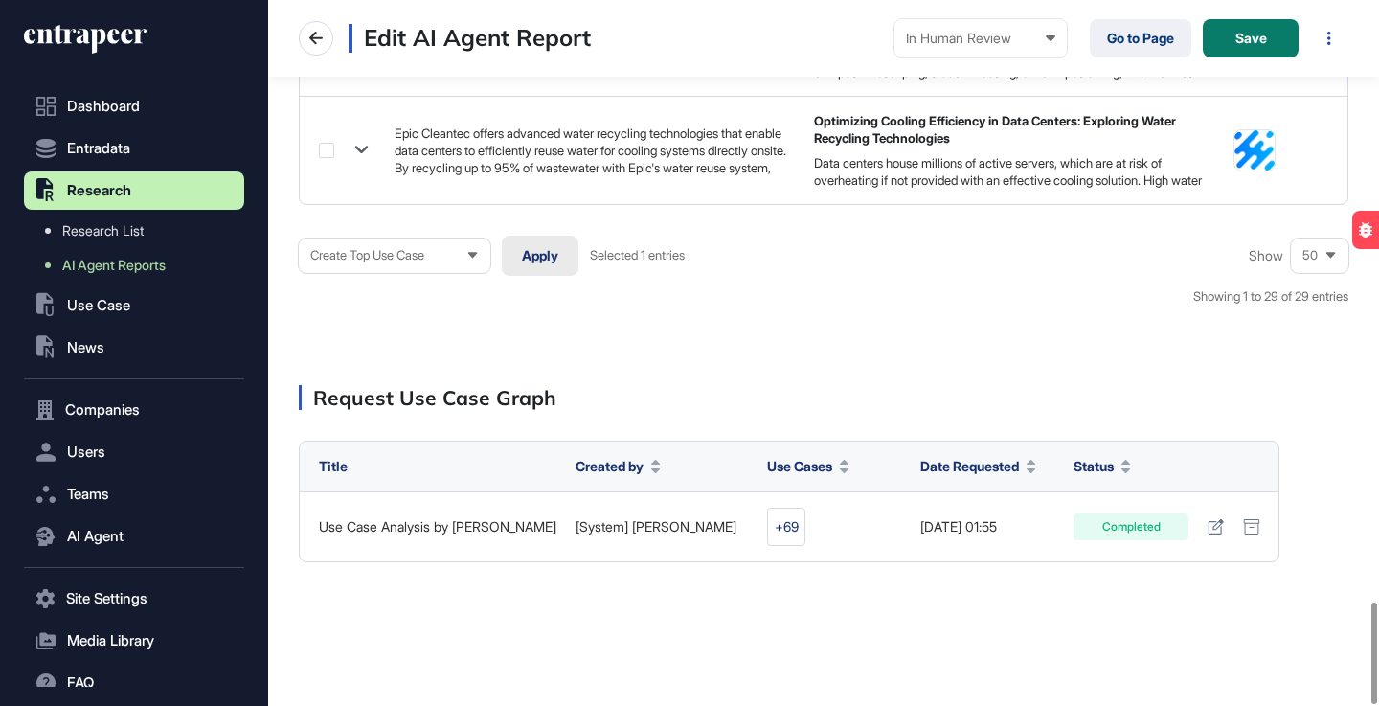
click at [539, 264] on button "Apply" at bounding box center [540, 256] width 77 height 40
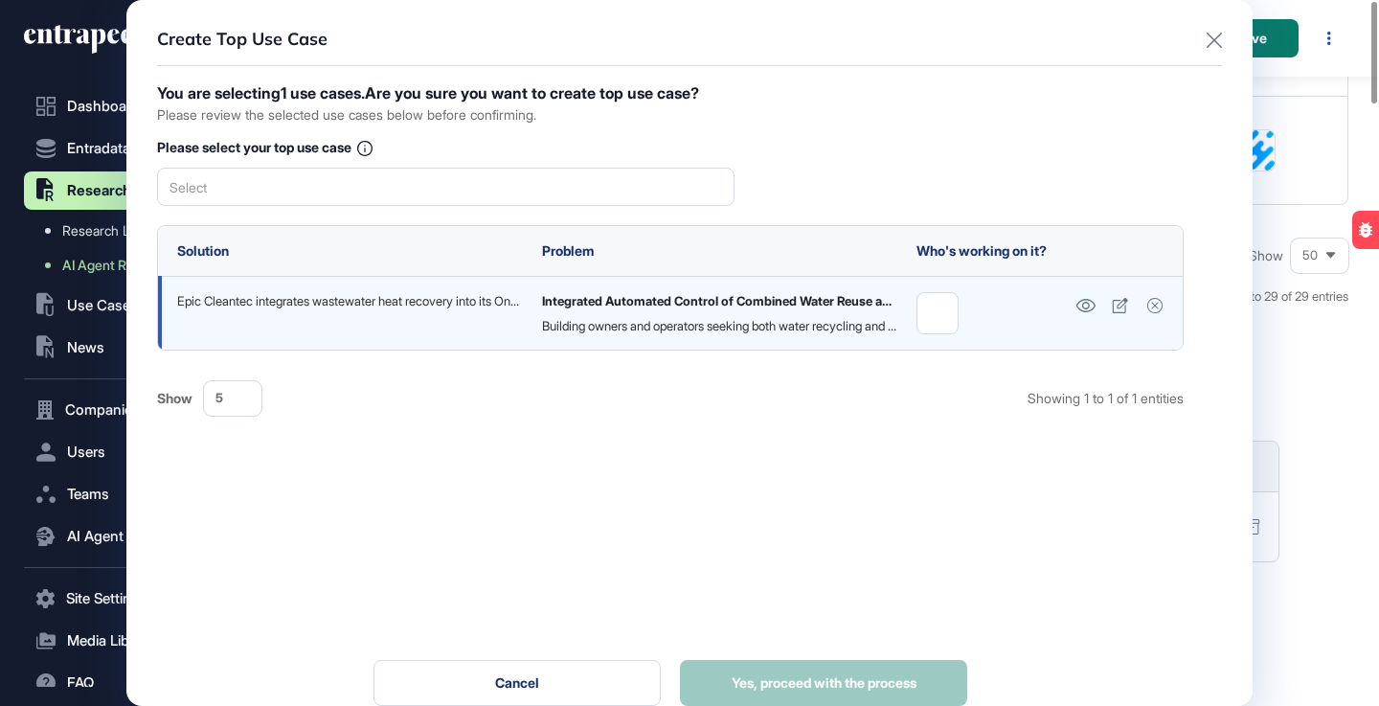
scroll to position [0, 0]
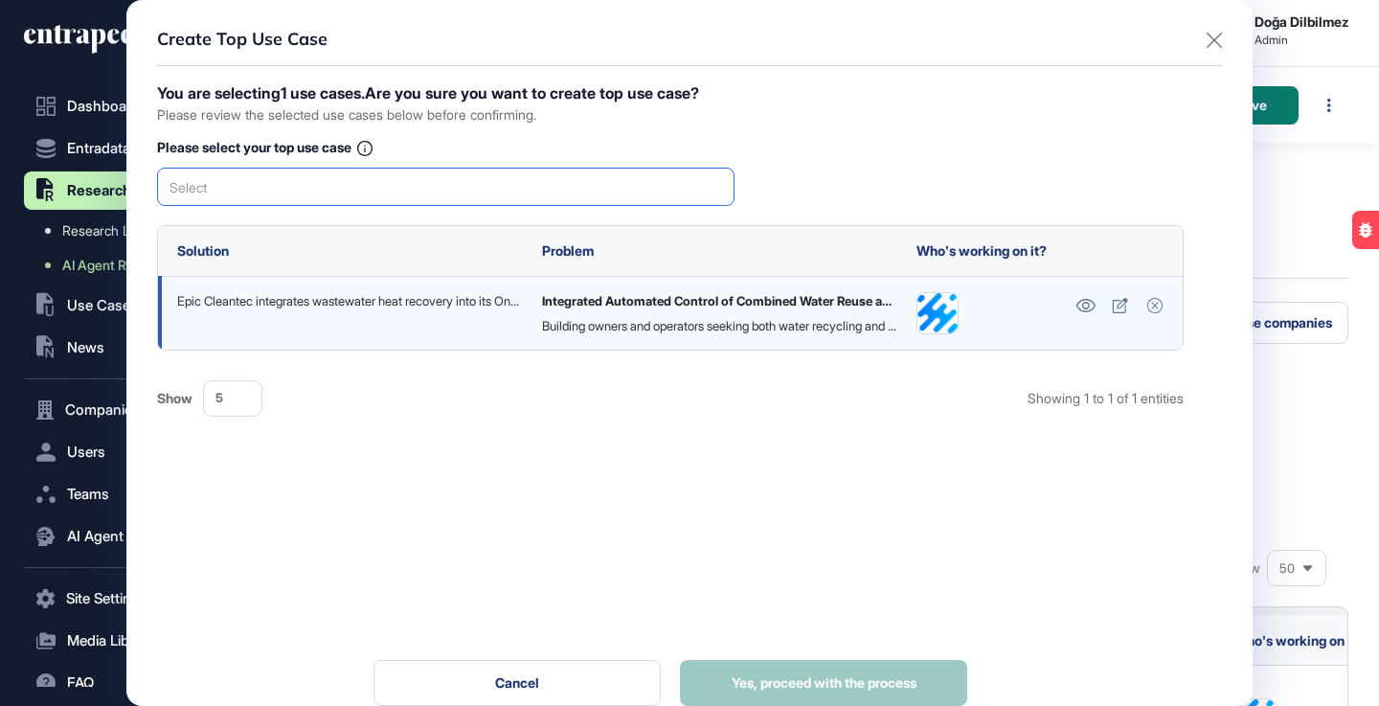
click at [572, 189] on div "Select" at bounding box center [446, 187] width 578 height 38
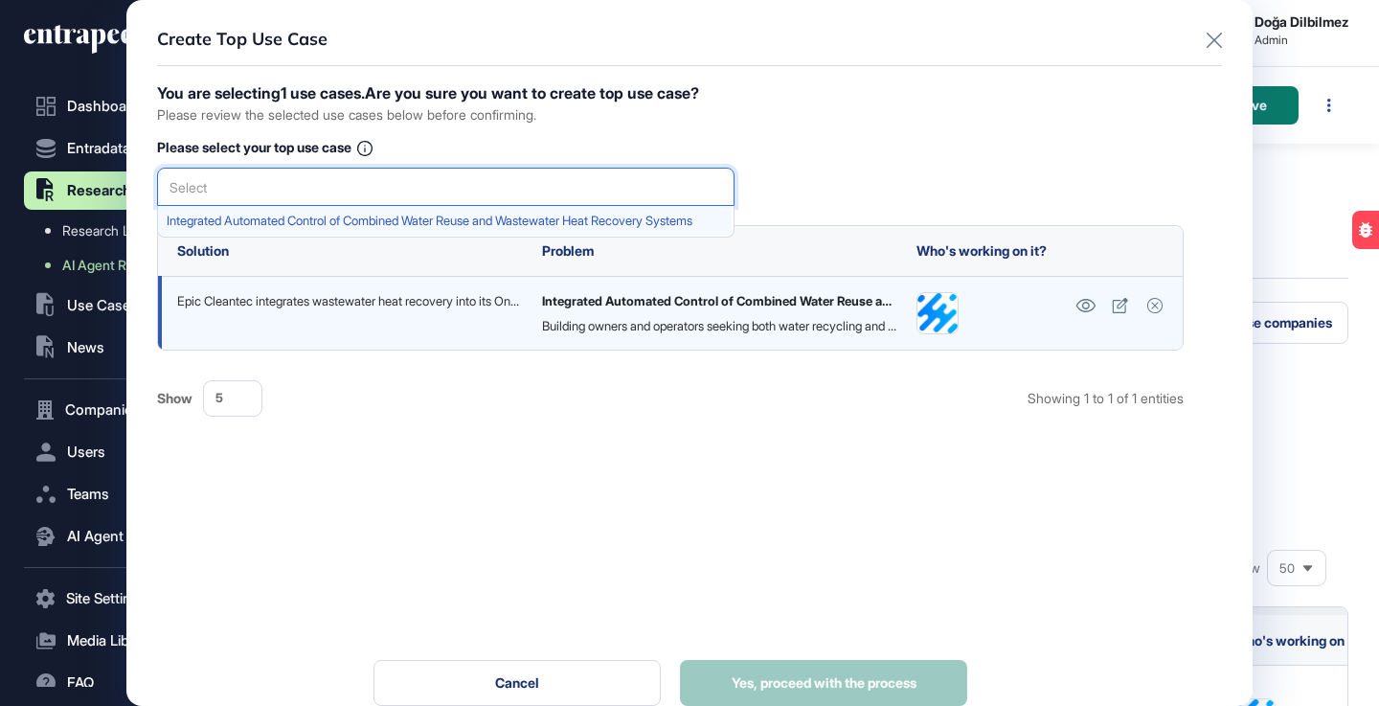
click at [483, 218] on span "Integrated Automated Control of Combined Water Reuse and Wastewater Heat Recove…" at bounding box center [445, 221] width 557 height 14
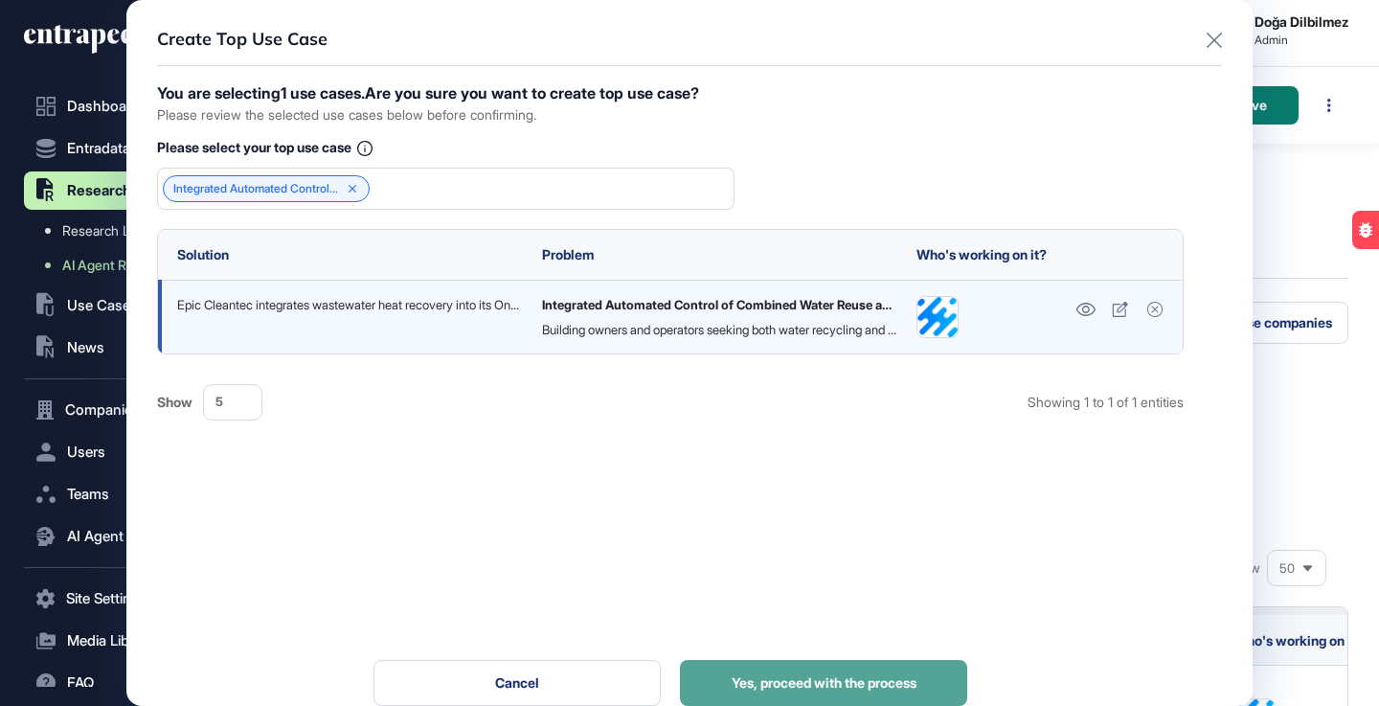
click at [819, 680] on span "Yes, proceed with the process" at bounding box center [824, 682] width 185 height 13
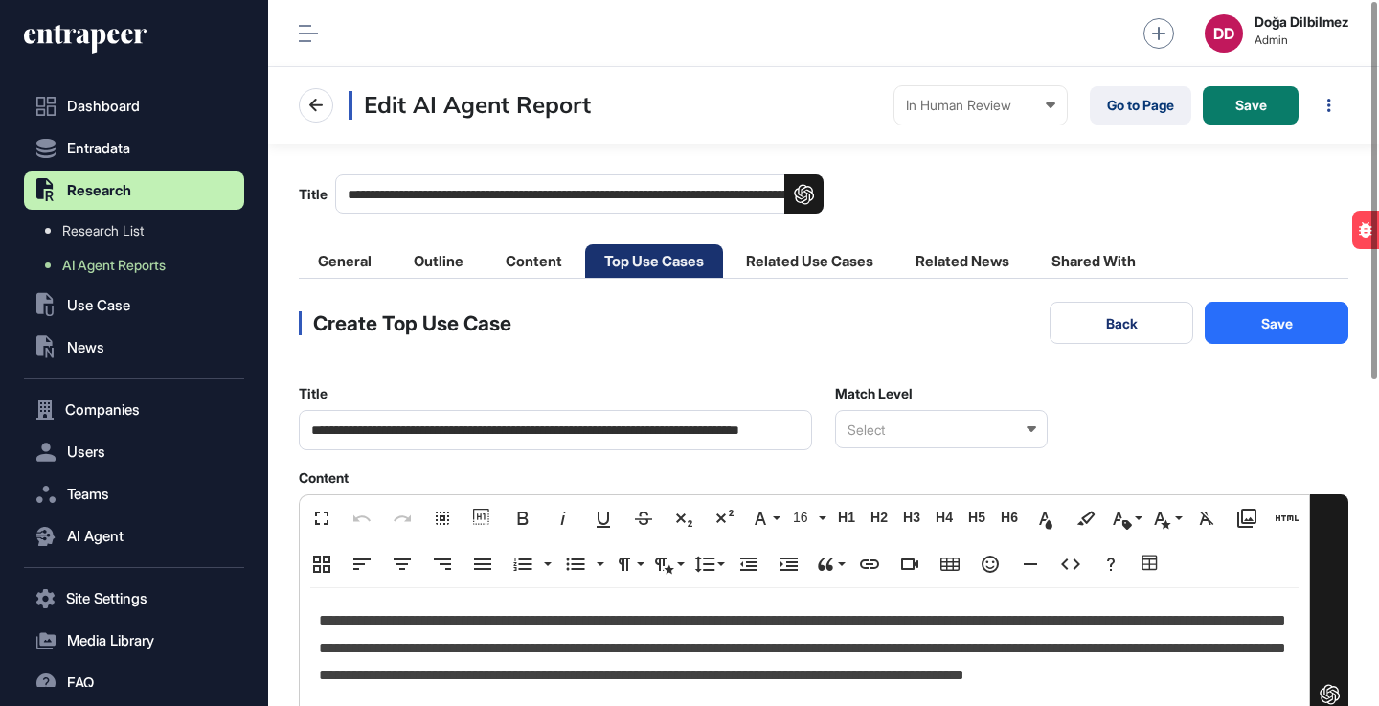
click at [1027, 431] on icon at bounding box center [1032, 429] width 10 height 6
click at [930, 502] on div "Relevant" at bounding box center [940, 493] width 209 height 30
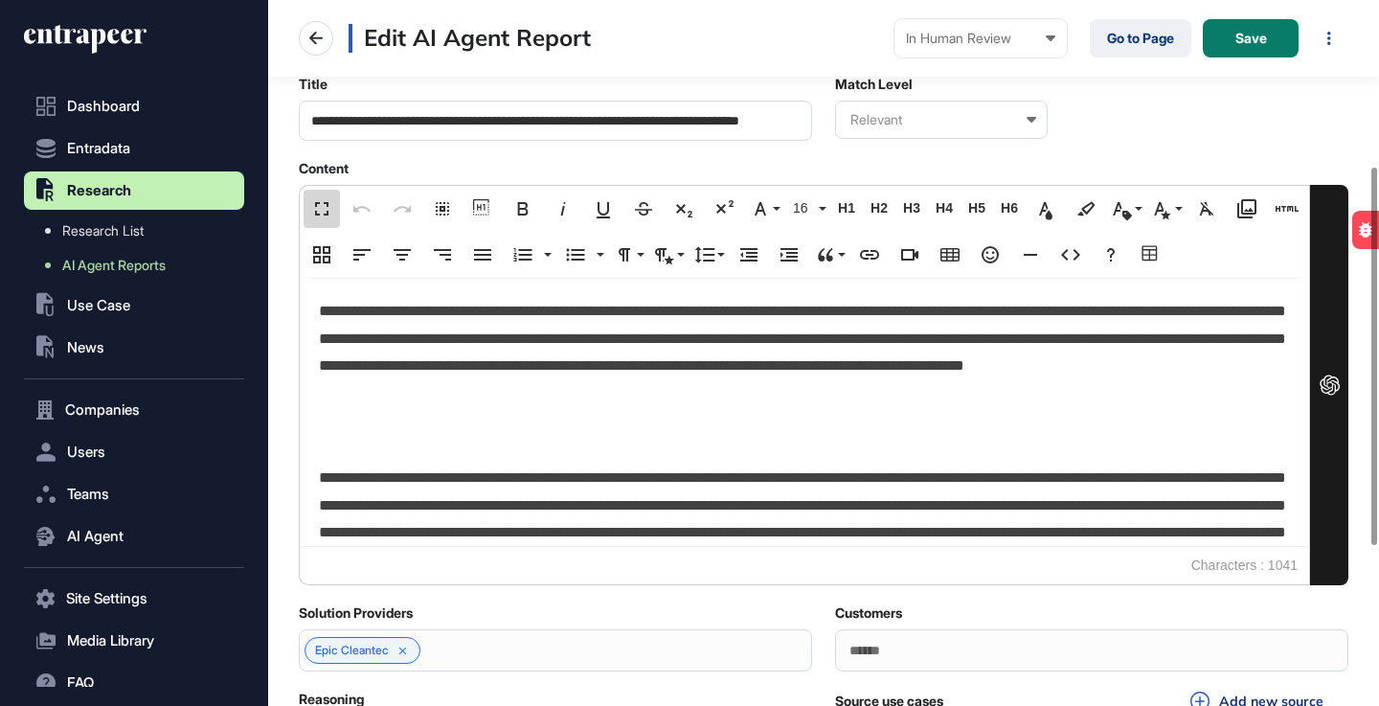
scroll to position [1, 9]
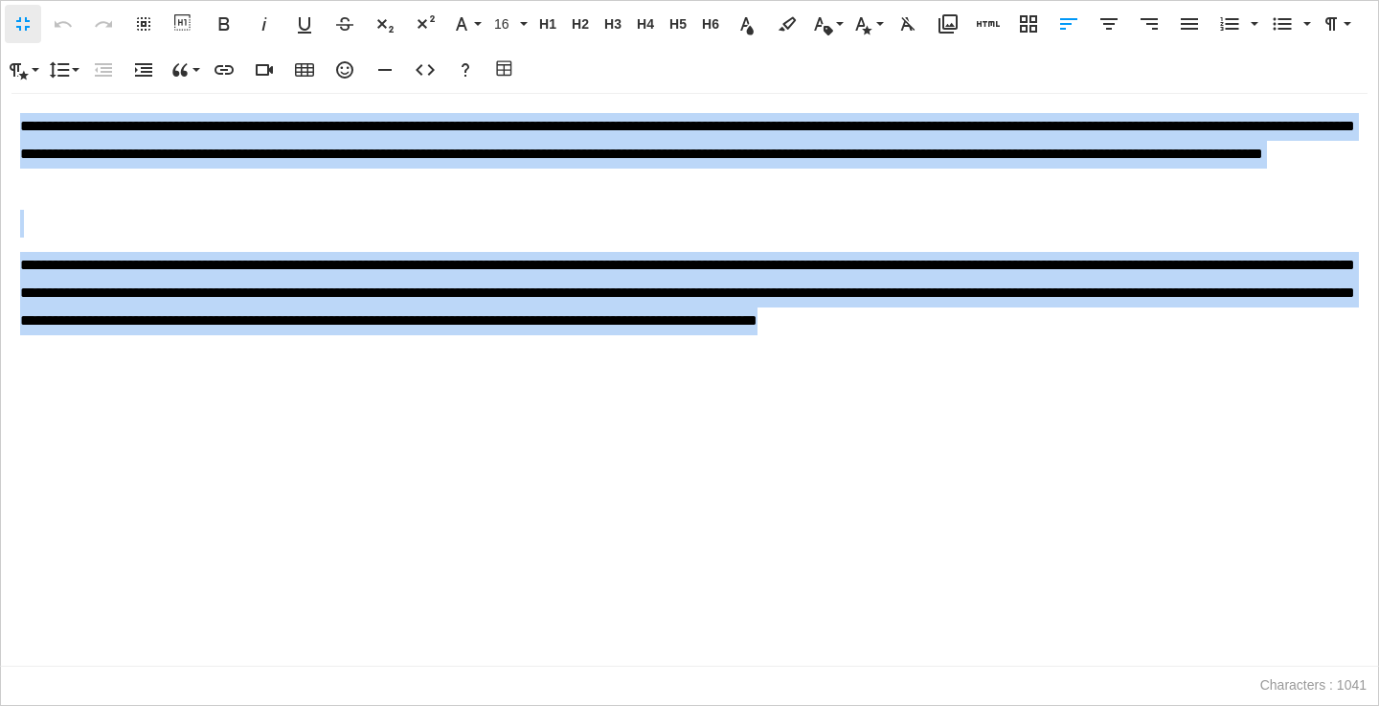
drag, startPoint x: 17, startPoint y: 123, endPoint x: 331, endPoint y: 316, distance: 369.0
click at [450, 381] on div "**********" at bounding box center [690, 380] width 1378 height 572
copy div "**********"
click at [611, 435] on div "**********" at bounding box center [690, 380] width 1378 height 572
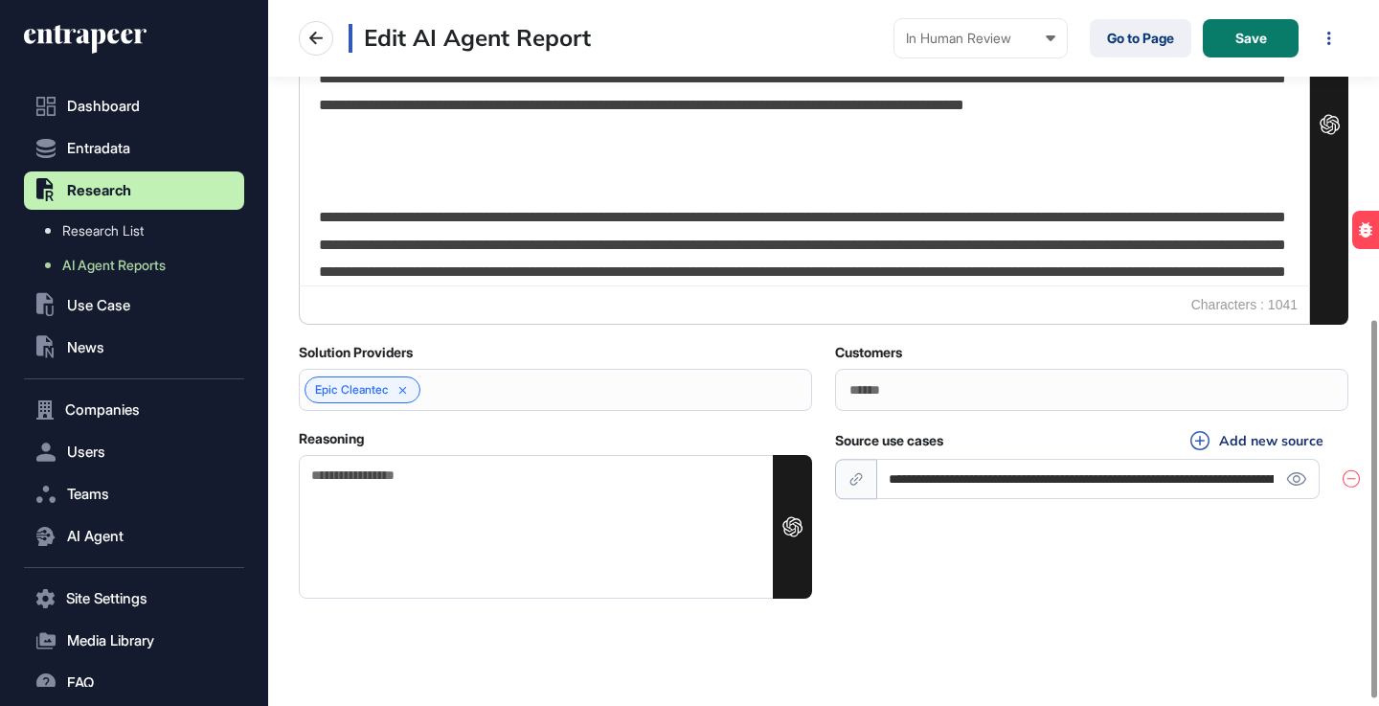
scroll to position [606, 0]
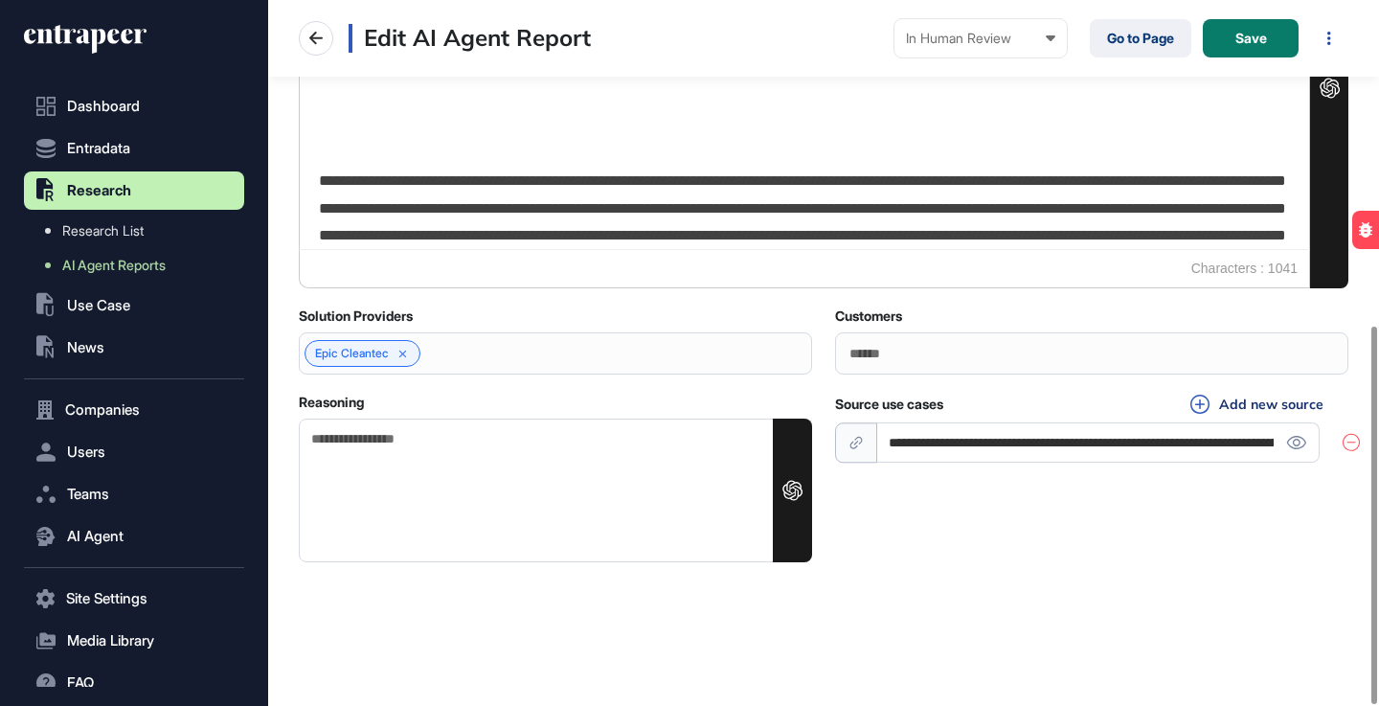
click at [402, 437] on textarea "Reasoning" at bounding box center [555, 491] width 513 height 144
paste textarea "**********"
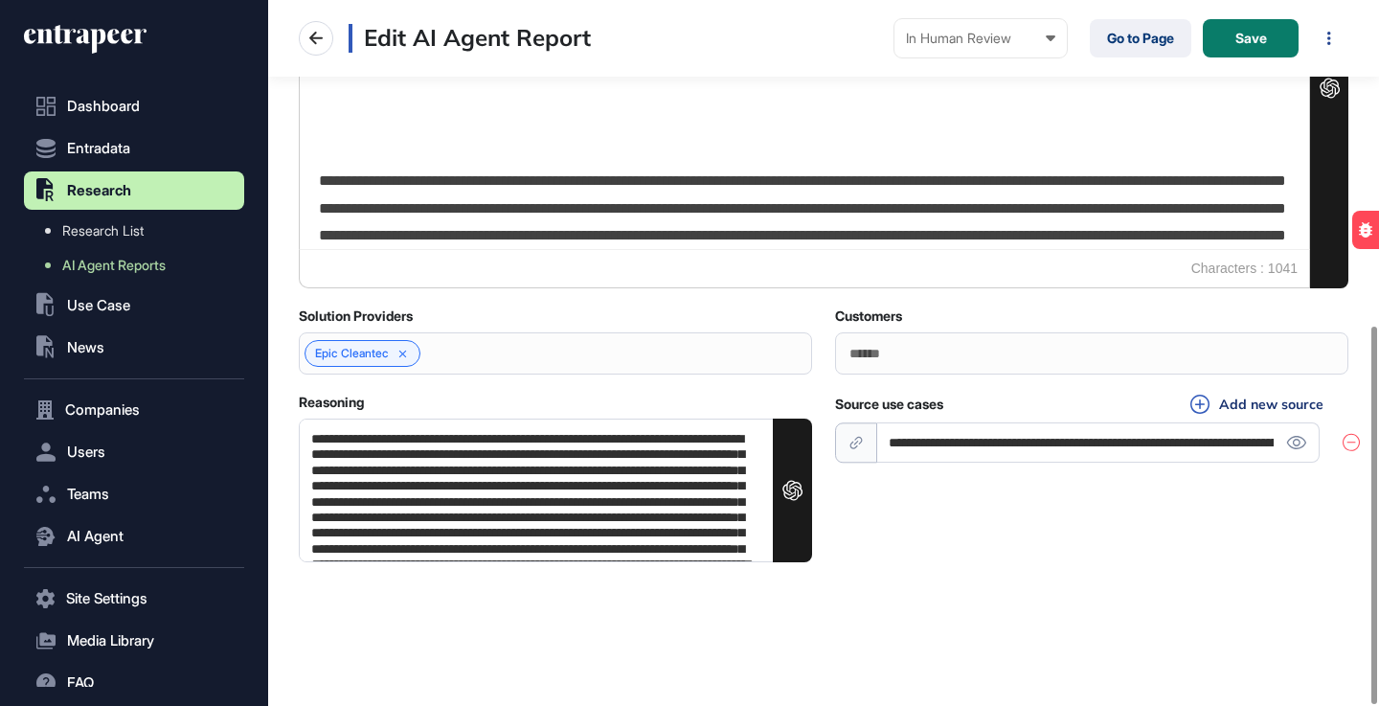
scroll to position [57, 0]
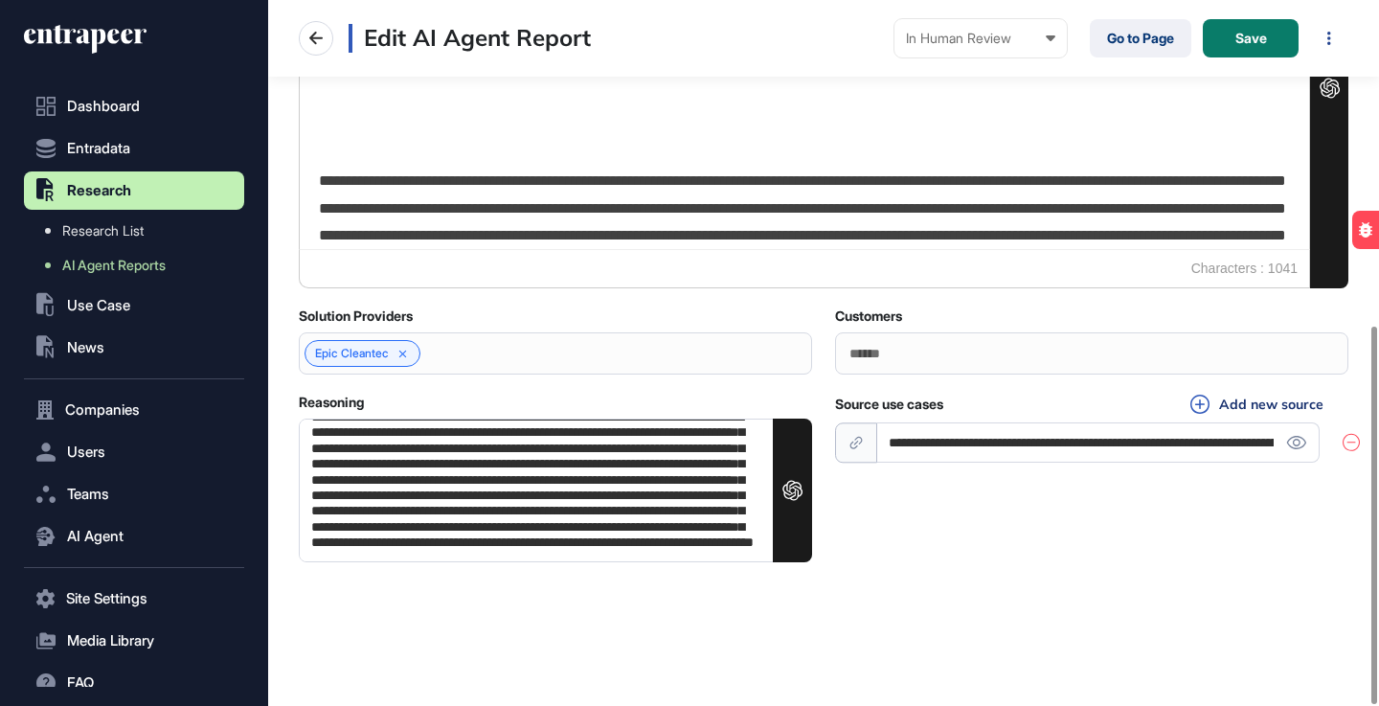
type textarea "**********"
click at [983, 554] on div "**********" at bounding box center [823, 478] width 1073 height 169
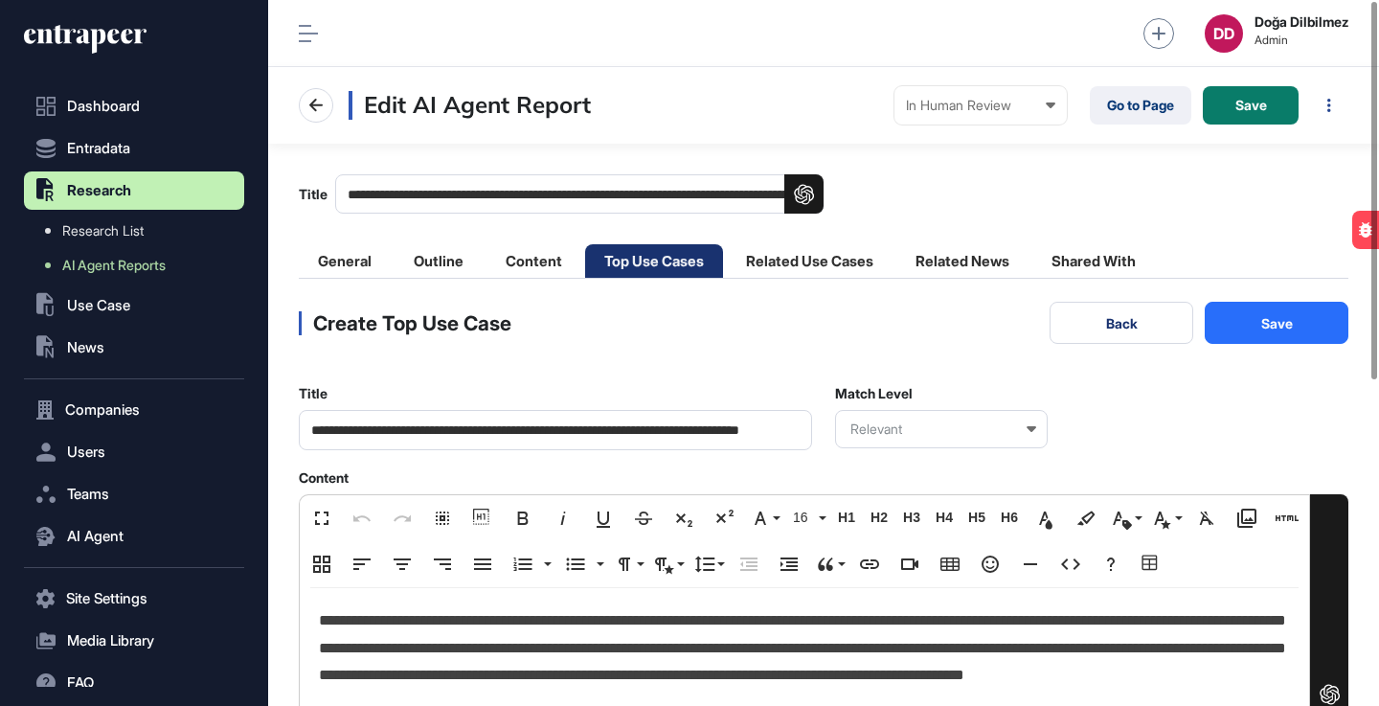
click at [1279, 331] on button "Save" at bounding box center [1277, 323] width 144 height 42
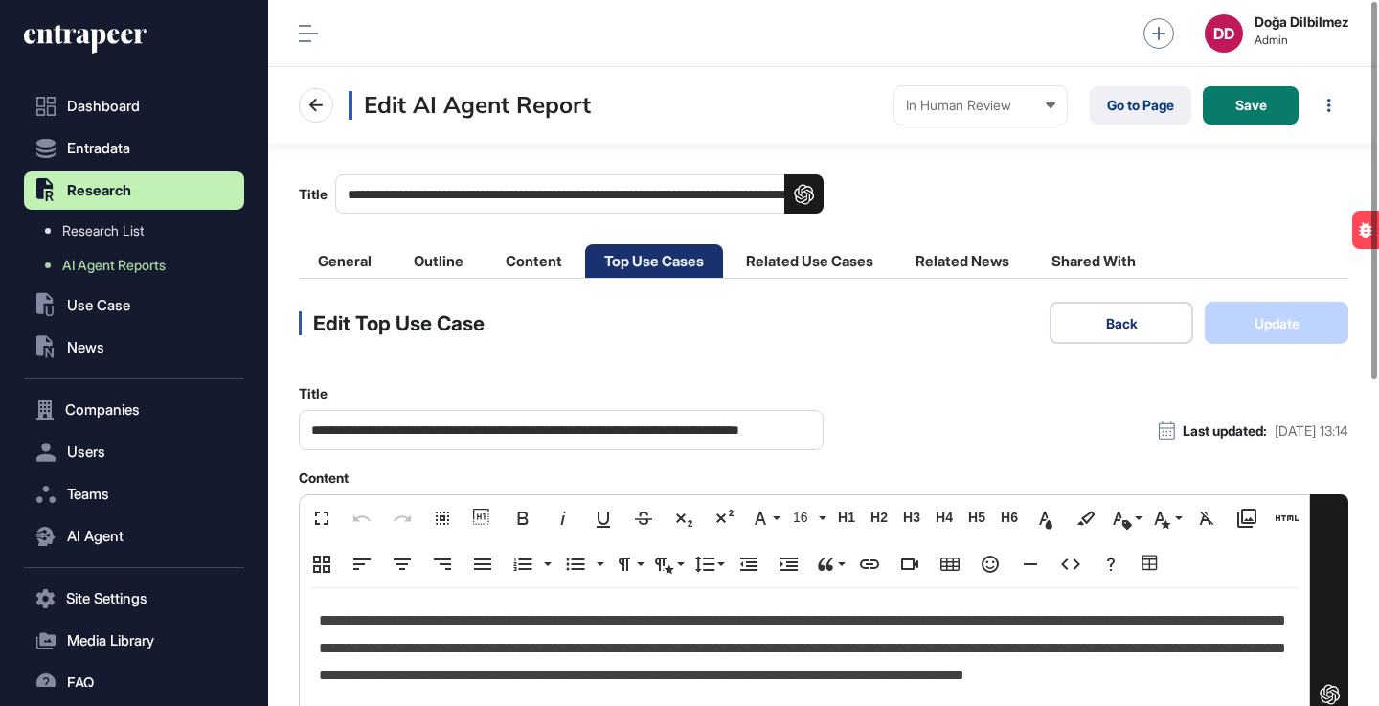
click at [1090, 325] on button "Back" at bounding box center [1122, 323] width 144 height 42
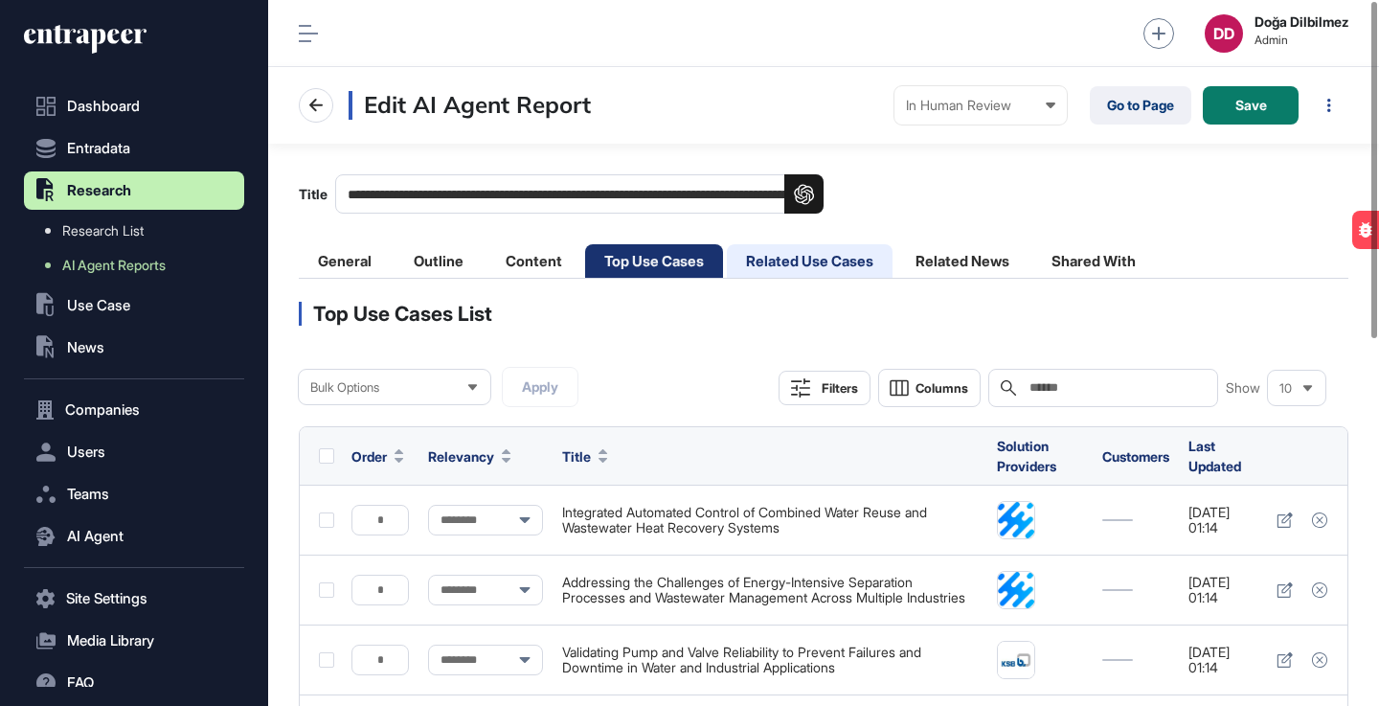
click at [837, 263] on li "Related Use Cases" at bounding box center [810, 261] width 166 height 34
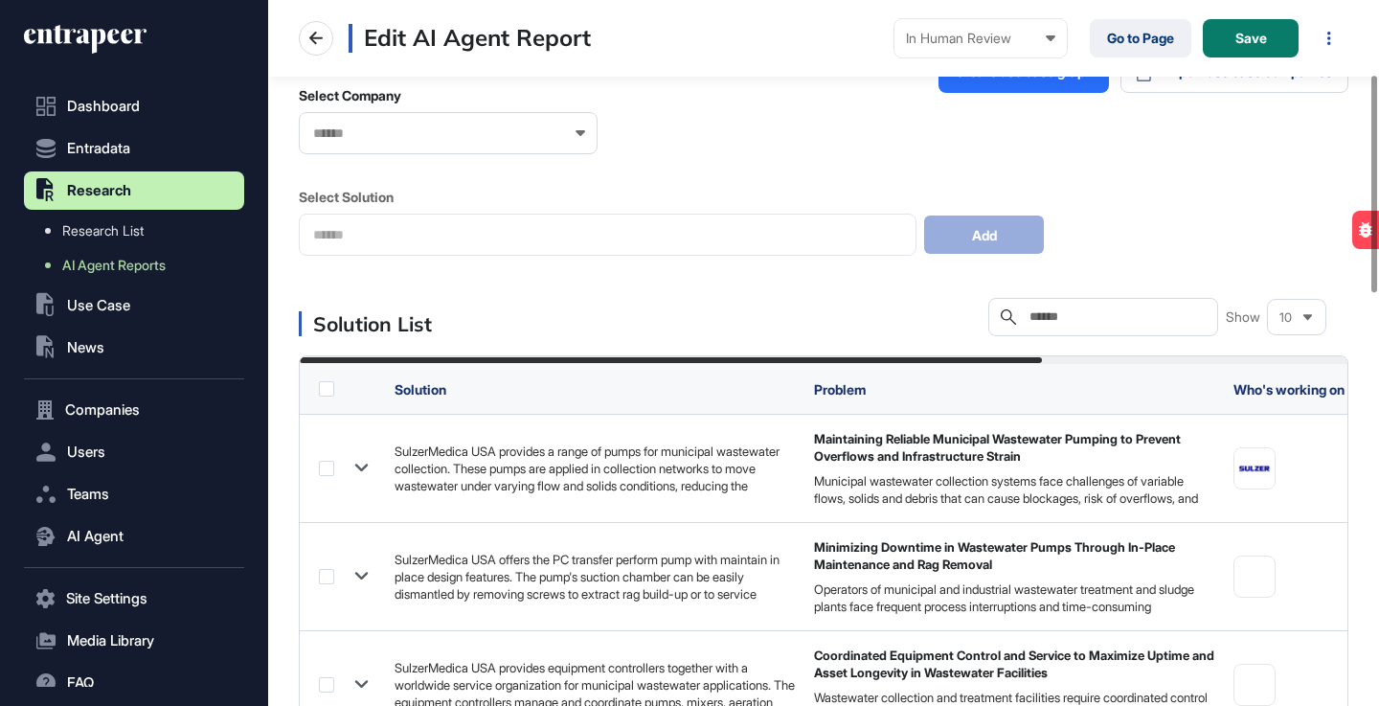
scroll to position [323, 0]
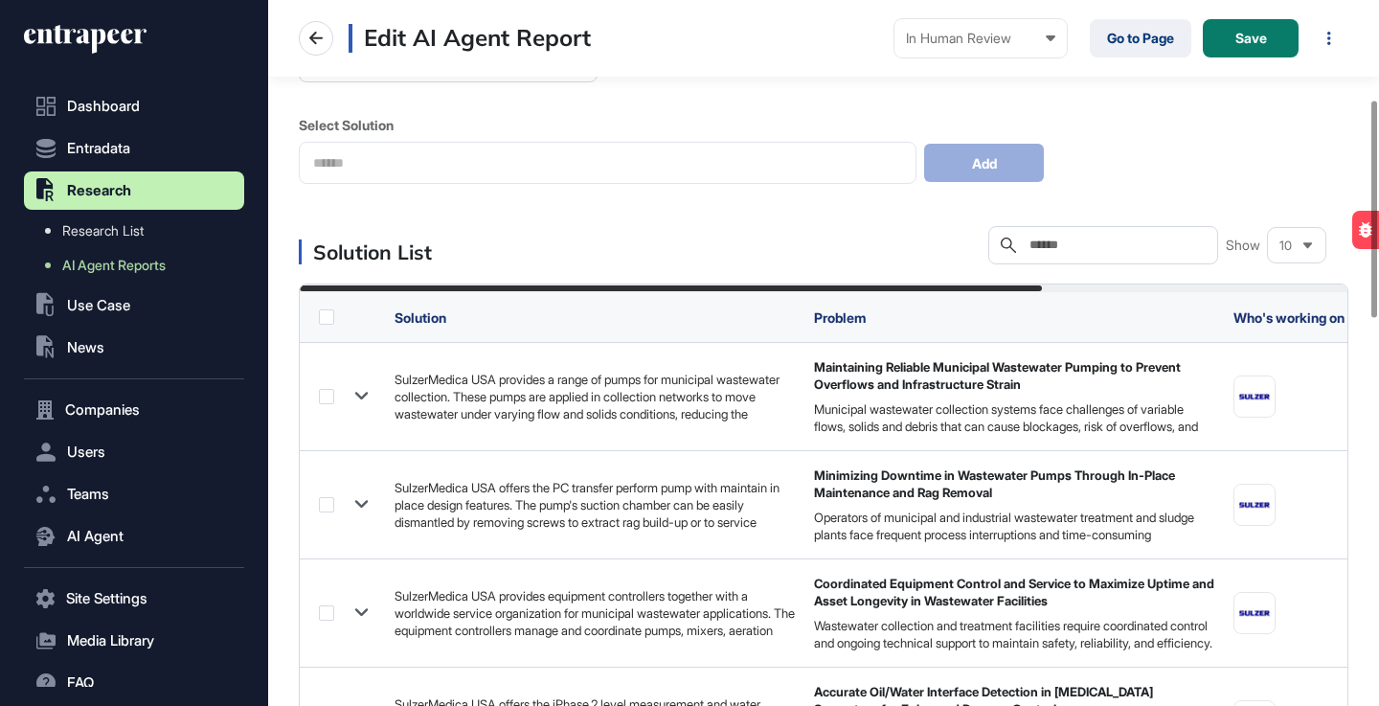
click at [1096, 243] on input "text" at bounding box center [1117, 245] width 178 height 15
paste input "********"
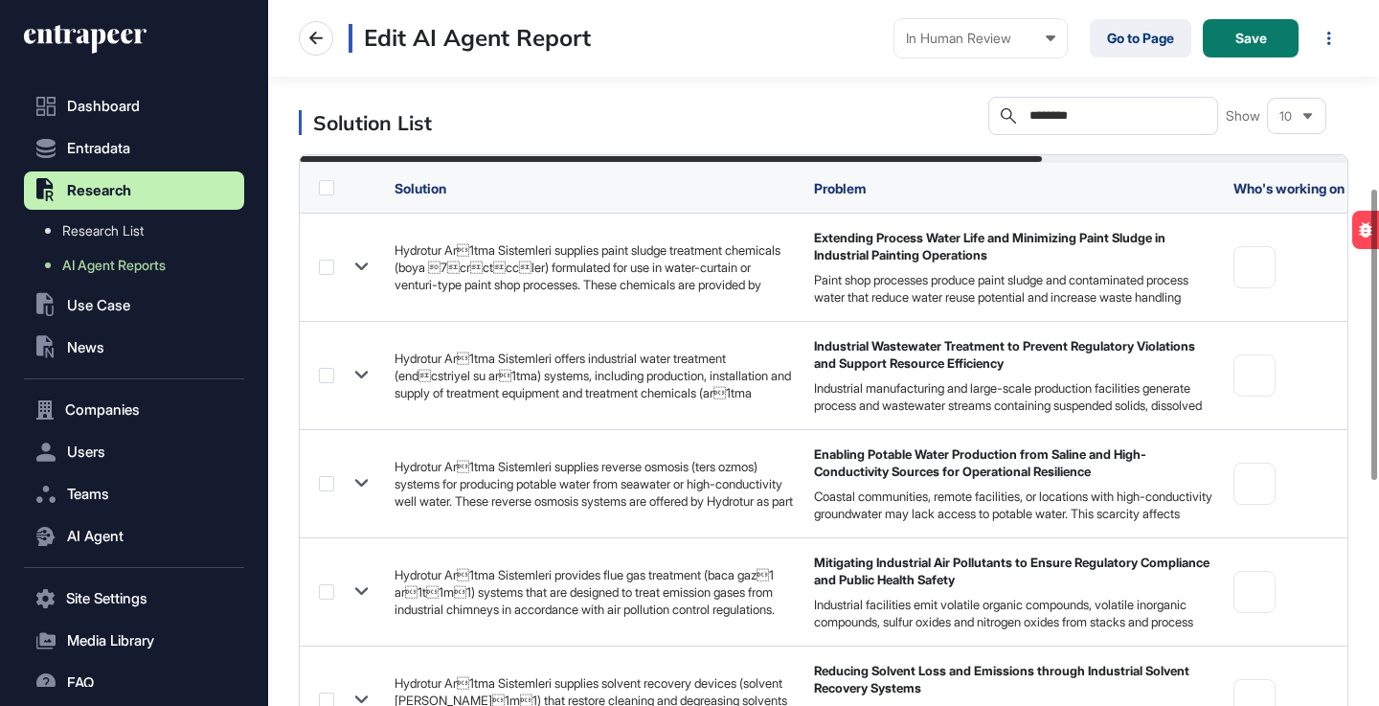
scroll to position [457, 0]
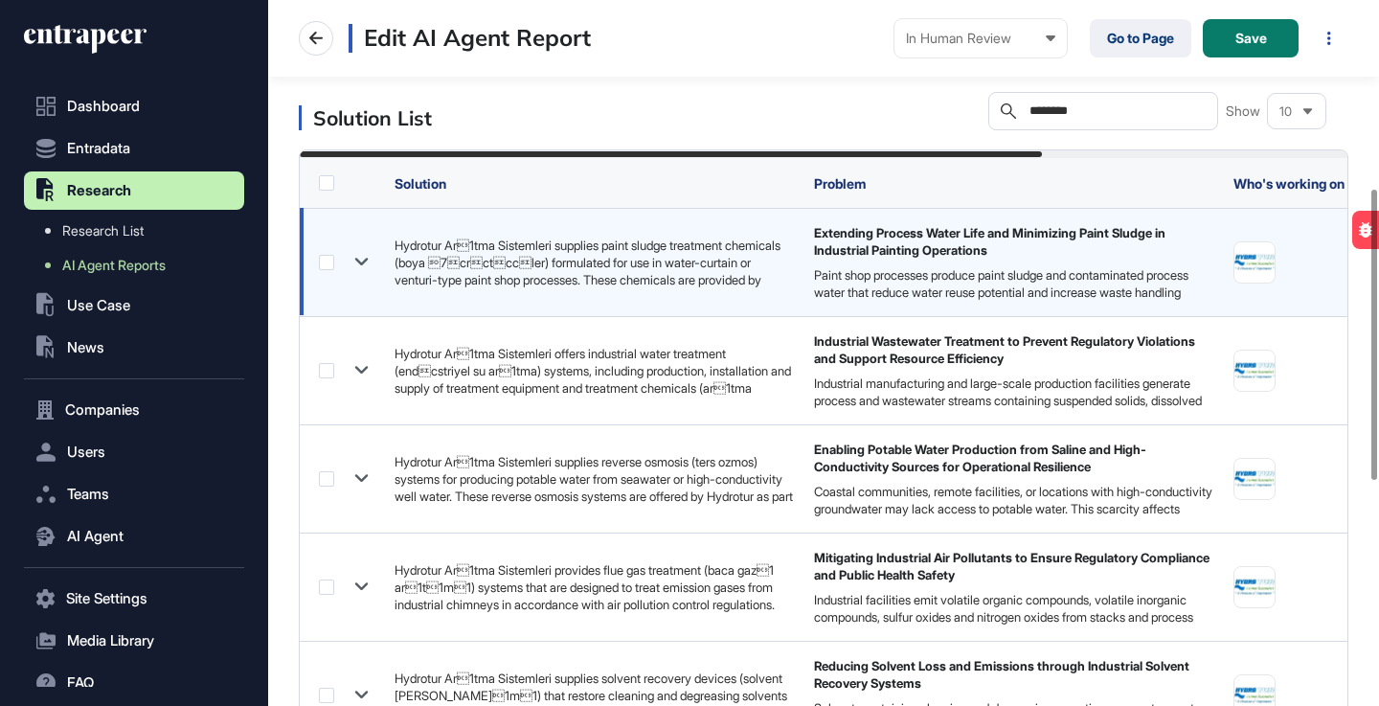
type input "********"
click at [363, 256] on icon at bounding box center [362, 262] width 28 height 28
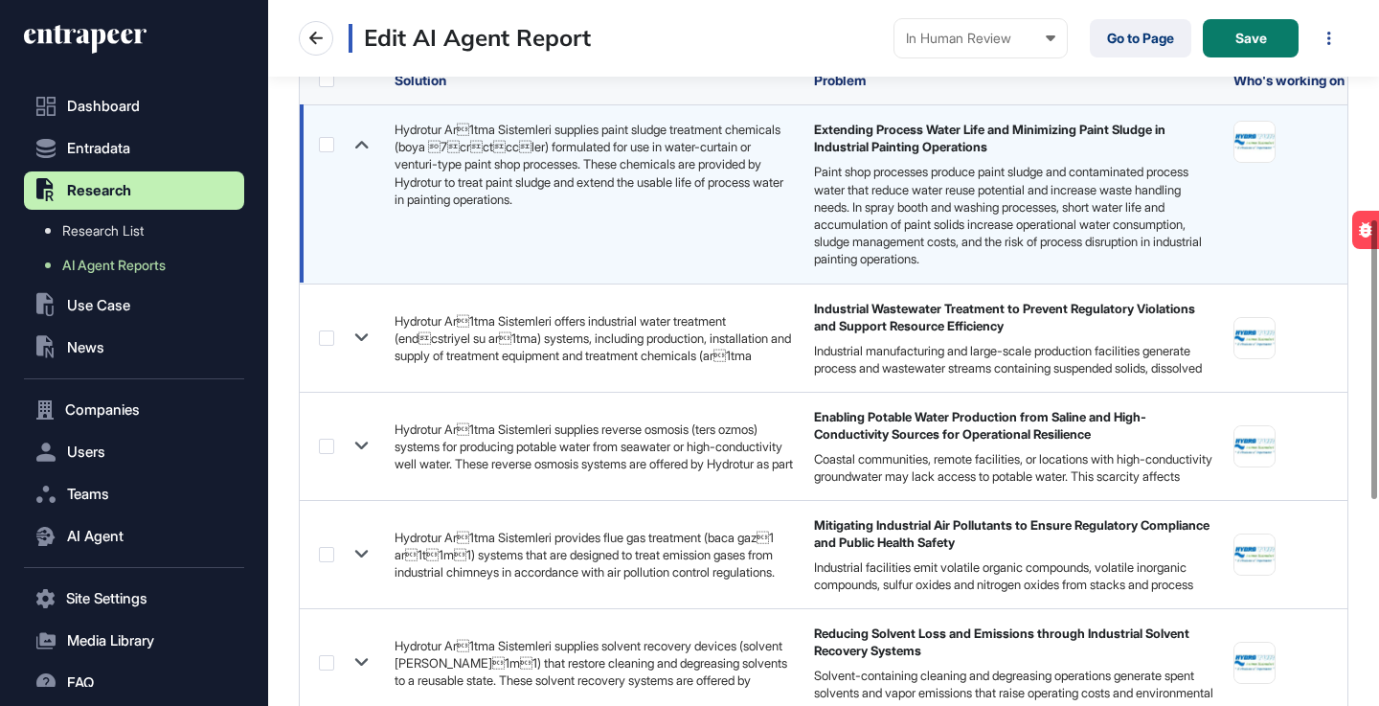
scroll to position [542, 0]
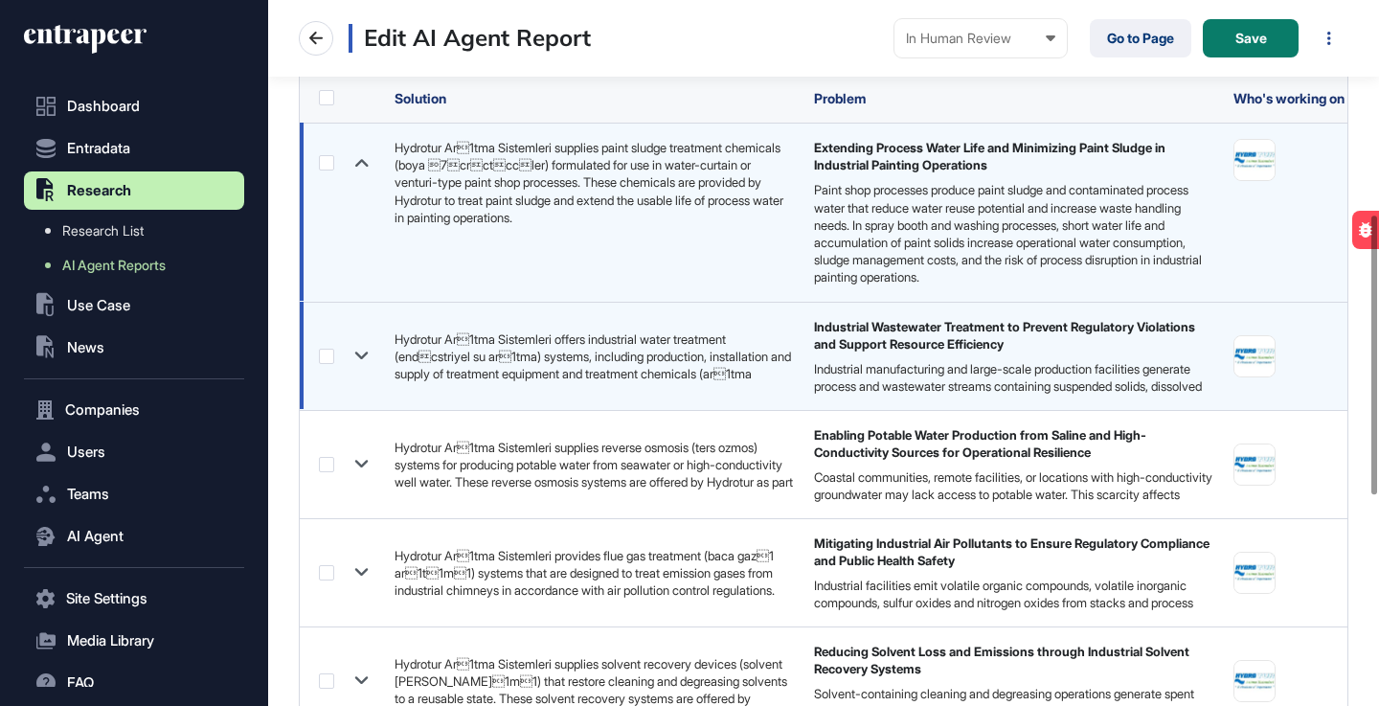
click at [359, 354] on icon at bounding box center [361, 356] width 13 height 8
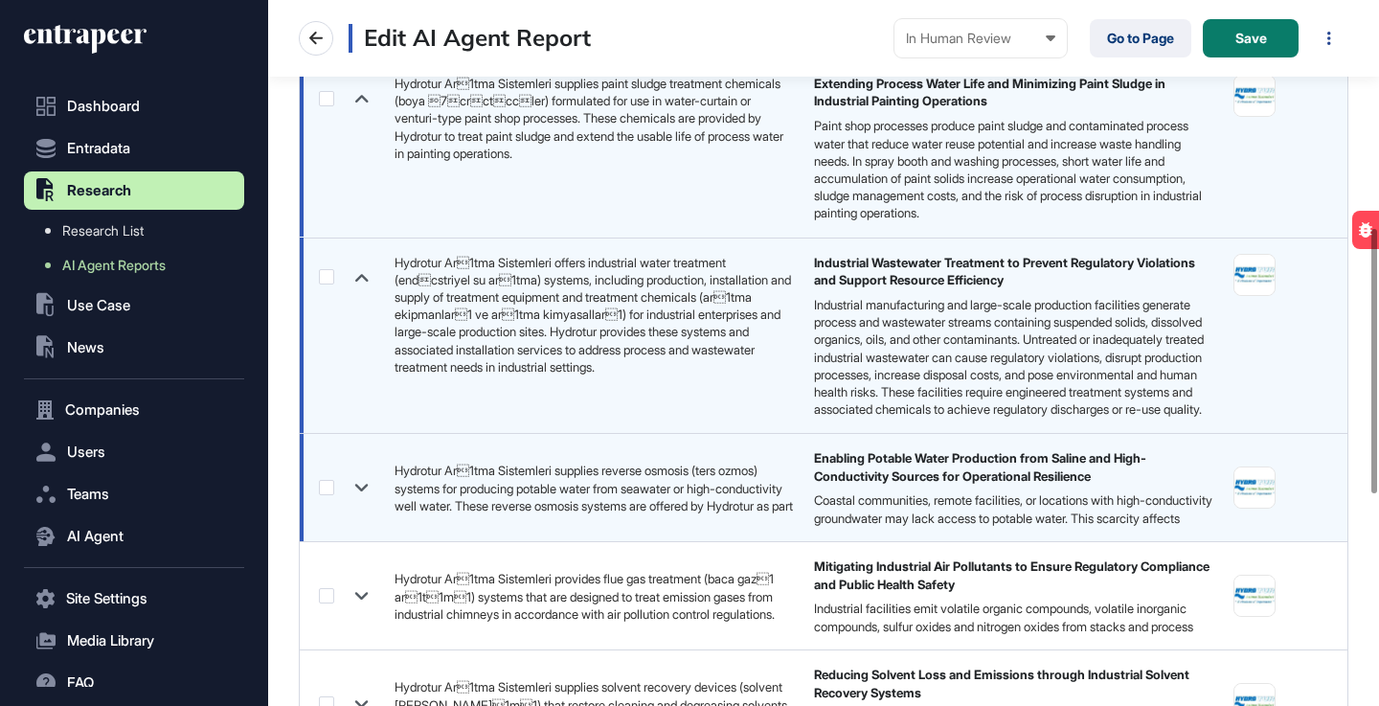
scroll to position [596, 0]
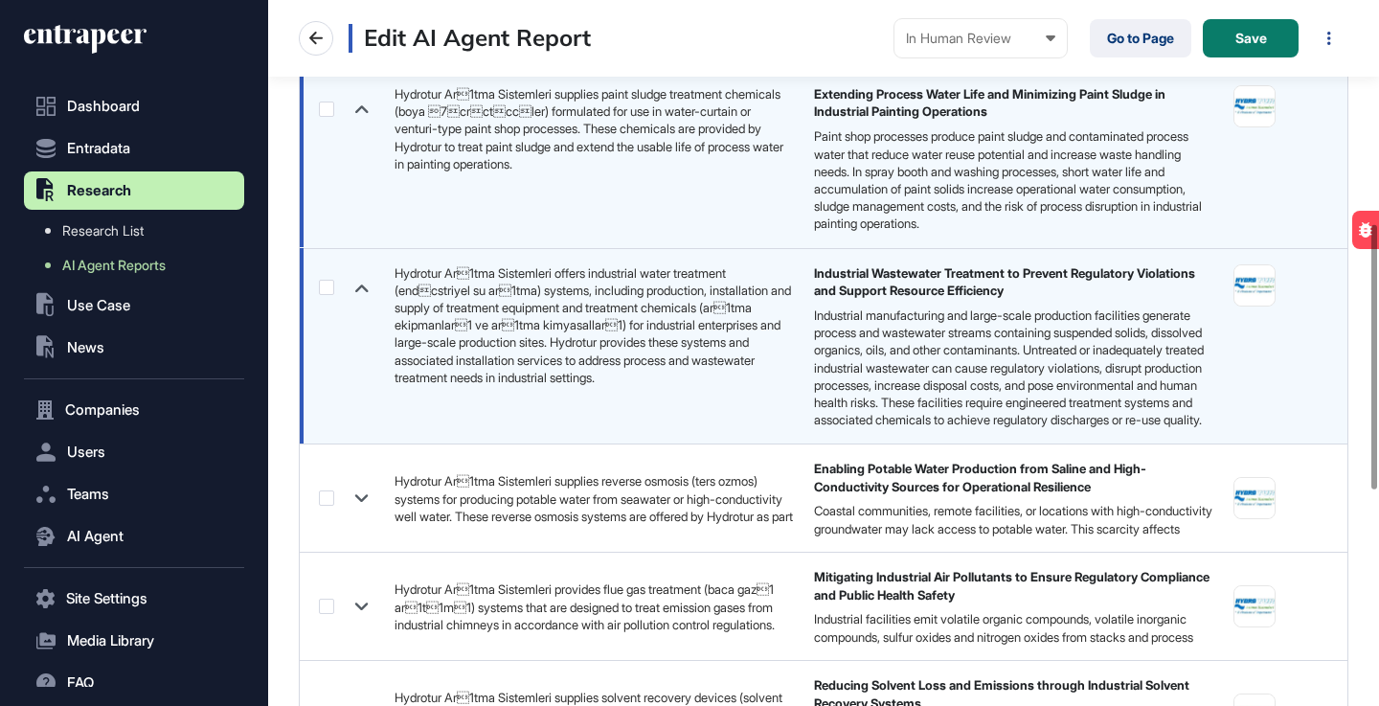
click at [327, 289] on label at bounding box center [326, 287] width 15 height 15
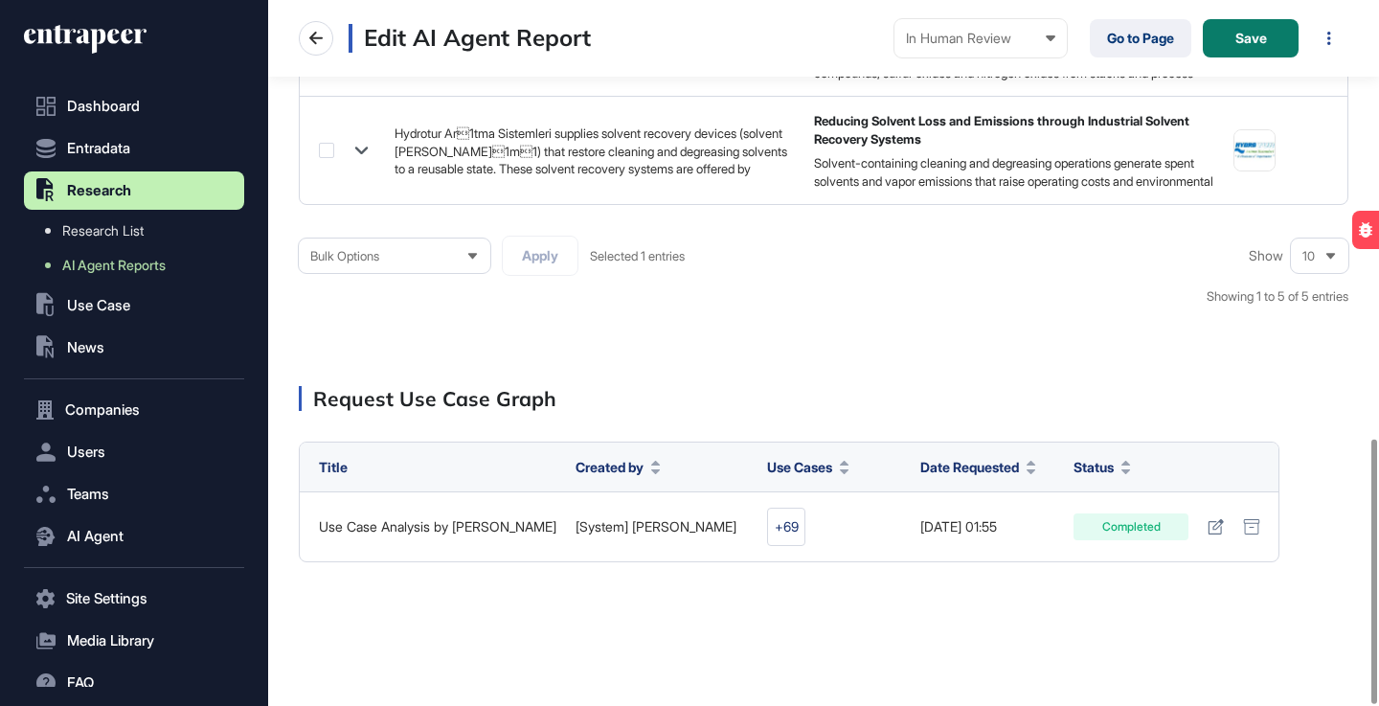
scroll to position [1169, 0]
click at [469, 256] on icon at bounding box center [473, 256] width 12 height 12
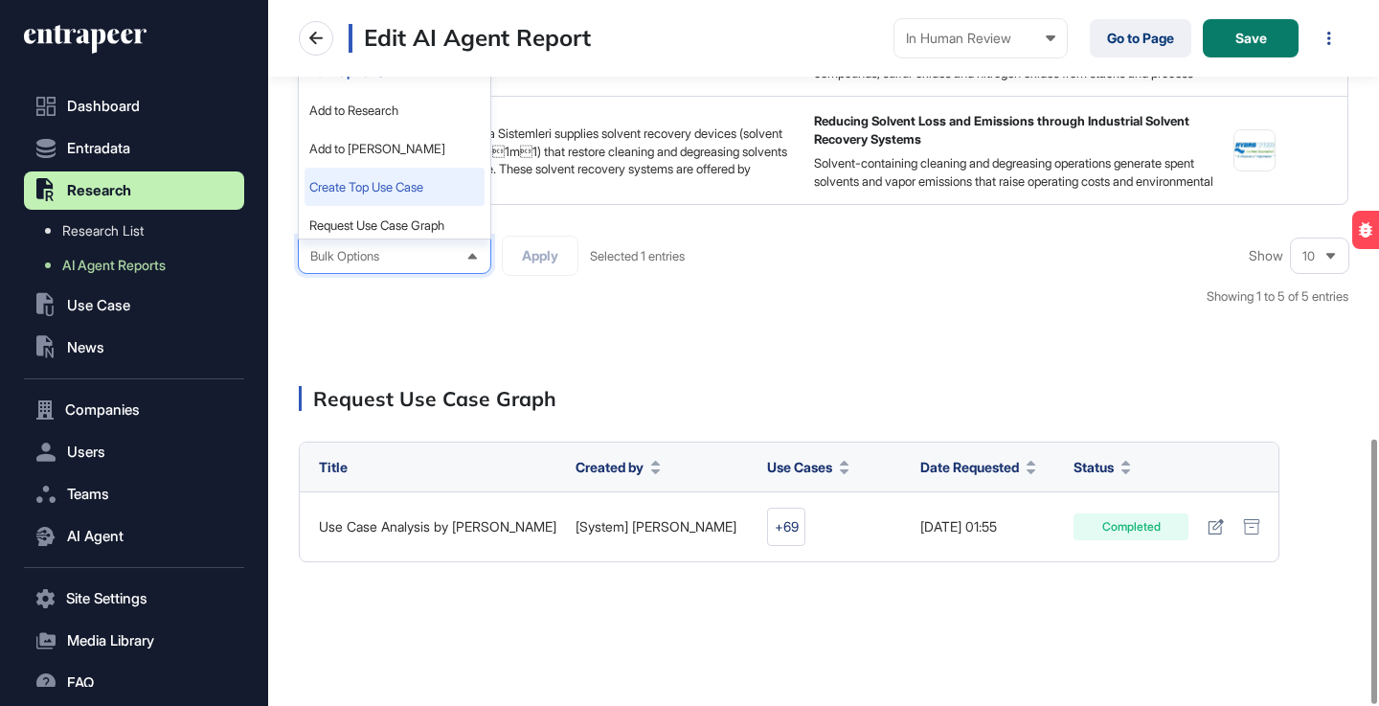
click at [400, 196] on li "Create Top Use Case" at bounding box center [395, 187] width 180 height 38
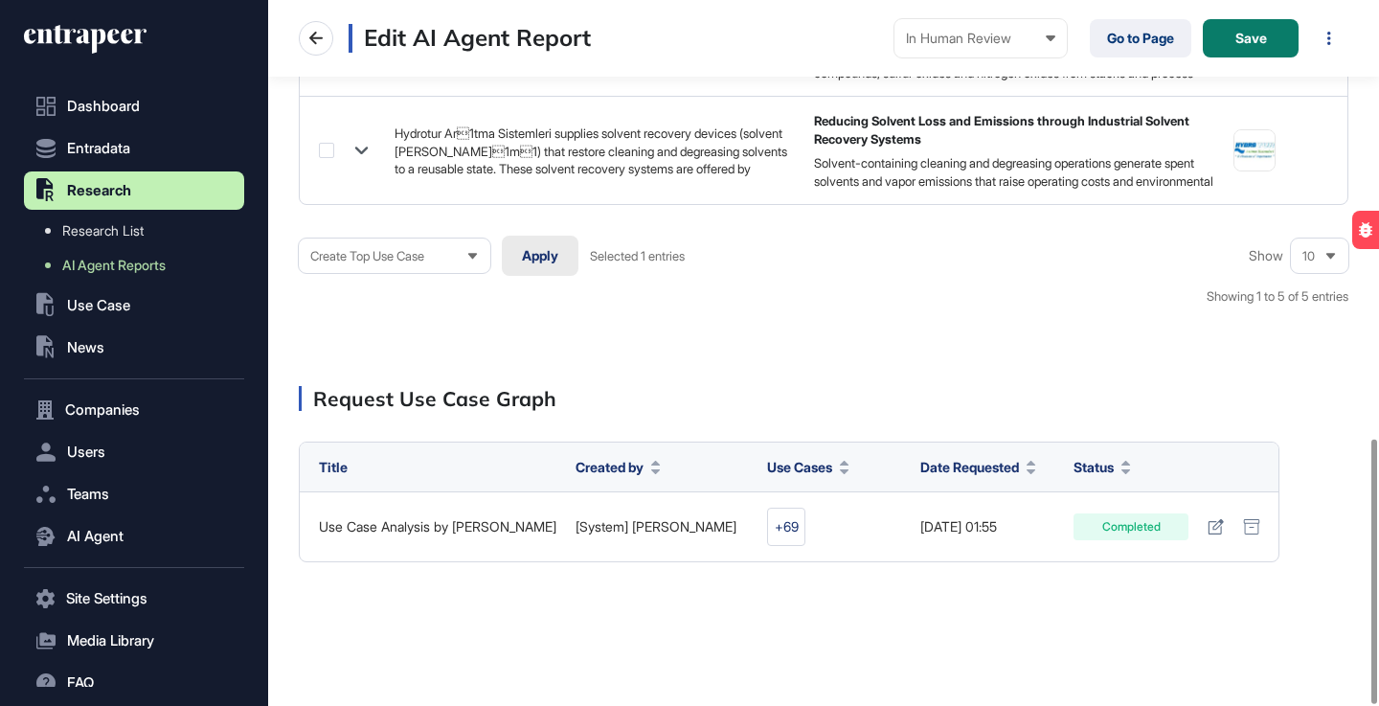
click at [525, 247] on button "Apply" at bounding box center [540, 256] width 77 height 40
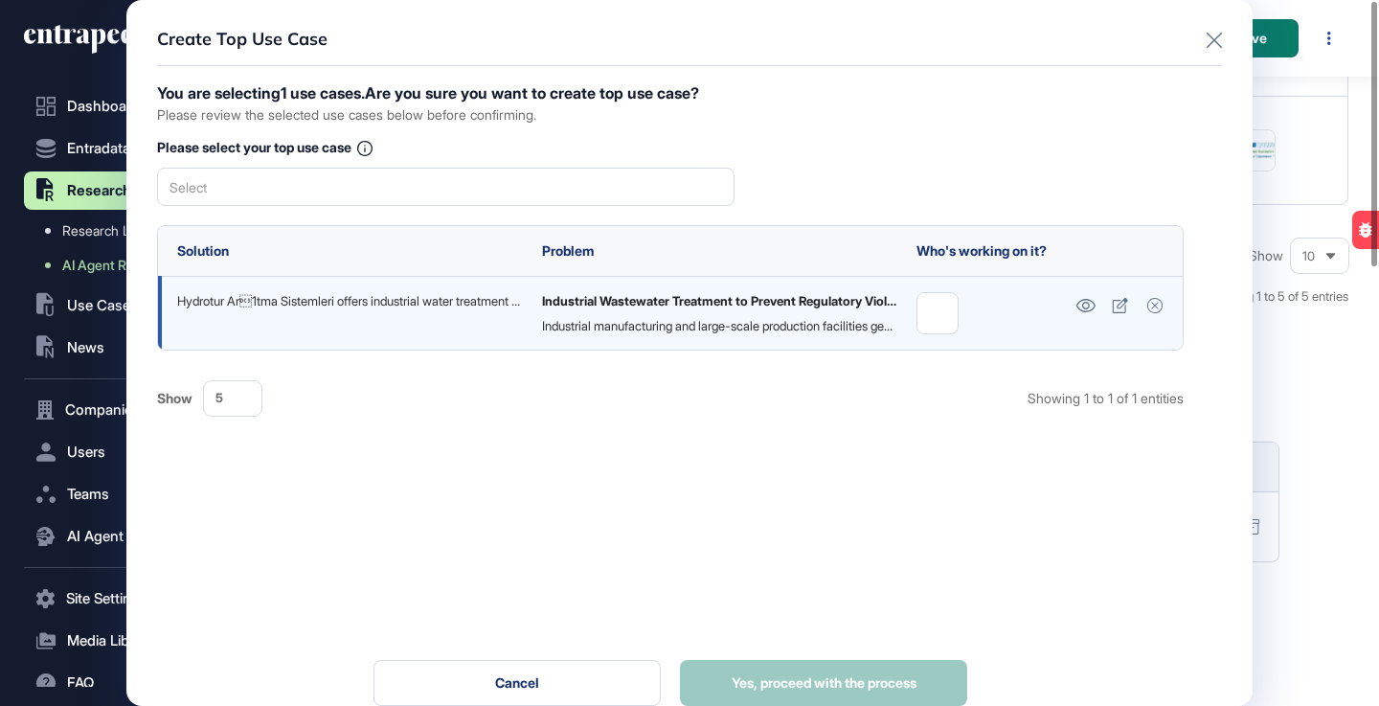
scroll to position [0, 0]
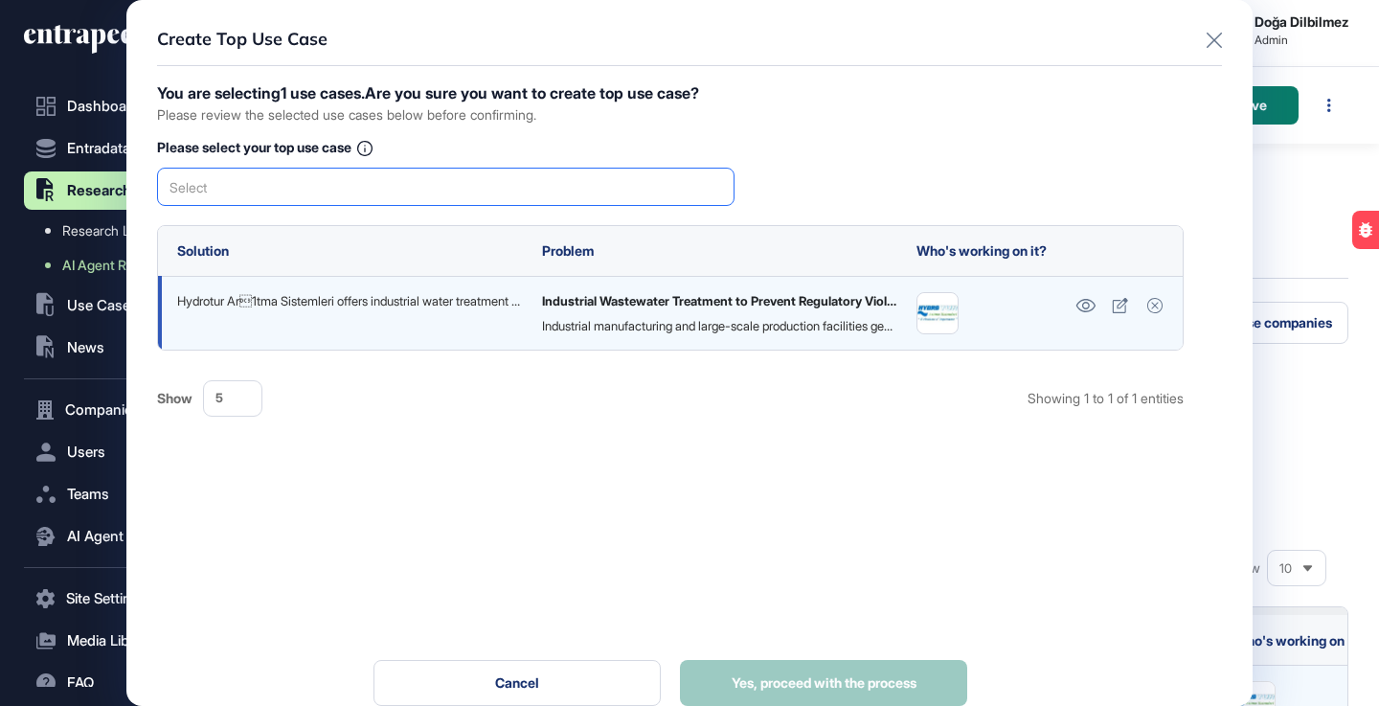
click at [387, 181] on div "Select" at bounding box center [446, 187] width 578 height 38
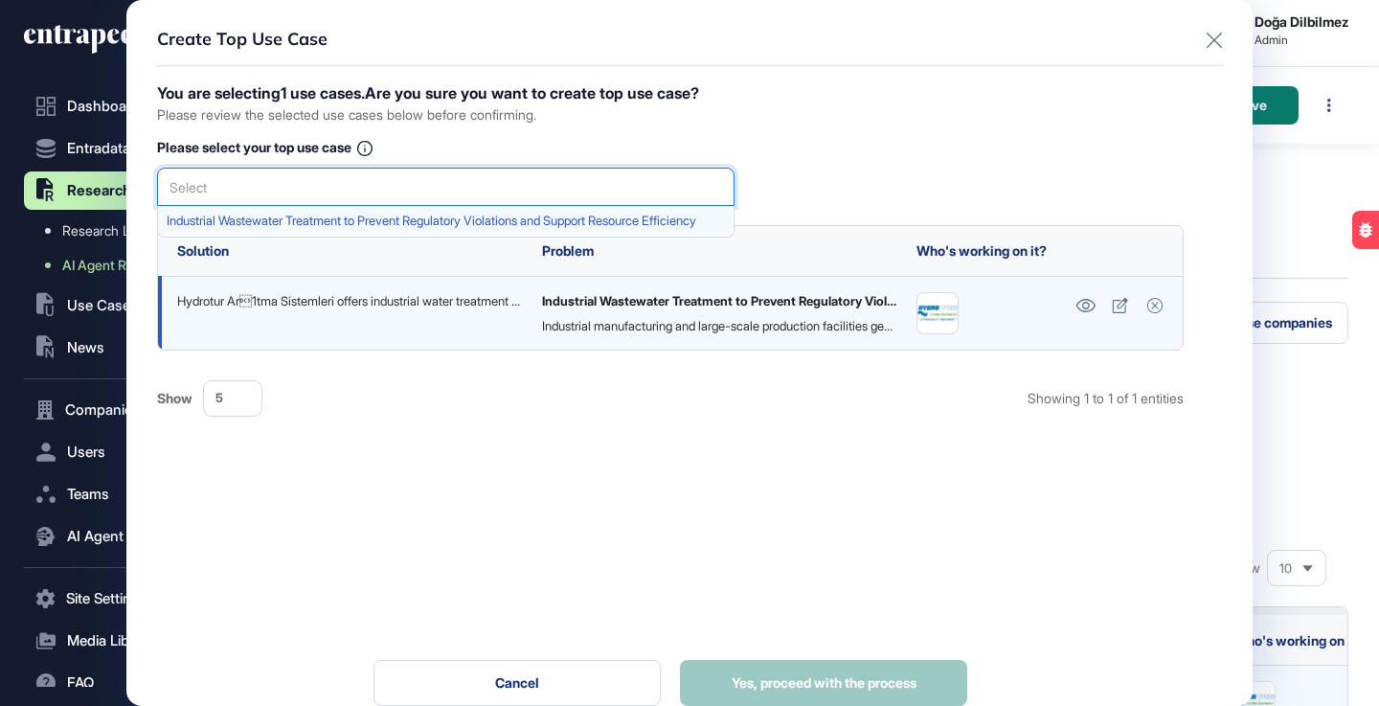
click at [329, 219] on span "Industrial Wastewater Treatment to Prevent Regulatory Violations and Support Re…" at bounding box center [445, 221] width 557 height 14
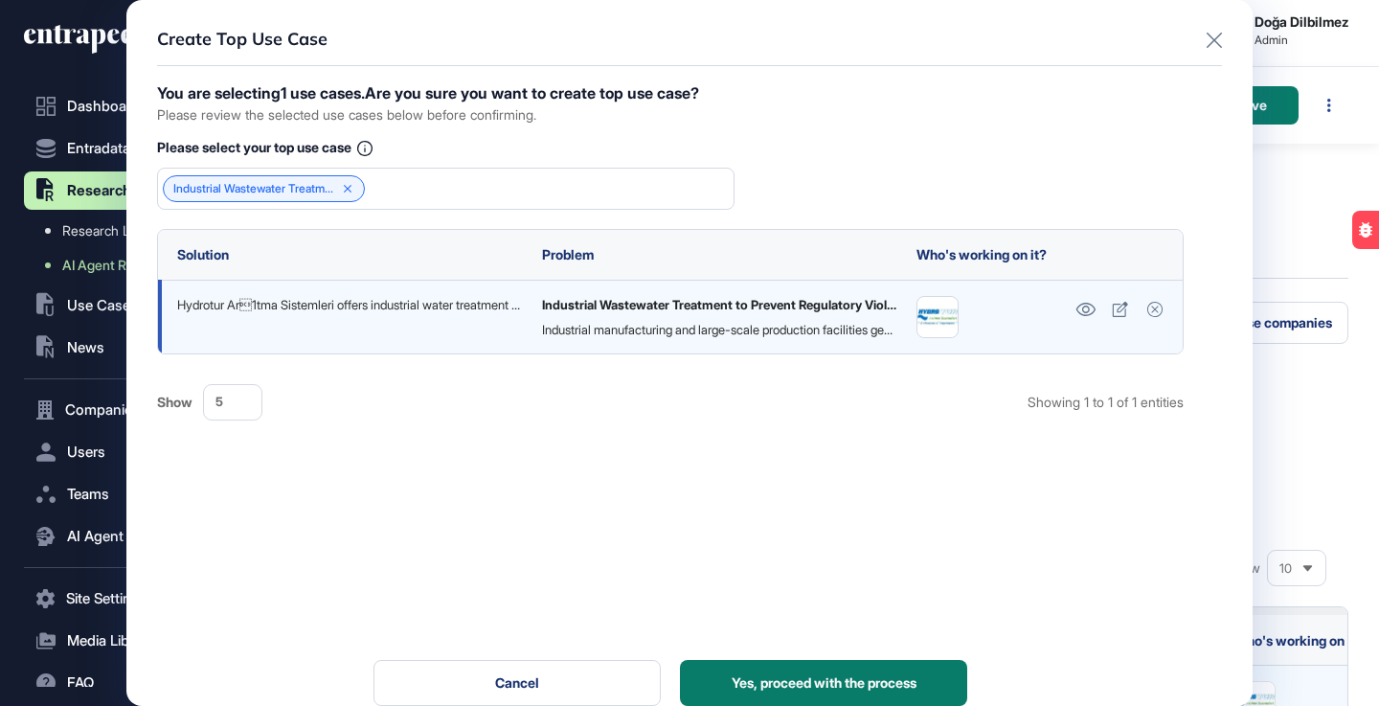
scroll to position [31, 0]
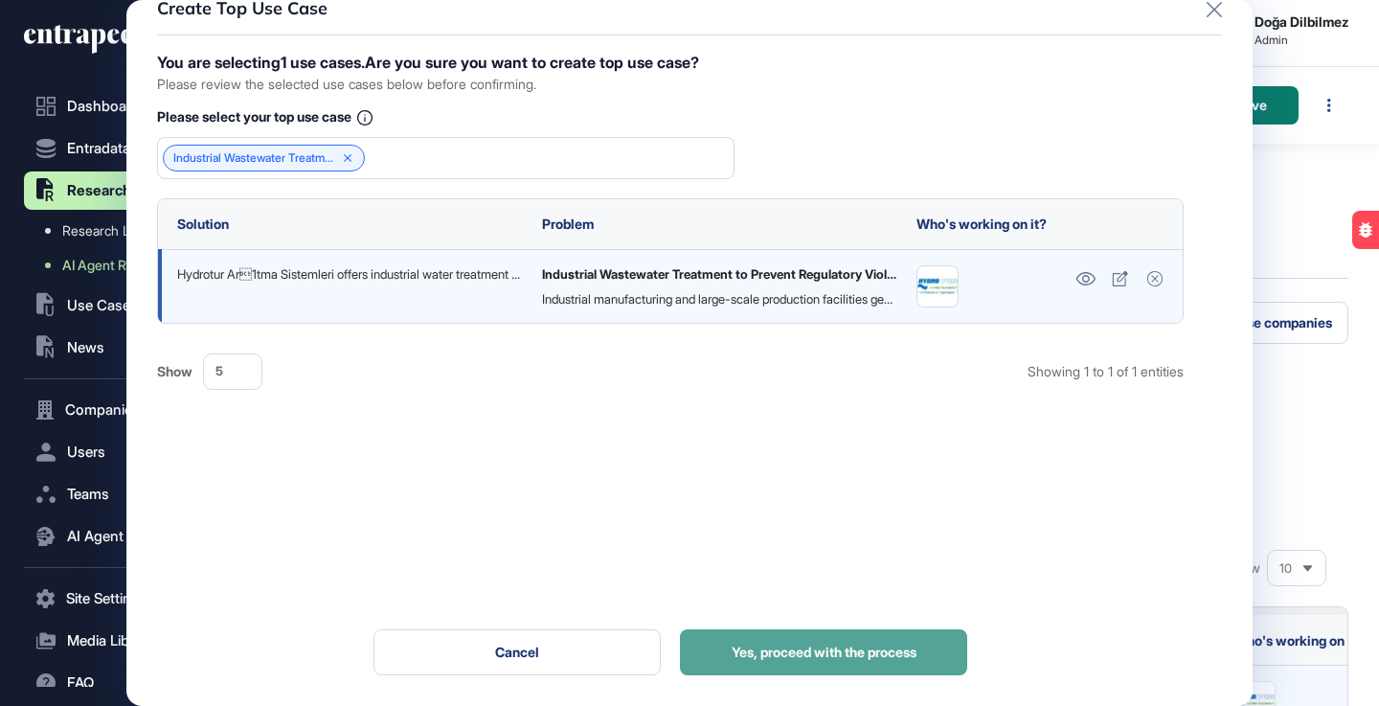
click at [837, 657] on span "Yes, proceed with the process" at bounding box center [824, 652] width 185 height 13
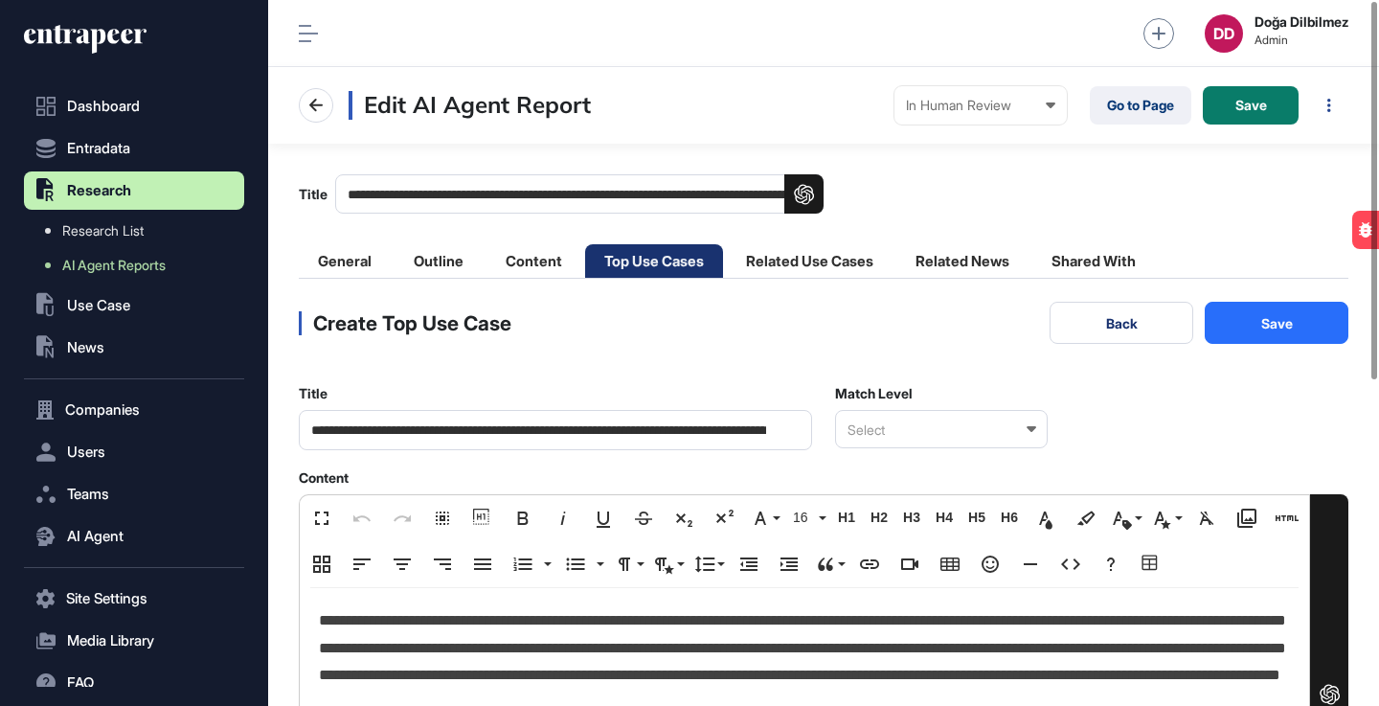
click at [989, 428] on div "Select" at bounding box center [941, 429] width 213 height 38
click at [916, 492] on div "Relevant" at bounding box center [940, 493] width 209 height 30
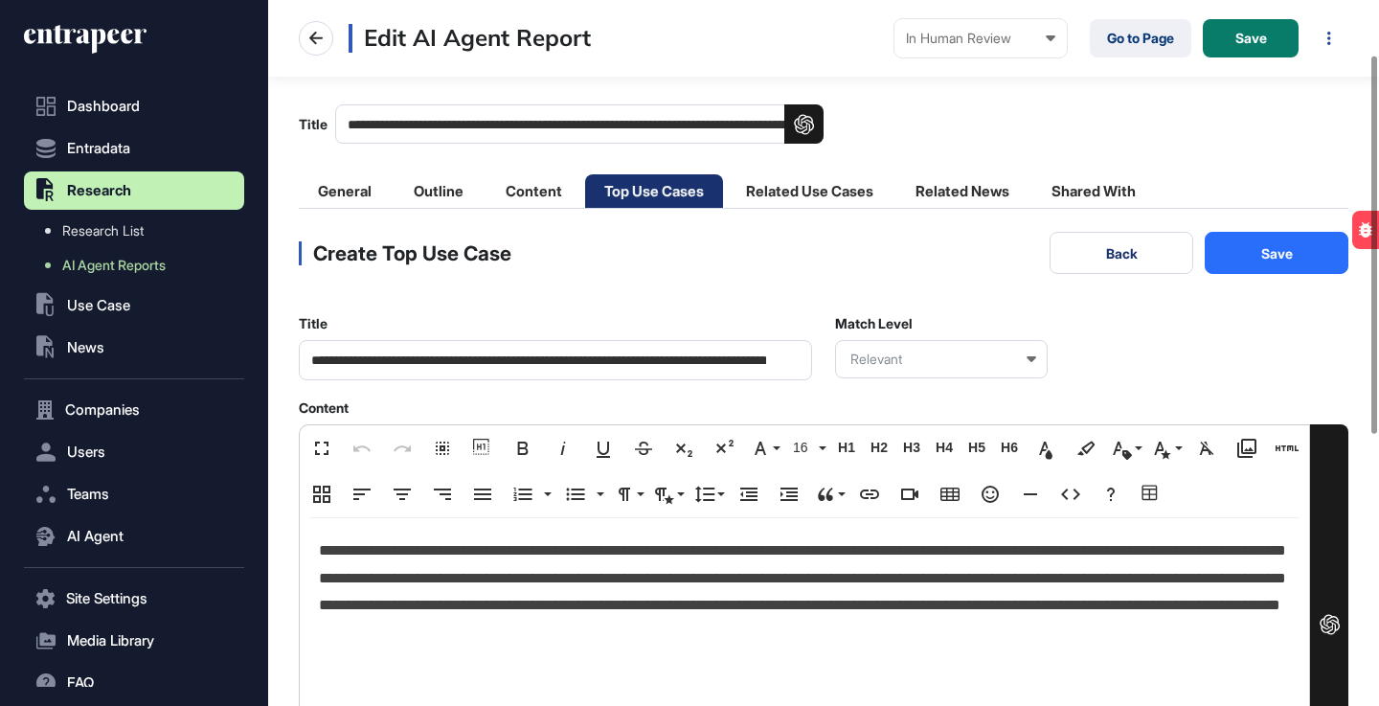
scroll to position [102, 0]
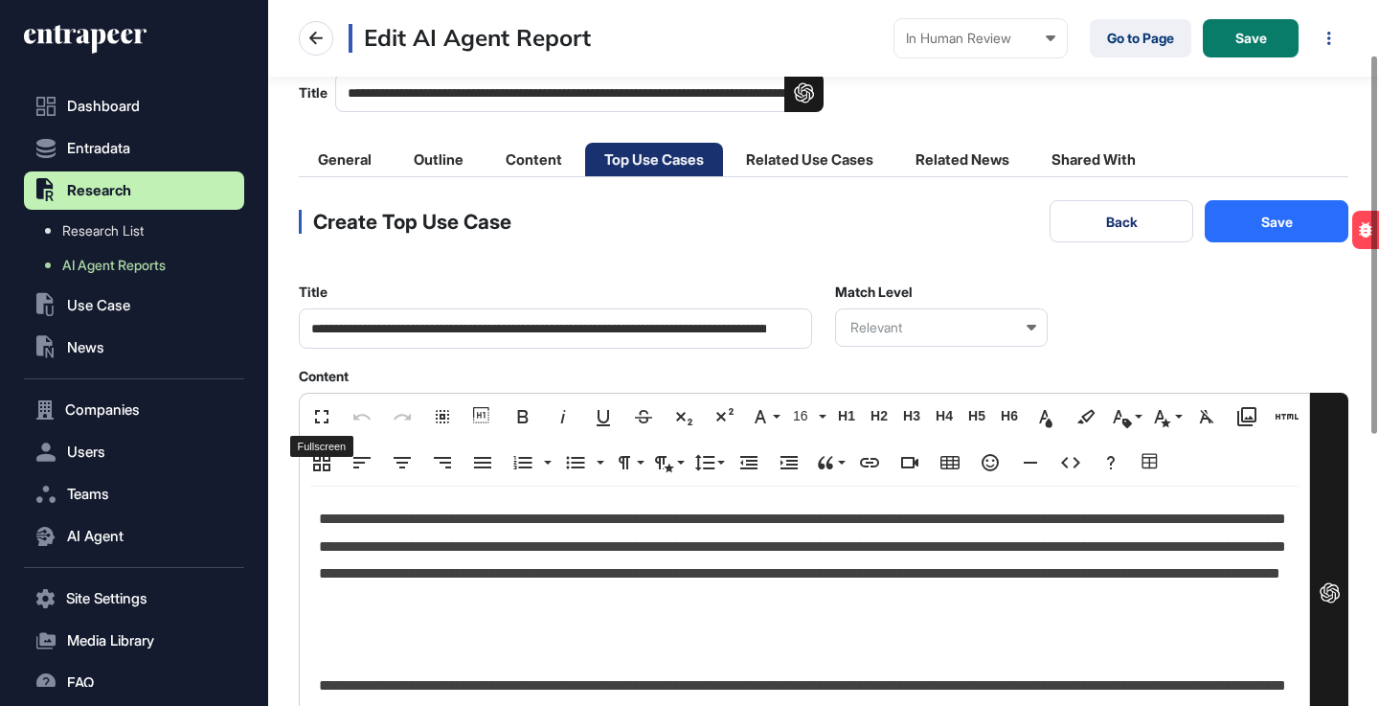
drag, startPoint x: 319, startPoint y: 418, endPoint x: 307, endPoint y: 419, distance: 12.5
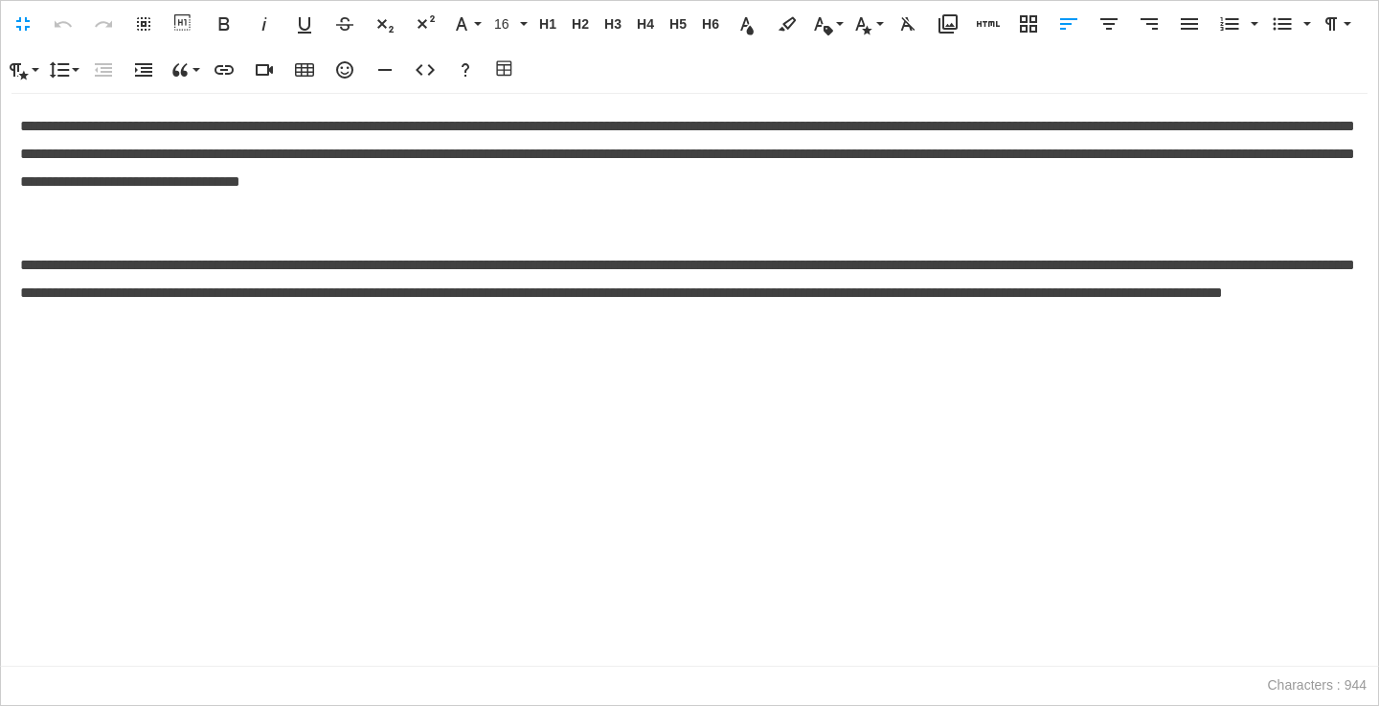
scroll to position [1, 9]
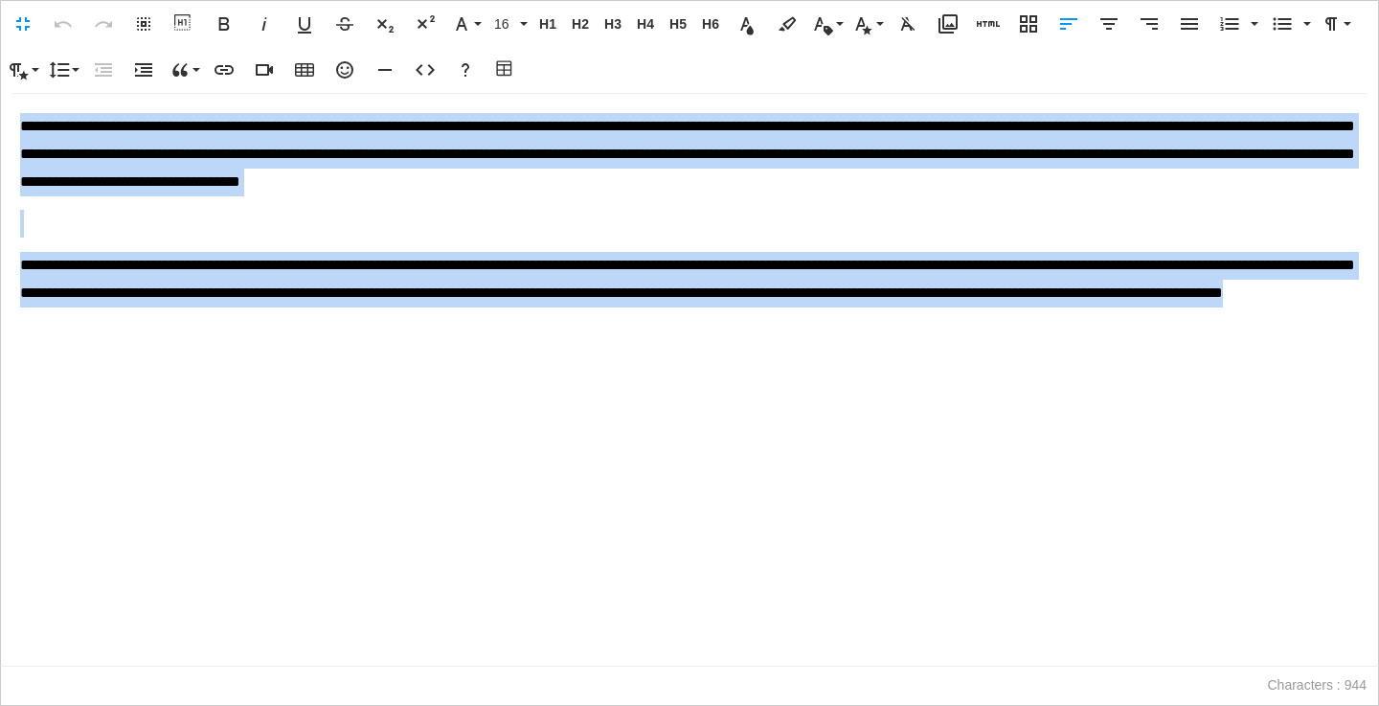
drag, startPoint x: 16, startPoint y: 125, endPoint x: 550, endPoint y: 312, distance: 565.7
click at [550, 312] on div "**********" at bounding box center [690, 380] width 1378 height 572
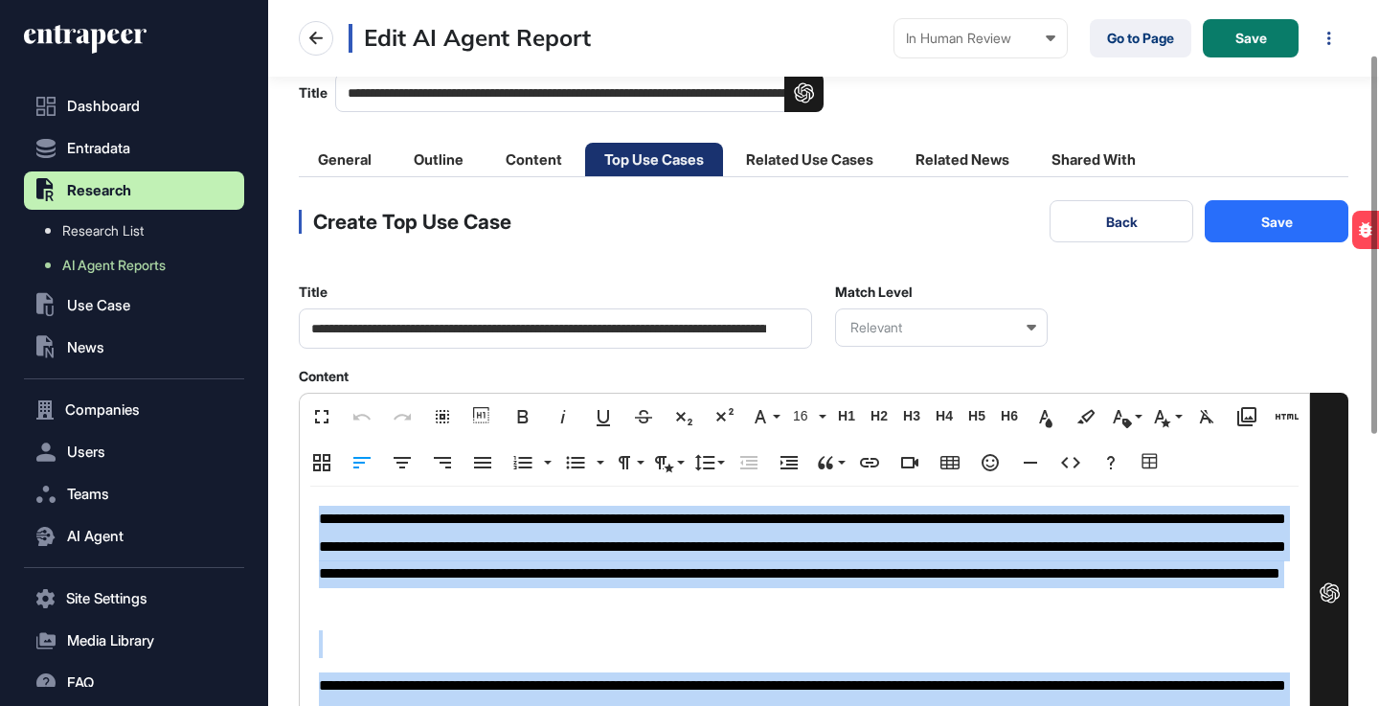
scroll to position [1, 1]
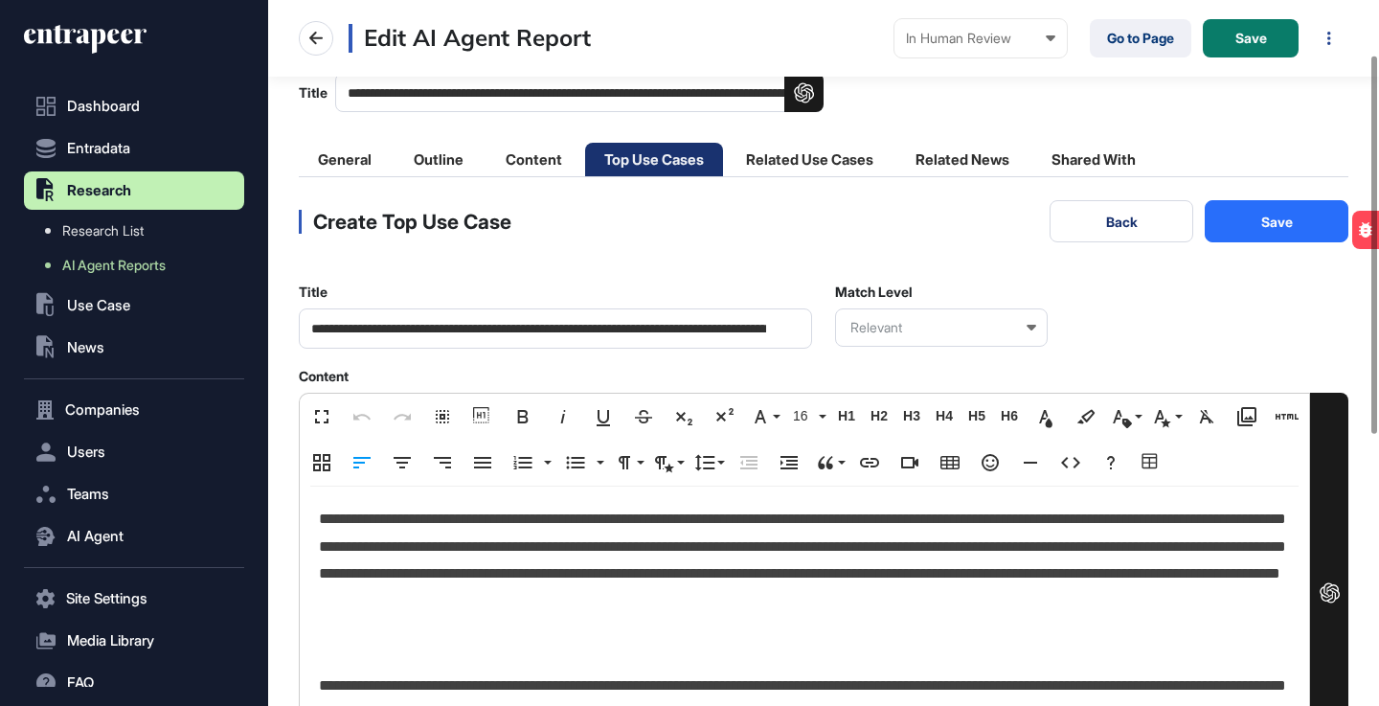
click at [279, 497] on main "**********" at bounding box center [823, 554] width 1111 height 1025
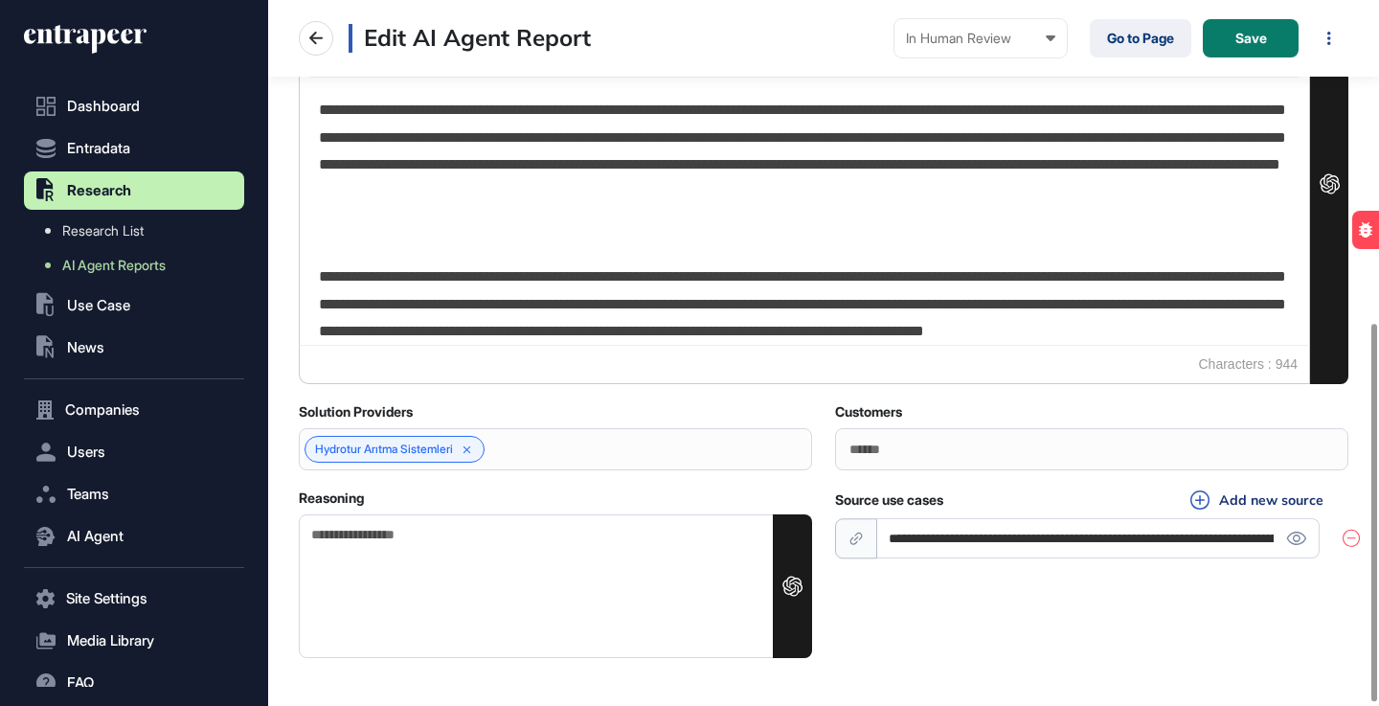
scroll to position [606, 0]
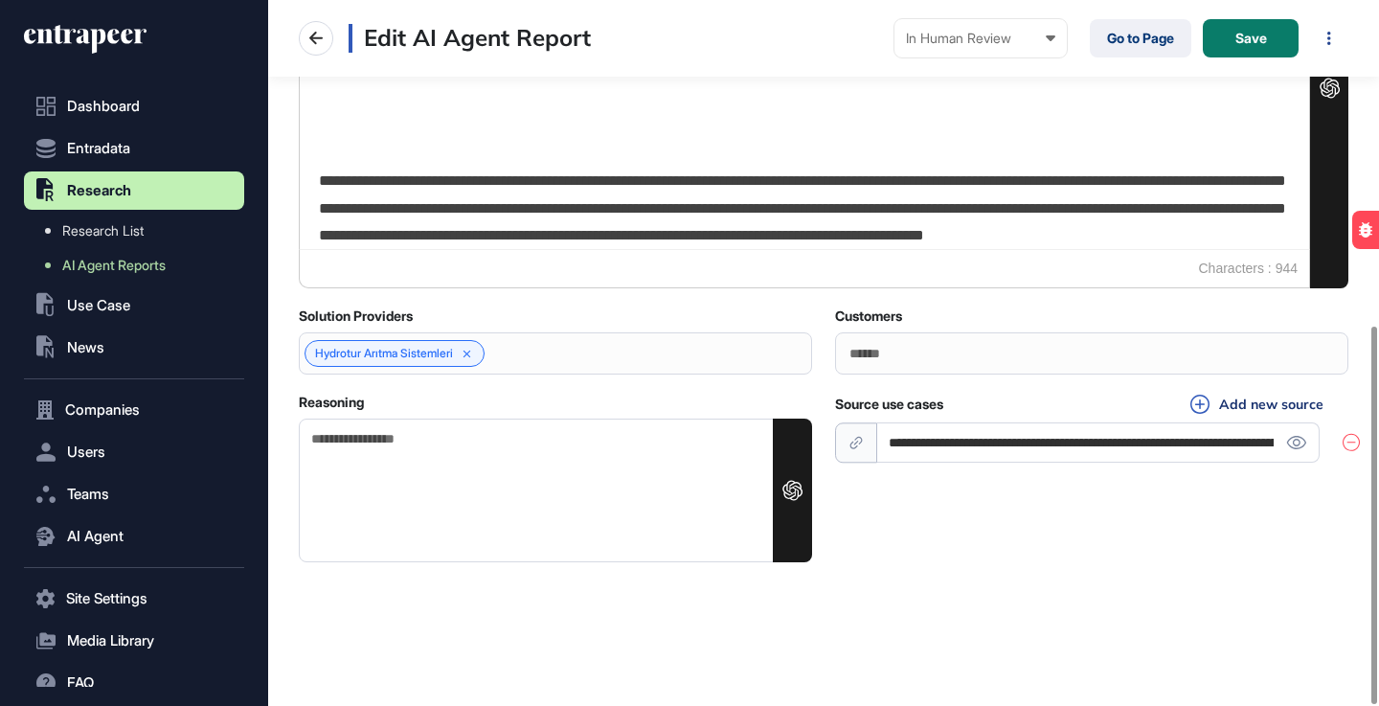
click at [627, 491] on textarea "Reasoning" at bounding box center [555, 491] width 513 height 144
paste textarea "**********"
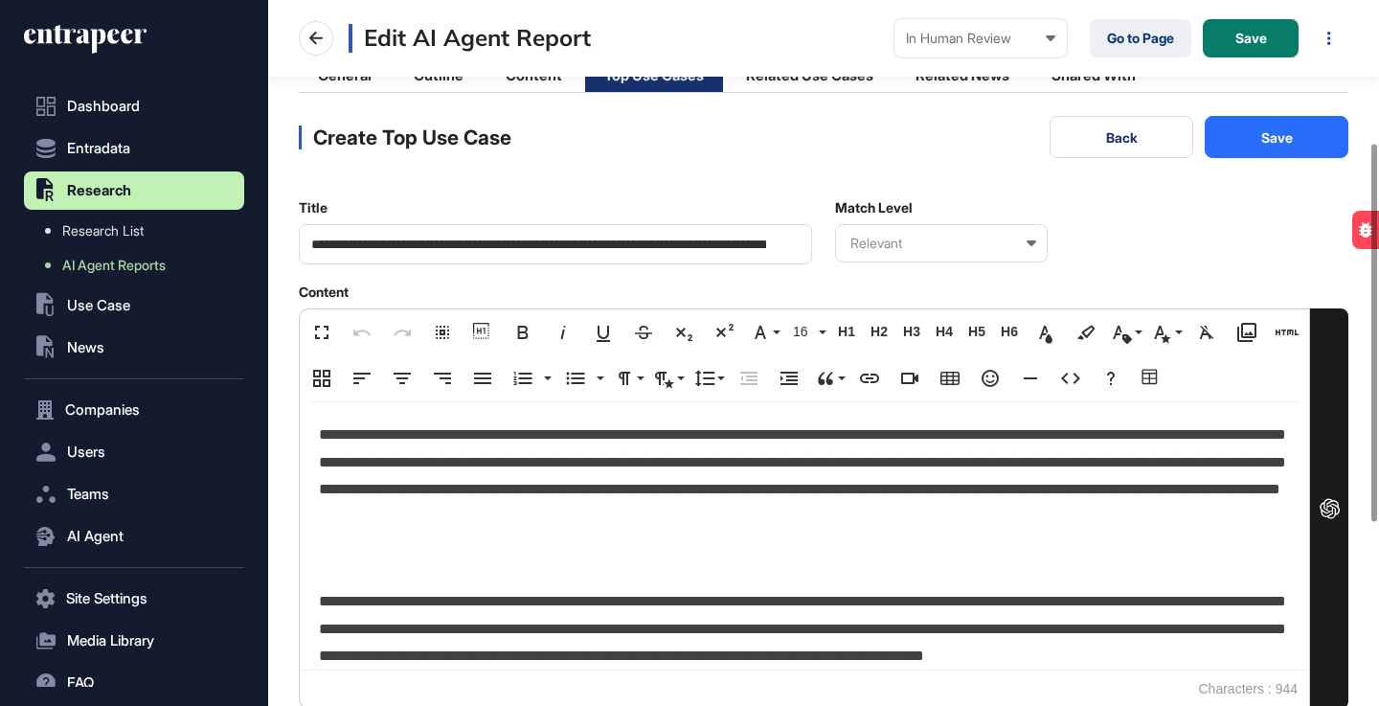
scroll to position [0, 0]
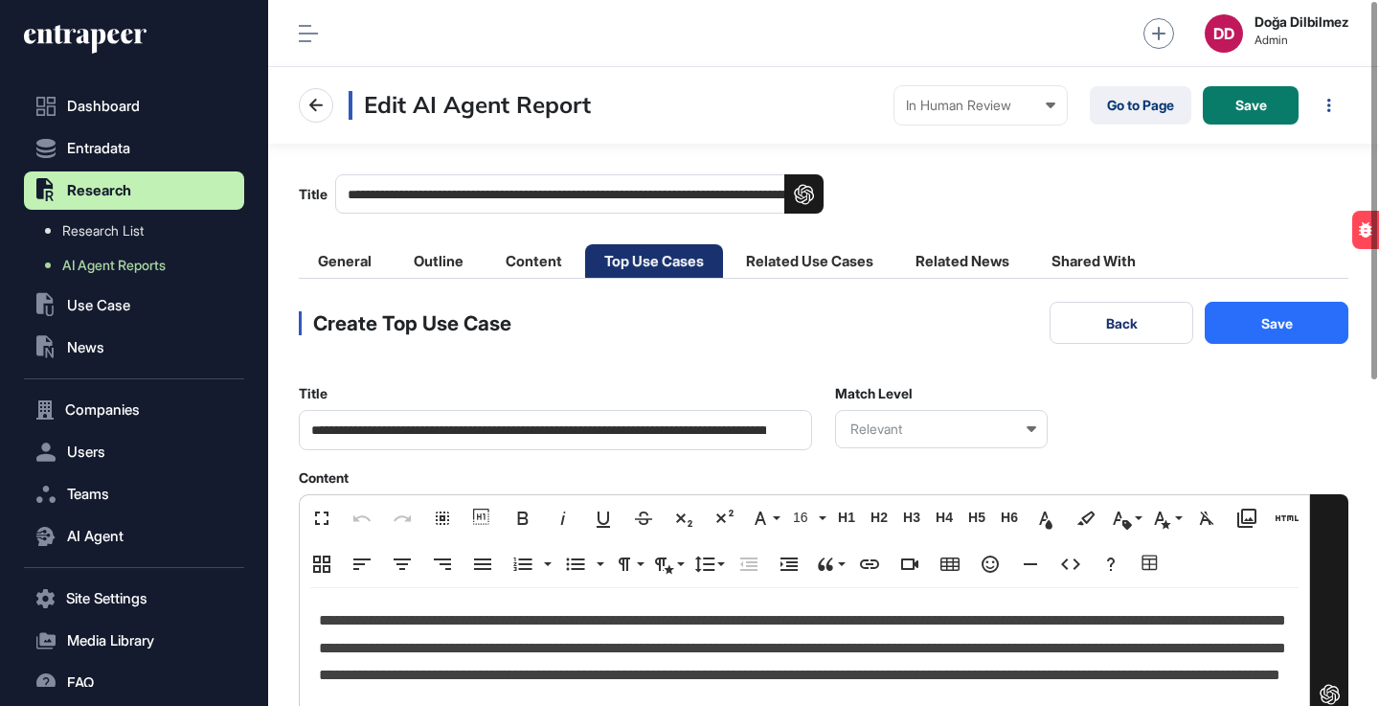
type textarea "**********"
click at [1268, 326] on button "Save" at bounding box center [1277, 323] width 144 height 42
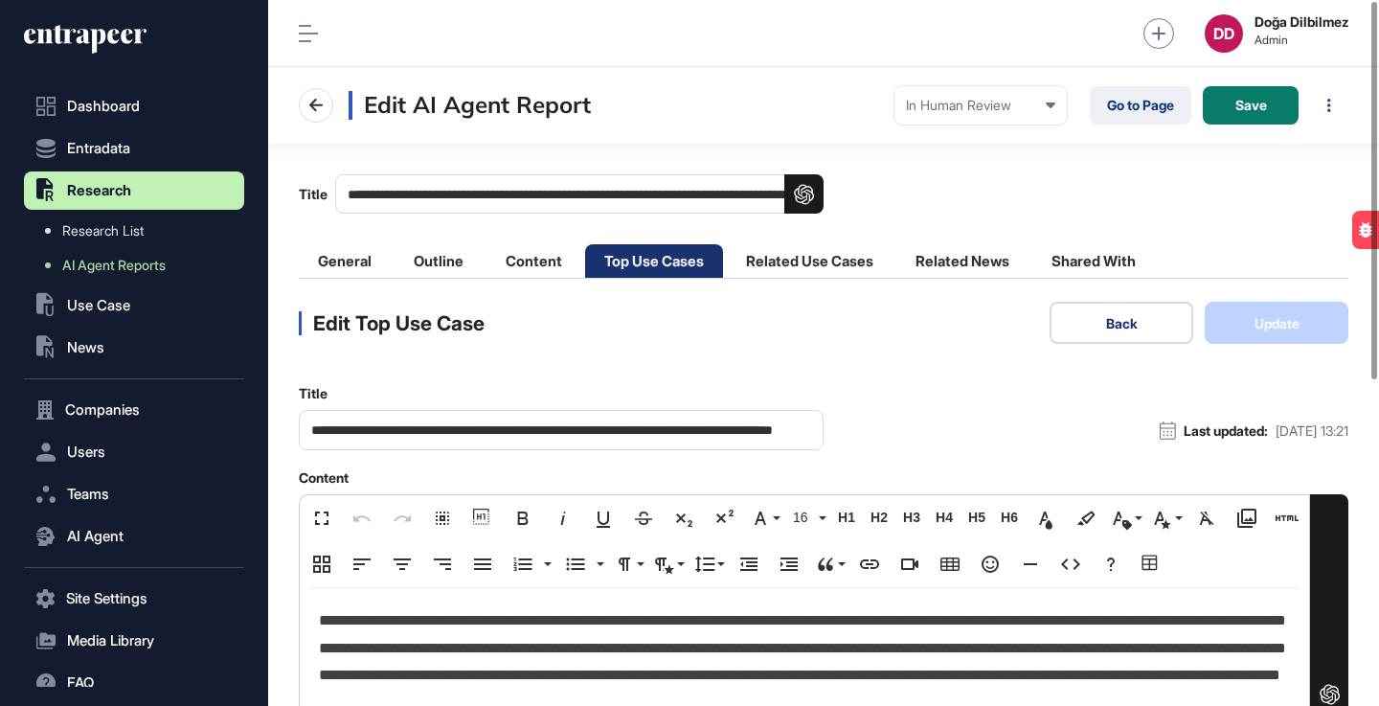
click at [1155, 323] on button "Back" at bounding box center [1122, 323] width 144 height 42
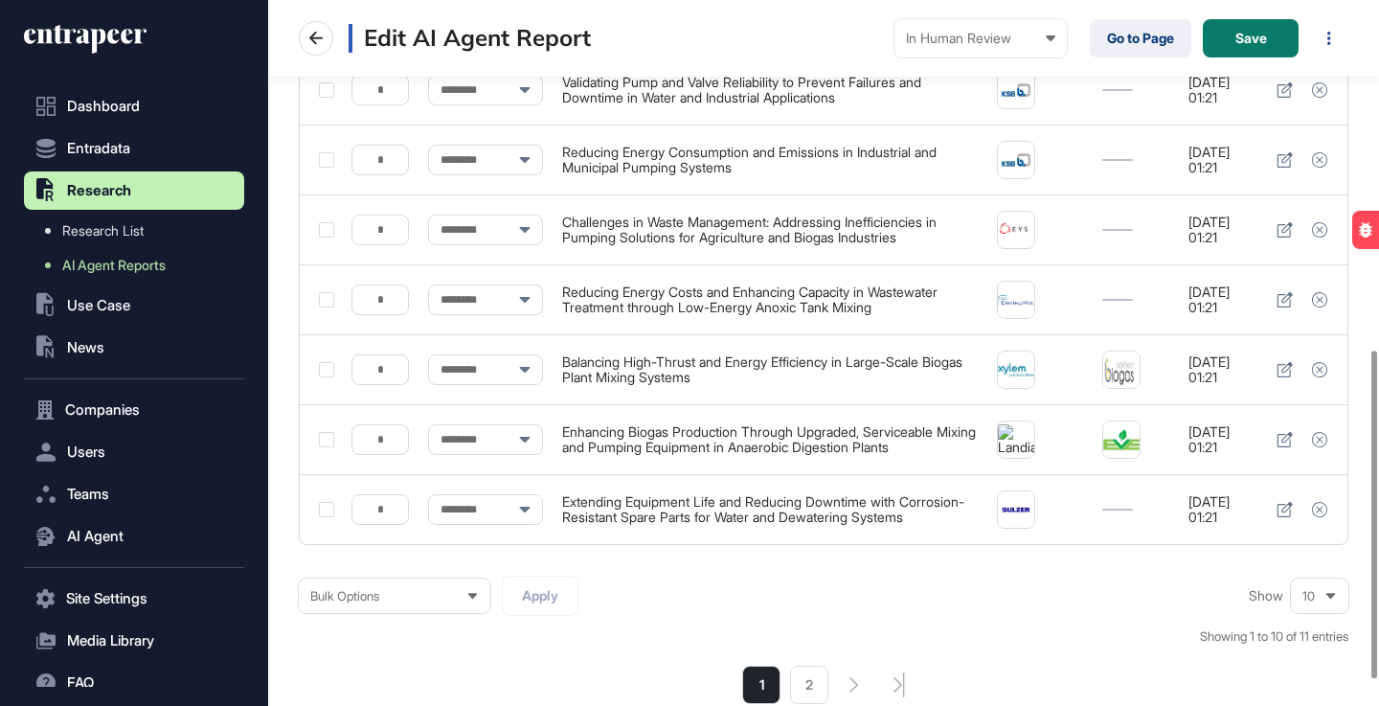
scroll to position [809, 0]
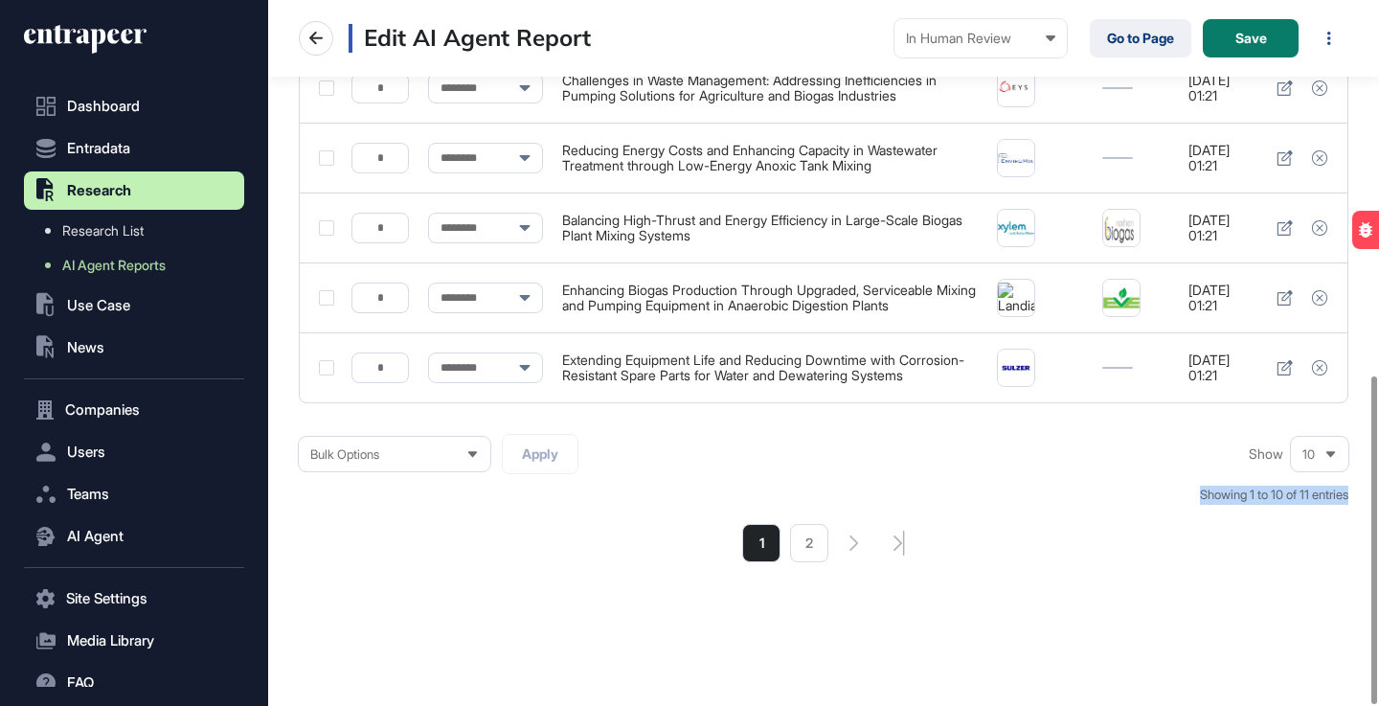
drag, startPoint x: 1193, startPoint y: 500, endPoint x: 1346, endPoint y: 503, distance: 153.3
click at [1346, 503] on div "Bulk Options Apply Show 10 Showing 1 to 10 of 11 entries 1 2" at bounding box center [824, 498] width 1050 height 128
click at [1347, 503] on div "Showing 1 to 10 of 11 entries" at bounding box center [1274, 495] width 148 height 19
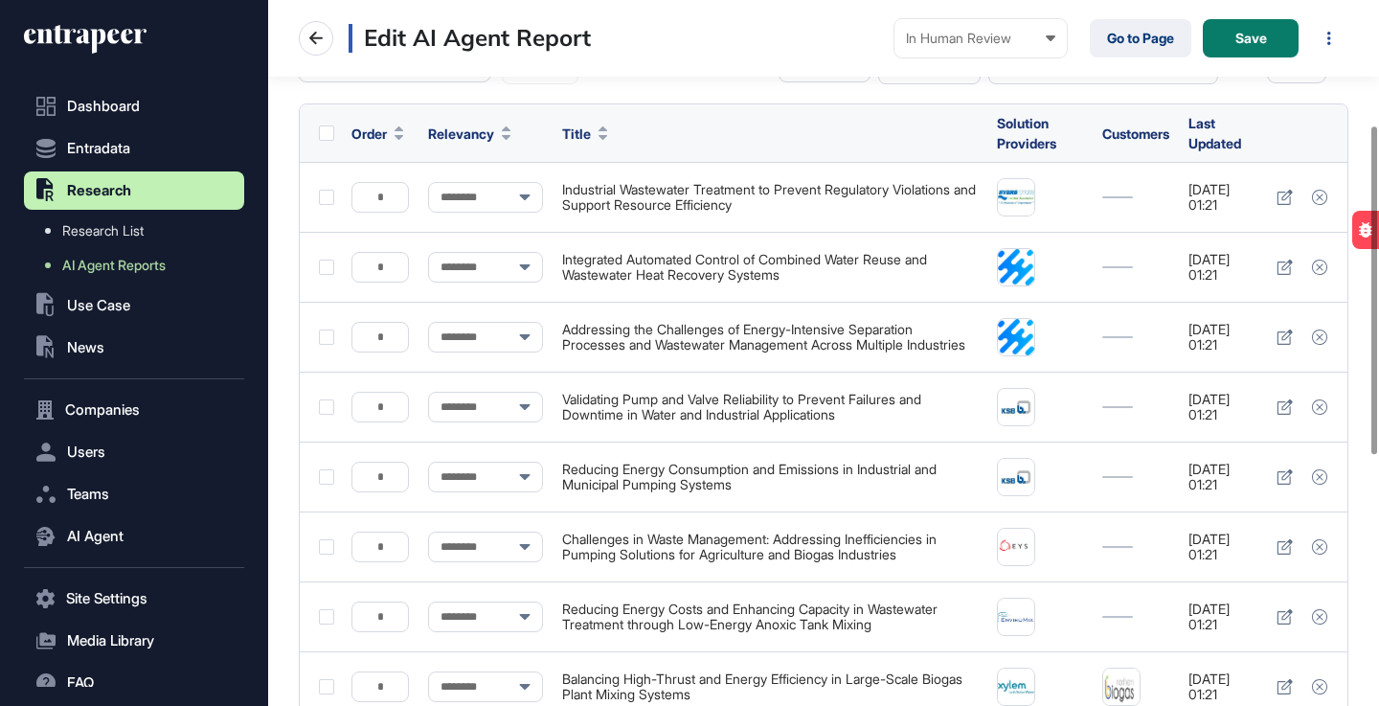
scroll to position [0, 0]
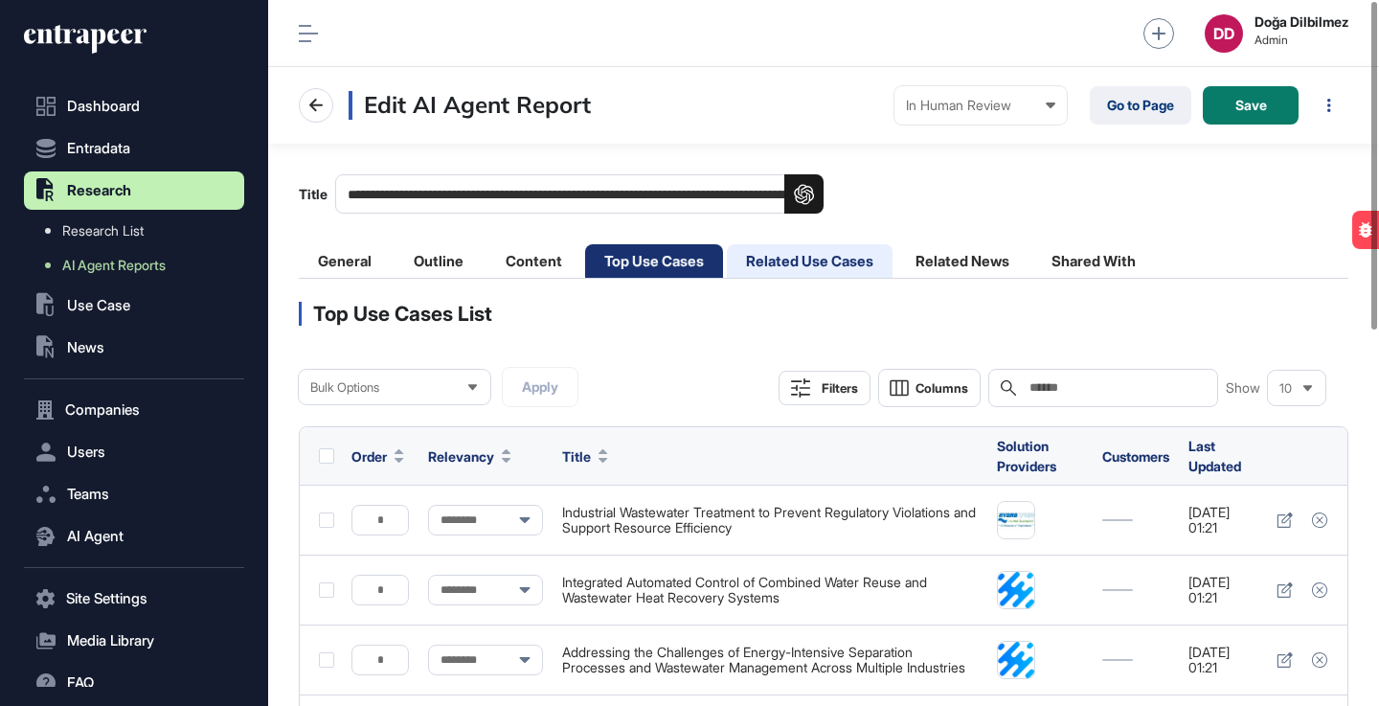
click at [799, 267] on li "Related Use Cases" at bounding box center [810, 261] width 166 height 34
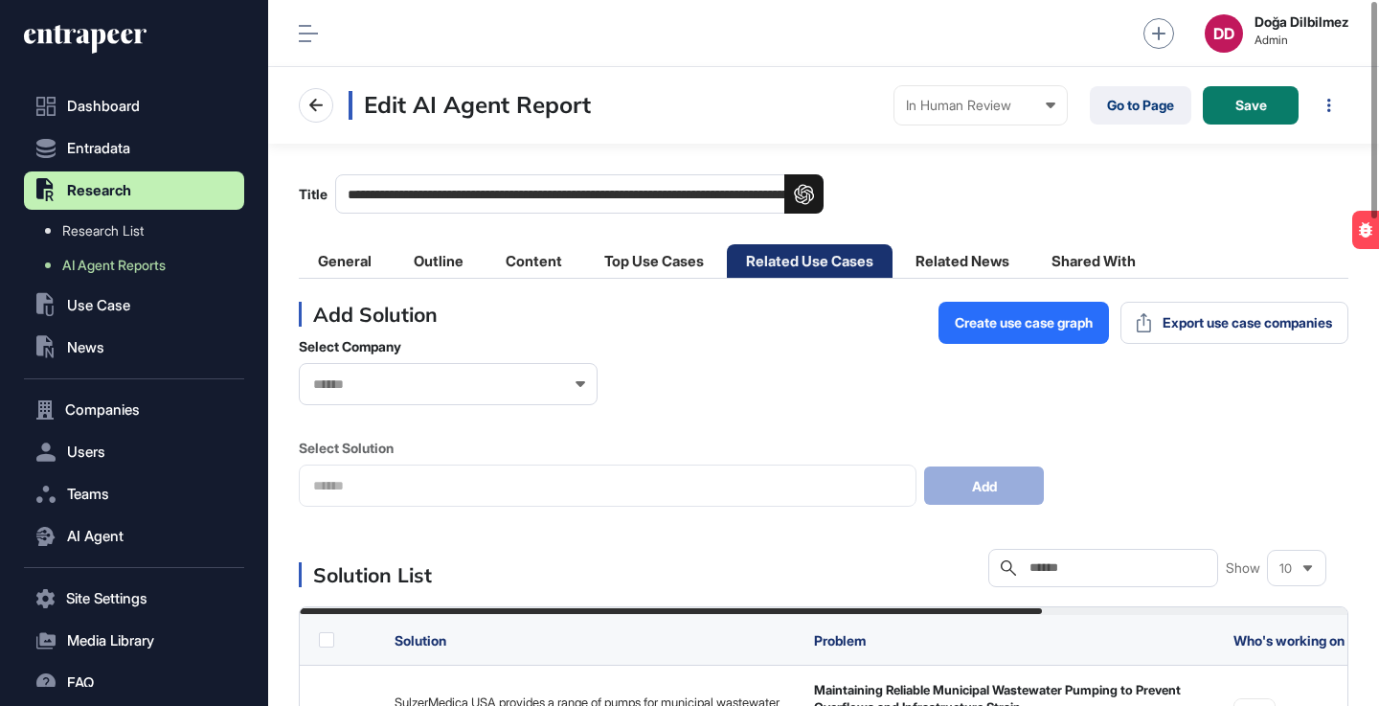
click at [581, 380] on div at bounding box center [448, 384] width 299 height 42
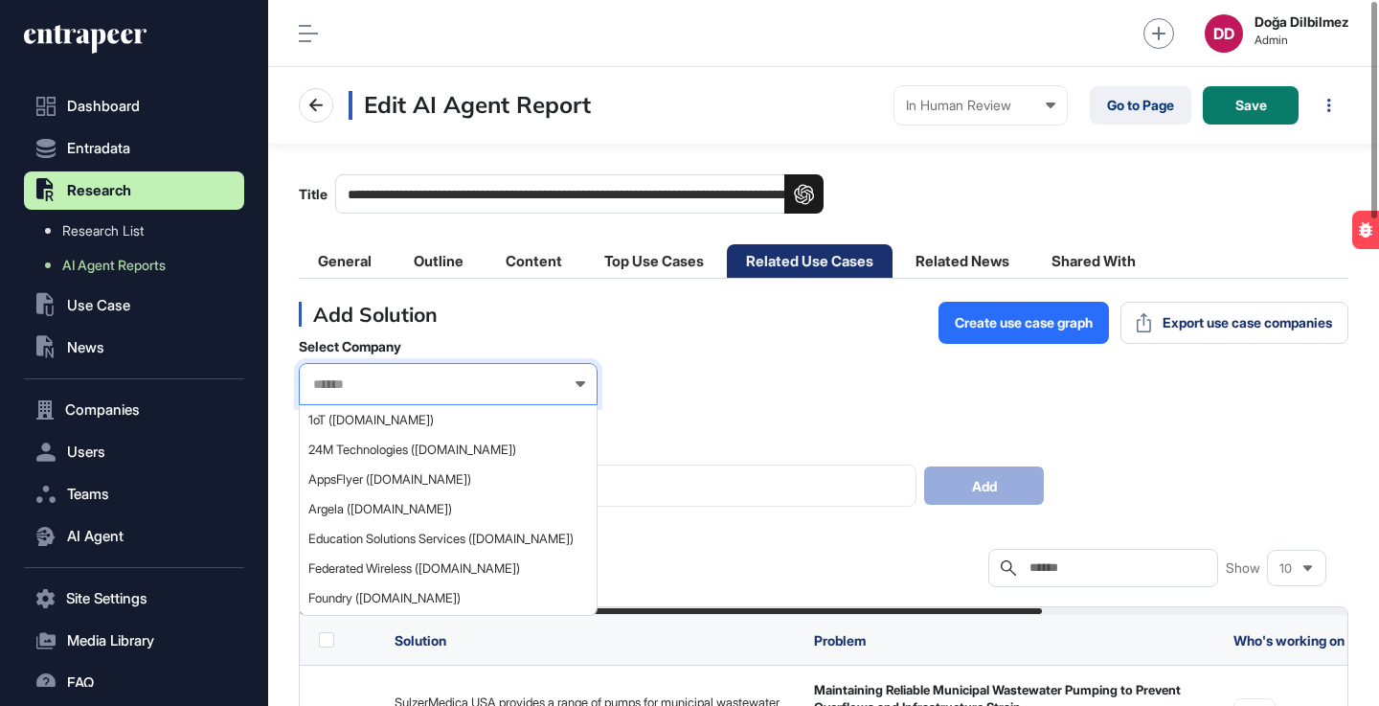
click at [491, 385] on input "text" at bounding box center [435, 384] width 249 height 16
paste input "*****"
type input "*****"
click at [442, 513] on span "Zenit (zenit.com)" at bounding box center [447, 509] width 278 height 14
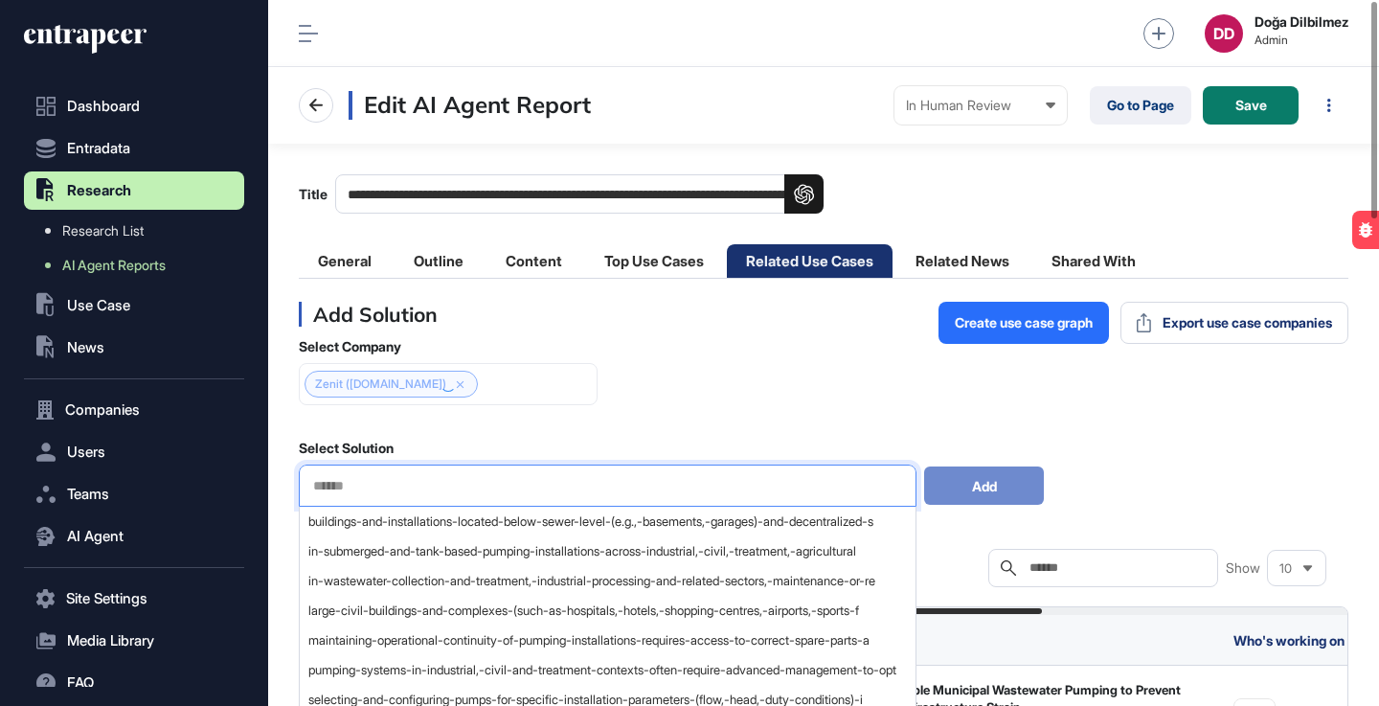
click at [505, 487] on input "text" at bounding box center [607, 486] width 593 height 16
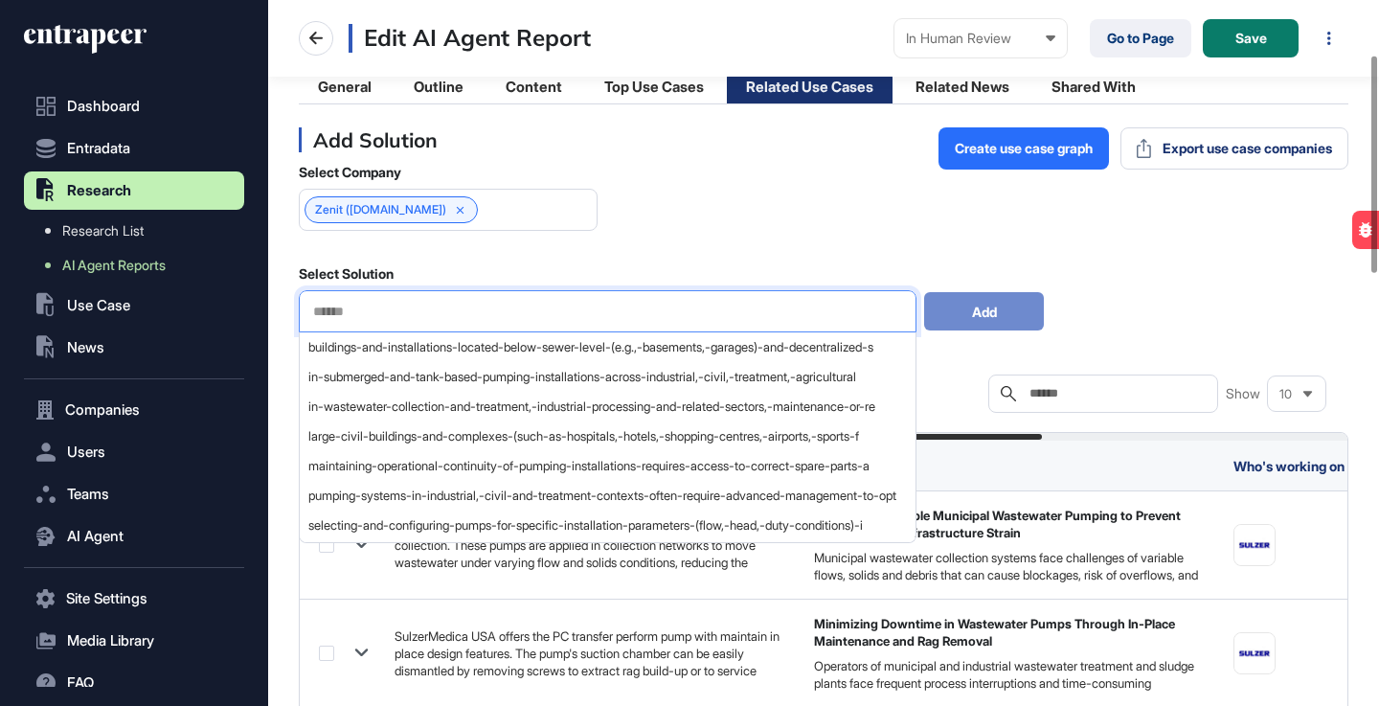
scroll to position [177, 0]
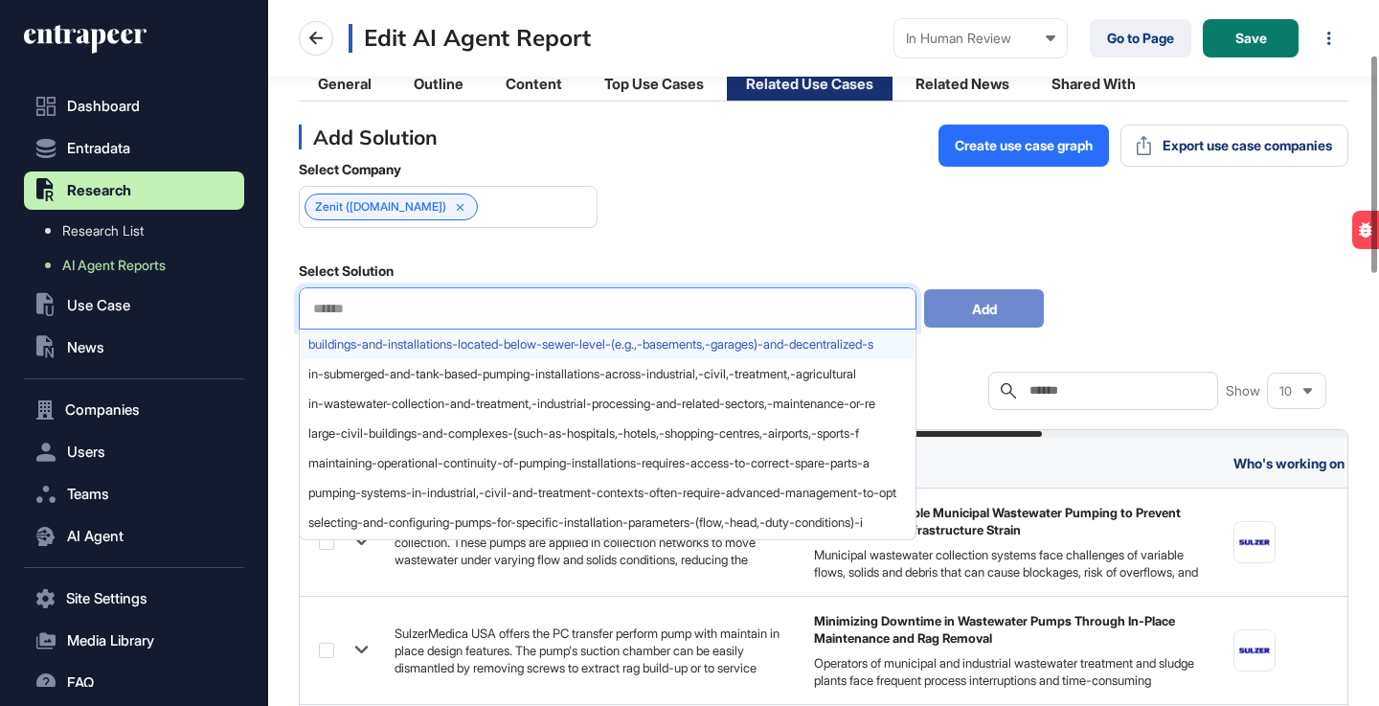
click at [523, 348] on span "buildings-and-installations-located-below-sewer-level-(e.g.,-basements,-garages…" at bounding box center [606, 344] width 597 height 14
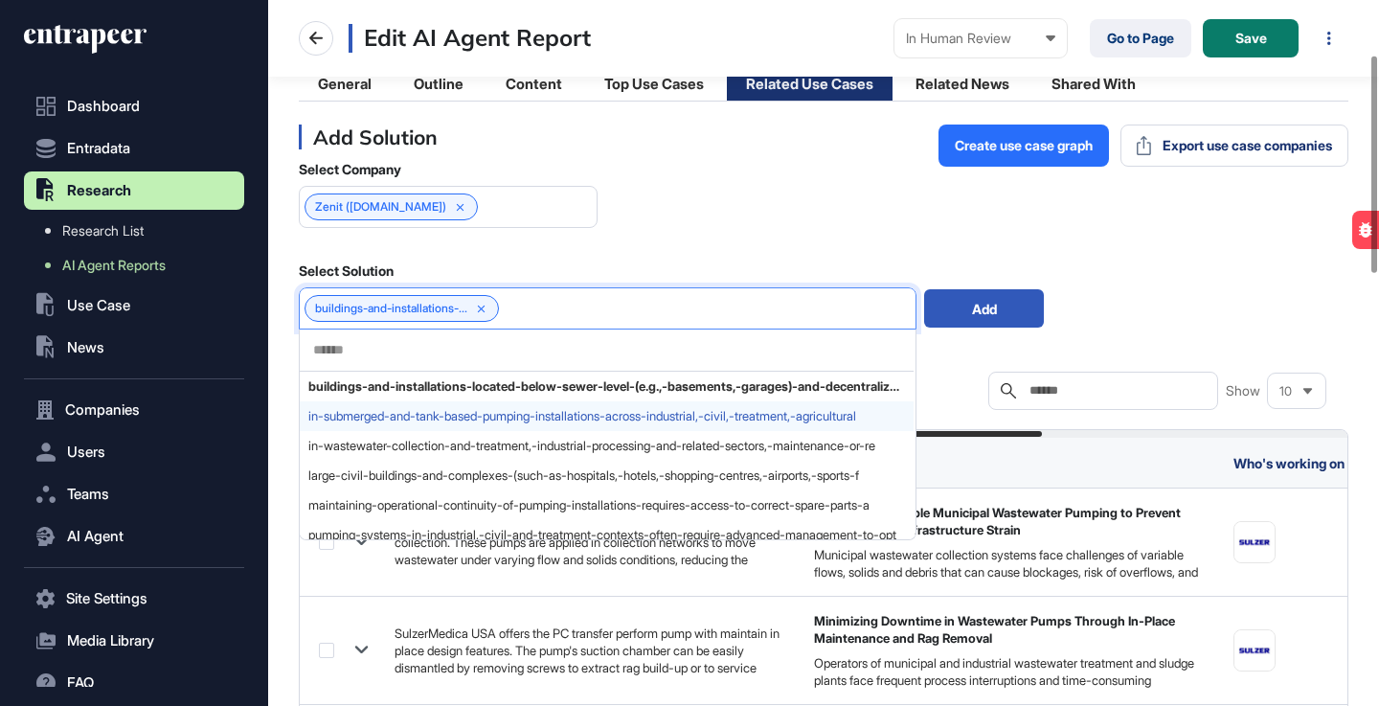
click at [459, 411] on span "in-submerged-and-tank-based-pumping-installations-across-industrial,-civil,-tre…" at bounding box center [606, 416] width 597 height 14
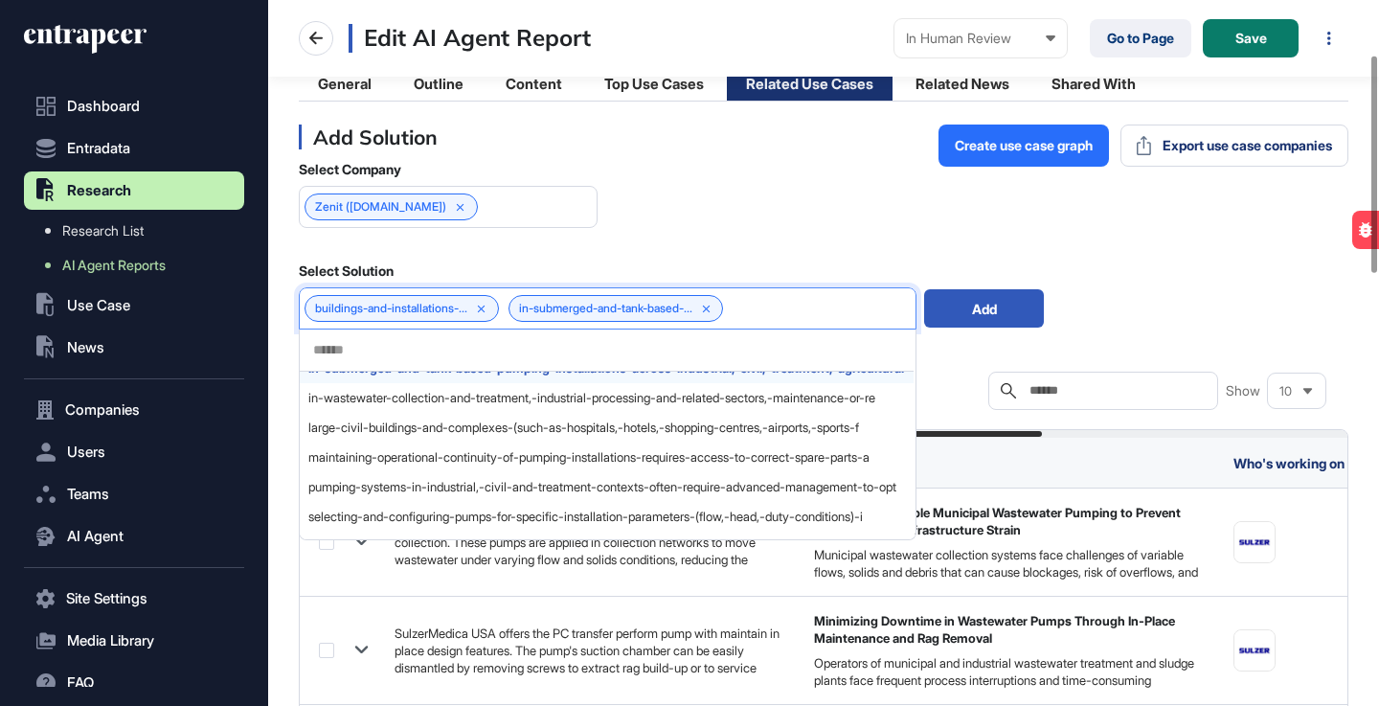
scroll to position [51, 0]
click at [481, 398] on span "in-wastewater-collection-and-treatment,-industrial-processing-and-related-secto…" at bounding box center [606, 395] width 597 height 14
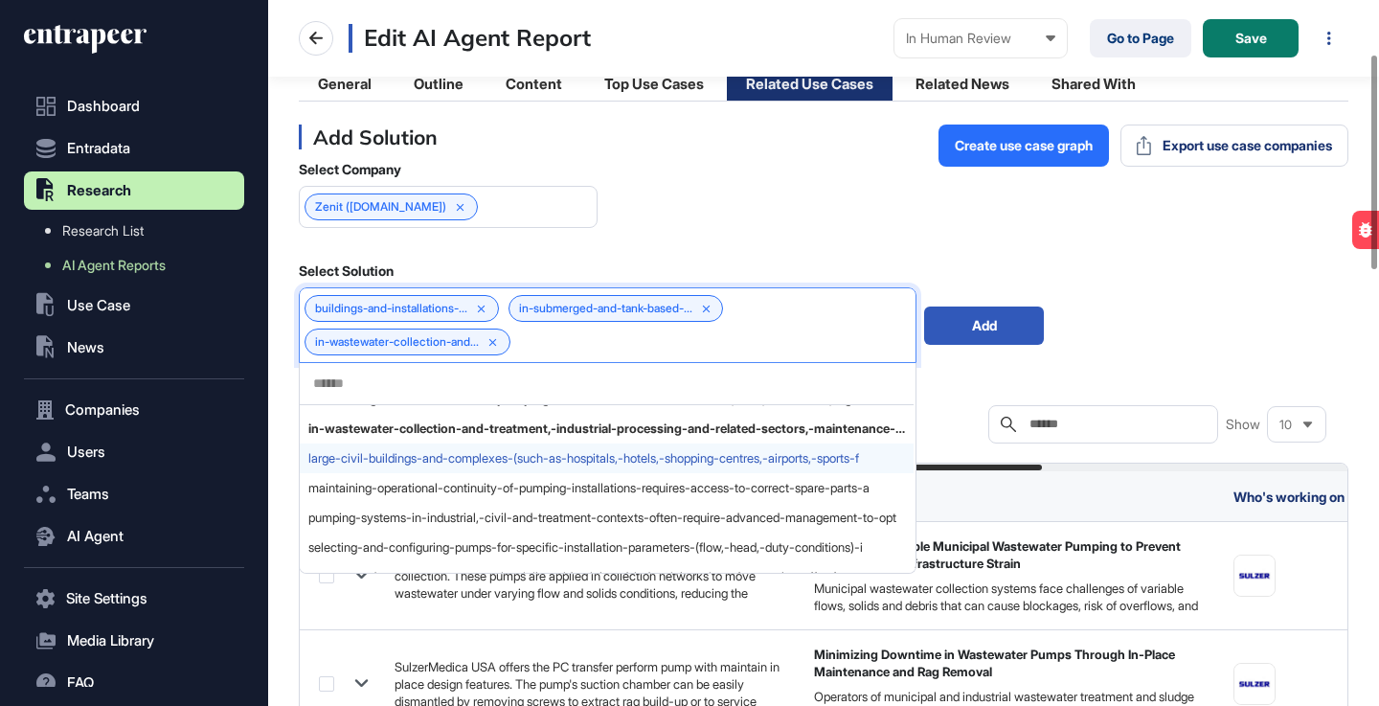
click at [471, 465] on span "large-civil-buildings-and-complexes-(such-as-hospitals,-hotels,-shopping-centre…" at bounding box center [606, 458] width 597 height 14
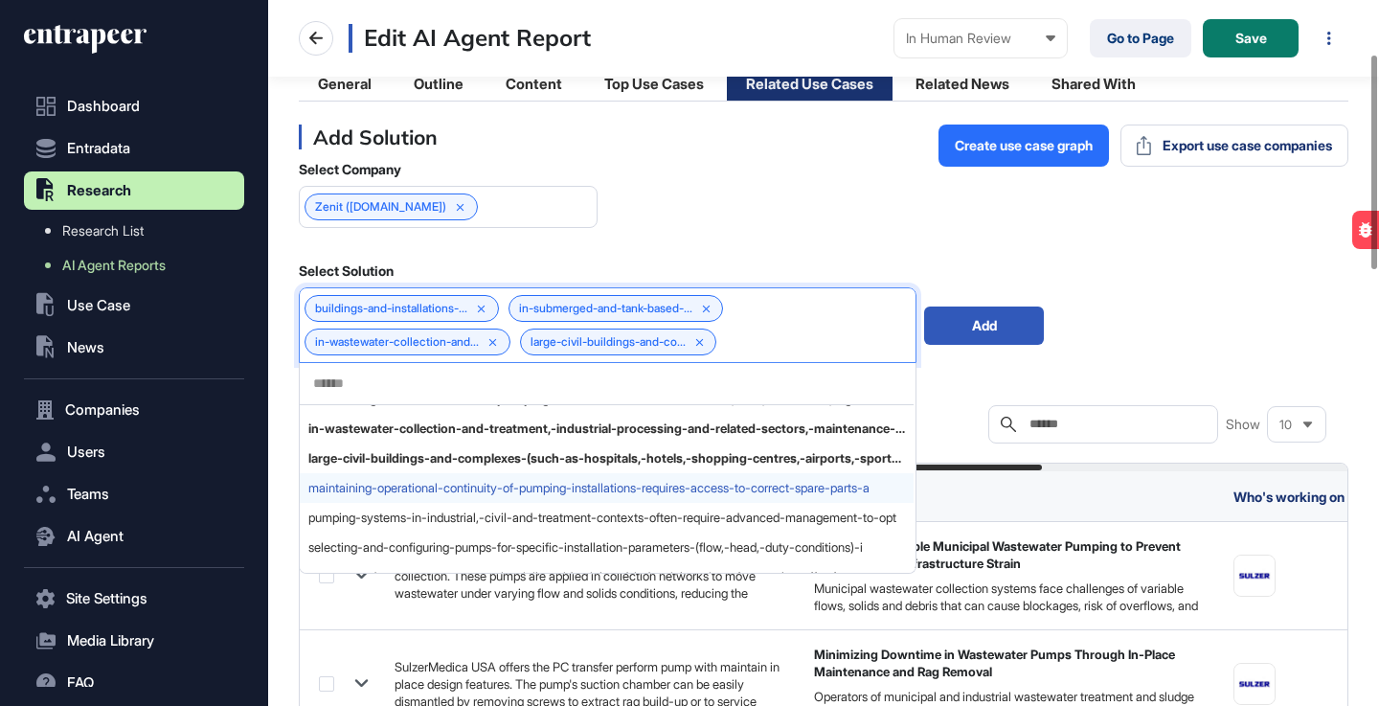
click at [464, 482] on span "maintaining-operational-continuity-of-pumping-installations-requires-access-to-…" at bounding box center [606, 488] width 597 height 14
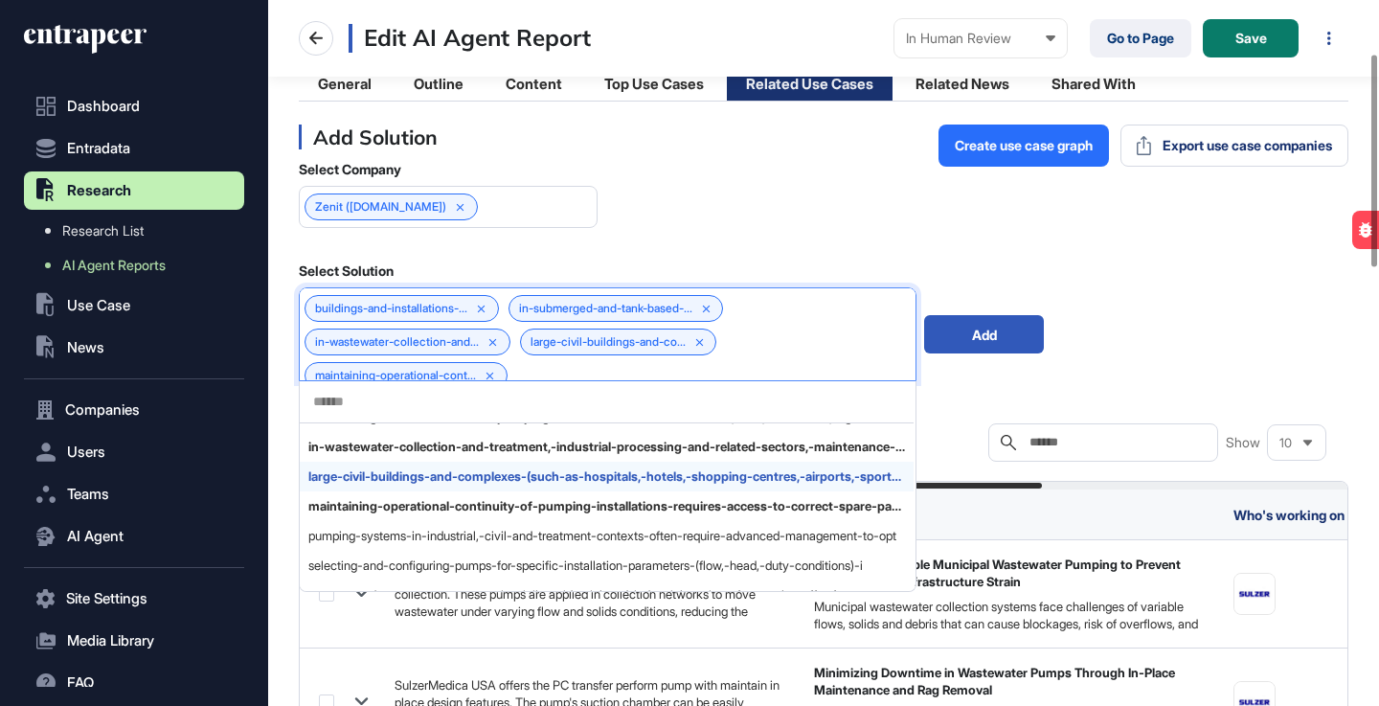
scroll to position [99, 0]
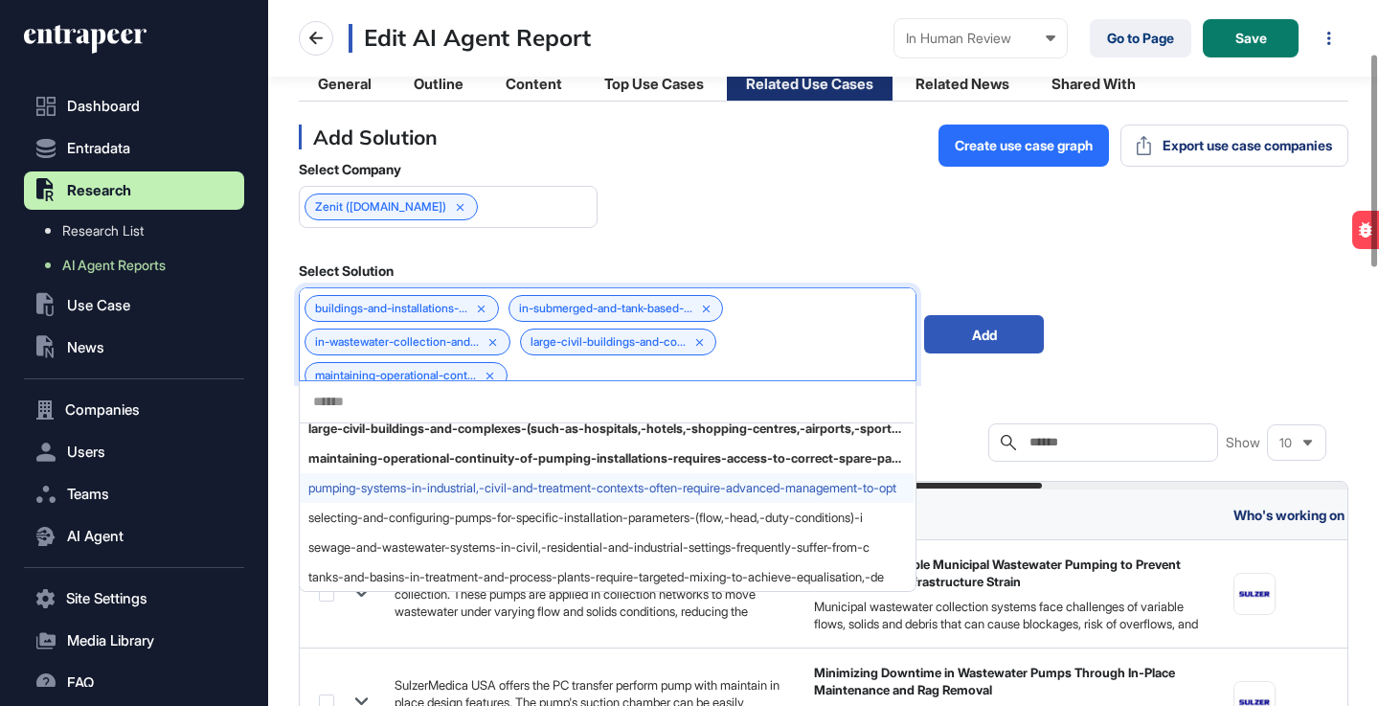
click at [548, 484] on span "pumping-systems-in-industrial,-civil-and-treatment-contexts-often-require-advan…" at bounding box center [606, 488] width 597 height 14
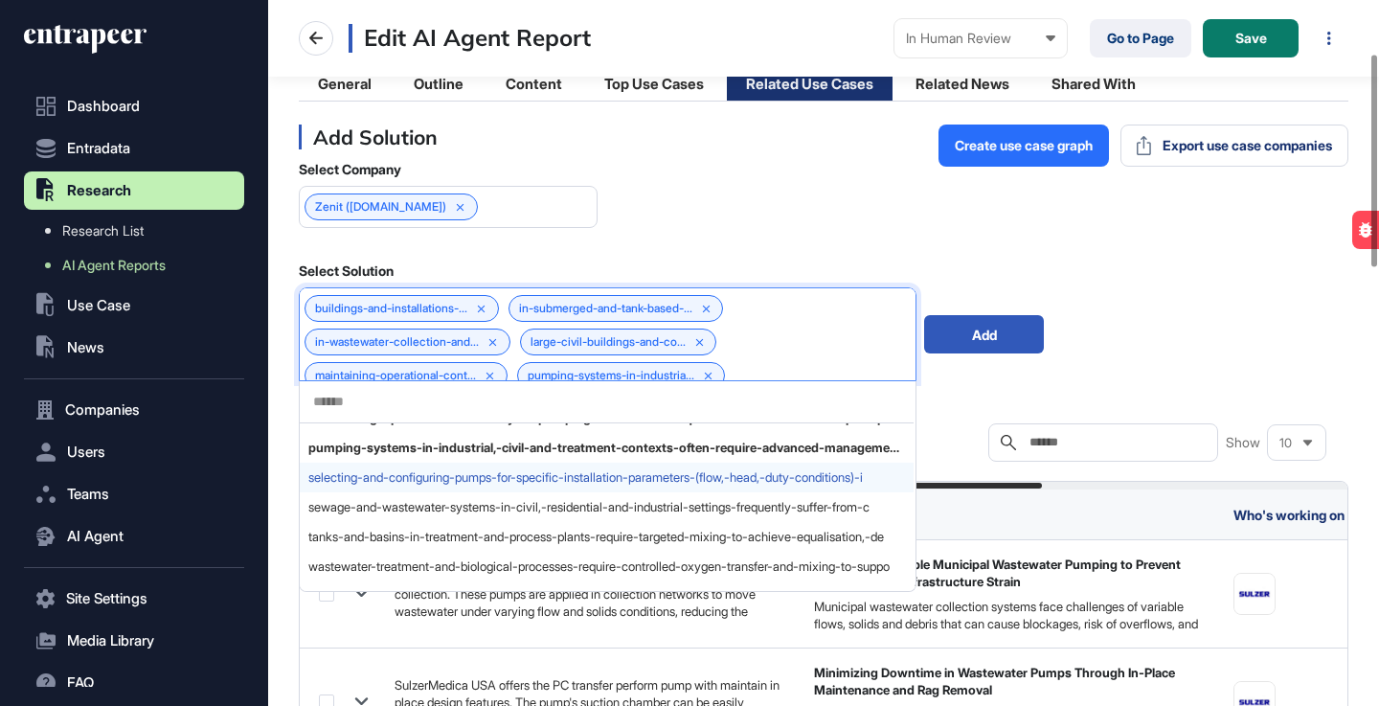
click at [496, 480] on span "selecting-and-configuring-pumps-for-specific-installation-parameters-(flow,-hea…" at bounding box center [606, 477] width 597 height 14
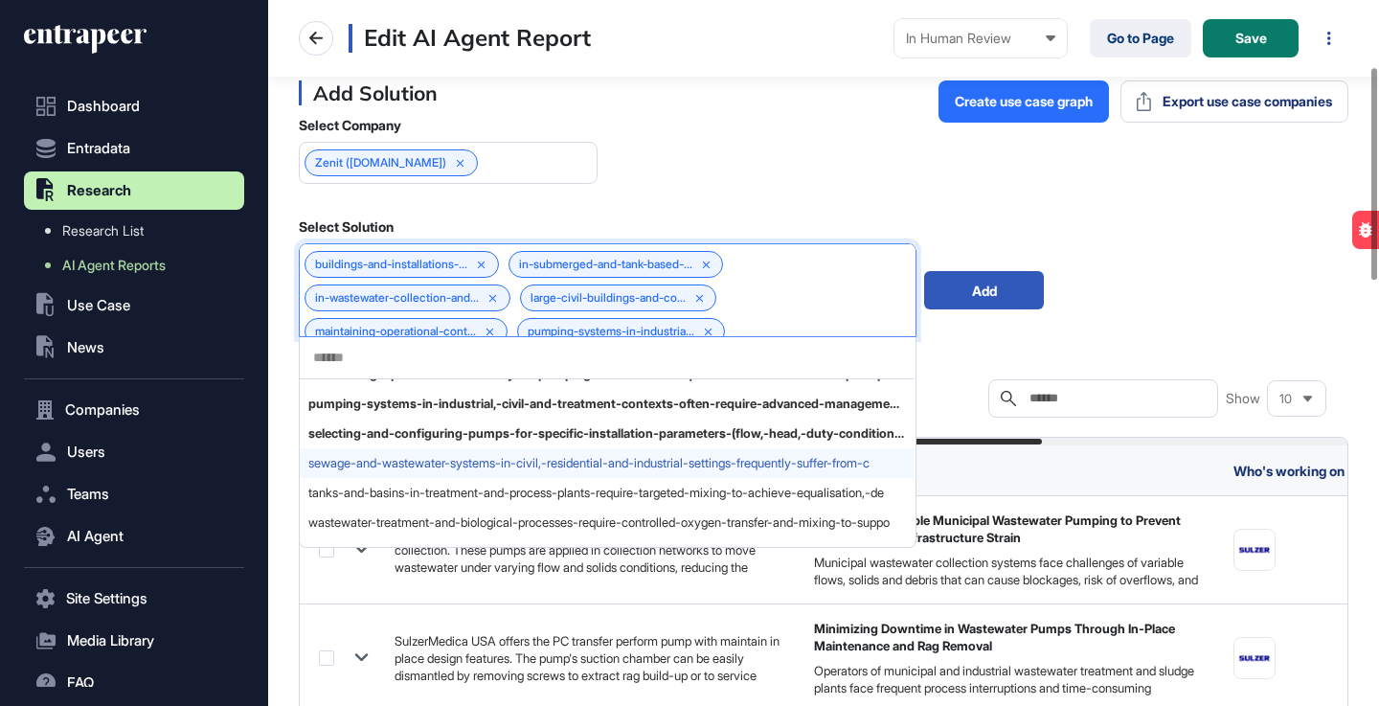
click at [476, 451] on div "sewage-and-wastewater-systems-in-civil,-residential-and-industrial-settings-fre…" at bounding box center [607, 463] width 614 height 30
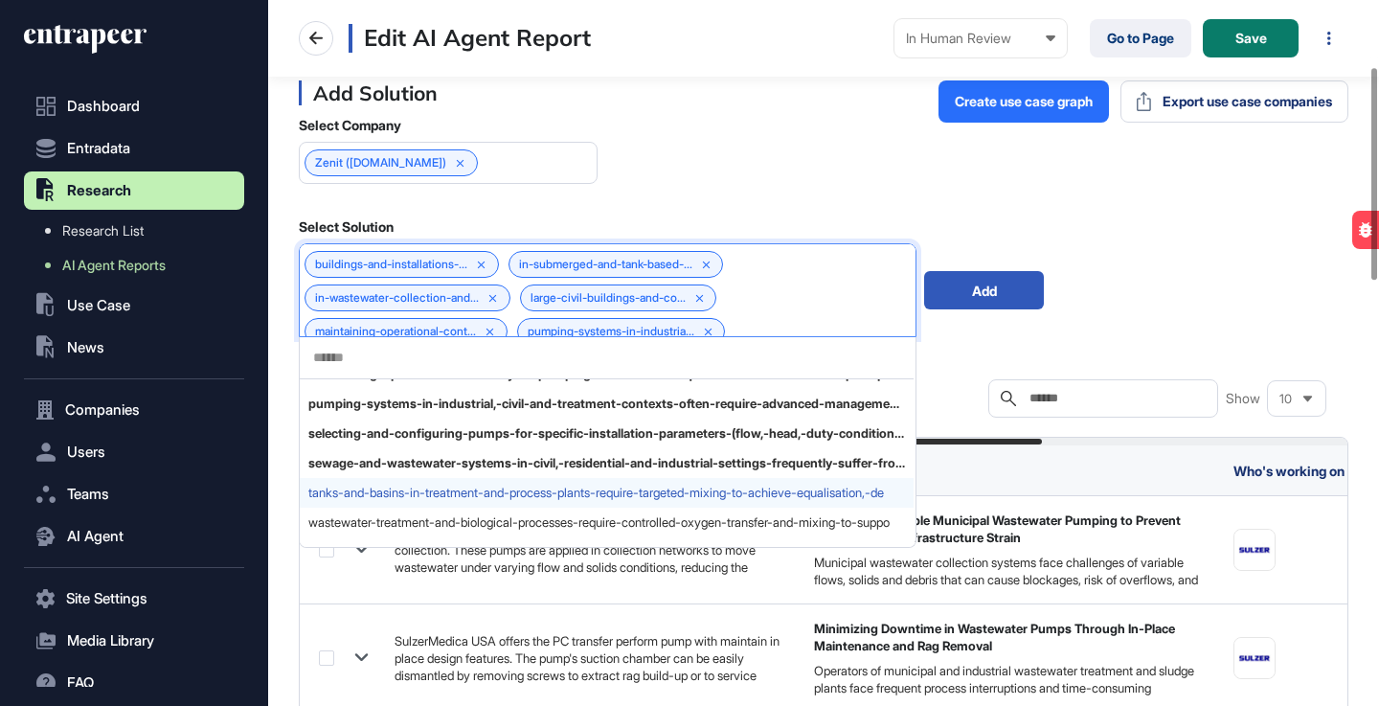
click at [550, 500] on span "tanks-and-basins-in-treatment-and-process-plants-require-targeted-mixing-to-ach…" at bounding box center [606, 493] width 597 height 14
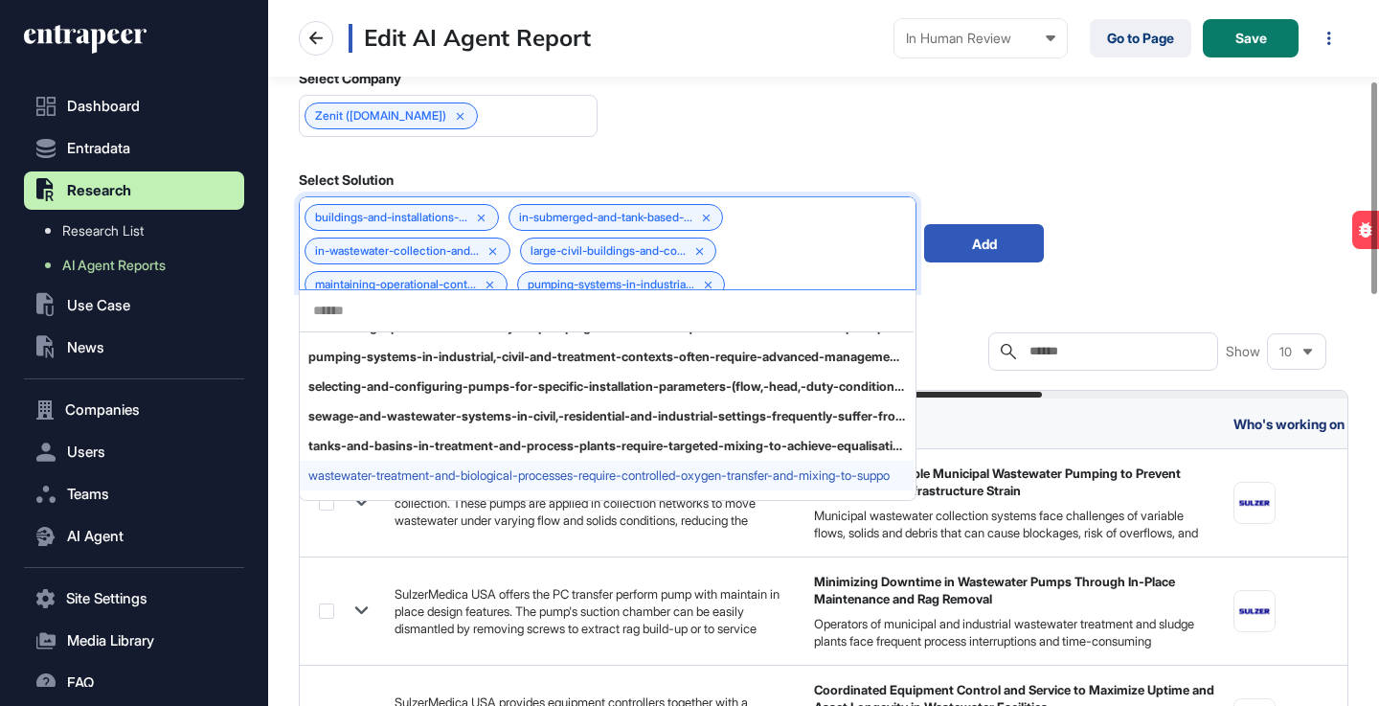
click at [445, 471] on span "wastewater-treatment-and-biological-processes-require-controlled-oxygen-transfe…" at bounding box center [606, 475] width 597 height 14
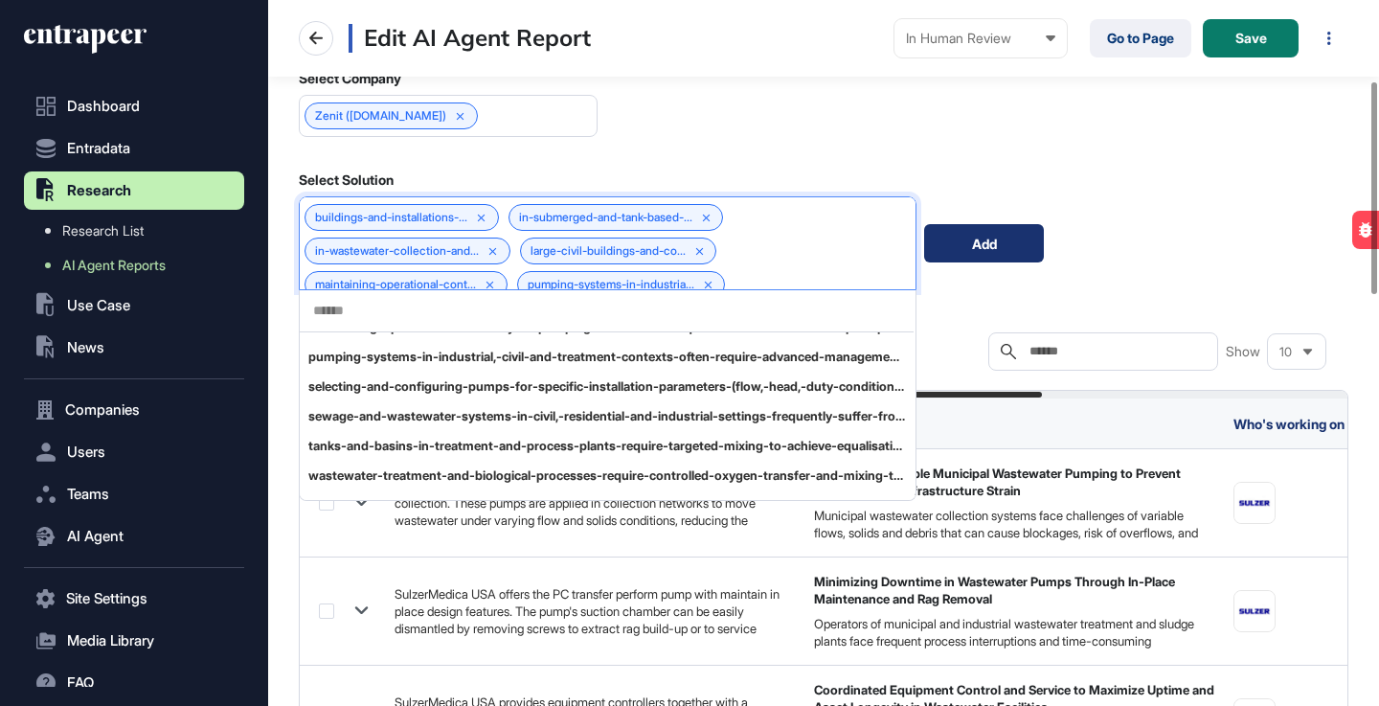
click at [985, 248] on div "Add" at bounding box center [984, 243] width 120 height 38
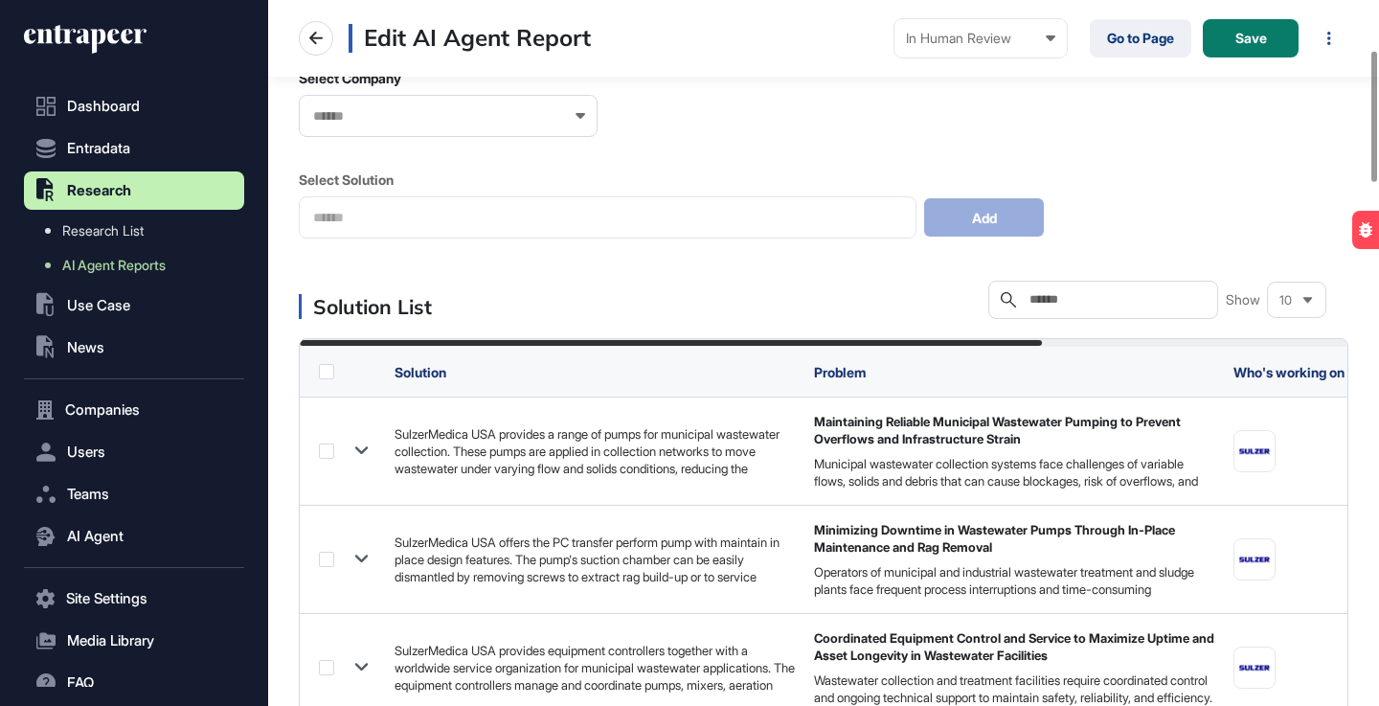
click at [1127, 305] on input "text" at bounding box center [1117, 299] width 178 height 15
paste input "*****"
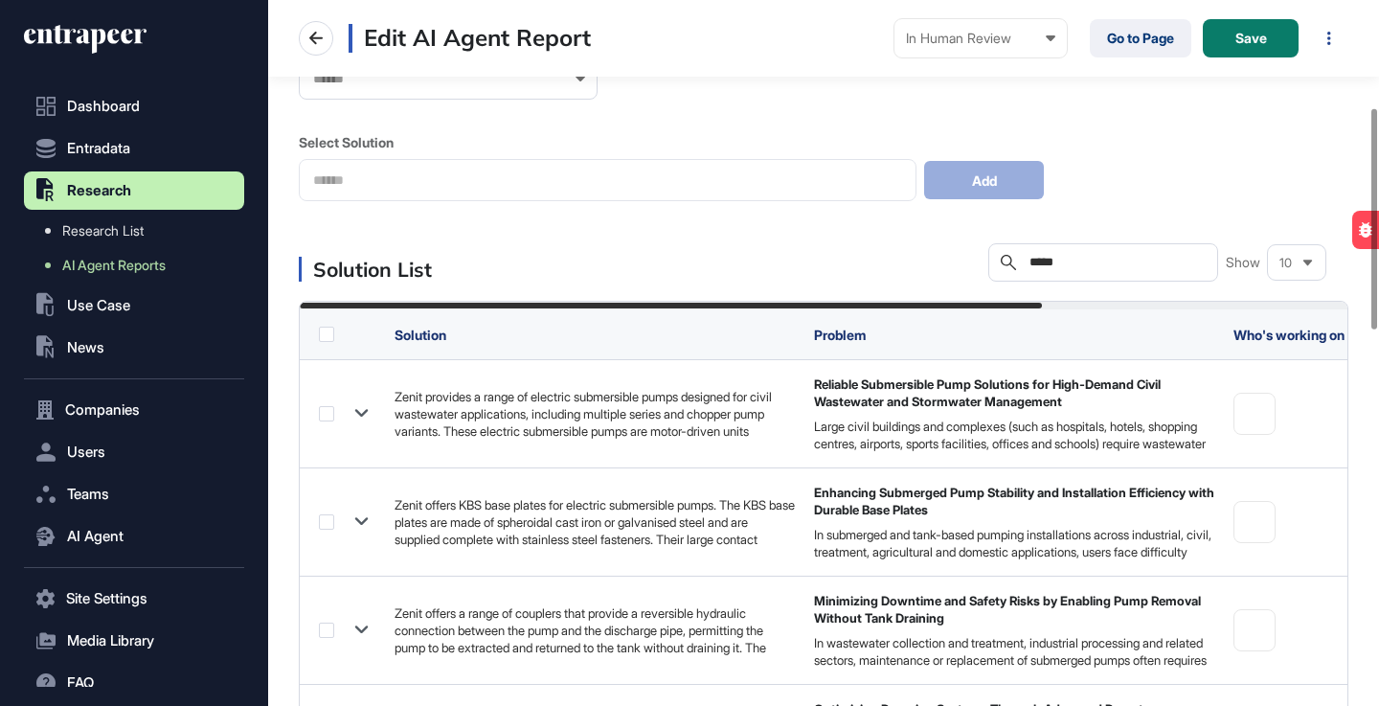
scroll to position [352, 0]
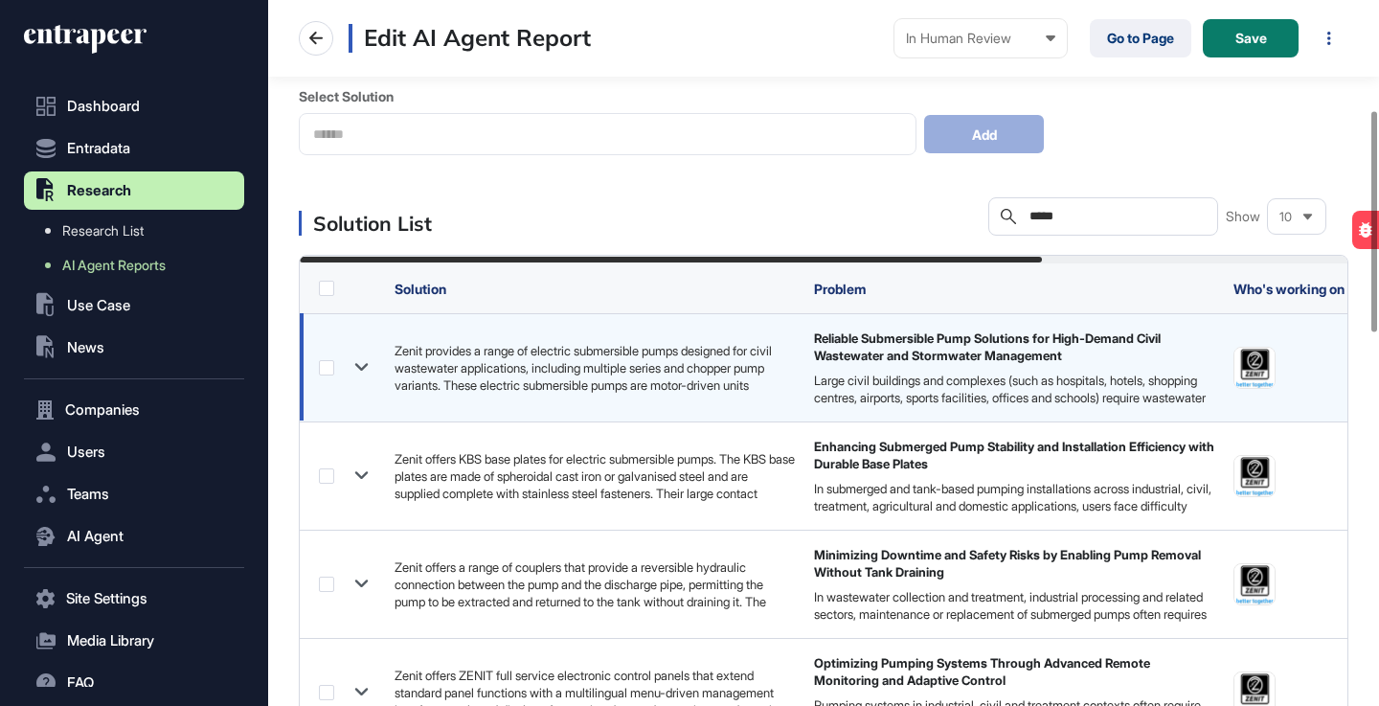
type input "*****"
click at [360, 365] on icon at bounding box center [362, 367] width 28 height 28
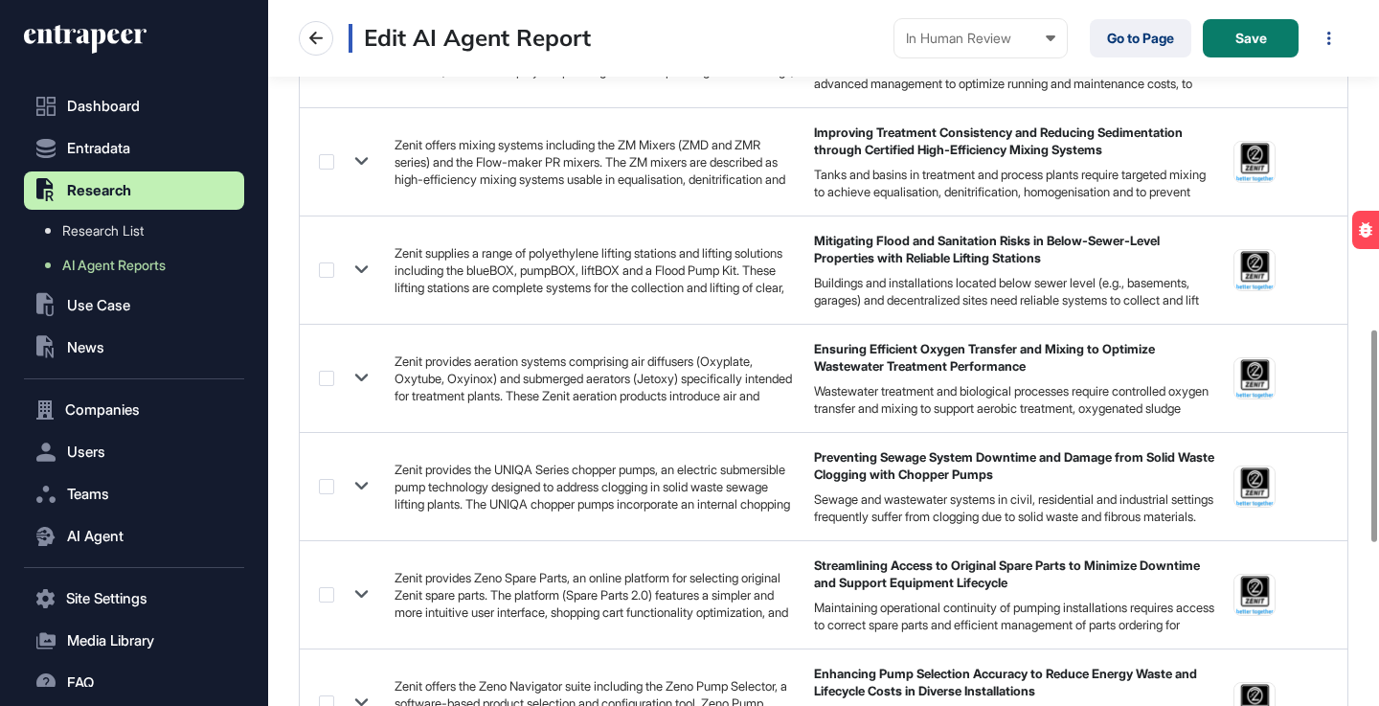
scroll to position [1117, 0]
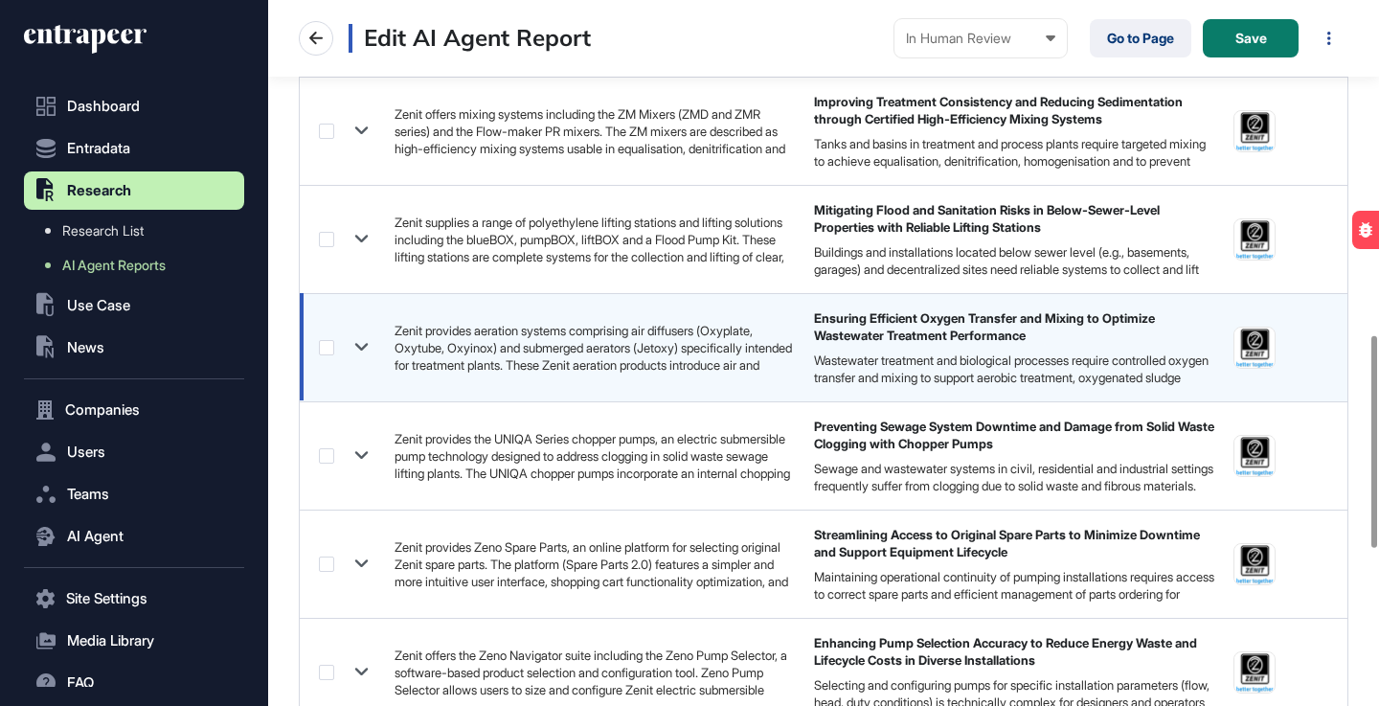
click at [358, 348] on icon at bounding box center [361, 348] width 13 height 8
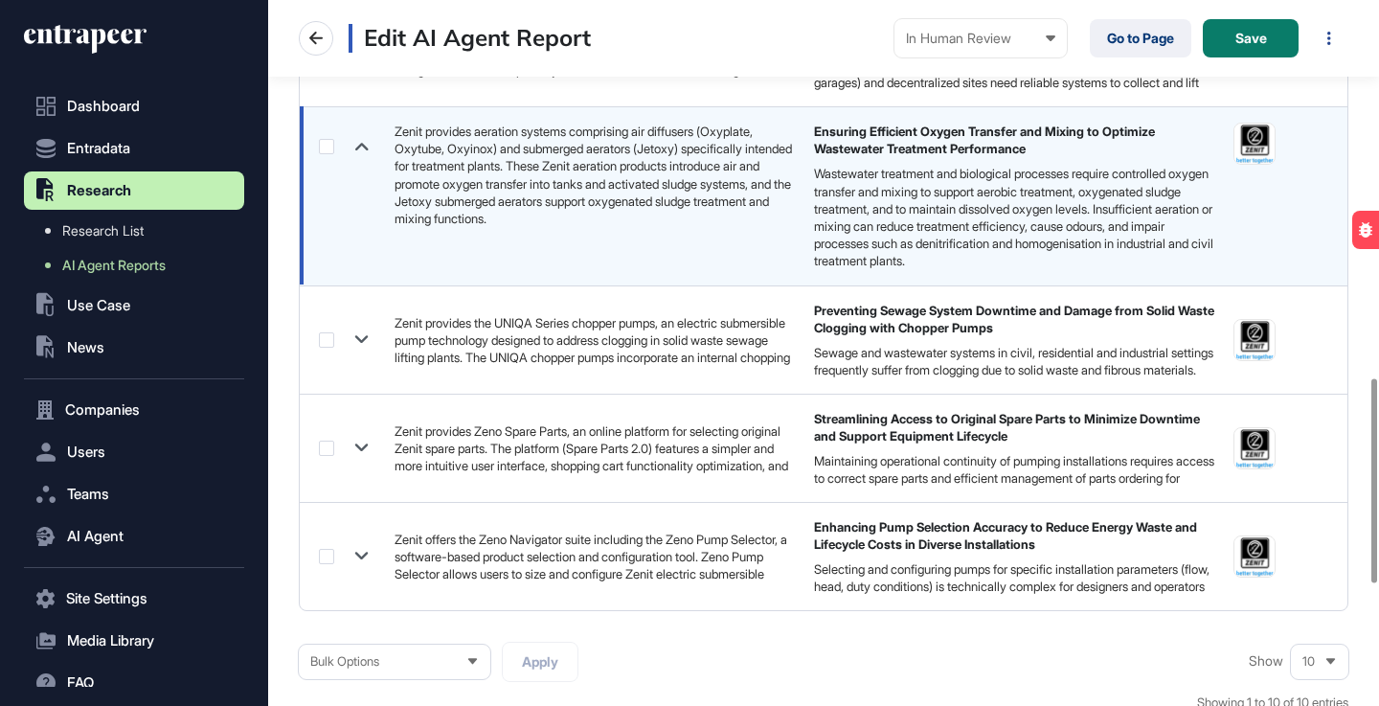
scroll to position [1310, 0]
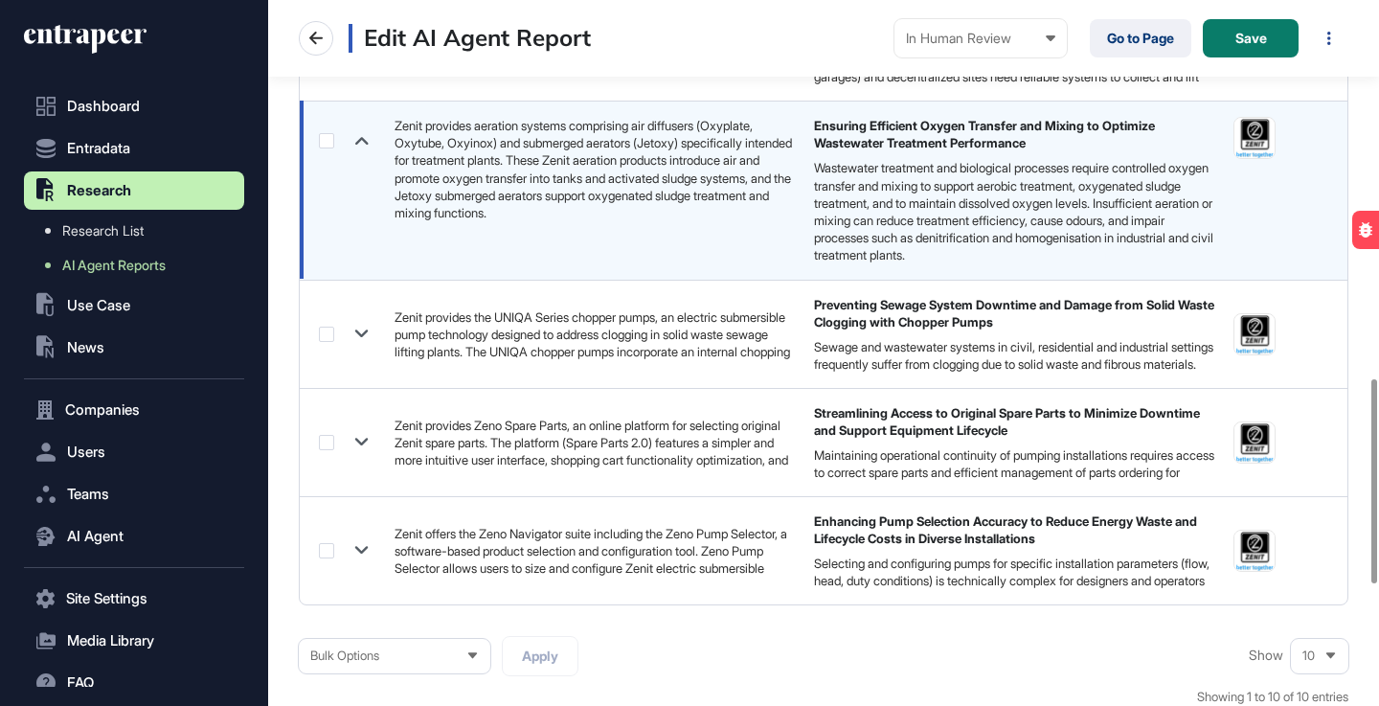
click at [327, 145] on label at bounding box center [326, 140] width 15 height 15
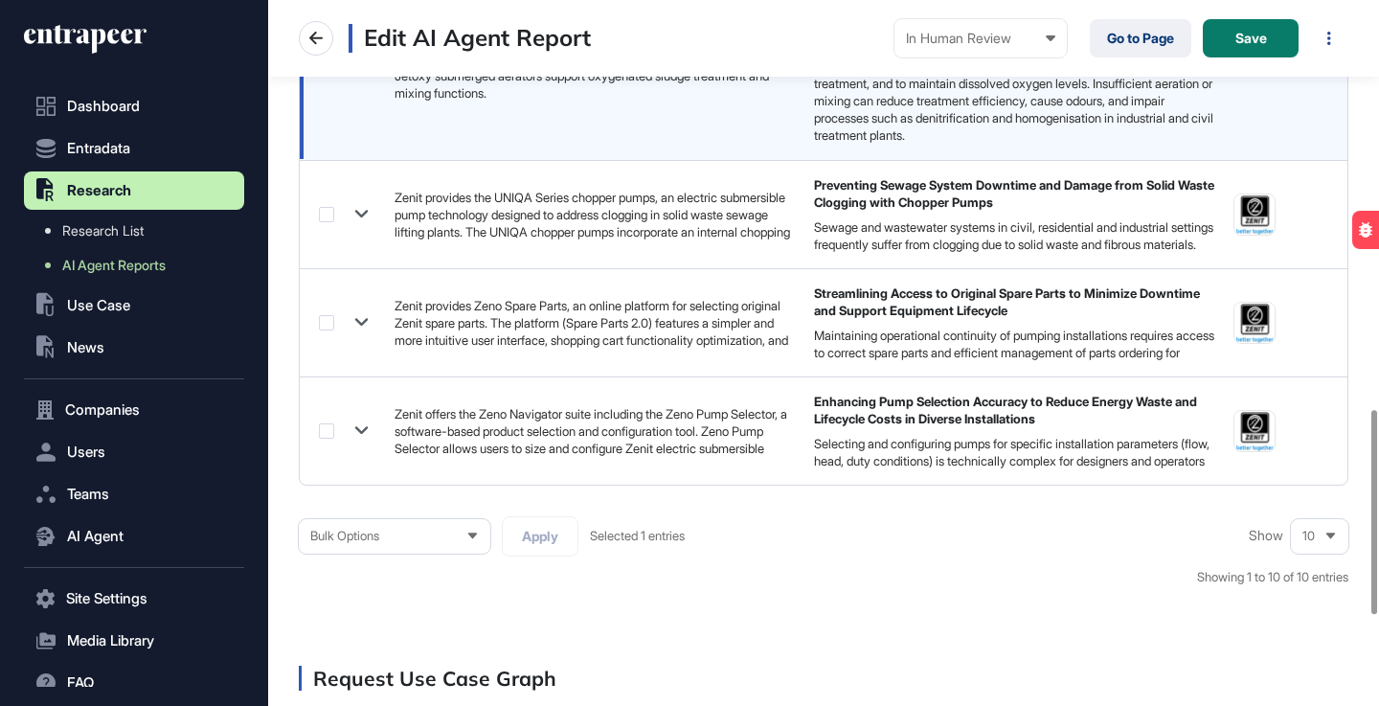
scroll to position [1461, 0]
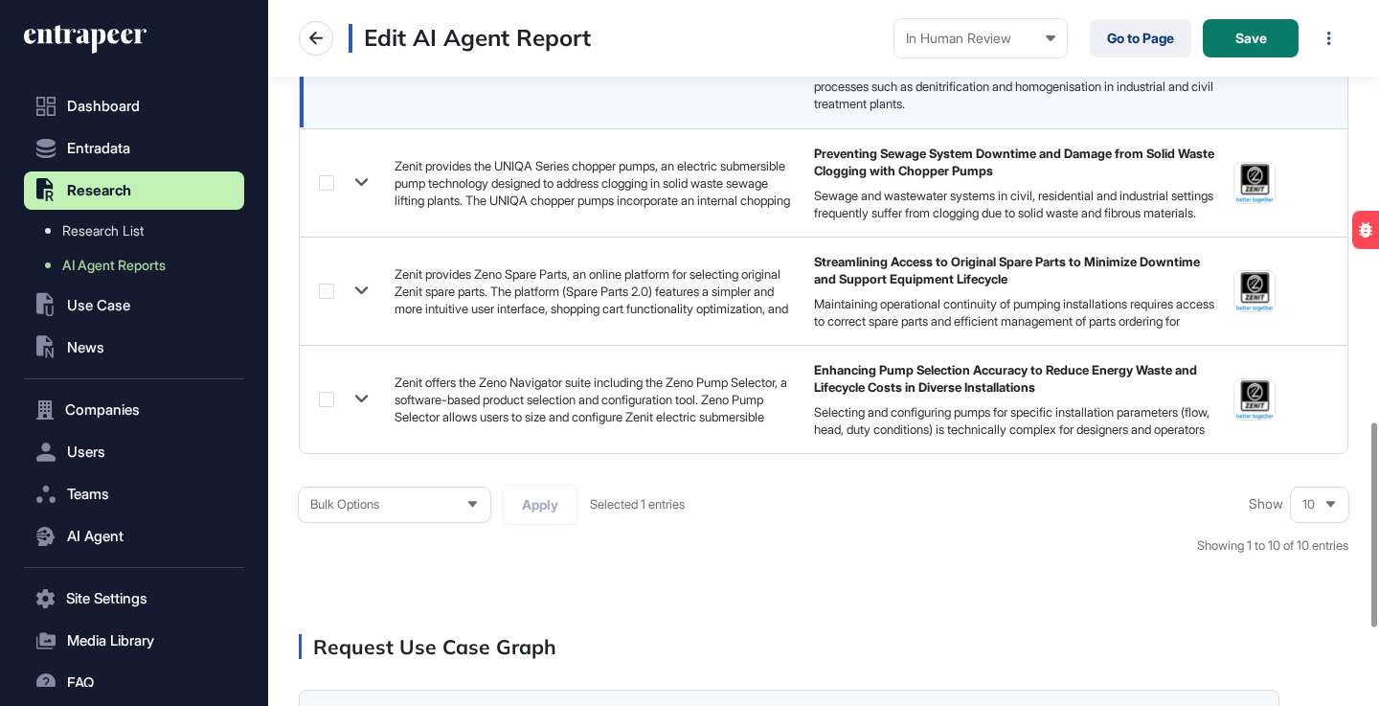
click at [474, 523] on div "Bulk Options" at bounding box center [395, 504] width 192 height 37
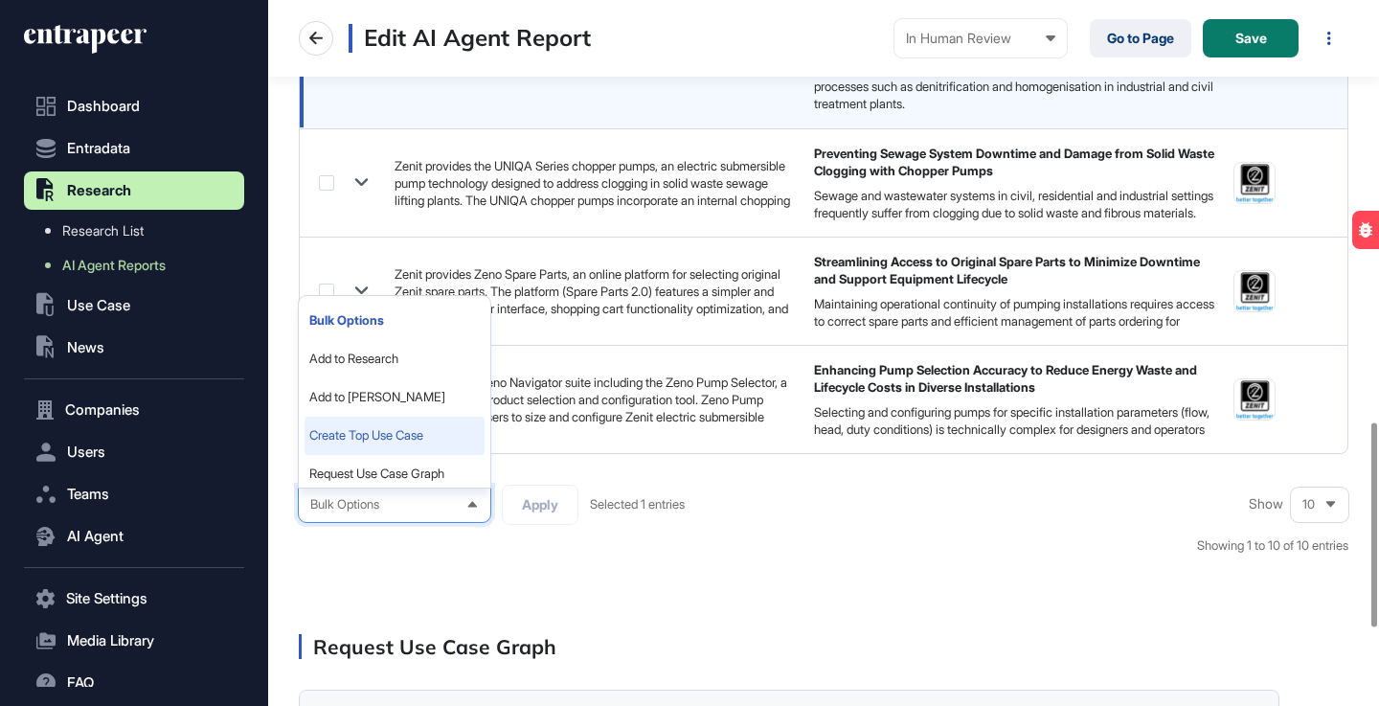
click at [410, 455] on li "Create Top Use Case" at bounding box center [395, 436] width 180 height 38
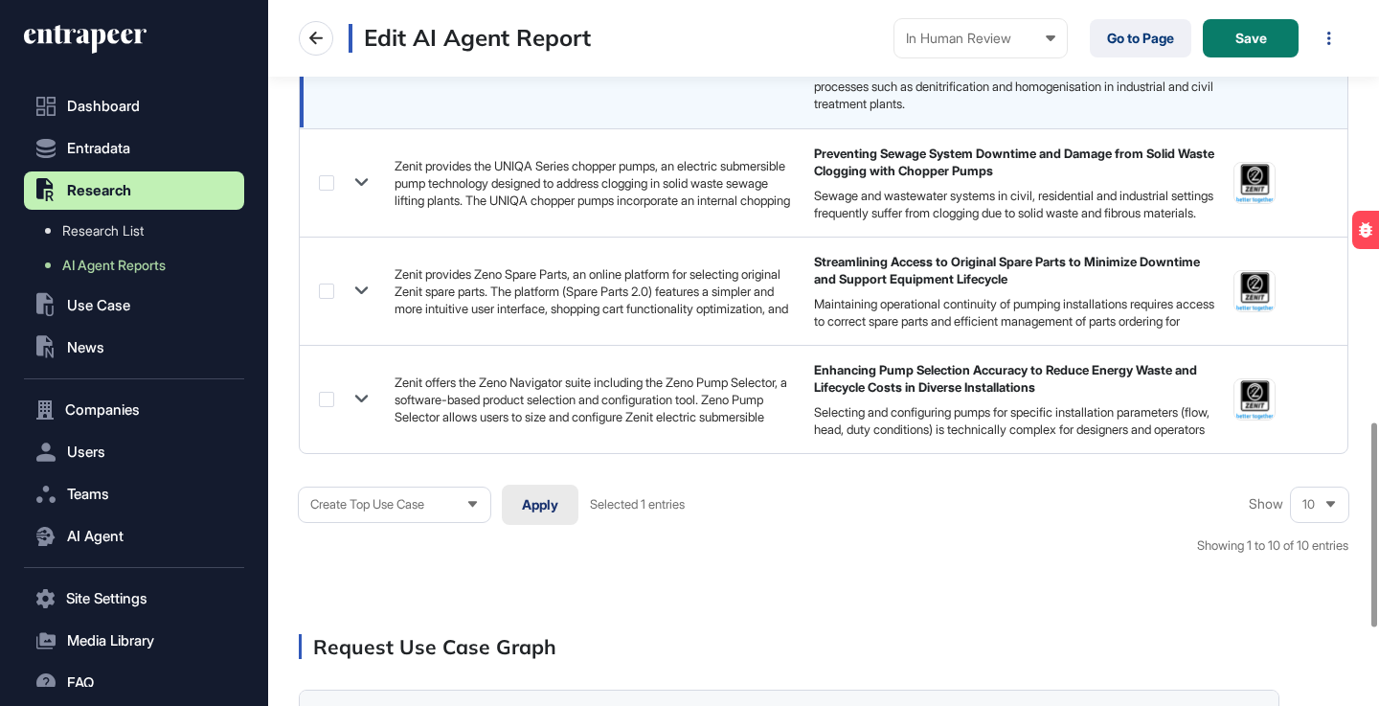
click at [543, 519] on button "Apply" at bounding box center [540, 505] width 77 height 40
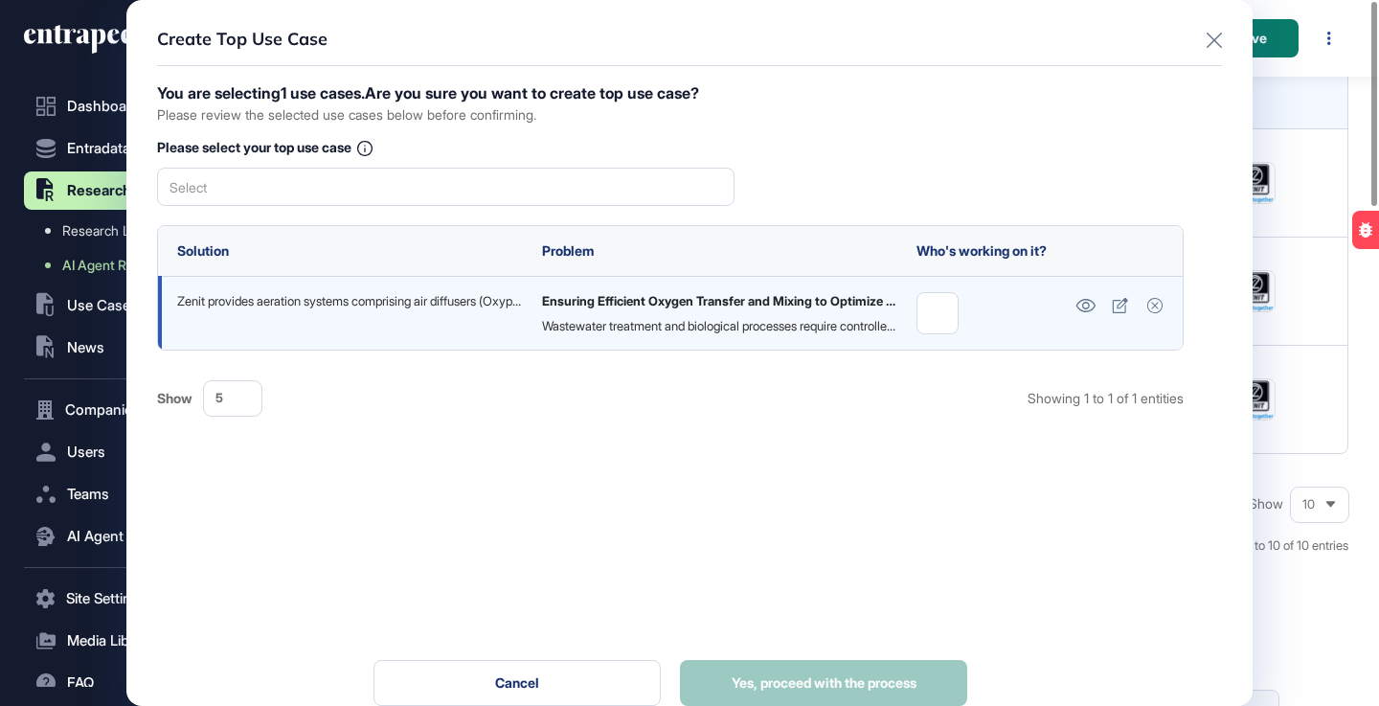
scroll to position [0, 0]
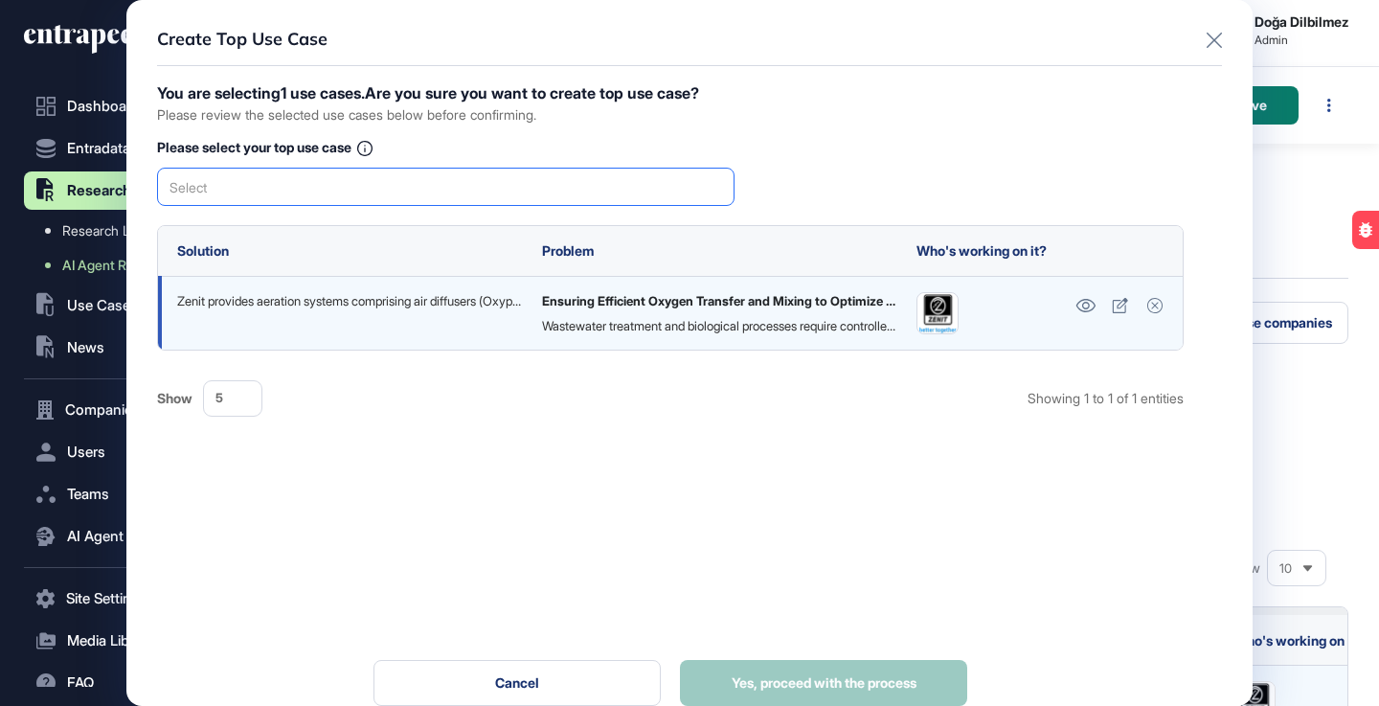
click at [376, 193] on div "Select" at bounding box center [446, 187] width 578 height 38
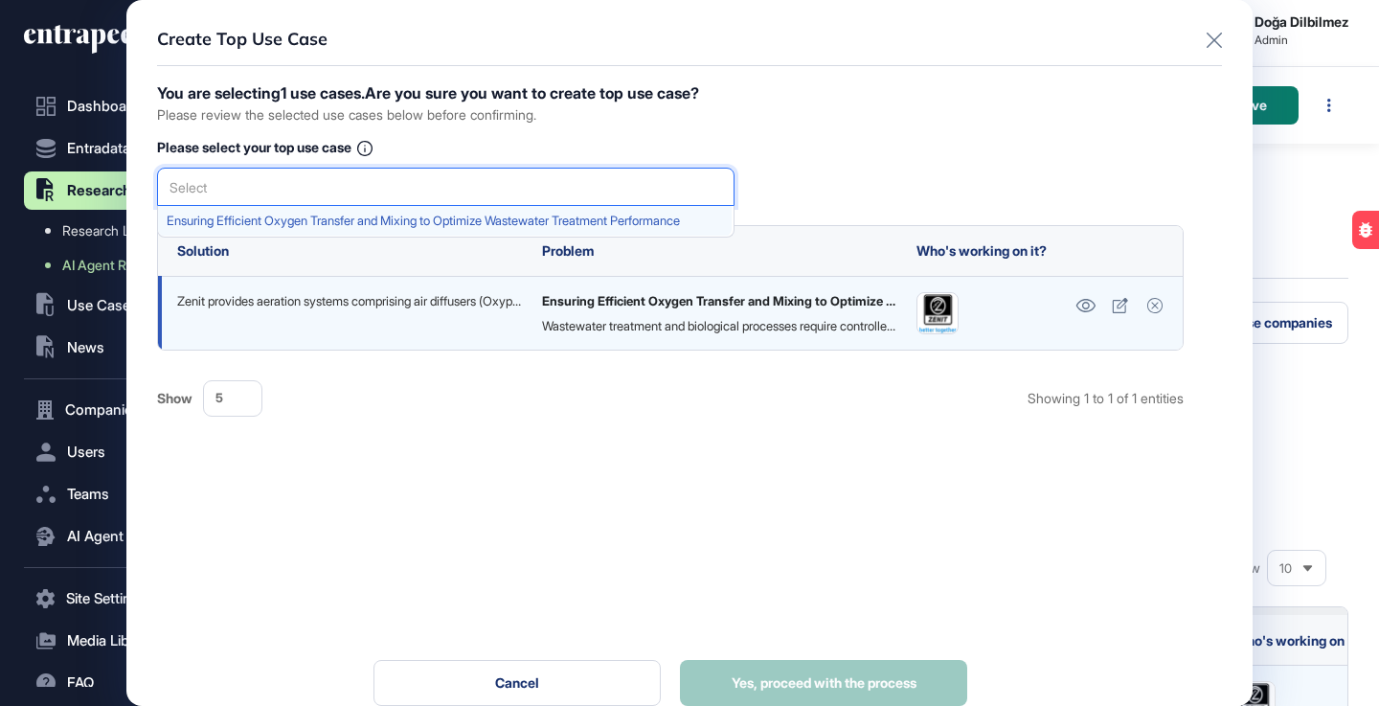
click at [362, 222] on span "Ensuring Efficient Oxygen Transfer and Mixing to Optimize Wastewater Treatment …" at bounding box center [445, 221] width 557 height 14
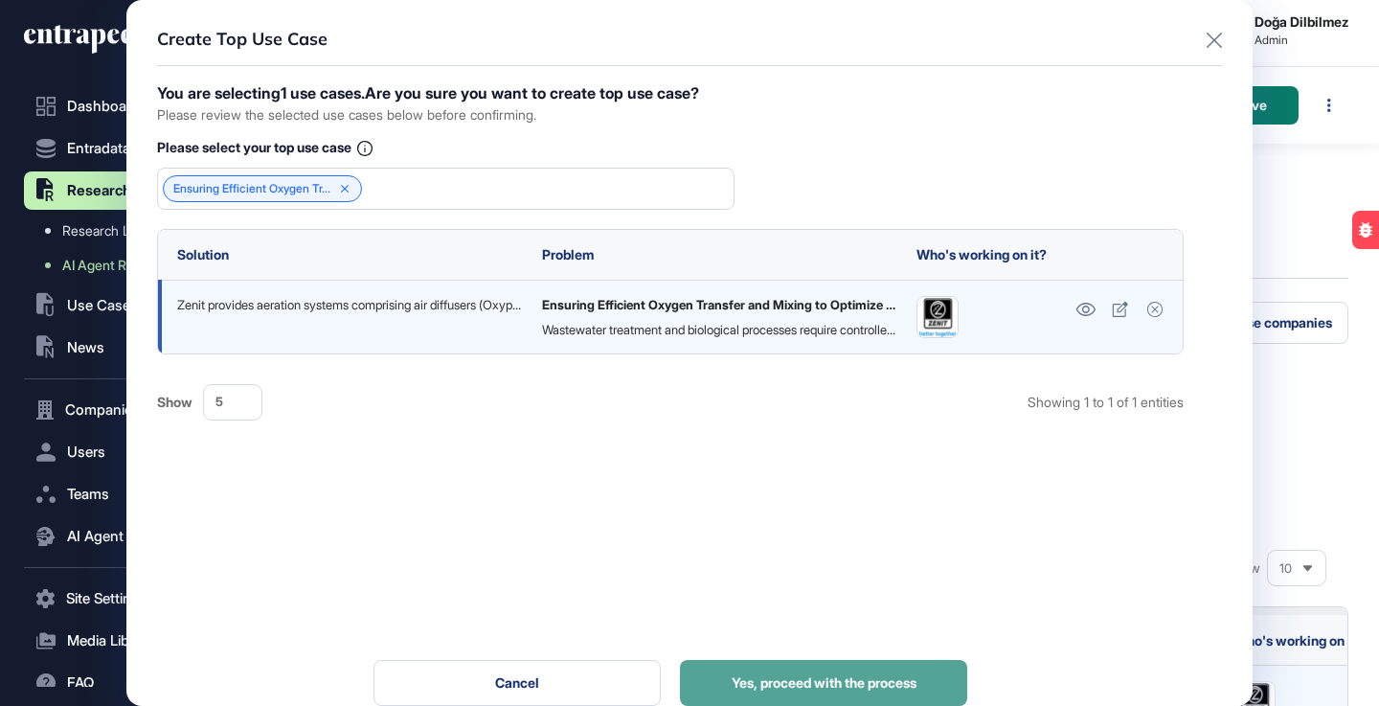
click at [806, 673] on button "Yes, proceed with the process" at bounding box center [823, 683] width 287 height 46
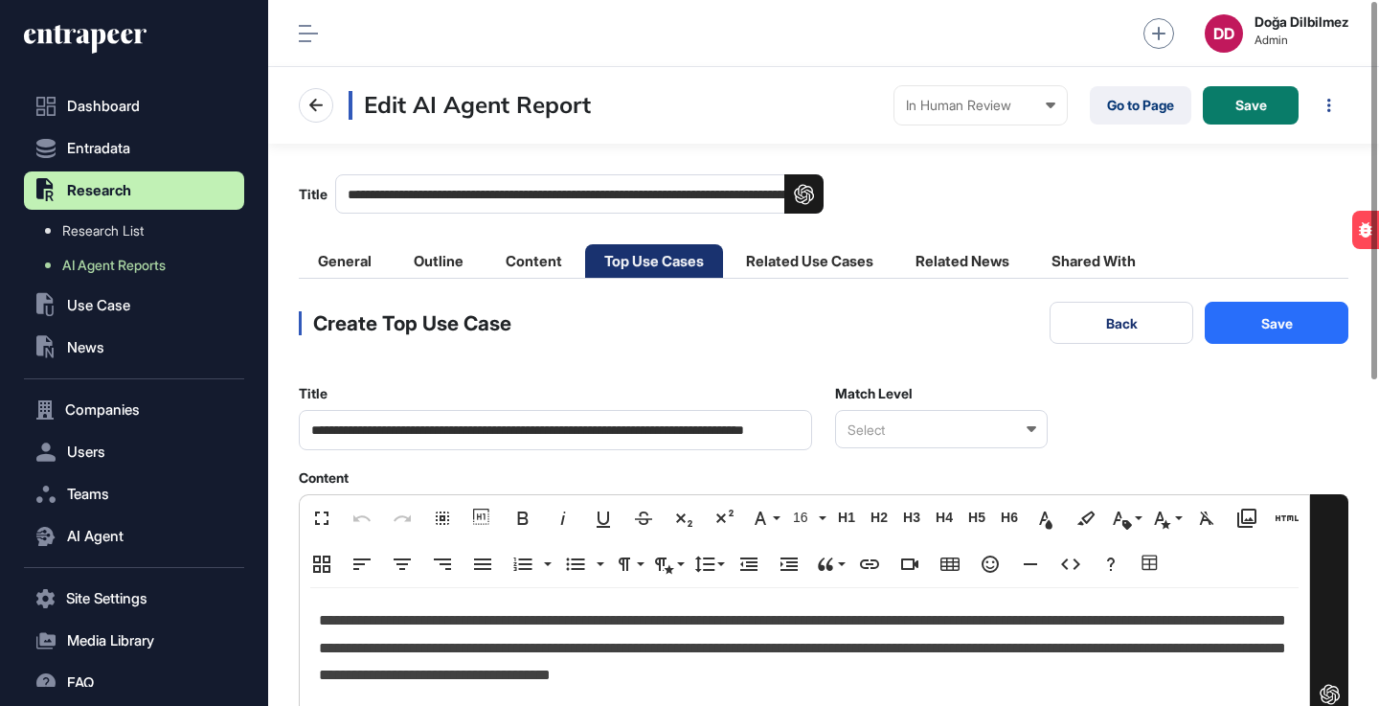
click at [1027, 430] on icon at bounding box center [1032, 429] width 10 height 6
click at [914, 487] on div "Relevant" at bounding box center [940, 493] width 209 height 30
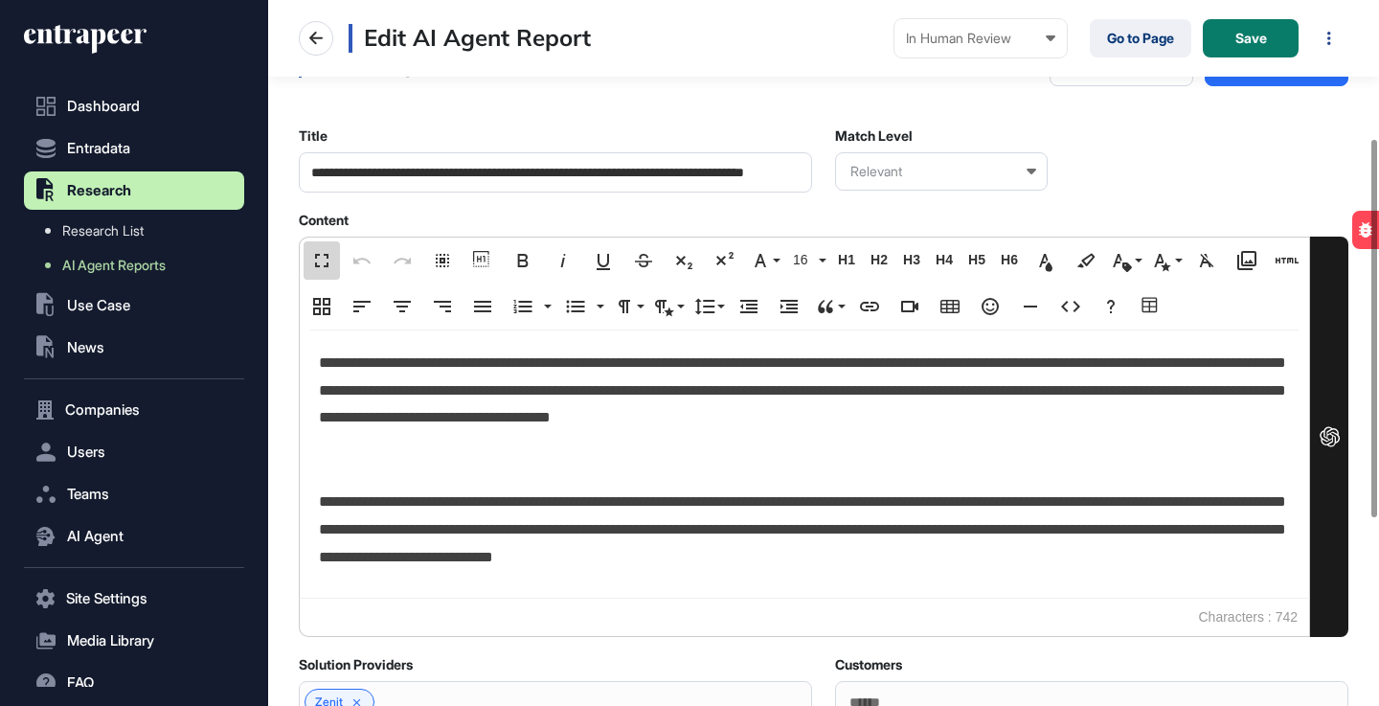
scroll to position [1, 9]
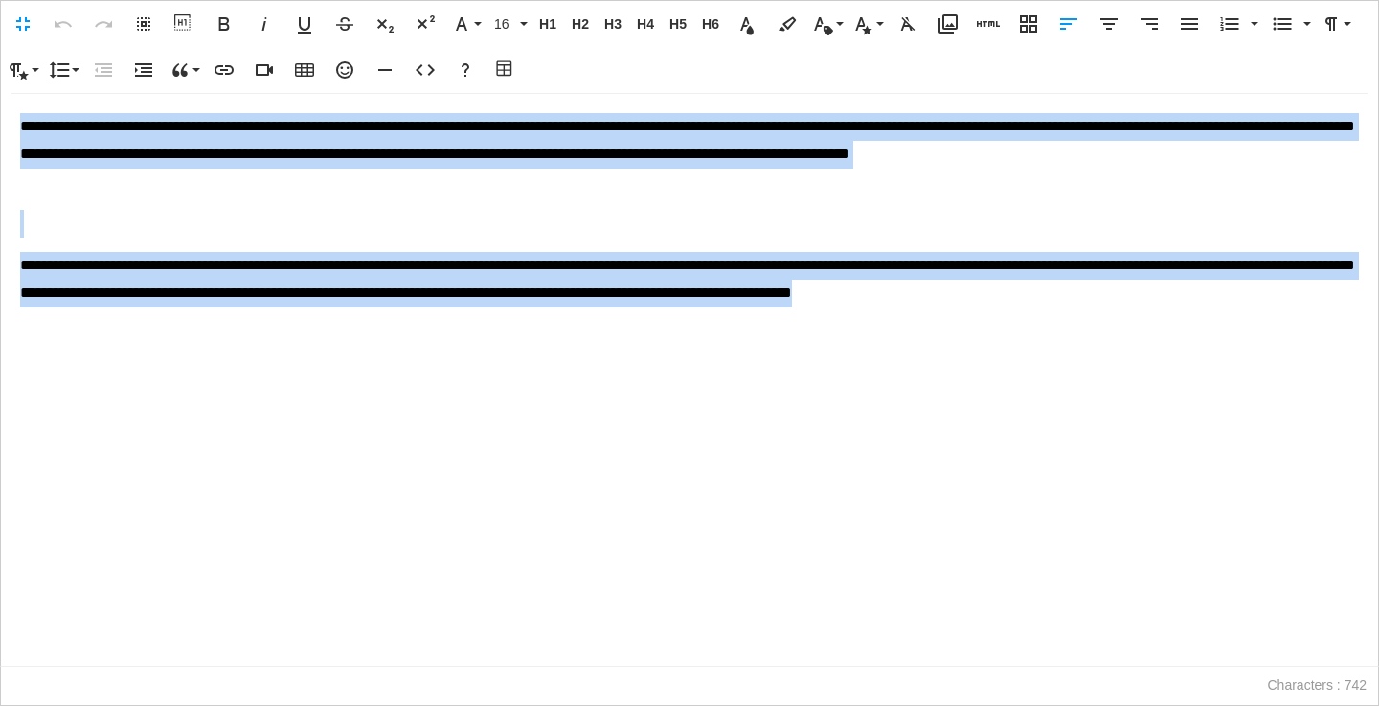
drag, startPoint x: 18, startPoint y: 121, endPoint x: 85, endPoint y: 302, distance: 193.1
click at [84, 313] on div "**********" at bounding box center [690, 380] width 1378 height 572
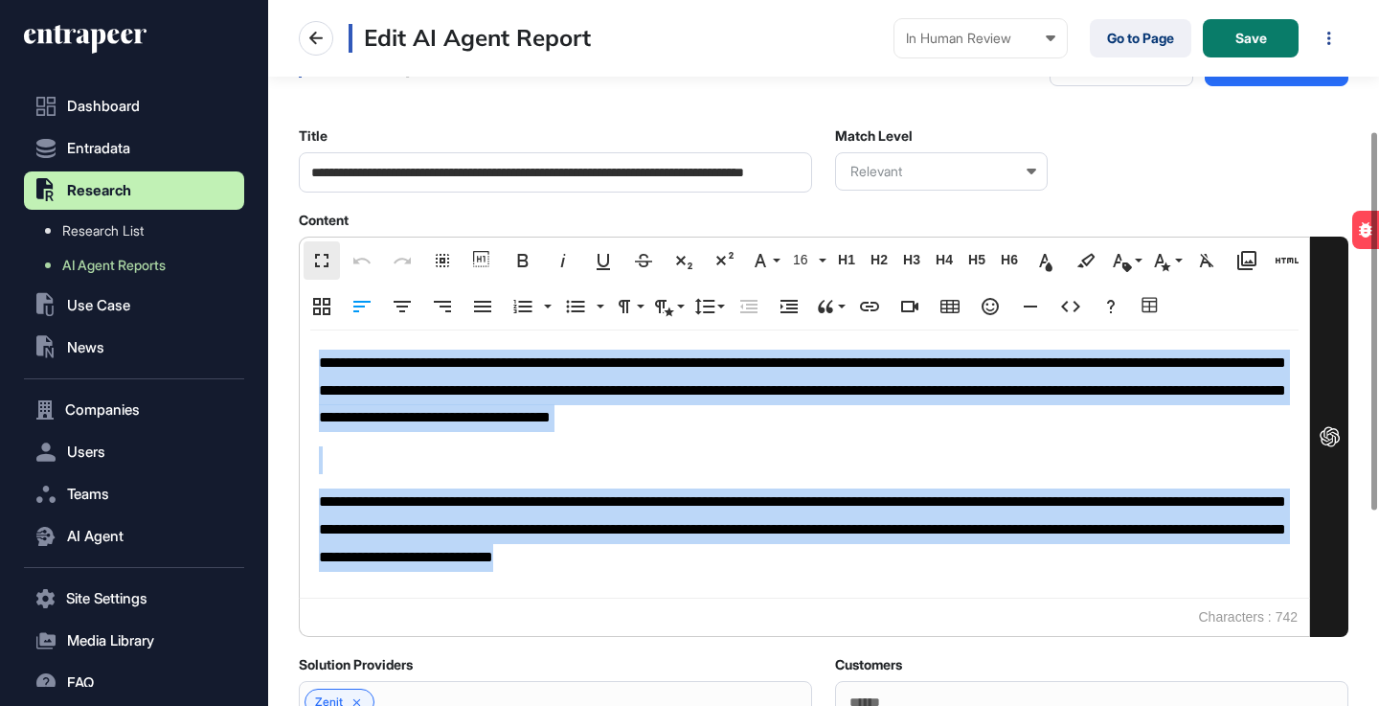
scroll to position [1, 1]
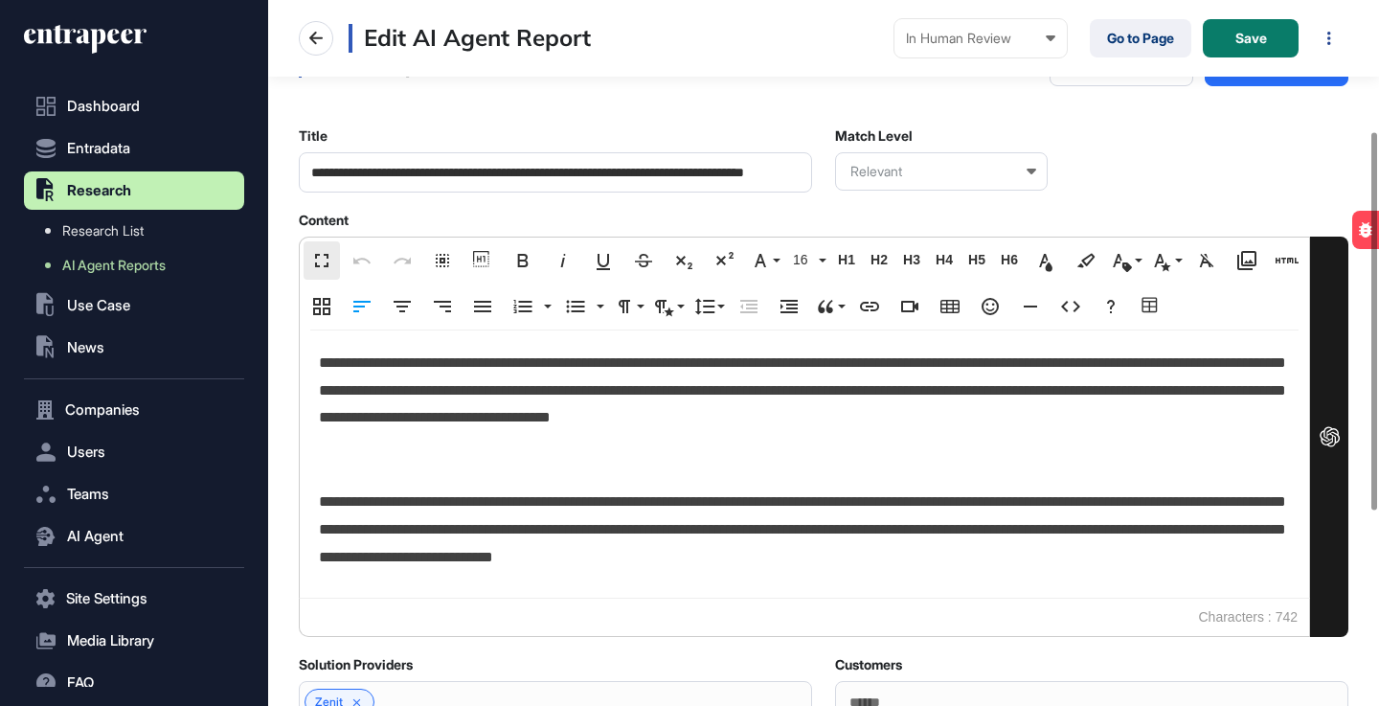
click at [282, 508] on main "**********" at bounding box center [823, 398] width 1111 height 1025
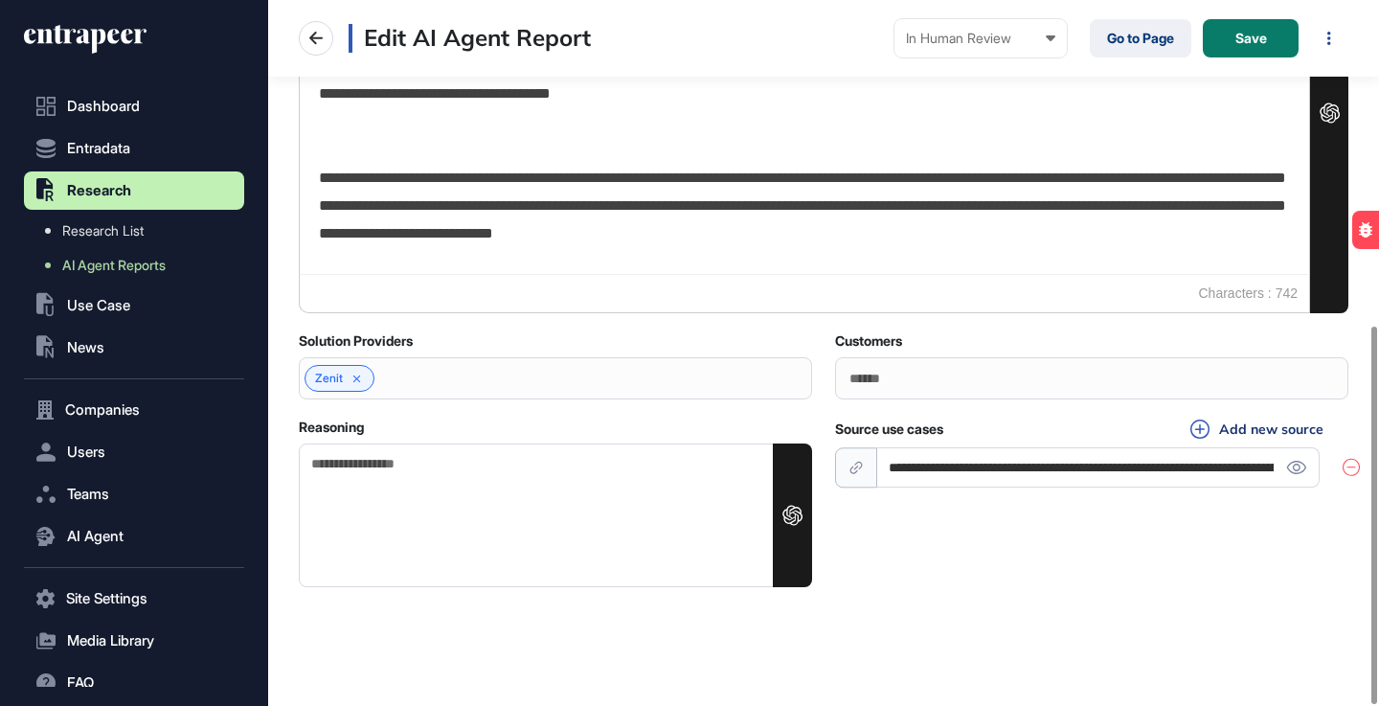
scroll to position [606, 0]
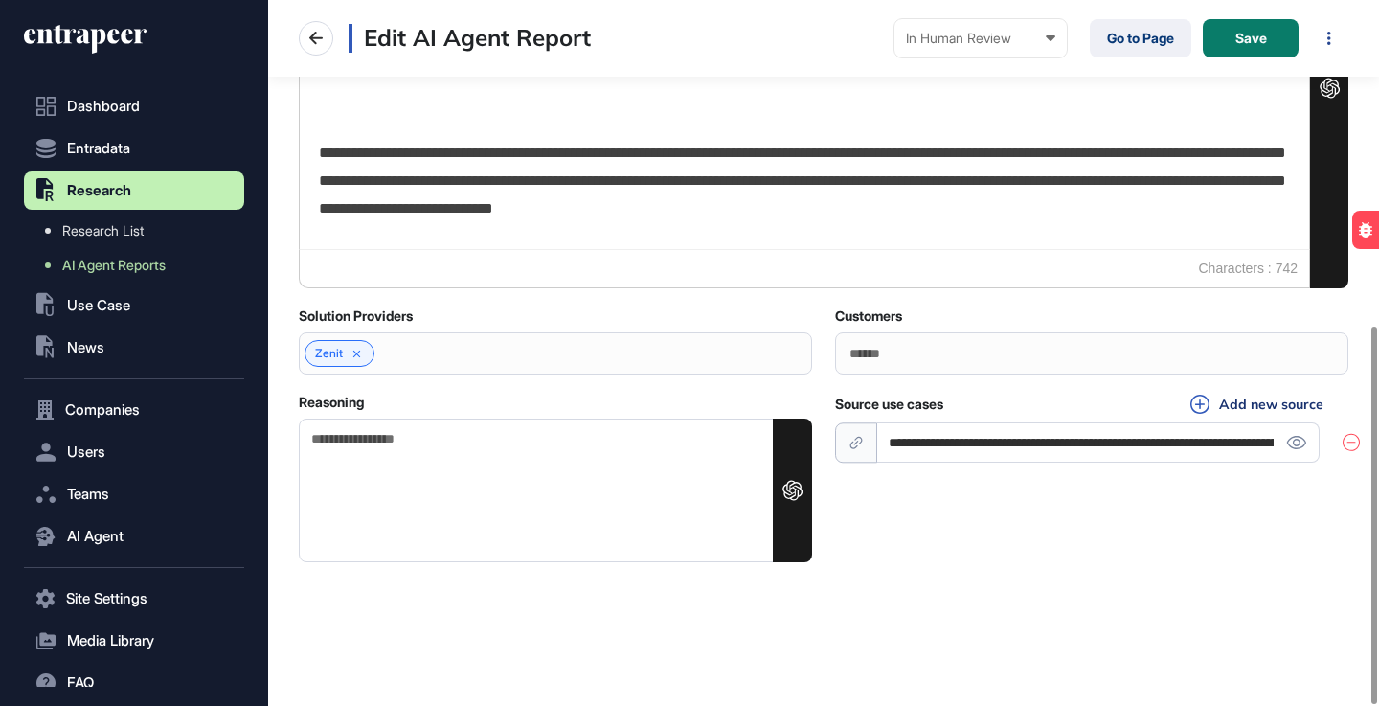
click at [448, 453] on textarea "Reasoning" at bounding box center [555, 491] width 513 height 144
paste textarea "**********"
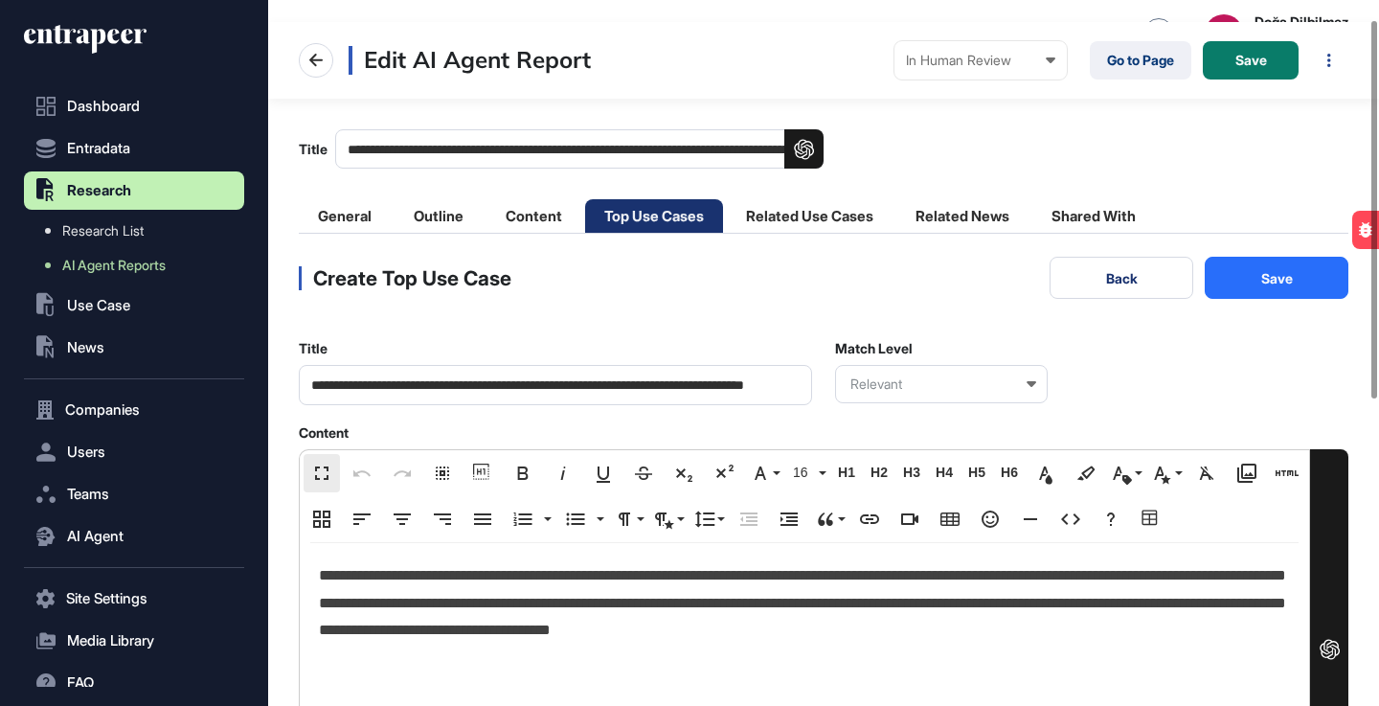
scroll to position [22, 0]
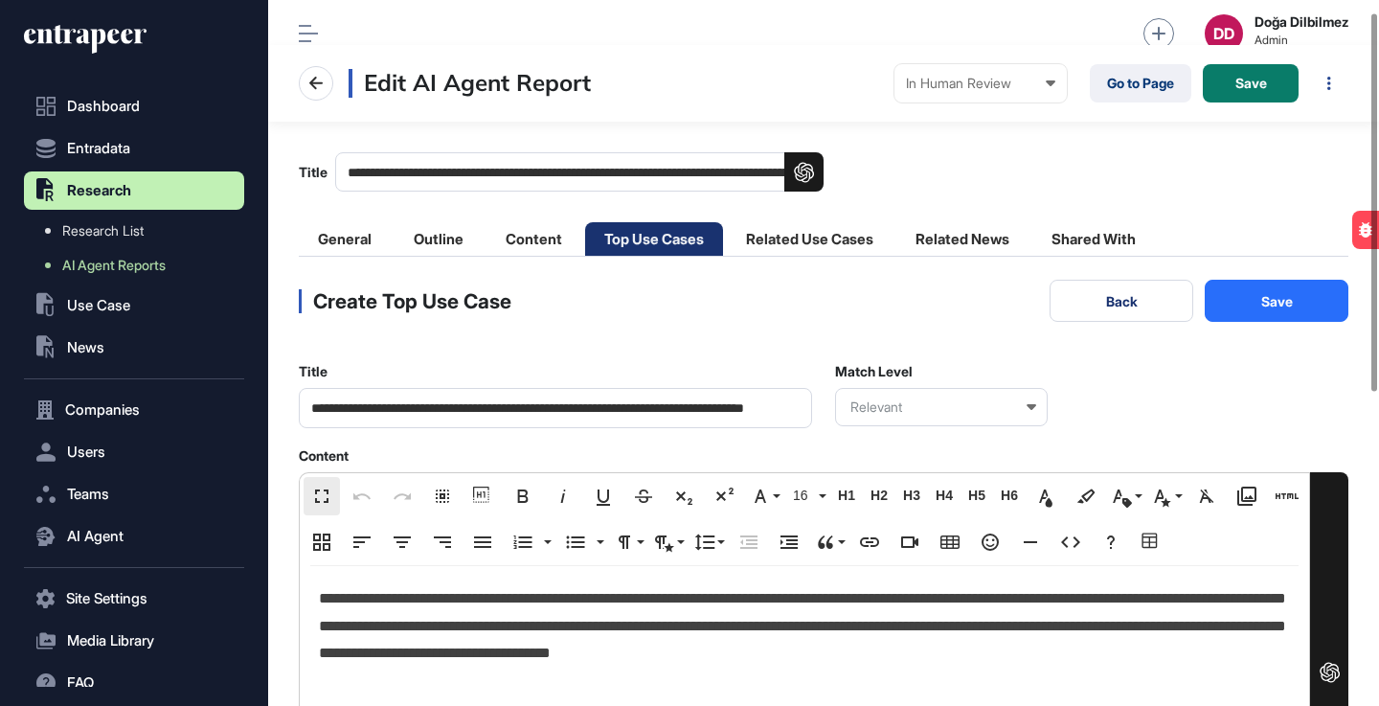
type textarea "**********"
click at [1279, 295] on button "Save" at bounding box center [1277, 301] width 144 height 42
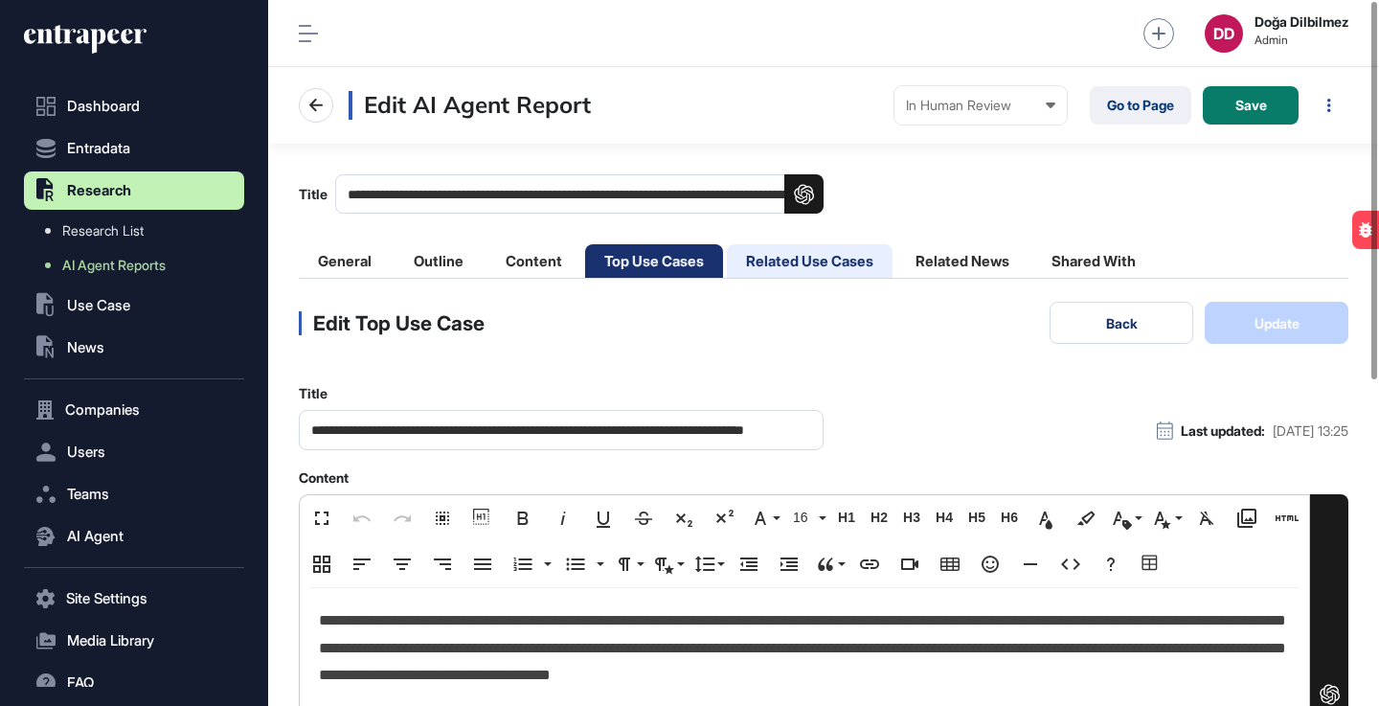
click at [815, 269] on li "Related Use Cases" at bounding box center [810, 261] width 166 height 34
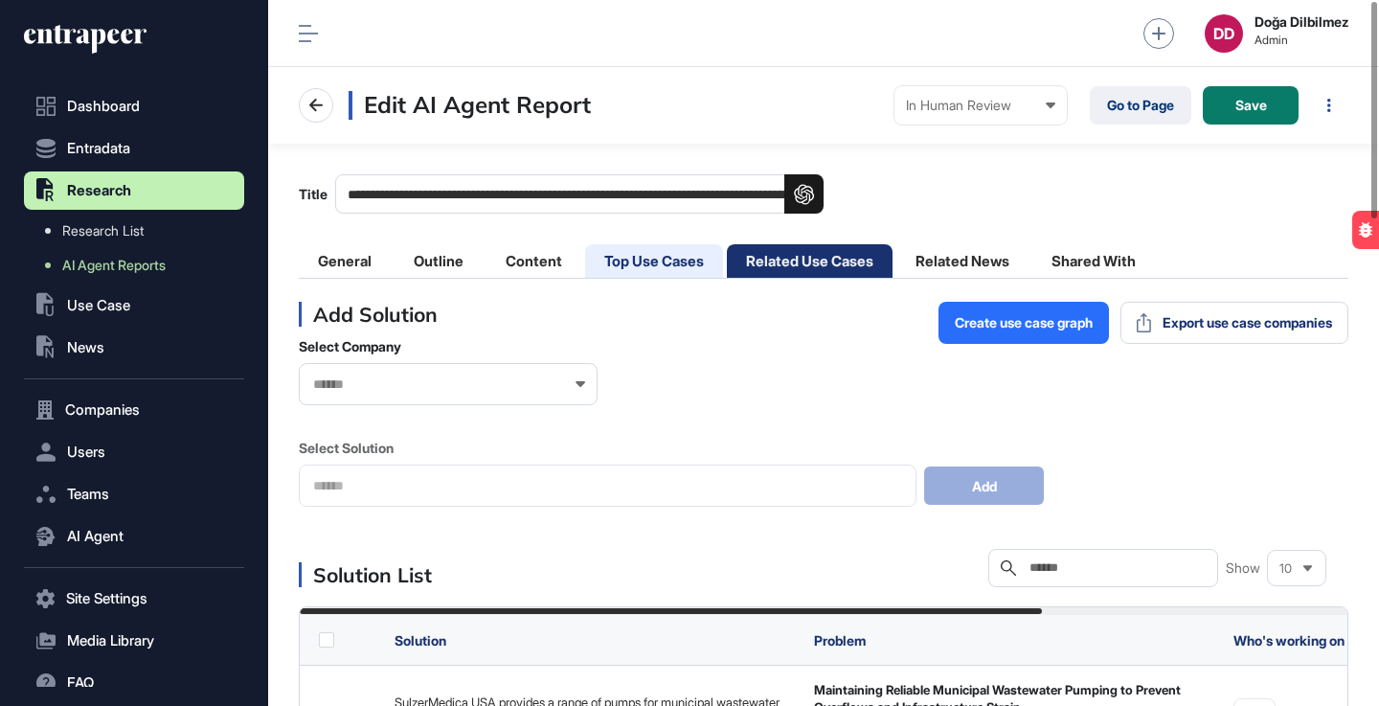
click at [650, 263] on li "Top Use Cases" at bounding box center [654, 261] width 138 height 34
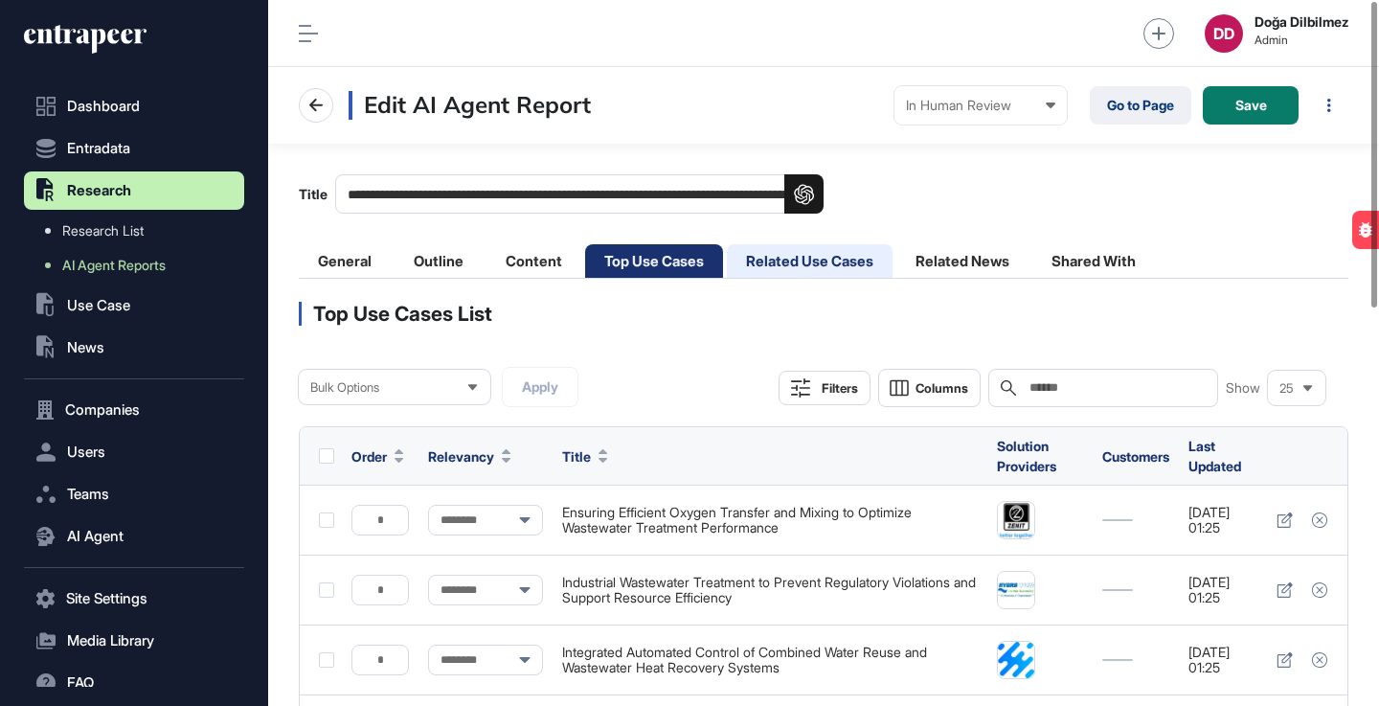
click at [813, 270] on li "Related Use Cases" at bounding box center [810, 261] width 166 height 34
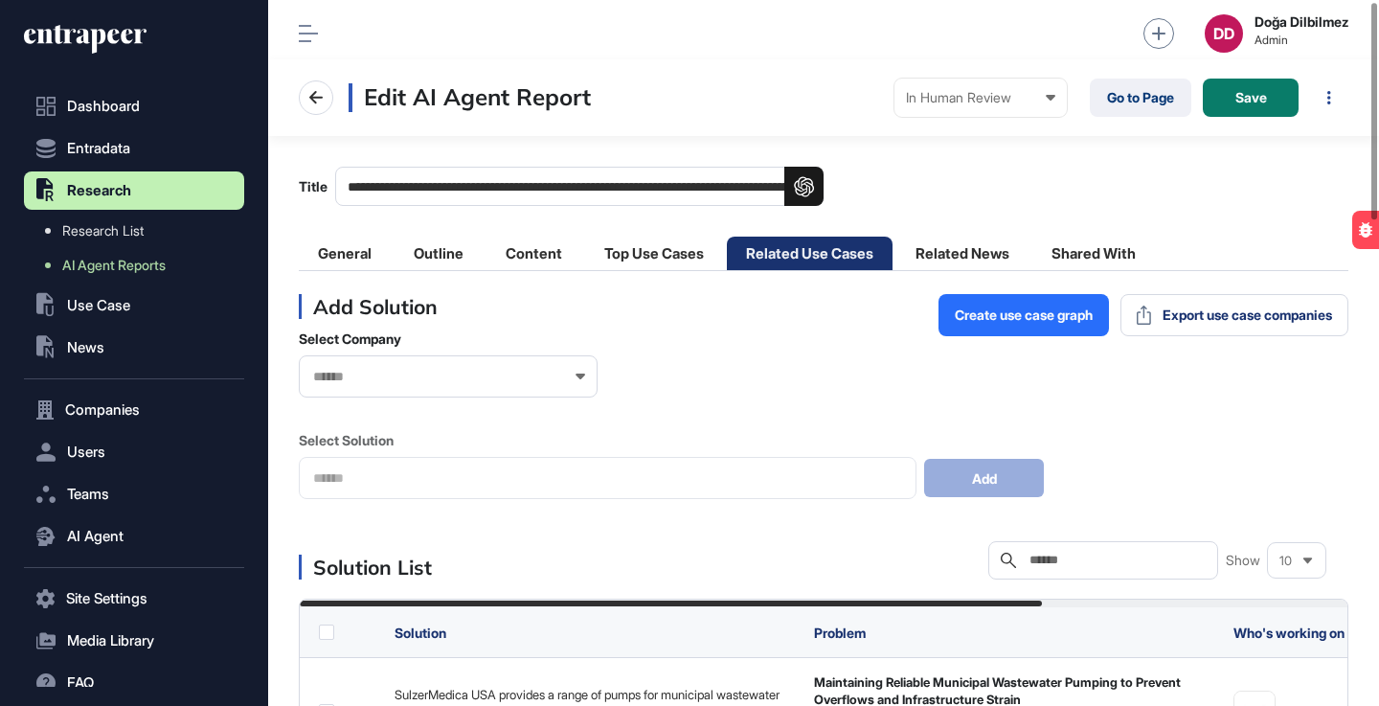
scroll to position [3, 0]
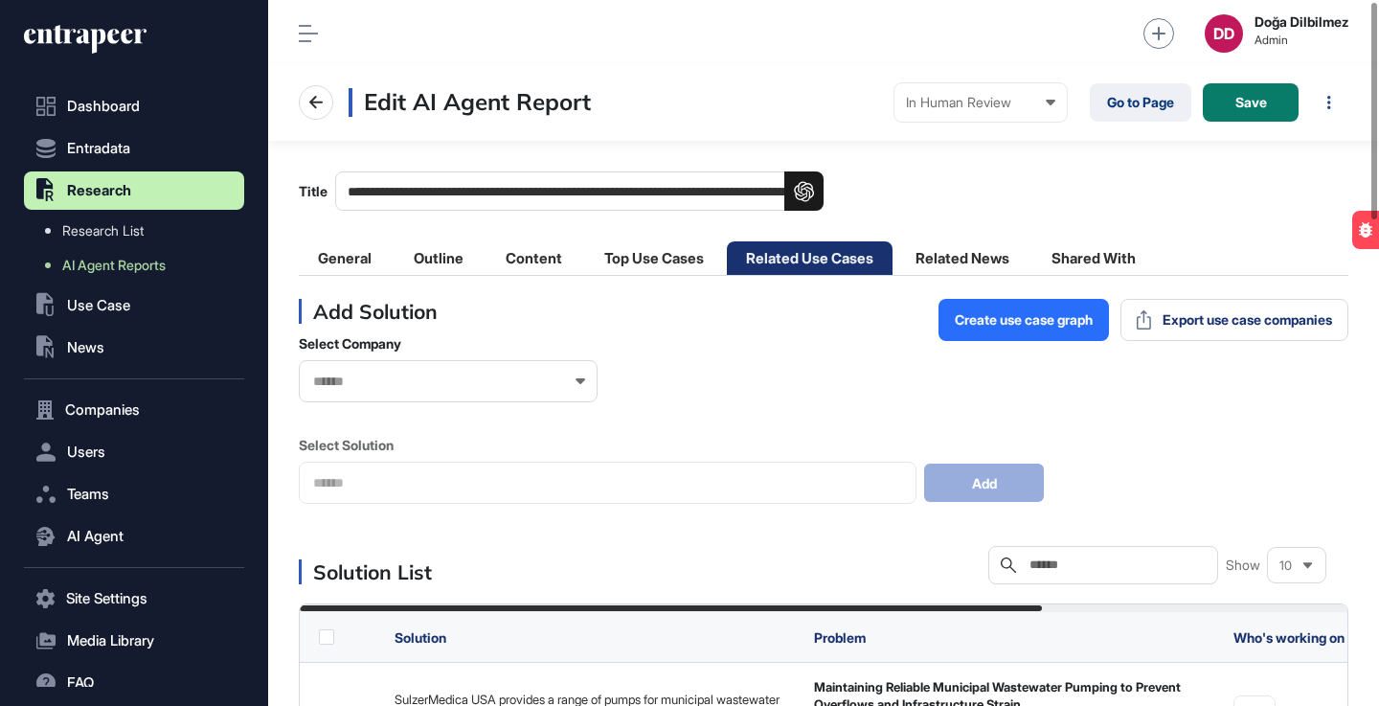
click at [1078, 565] on input "text" at bounding box center [1117, 565] width 178 height 15
paste input "******"
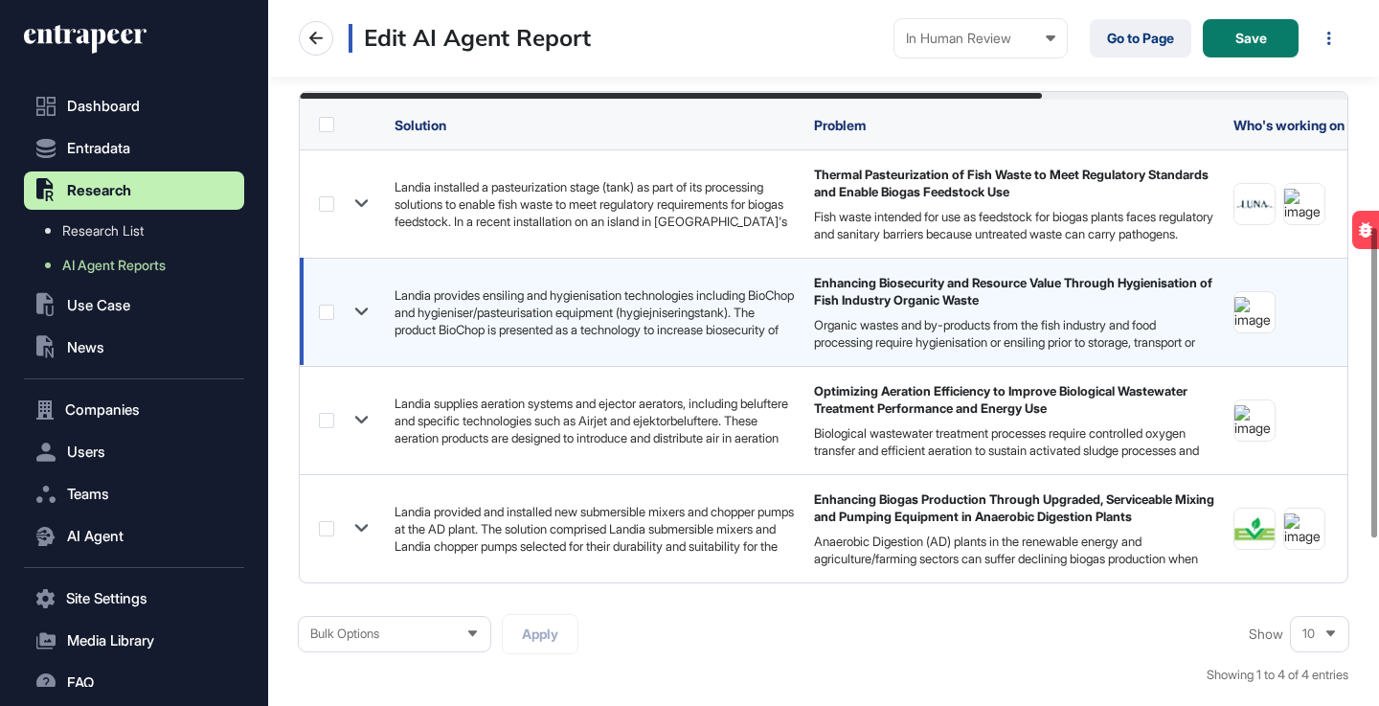
scroll to position [521, 0]
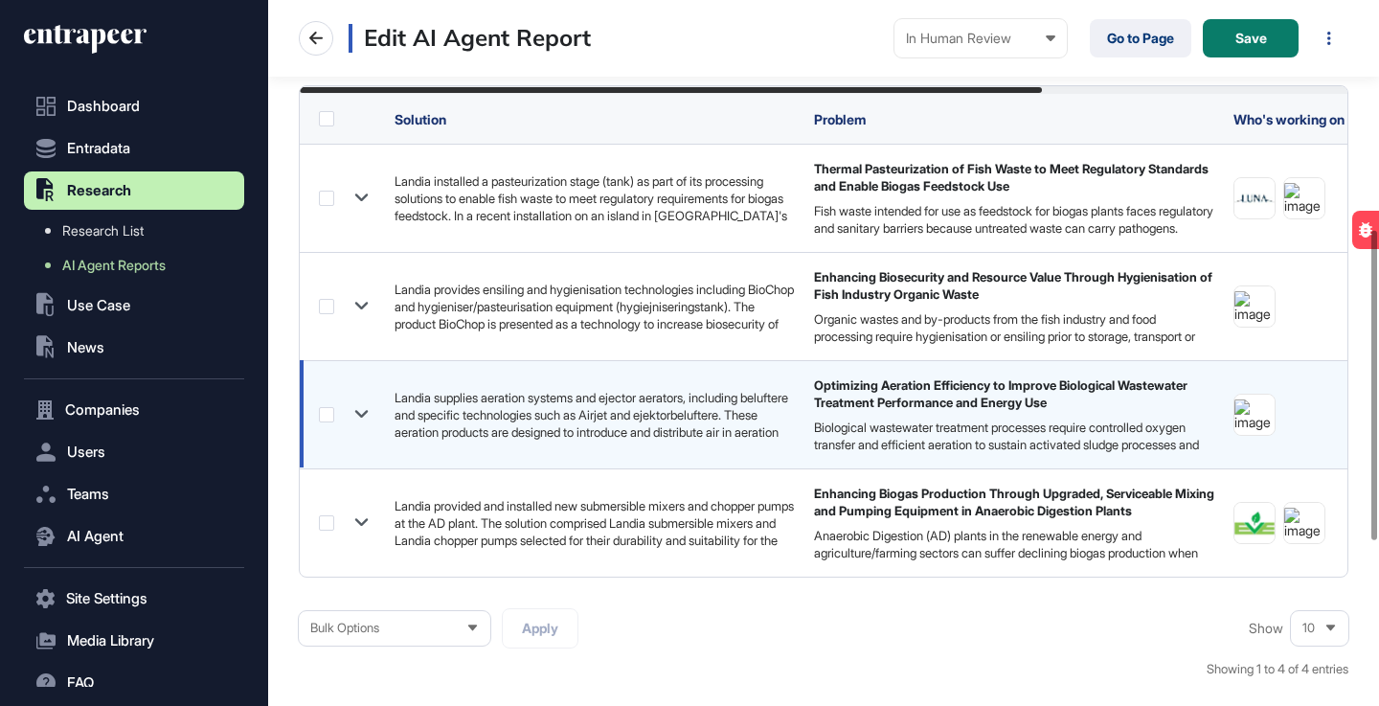
type input "******"
click at [355, 411] on icon at bounding box center [361, 415] width 13 height 8
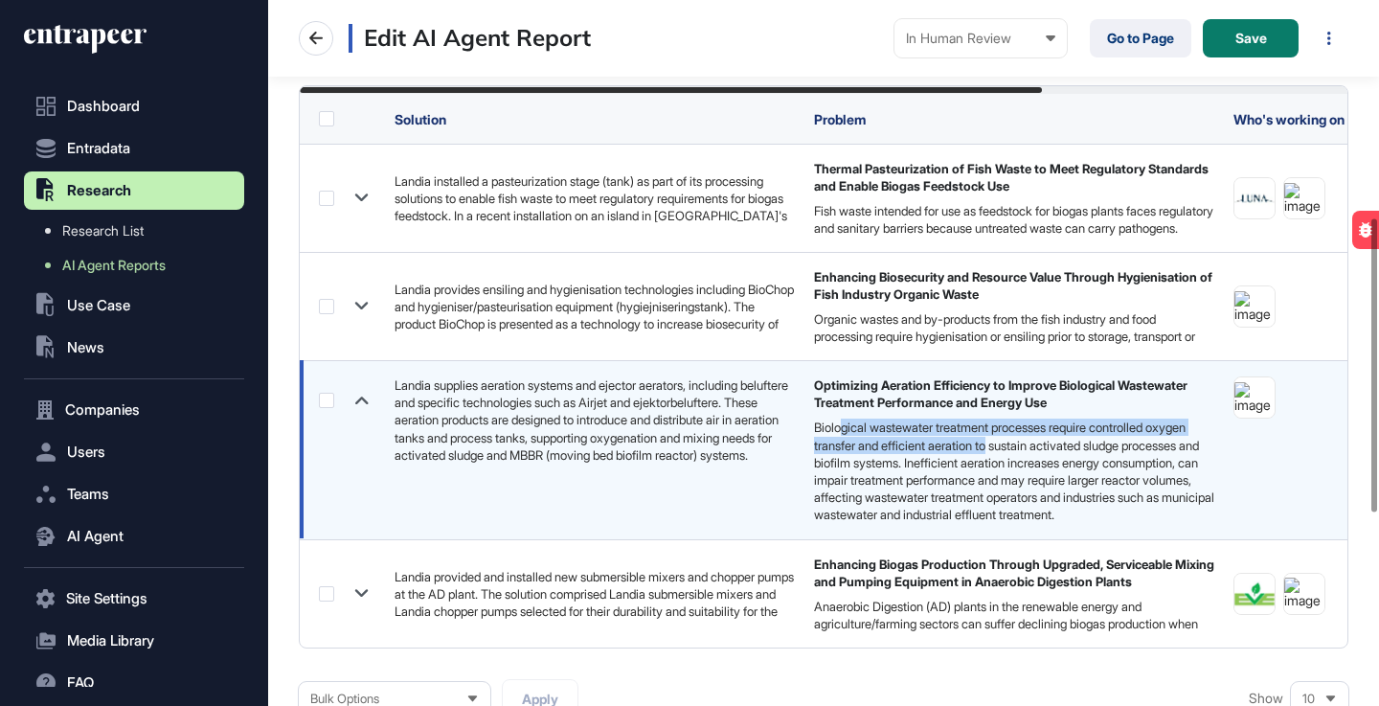
drag, startPoint x: 839, startPoint y: 429, endPoint x: 1046, endPoint y: 445, distance: 207.6
click at [1046, 445] on div "Biological wastewater treatment processes require controlled oxygen transfer an…" at bounding box center [1014, 471] width 400 height 104
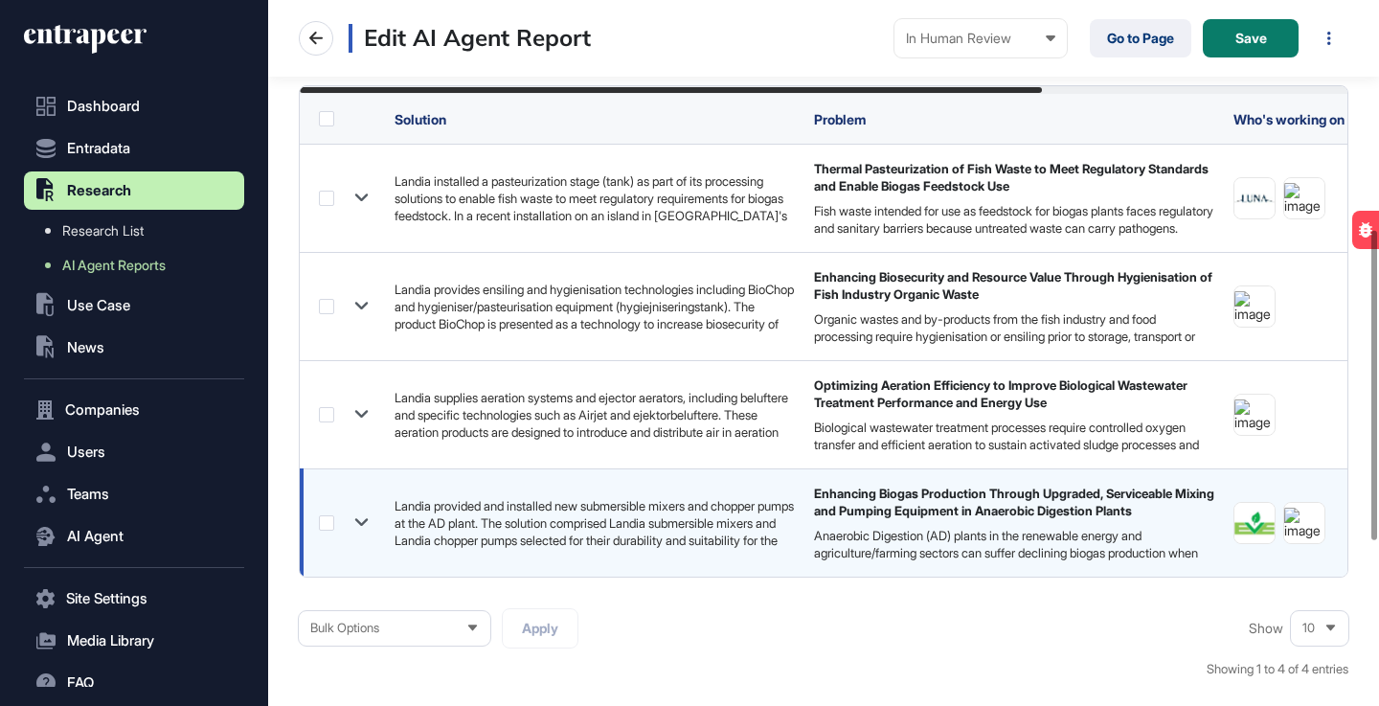
click at [365, 520] on icon at bounding box center [361, 523] width 13 height 8
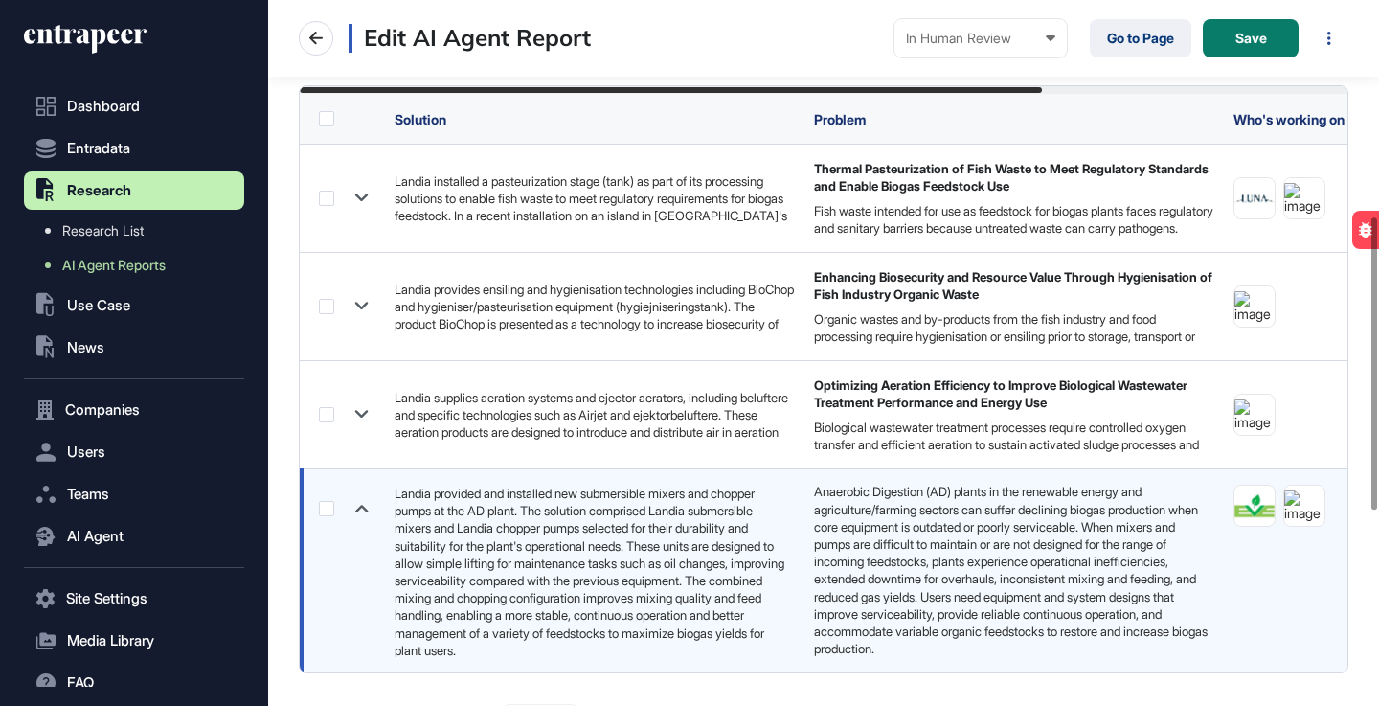
scroll to position [0, 0]
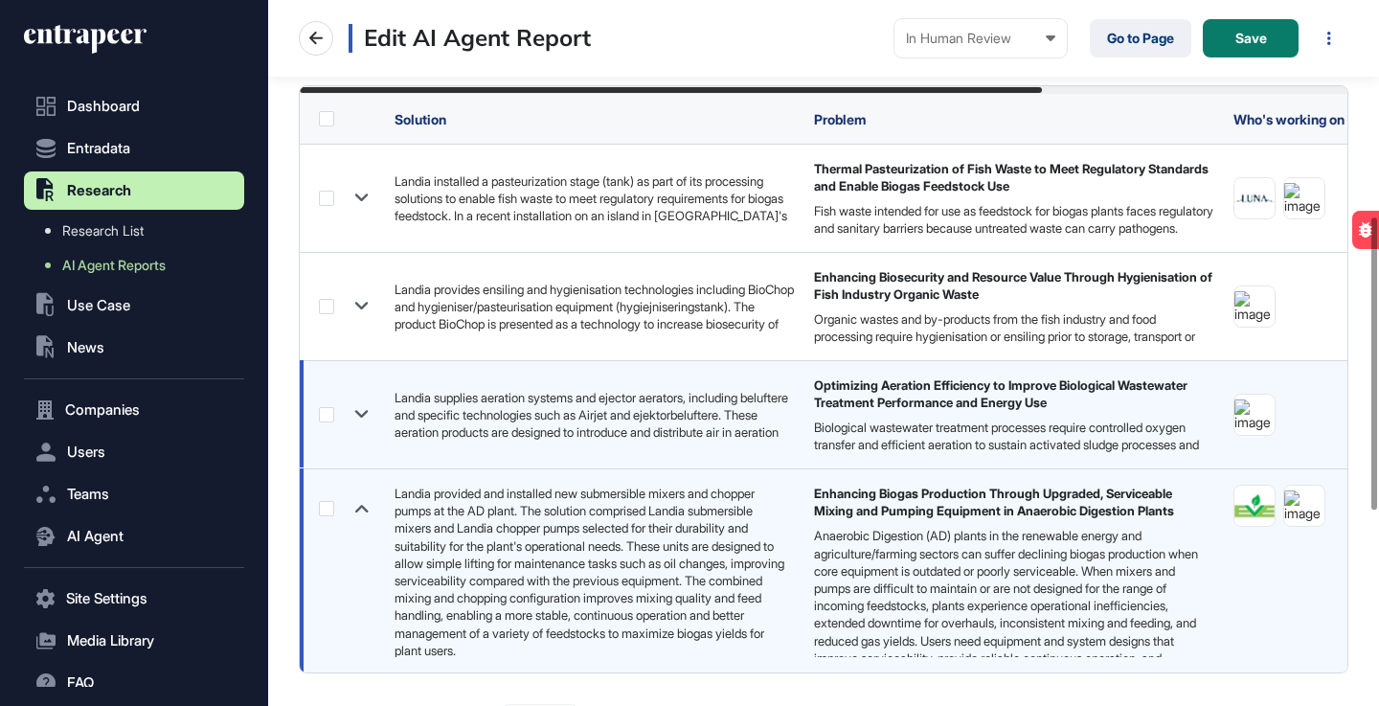
click at [367, 414] on icon at bounding box center [362, 414] width 28 height 28
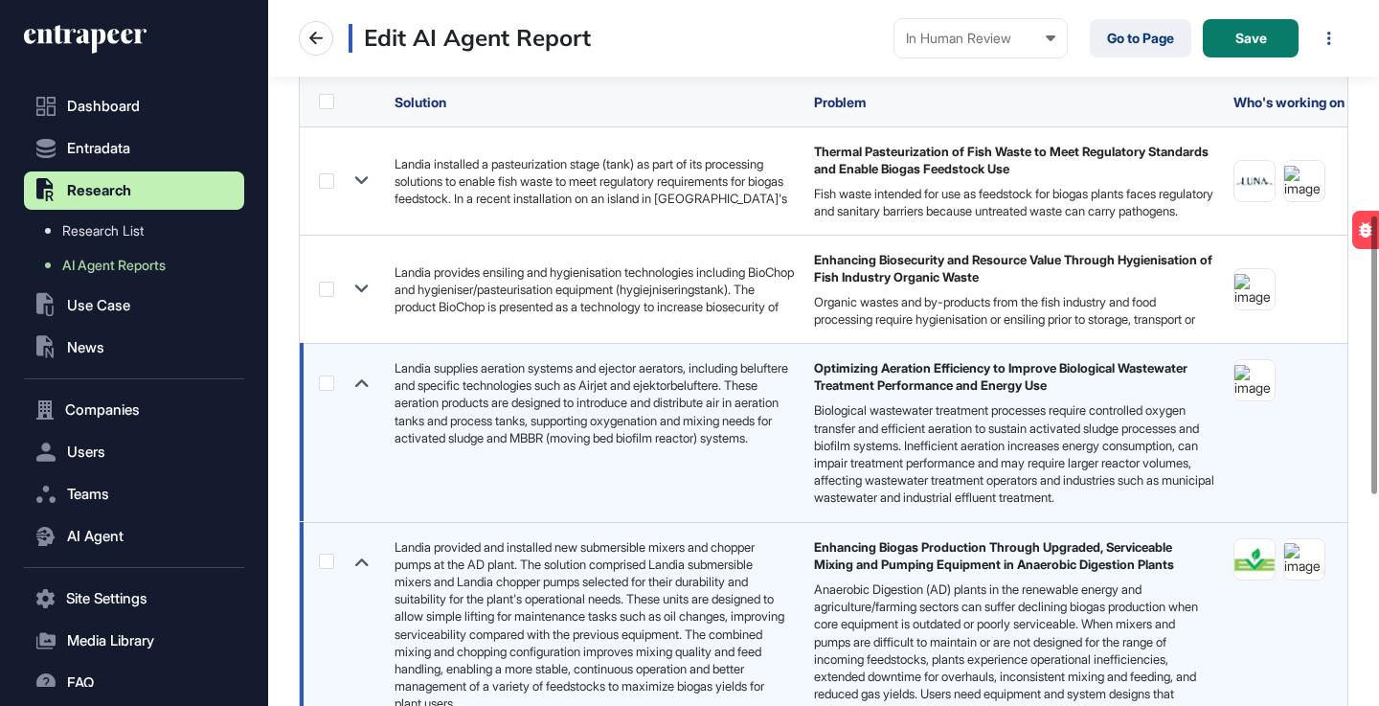
scroll to position [552, 0]
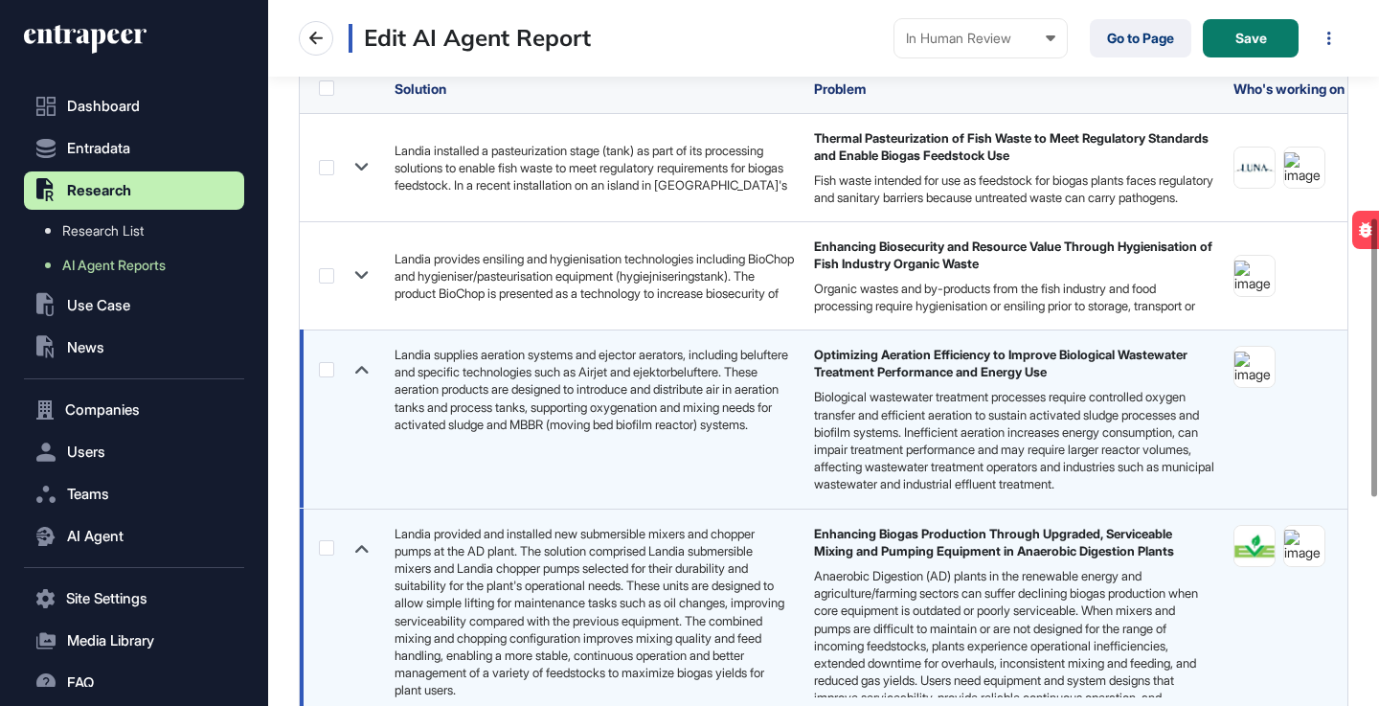
click at [322, 372] on label at bounding box center [326, 369] width 15 height 15
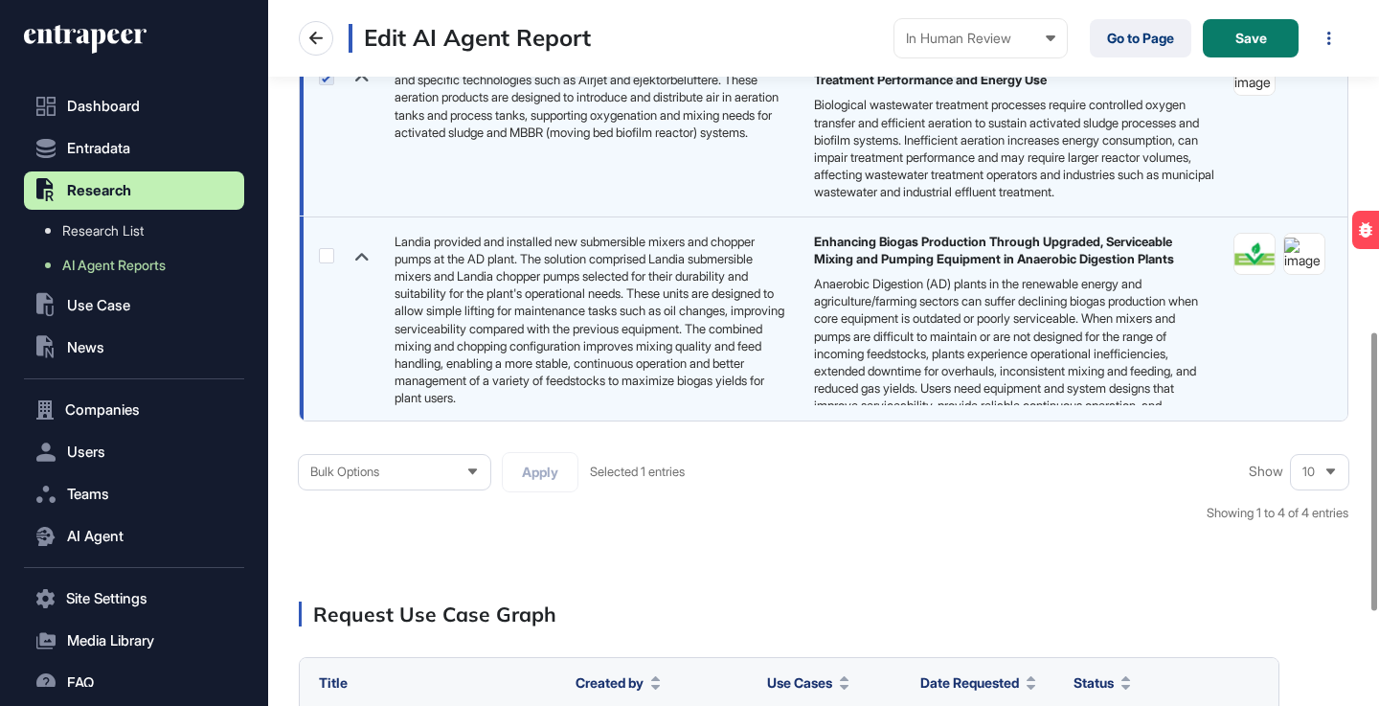
scroll to position [849, 0]
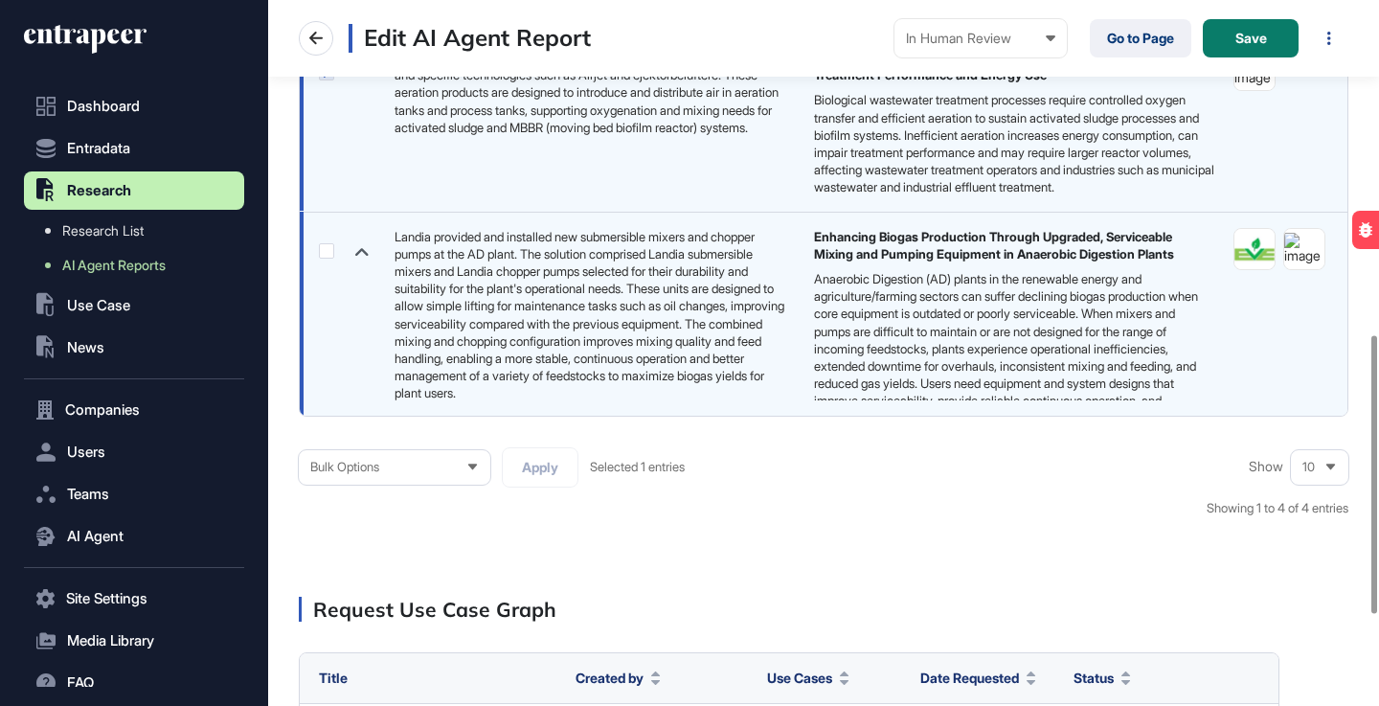
click at [466, 486] on div "Bulk Options" at bounding box center [395, 466] width 192 height 37
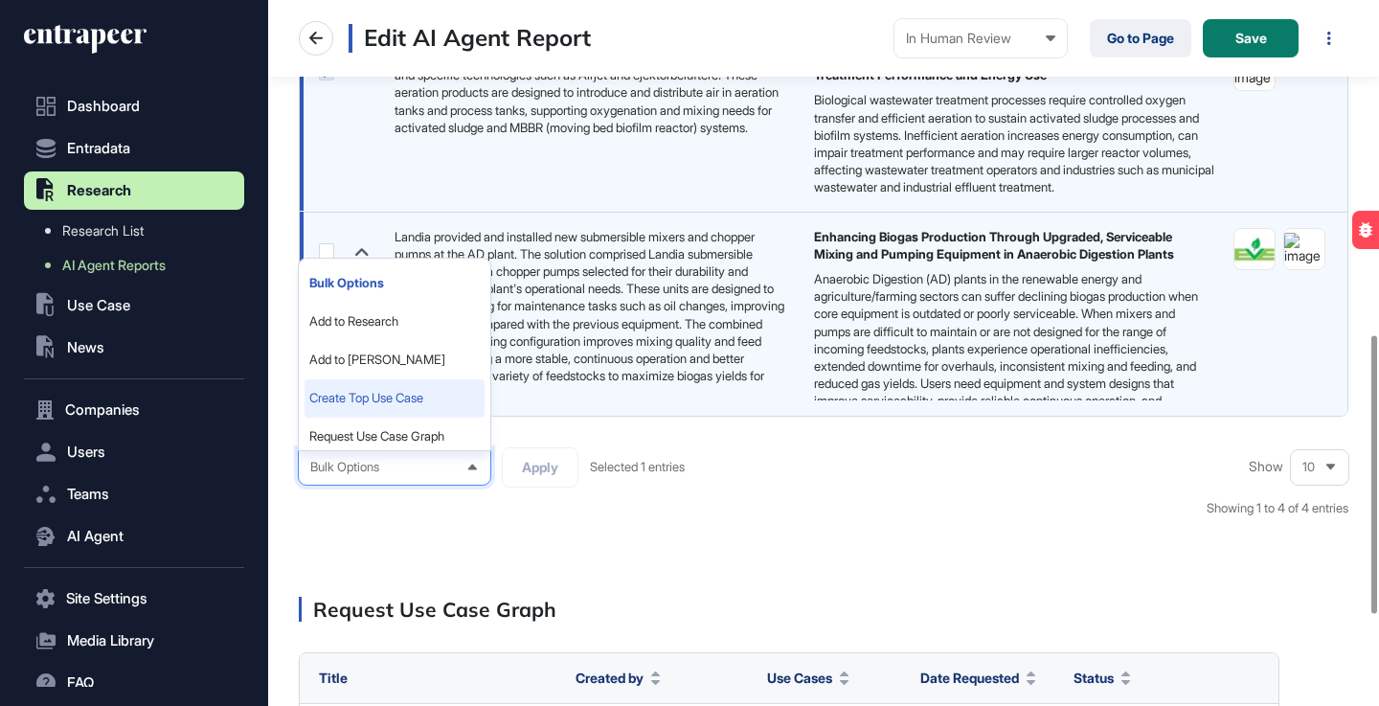
click at [451, 417] on li "Create Top Use Case" at bounding box center [395, 398] width 180 height 38
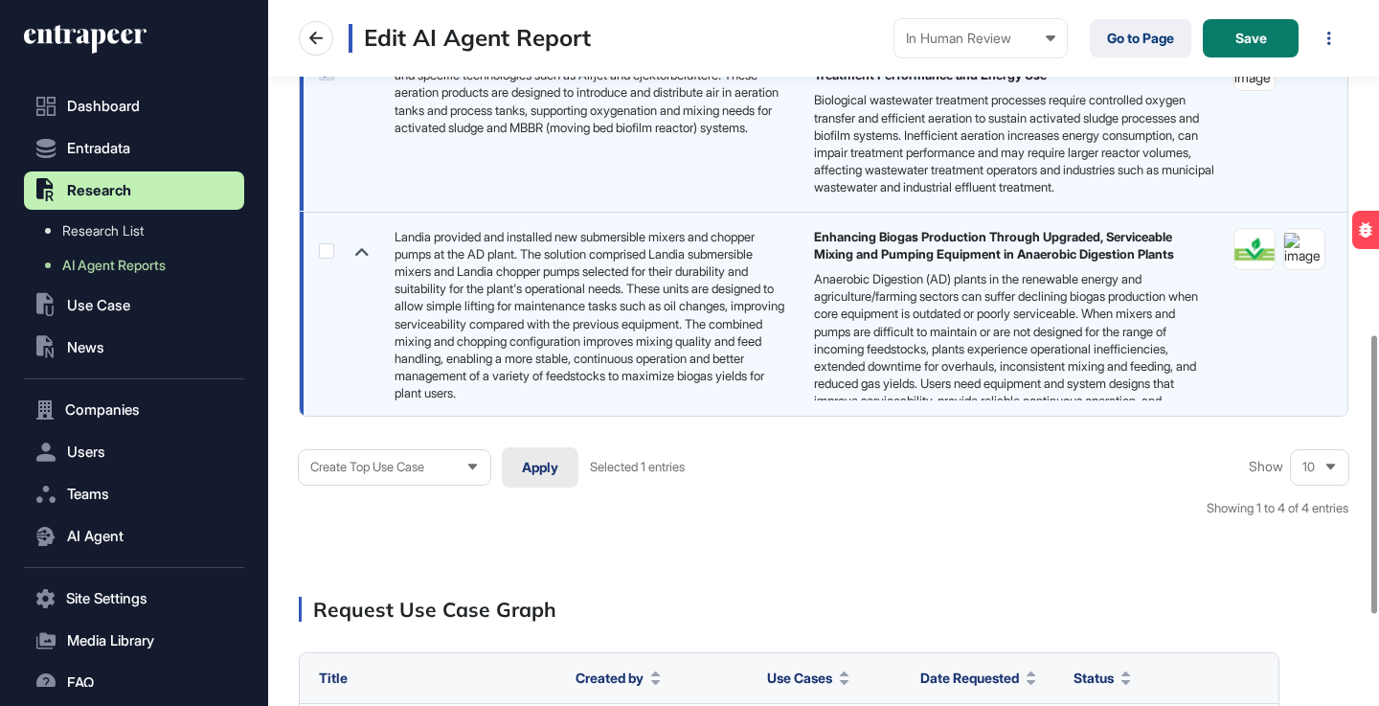
click at [550, 475] on button "Apply" at bounding box center [540, 467] width 77 height 40
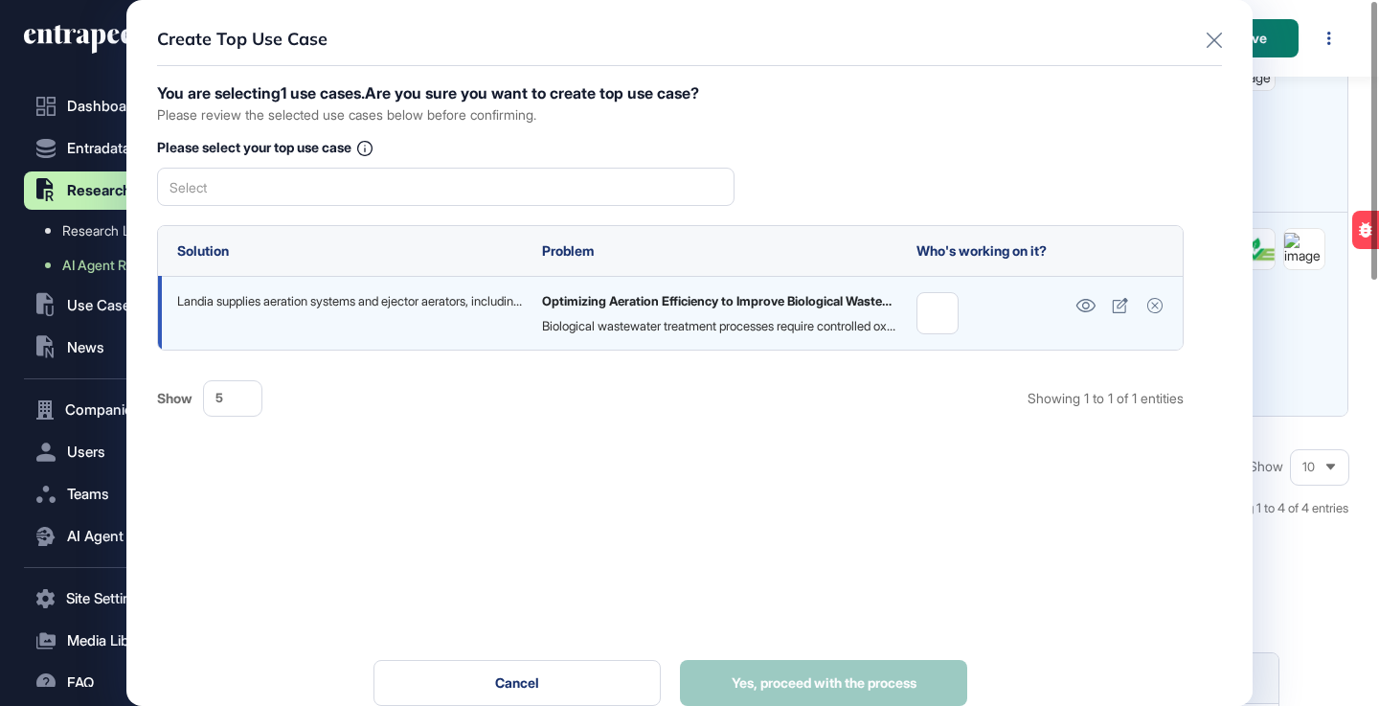
scroll to position [0, 0]
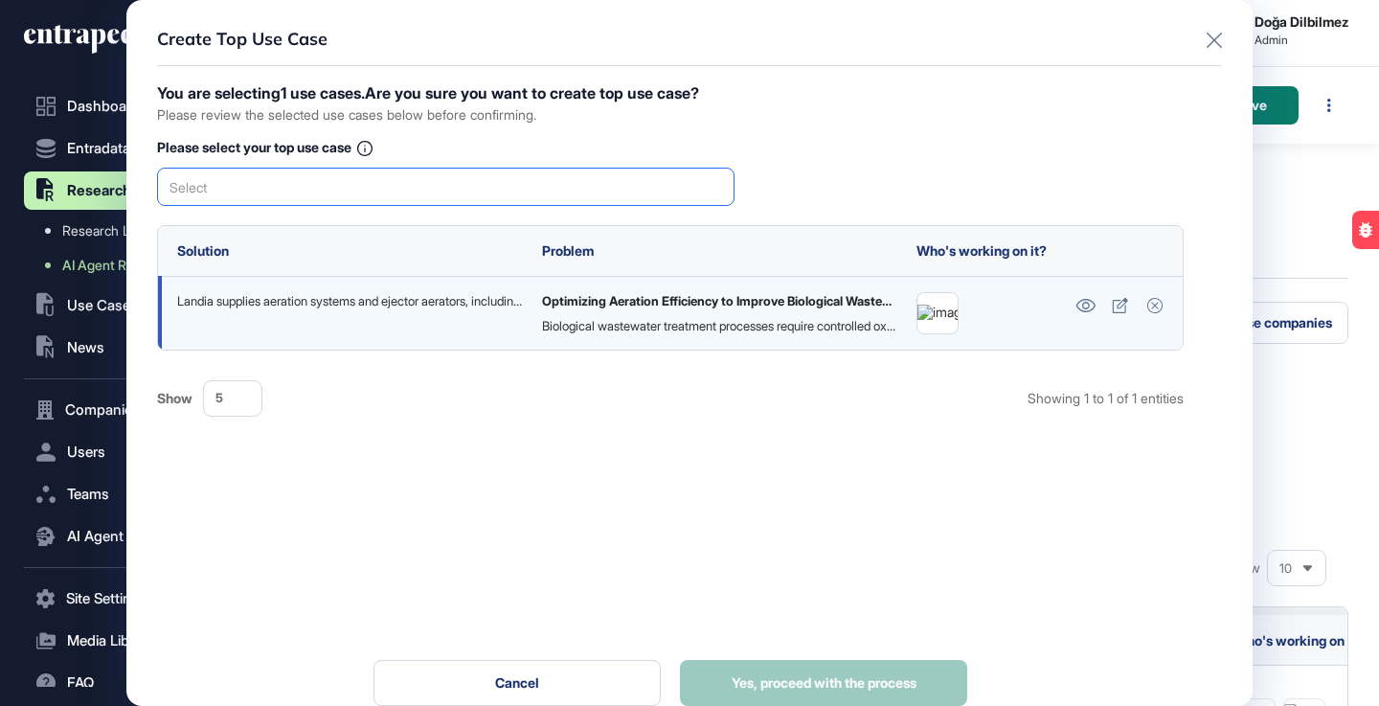
click at [503, 176] on div "Select" at bounding box center [446, 187] width 578 height 38
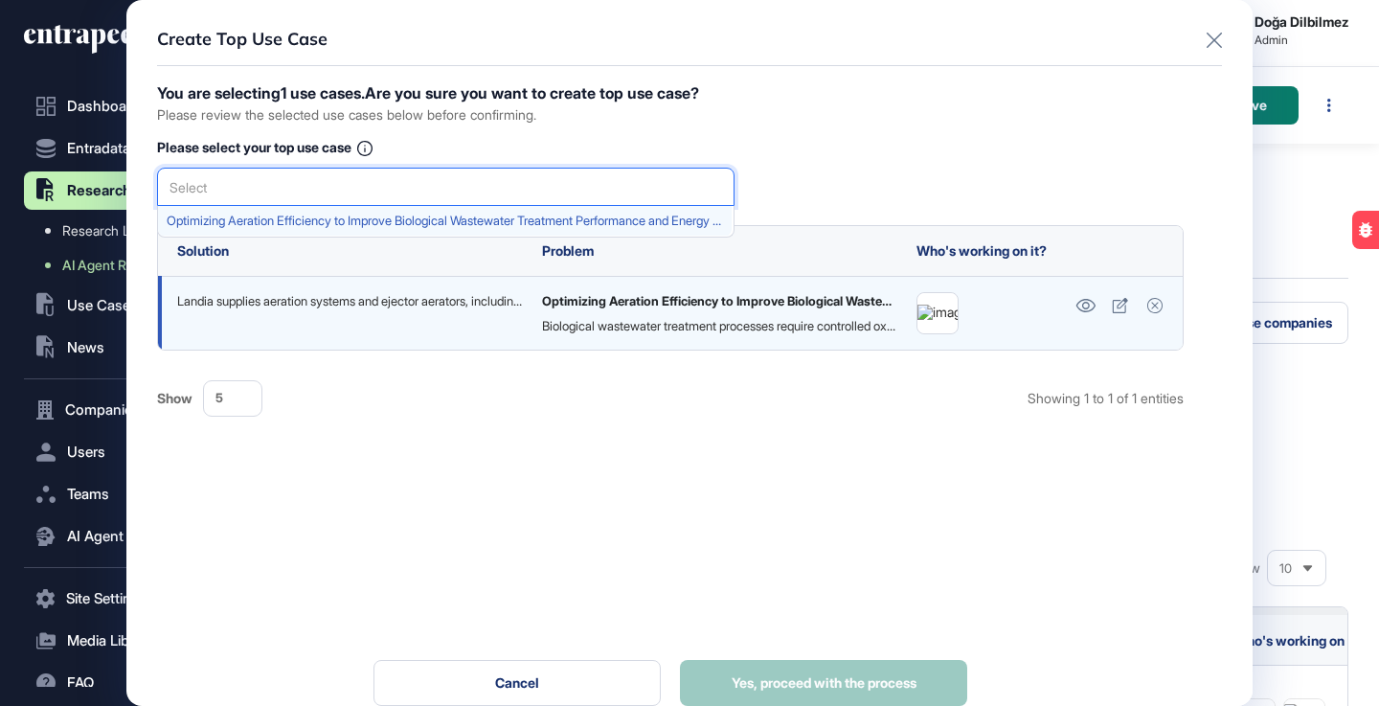
click at [399, 208] on div "Optimizing Aeration Efficiency to Improve Biological Wastewater Treatment Perfo…" at bounding box center [445, 221] width 574 height 30
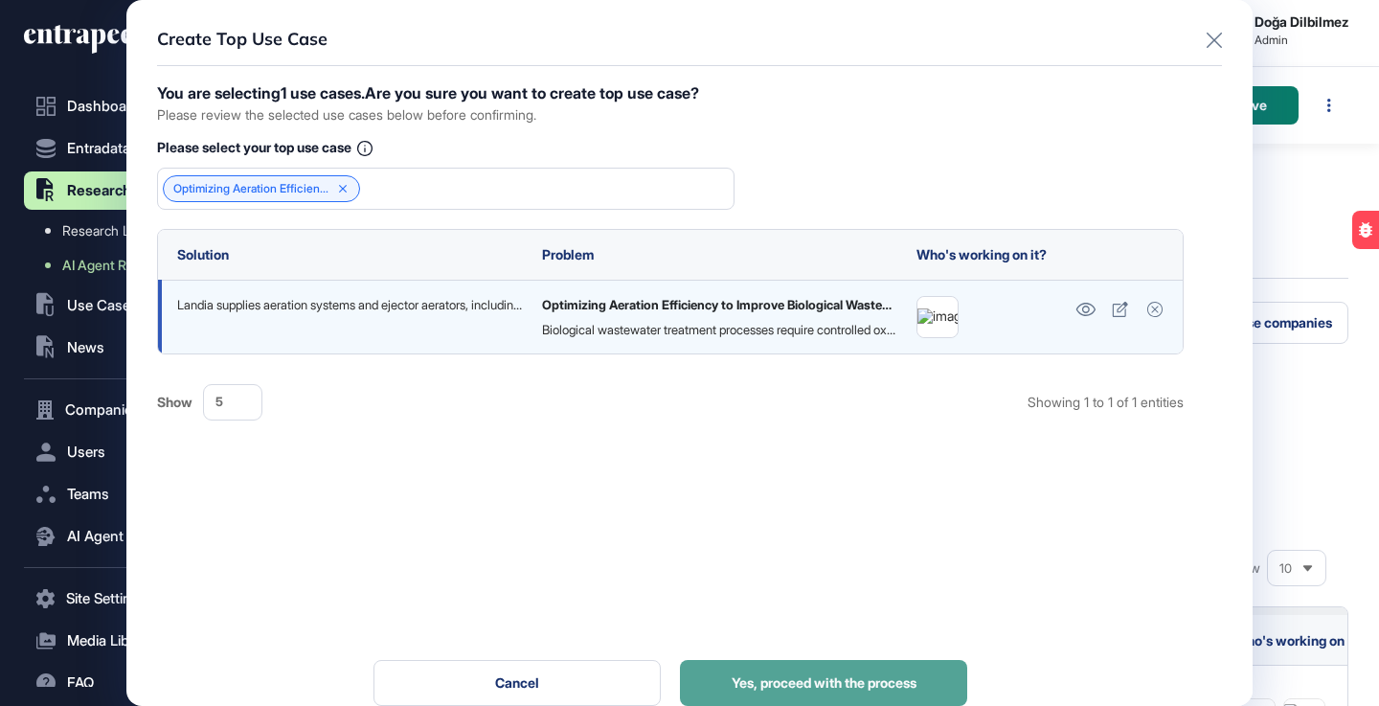
click at [834, 671] on button "Yes, proceed with the process" at bounding box center [823, 683] width 287 height 46
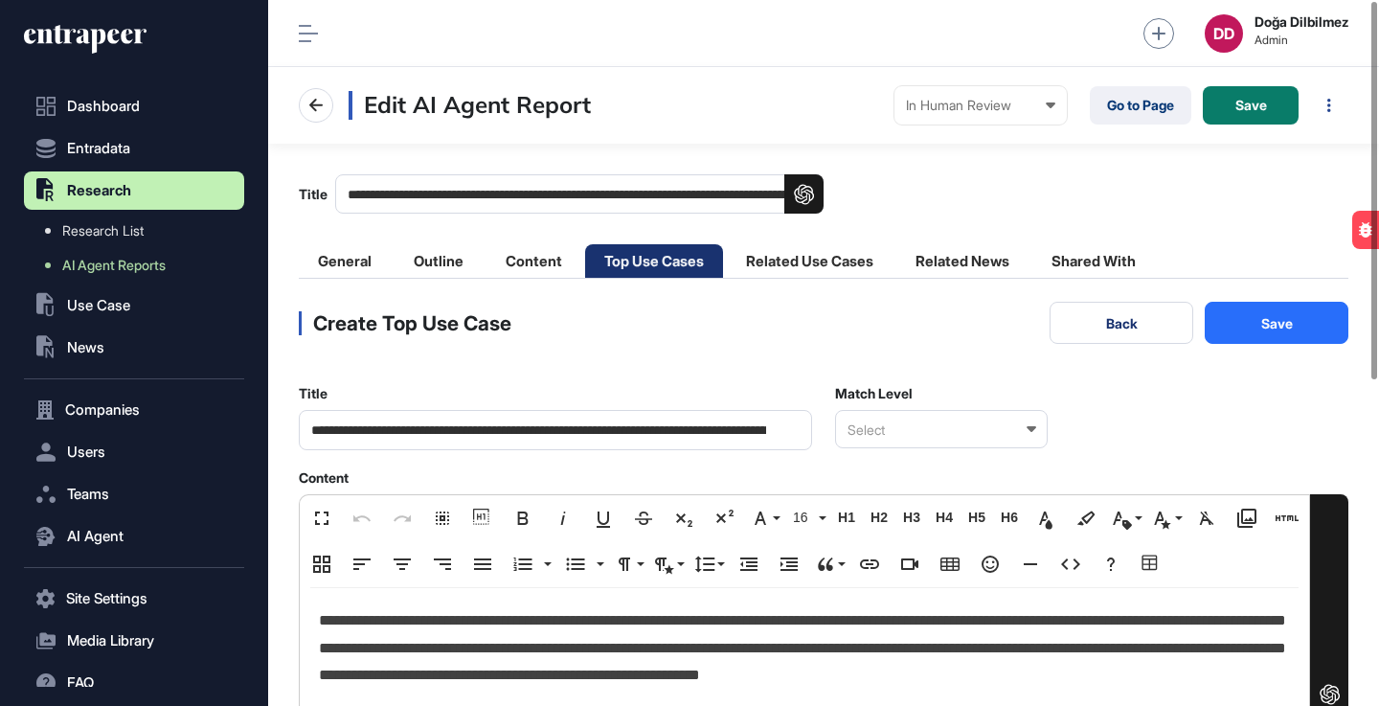
click at [1037, 426] on div "Select" at bounding box center [941, 429] width 213 height 38
click at [854, 502] on div "Relevant" at bounding box center [940, 493] width 209 height 30
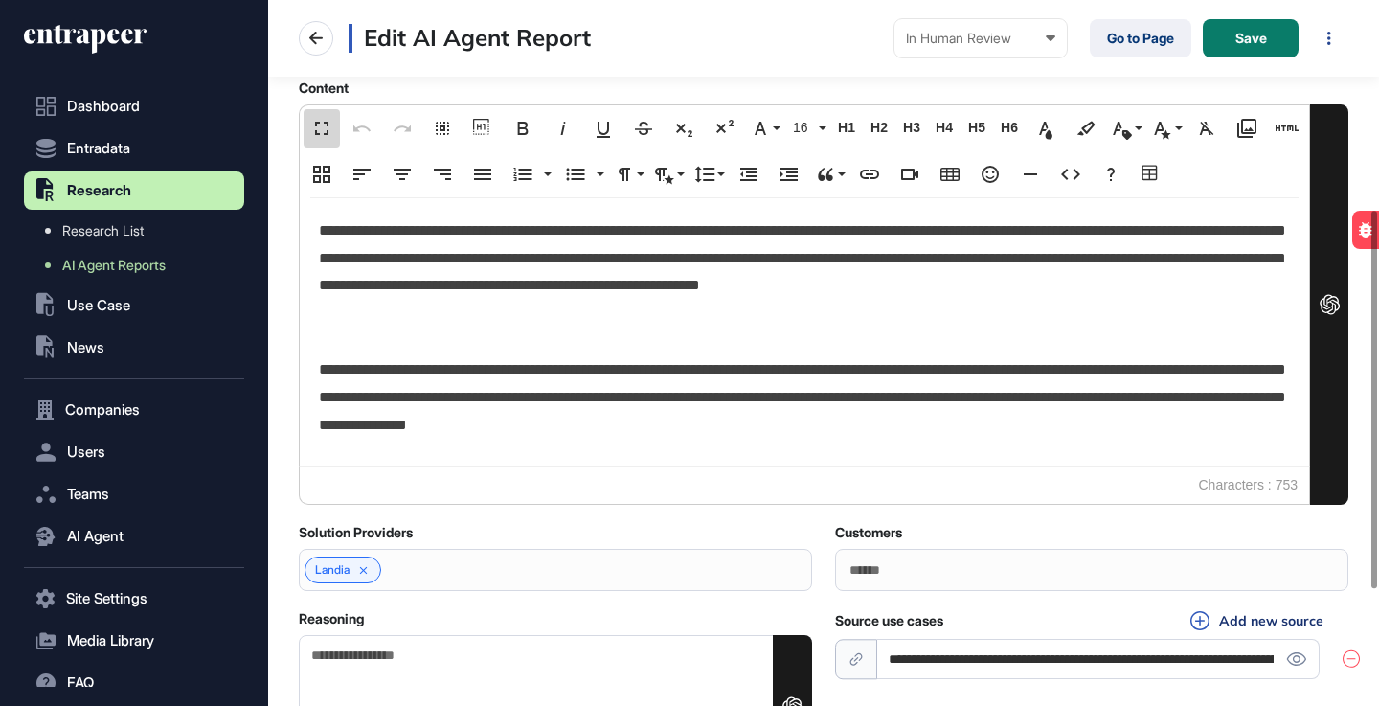
scroll to position [1, 9]
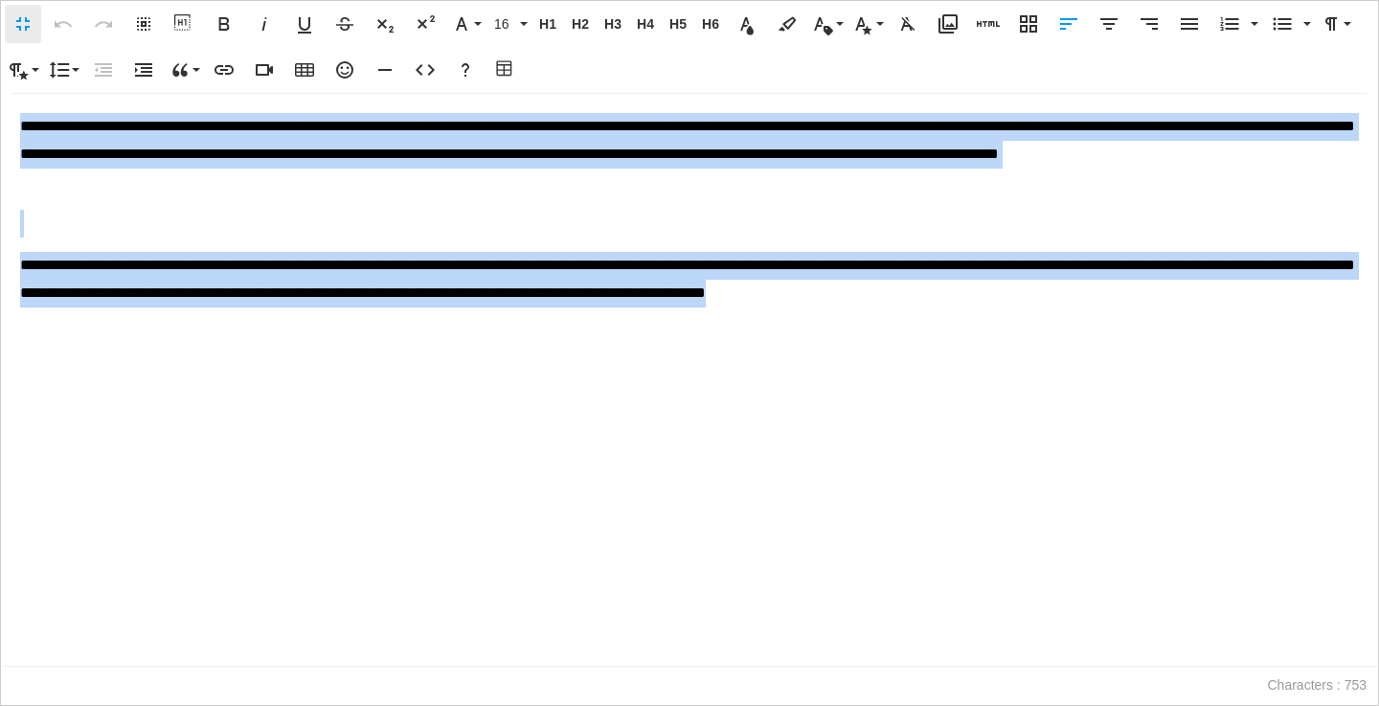
drag, startPoint x: 22, startPoint y: 123, endPoint x: 1174, endPoint y: 289, distance: 1163.5
click at [1226, 305] on div "**********" at bounding box center [690, 380] width 1378 height 572
click at [196, 219] on p at bounding box center [689, 224] width 1339 height 28
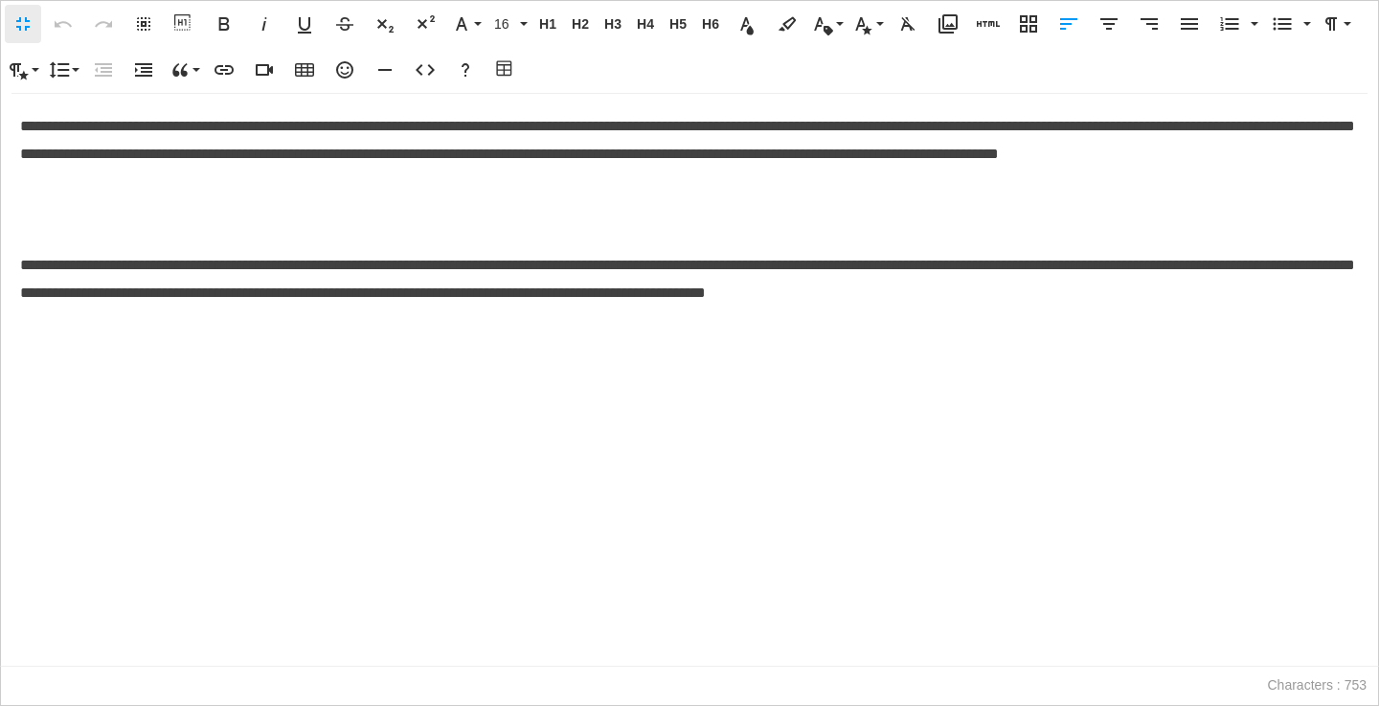
scroll to position [1, 1]
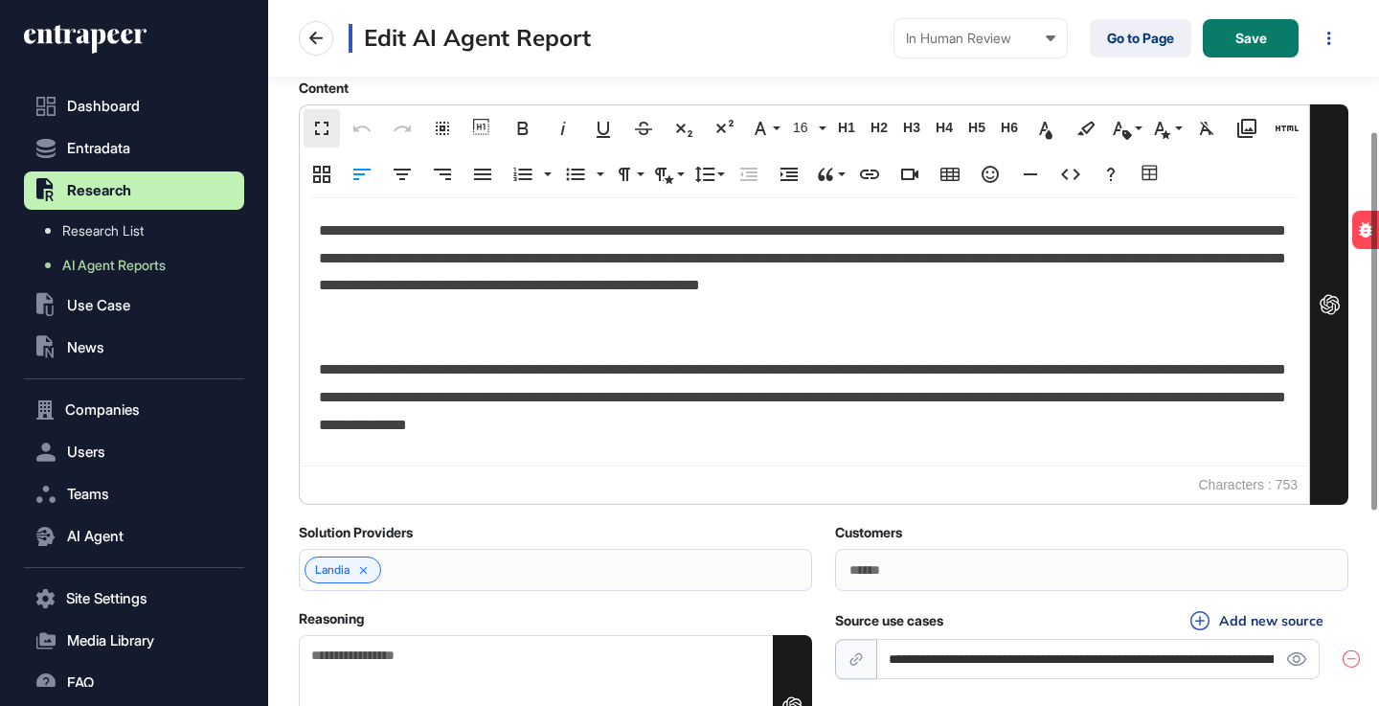
click at [287, 537] on main "**********" at bounding box center [823, 266] width 1111 height 1025
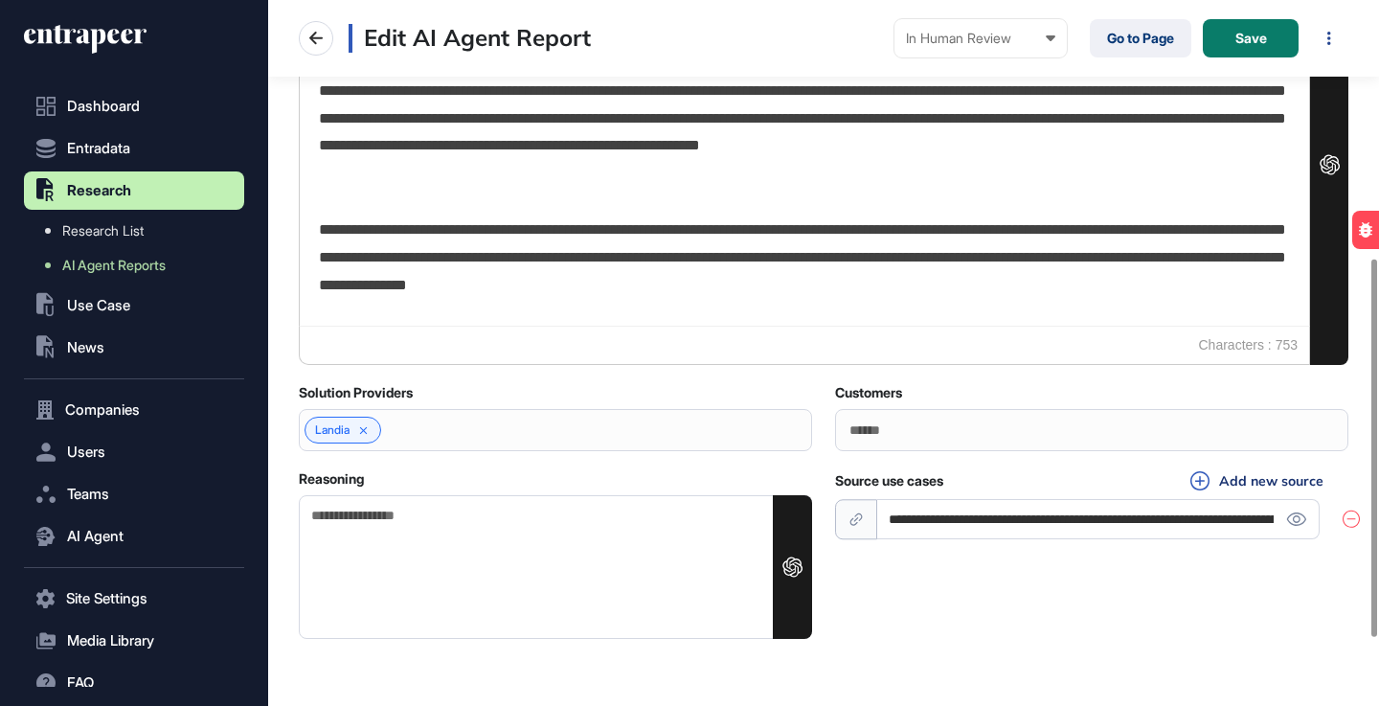
scroll to position [549, 0]
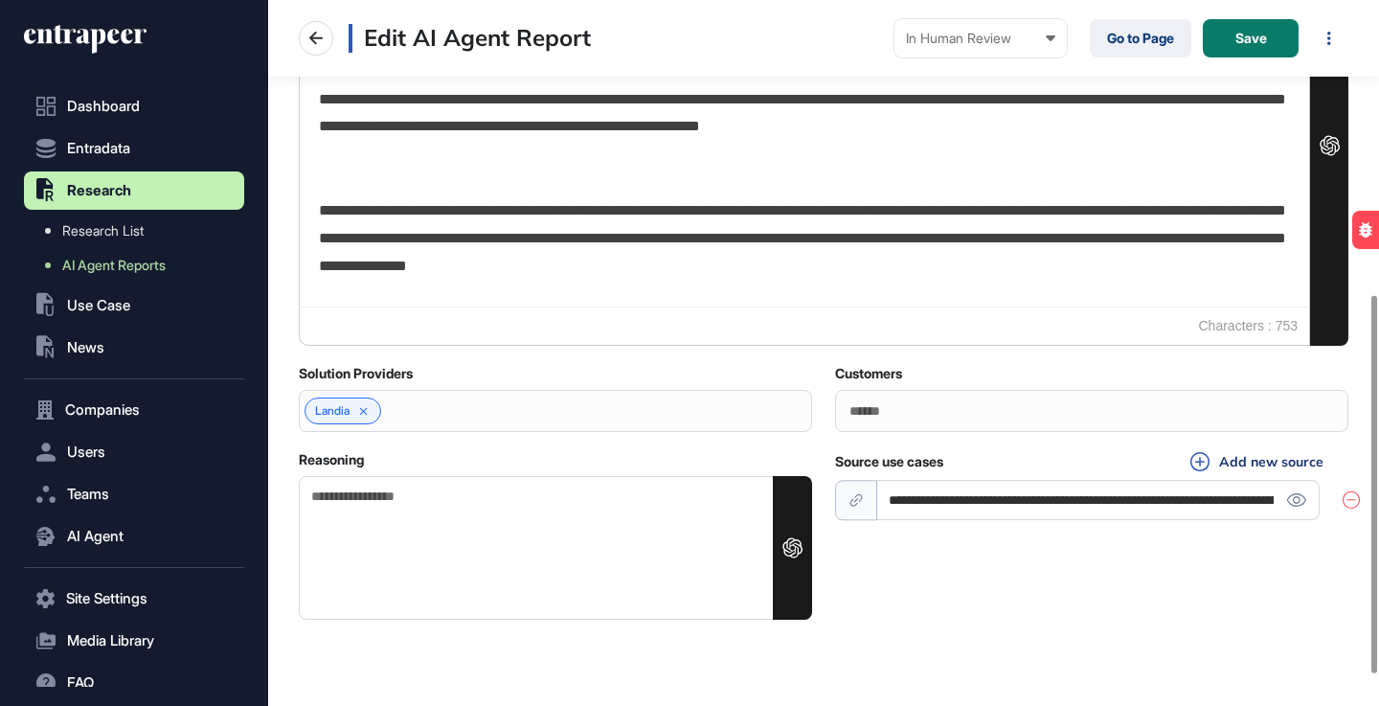
click at [481, 534] on textarea "Reasoning" at bounding box center [555, 548] width 513 height 144
paste textarea "**********"
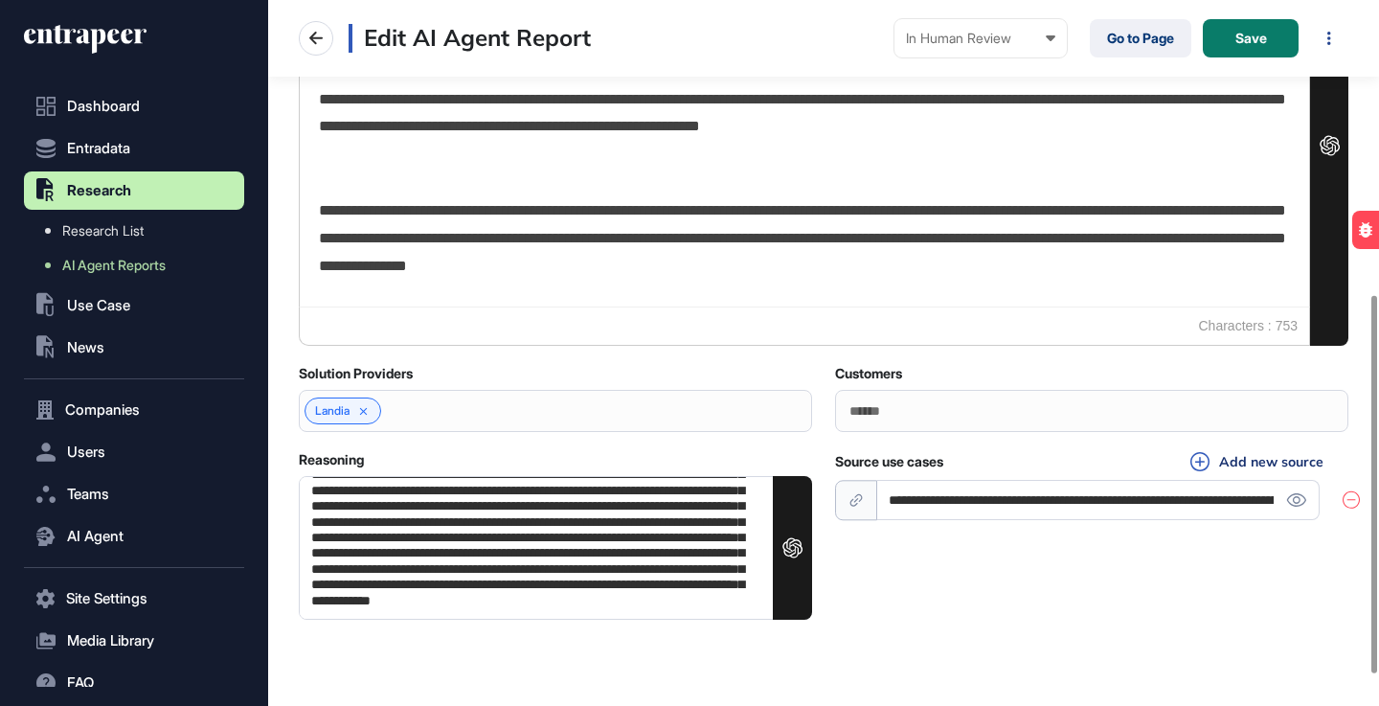
scroll to position [0, 0]
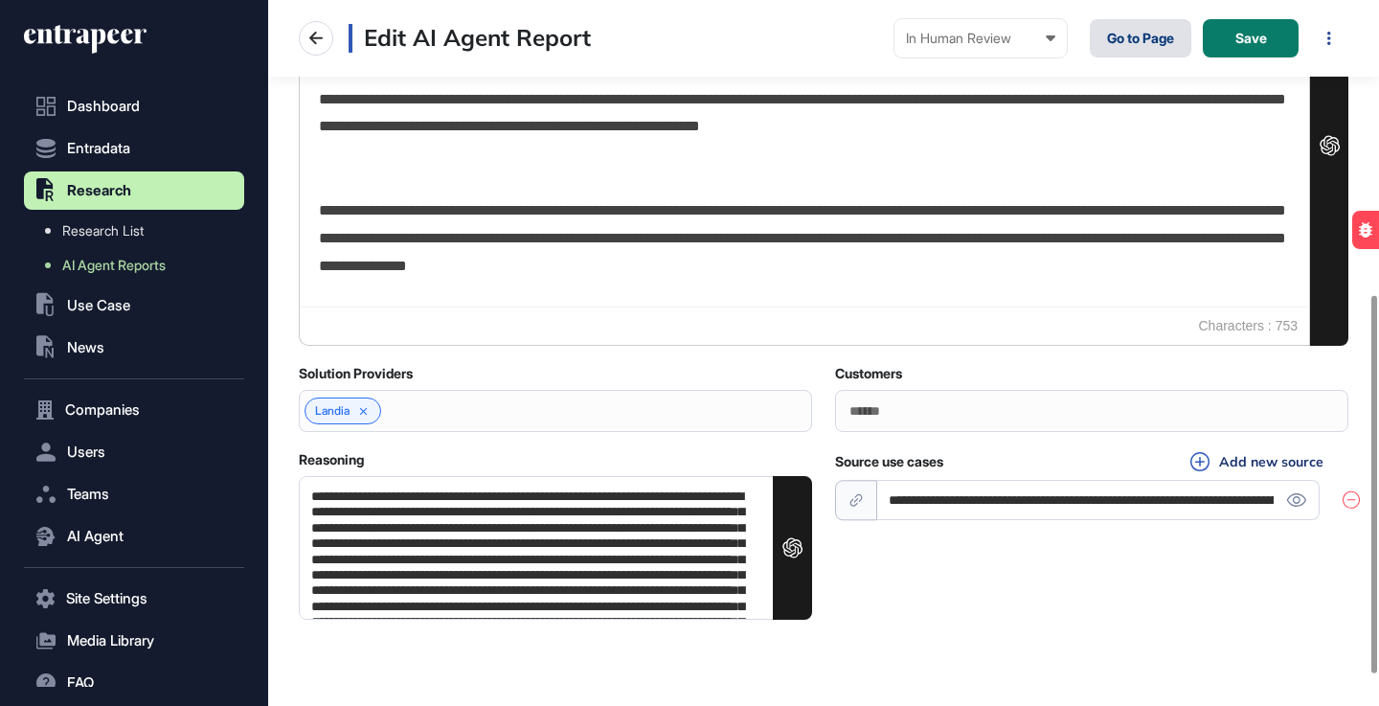
type textarea "**********"
click at [900, 601] on div "**********" at bounding box center [823, 535] width 1073 height 169
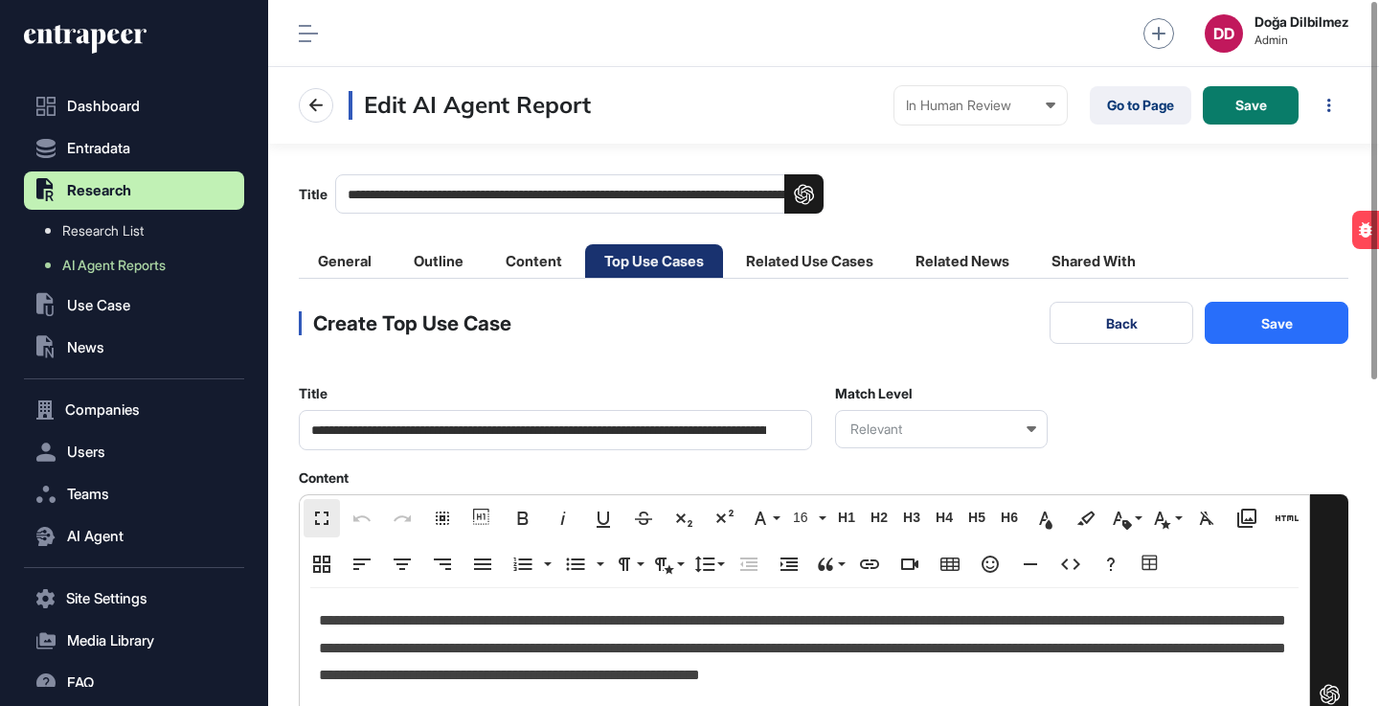
click at [1247, 330] on button "Save" at bounding box center [1277, 323] width 144 height 42
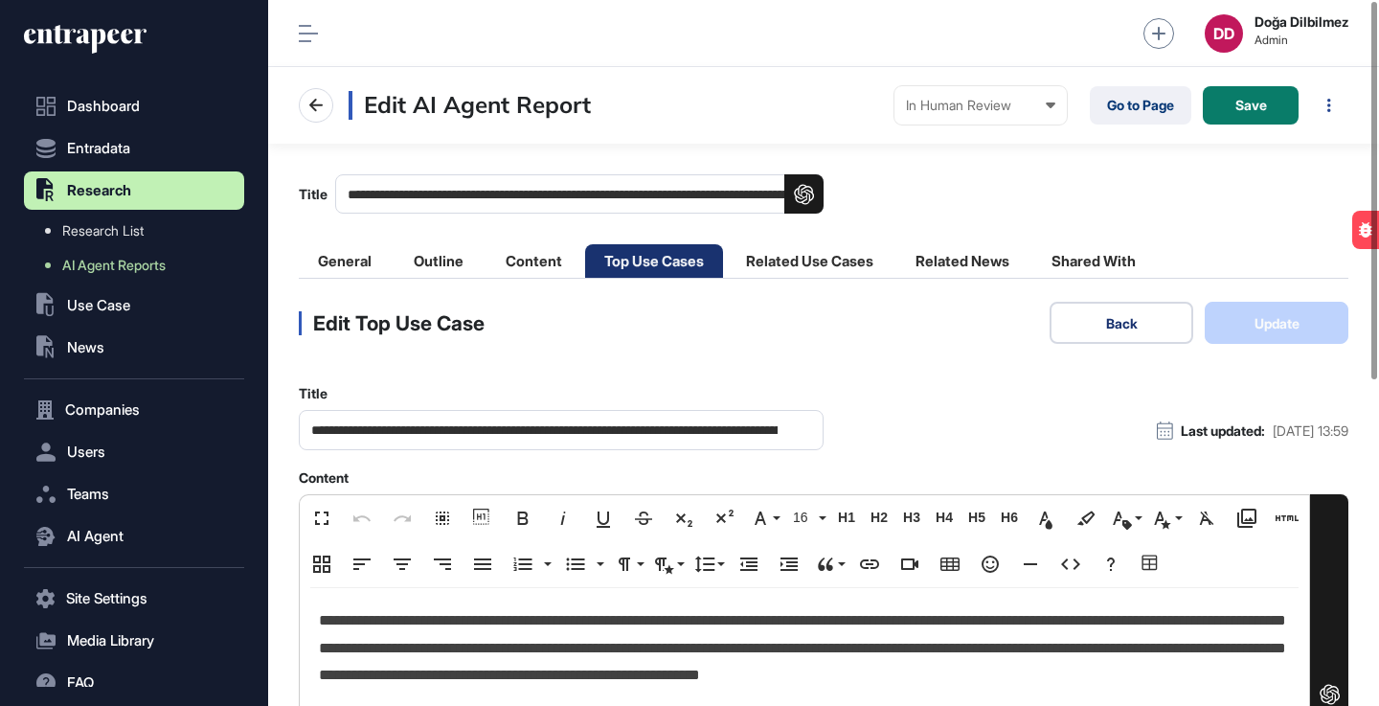
click at [1123, 332] on button "Back" at bounding box center [1122, 323] width 144 height 42
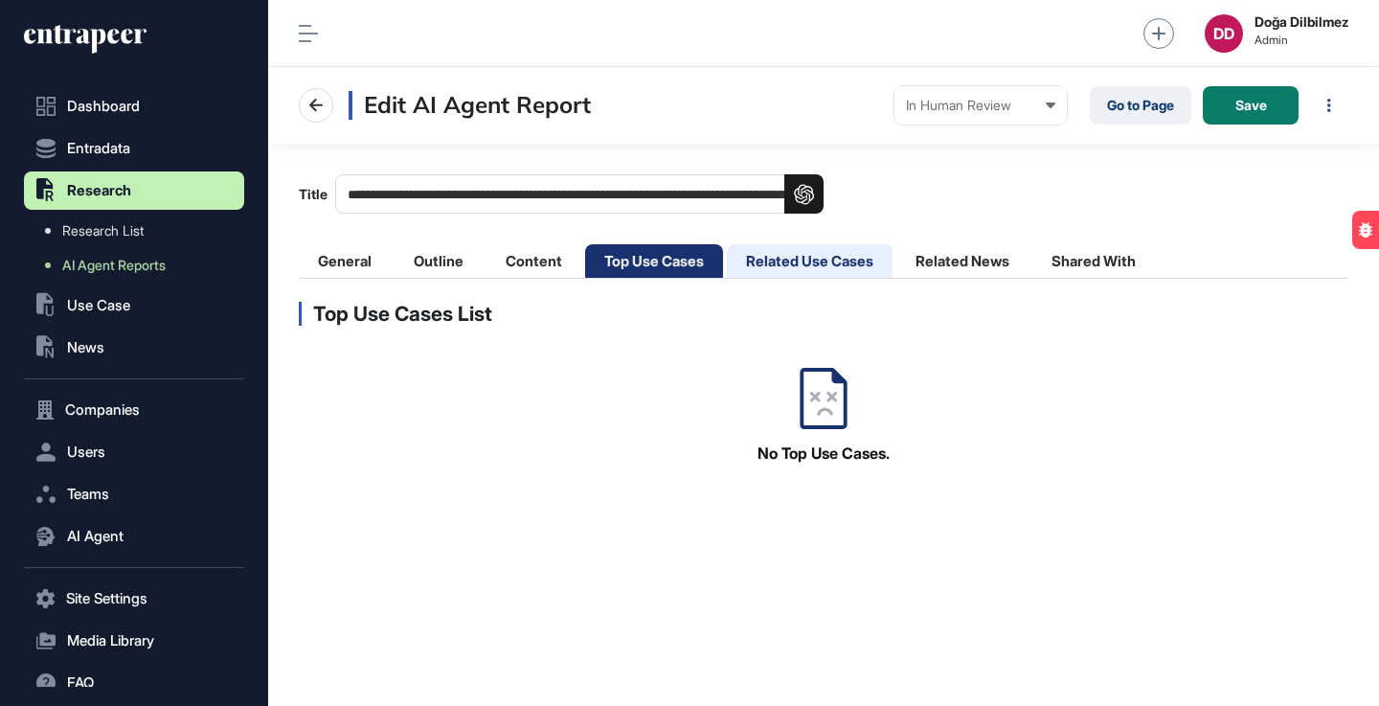
click at [825, 264] on li "Related Use Cases" at bounding box center [810, 261] width 166 height 34
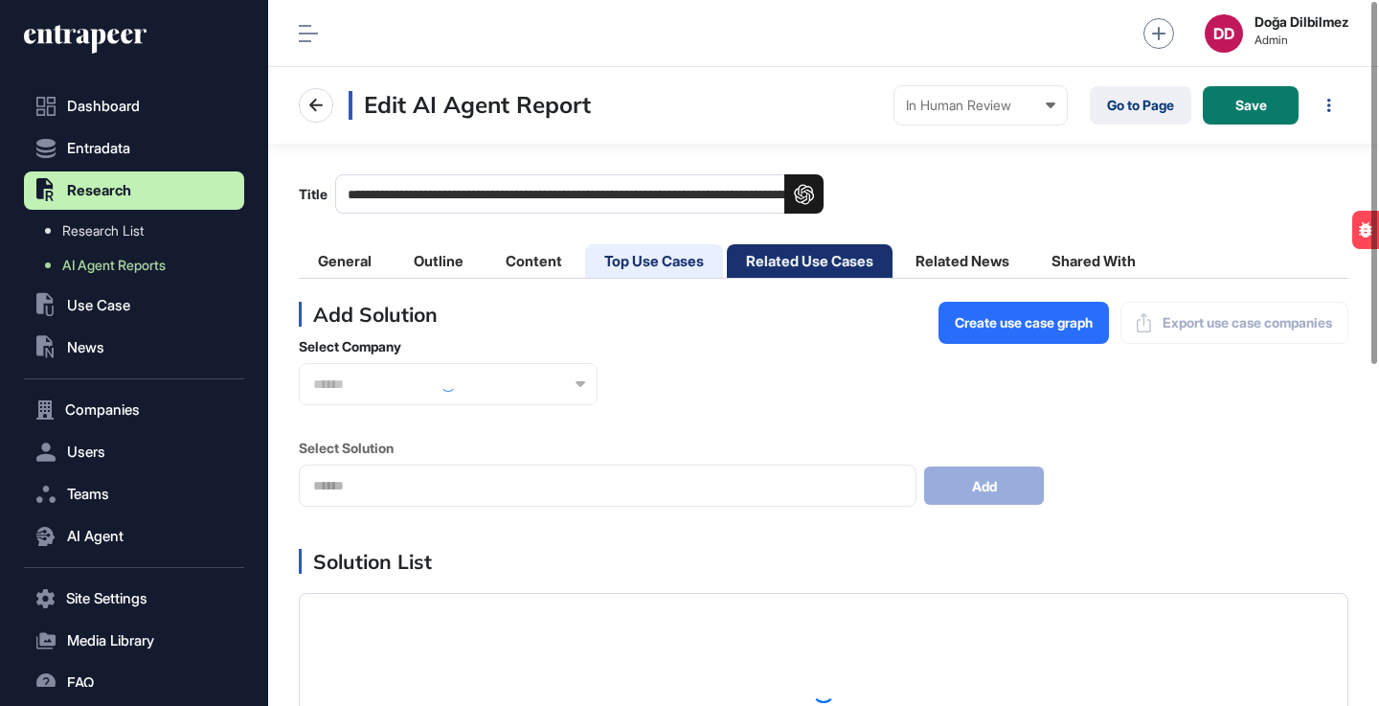
click at [669, 259] on li "Top Use Cases" at bounding box center [654, 261] width 138 height 34
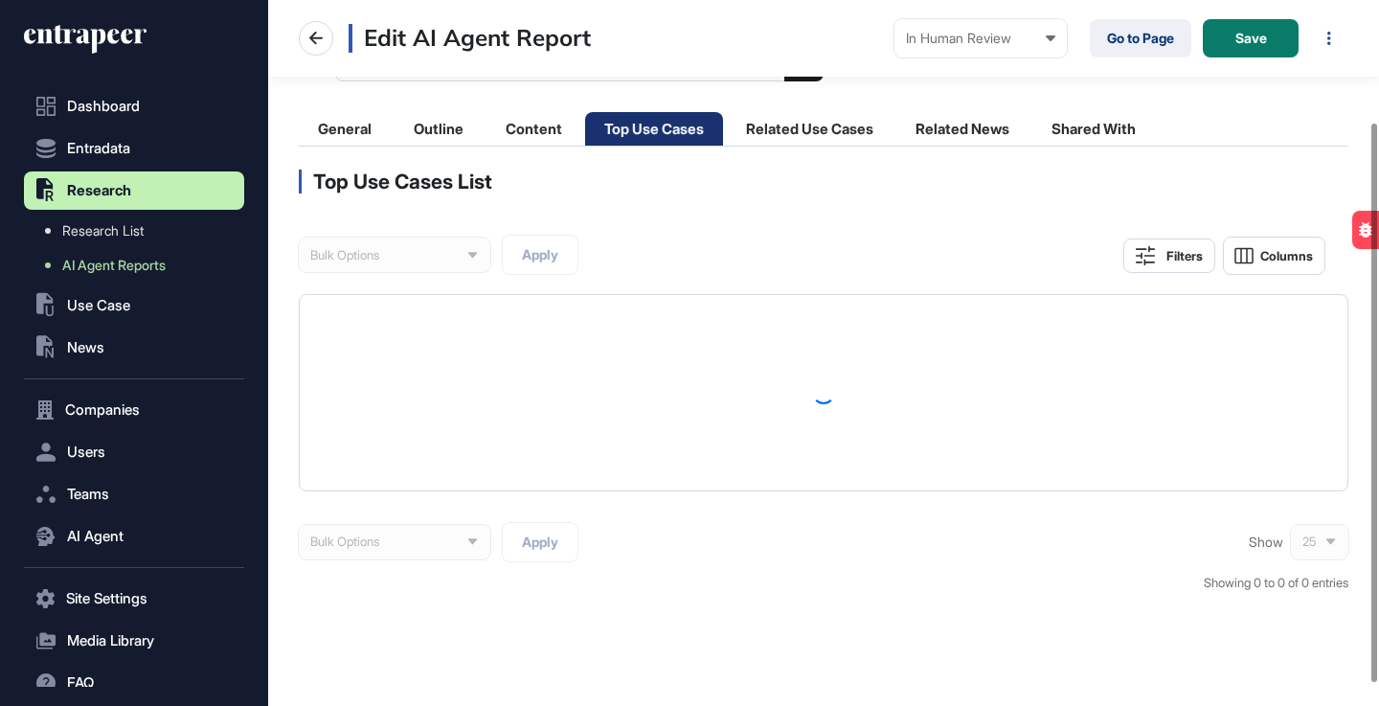
scroll to position [182, 0]
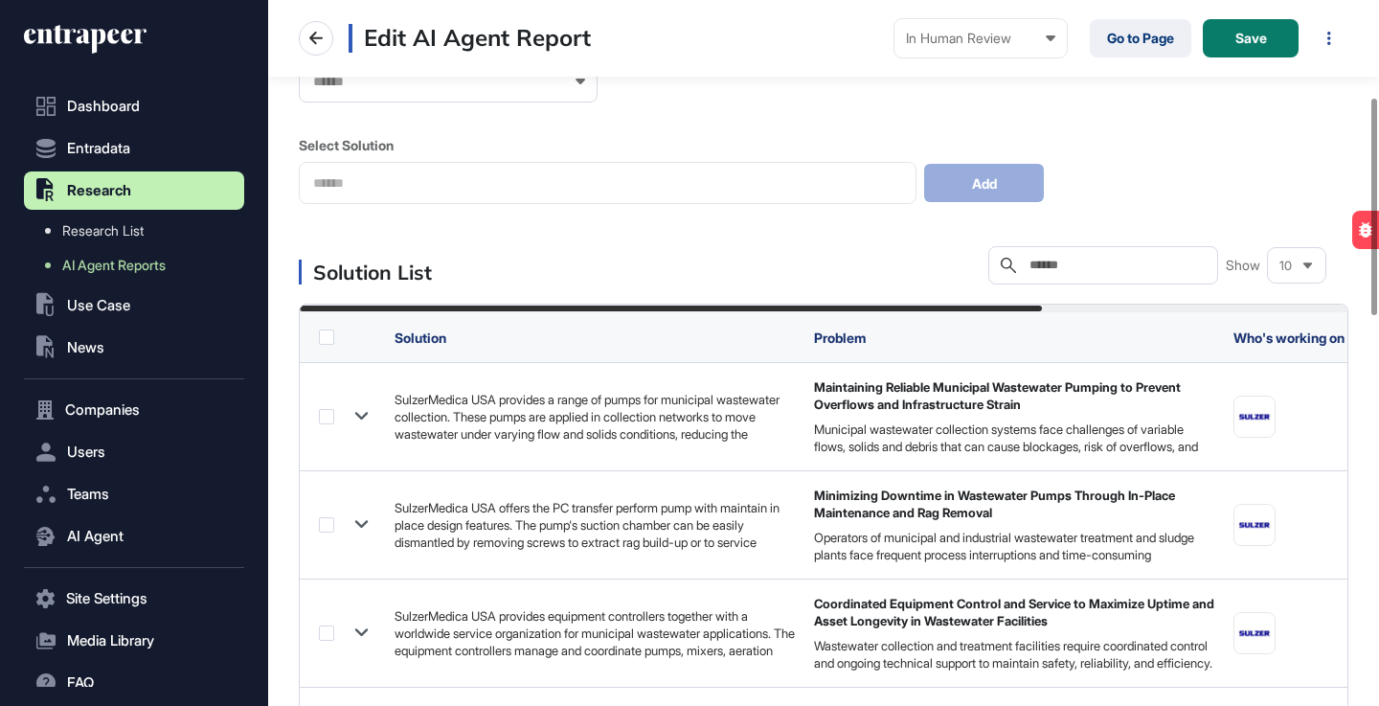
scroll to position [318, 0]
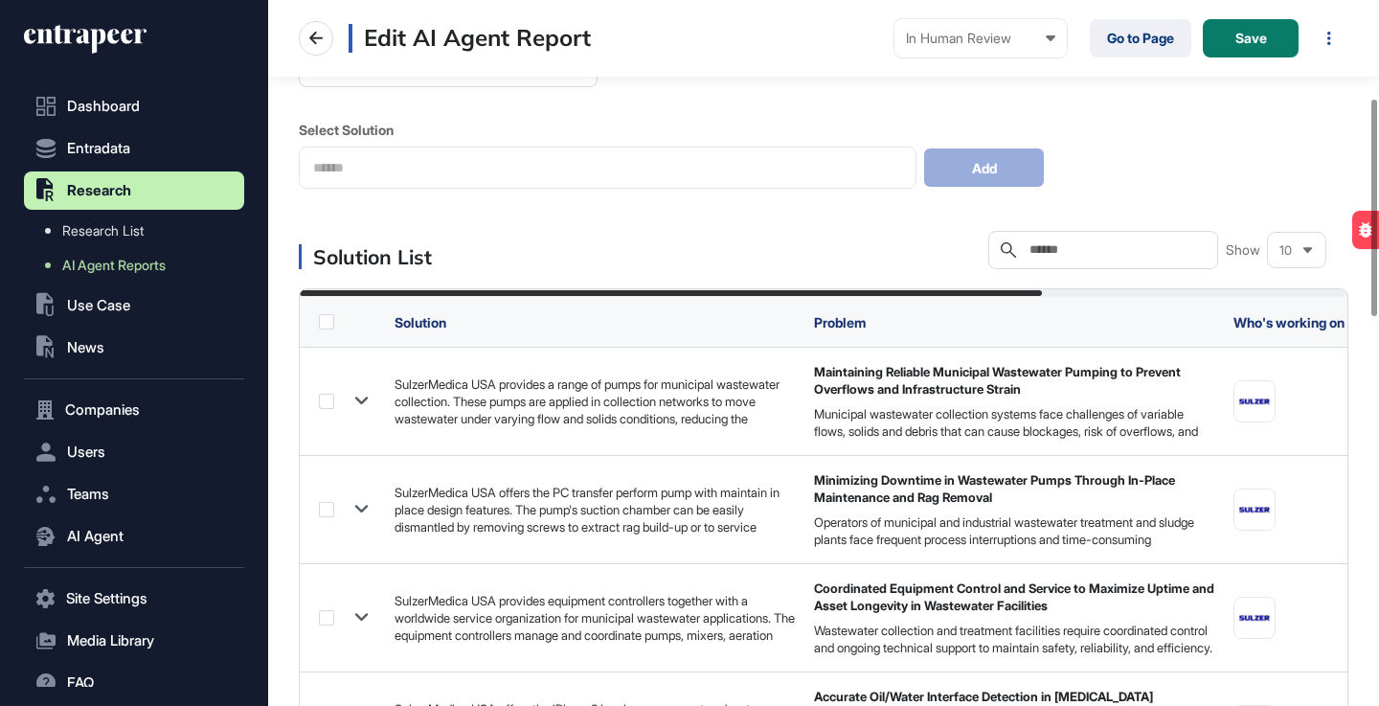
click at [1304, 245] on icon at bounding box center [1308, 250] width 12 height 12
click at [1280, 401] on li "50" at bounding box center [1297, 407] width 46 height 38
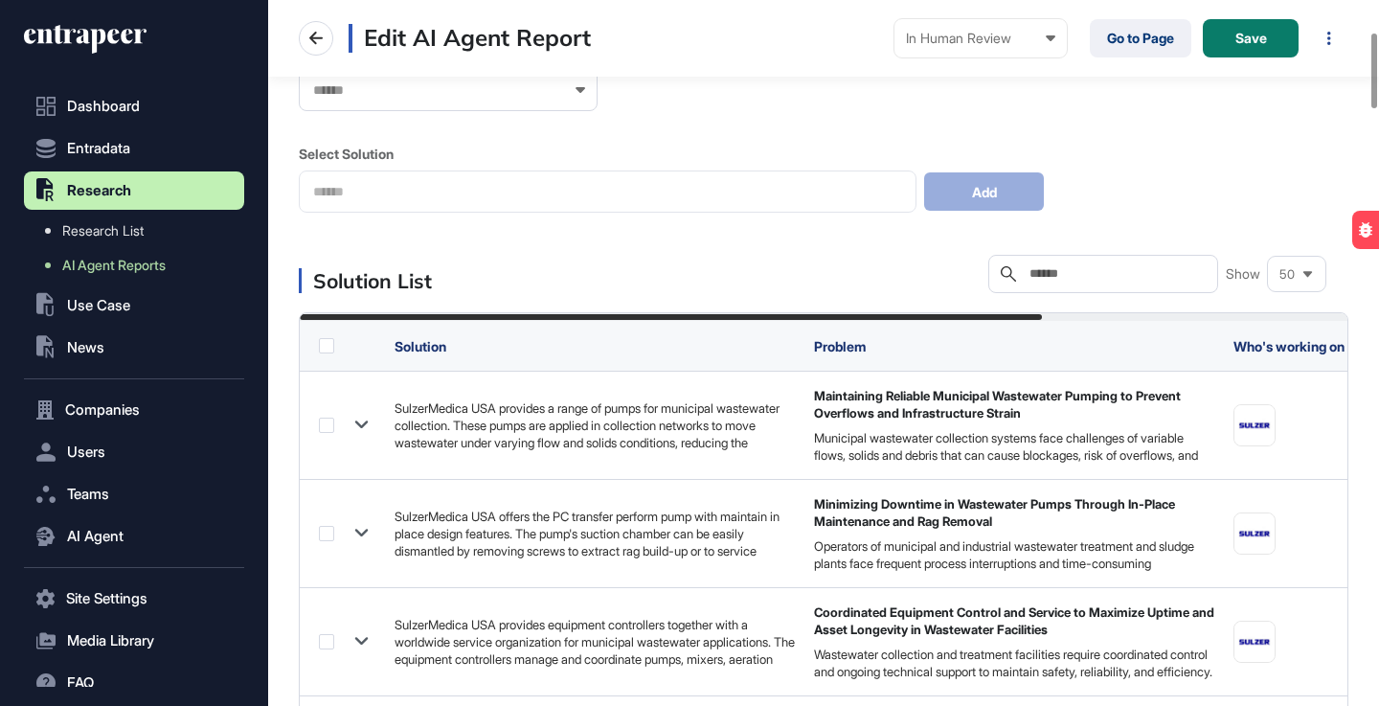
scroll to position [293, 0]
click at [1137, 278] on input "text" at bounding box center [1117, 274] width 178 height 15
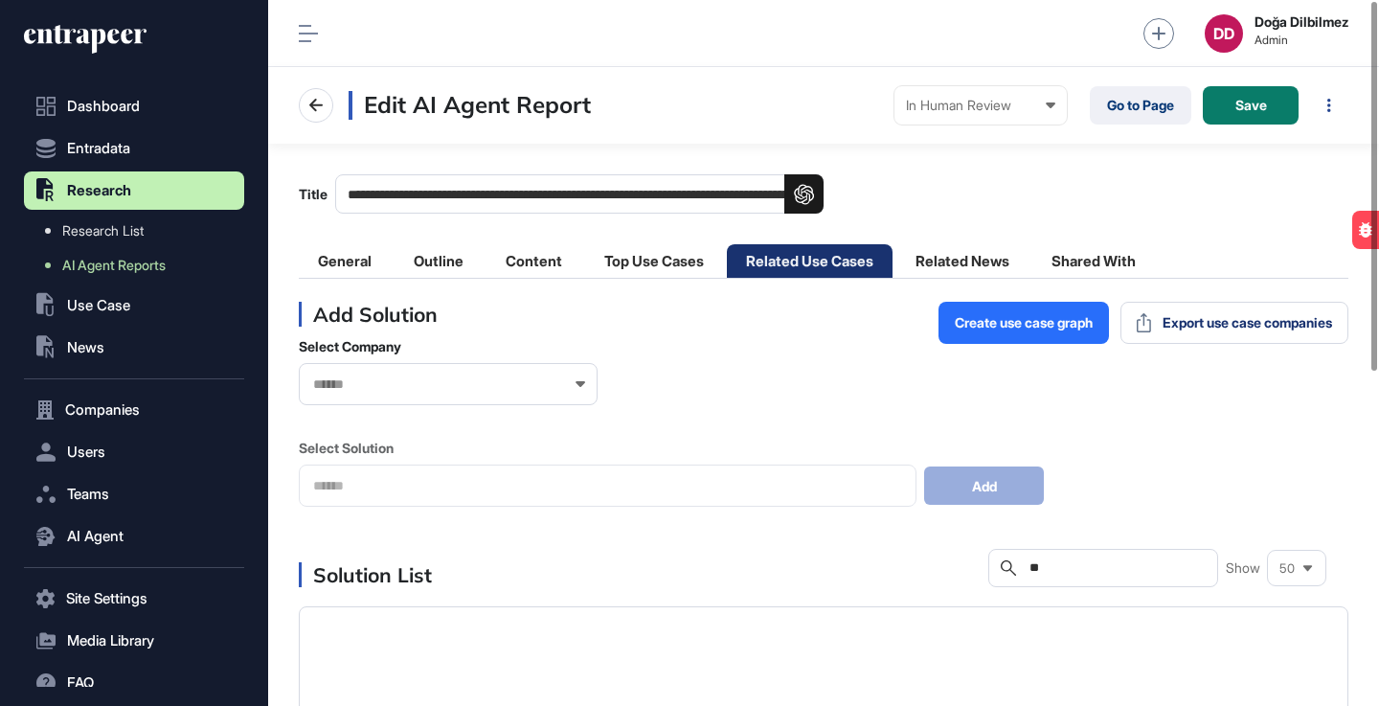
type input "**"
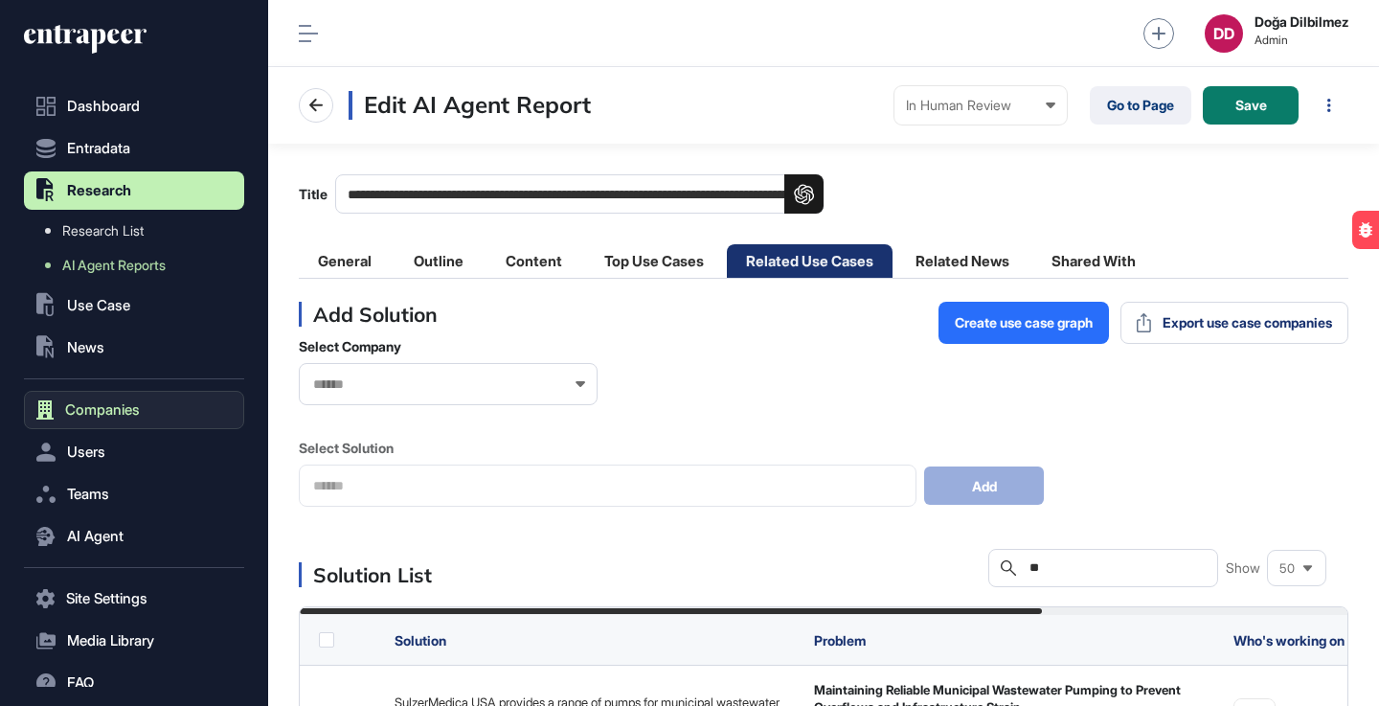
click at [95, 420] on button "Companies" at bounding box center [134, 410] width 220 height 38
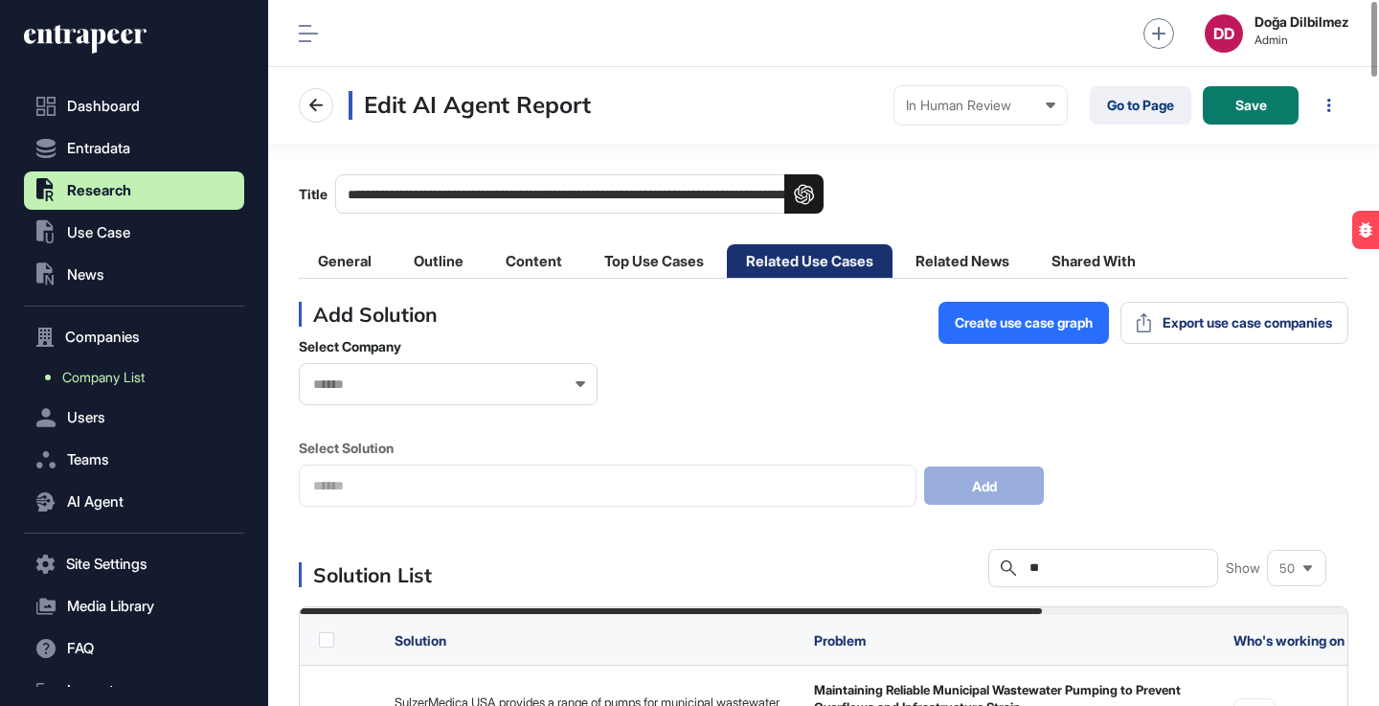
click at [101, 386] on link "Company List" at bounding box center [139, 377] width 211 height 34
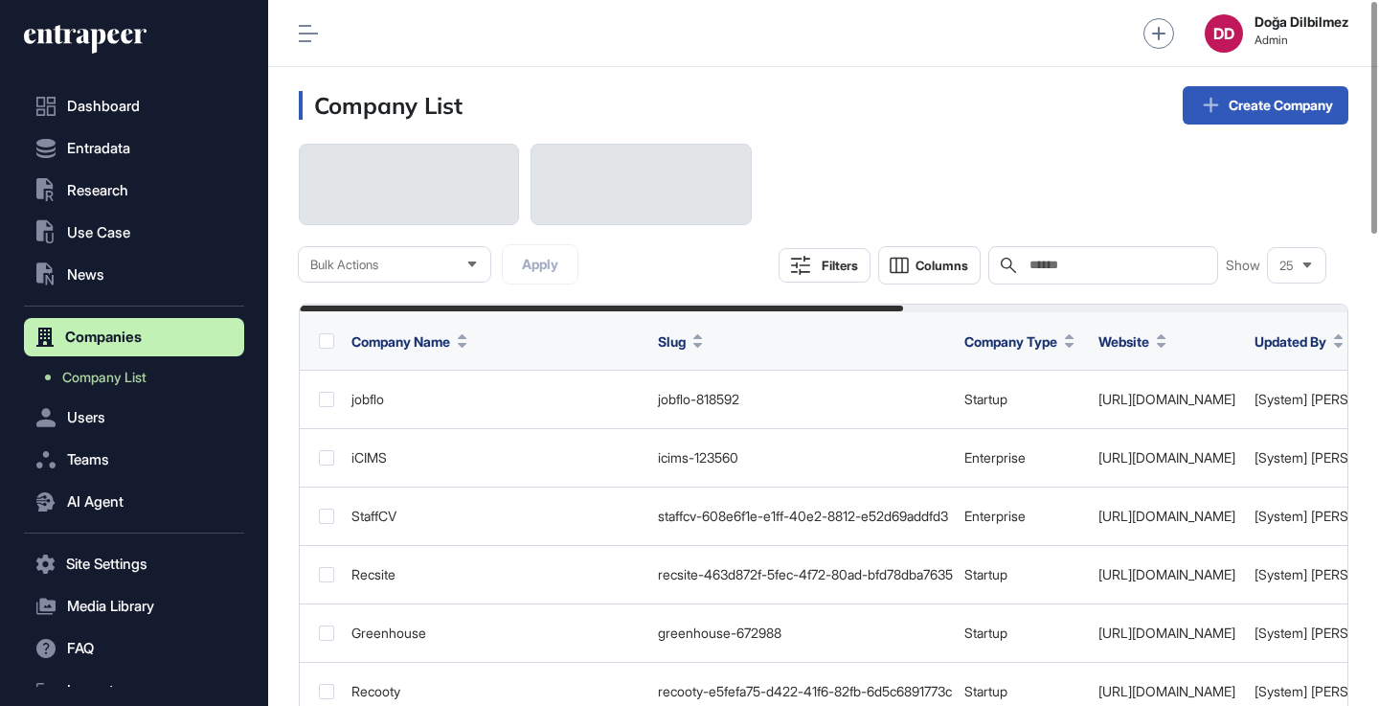
click at [1064, 263] on input "text" at bounding box center [1117, 265] width 178 height 15
paste input "*****"
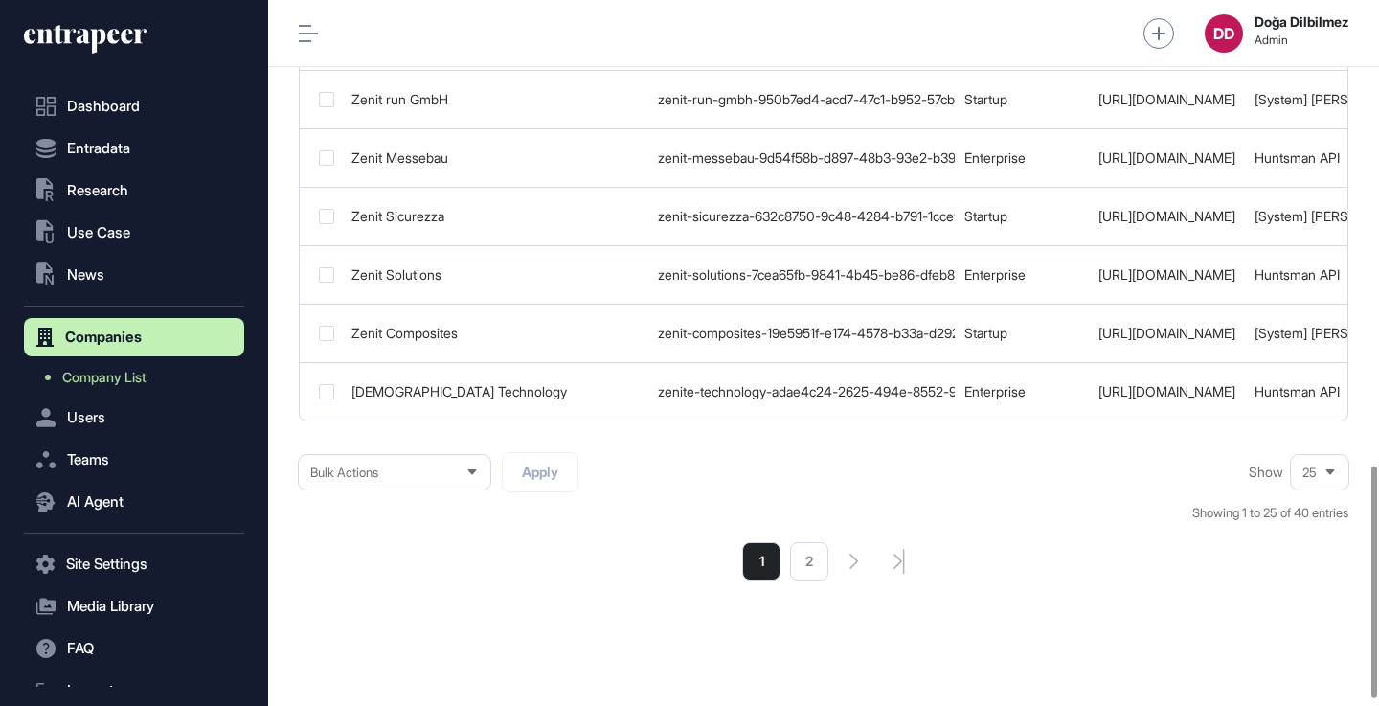
scroll to position [1427, 0]
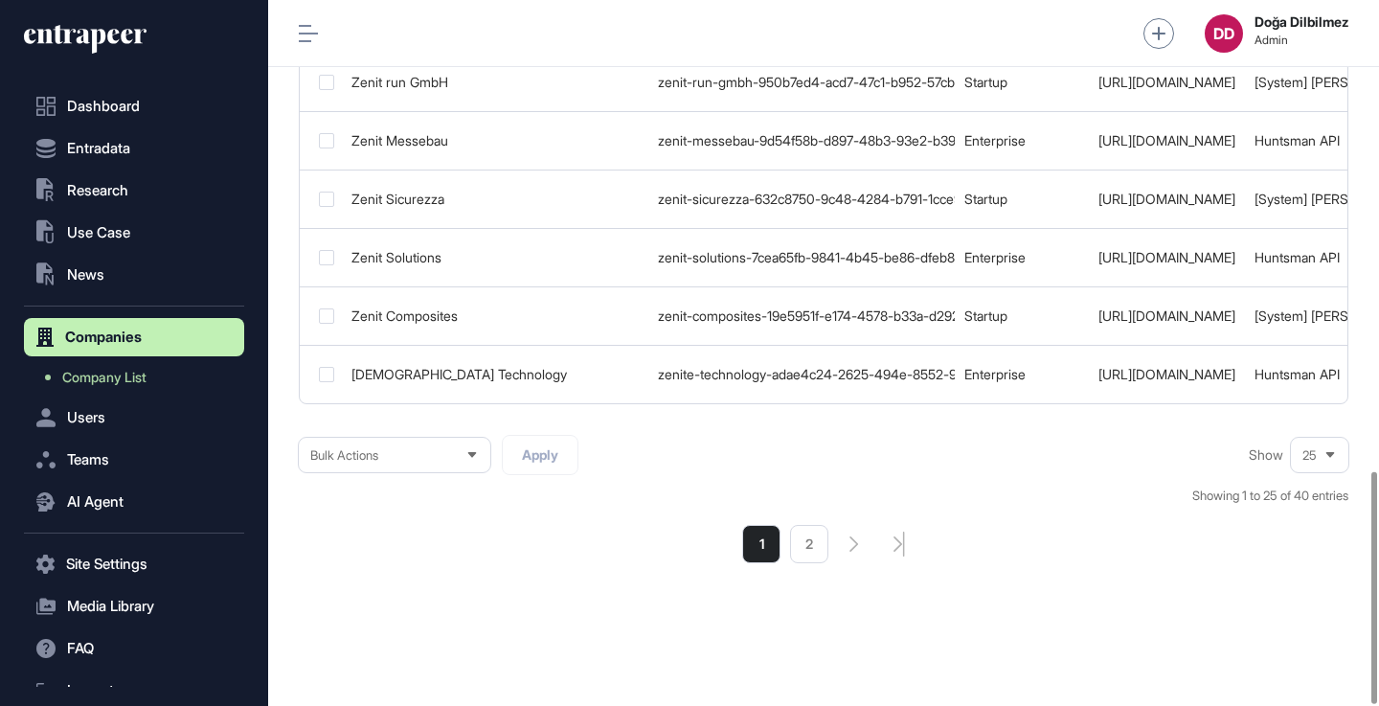
type input "*****"
click at [1320, 463] on div "25" at bounding box center [1319, 455] width 57 height 37
click at [1321, 379] on li "50" at bounding box center [1320, 386] width 46 height 38
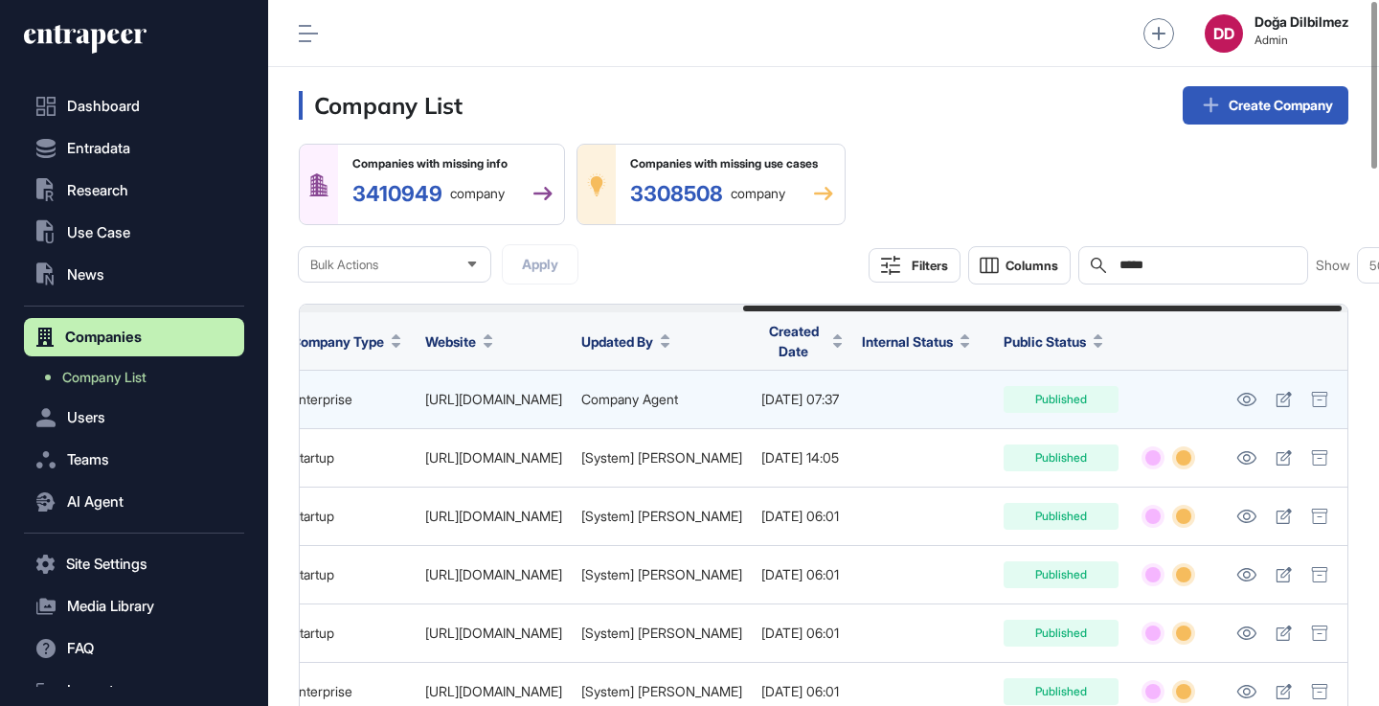
scroll to position [0, 786]
click at [1242, 394] on icon at bounding box center [1246, 399] width 19 height 13
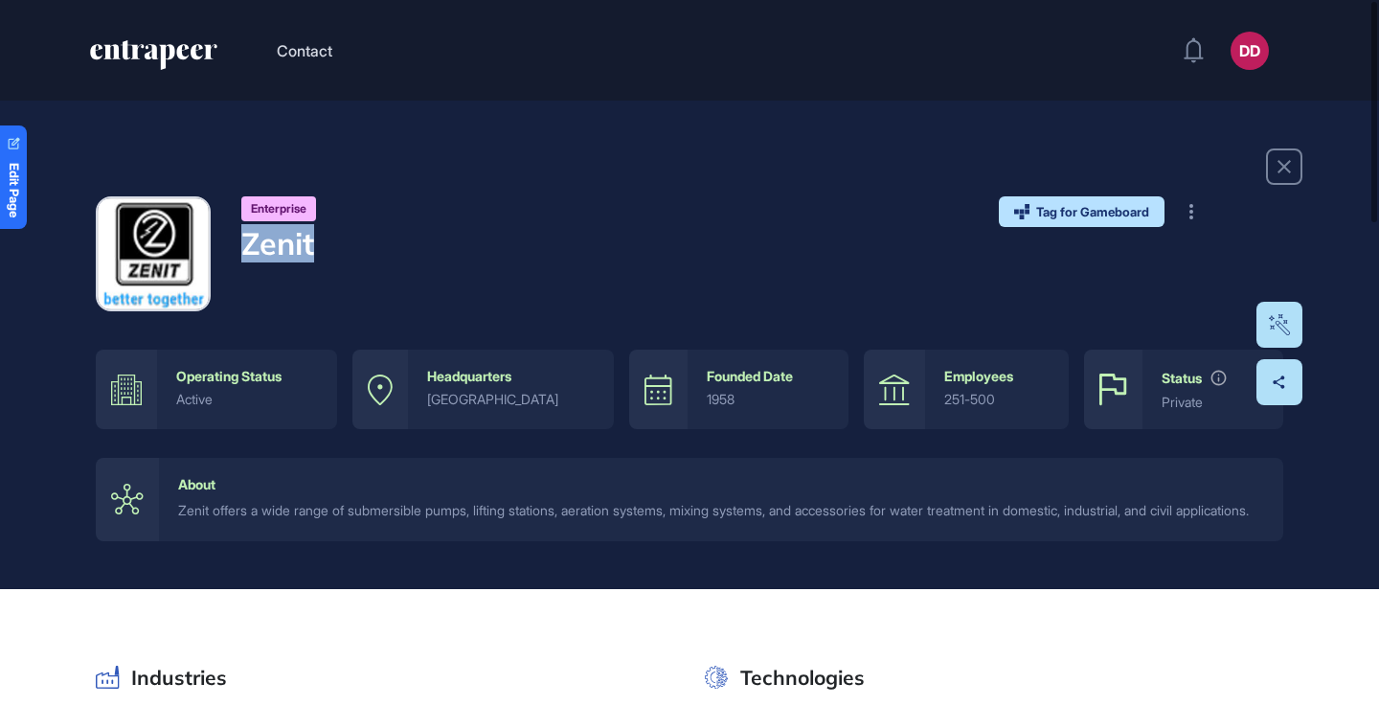
drag, startPoint x: 324, startPoint y: 245, endPoint x: 232, endPoint y: 249, distance: 92.0
click at [232, 249] on div "Enterprise Zenit Tag for Gameboard Build Partner Invest Acquire" at bounding box center [690, 253] width 1188 height 115
click at [538, 203] on div "Enterprise Zenit Tag for Gameboard Build Partner Invest Acquire" at bounding box center [690, 253] width 1188 height 115
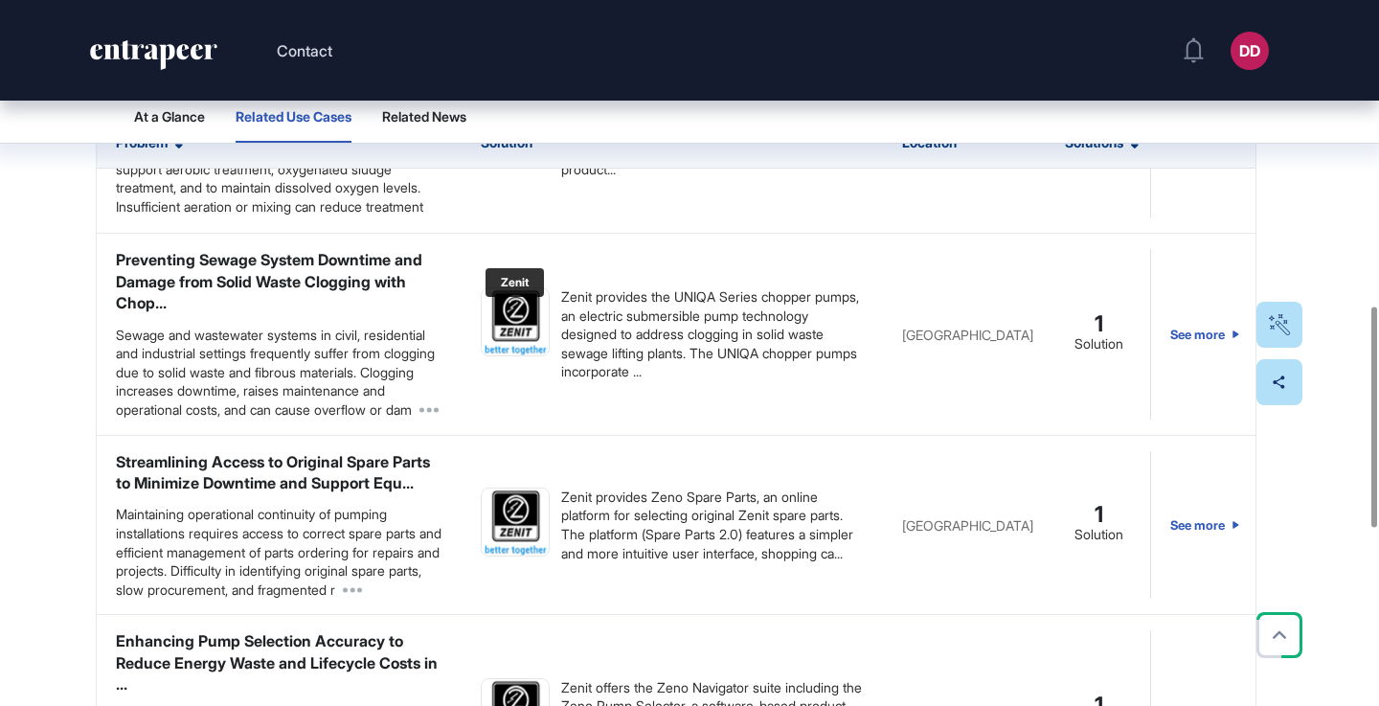
scroll to position [1378, 0]
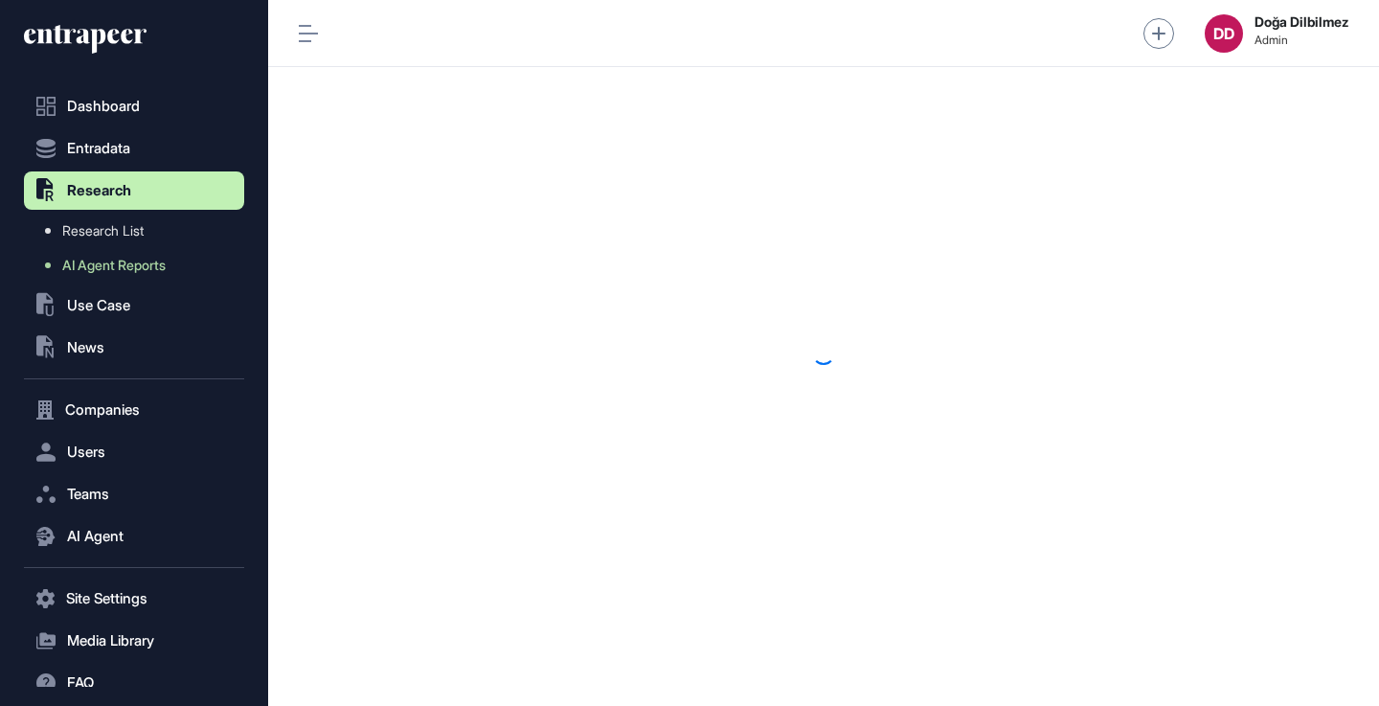
scroll to position [1, 1]
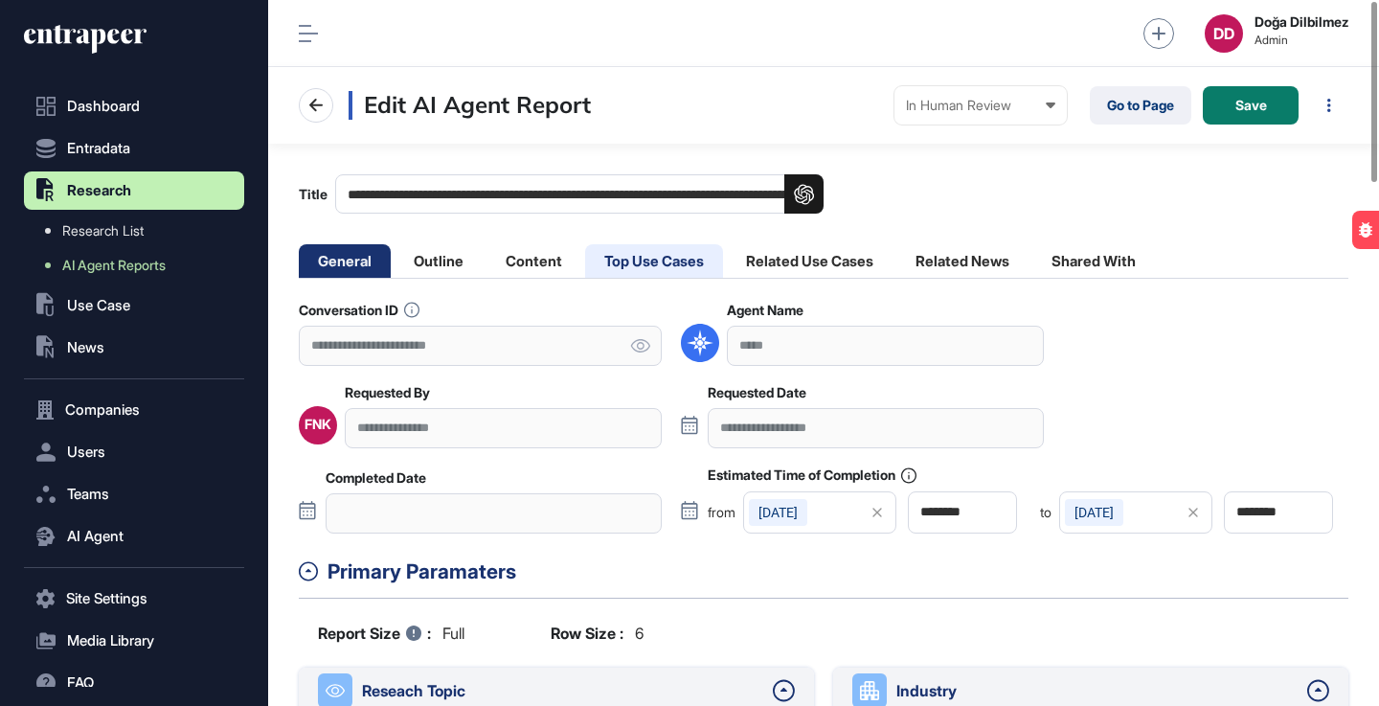
click at [656, 253] on li "Top Use Cases" at bounding box center [654, 261] width 138 height 34
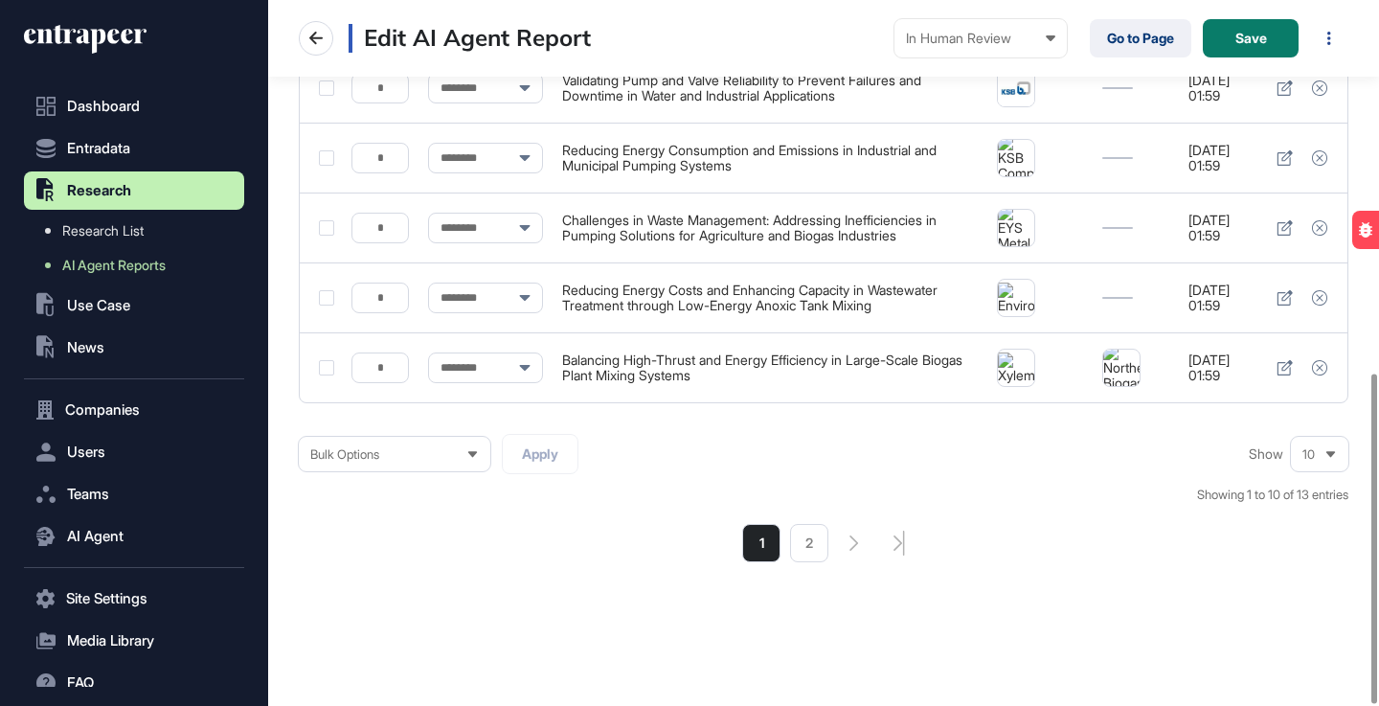
scroll to position [800, 0]
click at [804, 544] on li "2" at bounding box center [809, 543] width 38 height 38
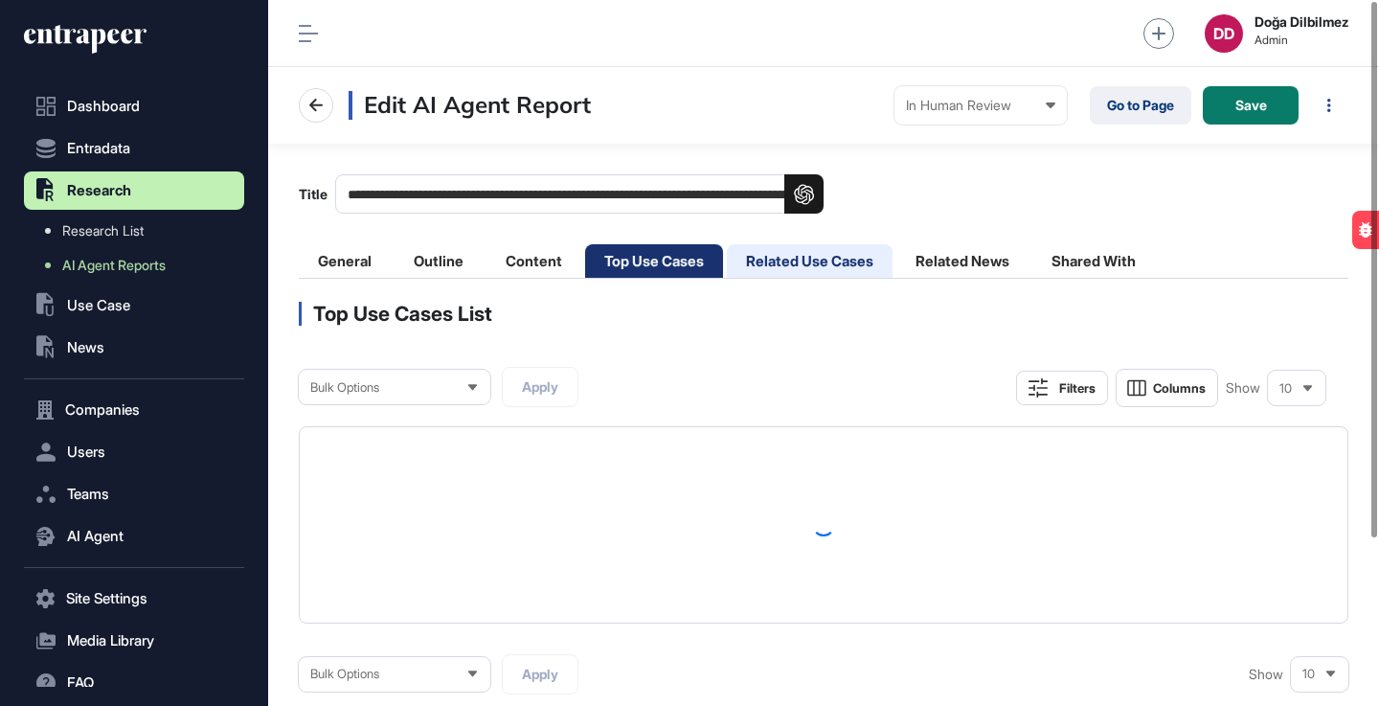
click at [845, 269] on li "Related Use Cases" at bounding box center [810, 261] width 166 height 34
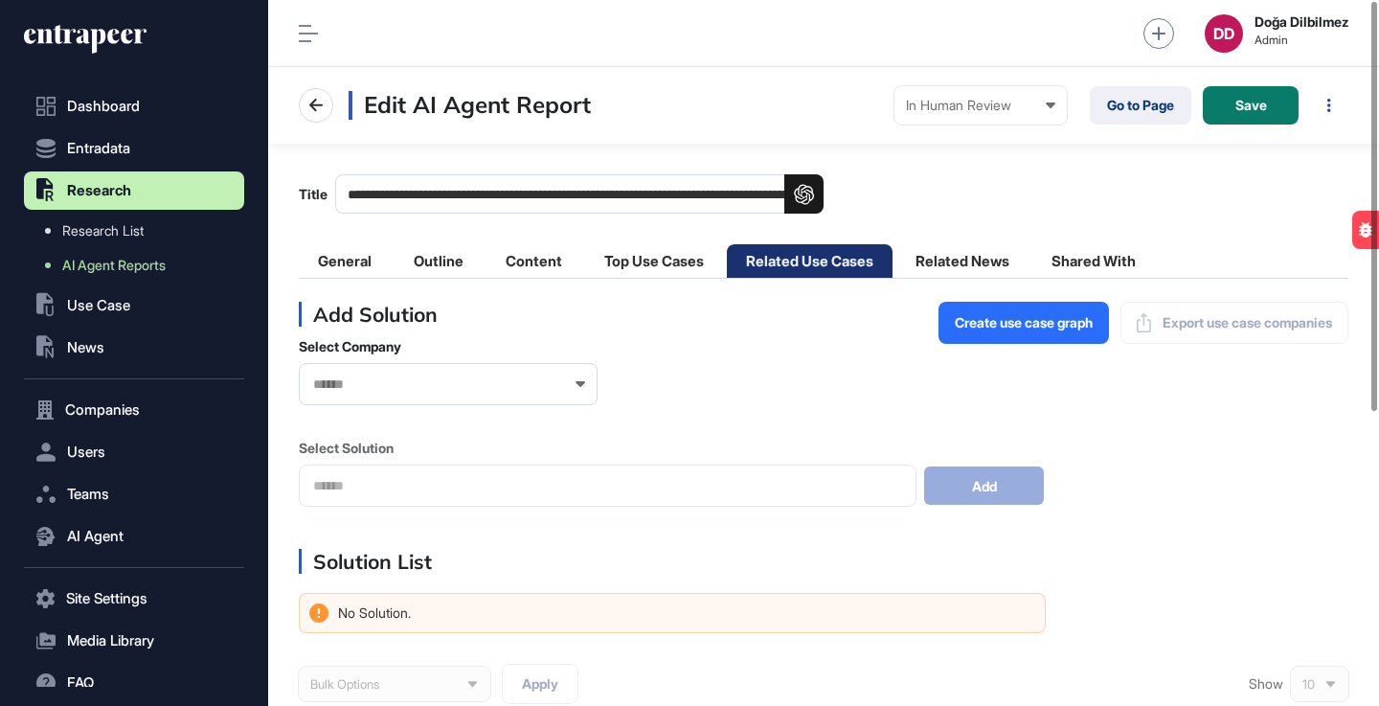
click at [861, 363] on div "Select Company Select Solution Add" at bounding box center [824, 422] width 1050 height 169
click at [670, 262] on li "Top Use Cases" at bounding box center [654, 261] width 138 height 34
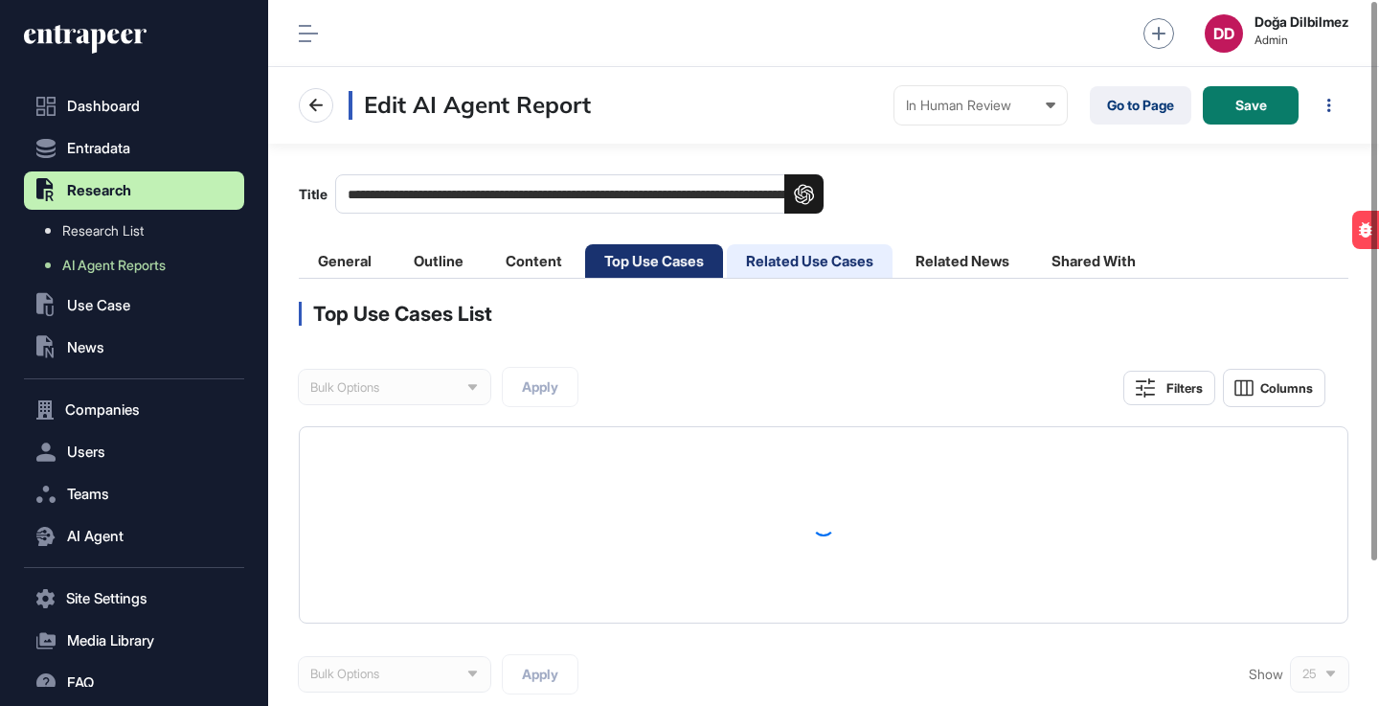
click at [799, 264] on li "Related Use Cases" at bounding box center [810, 261] width 166 height 34
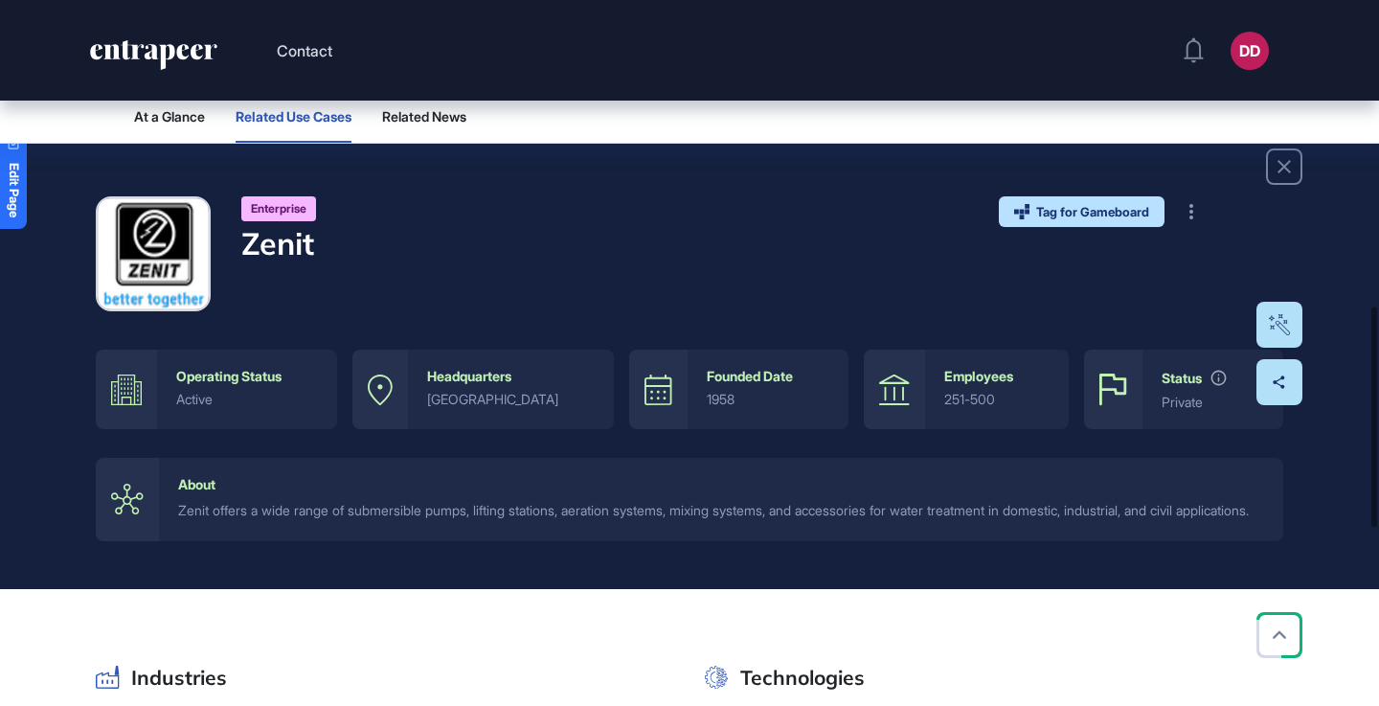
scroll to position [16, 0]
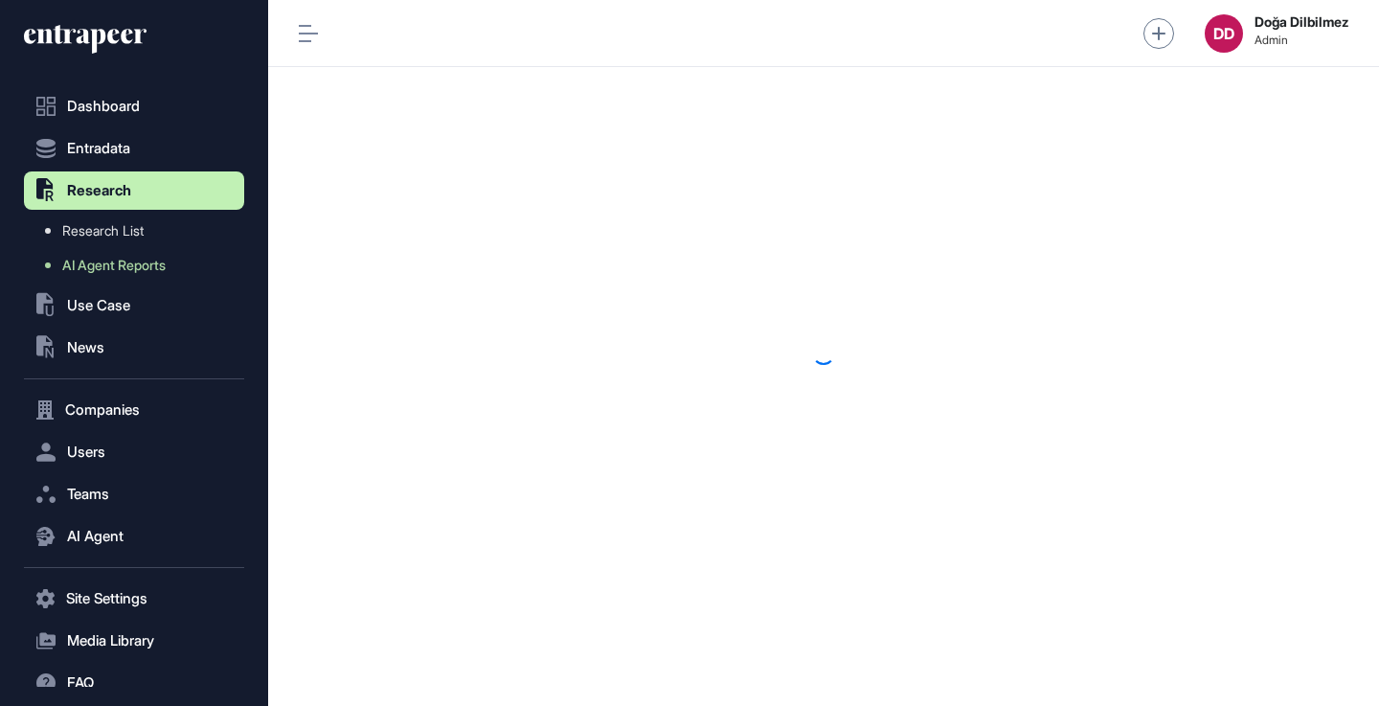
scroll to position [1, 1]
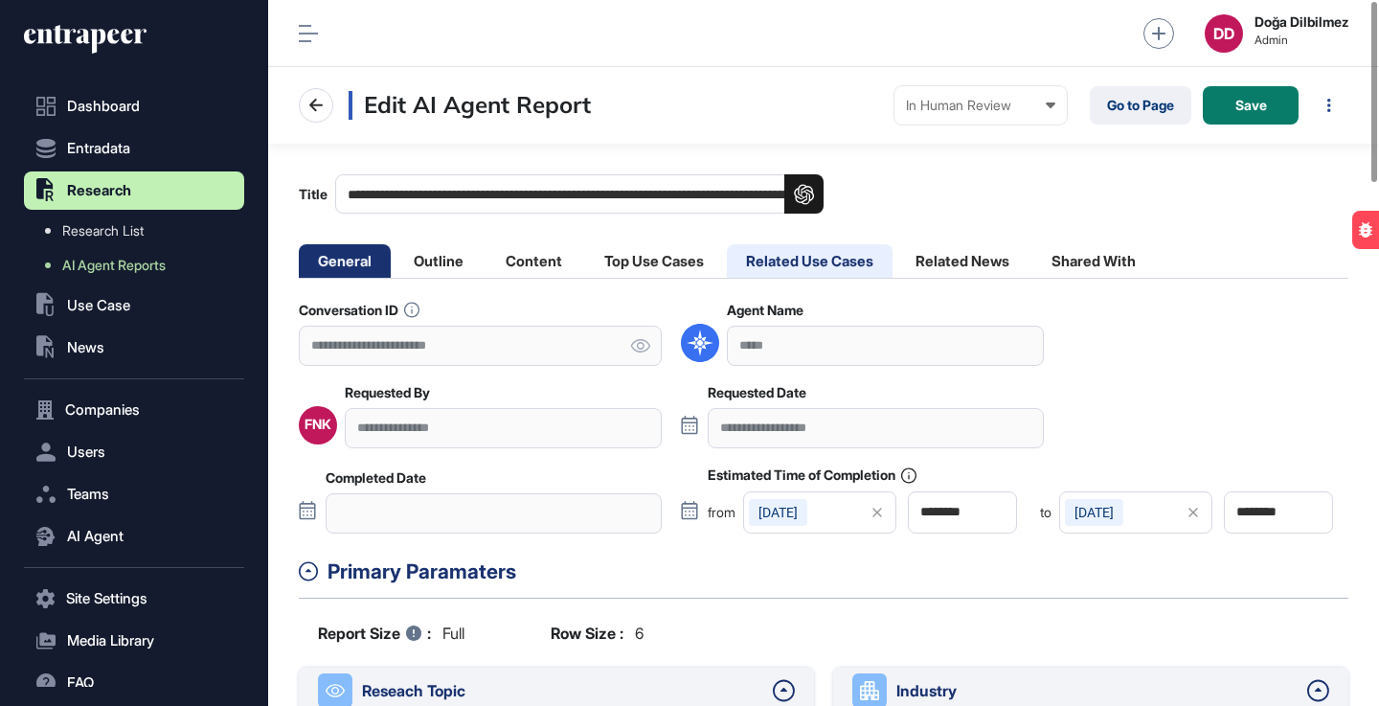
click at [784, 263] on li "Related Use Cases" at bounding box center [810, 261] width 166 height 34
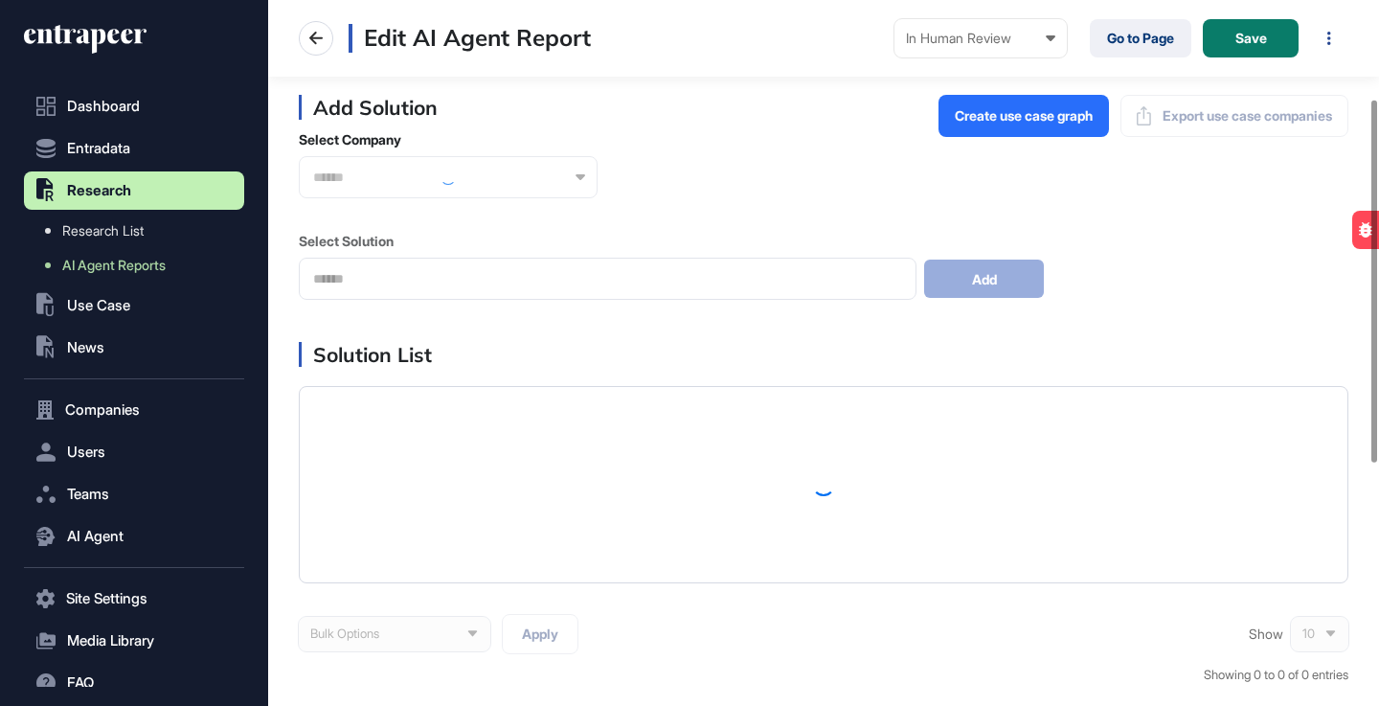
scroll to position [267, 0]
